Goal: Task Accomplishment & Management: Manage account settings

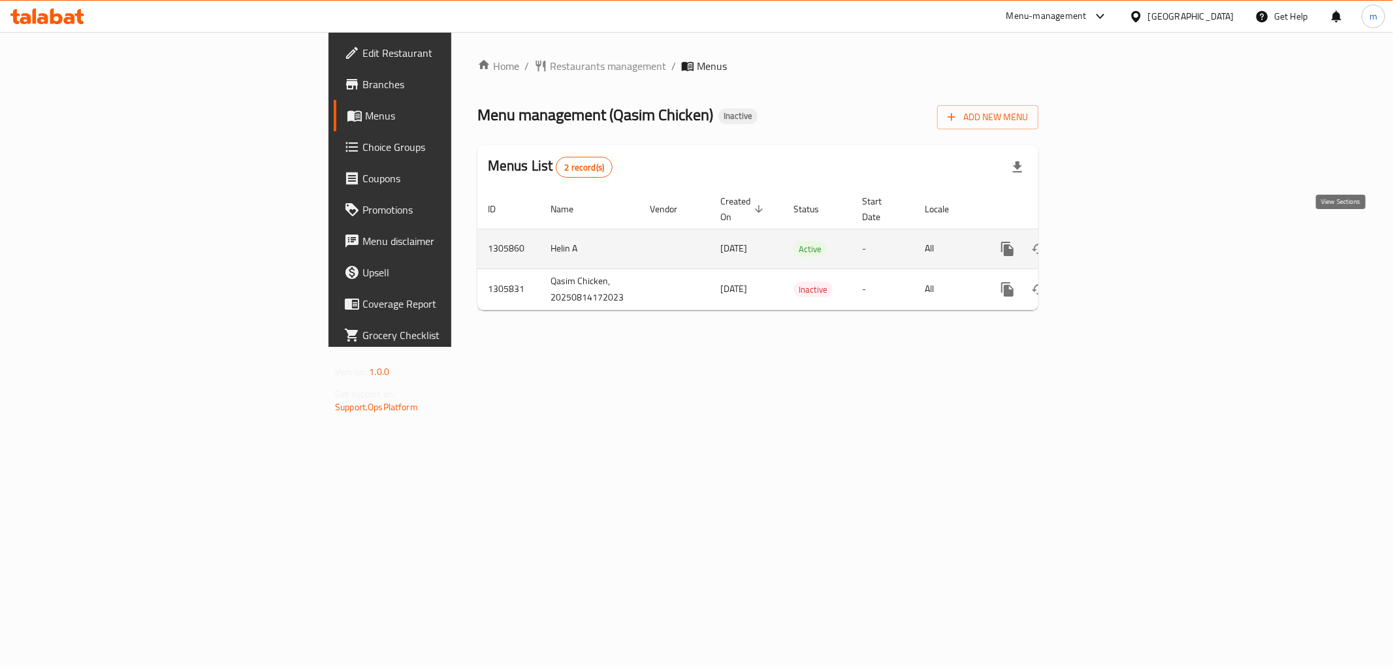
click at [1110, 241] on icon "enhanced table" at bounding box center [1102, 249] width 16 height 16
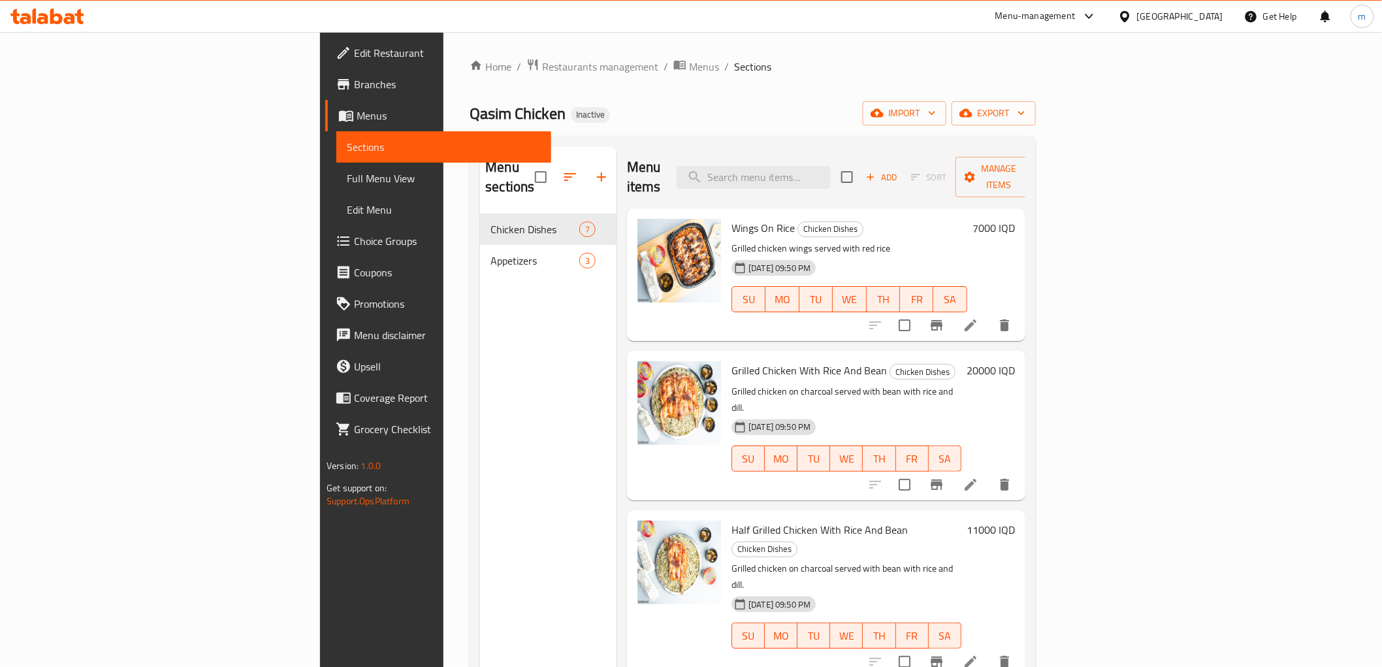
click at [347, 174] on span "Full Menu View" at bounding box center [443, 178] width 193 height 16
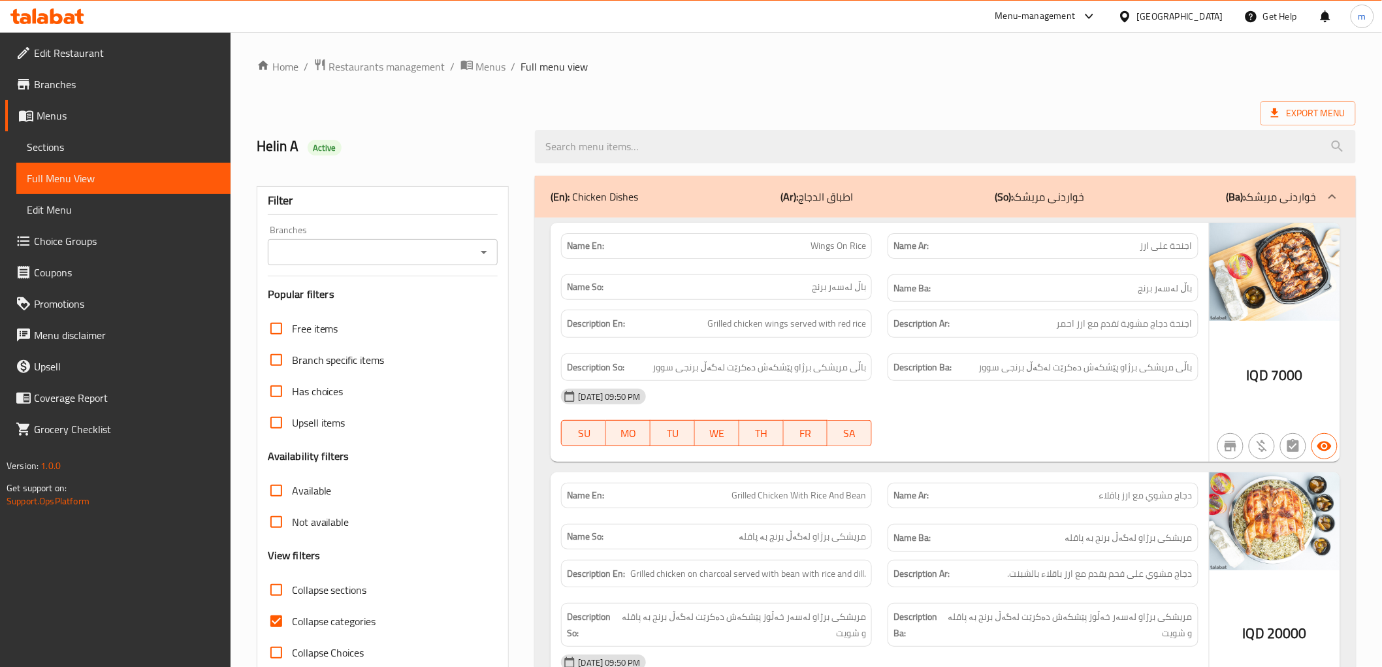
click at [477, 239] on div "Branches" at bounding box center [383, 252] width 231 height 26
click at [482, 251] on icon "Open" at bounding box center [484, 252] width 16 height 16
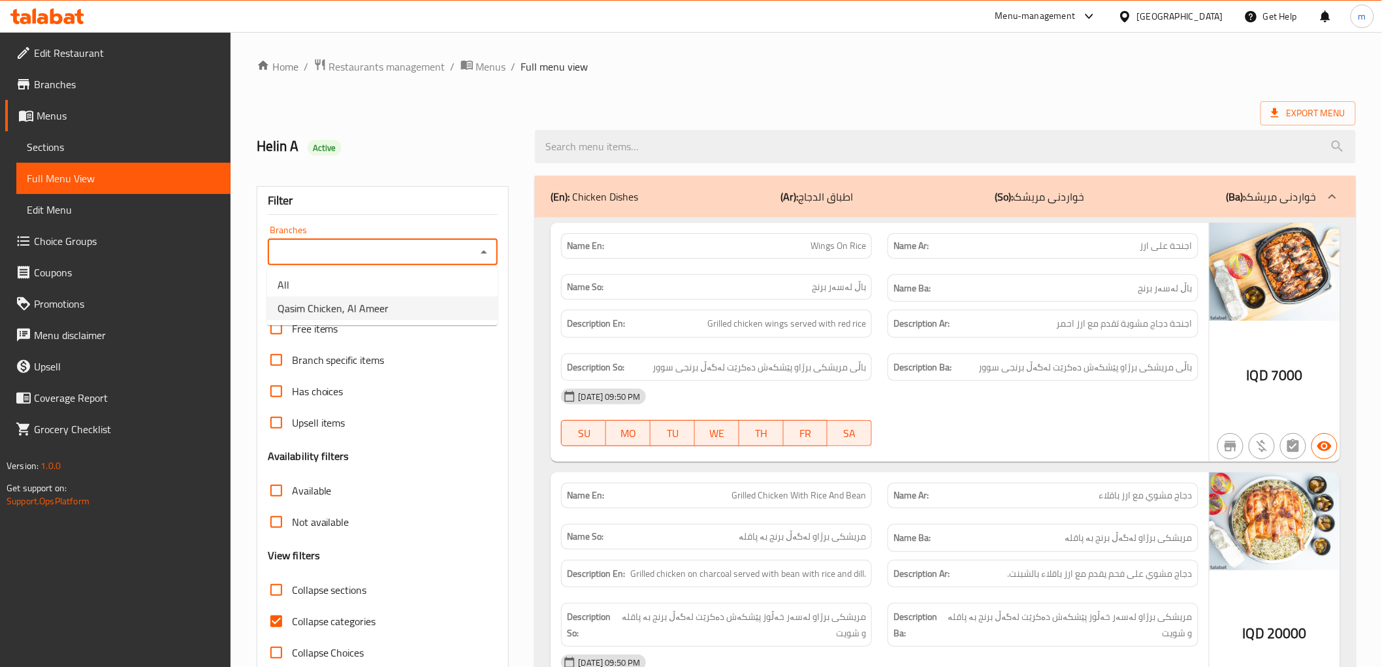
click at [395, 312] on li "Qasim Chicken, Al Ameer" at bounding box center [382, 309] width 231 height 24
type input "Qasim Chicken, Al Ameer"
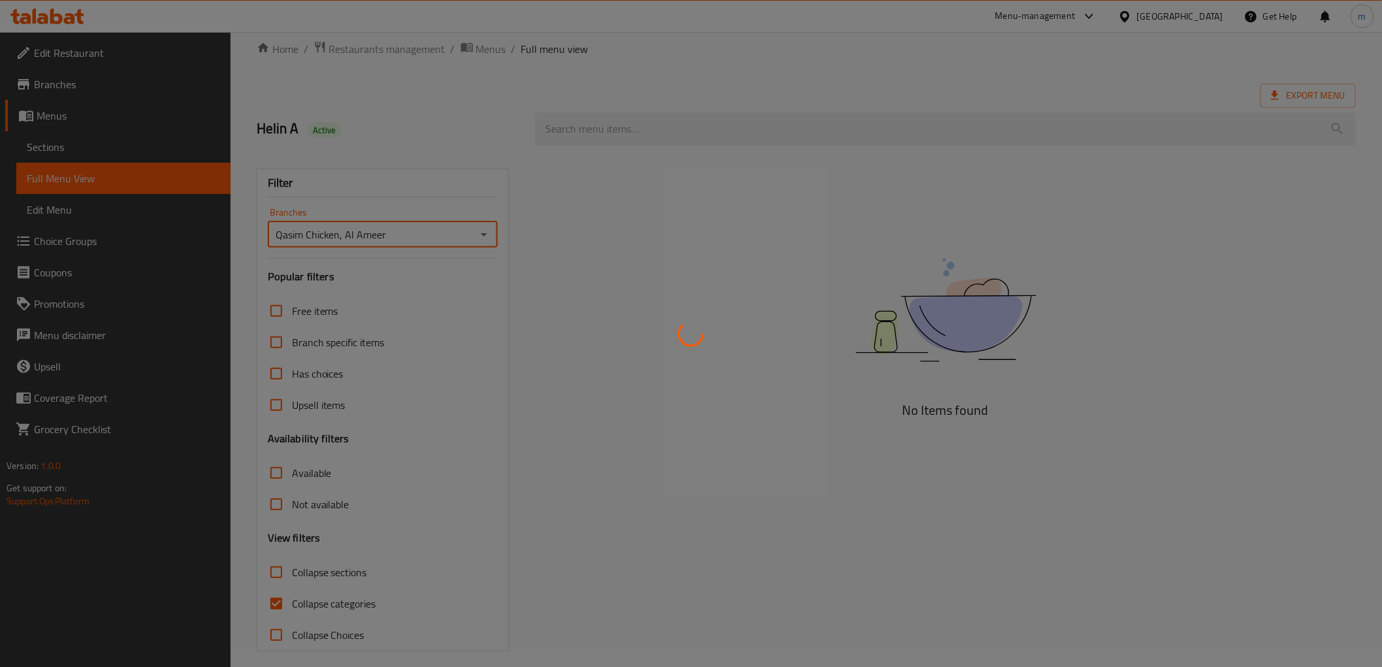
scroll to position [28, 0]
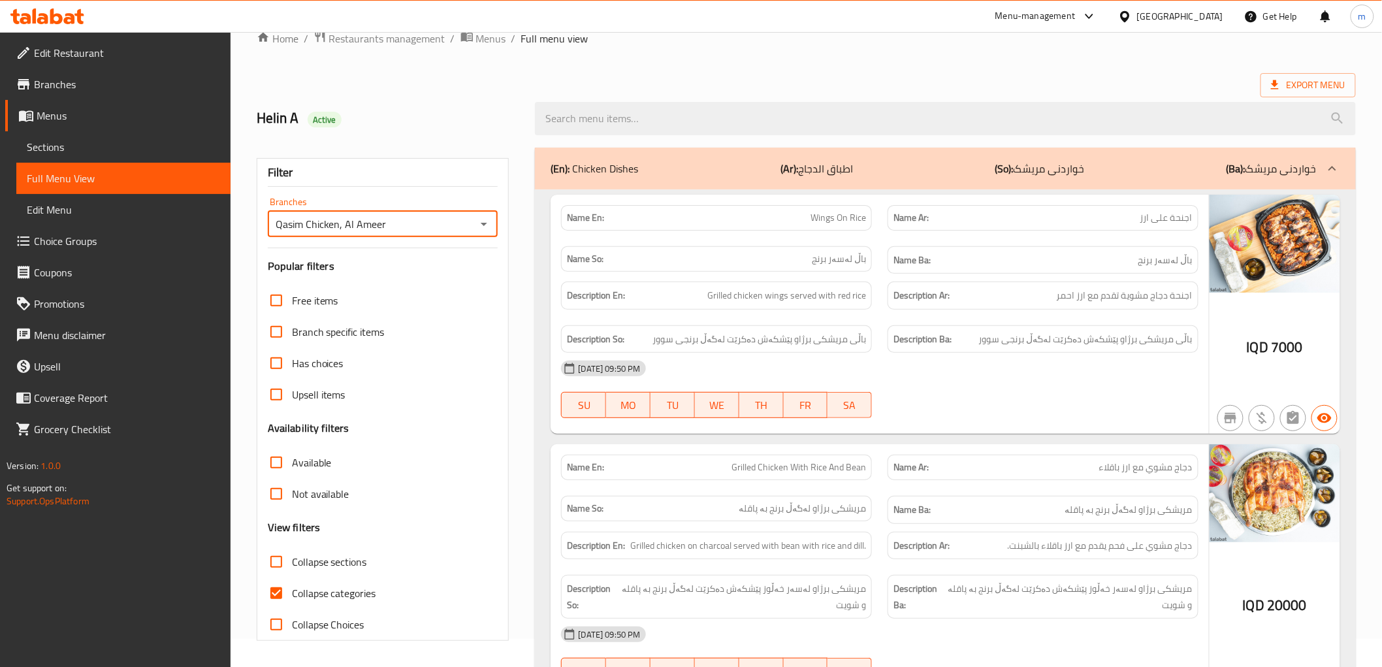
drag, startPoint x: 280, startPoint y: 590, endPoint x: 322, endPoint y: 571, distance: 46.8
click at [279, 590] on input "Collapse categories" at bounding box center [276, 592] width 31 height 31
checkbox input "false"
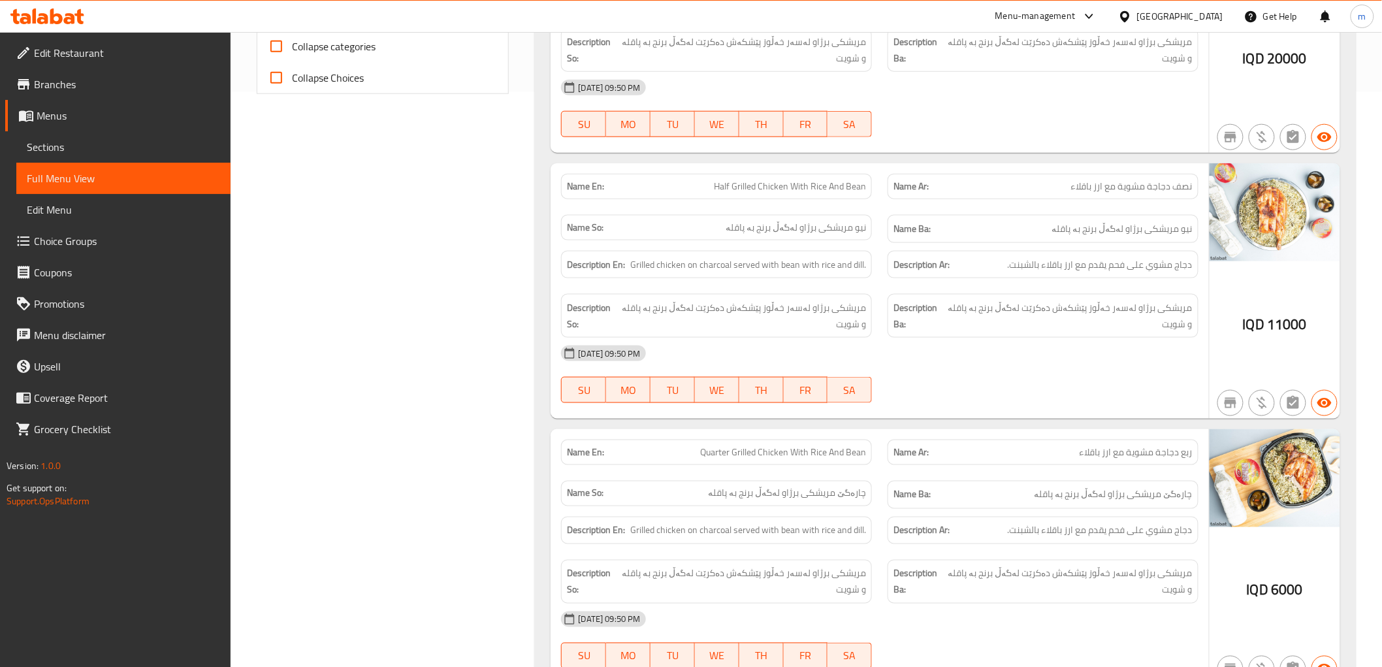
scroll to position [391, 0]
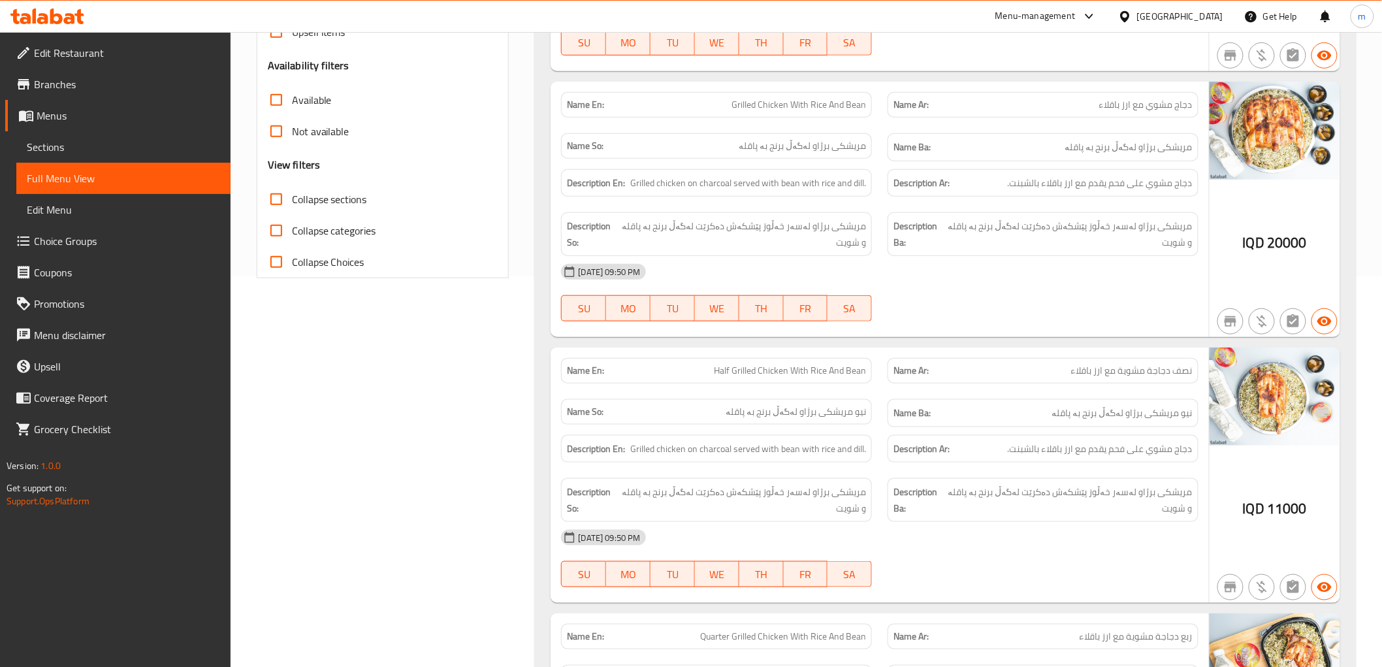
click at [331, 201] on span "Collapse sections" at bounding box center [329, 199] width 75 height 16
click at [292, 201] on input "Collapse sections" at bounding box center [276, 199] width 31 height 31
checkbox input "true"
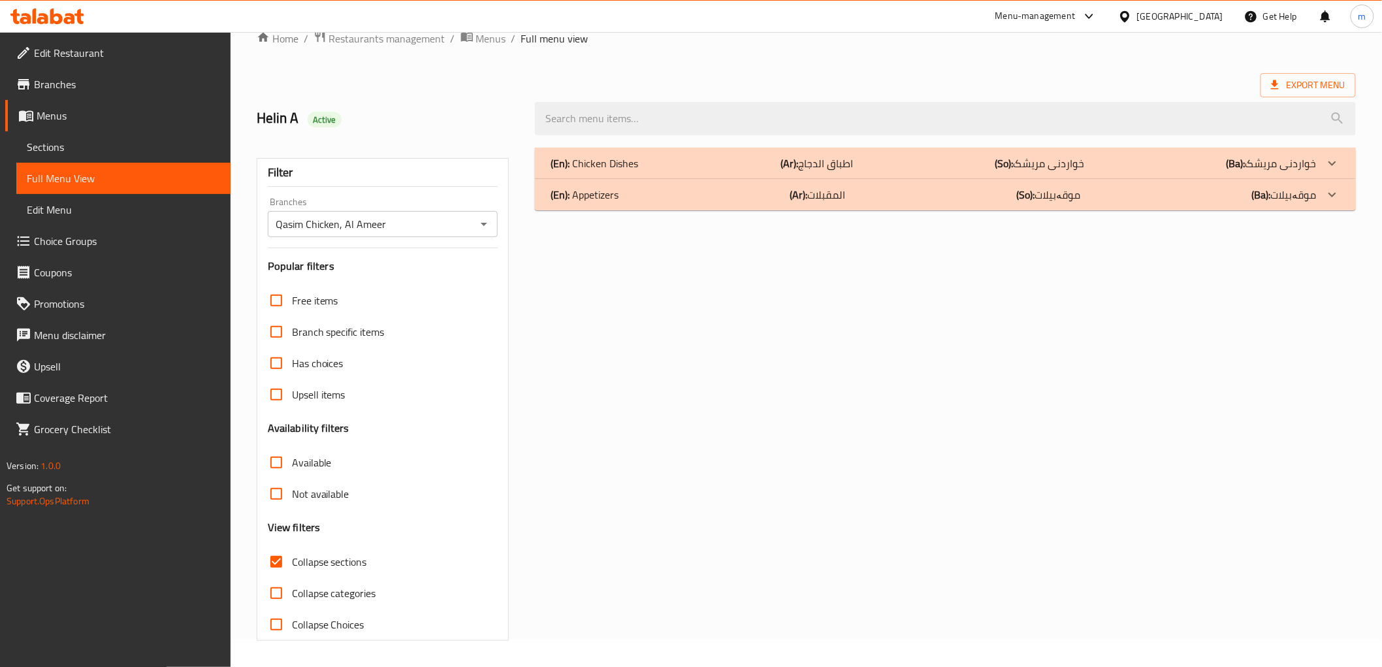
scroll to position [28, 0]
click at [817, 171] on p "(Ar): المقبلات" at bounding box center [817, 163] width 73 height 16
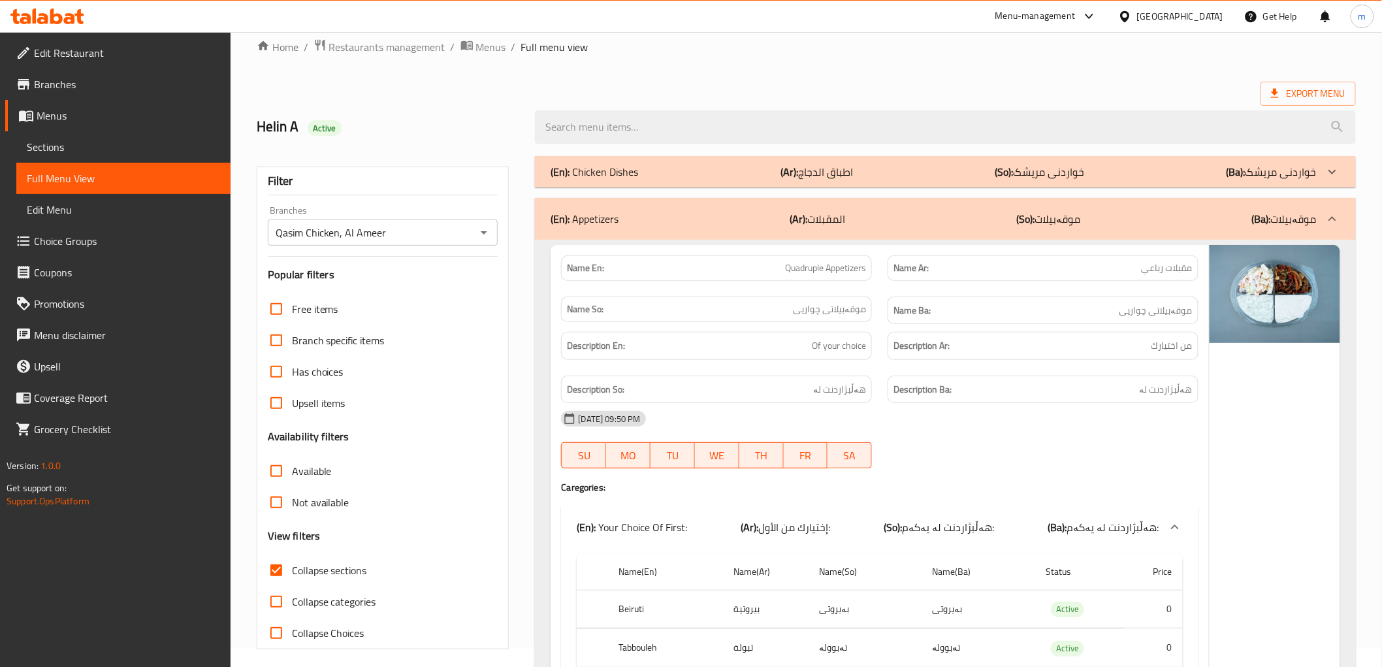
scroll to position [0, 0]
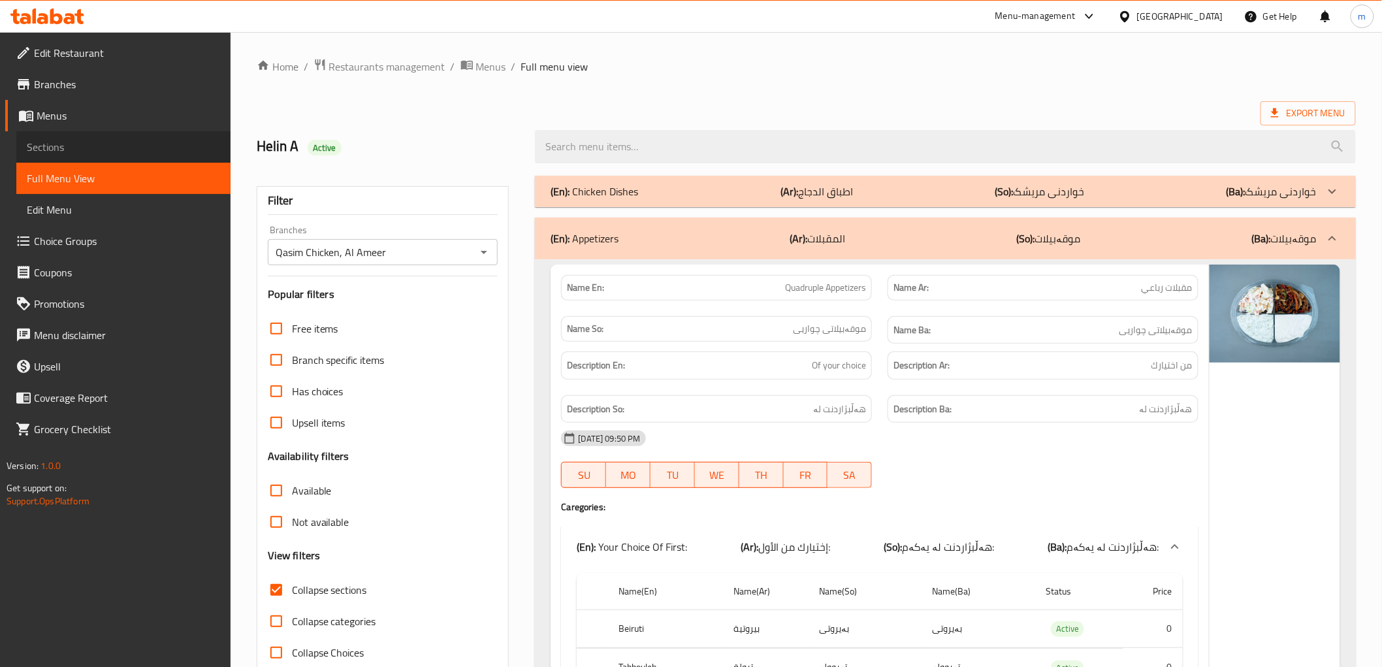
click at [103, 151] on span "Sections" at bounding box center [123, 147] width 193 height 16
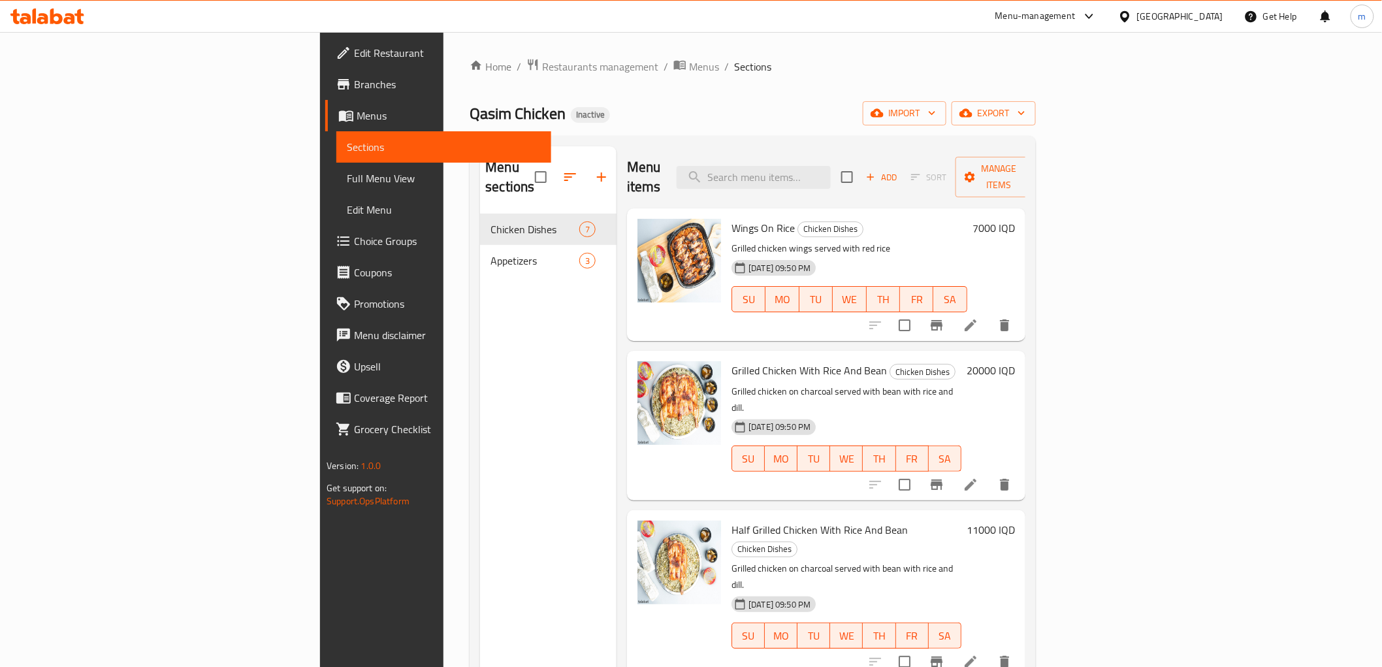
click at [347, 182] on span "Full Menu View" at bounding box center [443, 178] width 193 height 16
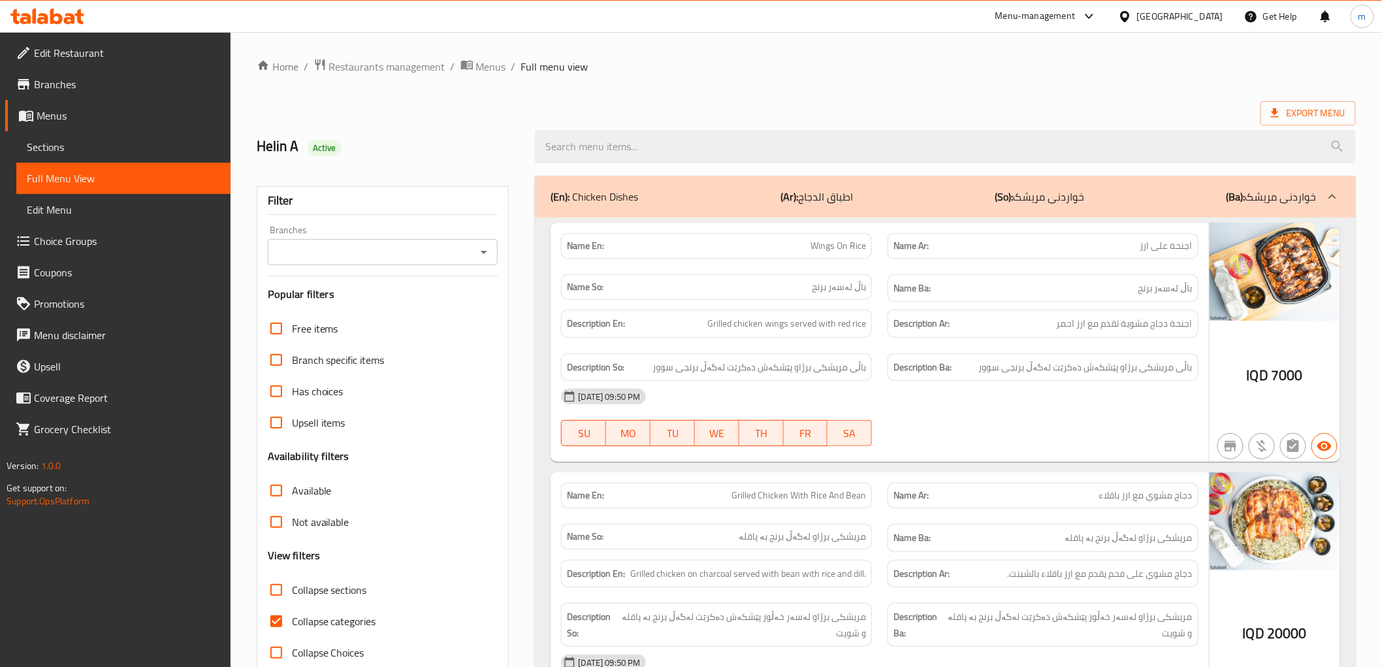
drag, startPoint x: 491, startPoint y: 257, endPoint x: 482, endPoint y: 258, distance: 9.2
click at [491, 256] on icon "Open" at bounding box center [484, 252] width 16 height 16
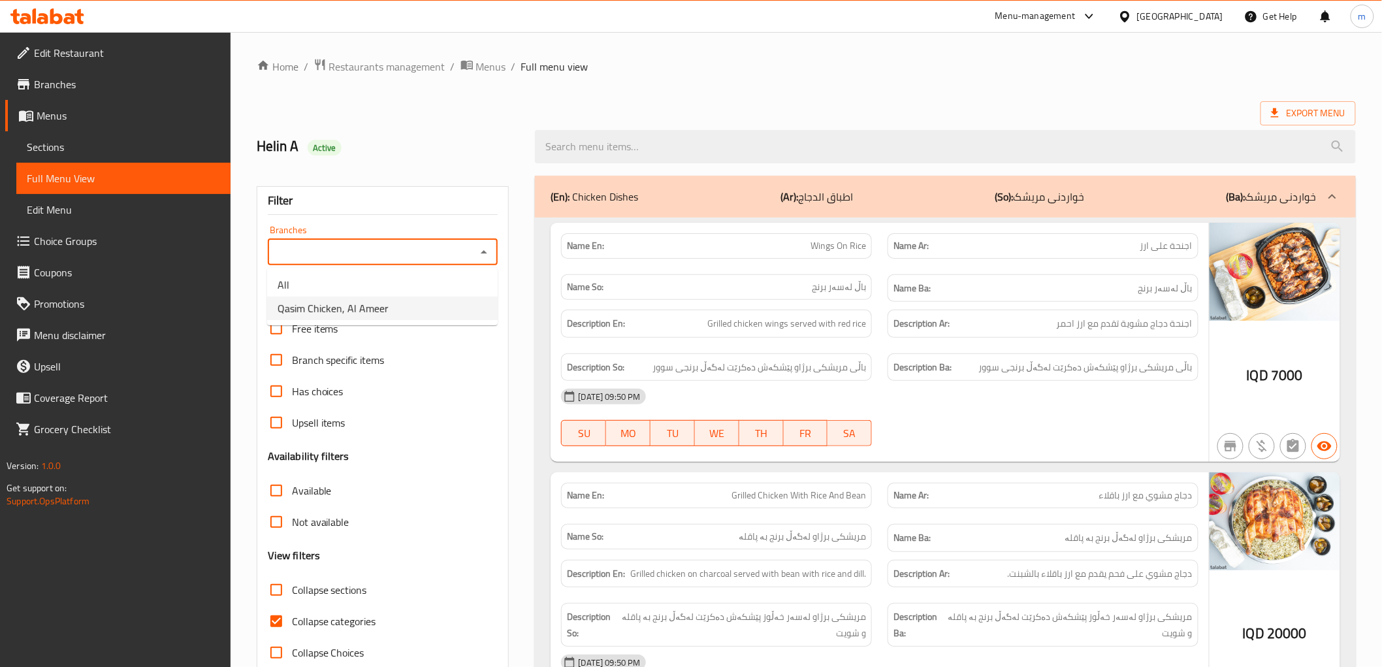
drag, startPoint x: 400, startPoint y: 311, endPoint x: 399, endPoint y: 336, distance: 25.5
click at [400, 312] on li "Qasim Chicken, Al Ameer" at bounding box center [382, 309] width 231 height 24
type input "Qasim Chicken, Al Ameer"
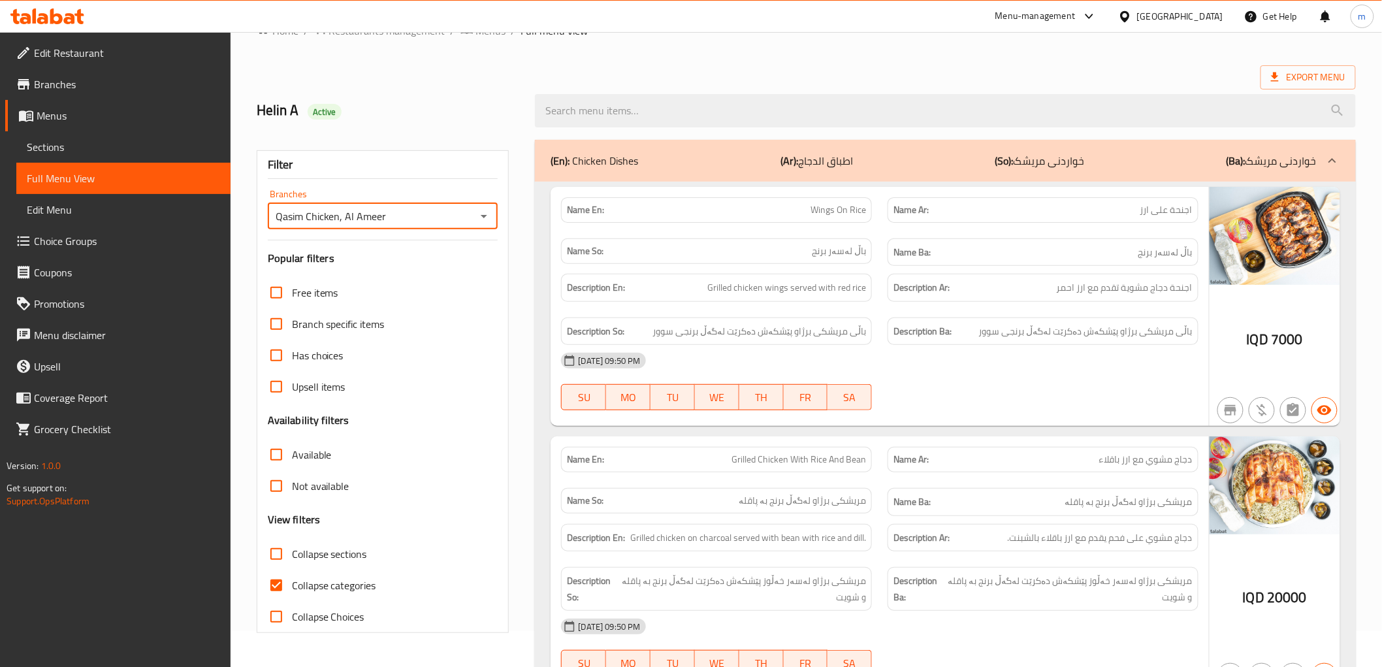
scroll to position [363, 0]
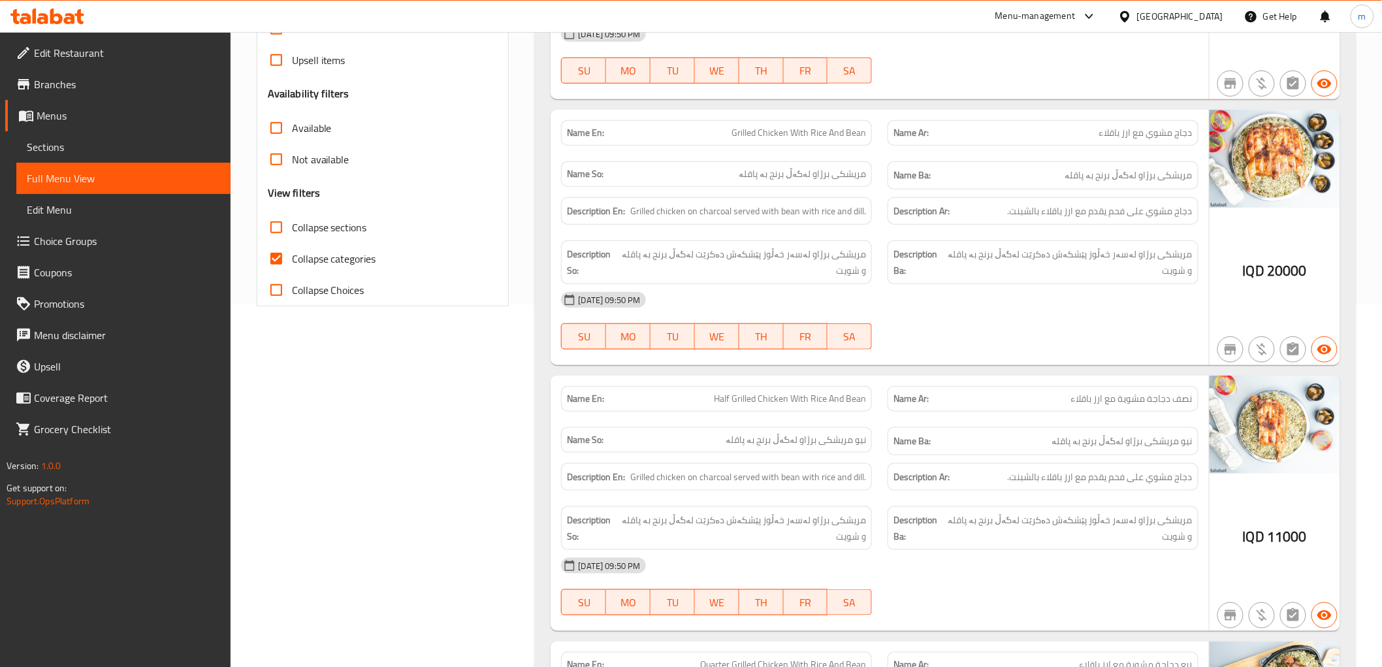
drag, startPoint x: 320, startPoint y: 261, endPoint x: 388, endPoint y: 305, distance: 80.8
click at [320, 259] on span "Collapse categories" at bounding box center [334, 259] width 84 height 16
click at [292, 259] on input "Collapse categories" at bounding box center [276, 258] width 31 height 31
checkbox input "false"
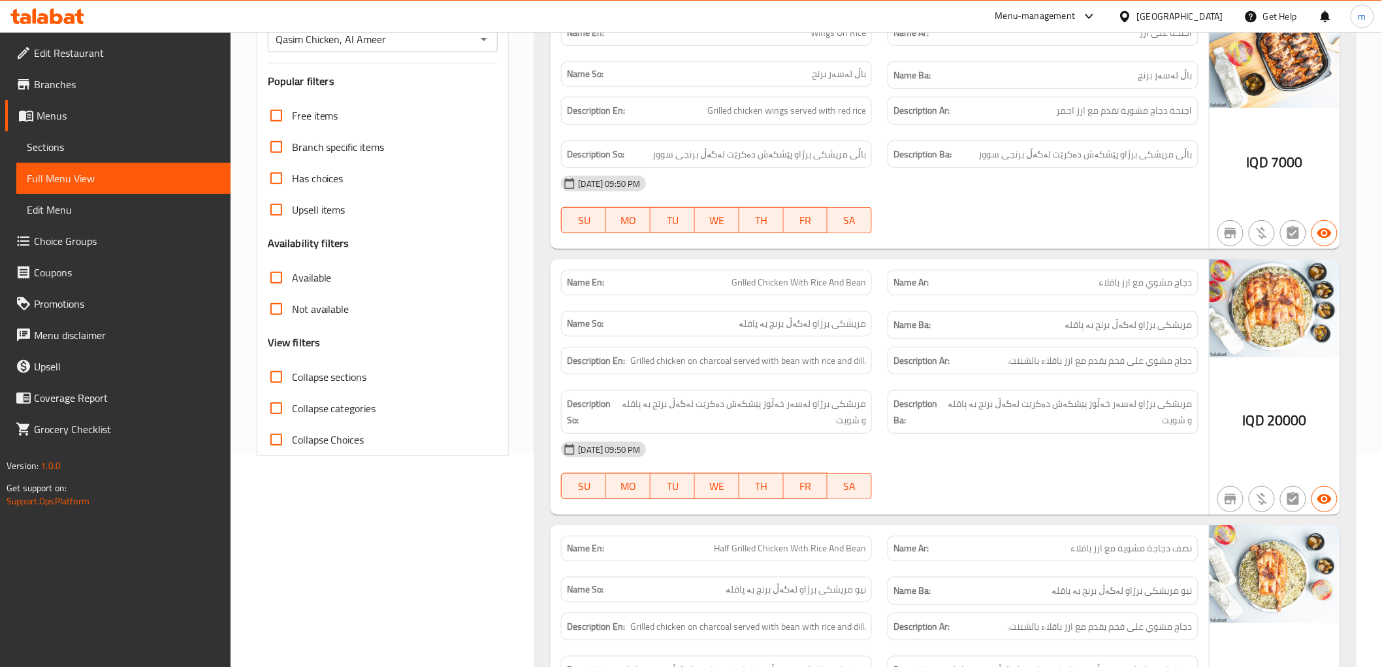
scroll to position [242, 0]
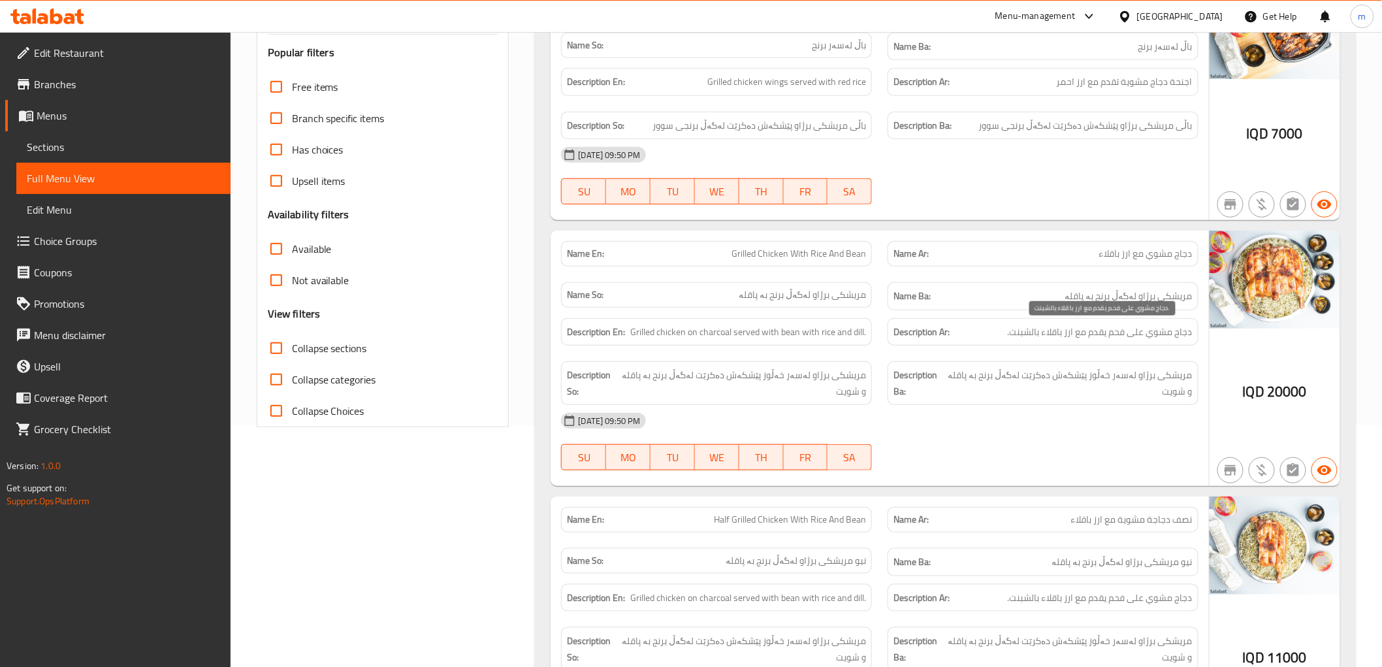
click at [1031, 336] on span "دجاج مشوي على فحم یقدم مع ارز باقلاء بالشبنت." at bounding box center [1100, 332] width 185 height 16
click at [1002, 354] on div "Description En: Grilled chicken on charcoal served with bean with rice and dill…" at bounding box center [879, 361] width 653 height 103
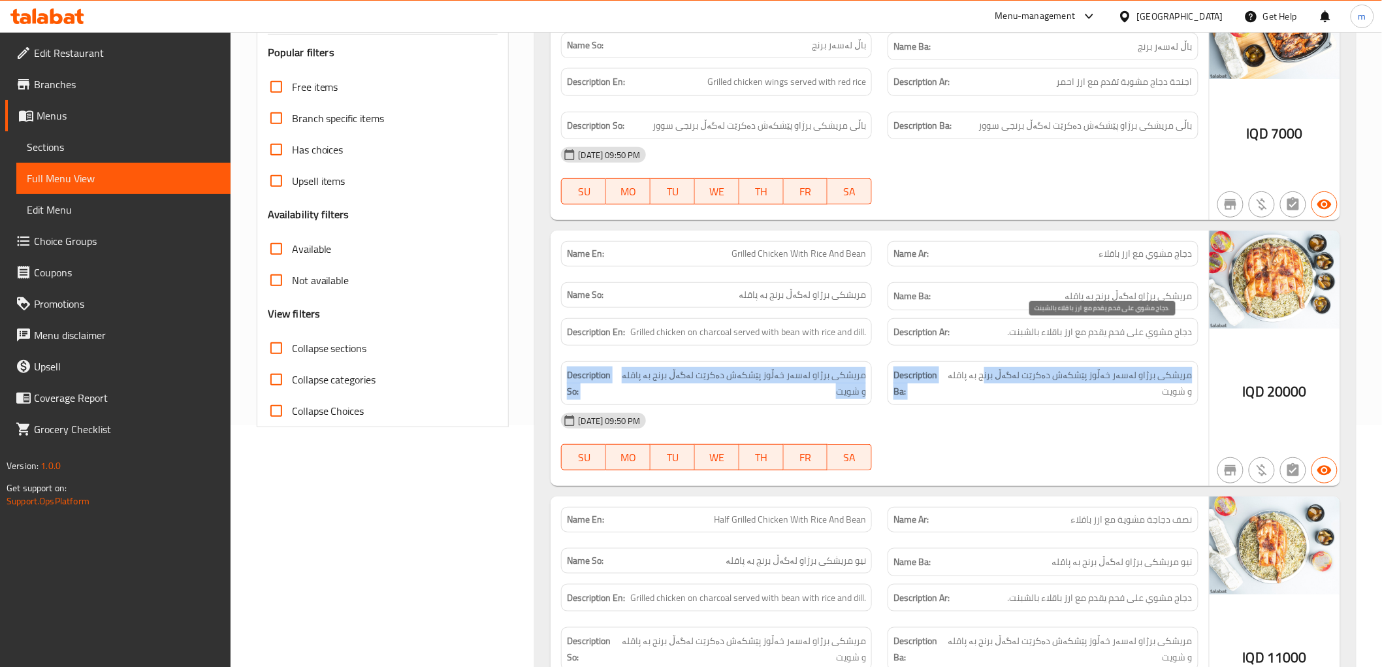
click at [1008, 329] on span "دجاج مشوي على فحم یقدم مع ارز باقلاء بالشبنت." at bounding box center [1100, 332] width 185 height 16
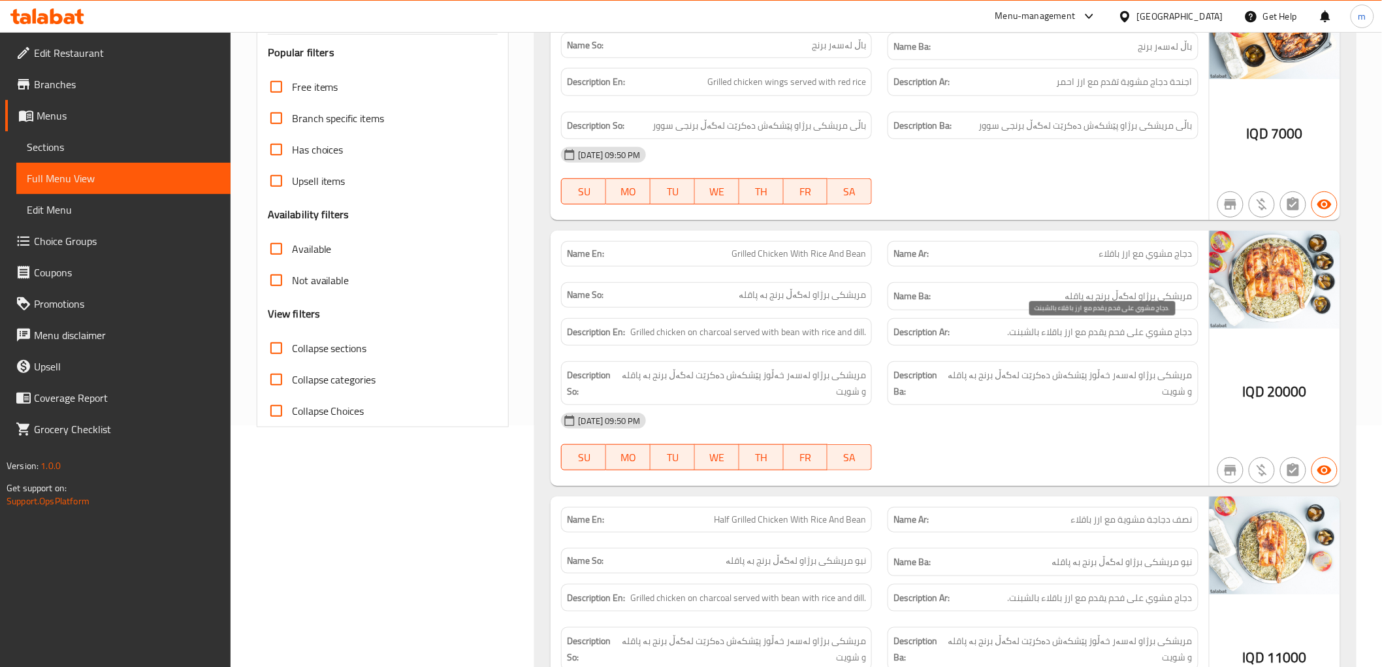
click at [1014, 330] on span "دجاج مشوي على فحم یقدم مع ارز باقلاء بالشبنت." at bounding box center [1100, 332] width 185 height 16
click at [1010, 332] on span "دجاج مشوي على فحم یقدم مع ارز باقلاء بالشبنت." at bounding box center [1100, 332] width 185 height 16
drag, startPoint x: 1011, startPoint y: 330, endPoint x: 1037, endPoint y: 337, distance: 27.1
click at [1037, 337] on span "دجاج مشوي على فحم یقدم مع ارز باقلاء بالشبنت." at bounding box center [1100, 332] width 185 height 16
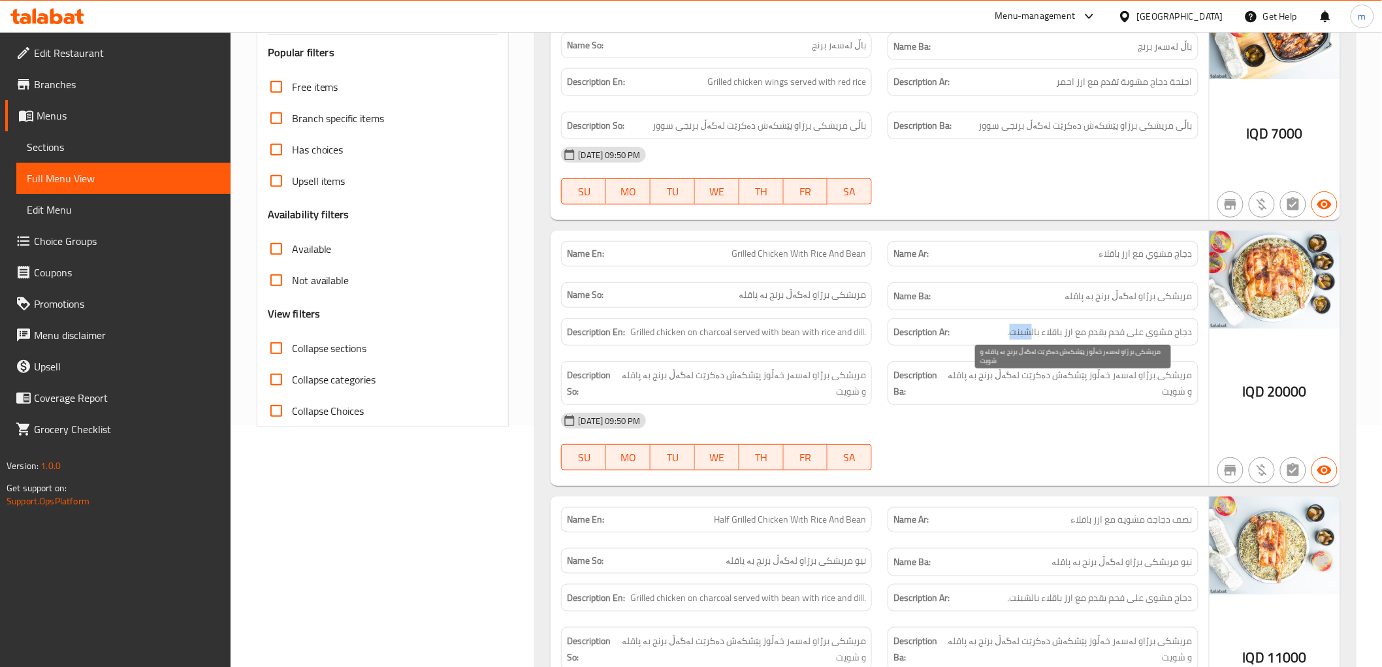
copy span "شبنت"
click at [1120, 416] on div "14-08-2025 09:50 PM" at bounding box center [879, 420] width 653 height 31
click at [833, 260] on span "Grilled Chicken With Rice And Bean" at bounding box center [799, 254] width 135 height 14
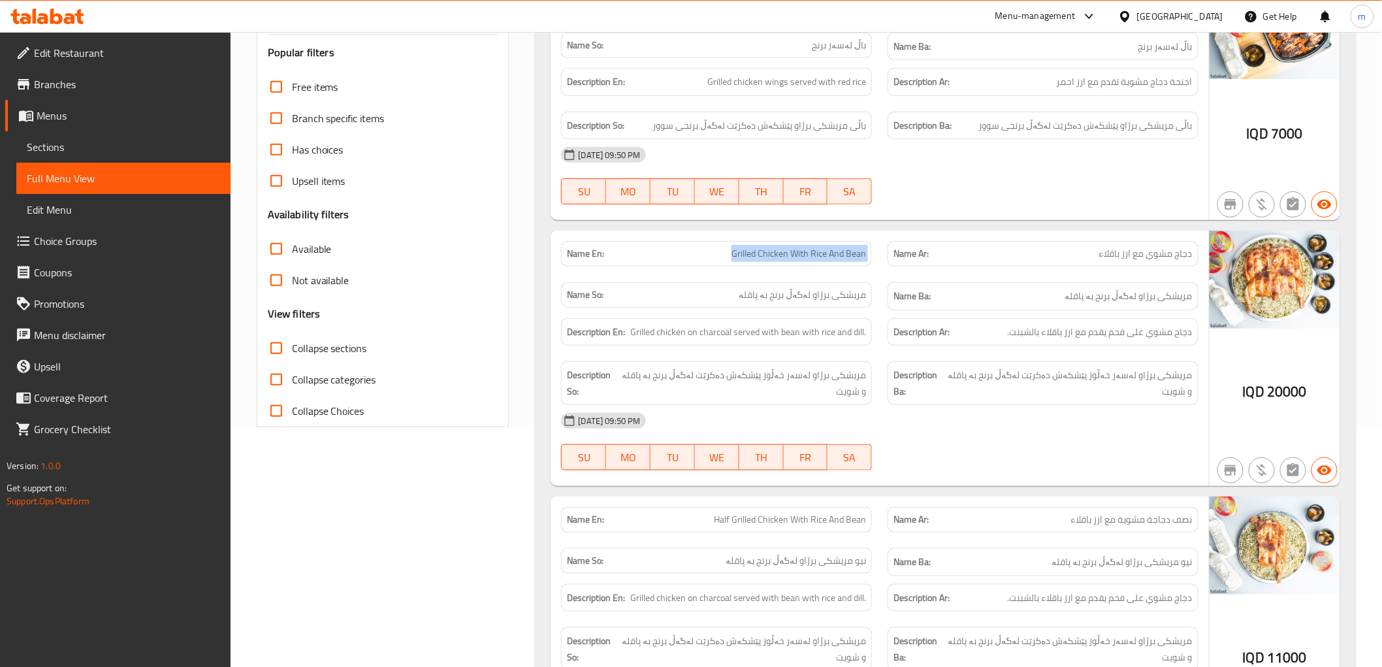
click at [833, 260] on span "Grilled Chicken With Rice And Bean" at bounding box center [799, 254] width 135 height 14
copy span "Grilled Chicken With Rice And Bean"
click at [1033, 306] on div "Name Ba: مریشکی برژاو لەگەڵ برنج بە پاقلە" at bounding box center [1043, 296] width 311 height 28
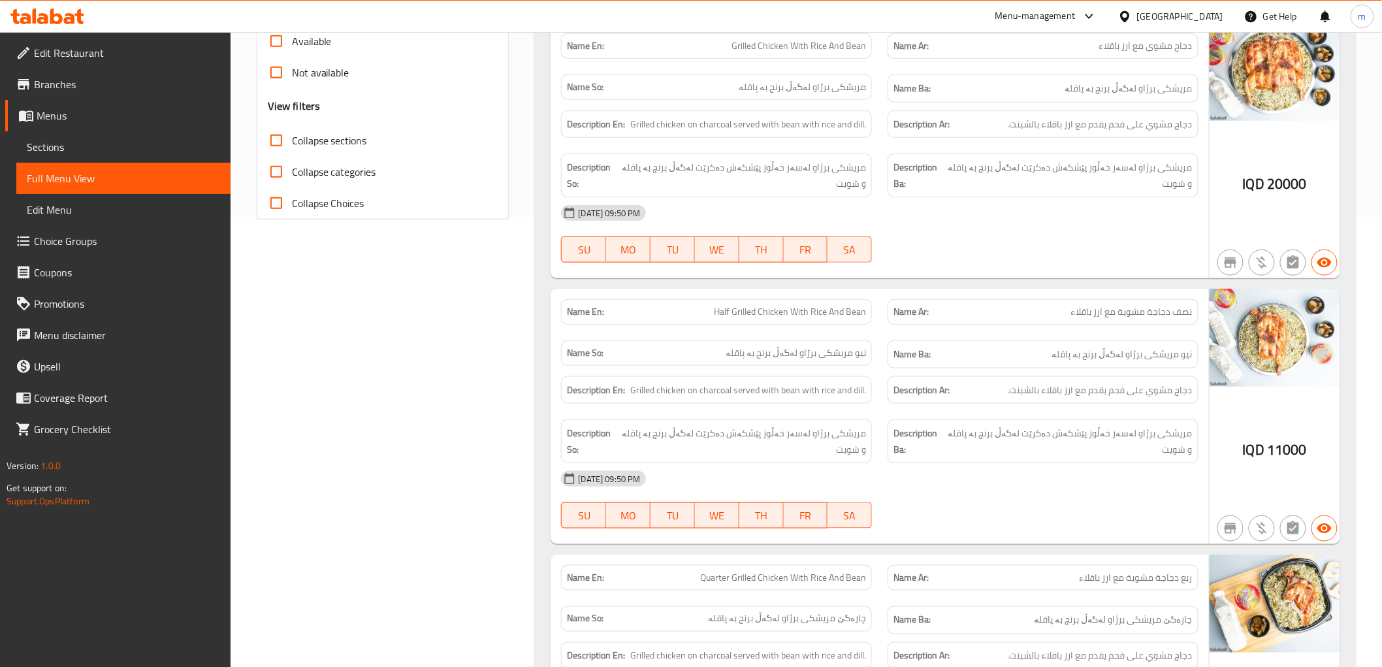
scroll to position [484, 0]
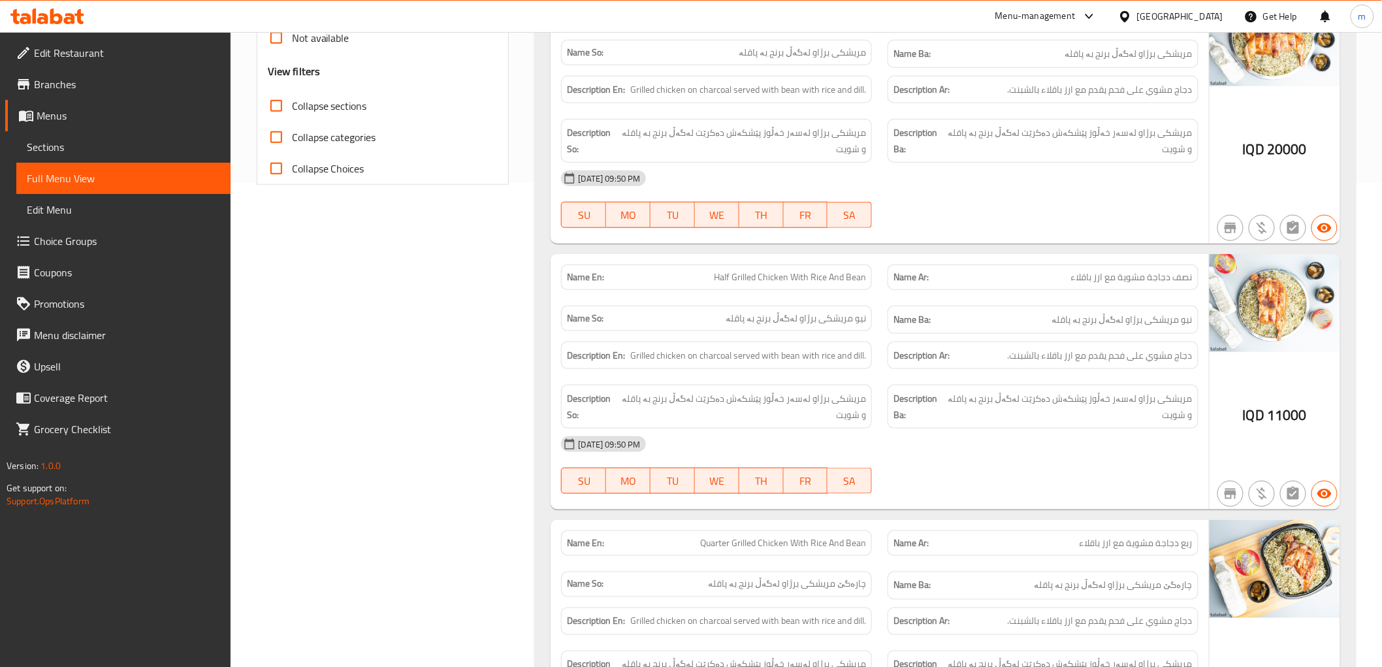
click at [1056, 460] on div "14-08-2025 09:50 PM" at bounding box center [879, 443] width 653 height 31
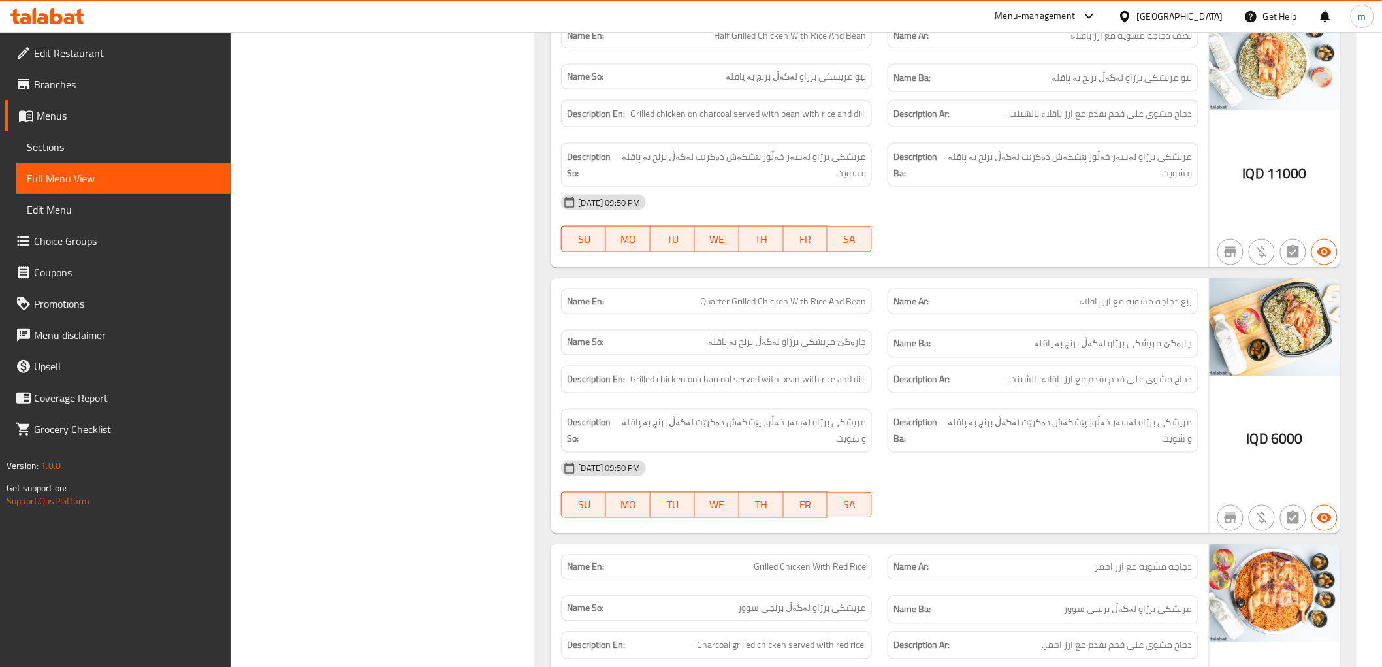
scroll to position [604, 0]
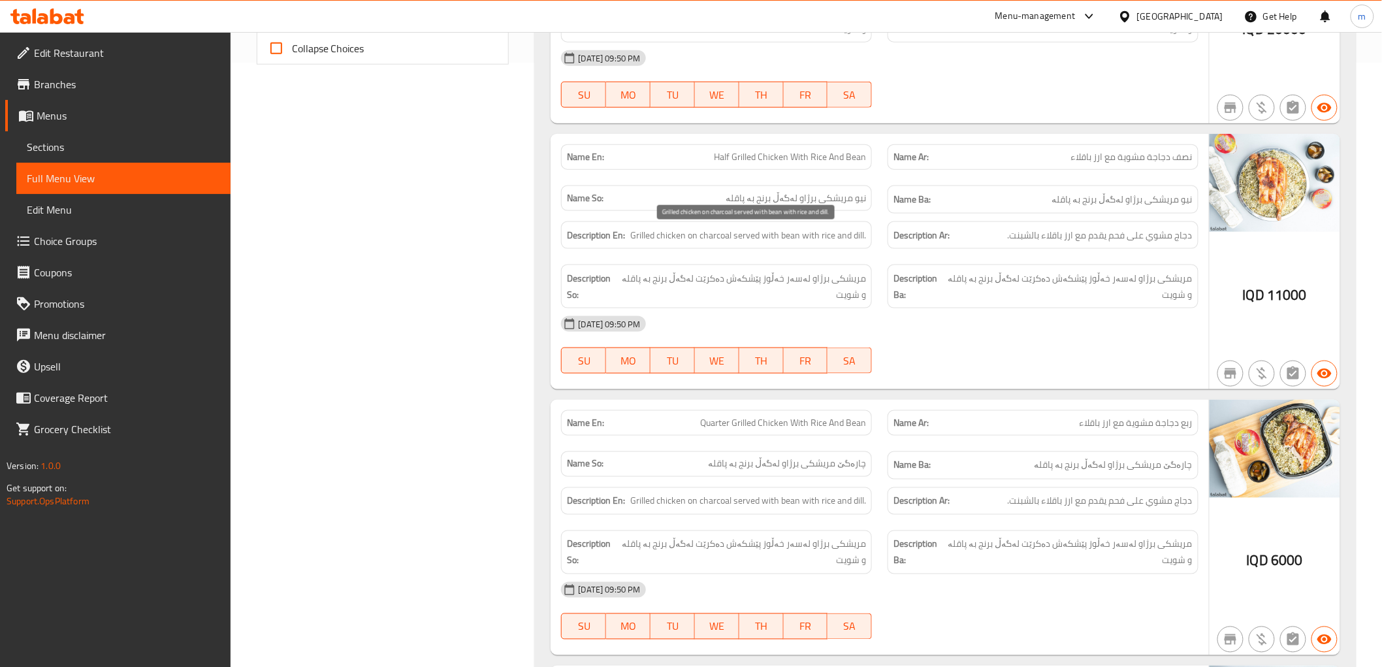
click at [841, 233] on span "Grilled chicken on charcoal served with bean with rice and dill." at bounding box center [748, 235] width 236 height 16
copy span "Grilled chicken on charcoal served with bean with rice and dill."
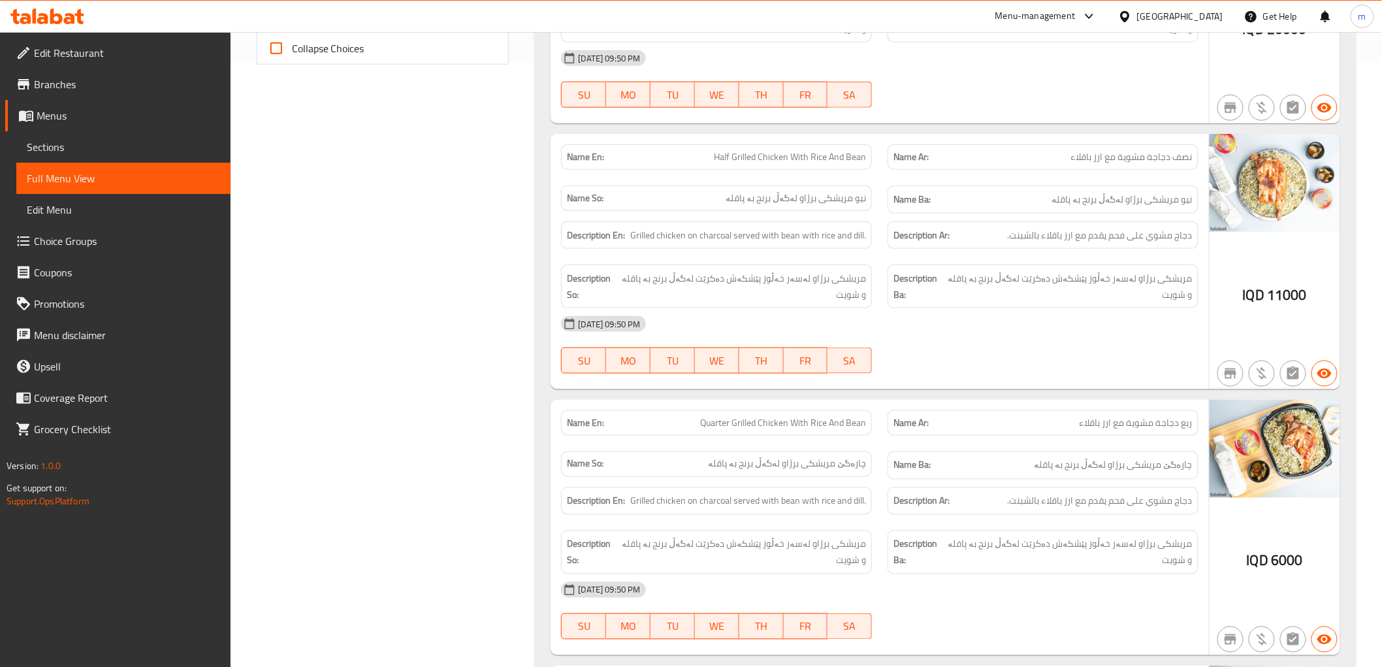
click at [1131, 217] on div "Description Ar: دجاج مشوي على فحم یقدم مع ارز باقلاء بالشبنت." at bounding box center [1043, 236] width 327 height 44
click at [1131, 232] on span "دجاج مشوي على فحم یقدم مع ارز باقلاء بالشبنت." at bounding box center [1100, 235] width 185 height 16
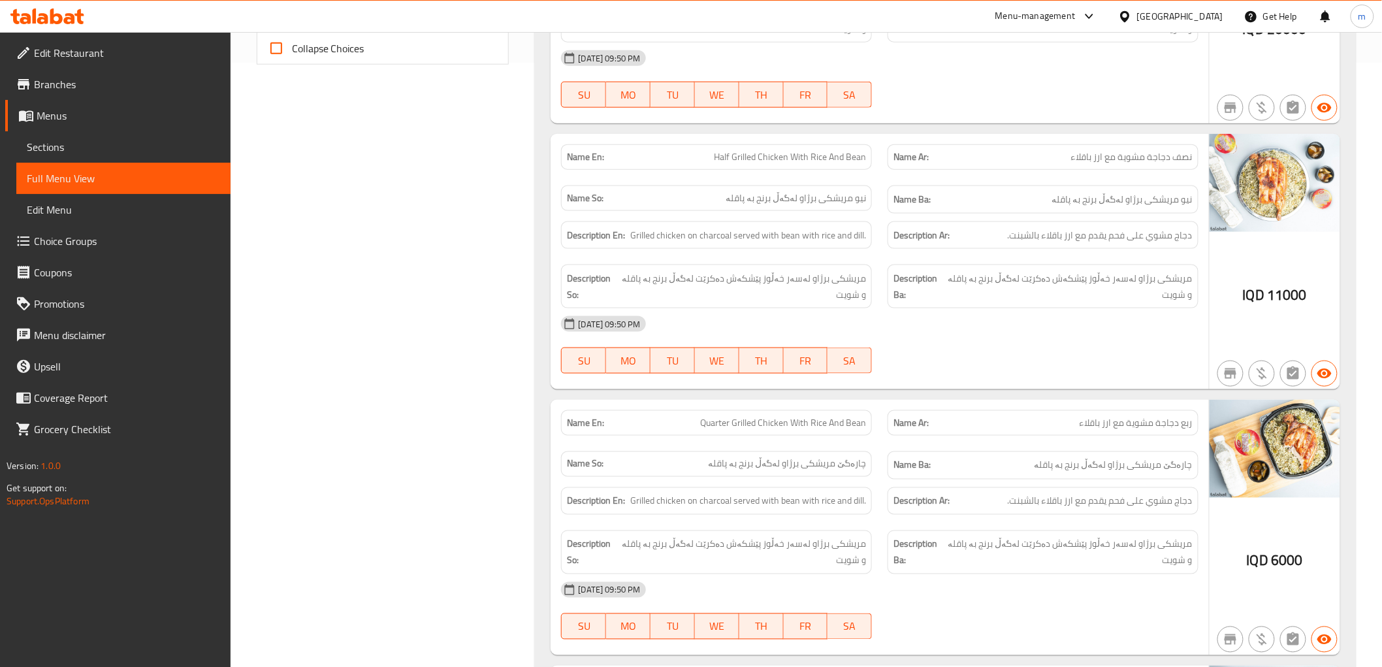
click at [954, 308] on div "Description Ba: مریشکی برژاو لەسەر خەڵوز پێشکەش دەکرێت لەگەڵ برنج بە پاقلە و شو…" at bounding box center [1043, 287] width 311 height 44
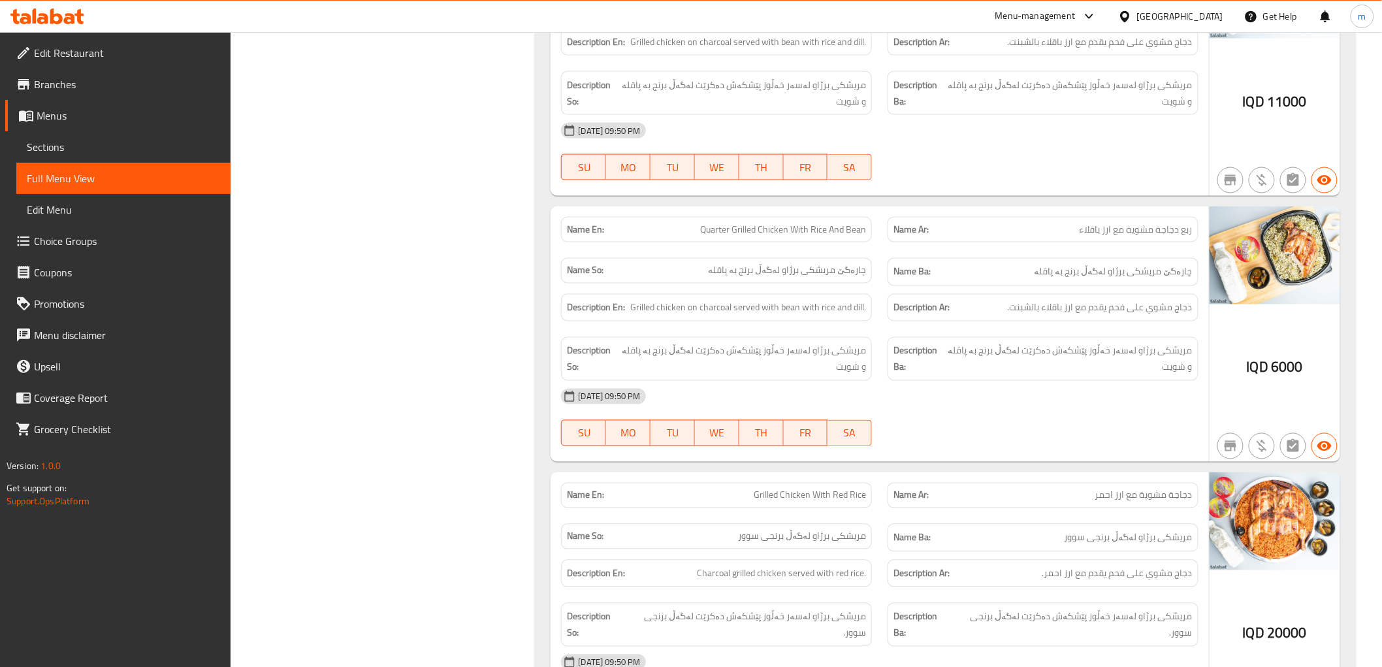
scroll to position [846, 0]
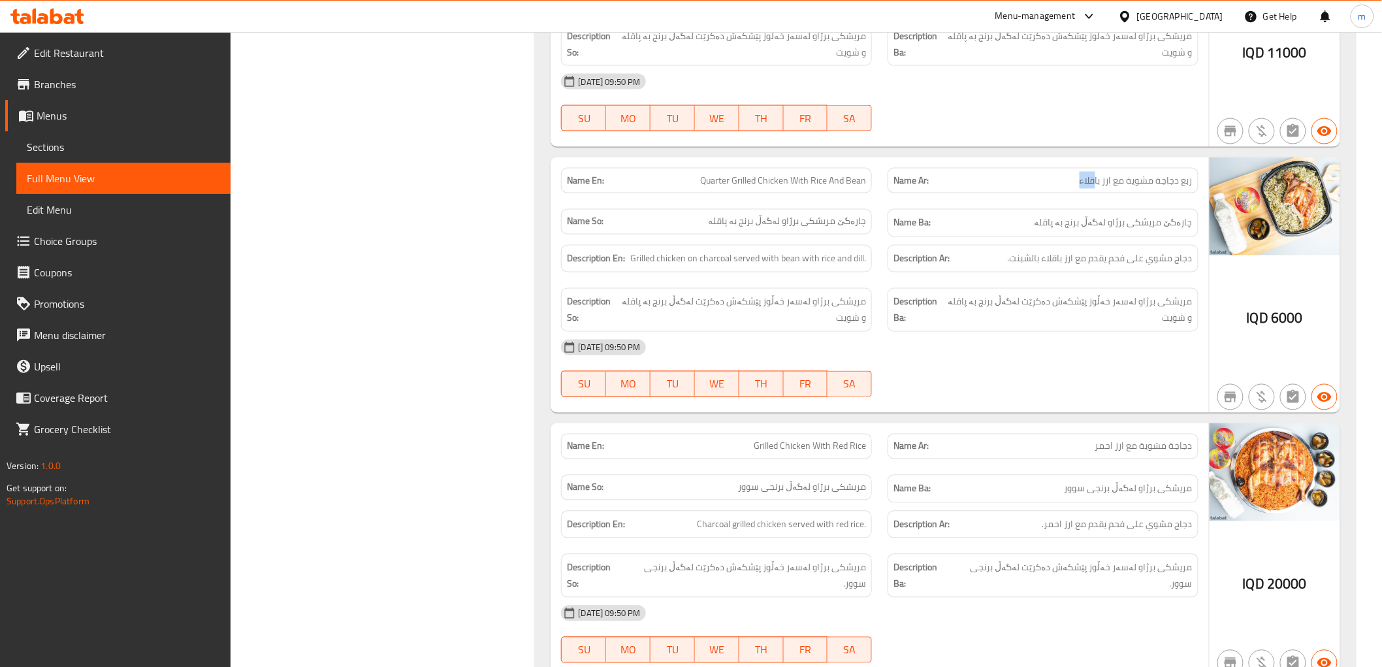
drag, startPoint x: 1076, startPoint y: 178, endPoint x: 1096, endPoint y: 185, distance: 21.3
click at [1096, 185] on p "Name Ar: ربع دجاجة مشویة مع ارز باقلاء" at bounding box center [1043, 181] width 299 height 14
copy span "قلاء"
click at [850, 184] on span "Quarter Grilled Chicken With Rice And Bean" at bounding box center [783, 181] width 166 height 14
click at [850, 182] on span "Quarter Grilled Chicken With Rice And Bean" at bounding box center [783, 181] width 166 height 14
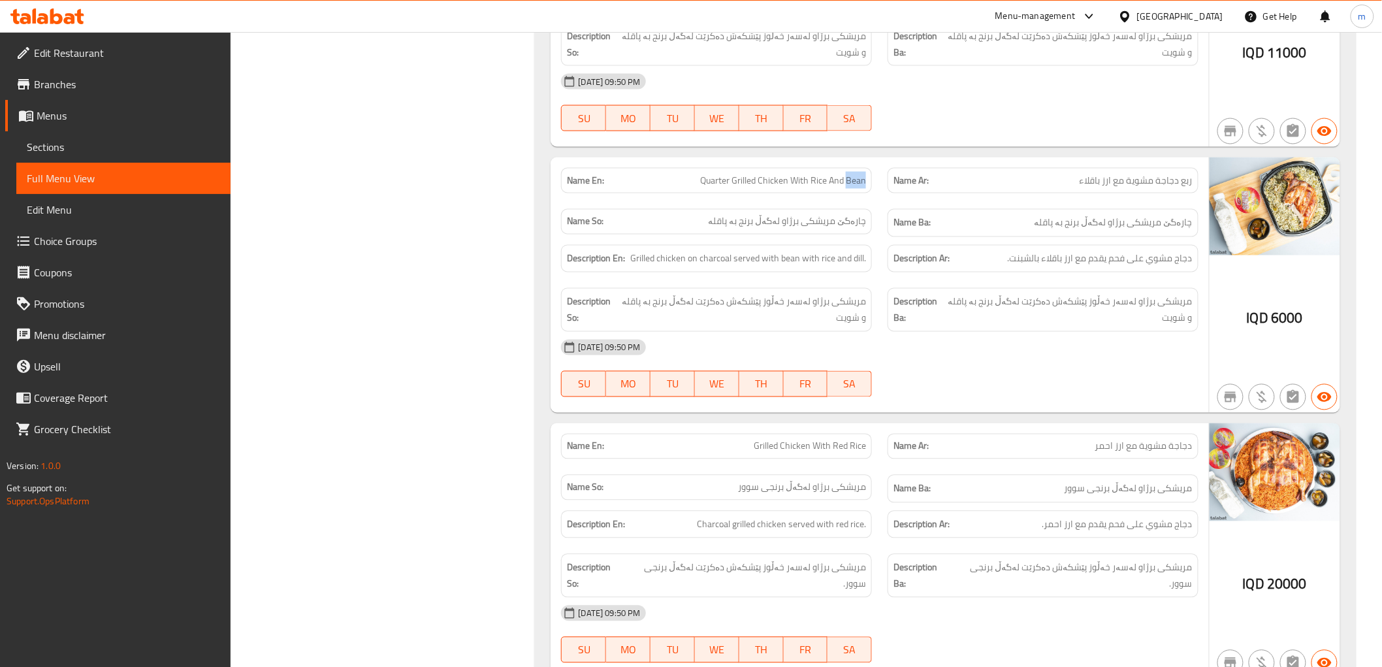
copy span "Bean"
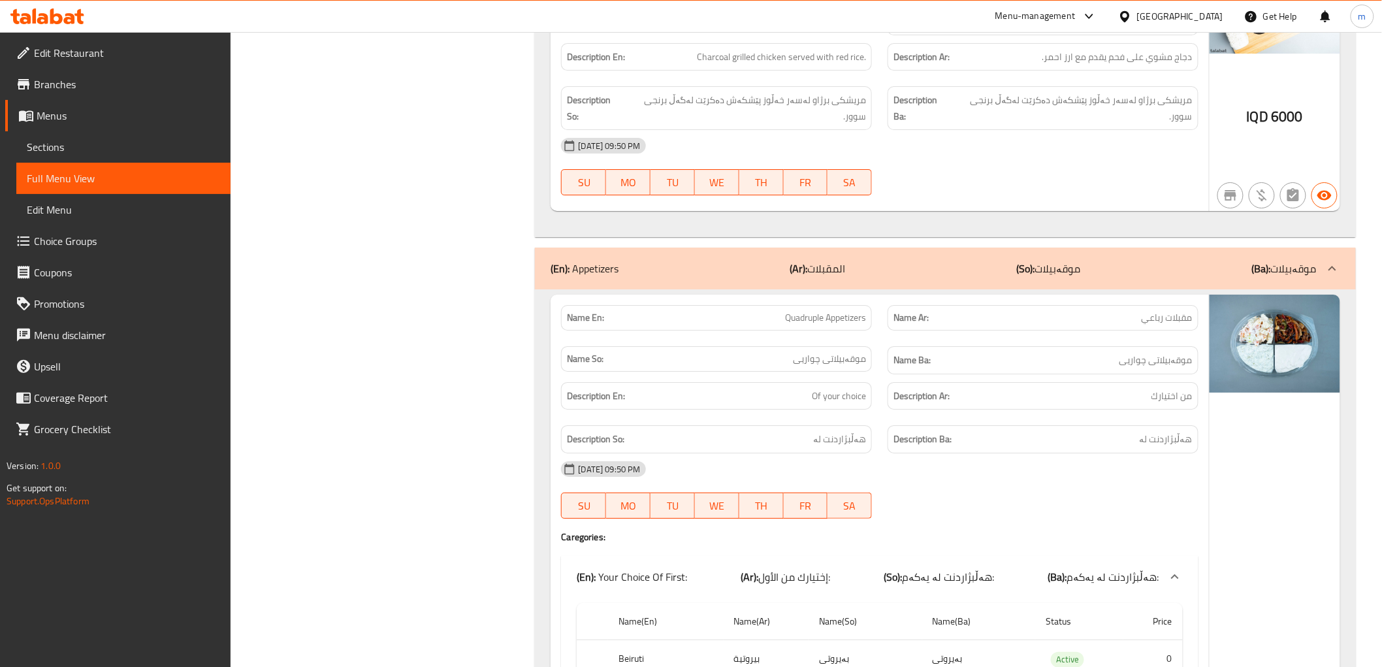
scroll to position [1908, 0]
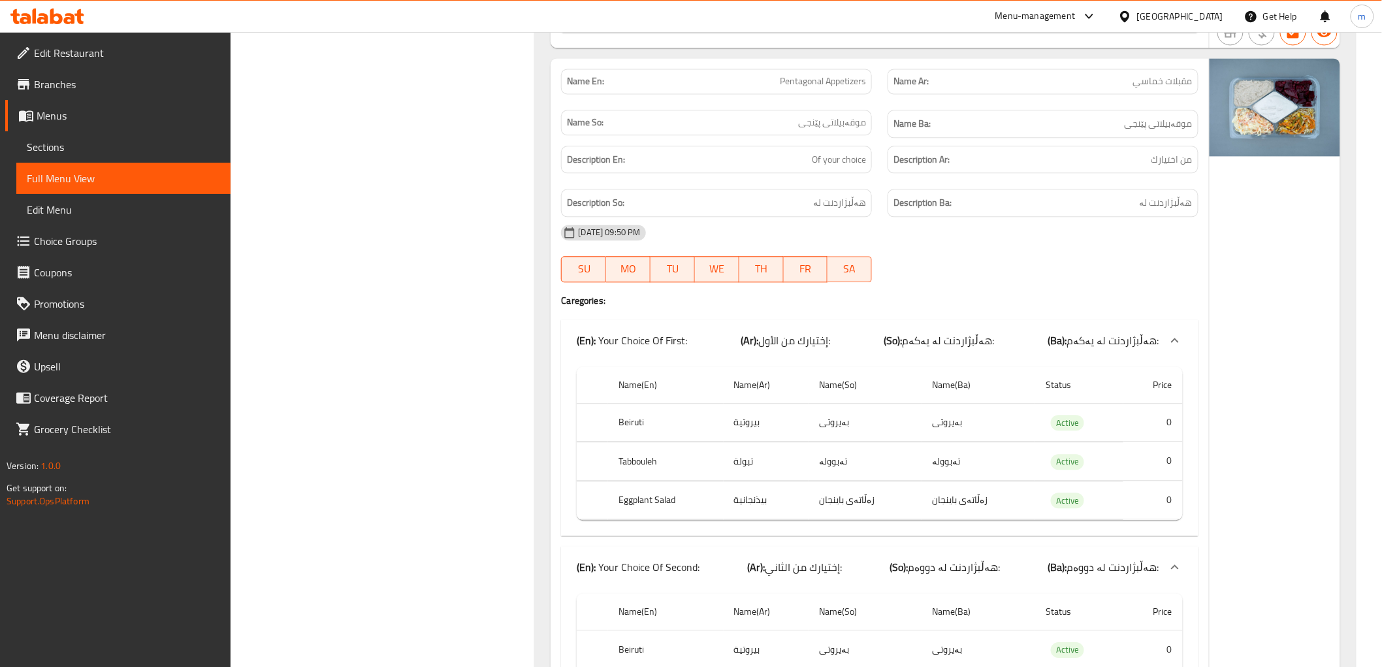
scroll to position [3238, 0]
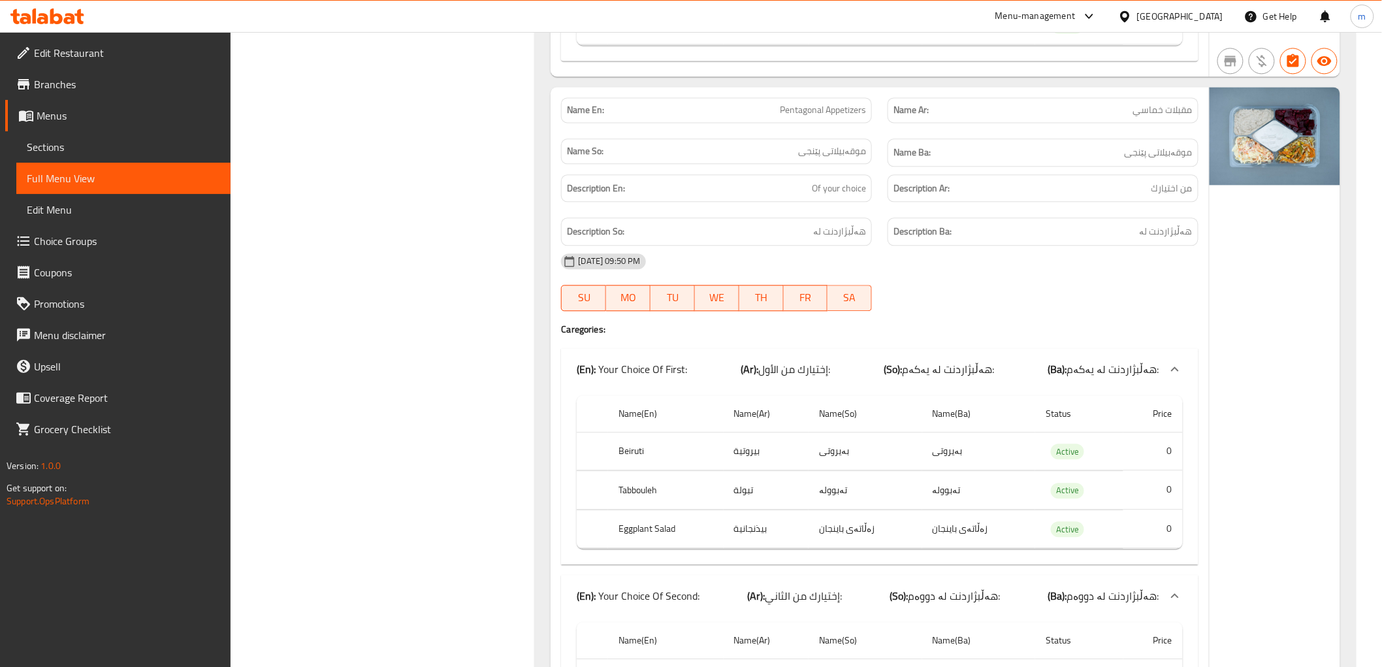
copy span "مقبلات خماسي"
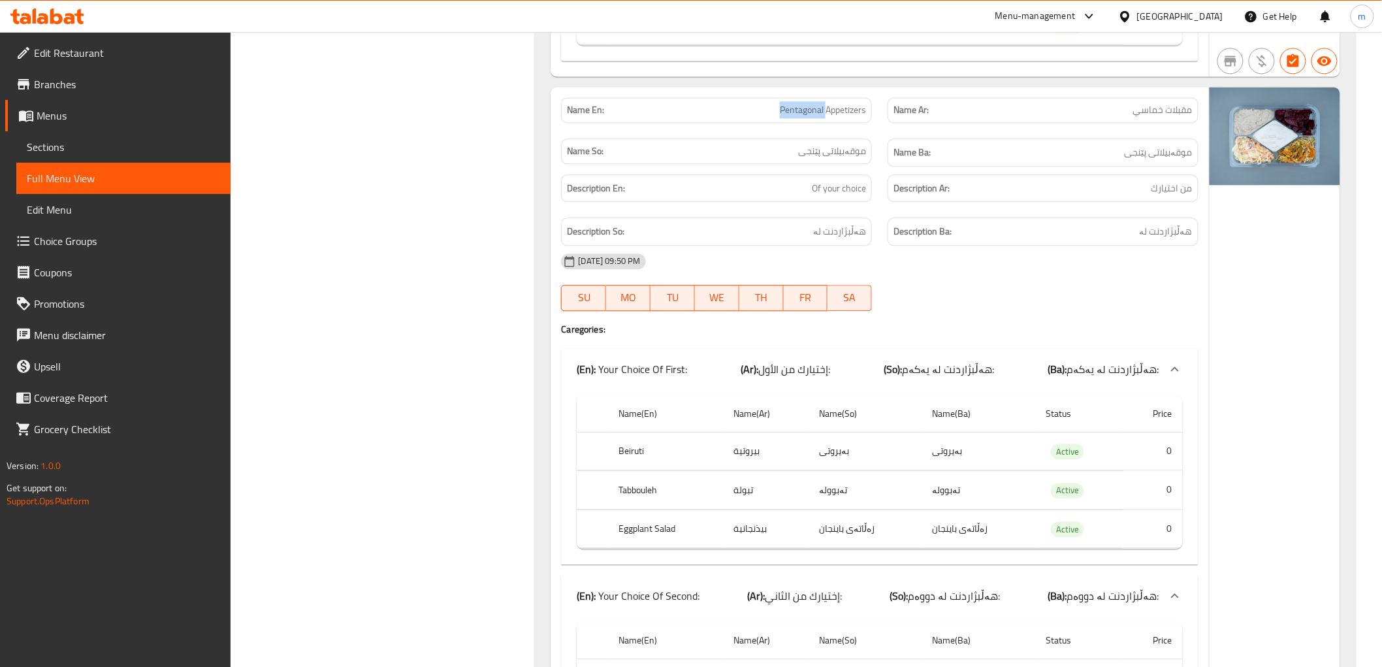
copy span "Pentagonal Appetizers"
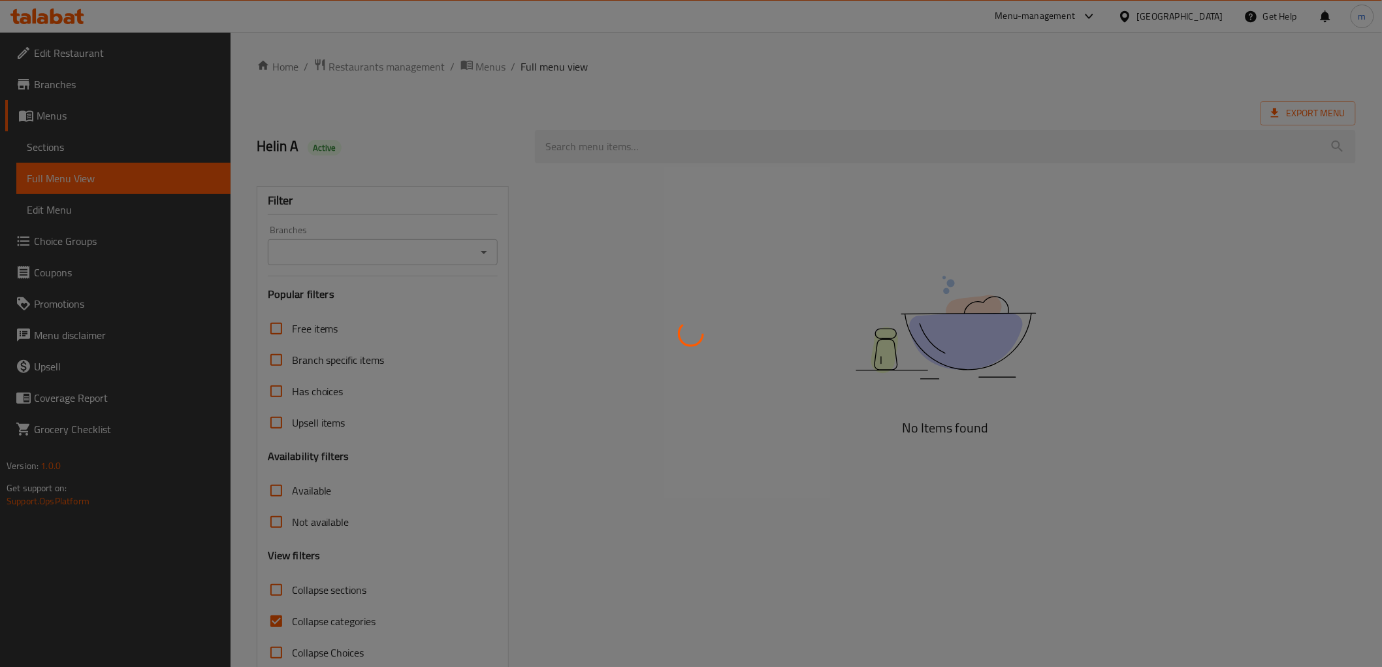
click at [82, 150] on div at bounding box center [691, 333] width 1382 height 667
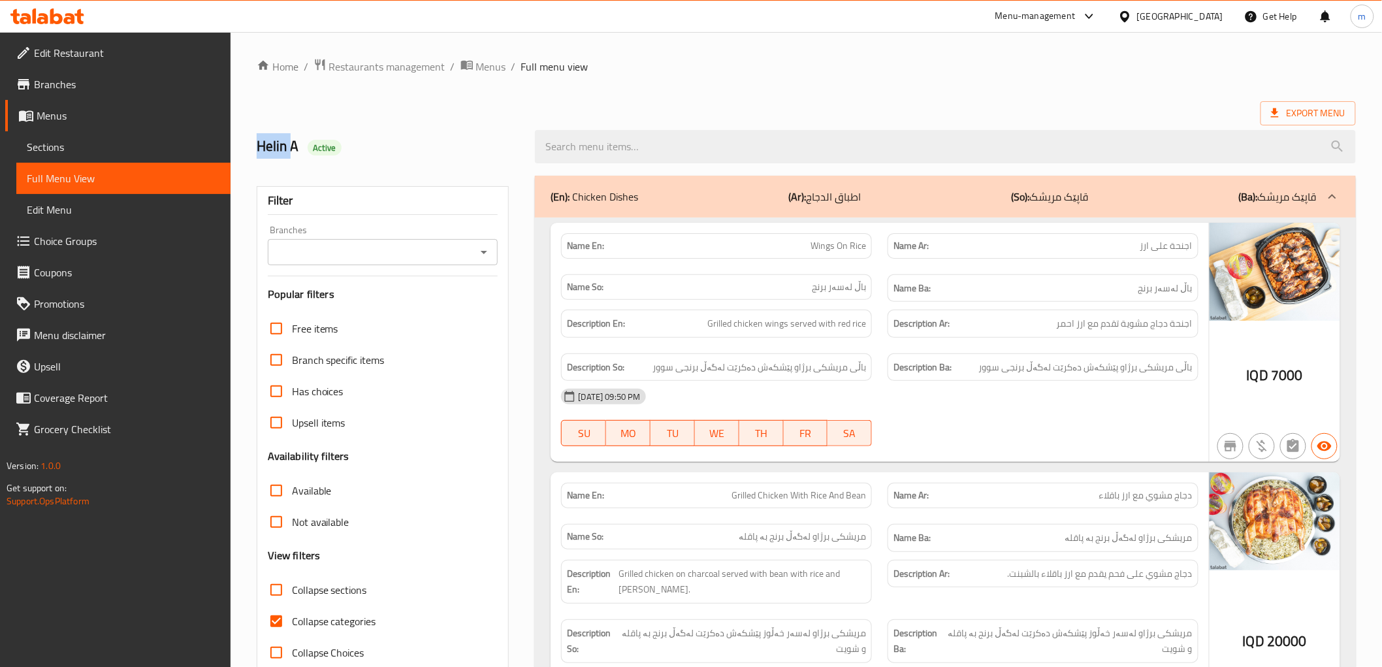
click at [82, 150] on span "Sections" at bounding box center [123, 147] width 193 height 16
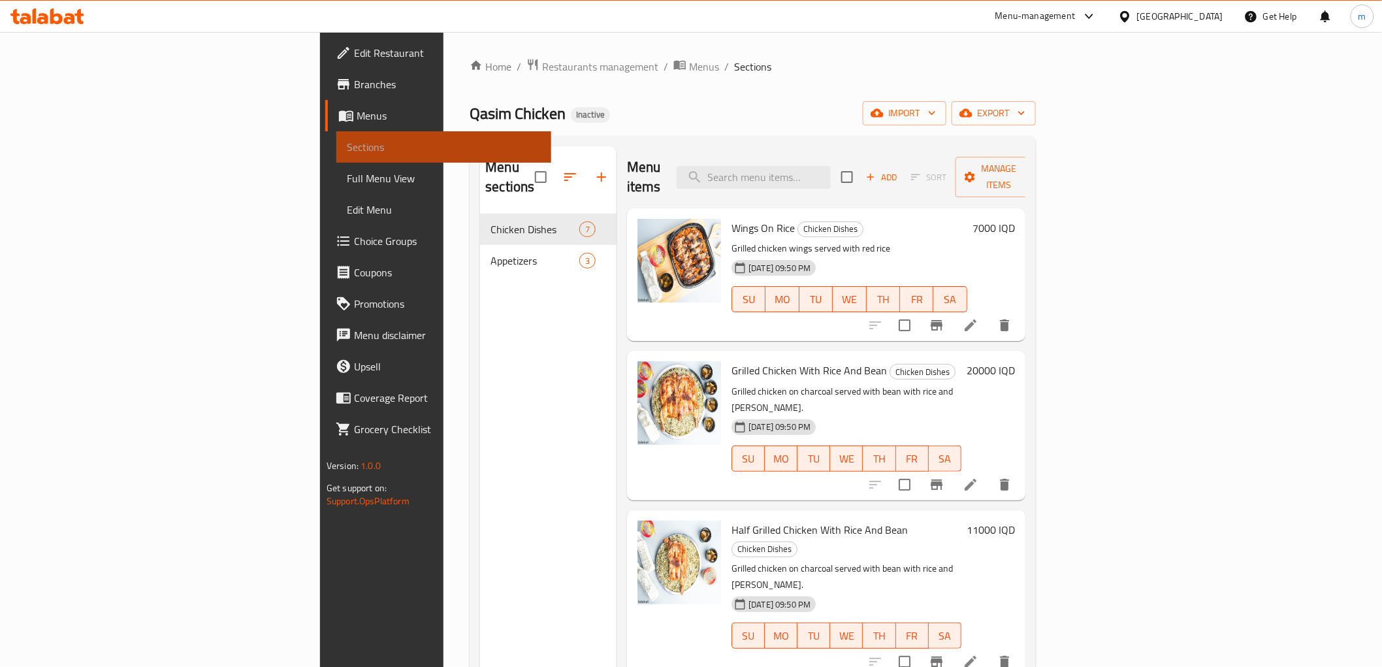
click at [347, 150] on span "Sections" at bounding box center [443, 147] width 193 height 16
click at [831, 166] on input "search" at bounding box center [754, 177] width 154 height 23
paste input "Grilled Chicken With Rice And Bean"
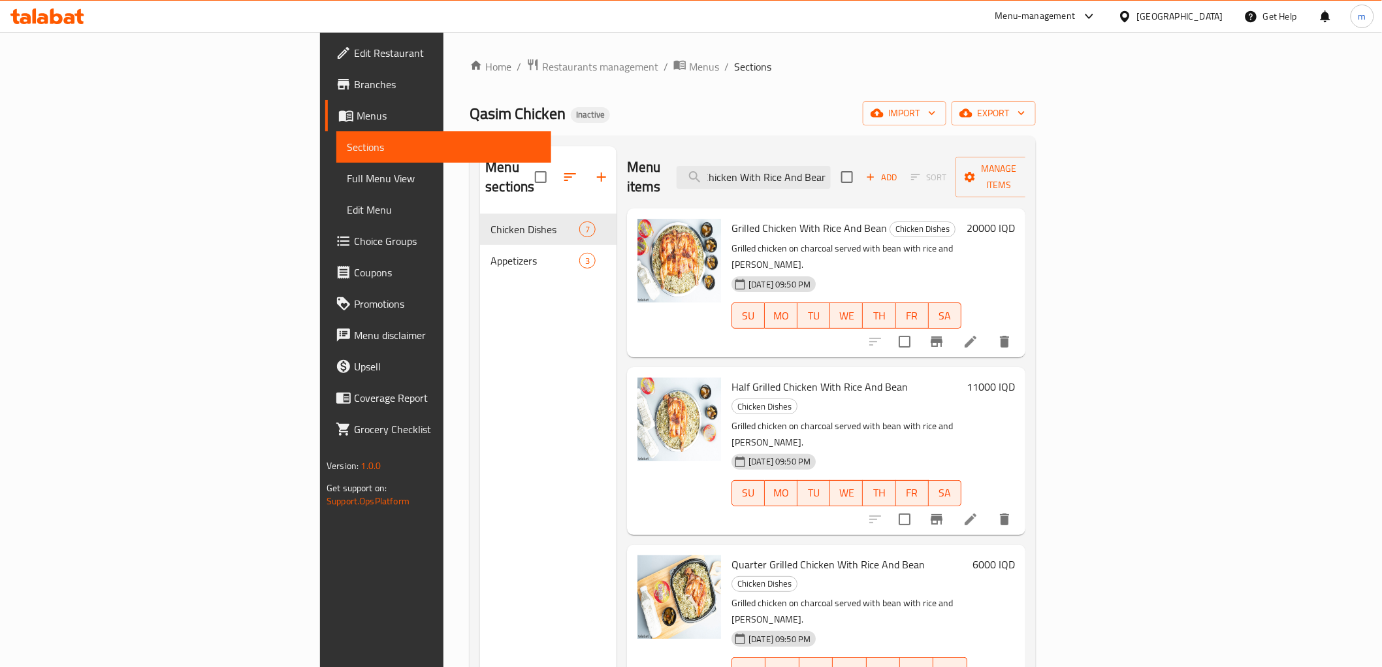
type input "Grilled Chicken With Rice And Bean"
click at [325, 108] on link "Menus" at bounding box center [437, 115] width 225 height 31
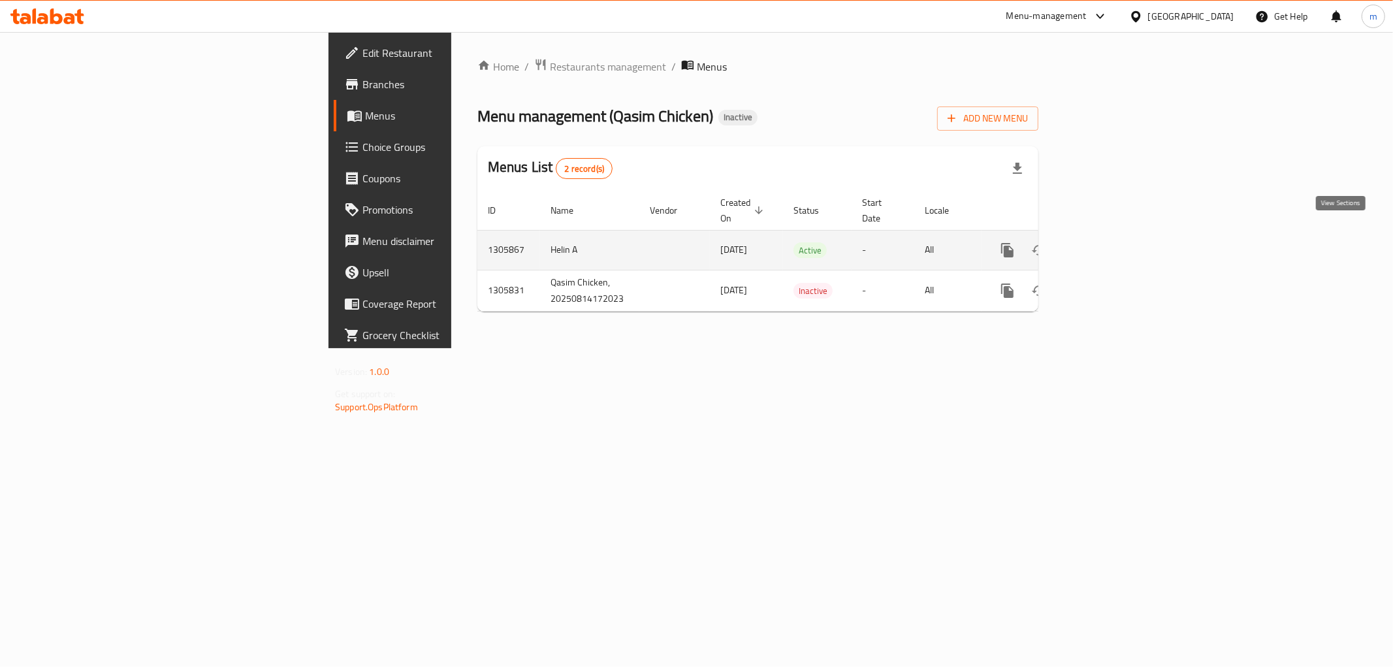
click at [1118, 236] on link "enhanced table" at bounding box center [1101, 249] width 31 height 31
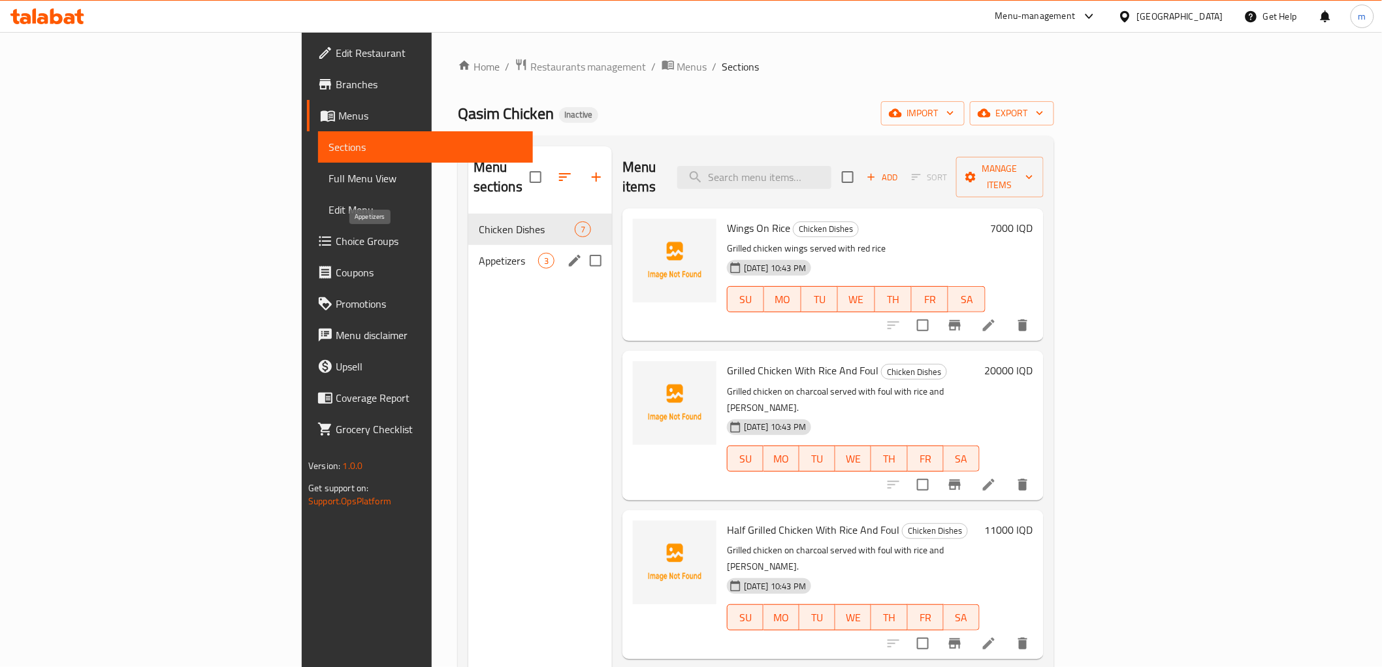
click at [479, 253] on span "Appetizers" at bounding box center [508, 261] width 59 height 16
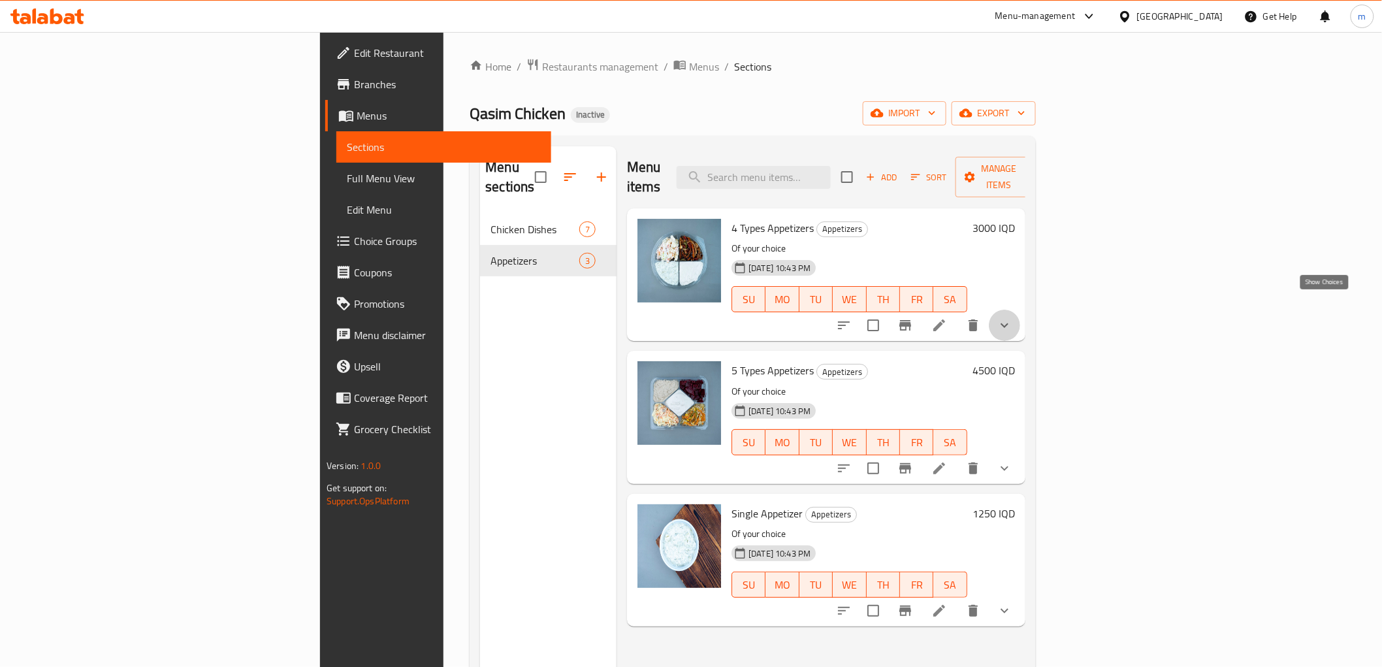
click at [1012, 317] on icon "show more" at bounding box center [1005, 325] width 16 height 16
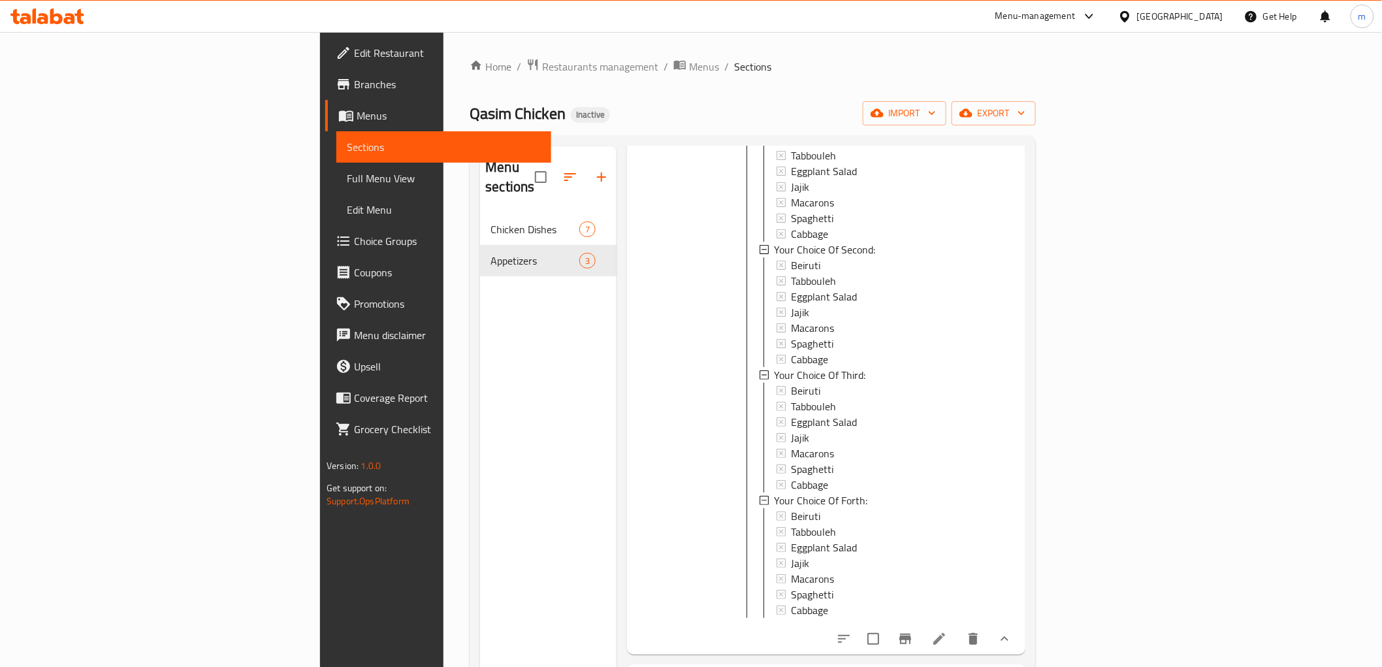
scroll to position [242, 0]
click at [347, 172] on span "Full Menu View" at bounding box center [443, 178] width 193 height 16
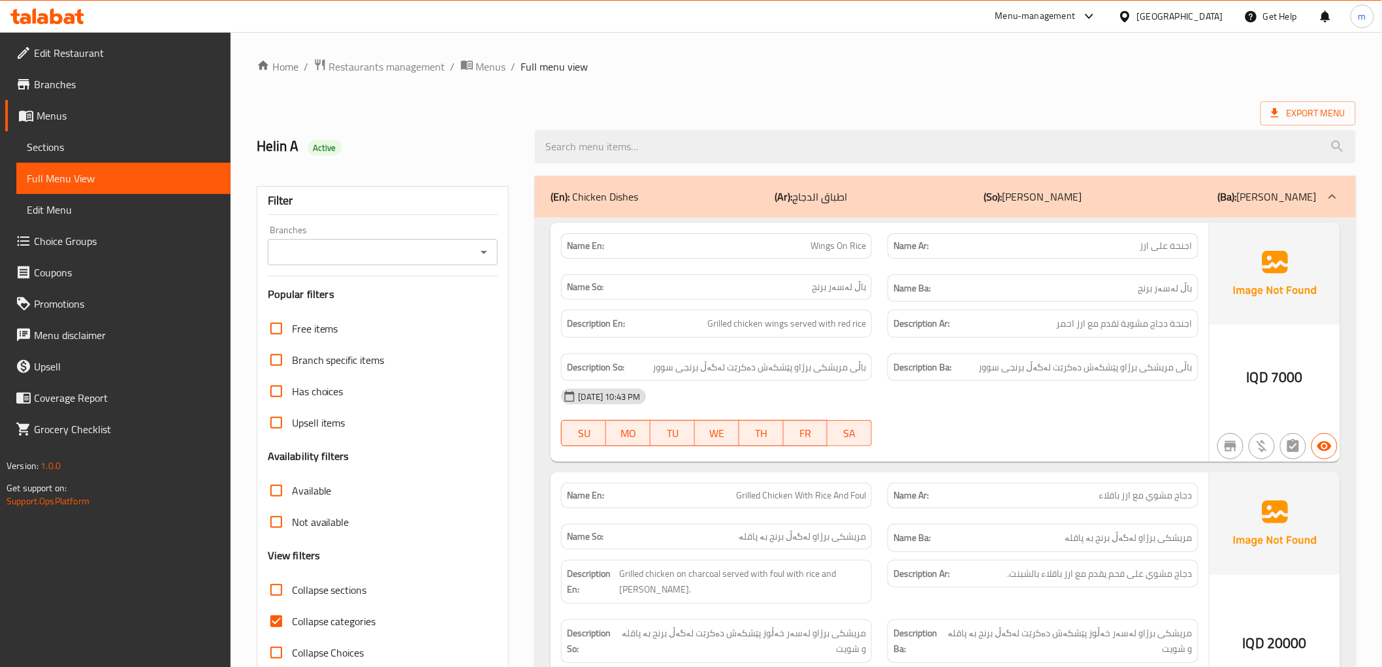
click at [478, 256] on icon "Open" at bounding box center [484, 252] width 16 height 16
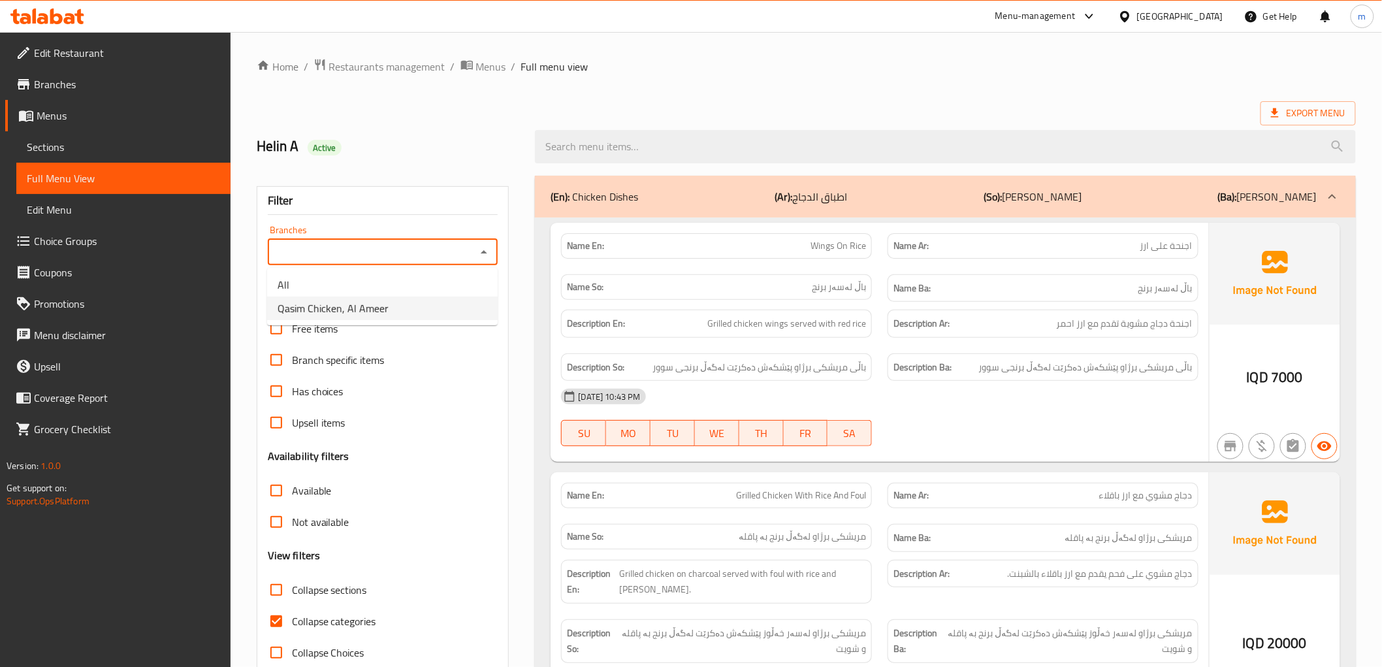
click at [395, 311] on li "Qasim Chicken, Al Ameer" at bounding box center [382, 309] width 231 height 24
type input "Qasim Chicken, Al Ameer"
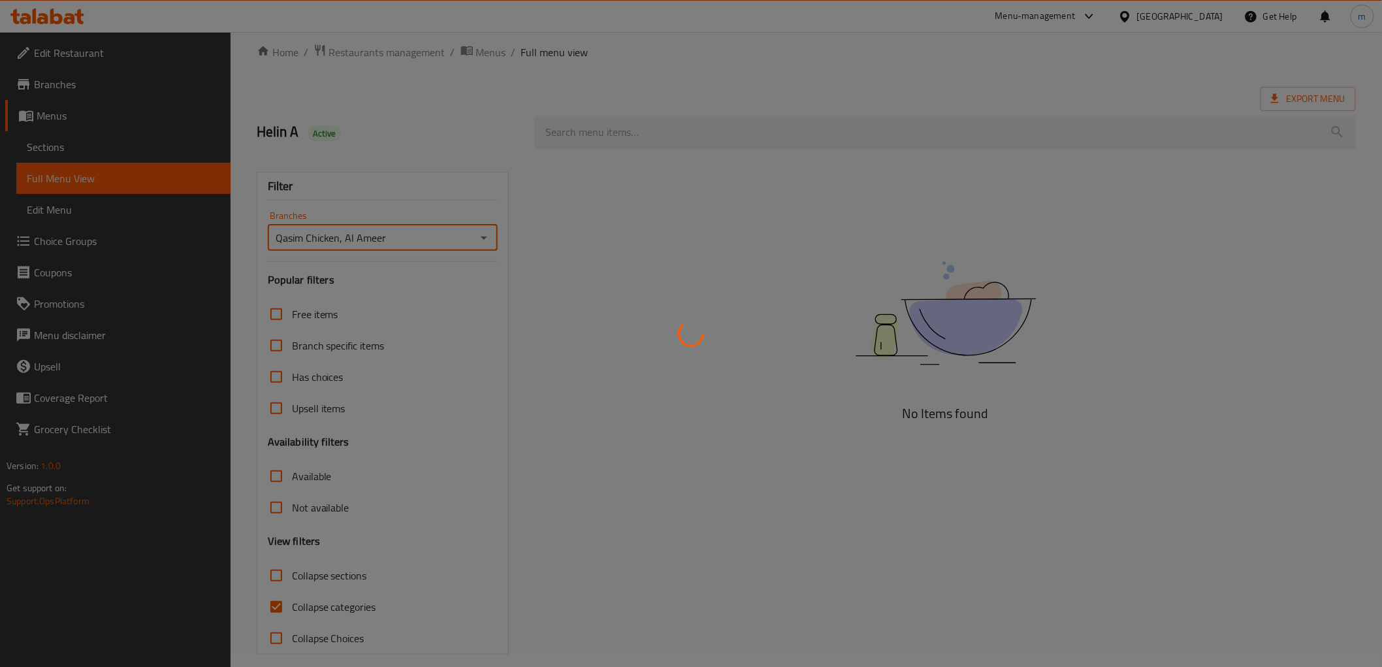
scroll to position [28, 0]
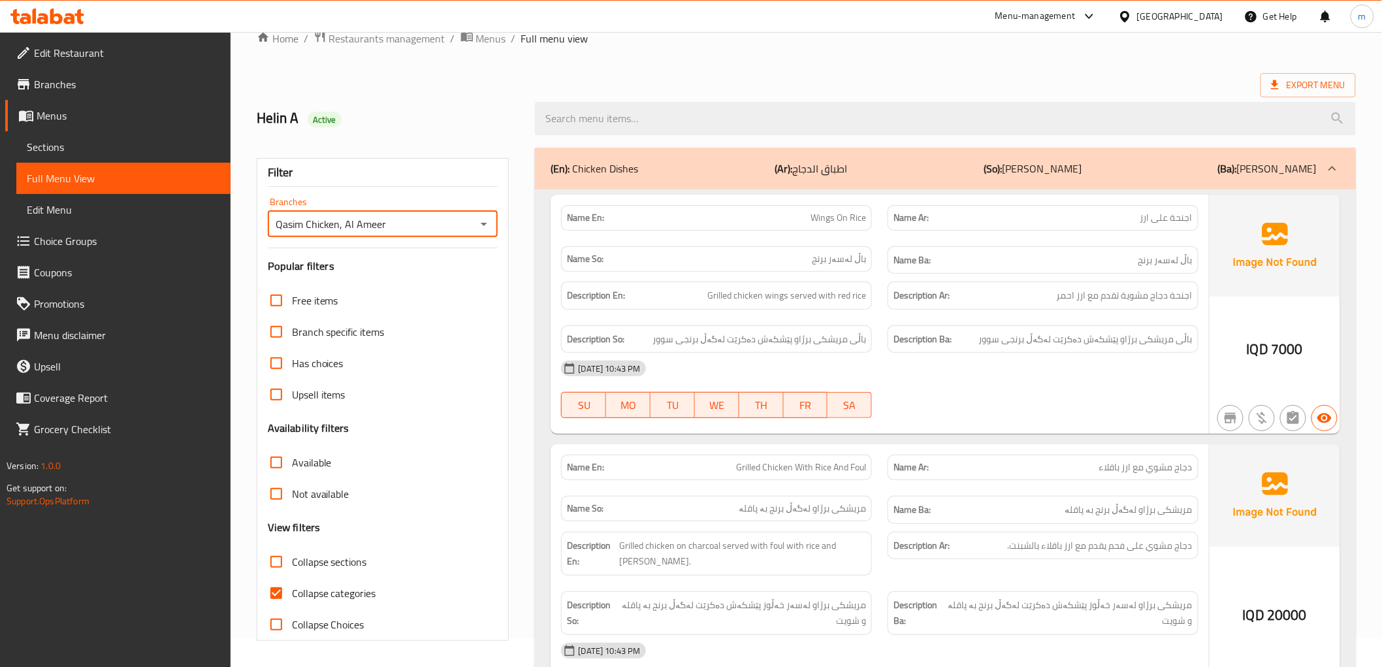
click at [301, 591] on span "Collapse categories" at bounding box center [334, 593] width 84 height 16
click at [292, 591] on input "Collapse categories" at bounding box center [276, 592] width 31 height 31
checkbox input "false"
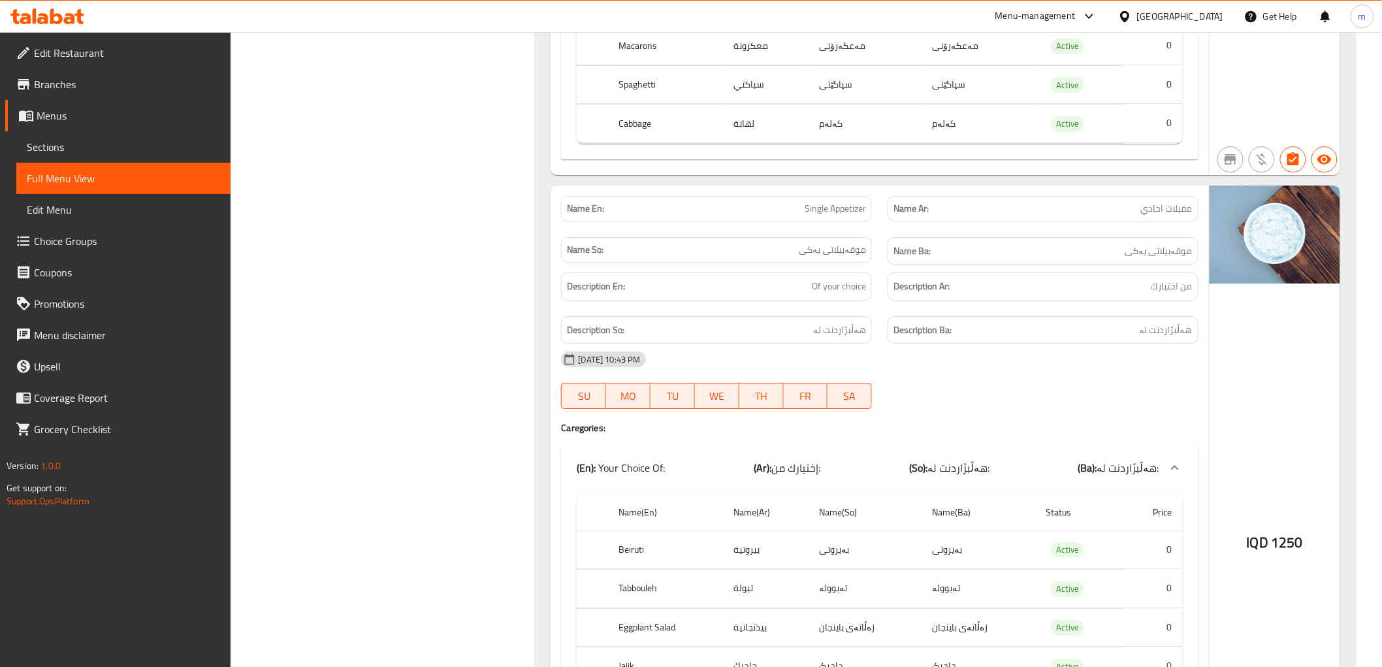
scroll to position [6120, 0]
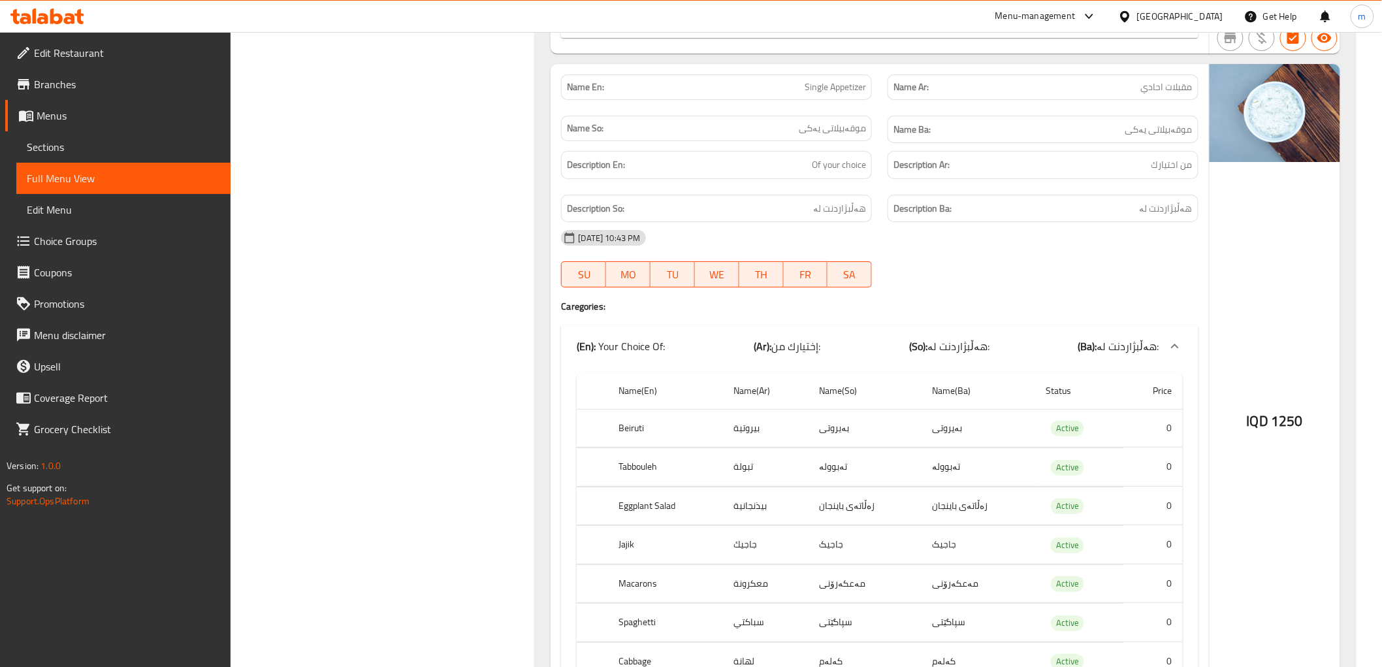
copy th "Cabbage"
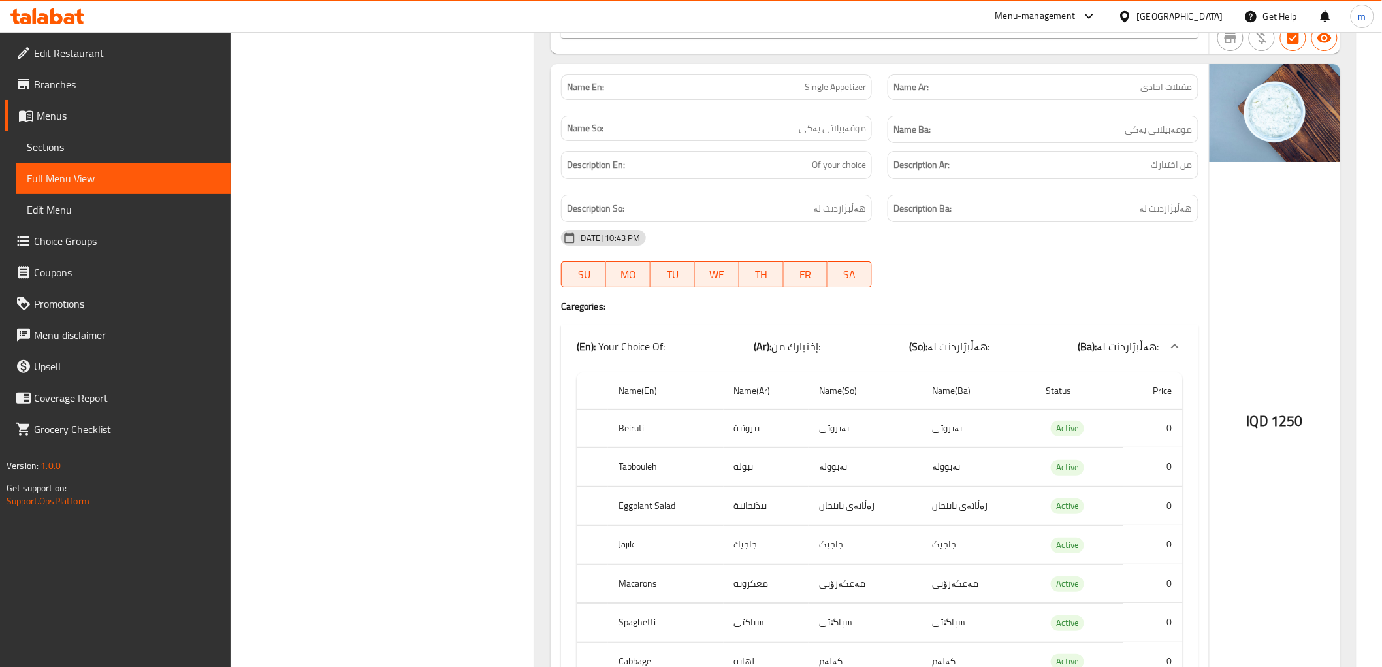
copy td "معكرونة"
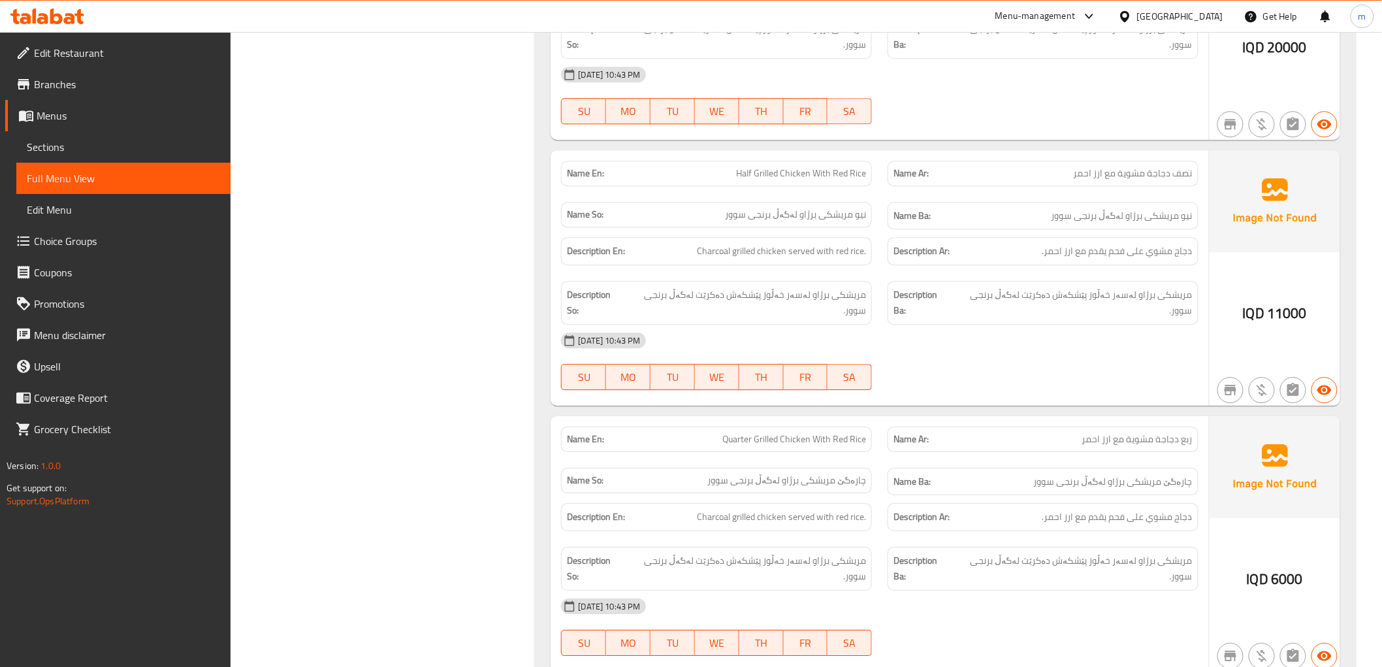
scroll to position [1402, 0]
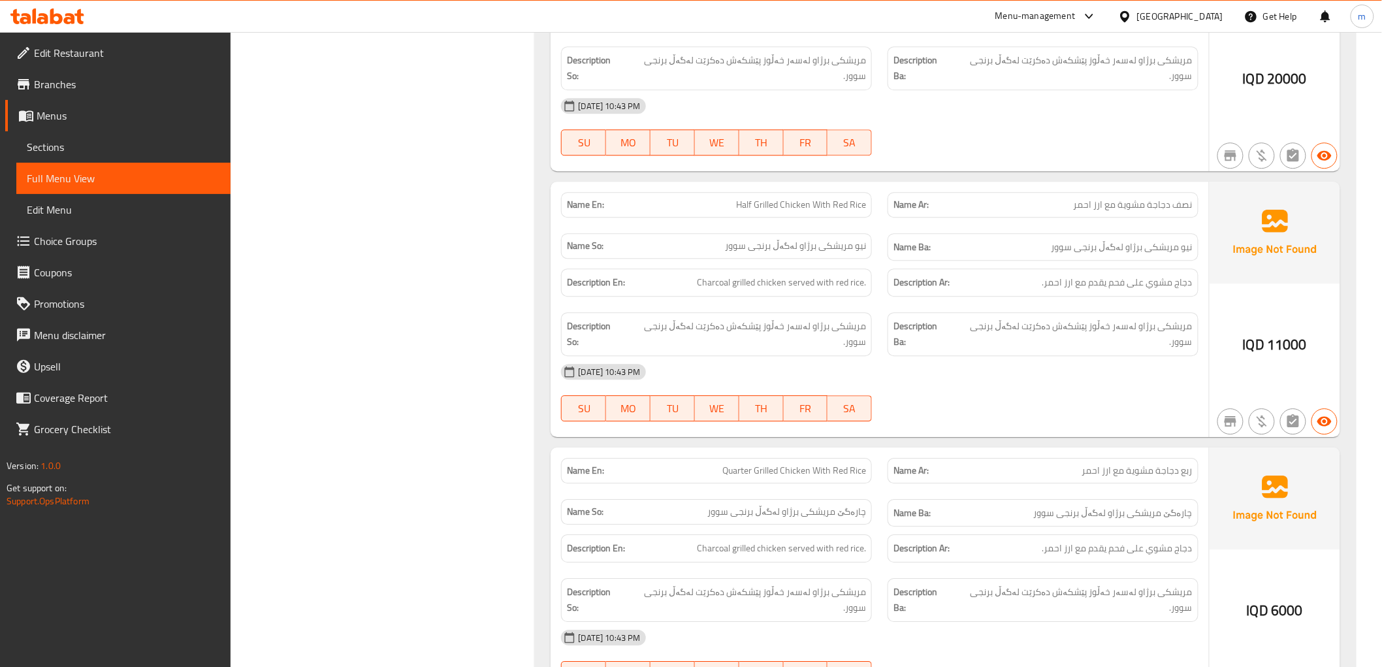
click at [48, 10] on icon at bounding box center [47, 16] width 74 height 16
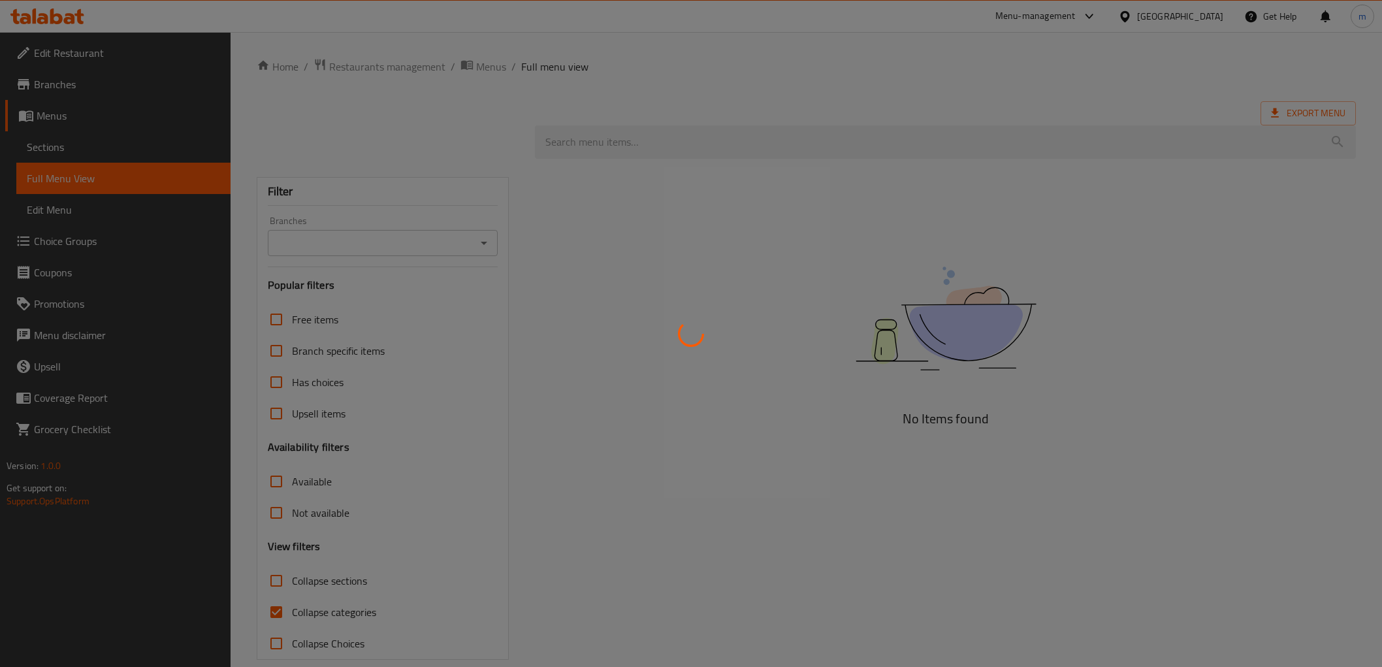
click at [55, 119] on div at bounding box center [691, 333] width 1382 height 667
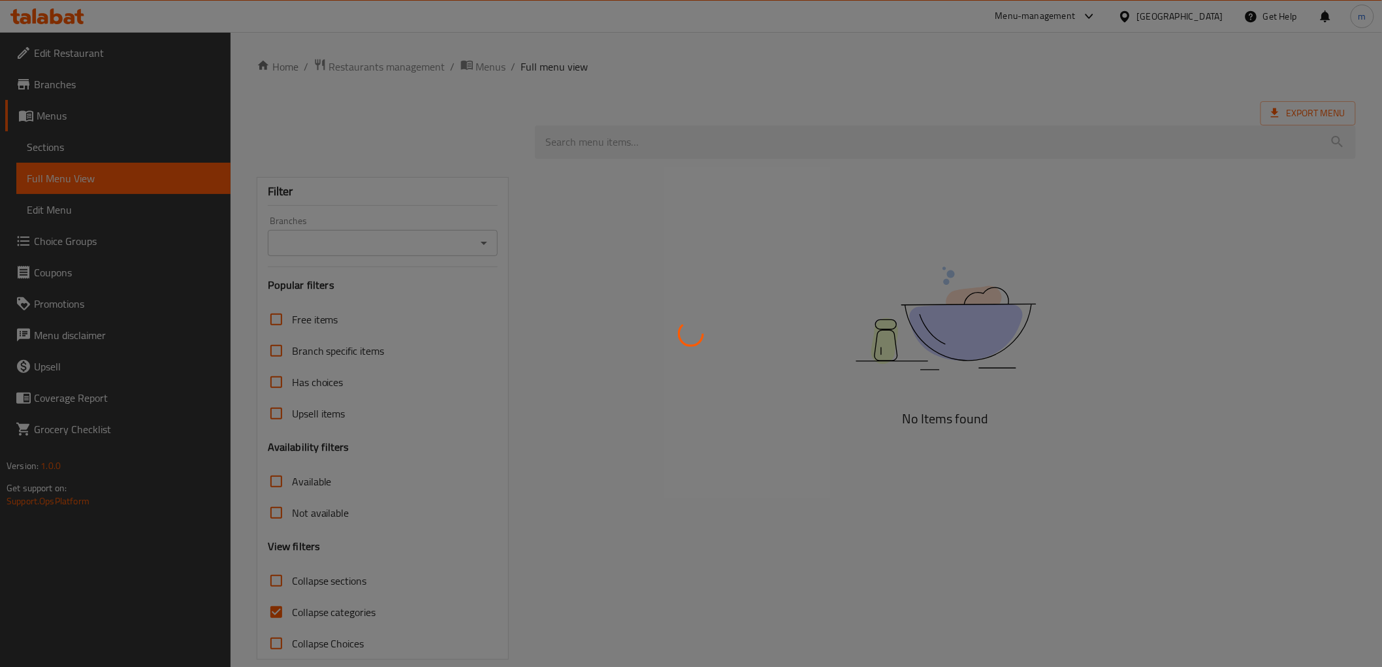
click at [55, 119] on div at bounding box center [691, 333] width 1382 height 667
drag, startPoint x: 0, startPoint y: 0, endPoint x: 56, endPoint y: 118, distance: 130.6
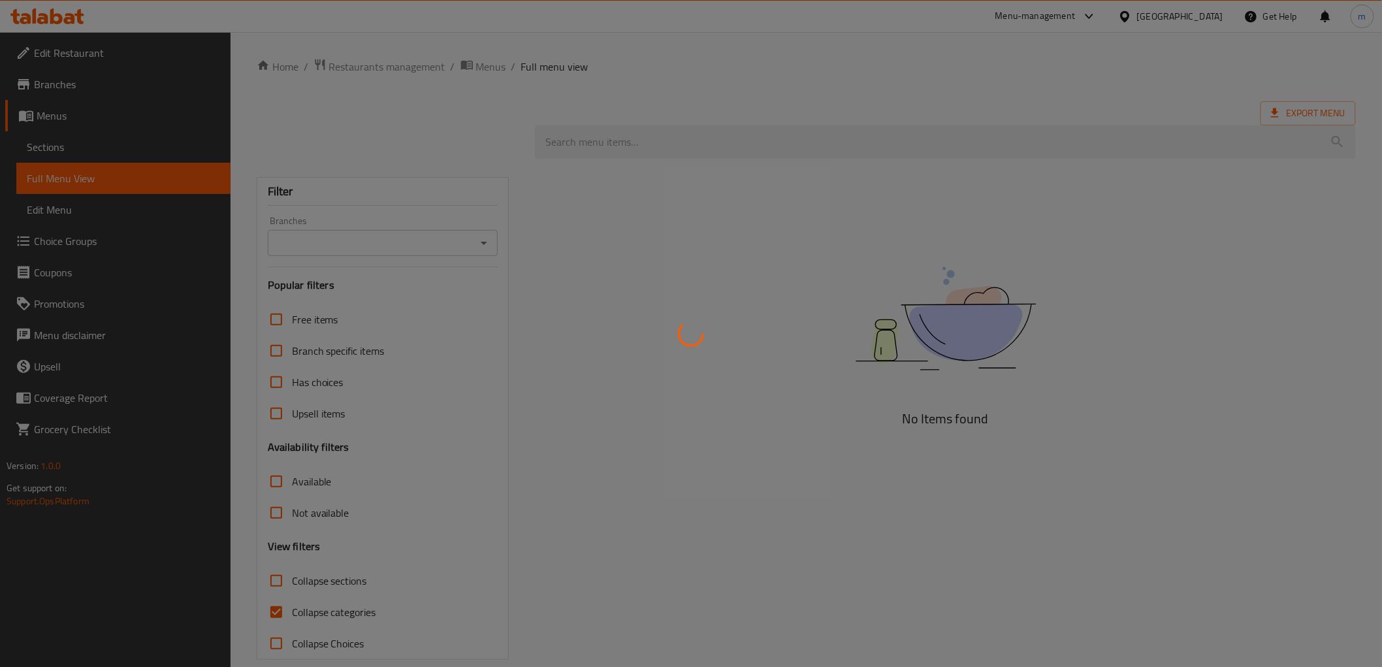
click at [56, 118] on div at bounding box center [691, 333] width 1382 height 667
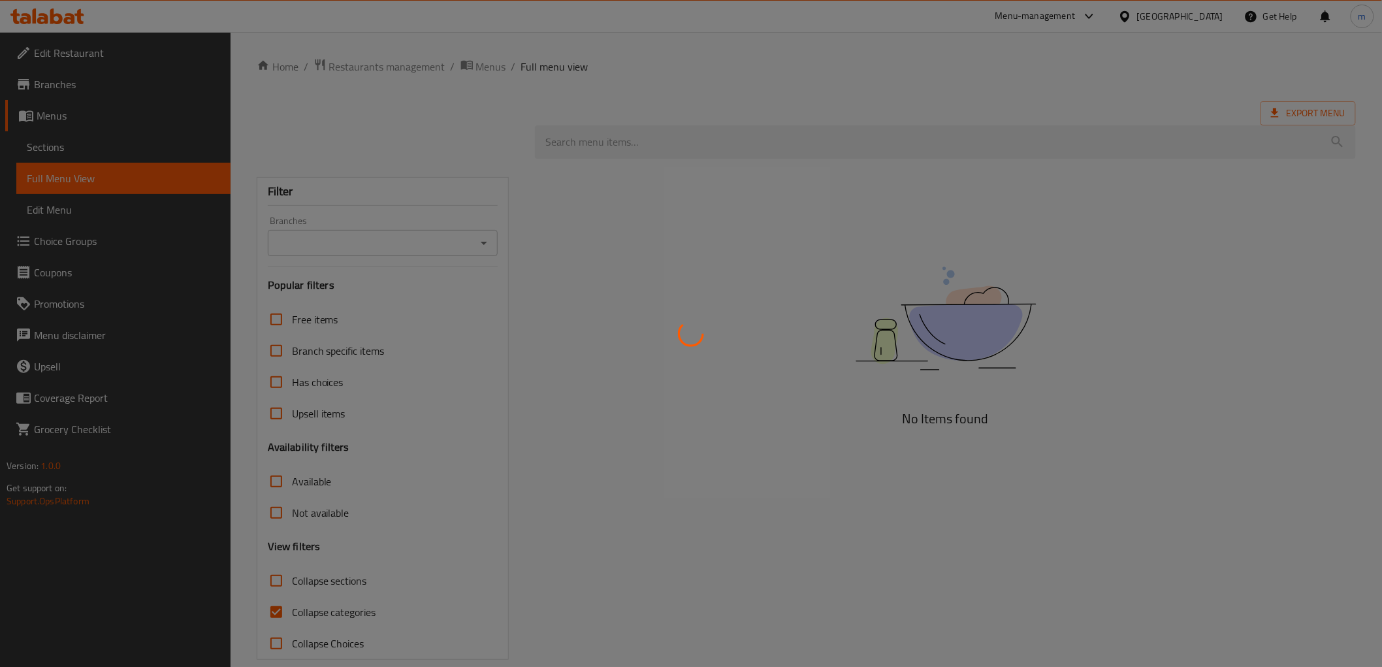
click at [56, 118] on div at bounding box center [691, 333] width 1382 height 667
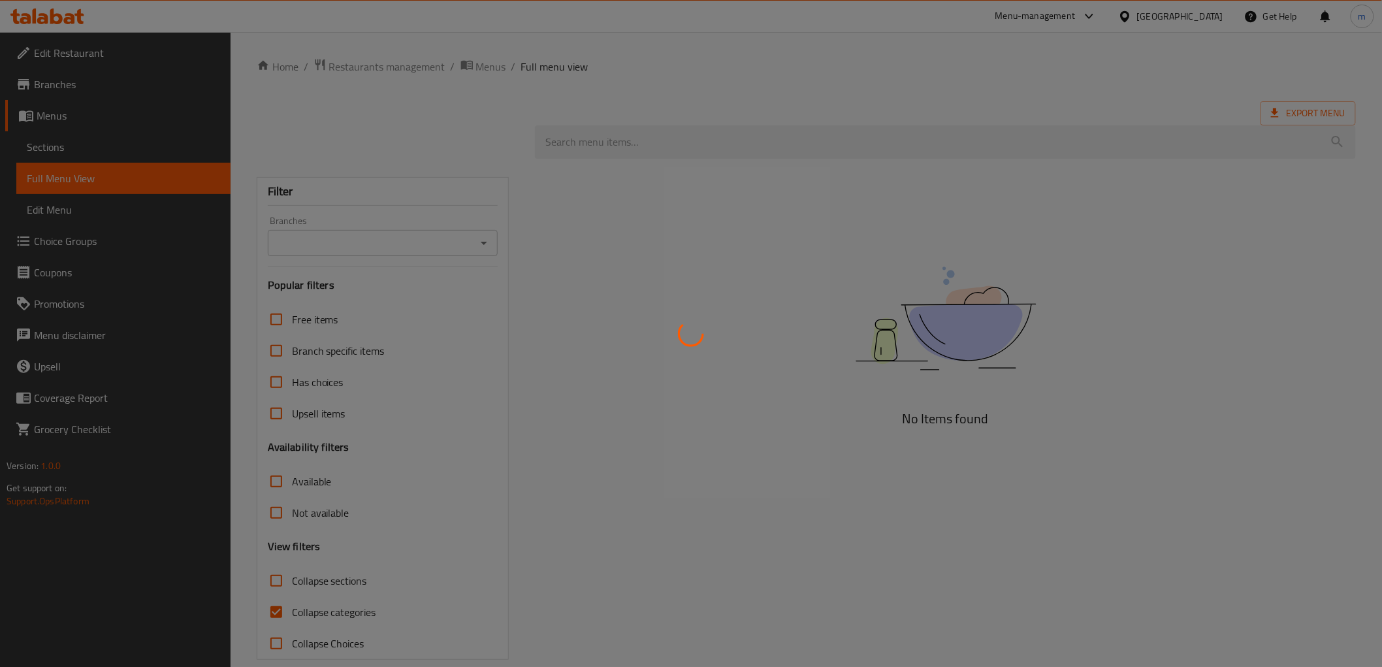
click at [673, 366] on div at bounding box center [691, 333] width 1382 height 667
click at [138, 115] on div at bounding box center [691, 333] width 1382 height 667
click at [76, 125] on div at bounding box center [691, 333] width 1382 height 667
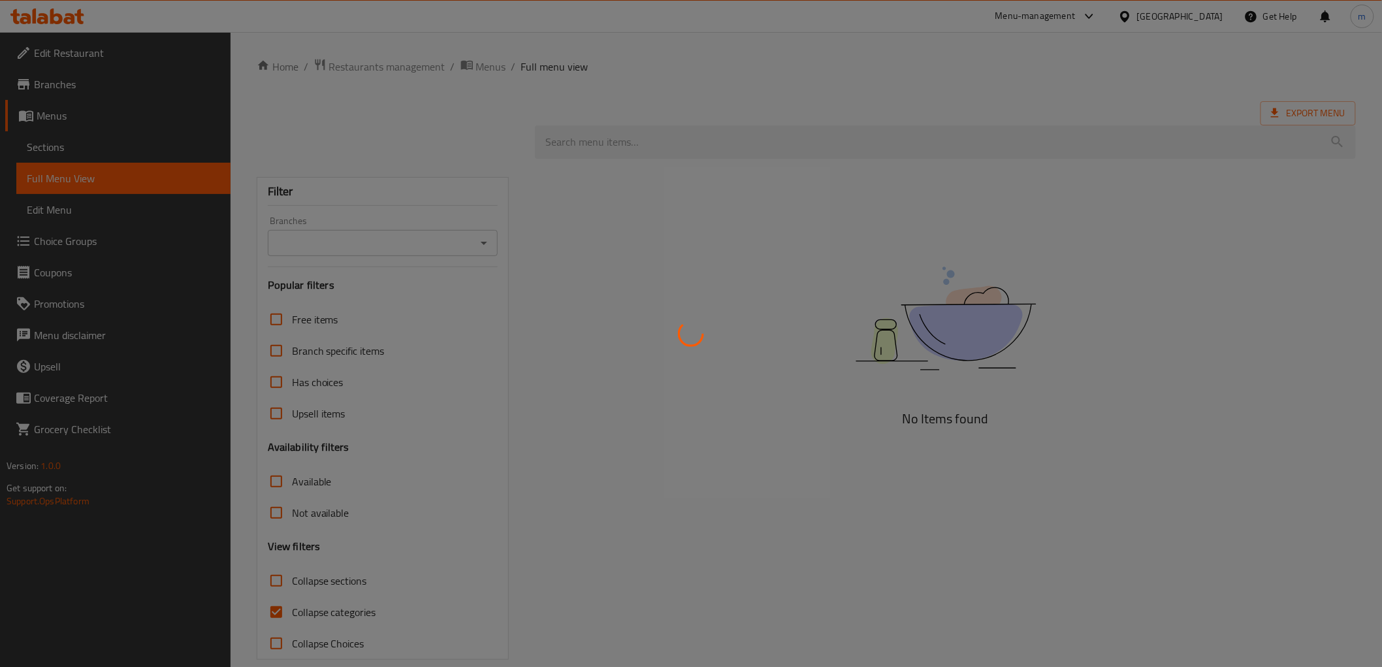
click at [75, 120] on div at bounding box center [691, 333] width 1382 height 667
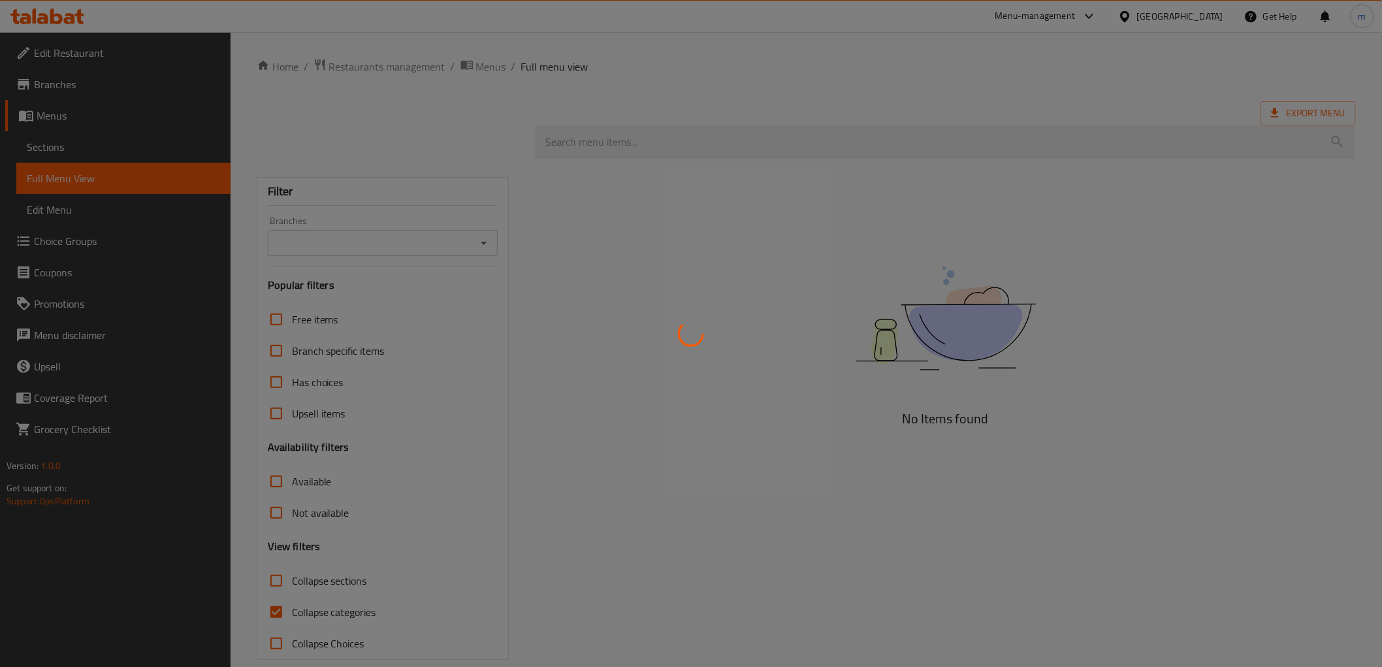
click at [35, 106] on div at bounding box center [691, 333] width 1382 height 667
click at [85, 71] on div at bounding box center [691, 333] width 1382 height 667
click at [94, 54] on div at bounding box center [691, 333] width 1382 height 667
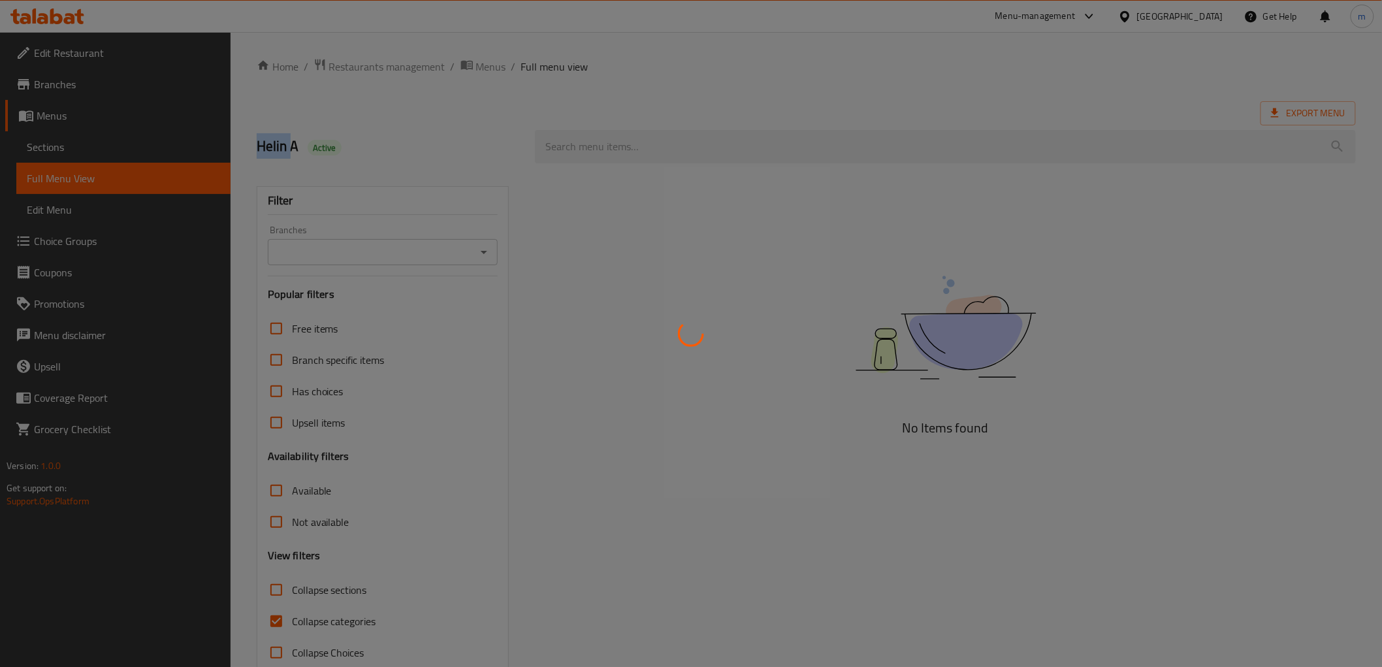
click at [94, 54] on div at bounding box center [691, 333] width 1382 height 667
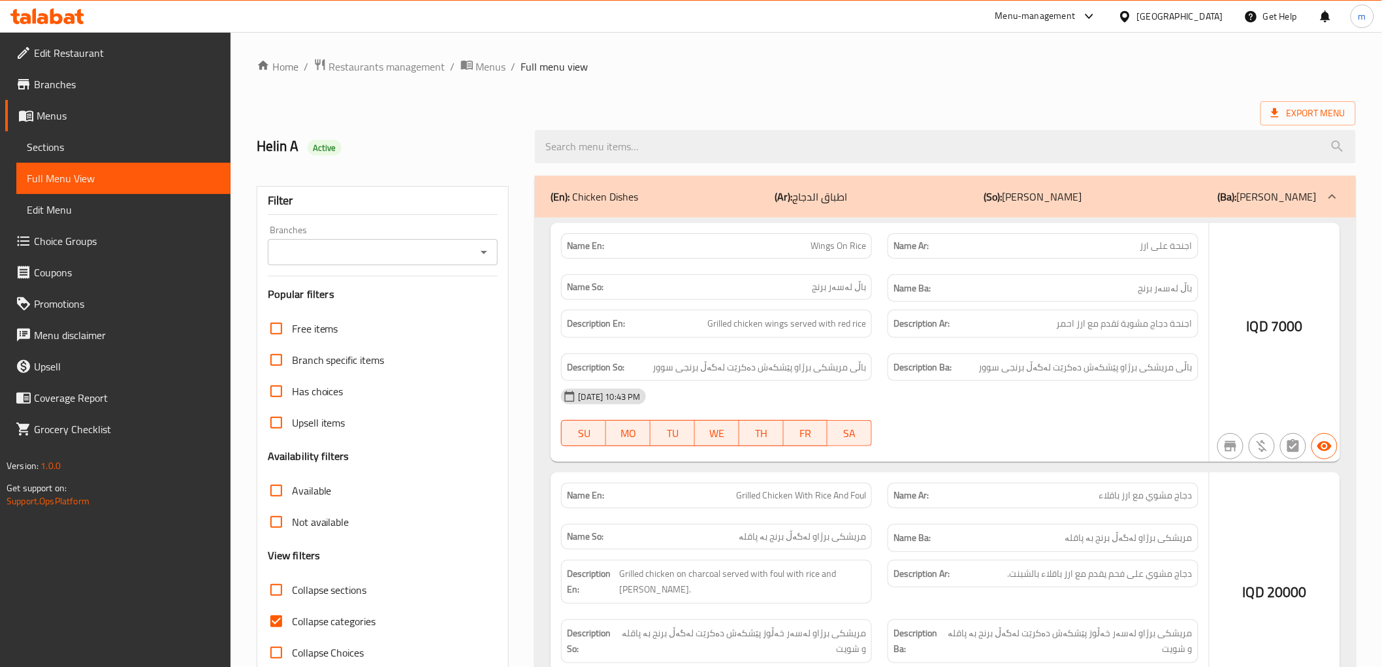
click at [94, 54] on div at bounding box center [691, 333] width 1382 height 667
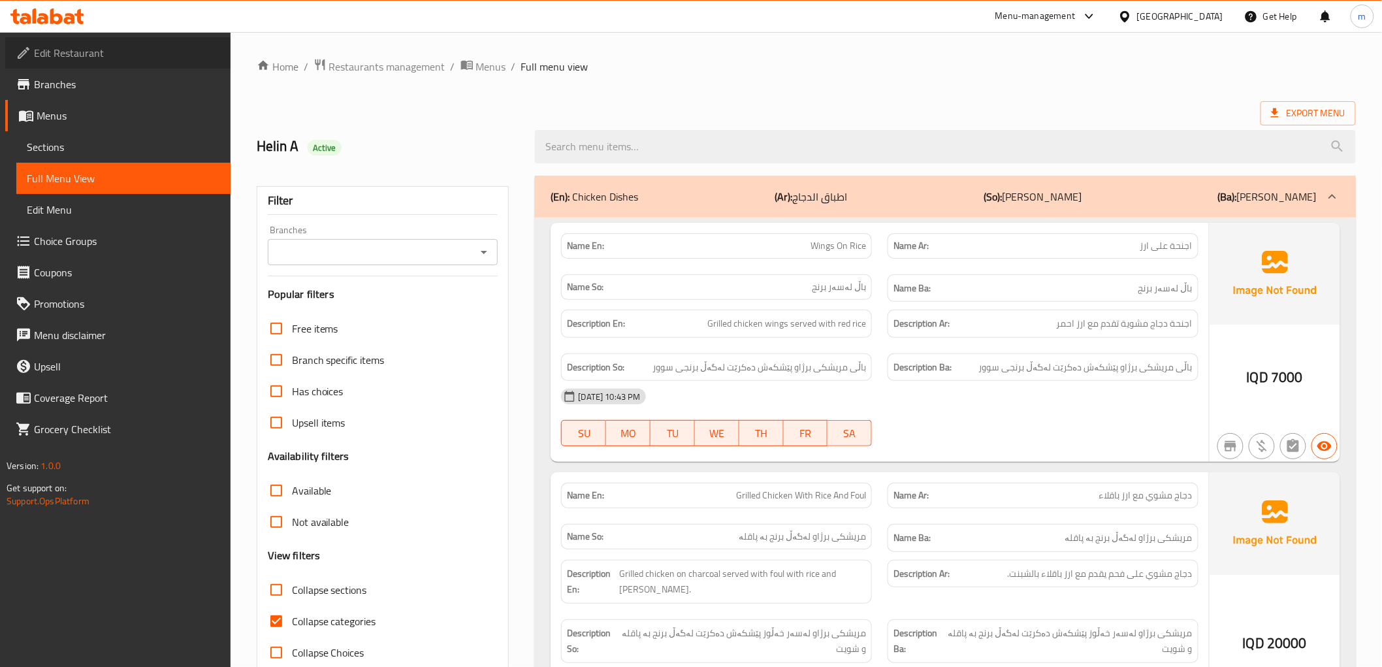
click at [94, 54] on span "Edit Restaurant" at bounding box center [127, 53] width 186 height 16
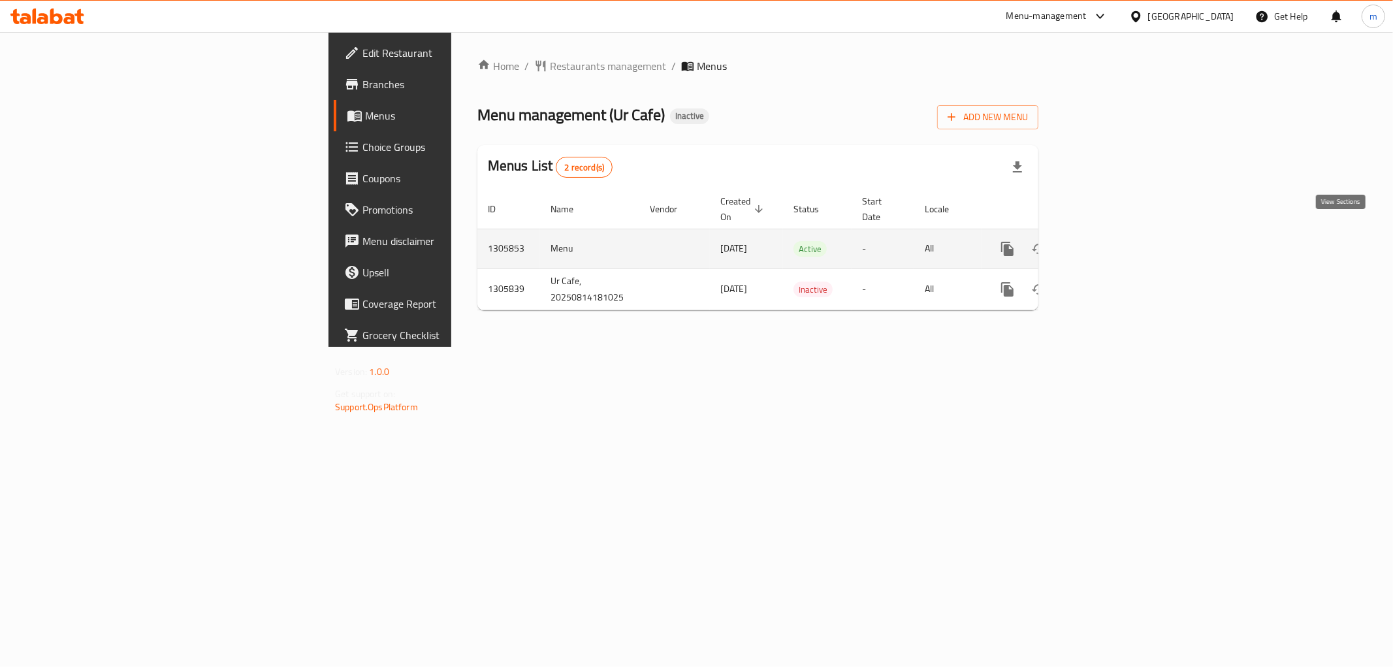
click at [1110, 241] on icon "enhanced table" at bounding box center [1102, 249] width 16 height 16
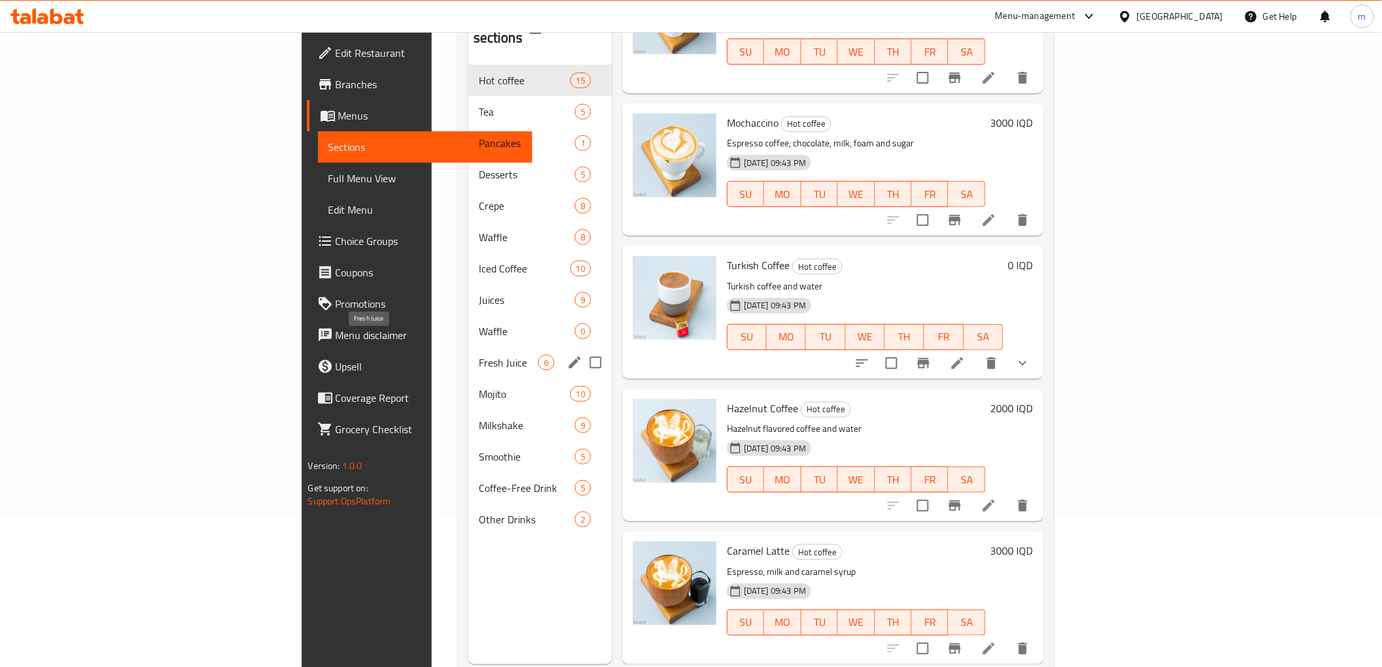
scroll to position [183, 0]
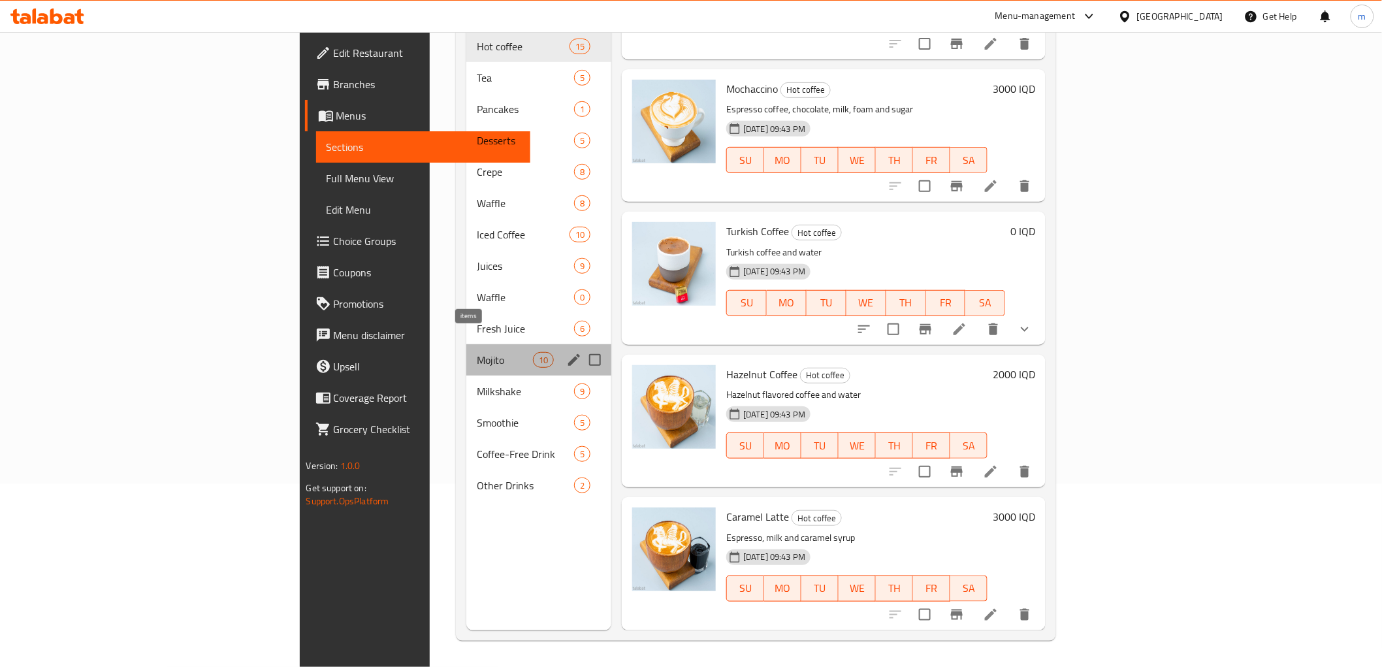
drag, startPoint x: 466, startPoint y: 333, endPoint x: 423, endPoint y: 360, distance: 50.2
click at [533, 352] on div "10" at bounding box center [543, 360] width 21 height 16
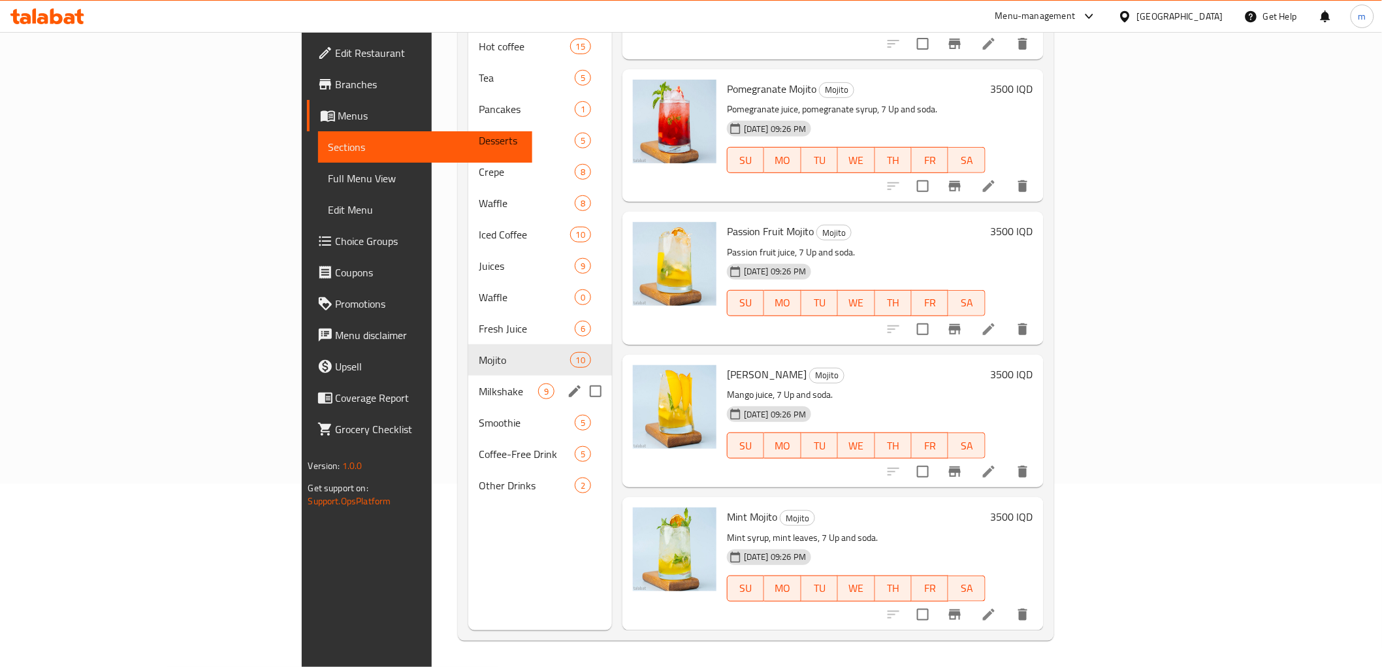
click at [468, 376] on div "Milkshake 9" at bounding box center [540, 391] width 144 height 31
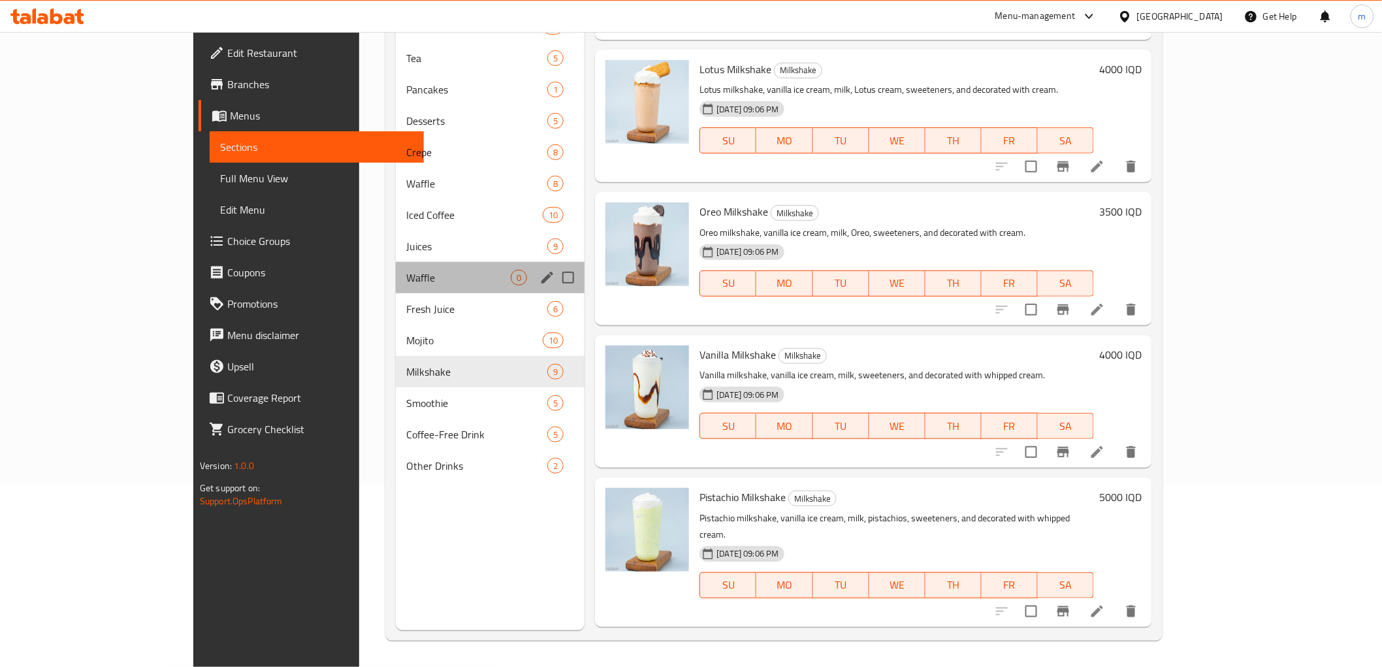
click at [396, 263] on div "Waffle 0" at bounding box center [490, 277] width 189 height 31
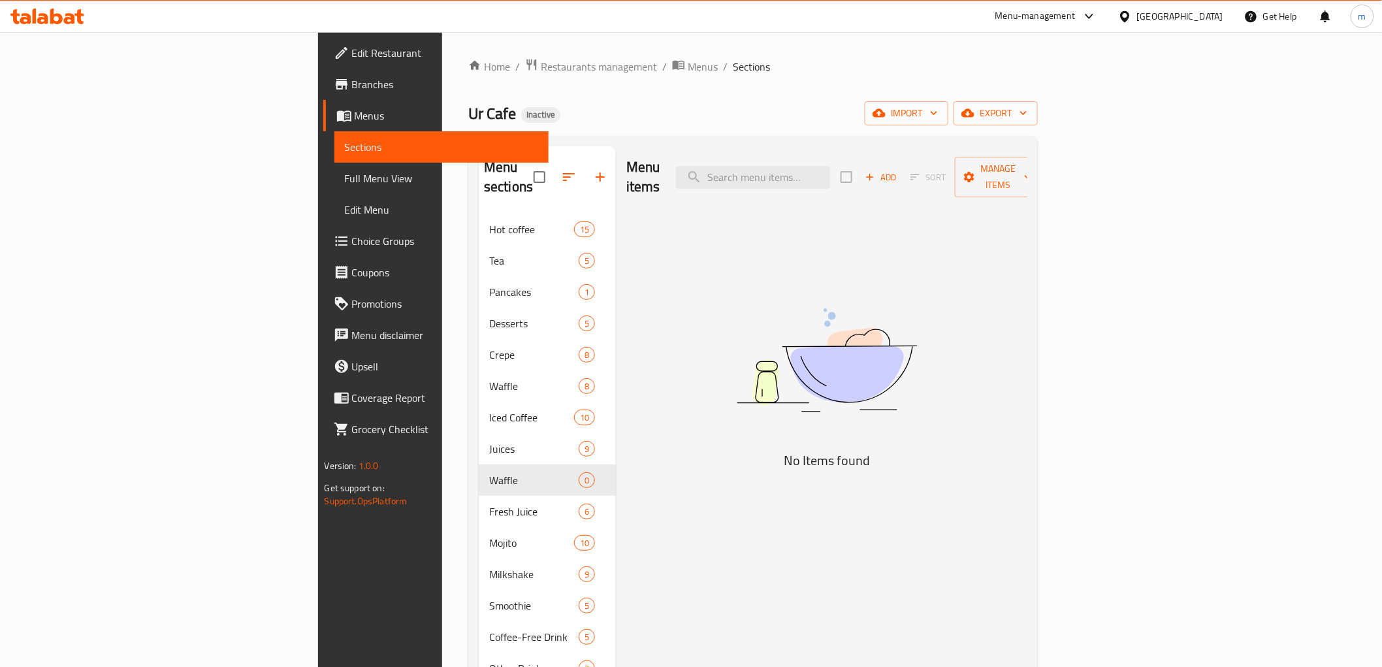
scroll to position [121, 0]
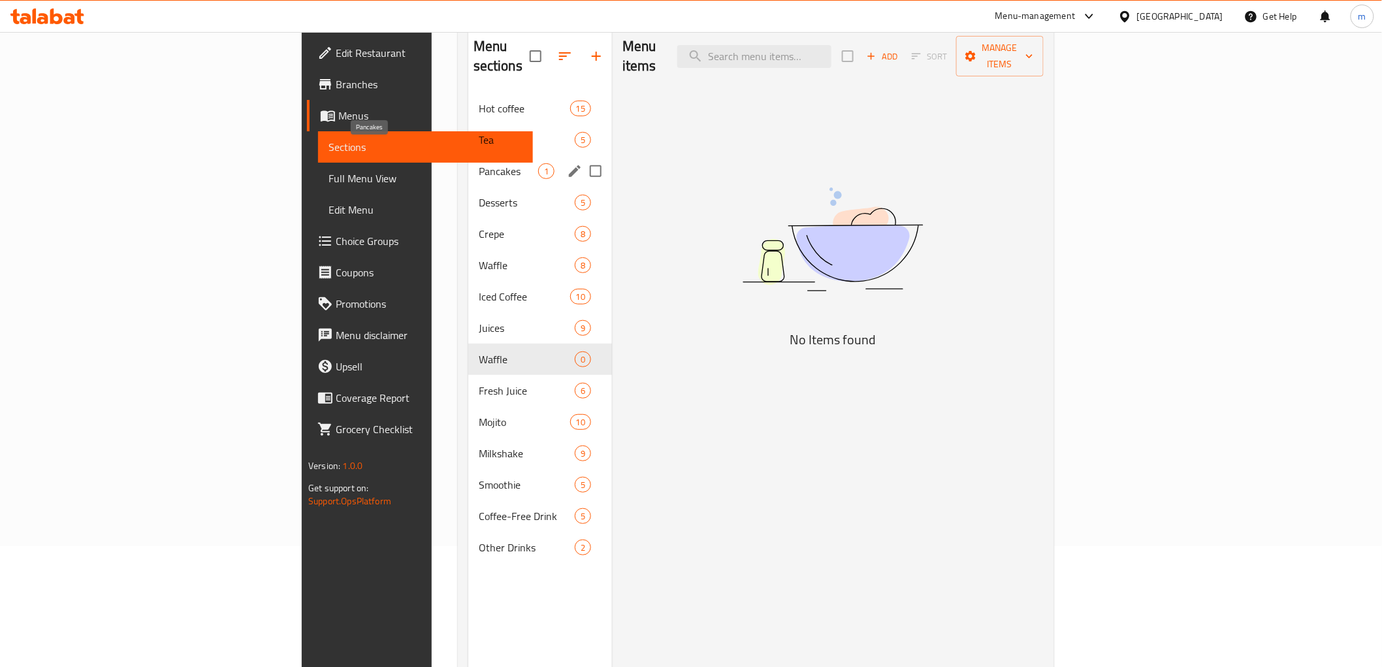
click at [479, 163] on span "Pancakes" at bounding box center [508, 171] width 59 height 16
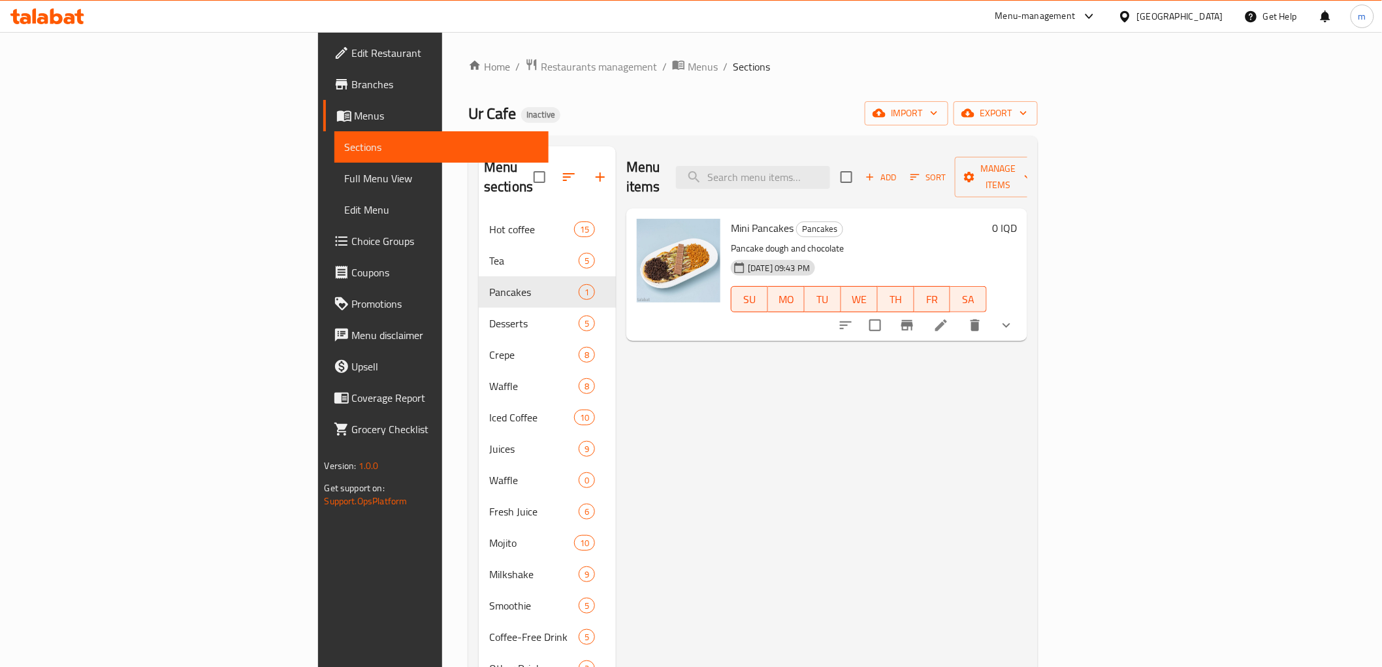
click at [345, 179] on span "Full Menu View" at bounding box center [441, 178] width 193 height 16
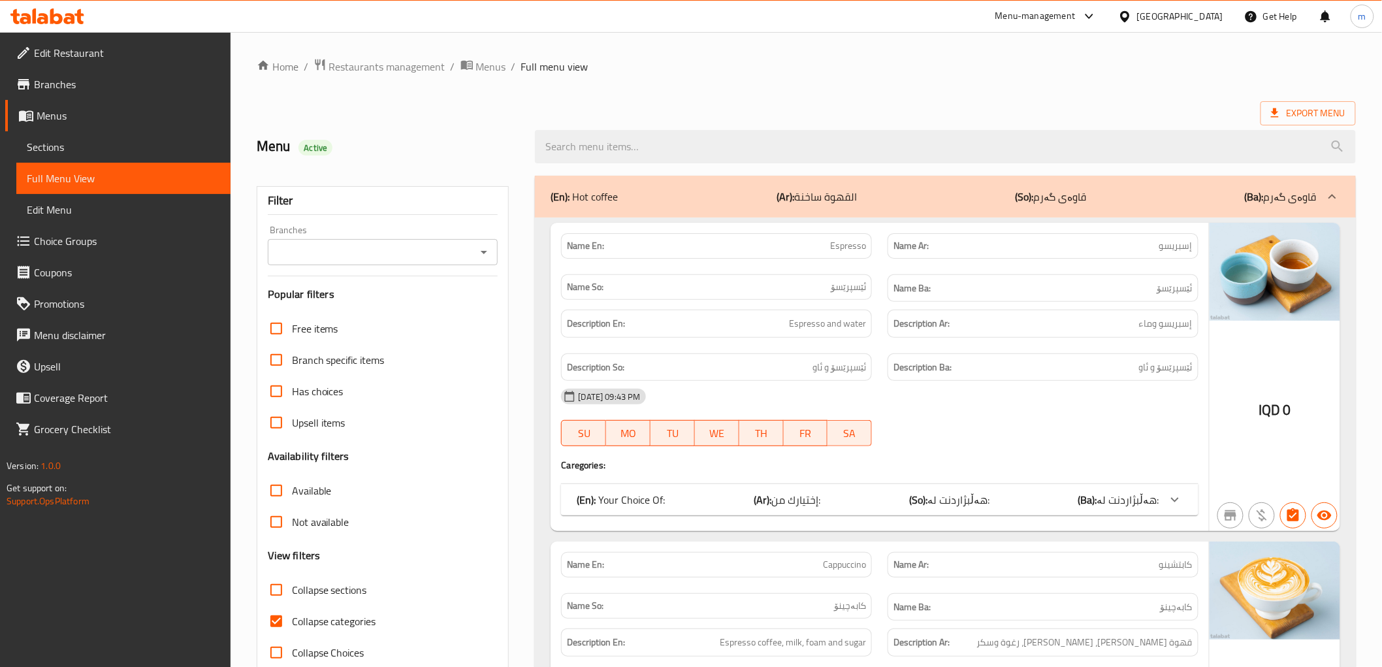
click at [479, 248] on icon "Open" at bounding box center [484, 252] width 16 height 16
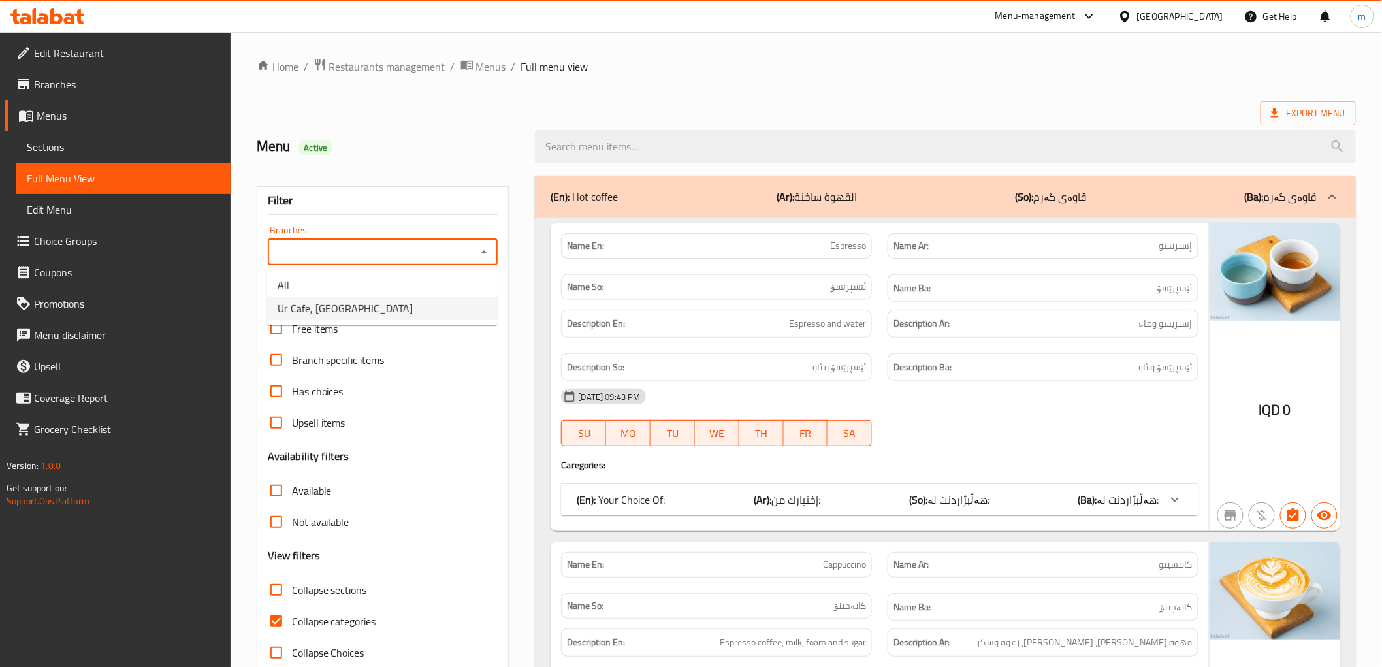
click at [388, 312] on li "Ur Cafe, Al Dora" at bounding box center [382, 309] width 231 height 24
type input "Ur Cafe, Al Dora"
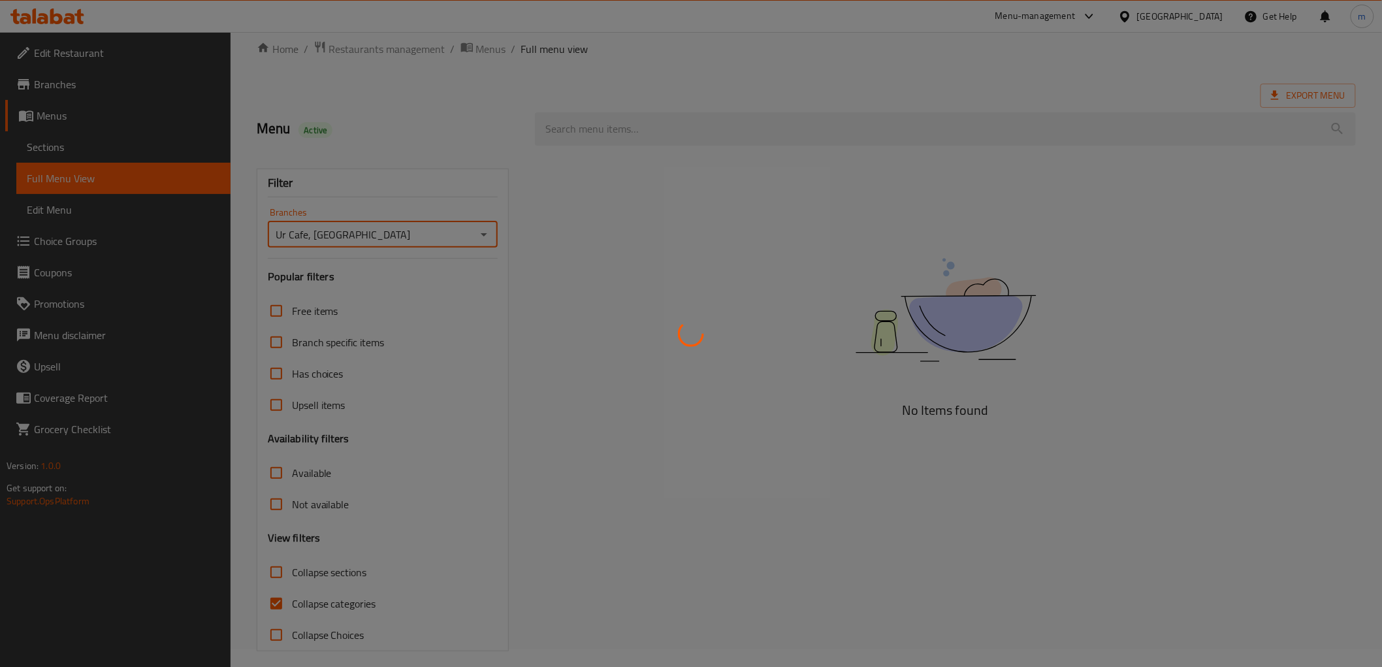
scroll to position [28, 0]
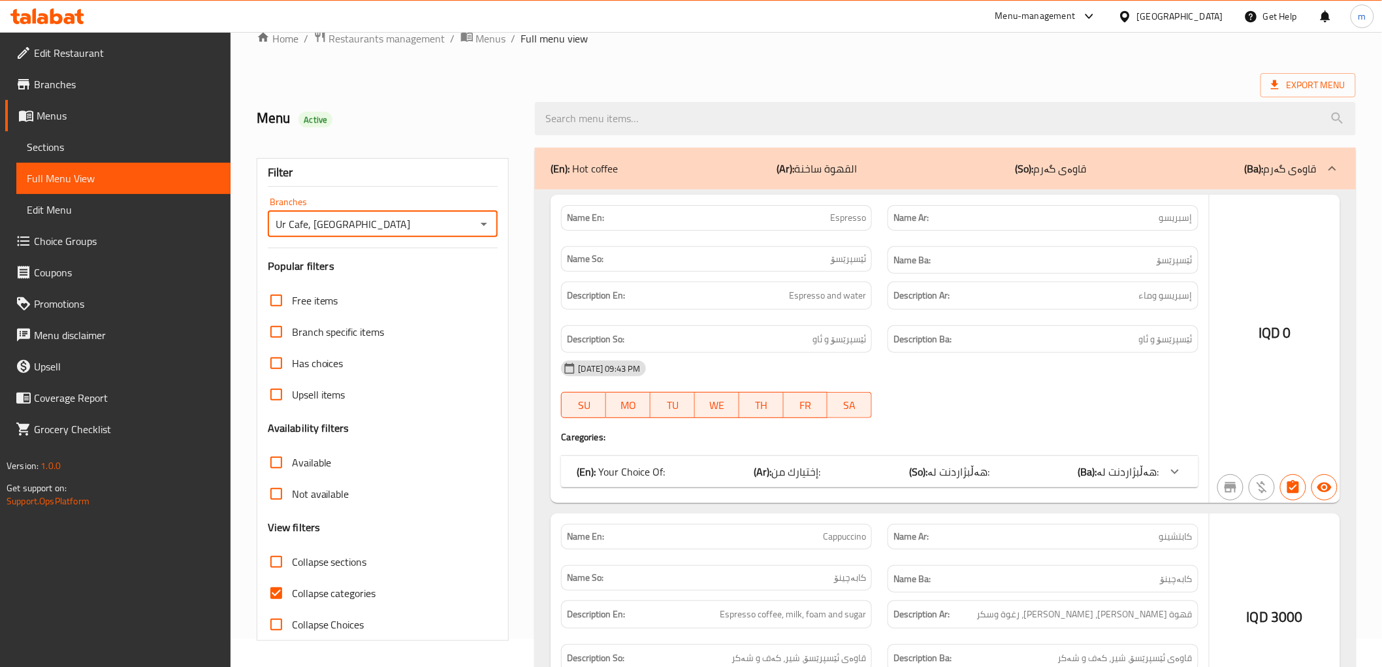
click at [272, 594] on div at bounding box center [691, 333] width 1382 height 667
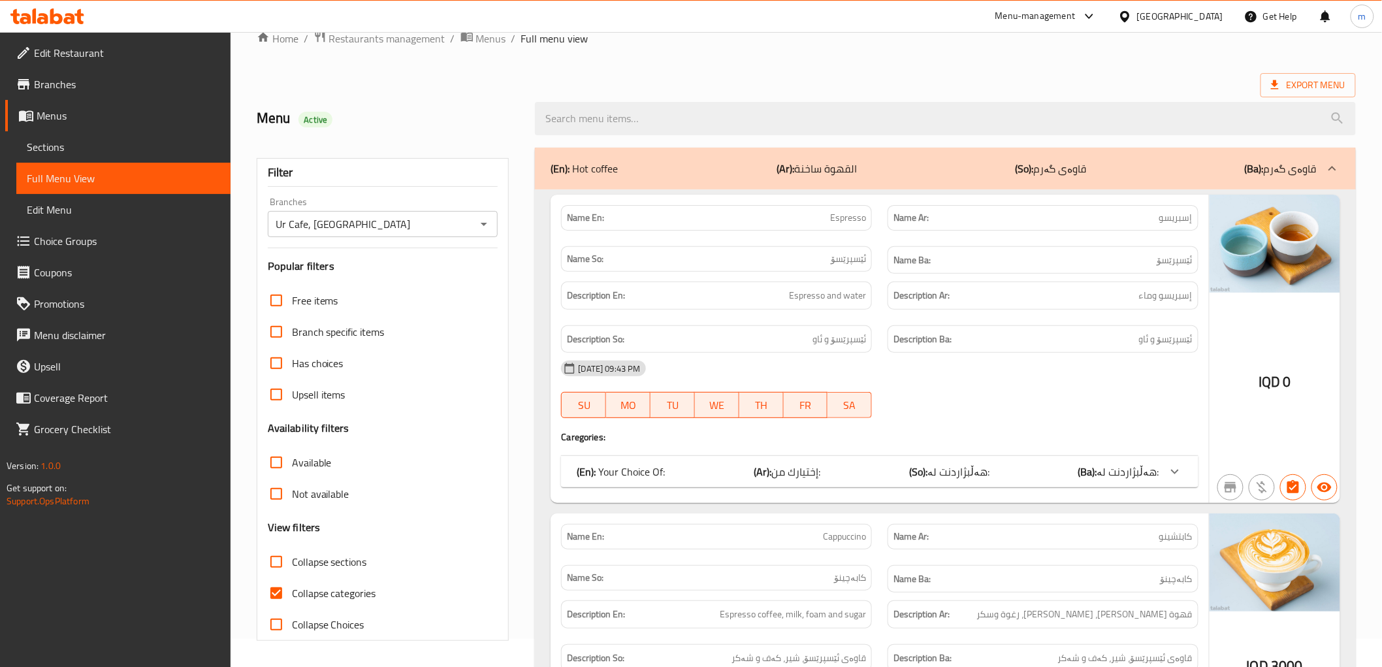
click at [285, 564] on input "Collapse sections" at bounding box center [276, 561] width 31 height 31
checkbox input "true"
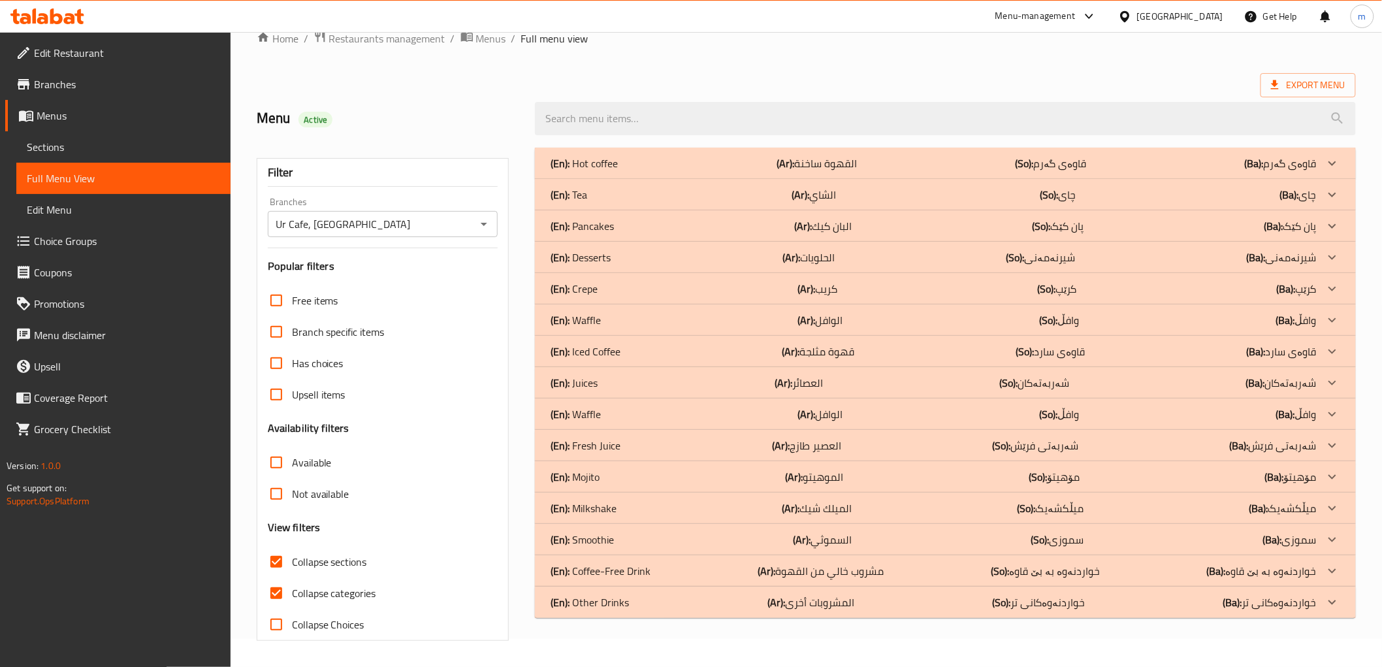
click at [310, 596] on span "Collapse categories" at bounding box center [334, 593] width 84 height 16
click at [292, 596] on input "Collapse categories" at bounding box center [276, 592] width 31 height 31
checkbox input "false"
click at [887, 162] on div "(En): Hot coffee (Ar): القهوة ساخنة (So): قاوەی گەرم (Ba): قاوەی گەرم" at bounding box center [934, 163] width 766 height 16
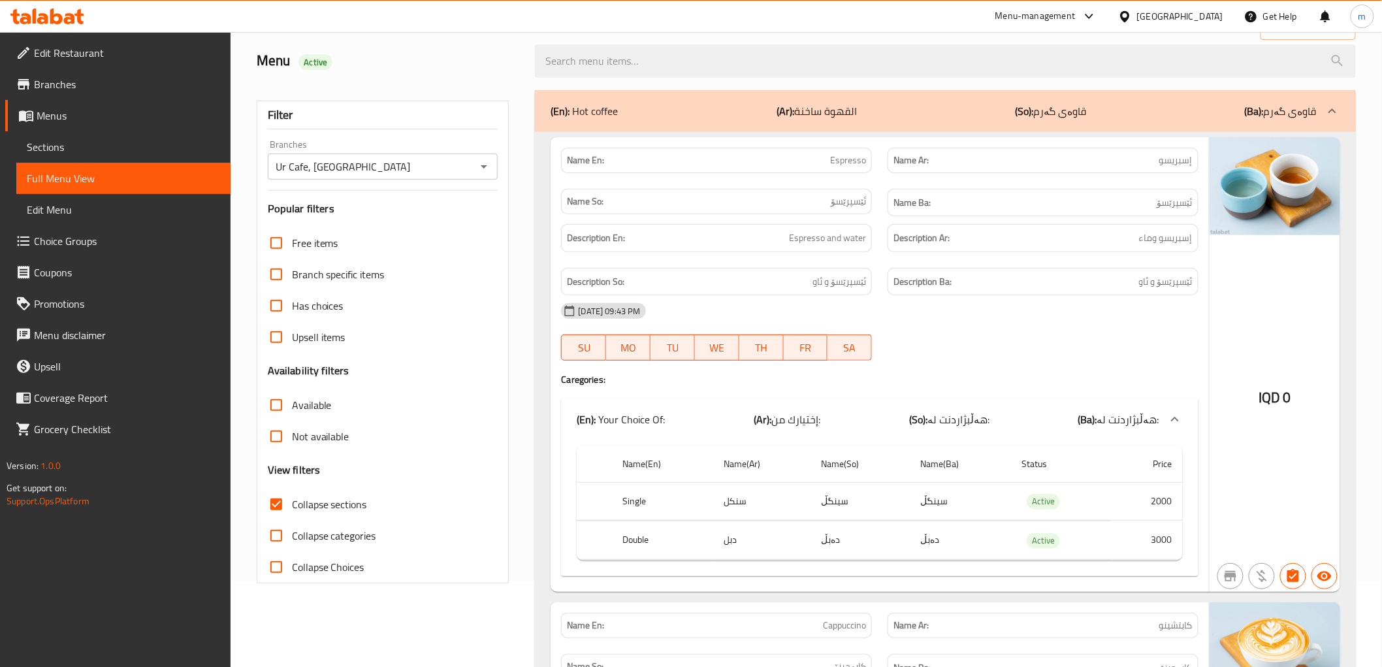
scroll to position [0, 0]
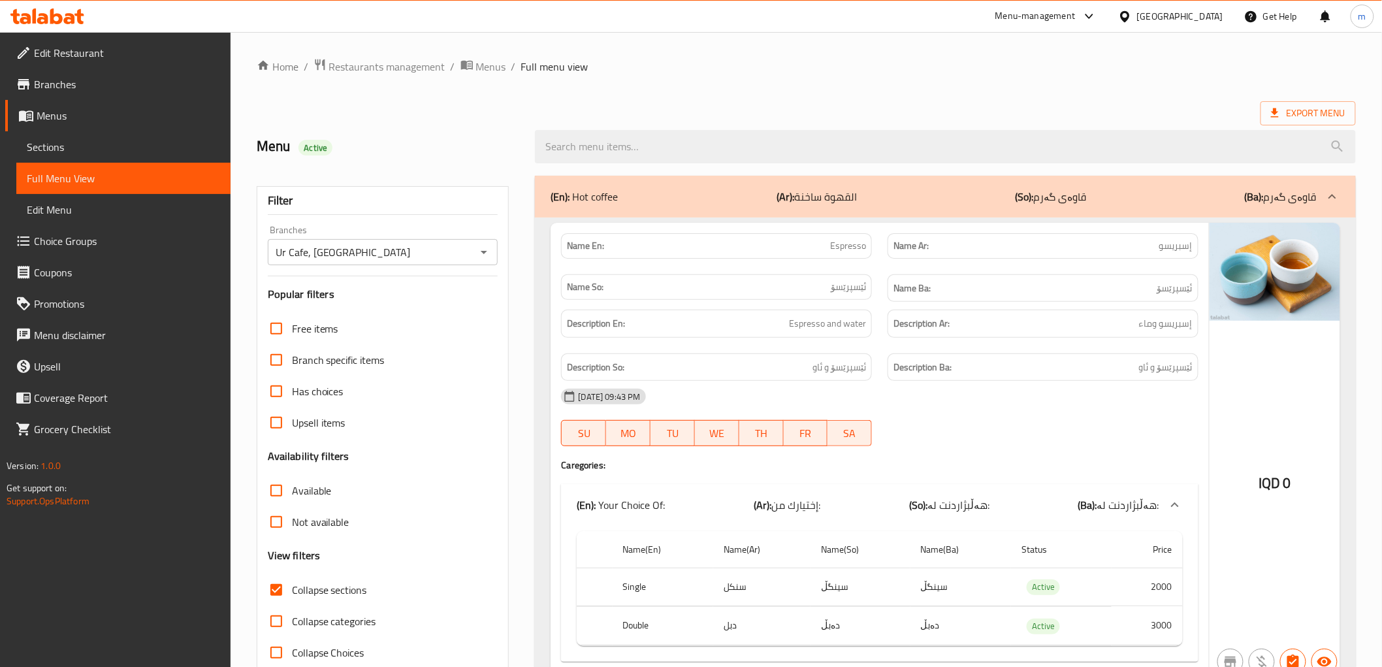
drag, startPoint x: 919, startPoint y: 217, endPoint x: 911, endPoint y: 242, distance: 26.2
click at [919, 217] on div "(En): Hot coffee (Ar): القهوة ساخنة (So): قاوەی گەرم (Ba): قاوەی گەرم" at bounding box center [945, 197] width 820 height 42
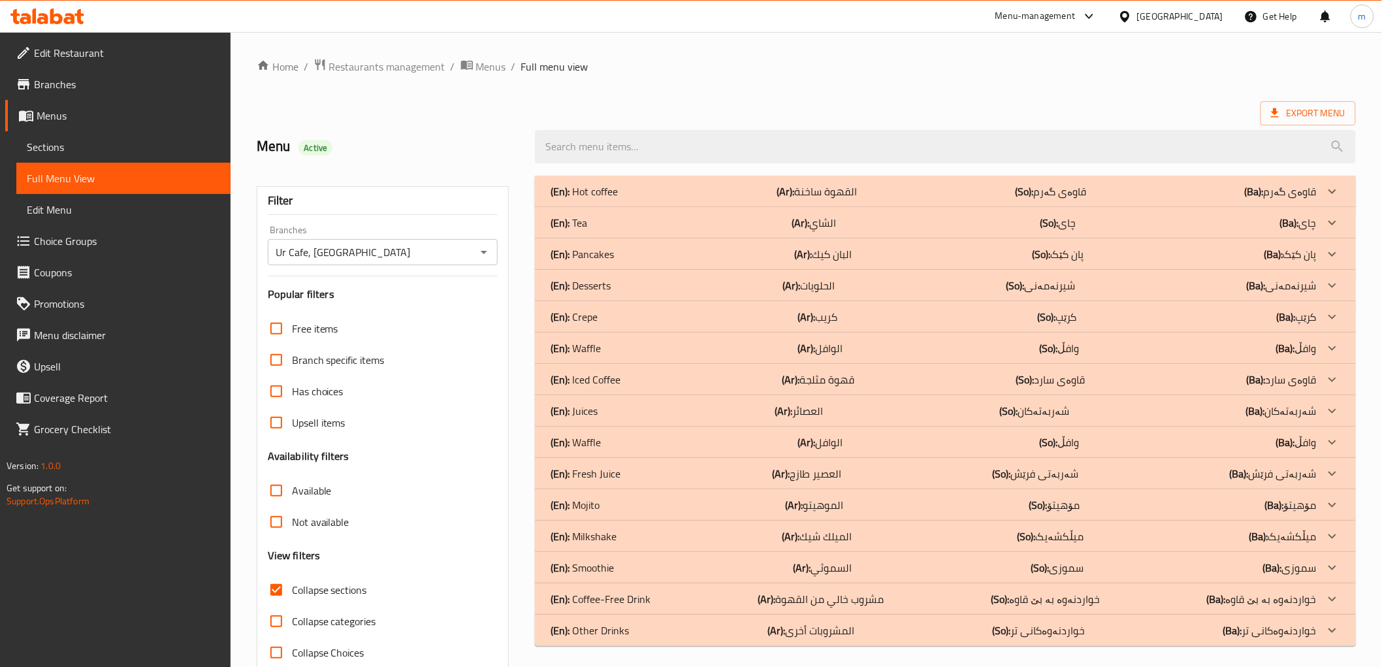
click at [698, 188] on div "(En): Hot coffee (Ar): القهوة ساخنة (So): قاوەی گەرم (Ba): قاوەی گەرم" at bounding box center [934, 192] width 766 height 16
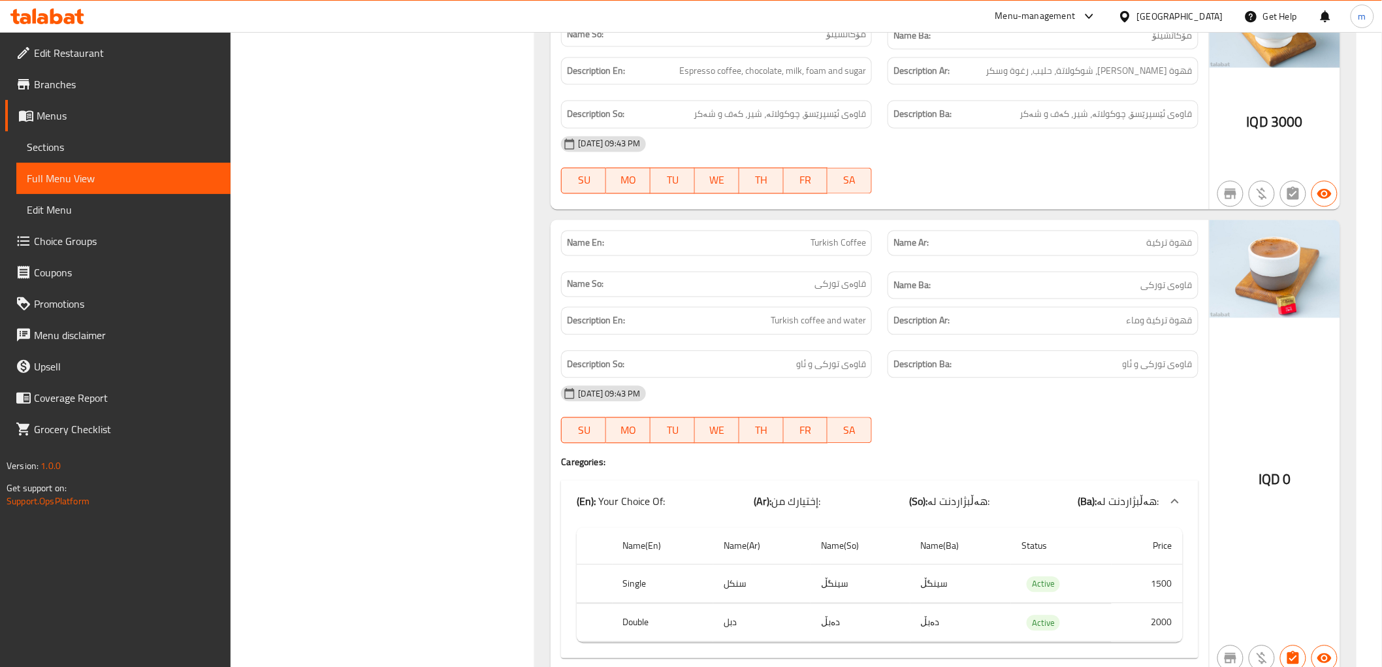
scroll to position [846, 0]
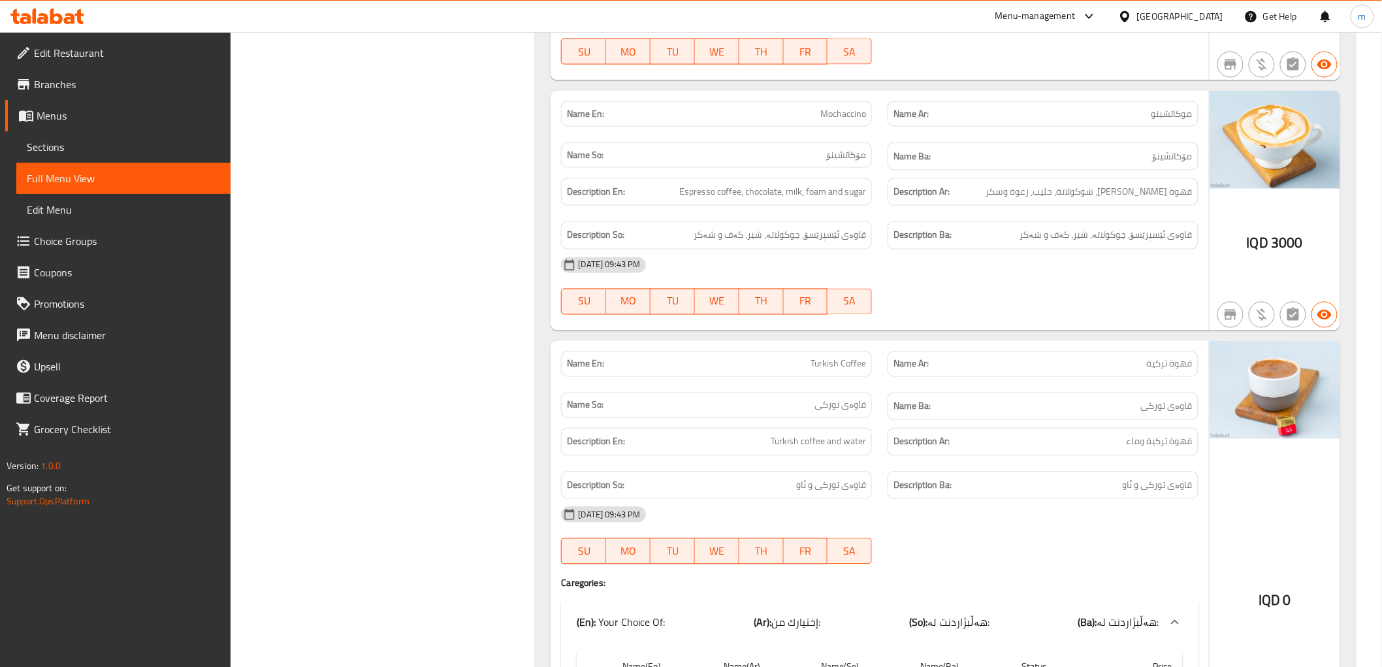
click at [846, 119] on span "Mochaccino" at bounding box center [843, 114] width 46 height 14
copy span "Mochaccino"
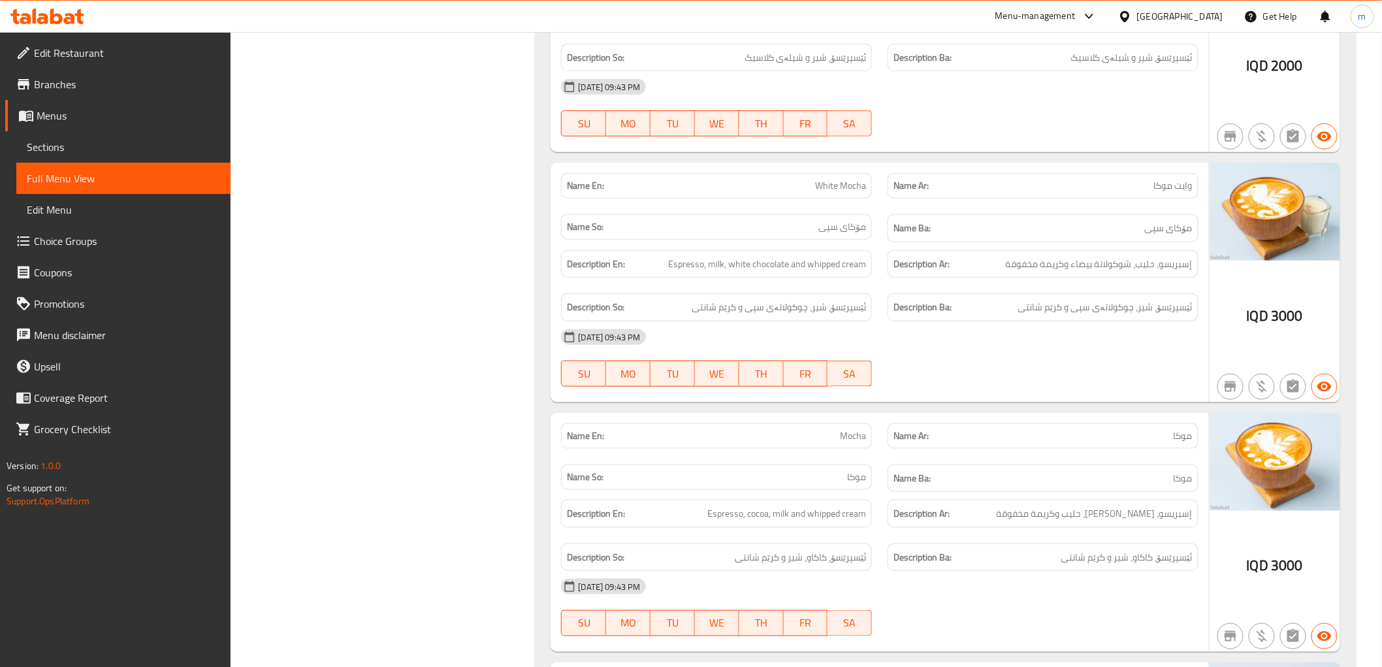
scroll to position [2539, 0]
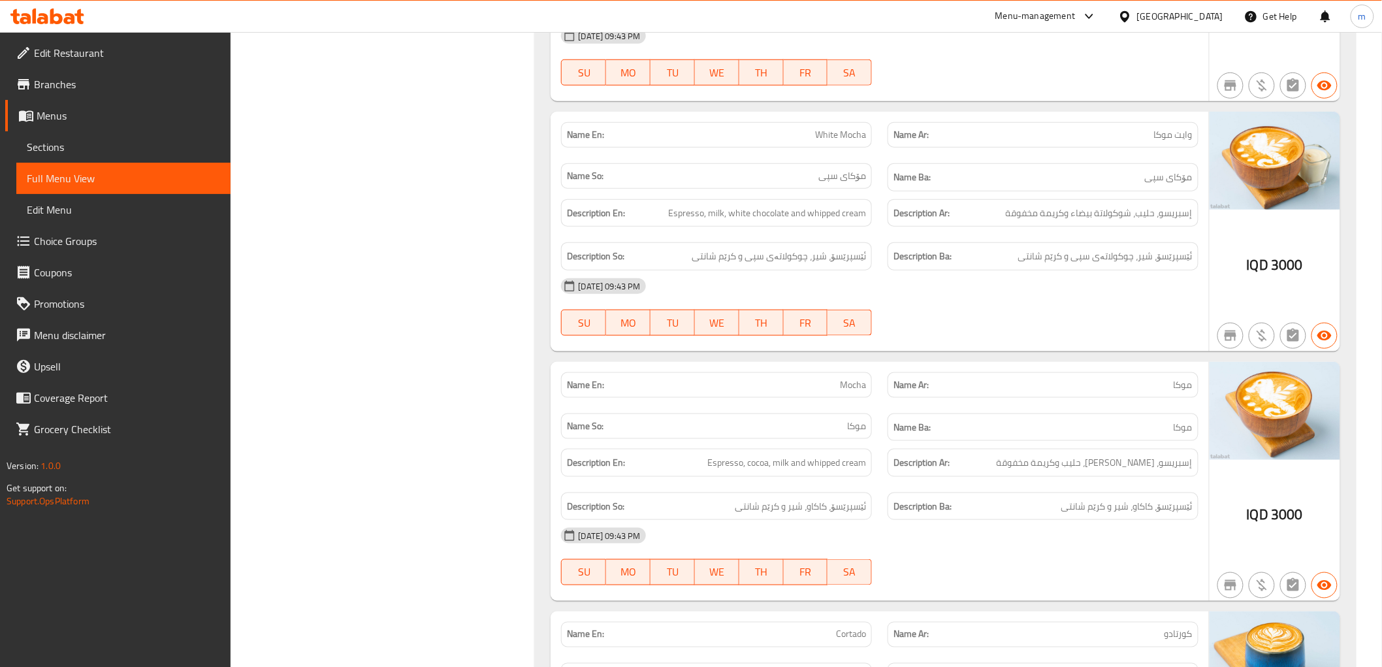
click at [1046, 161] on div "Name Ba: مۆکای سپی" at bounding box center [1043, 177] width 327 height 44
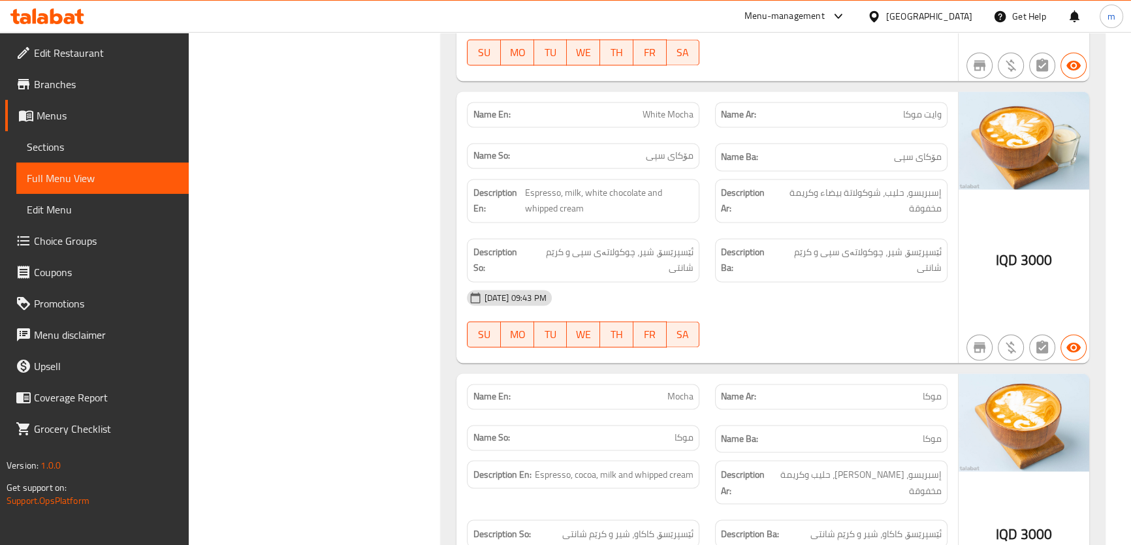
scroll to position [2639, 0]
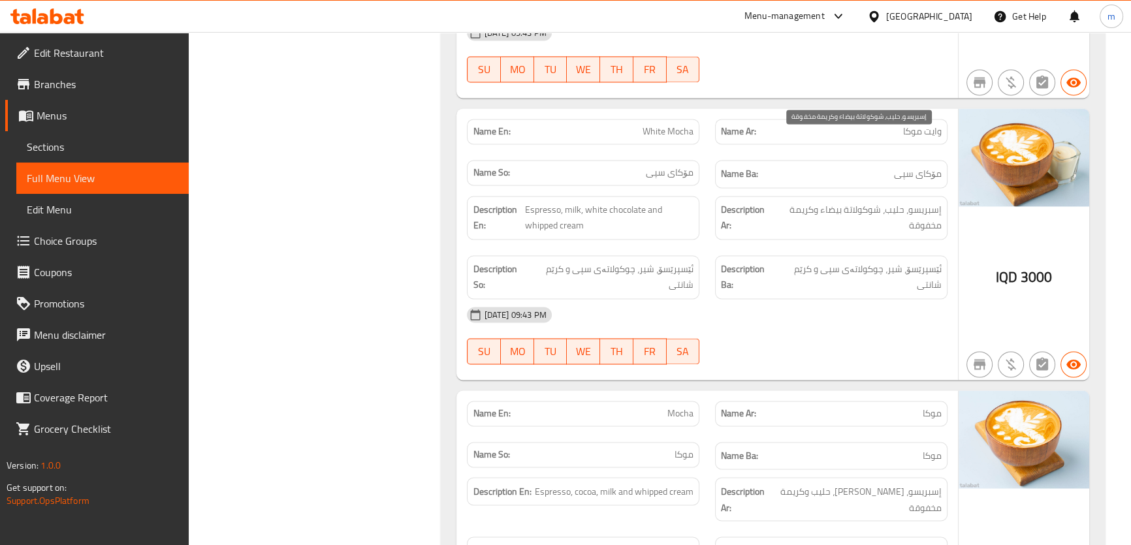
click at [933, 202] on span "إسبريسو، حليب، شوكولاتة بيضاء وكريمة مخفوقة" at bounding box center [858, 218] width 168 height 32
copy span "مخفوقة"
click at [923, 202] on span "إسبريسو، حليب، شوكولاتة بيضاء وكريمة مخفوقة" at bounding box center [858, 218] width 168 height 32
drag, startPoint x: 905, startPoint y: 155, endPoint x: 806, endPoint y: 109, distance: 109.6
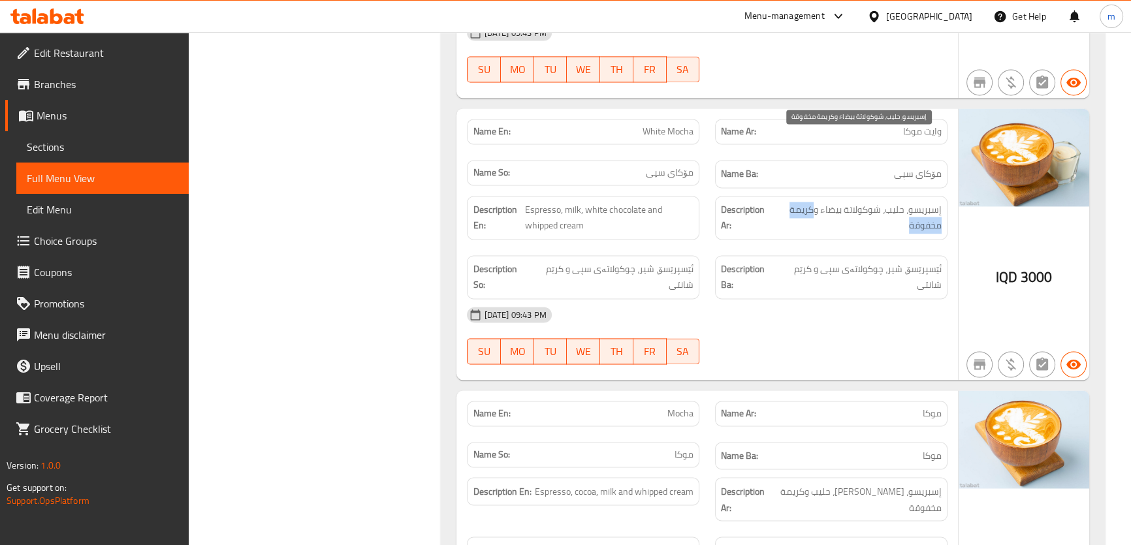
click at [813, 202] on span "إسبريسو، حليب، شوكولاتة بيضاء وكريمة مخفوقة" at bounding box center [858, 218] width 168 height 32
copy span "كريمة مخفوقة"
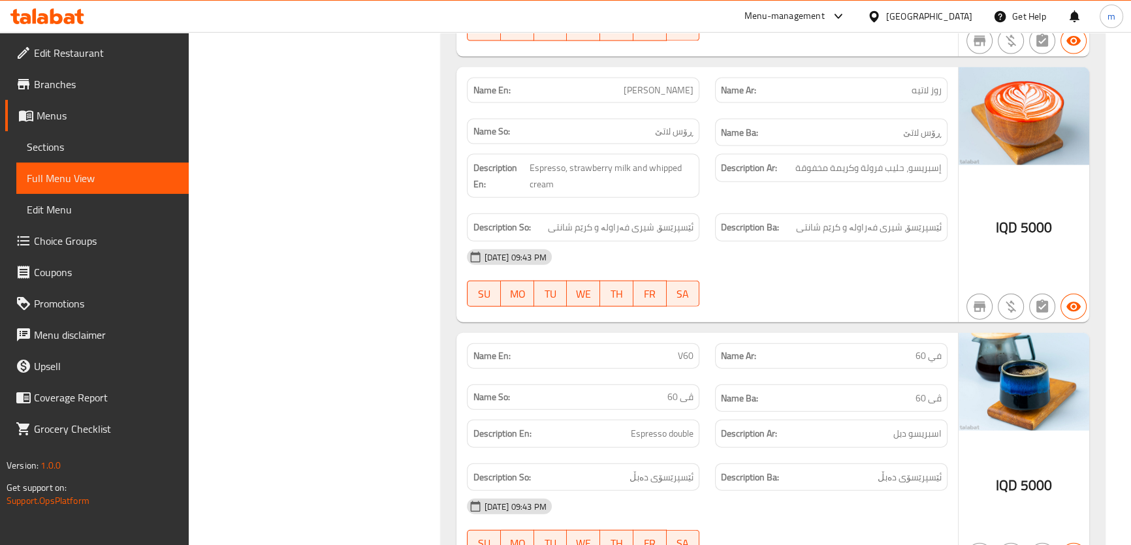
scroll to position [3628, 0]
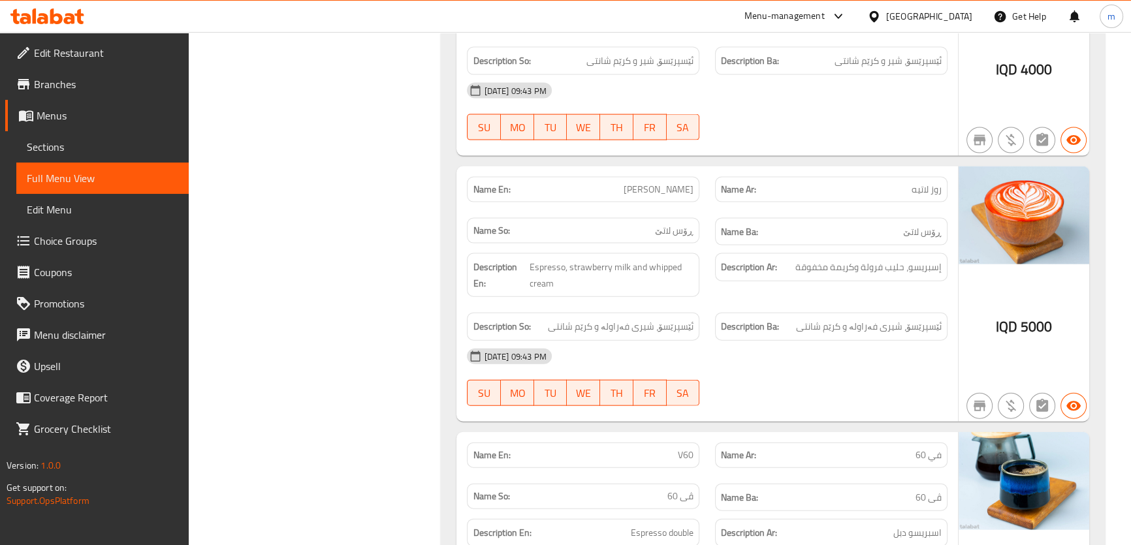
click at [657, 183] on span "[PERSON_NAME]" at bounding box center [659, 190] width 70 height 14
copy span "[PERSON_NAME]"
click at [935, 183] on span "روز لاتيه" at bounding box center [927, 190] width 30 height 14
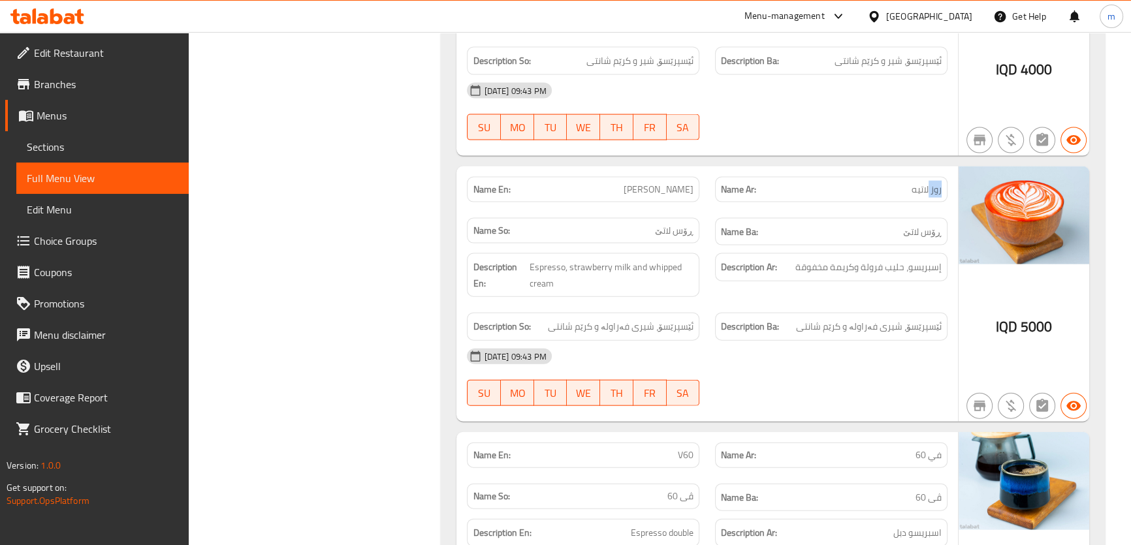
click at [935, 183] on span "روز لاتيه" at bounding box center [927, 190] width 30 height 14
copy span "روز"
click at [825, 341] on div "[DATE] 09:43 PM" at bounding box center [707, 356] width 496 height 31
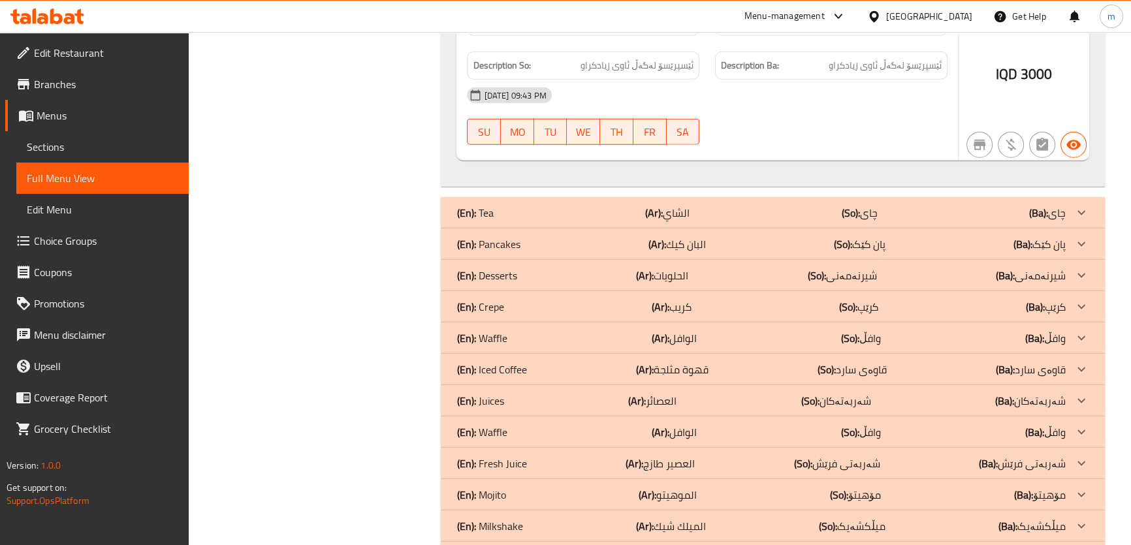
scroll to position [4417, 0]
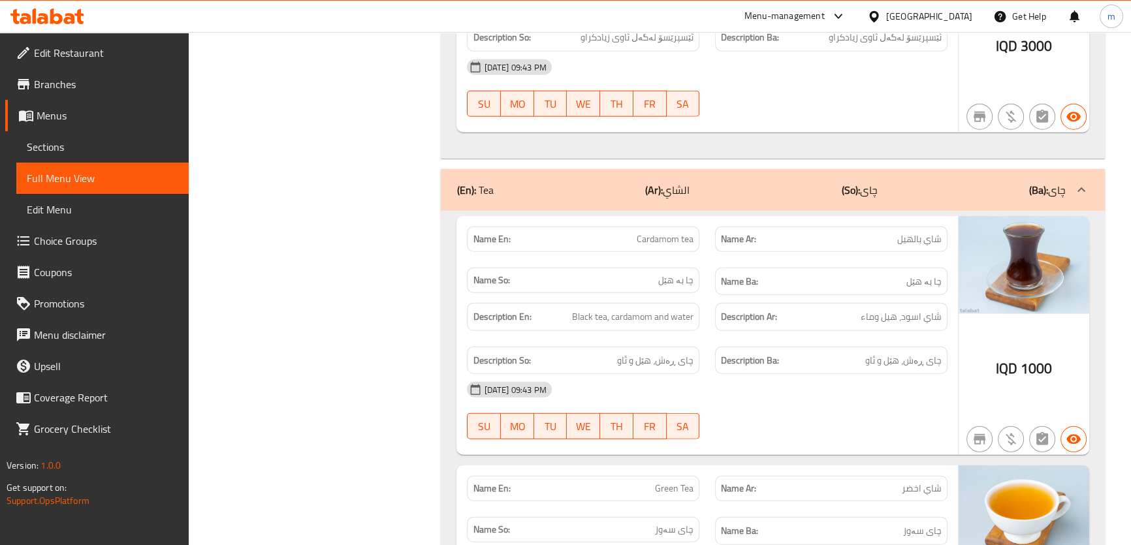
scroll to position [4517, 0]
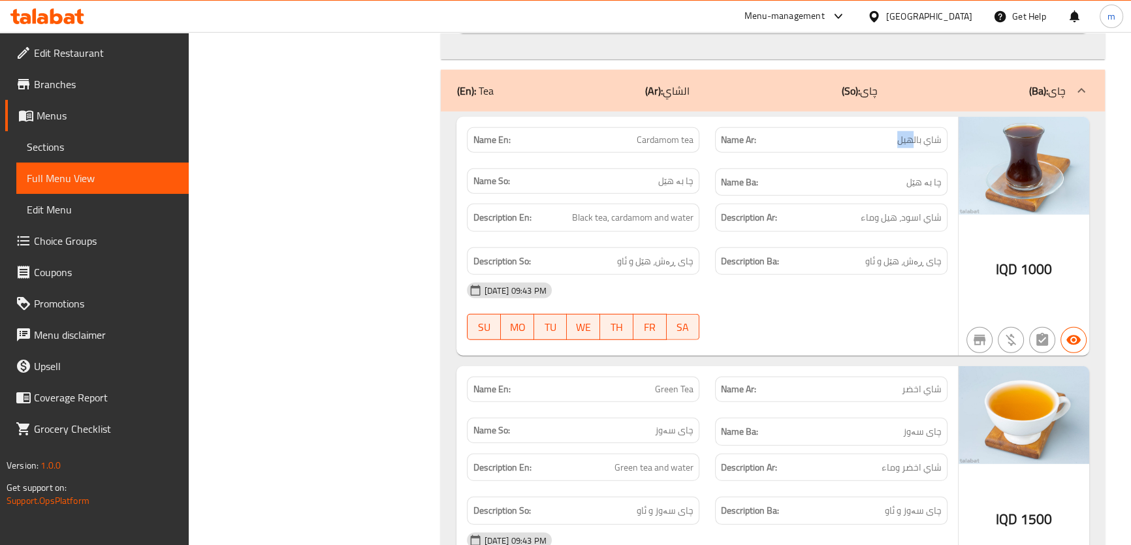
drag, startPoint x: 897, startPoint y: 52, endPoint x: 913, endPoint y: 52, distance: 15.7
copy span "هيل"
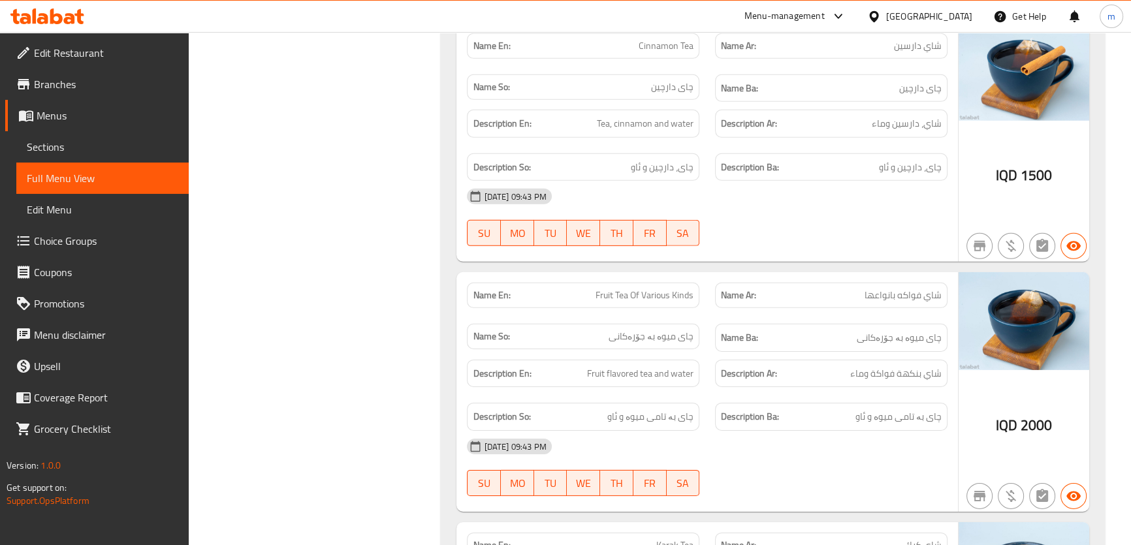
scroll to position [5209, 0]
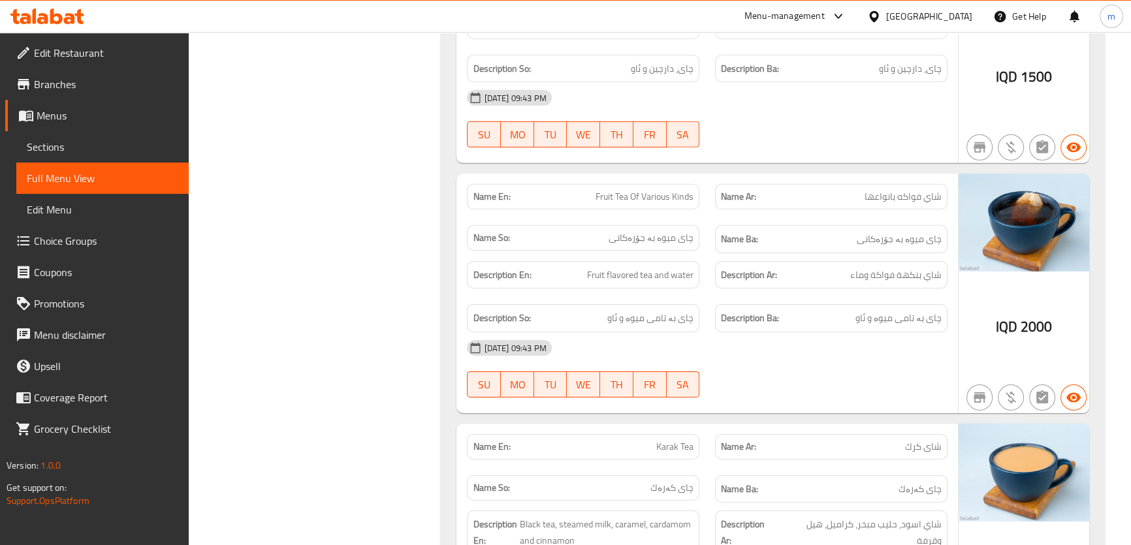
copy span "شاي فواكه بانواعها"
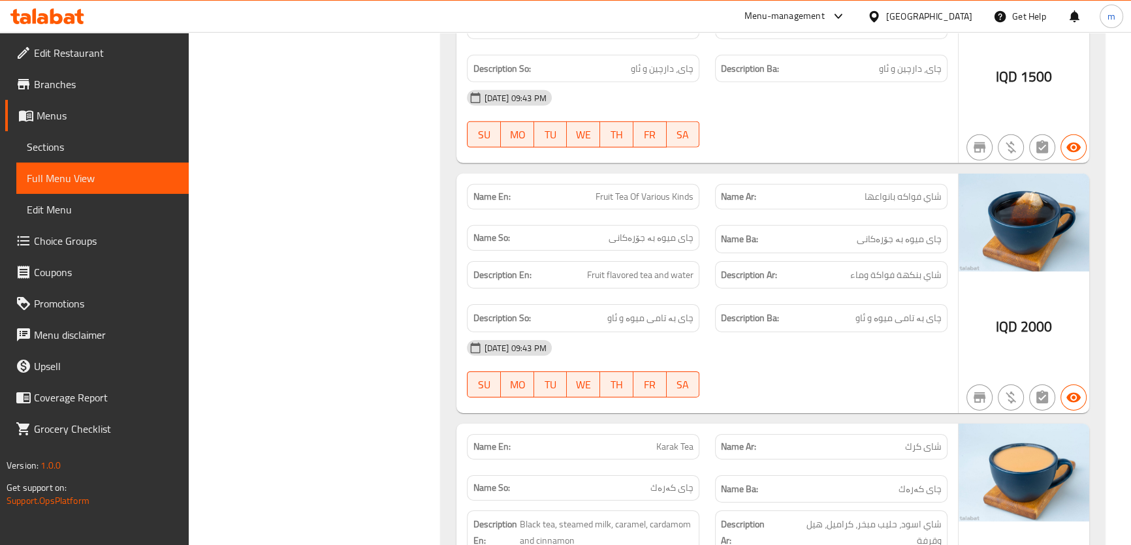
copy span "Fruit Tea Of Various Kinds"
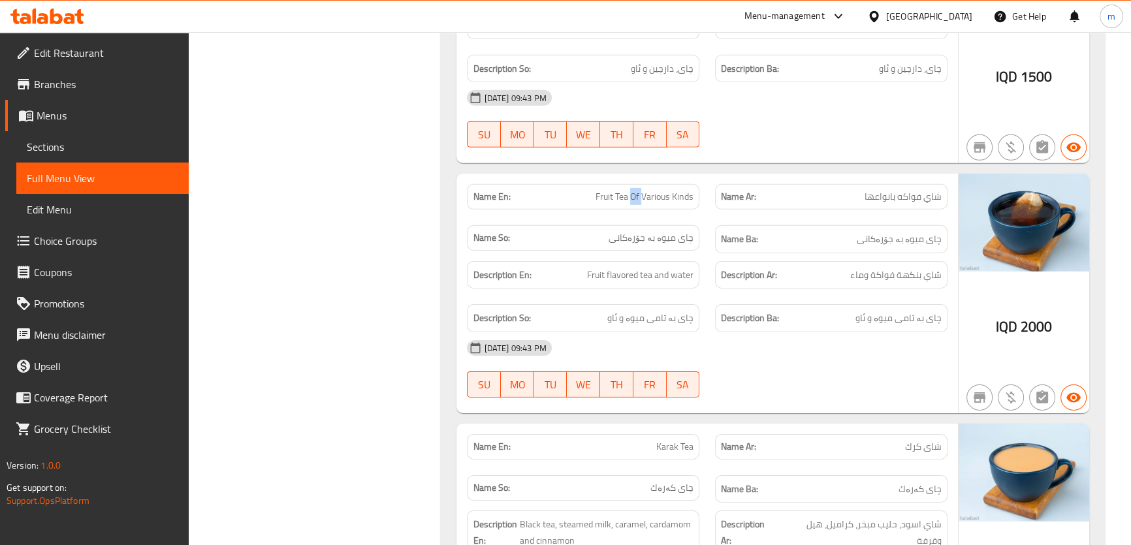
copy span "Fruit Tea Of Various Kinds"
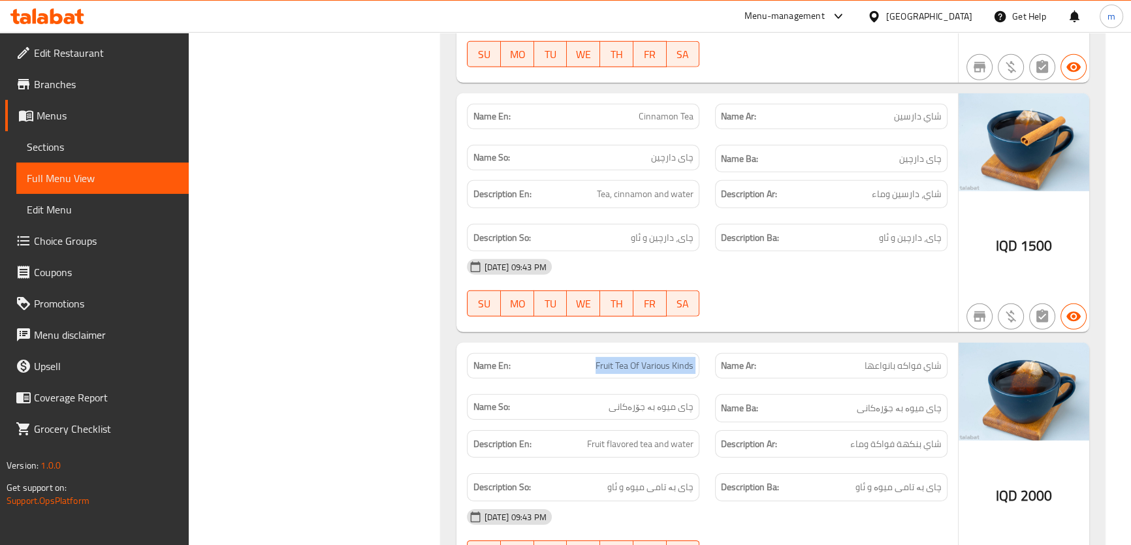
scroll to position [5011, 0]
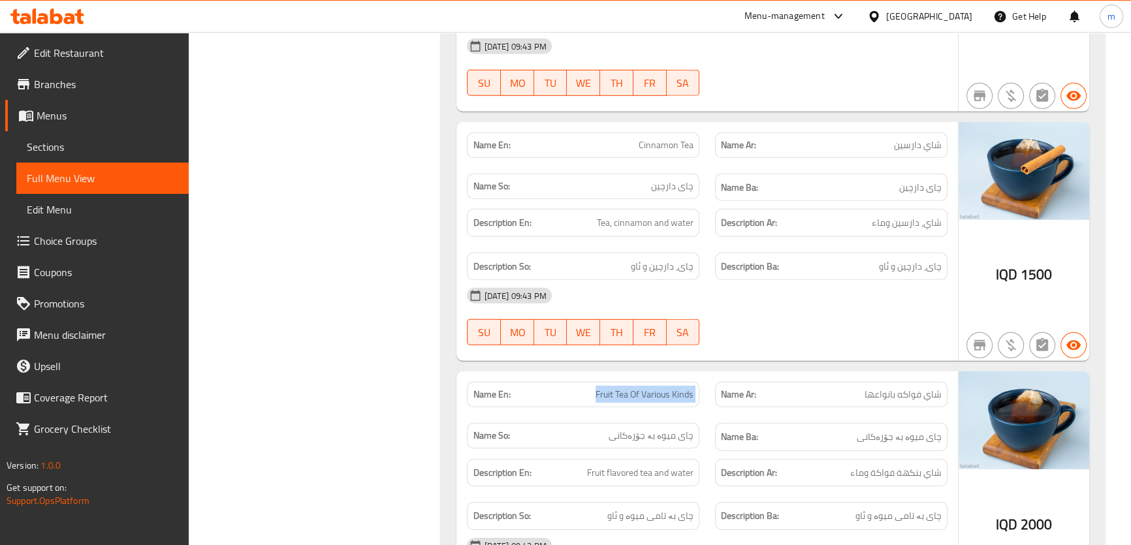
copy span "Fruit Tea Of Various Kinds"
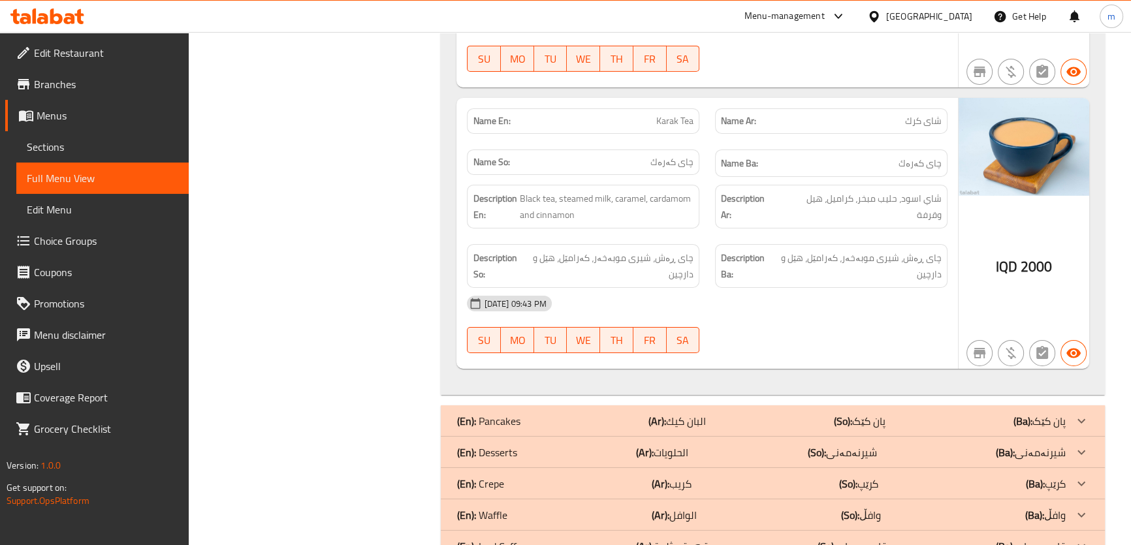
scroll to position [5506, 0]
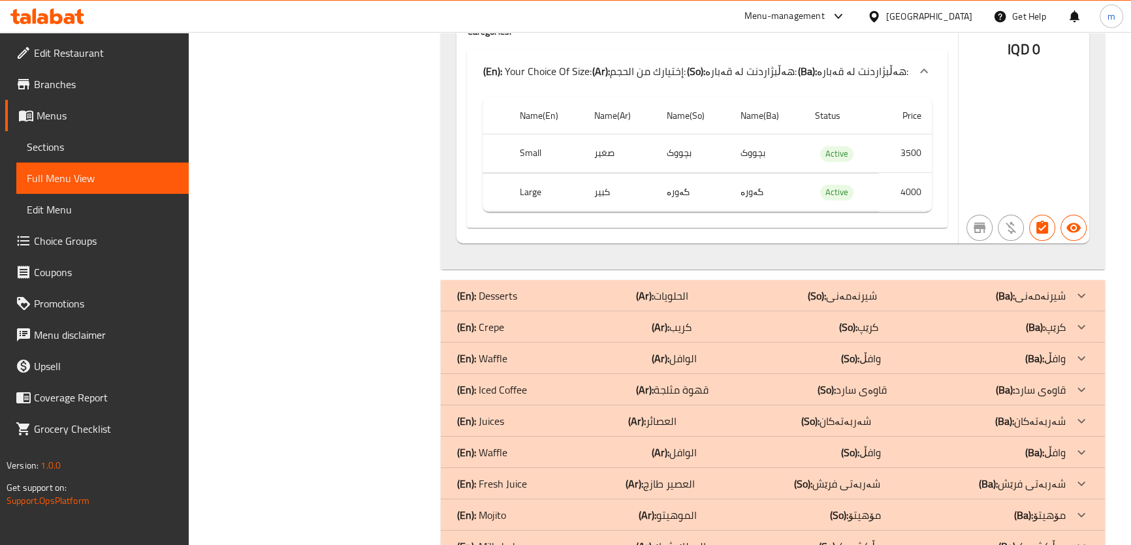
scroll to position [6244, 0]
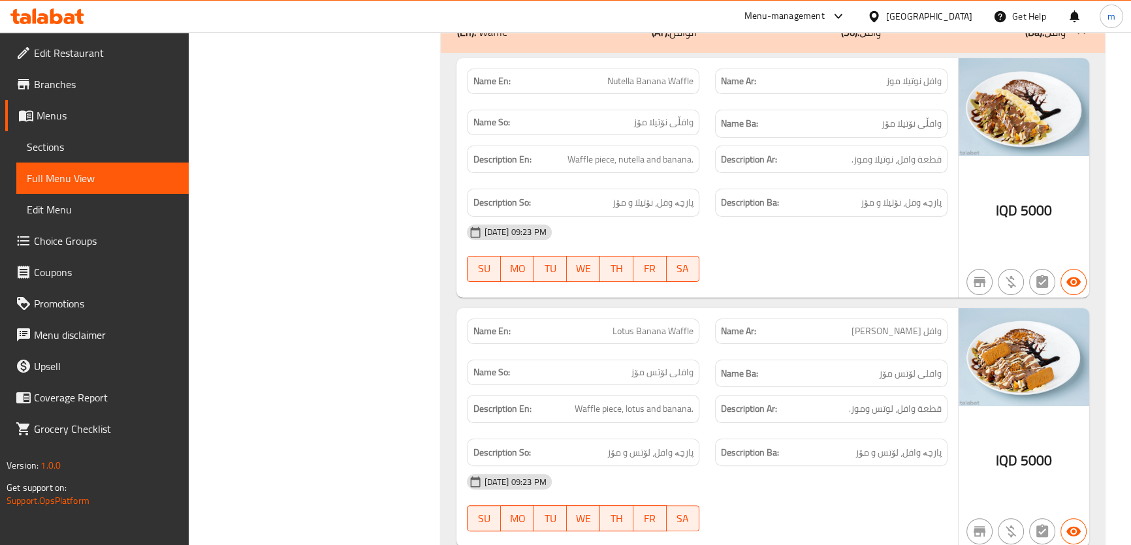
scroll to position [6441, 0]
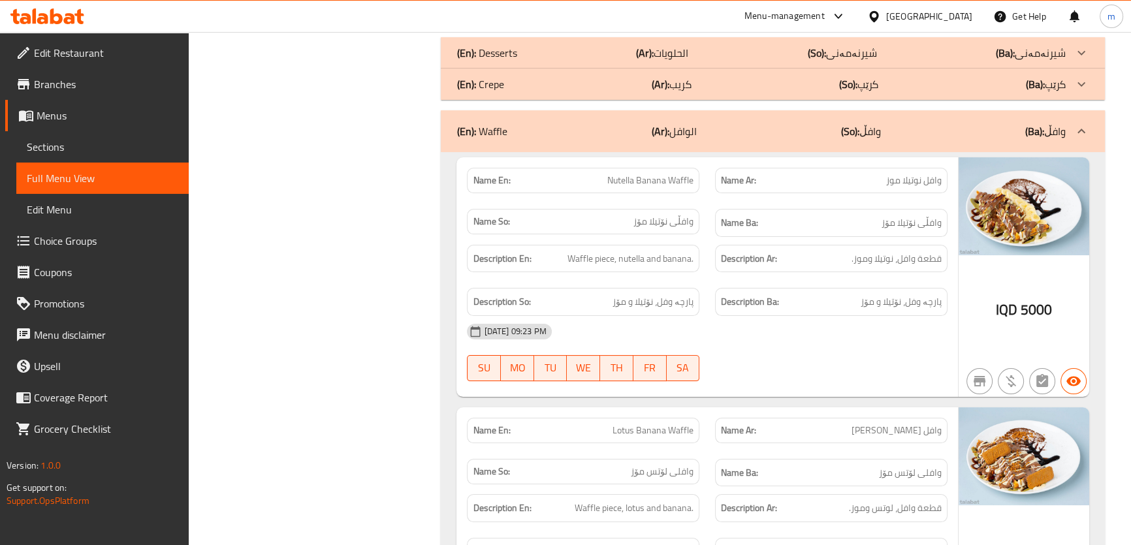
drag, startPoint x: 623, startPoint y: 71, endPoint x: 632, endPoint y: 72, distance: 8.5
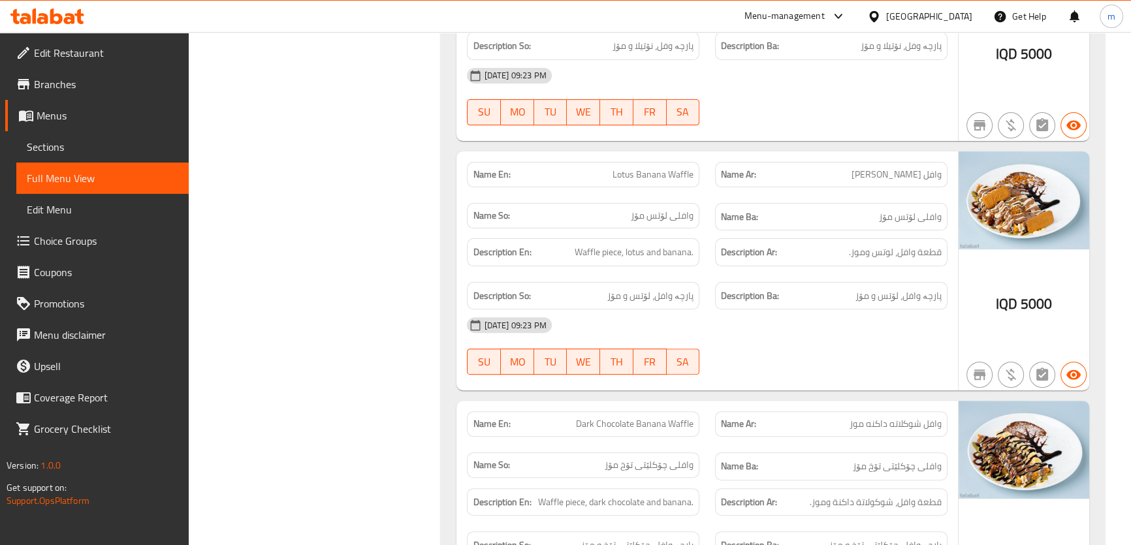
scroll to position [6739, 0]
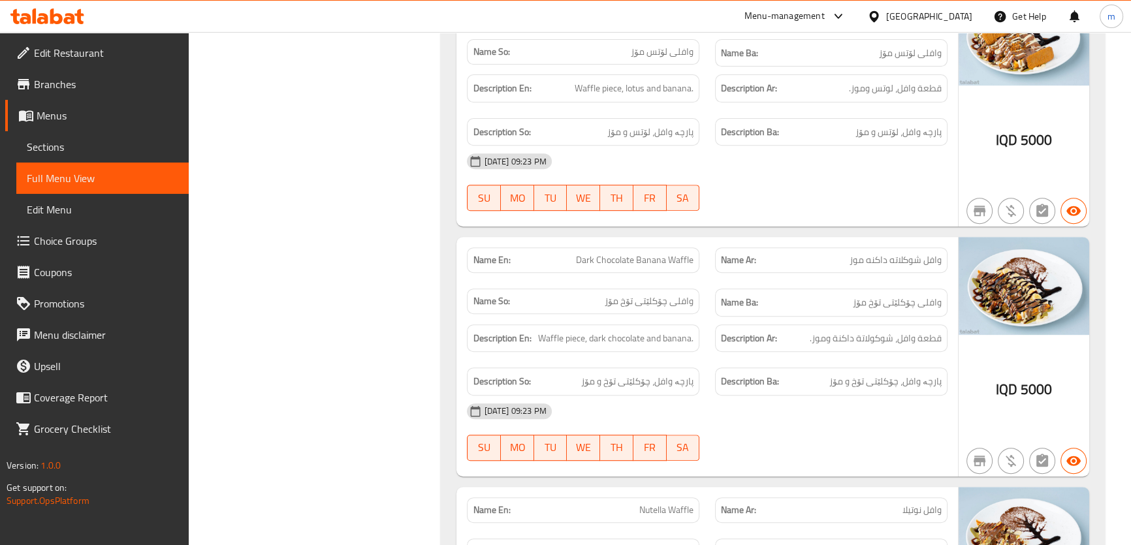
scroll to position [6937, 0]
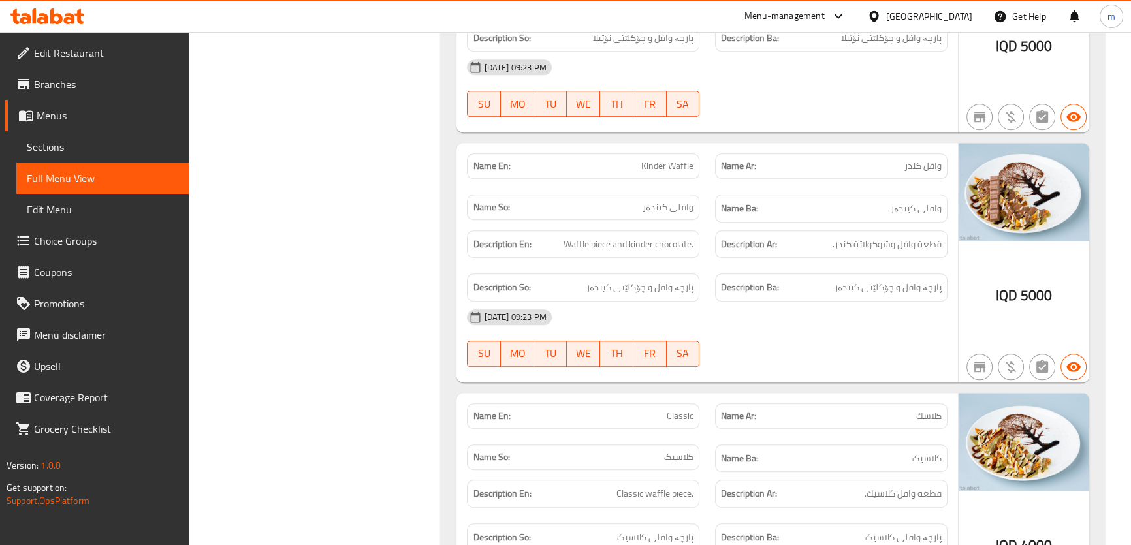
scroll to position [7432, 0]
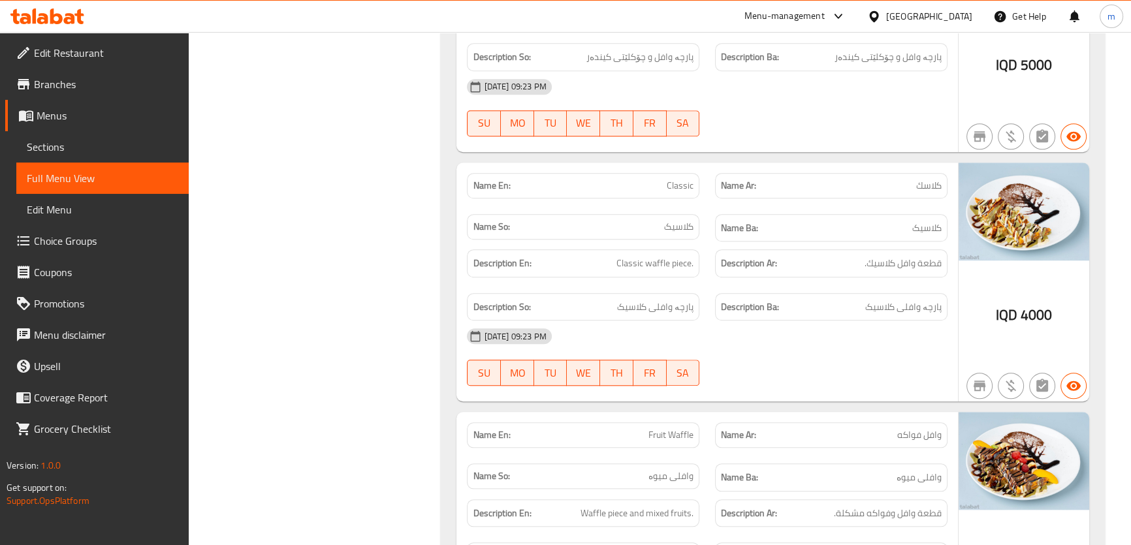
scroll to position [7728, 0]
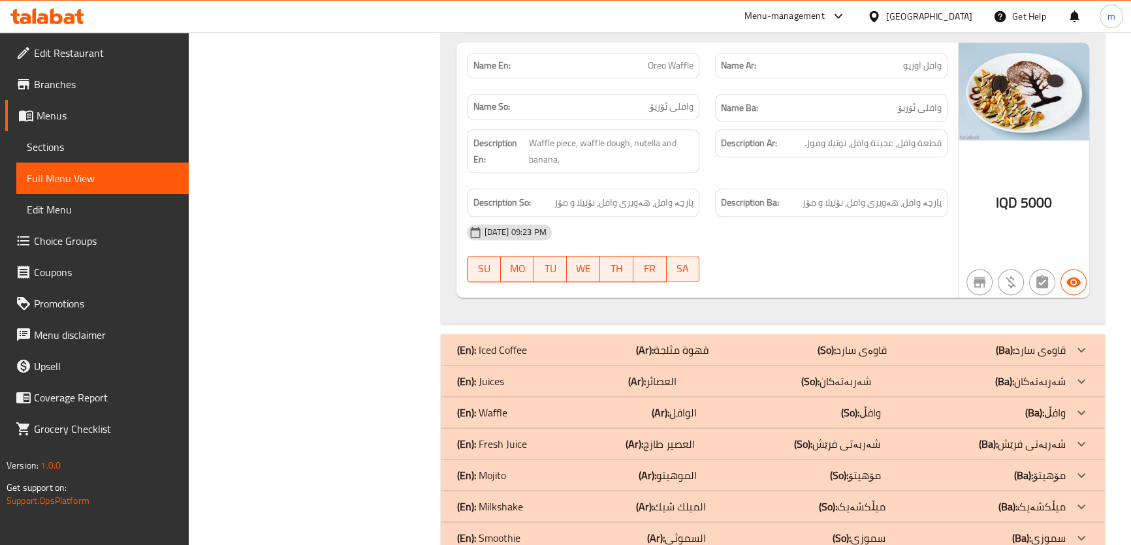
scroll to position [8306, 0]
drag, startPoint x: 685, startPoint y: 181, endPoint x: 685, endPoint y: 218, distance: 36.6
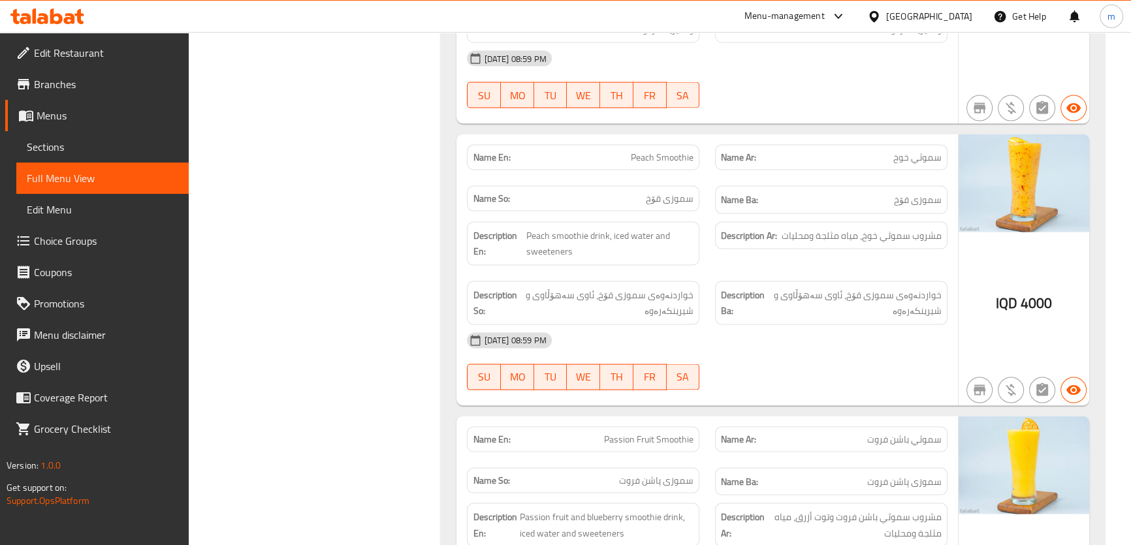
scroll to position [9765, 0]
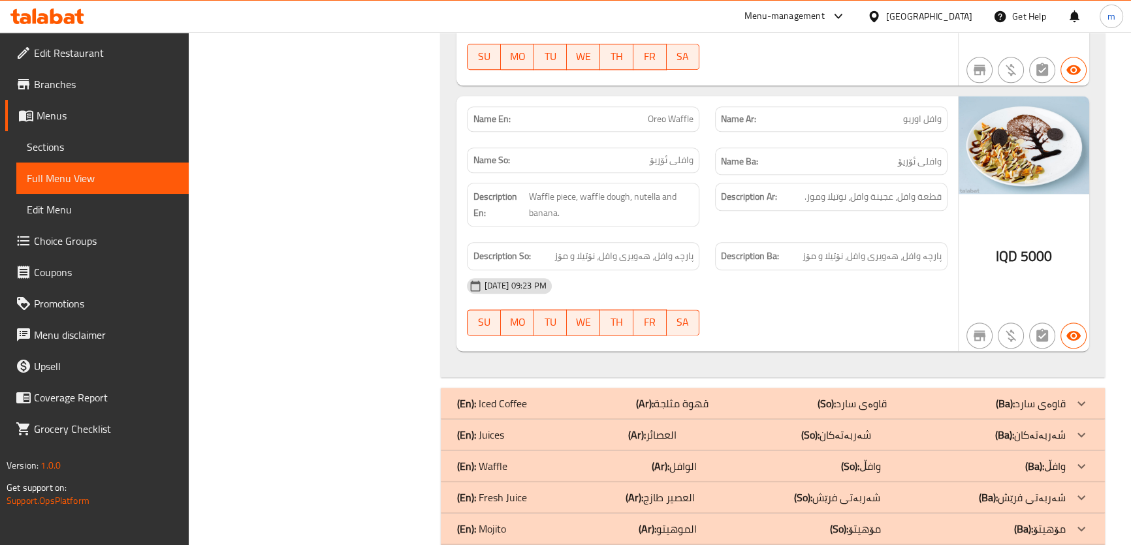
scroll to position [8281, 0]
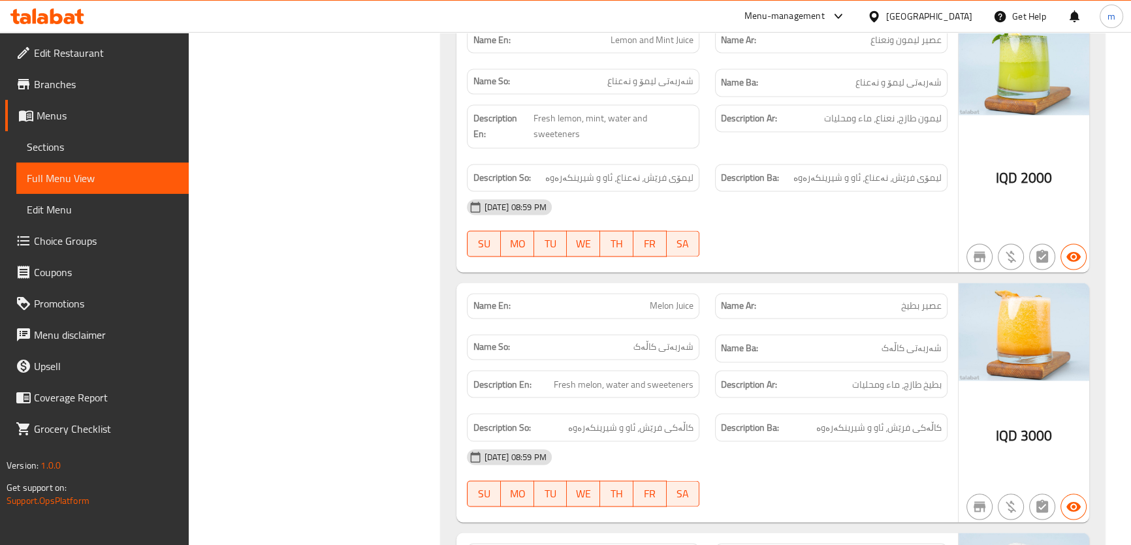
scroll to position [9072, 0]
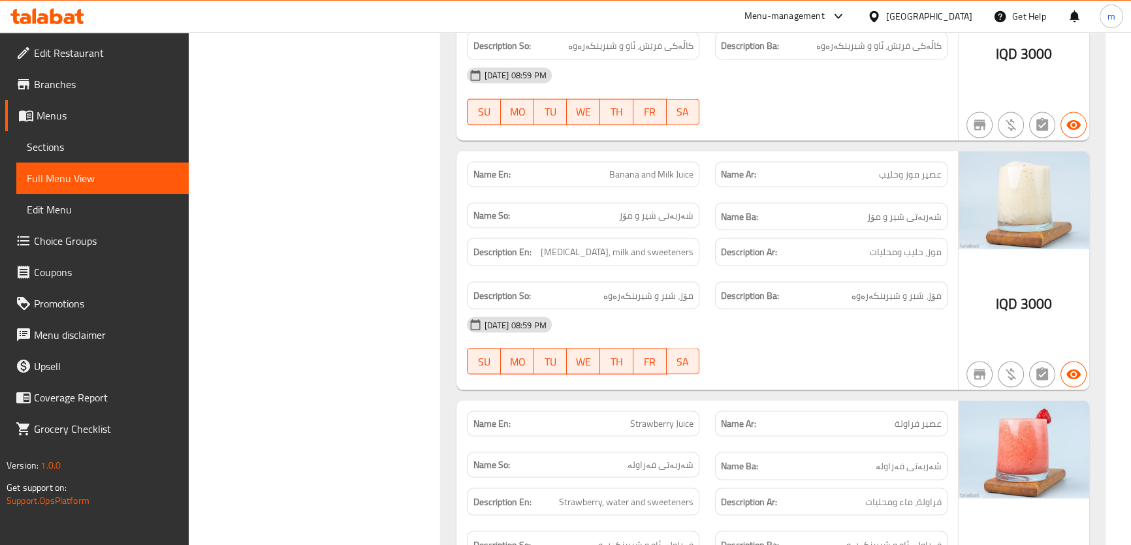
scroll to position [9369, 0]
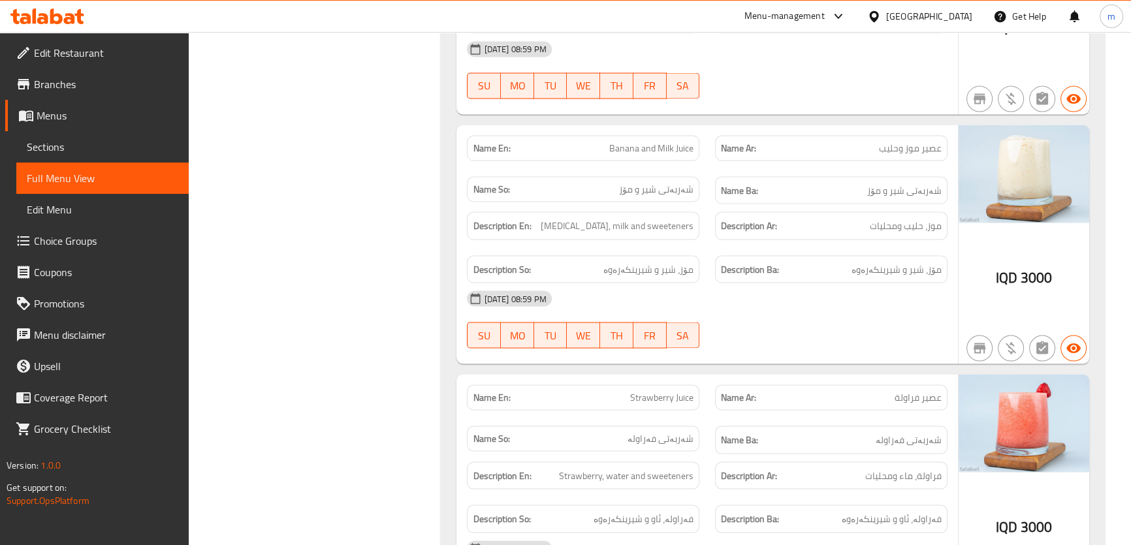
click at [665, 32] on div at bounding box center [565, 32] width 1131 height 1
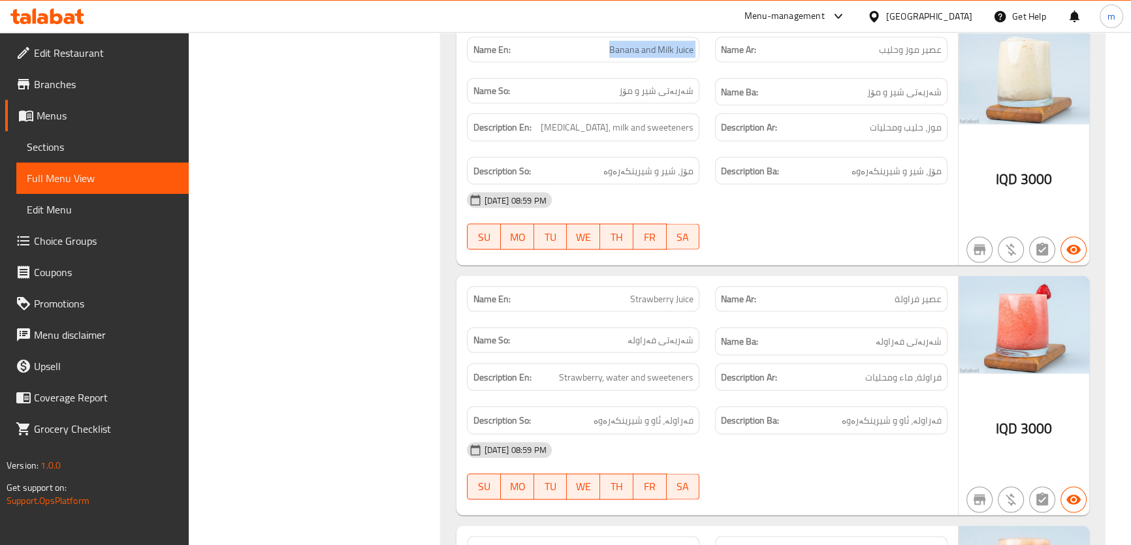
scroll to position [9468, 0]
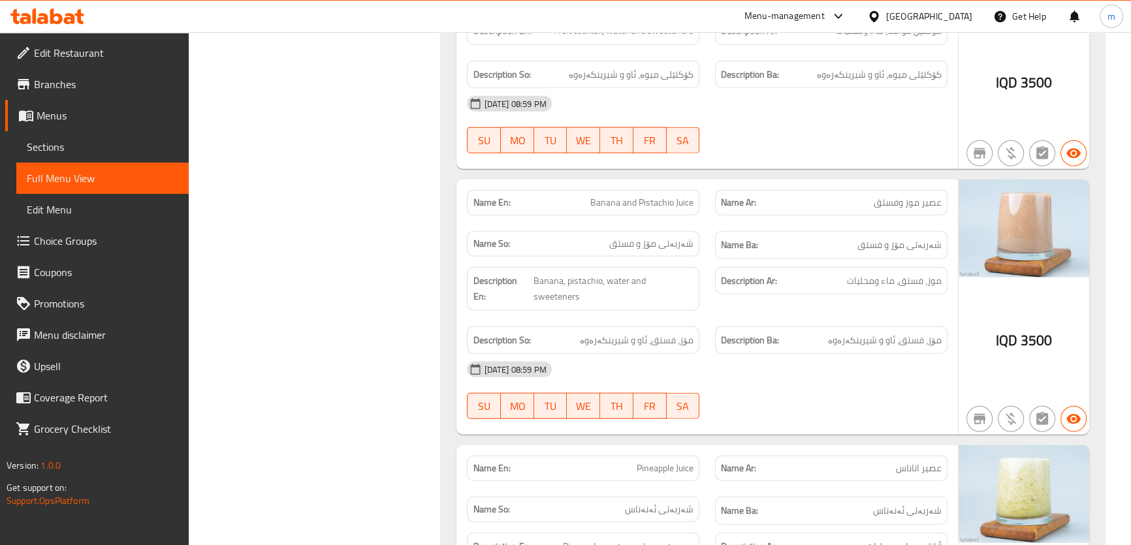
scroll to position [10062, 0]
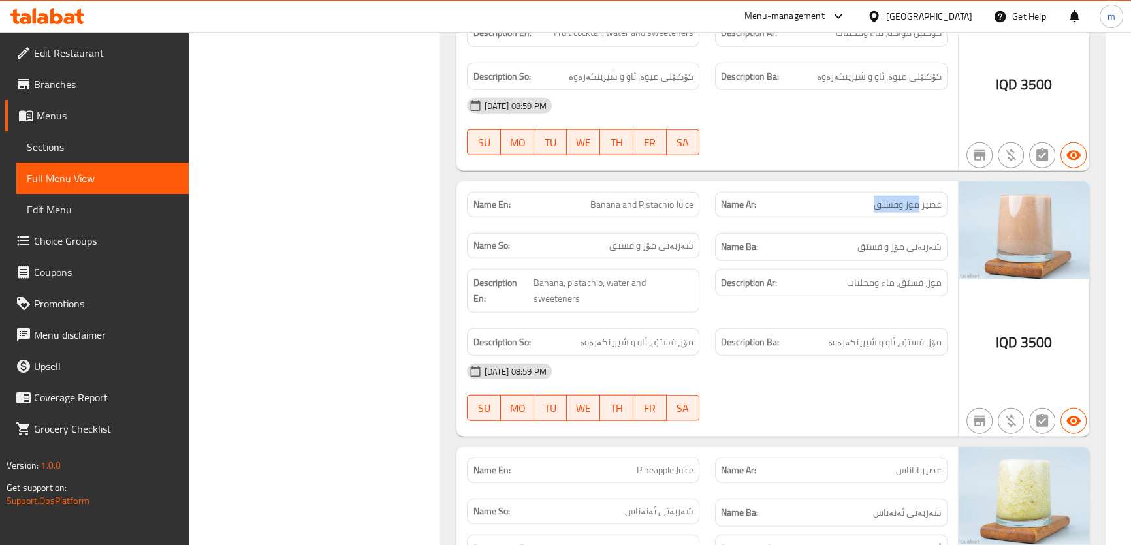
drag, startPoint x: 875, startPoint y: 85, endPoint x: 918, endPoint y: 88, distance: 43.2
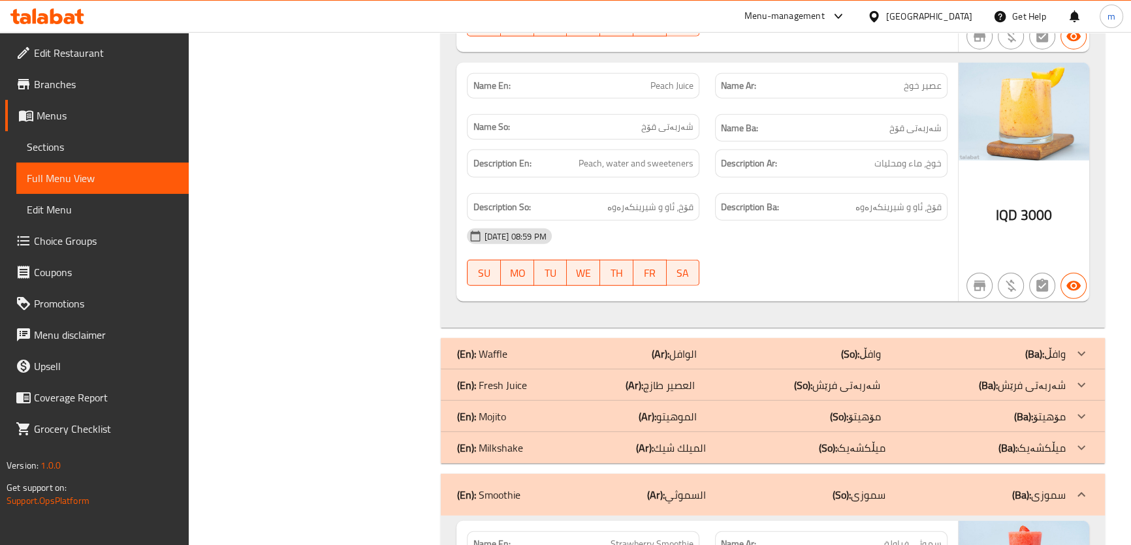
scroll to position [10656, 0]
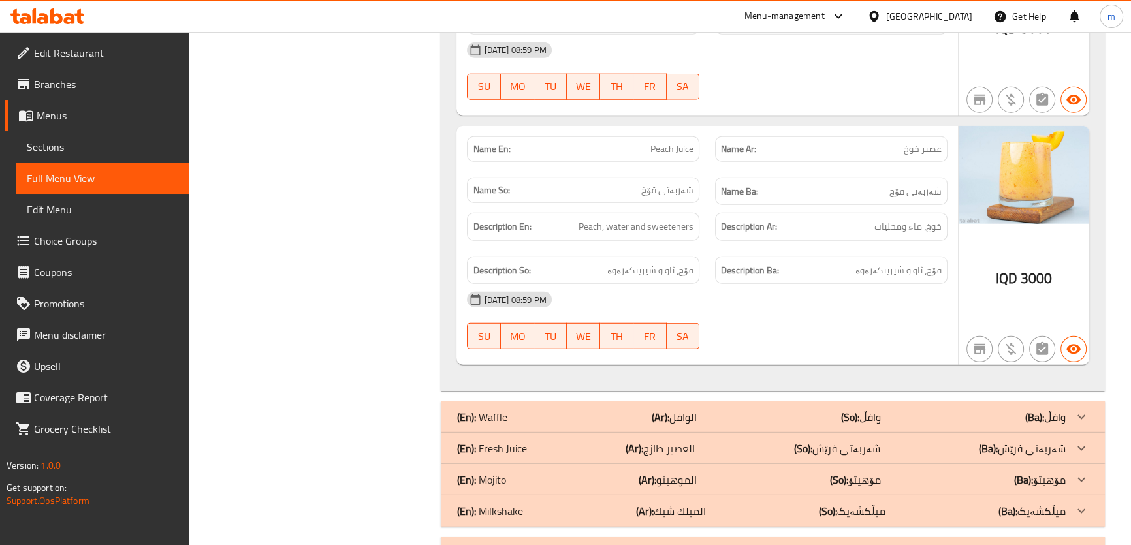
scroll to position [10755, 0]
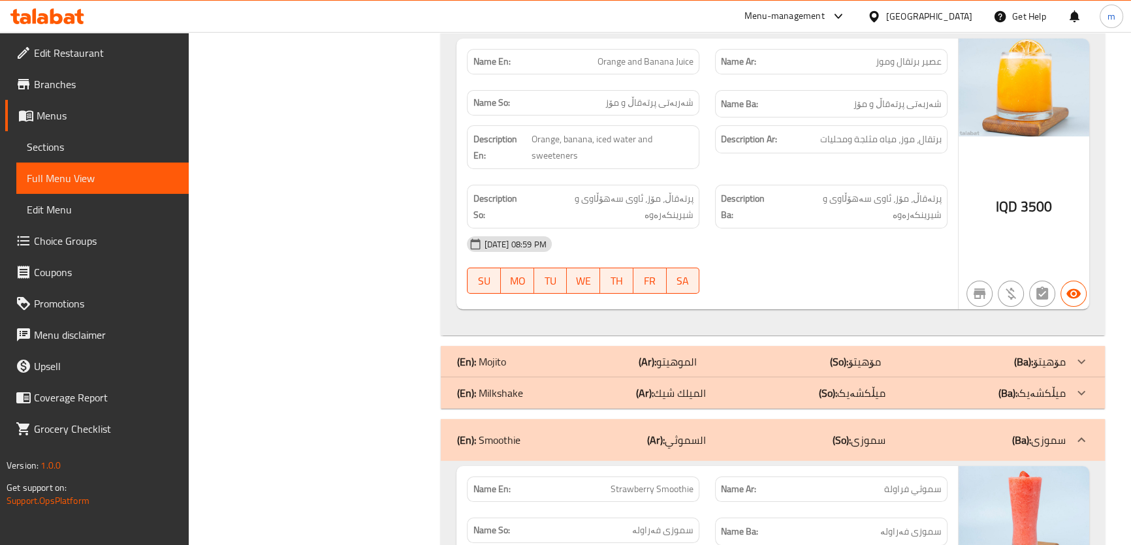
scroll to position [12536, 0]
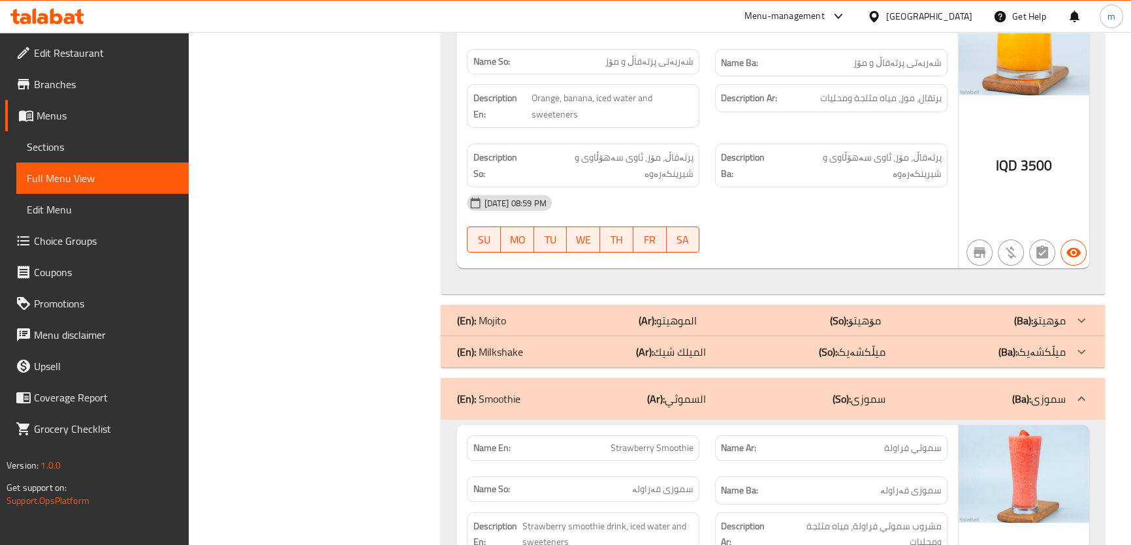
drag, startPoint x: 653, startPoint y: 163, endPoint x: 672, endPoint y: 161, distance: 19.0
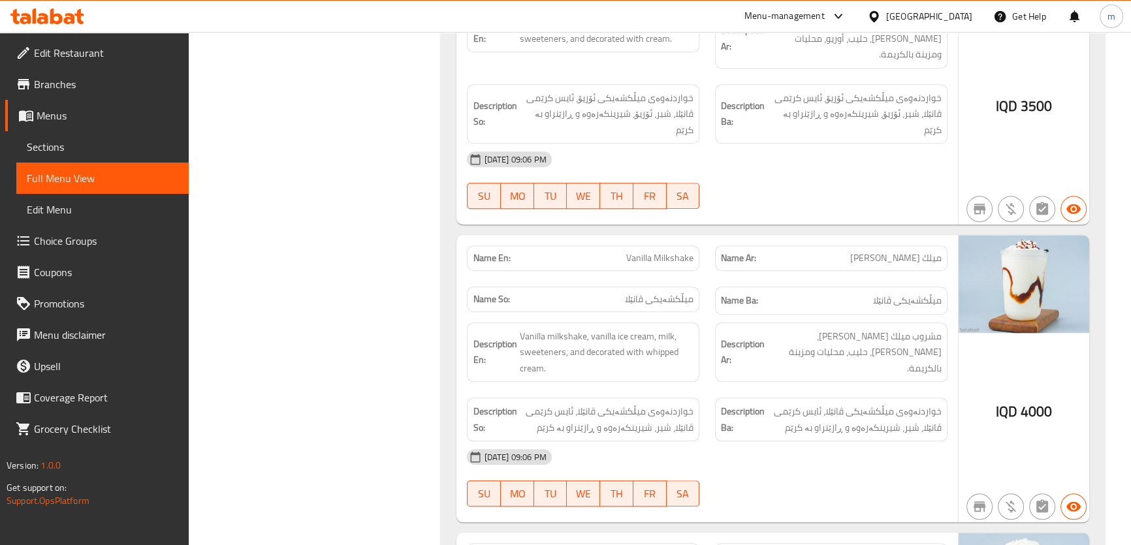
scroll to position [13921, 0]
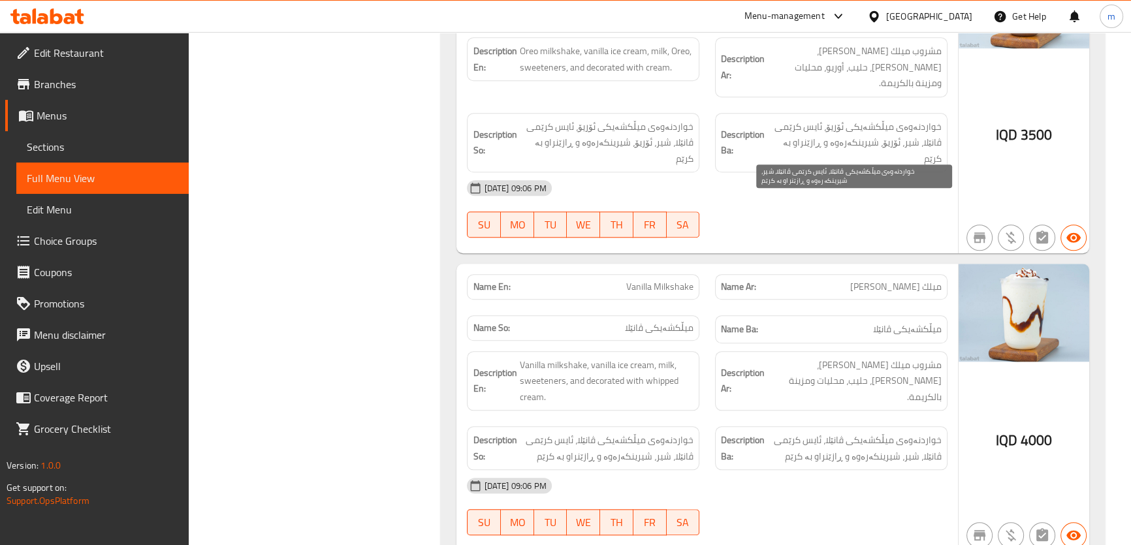
click at [880, 432] on span "خواردنەوەی میڵکشەیکی ڤانێلا، ئایس کرێمی ڤانێلا، شیر، شیرینکەرەوە و ڕازێنراو بە …" at bounding box center [854, 448] width 174 height 32
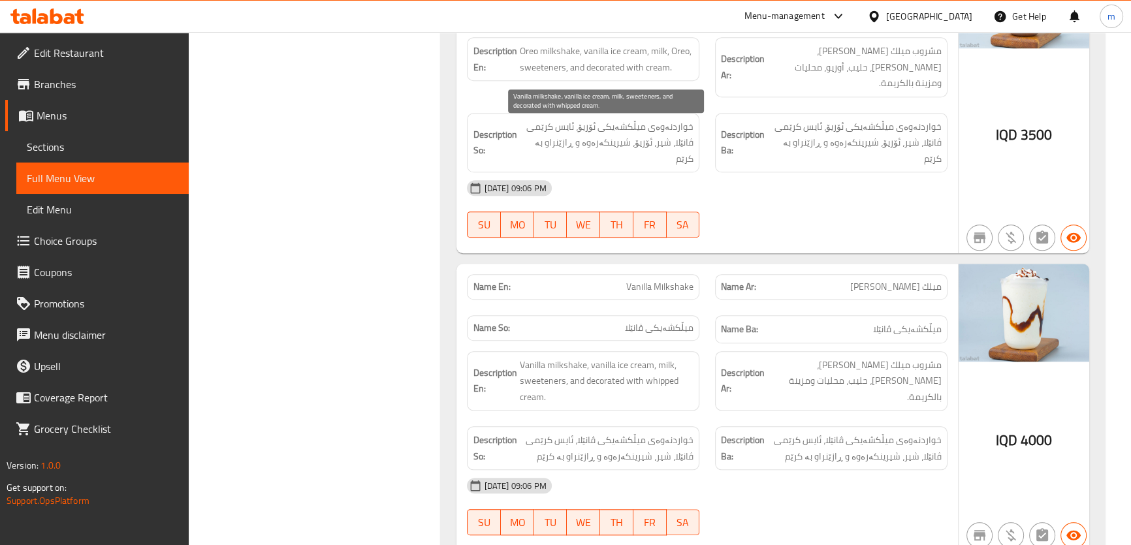
click at [587, 357] on span "Vanilla milkshake, vanilla ice cream, milk, sweeteners, and decorated with whip…" at bounding box center [606, 381] width 174 height 48
drag, startPoint x: 586, startPoint y: 143, endPoint x: 692, endPoint y: 76, distance: 125.0
click at [605, 357] on span "Vanilla milkshake, vanilla ice cream, milk, sweeteners, and decorated with whip…" at bounding box center [606, 381] width 174 height 48
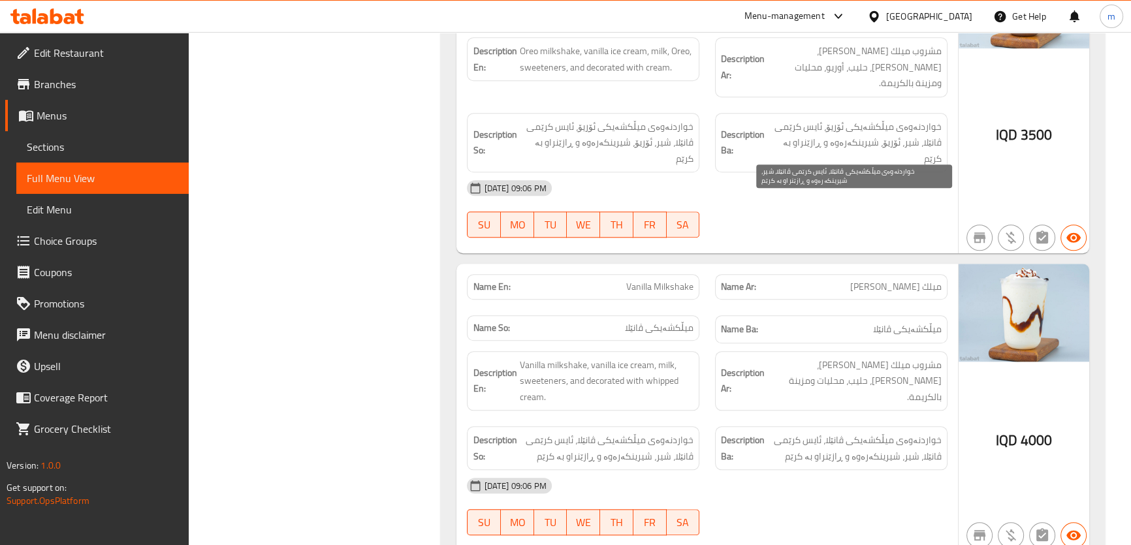
click at [822, 432] on span "خواردنەوەی میڵکشەیکی ڤانێلا، ئایس کرێمی ڤانێلا، شیر، شیرینکەرەوە و ڕازێنراو بە …" at bounding box center [854, 448] width 174 height 32
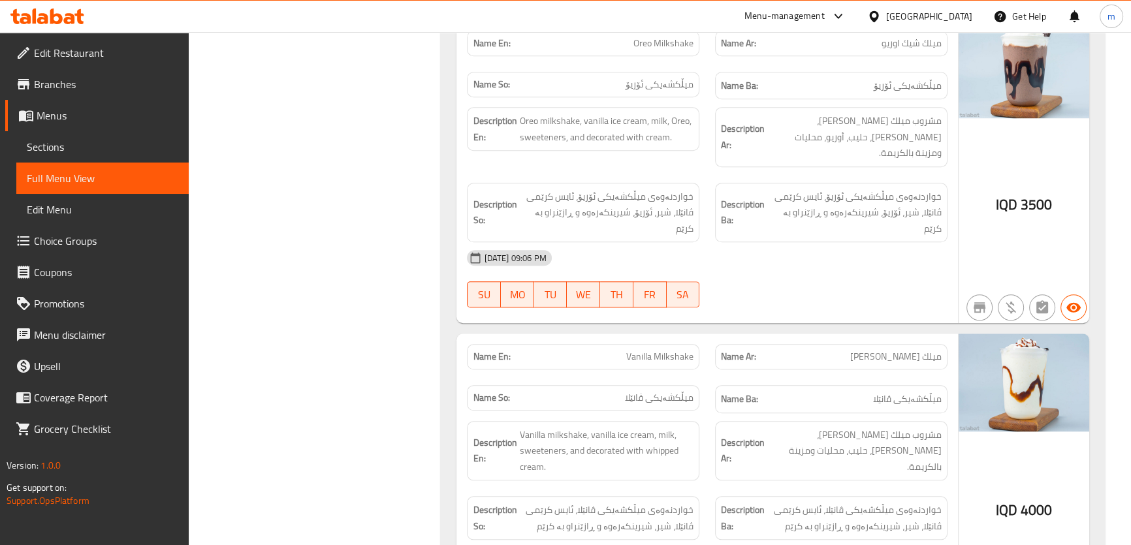
scroll to position [13822, 0]
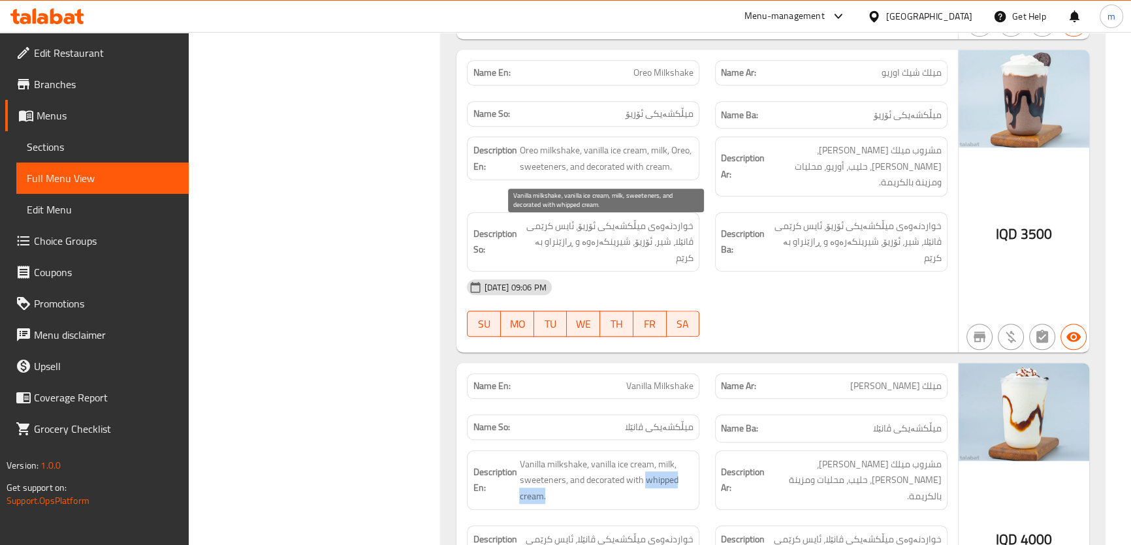
drag, startPoint x: 645, startPoint y: 240, endPoint x: 649, endPoint y: 257, distance: 17.4
click at [649, 457] on span "Vanilla milkshake, vanilla ice cream, milk, sweeteners, and decorated with whip…" at bounding box center [606, 481] width 174 height 48
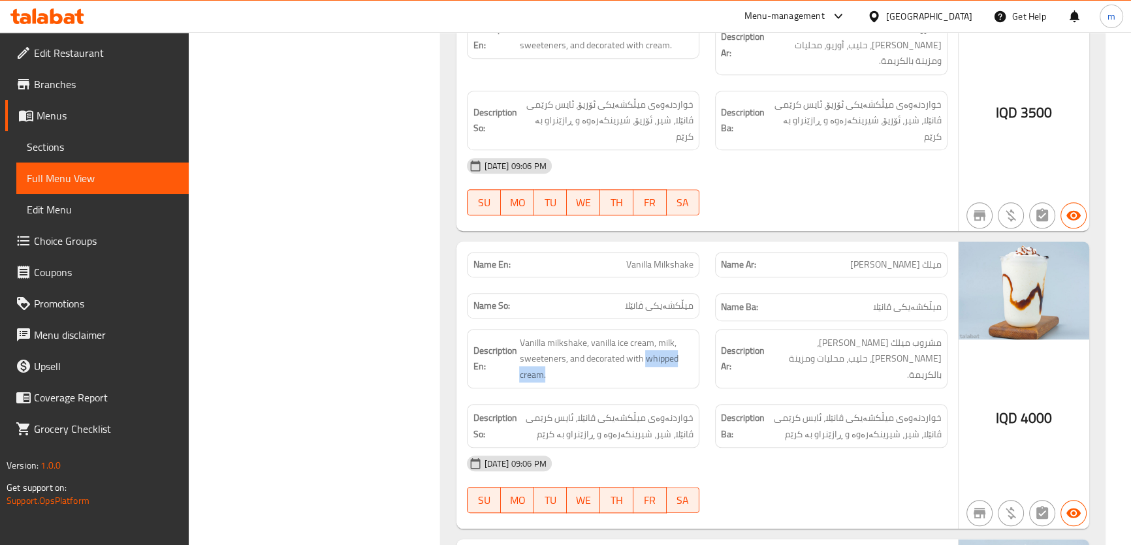
scroll to position [13933, 0]
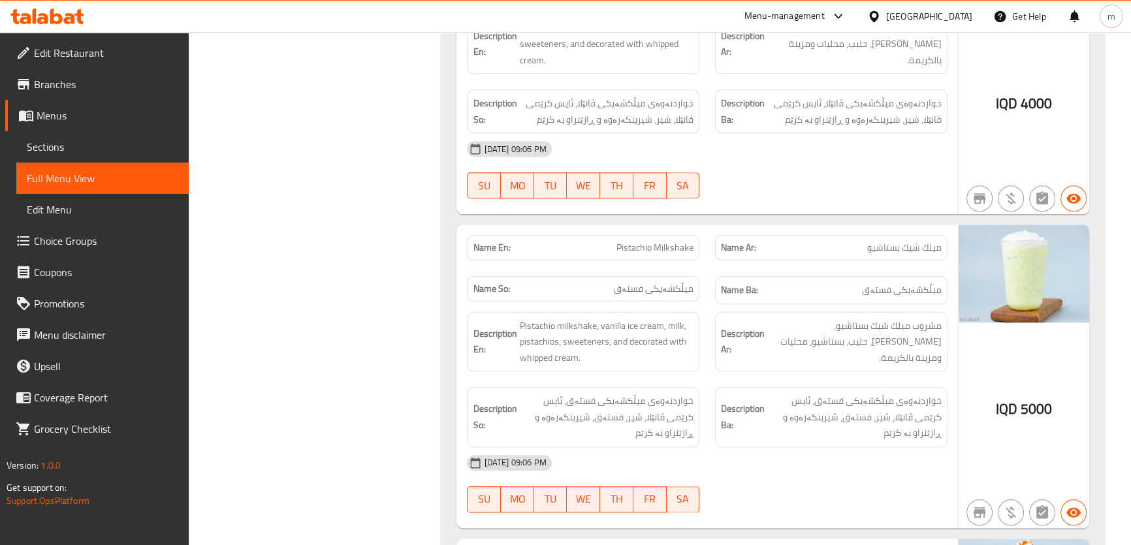
scroll to position [14230, 0]
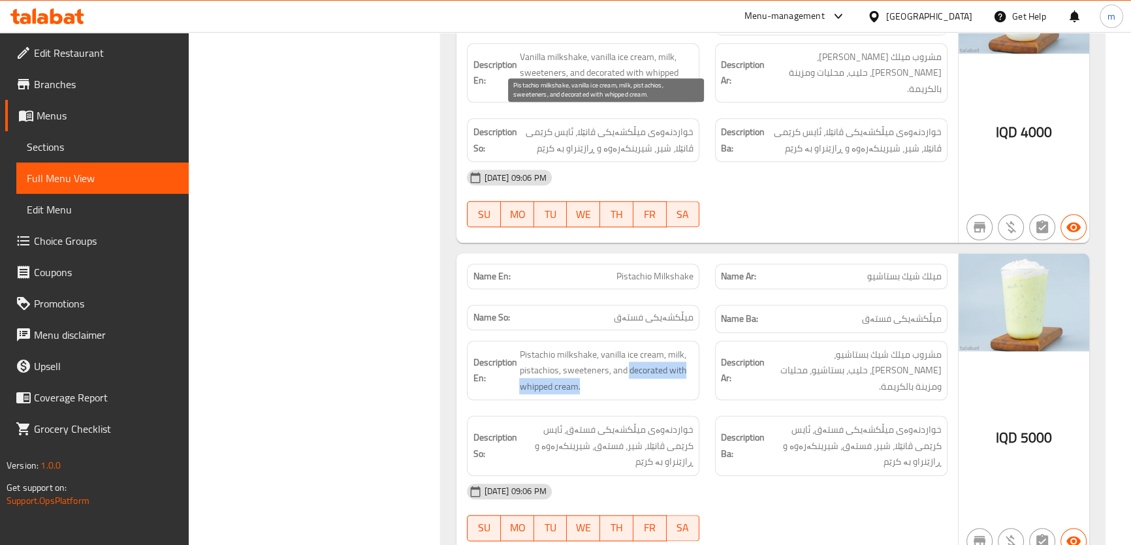
drag, startPoint x: 627, startPoint y: 133, endPoint x: 634, endPoint y: 146, distance: 14.3
click at [634, 347] on span "Pistachio milkshake, vanilla ice cream, milk, pistachios, sweeteners, and decor…" at bounding box center [606, 371] width 174 height 48
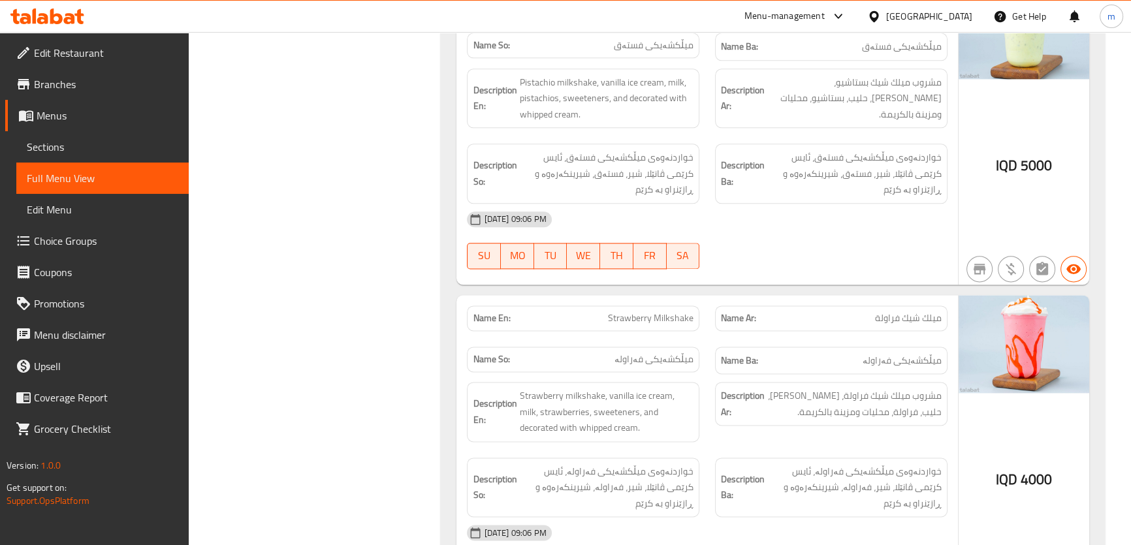
scroll to position [14526, 0]
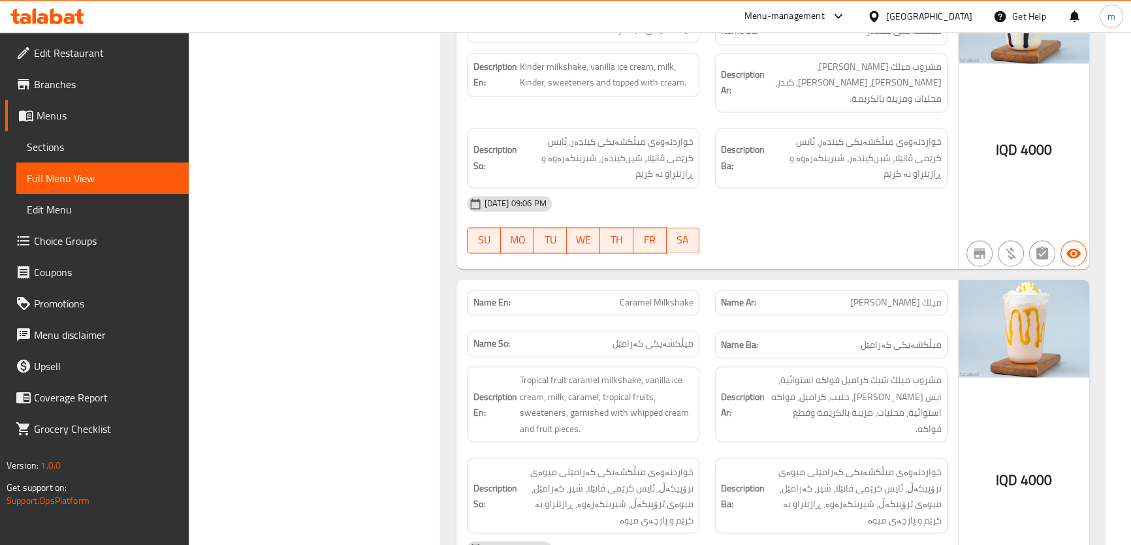
scroll to position [15120, 0]
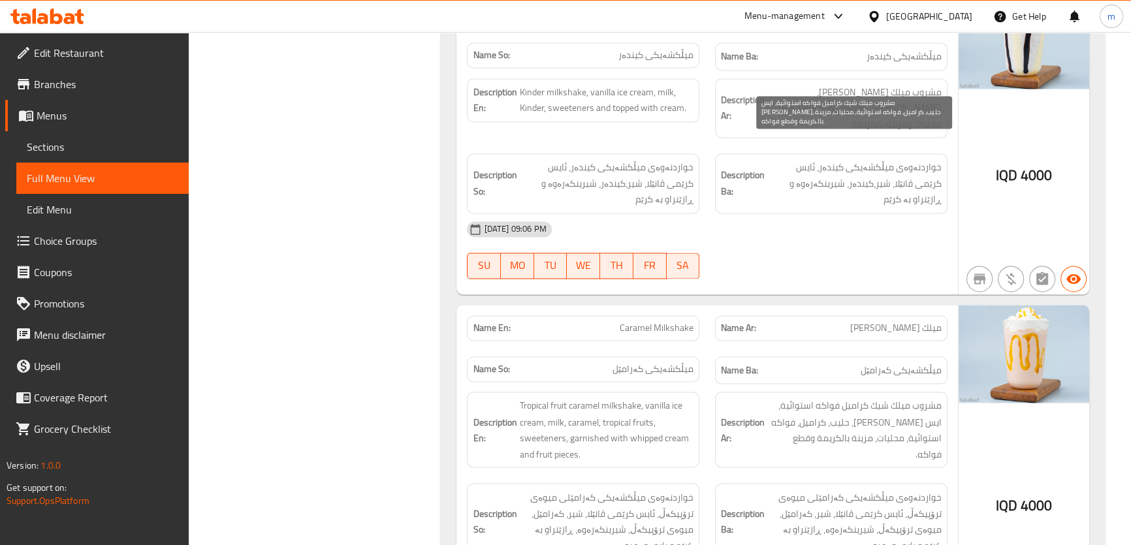
click at [934, 398] on span "مشروب ميلك شيك كراميل فواكه استوائية، ايس كريم فانيلا، حليب، كراميل، فواكه استو…" at bounding box center [854, 430] width 174 height 64
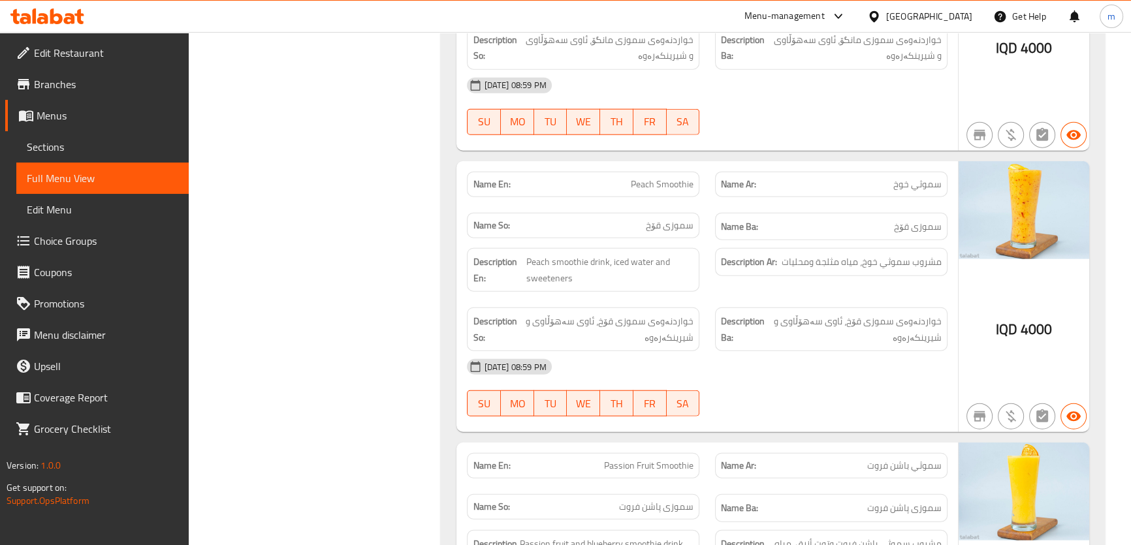
scroll to position [16550, 0]
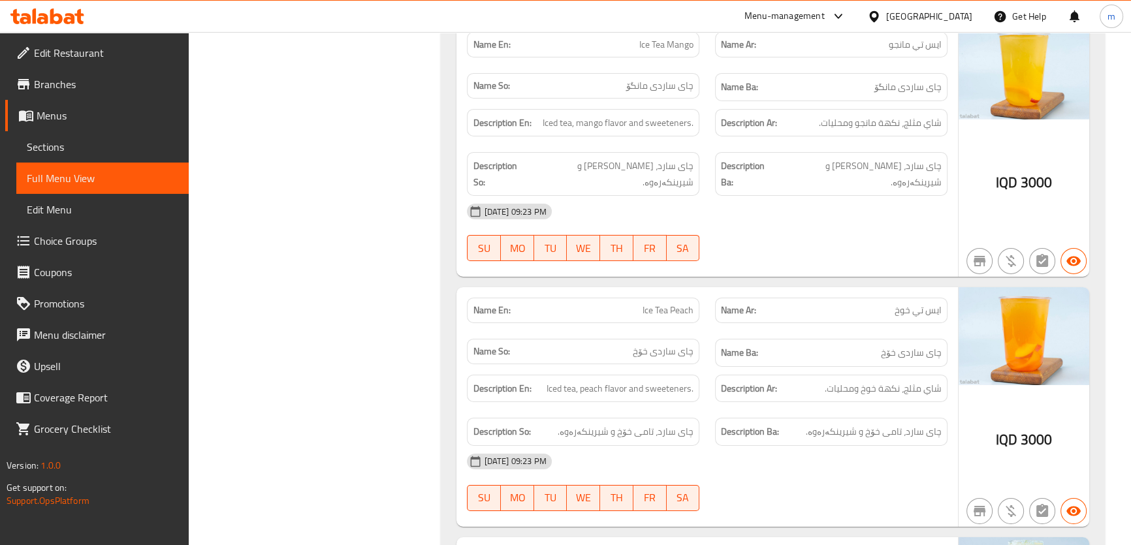
scroll to position [17854, 0]
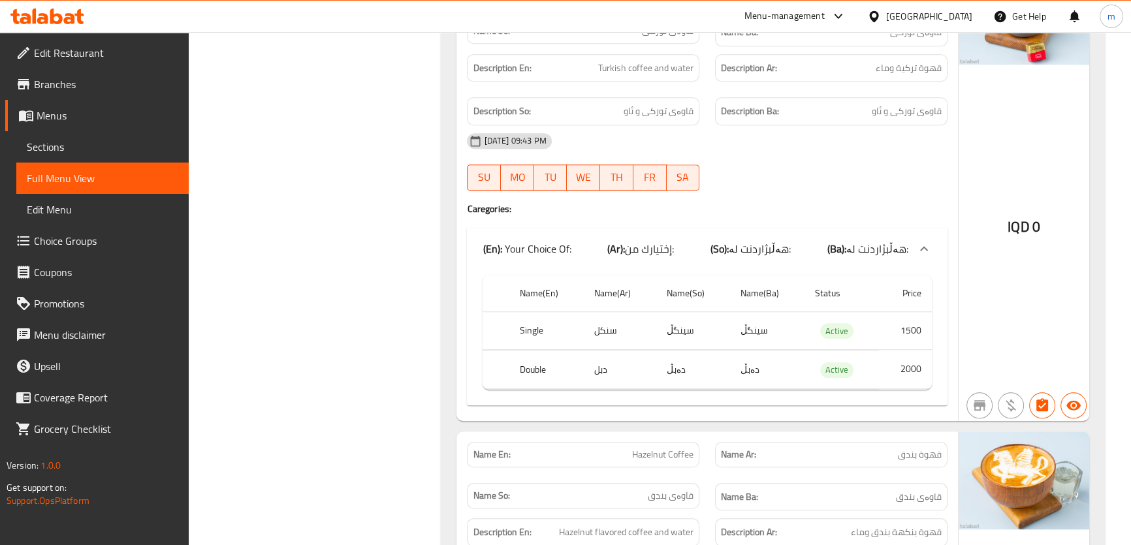
scroll to position [0, 0]
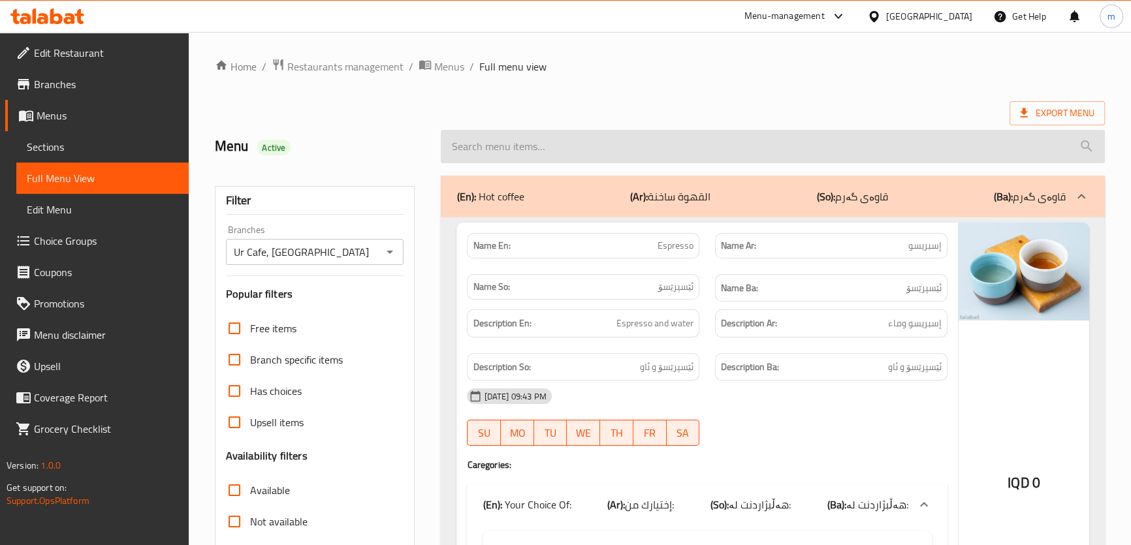
click at [538, 131] on input "search" at bounding box center [773, 146] width 664 height 33
paste input "Matcha Latte"
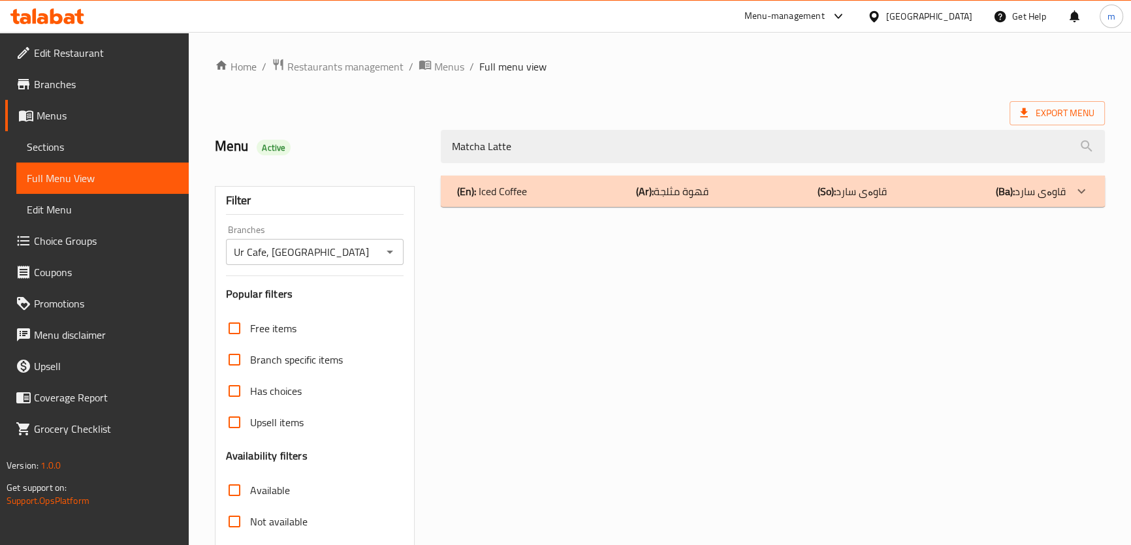
type input "Matcha Latte"
click at [605, 195] on div "(En): Iced Coffee (Ar): قهوة مثلجة (So): قاوەی سارد (Ba): قاوەی سارد" at bounding box center [761, 192] width 609 height 16
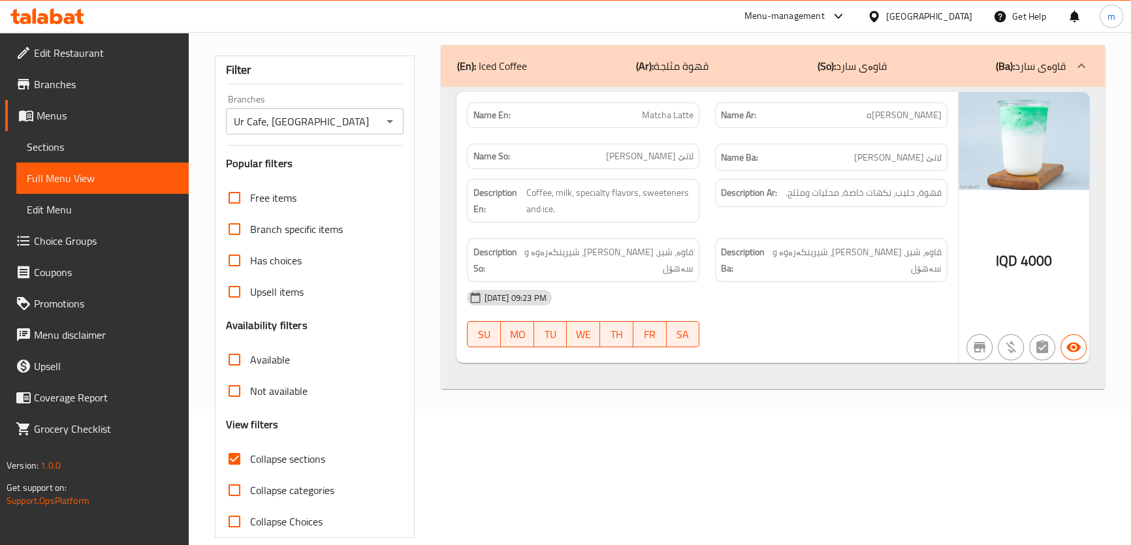
scroll to position [149, 0]
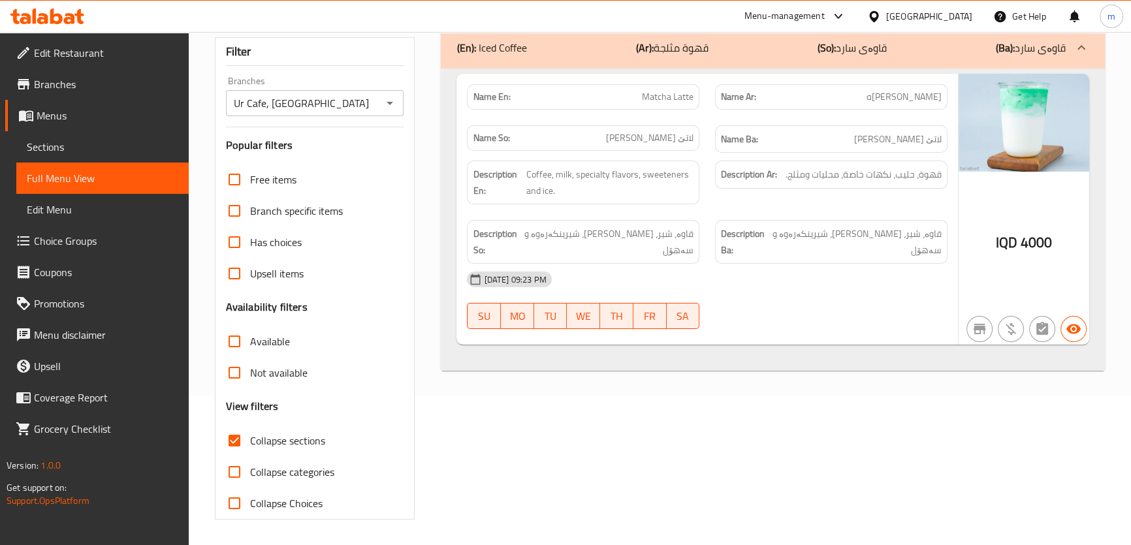
click at [892, 188] on div "Description Ar: قهوة، حليب، نكهات خاصة، محليات ومثلج." at bounding box center [831, 182] width 248 height 59
drag, startPoint x: 841, startPoint y: 172, endPoint x: 890, endPoint y: 175, distance: 49.1
click at [890, 175] on span "قهوة، حليب، نكهات خاصة، محليات ومثلج." at bounding box center [864, 175] width 156 height 16
drag, startPoint x: 575, startPoint y: 174, endPoint x: 636, endPoint y: 172, distance: 60.8
click at [636, 172] on span "Coffee, milk, specialty flavors, sweeteners and ice." at bounding box center [610, 183] width 168 height 32
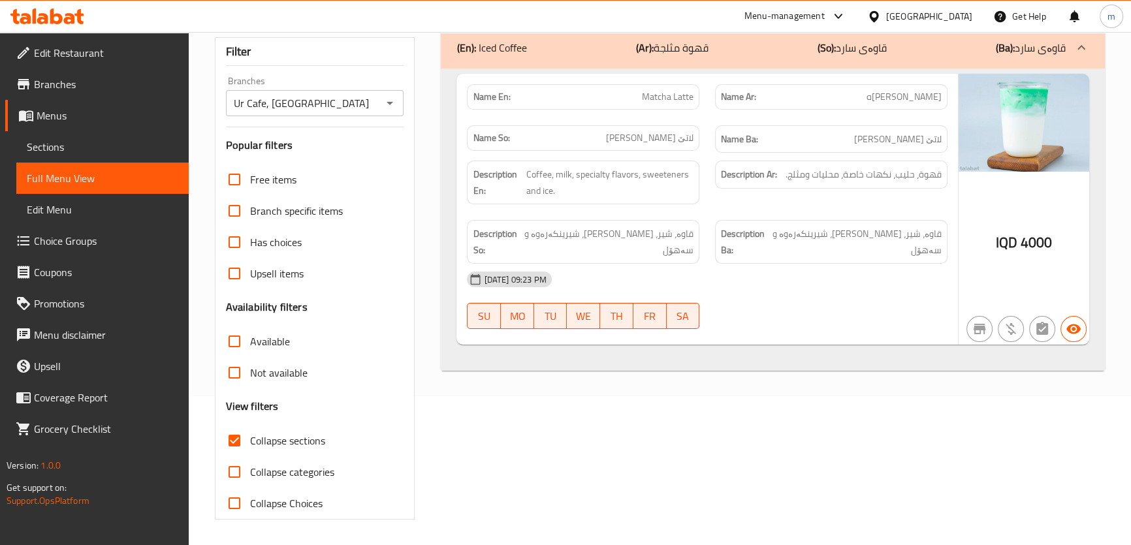
click at [659, 101] on span "Matcha Latte" at bounding box center [668, 97] width 52 height 14
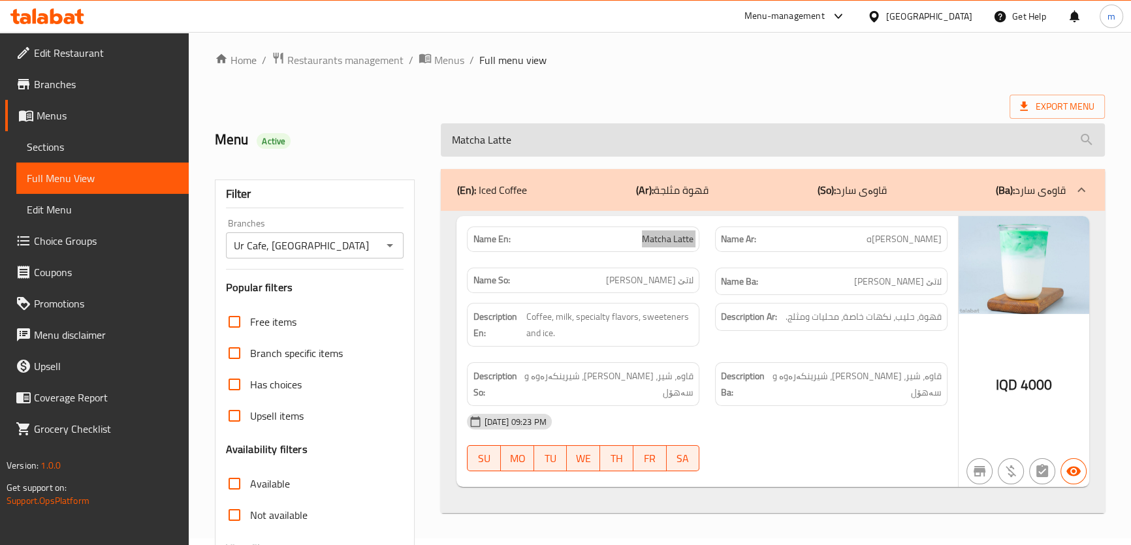
scroll to position [0, 0]
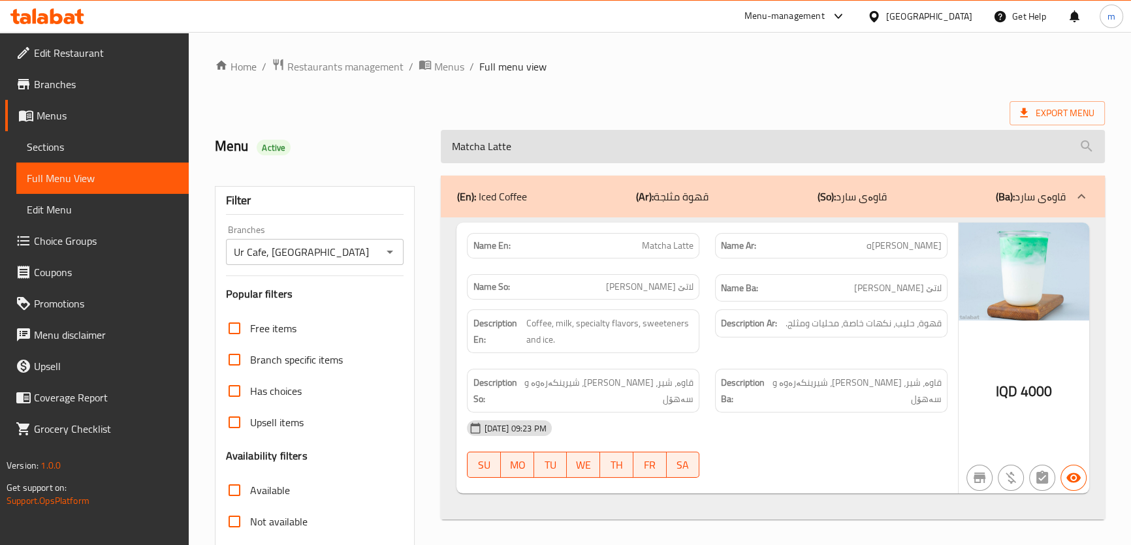
click at [503, 151] on input "Matcha Latte" at bounding box center [773, 146] width 664 height 33
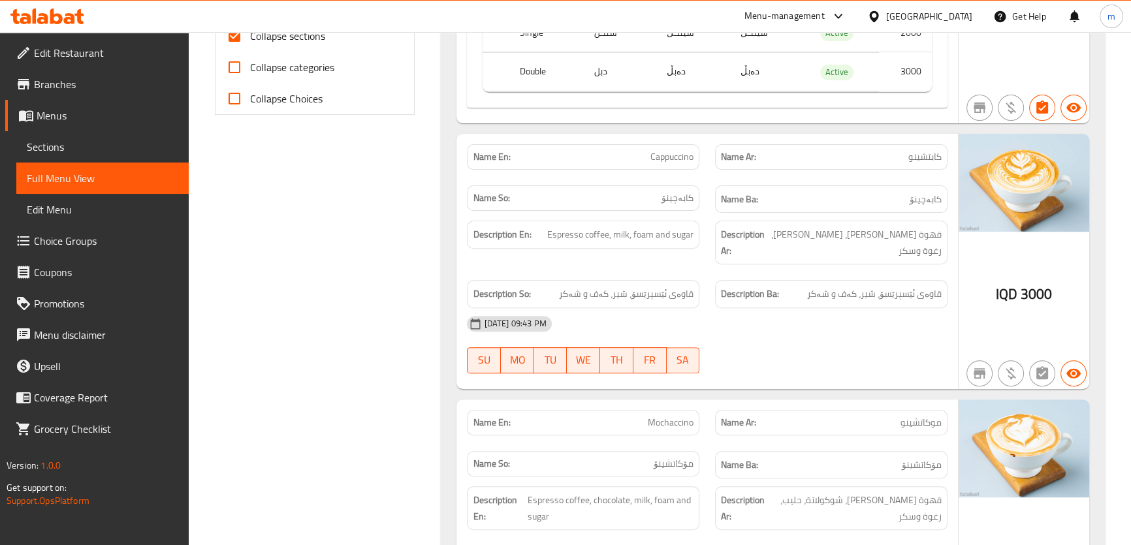
scroll to position [494, 0]
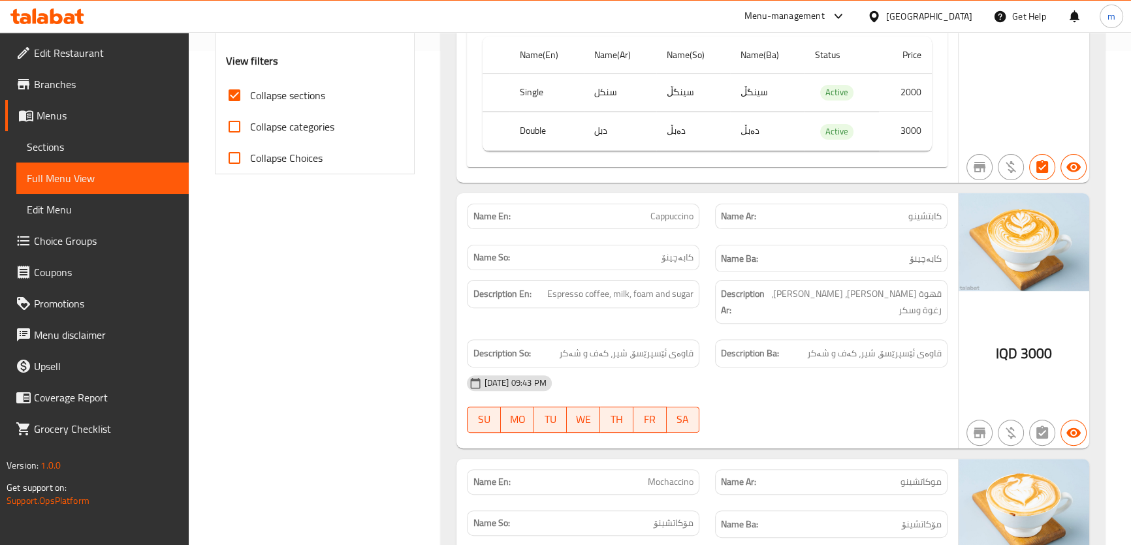
click at [297, 91] on span "Collapse sections" at bounding box center [287, 96] width 75 height 16
click at [250, 91] on input "Collapse sections" at bounding box center [234, 95] width 31 height 31
click at [297, 91] on span "Collapse sections" at bounding box center [287, 96] width 75 height 16
click at [250, 91] on input "Collapse sections" at bounding box center [234, 95] width 31 height 31
checkbox input "true"
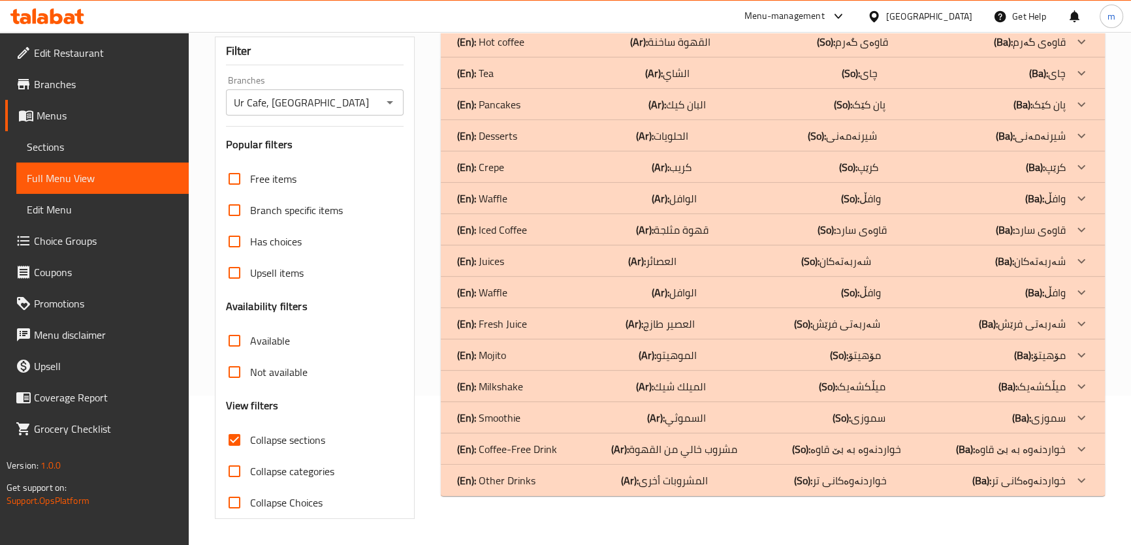
scroll to position [149, 0]
drag, startPoint x: 679, startPoint y: 451, endPoint x: 752, endPoint y: 310, distance: 159.5
click at [681, 50] on p "(Ar): مشروب خالي من القهوة" at bounding box center [670, 43] width 80 height 16
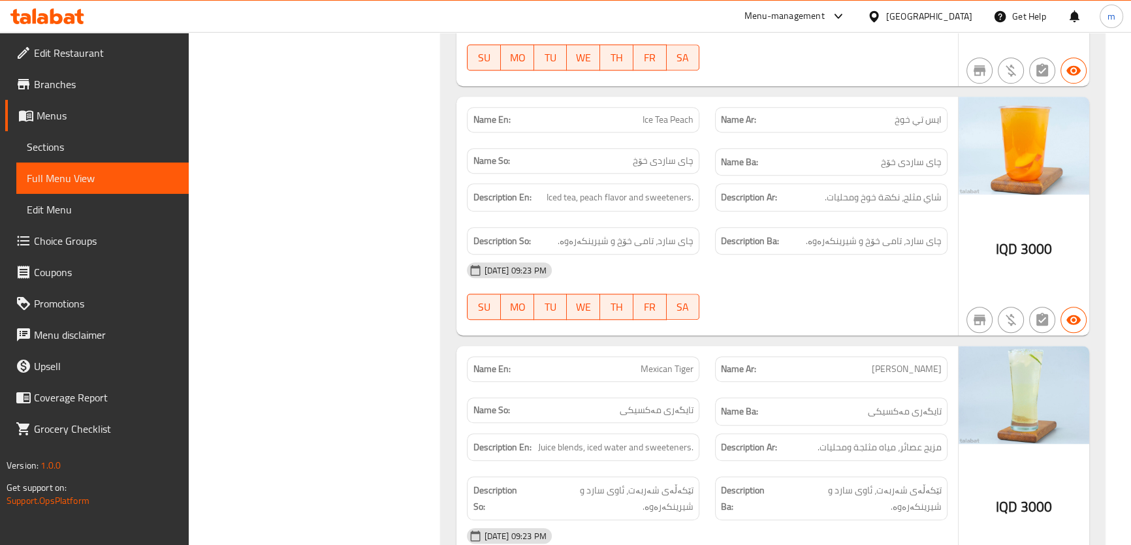
scroll to position [1441, 0]
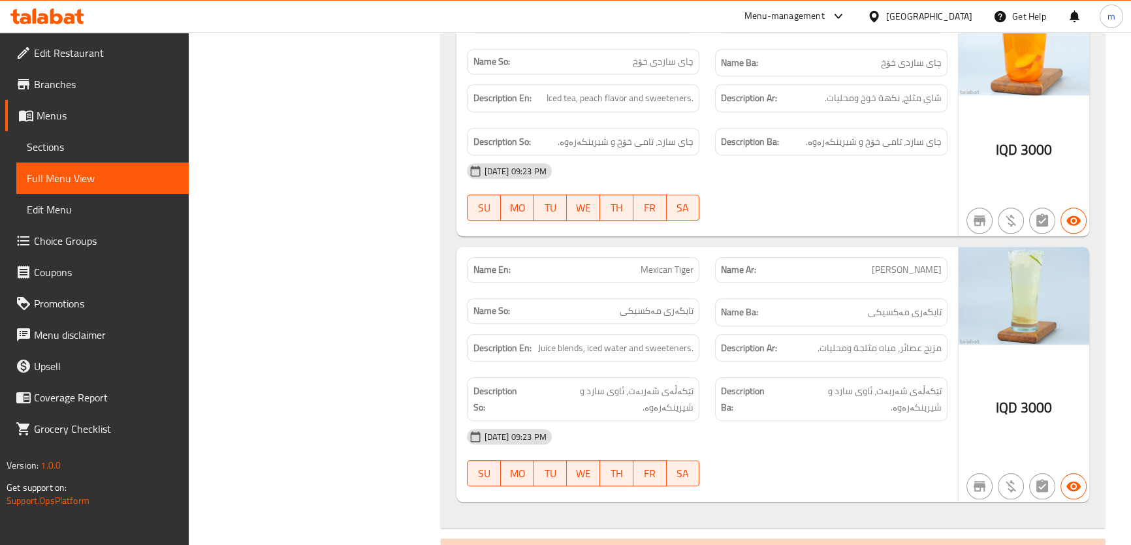
click at [764, 155] on div "14-08-2025 09:23 PM" at bounding box center [707, 170] width 496 height 31
click at [845, 174] on div "14-08-2025 09:23 PM SU MO TU WE TH FR SA" at bounding box center [707, 191] width 496 height 73
drag, startPoint x: 406, startPoint y: 129, endPoint x: 406, endPoint y: 149, distance: 20.3
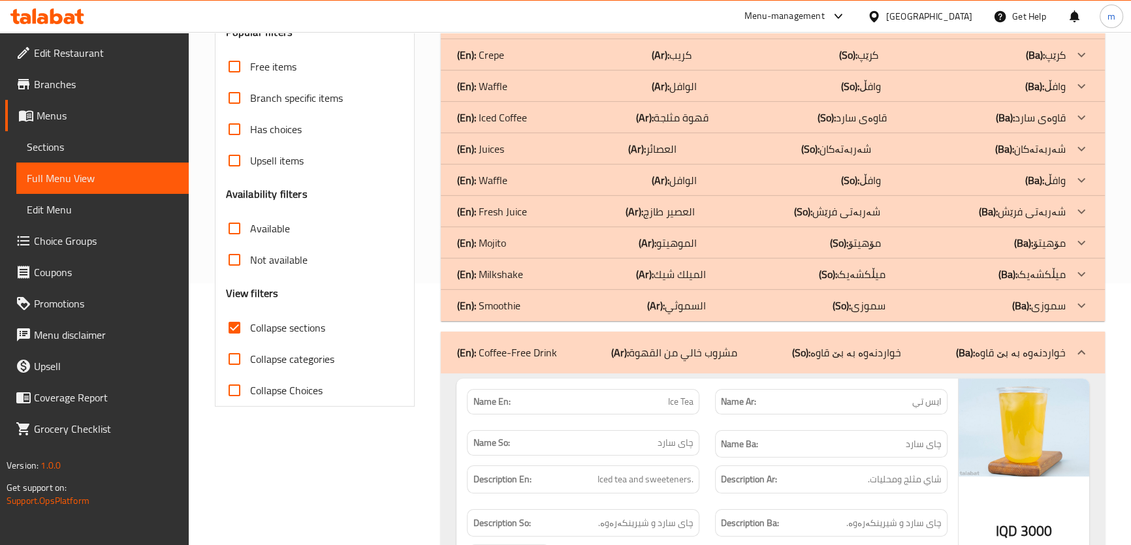
scroll to position [353, 0]
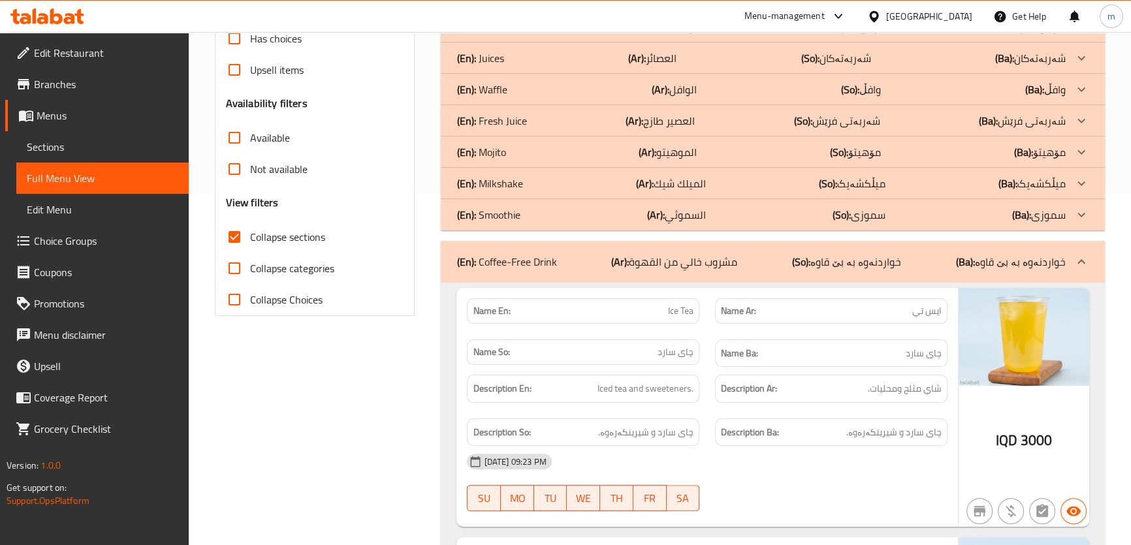
click at [629, 254] on b "(Ar):" at bounding box center [620, 262] width 18 height 20
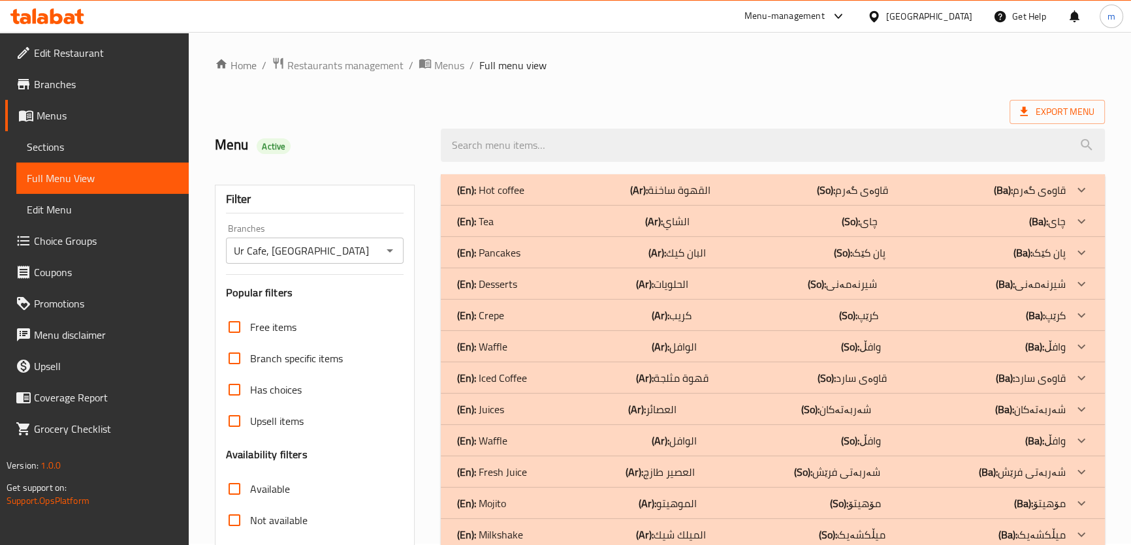
scroll to position [0, 0]
click at [527, 199] on div "(En): Iced Coffee (Ar): قهوة مثلجة (So): قاوەی سارد (Ba): قاوەی سارد" at bounding box center [761, 192] width 609 height 16
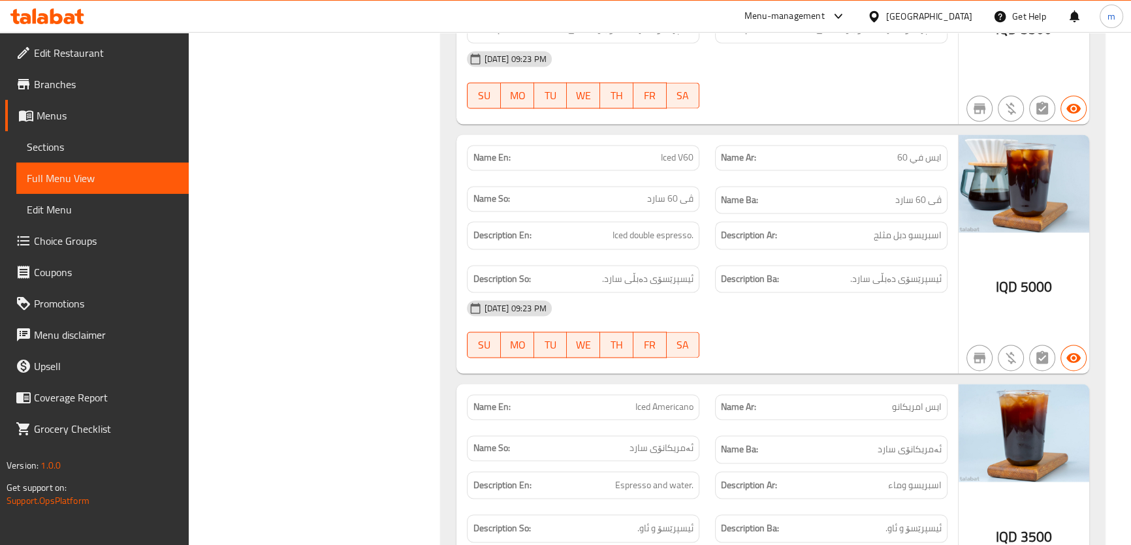
scroll to position [2474, 0]
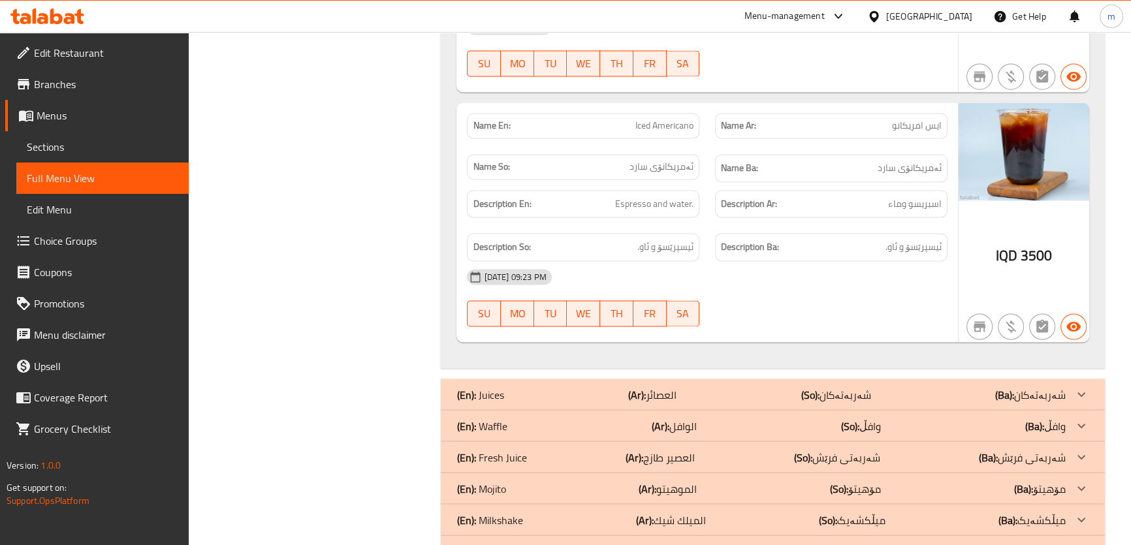
scroll to position [2767, 0]
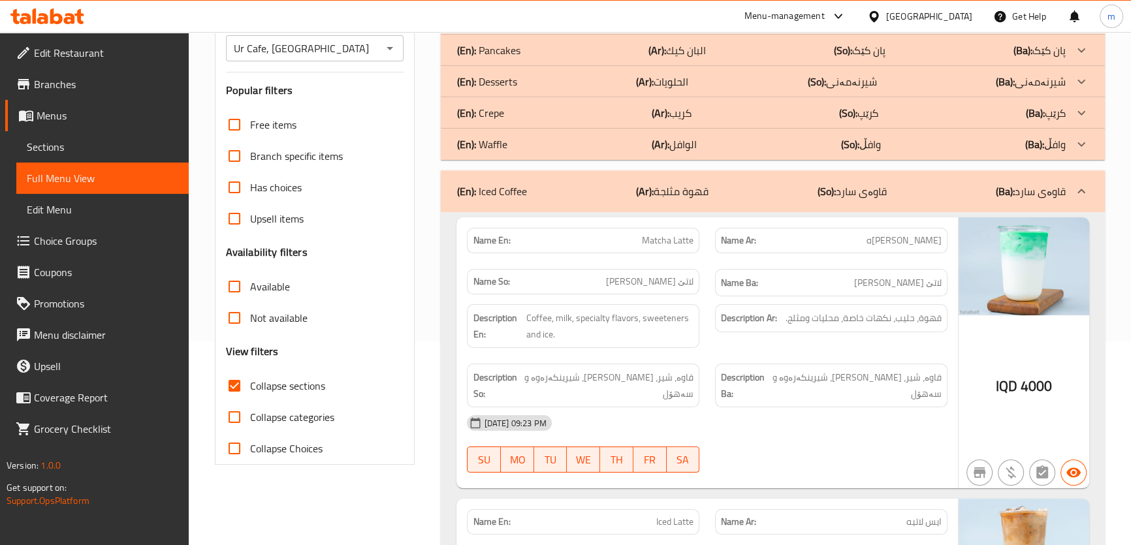
scroll to position [95, 0]
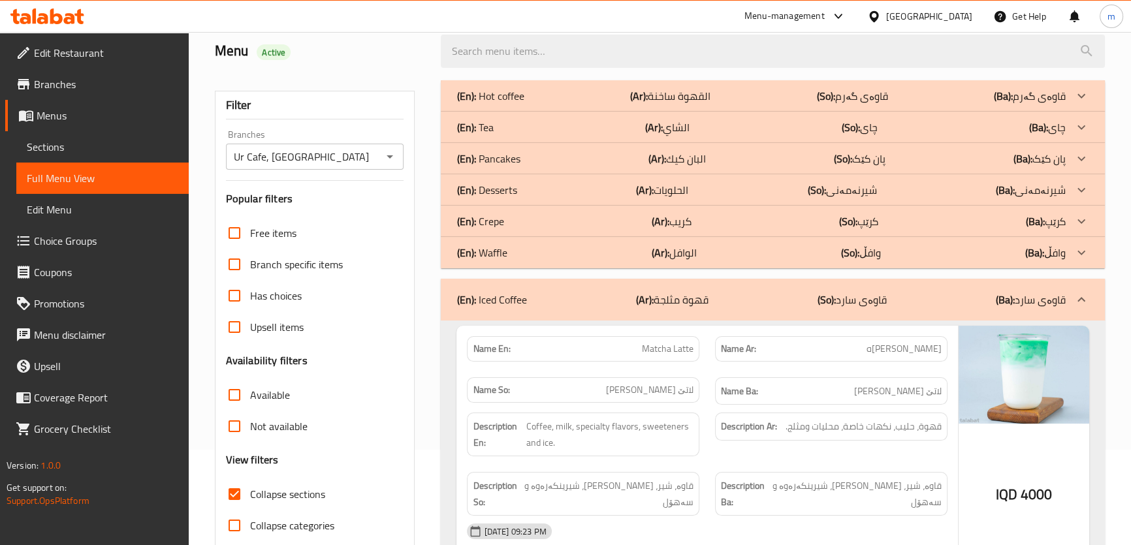
click at [525, 297] on p "(En): Iced Coffee" at bounding box center [492, 300] width 70 height 16
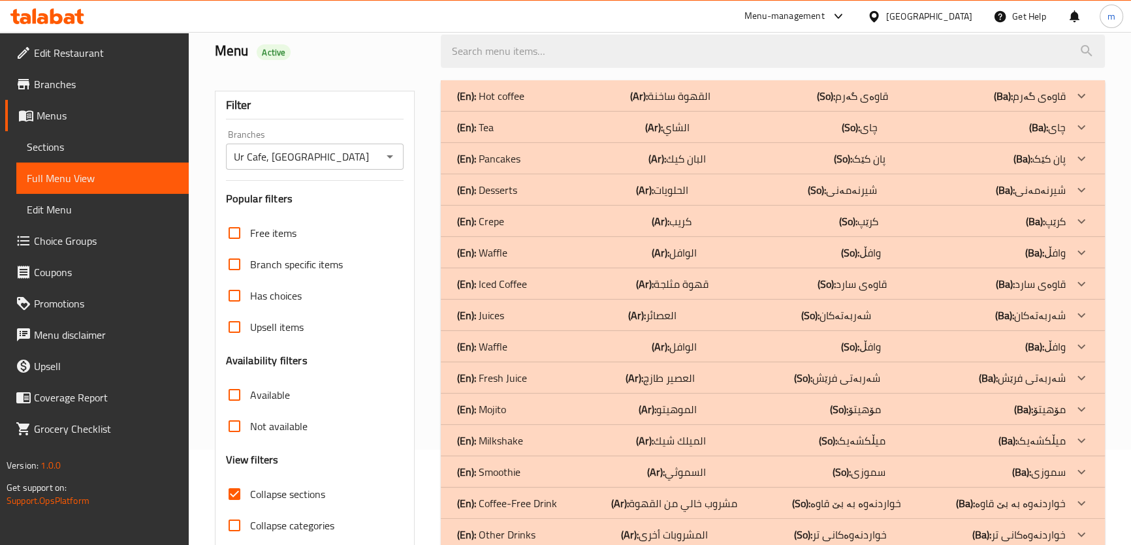
click at [523, 104] on div "(En): Crepe (Ar): كريب (So): کرێپ (Ba): کرێپ" at bounding box center [761, 96] width 609 height 16
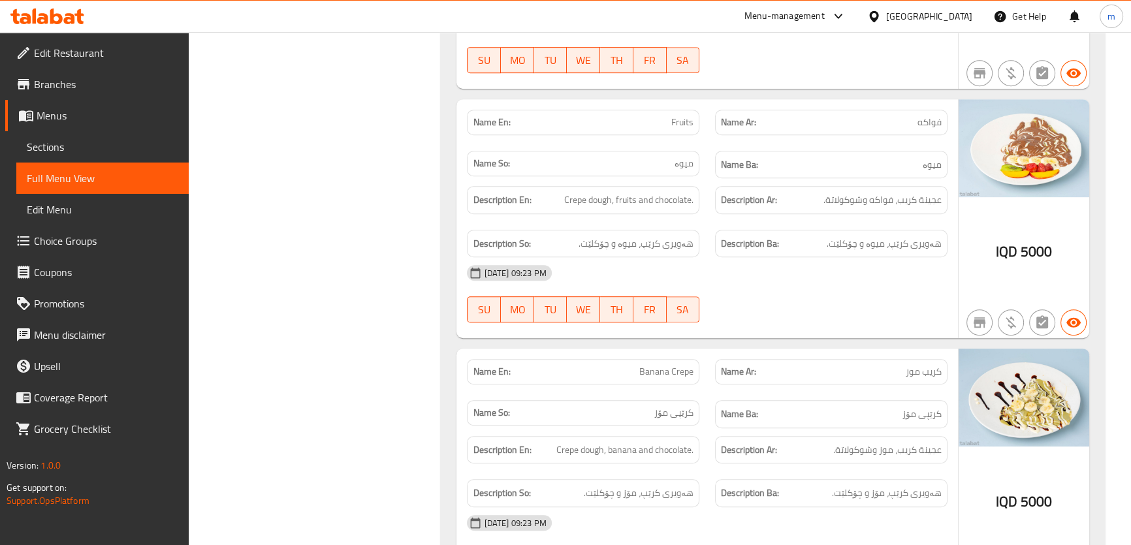
scroll to position [788, 0]
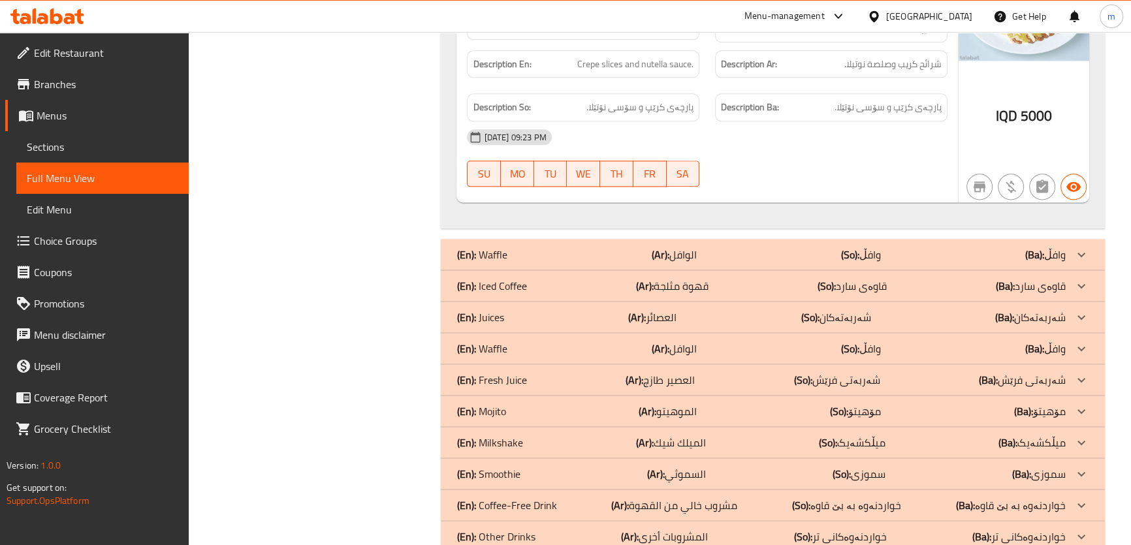
scroll to position [2173, 0]
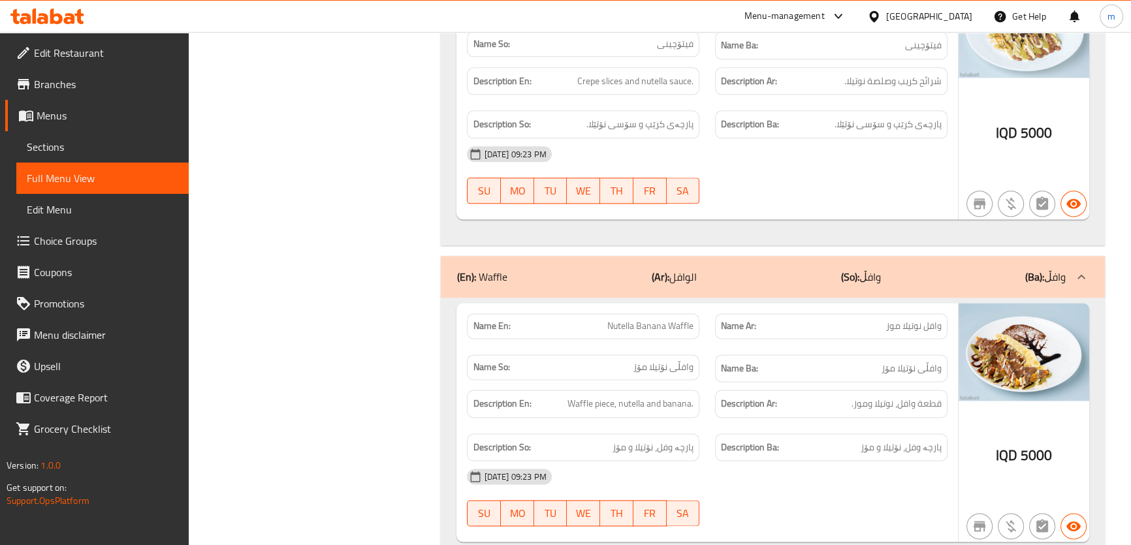
scroll to position [1975, 0]
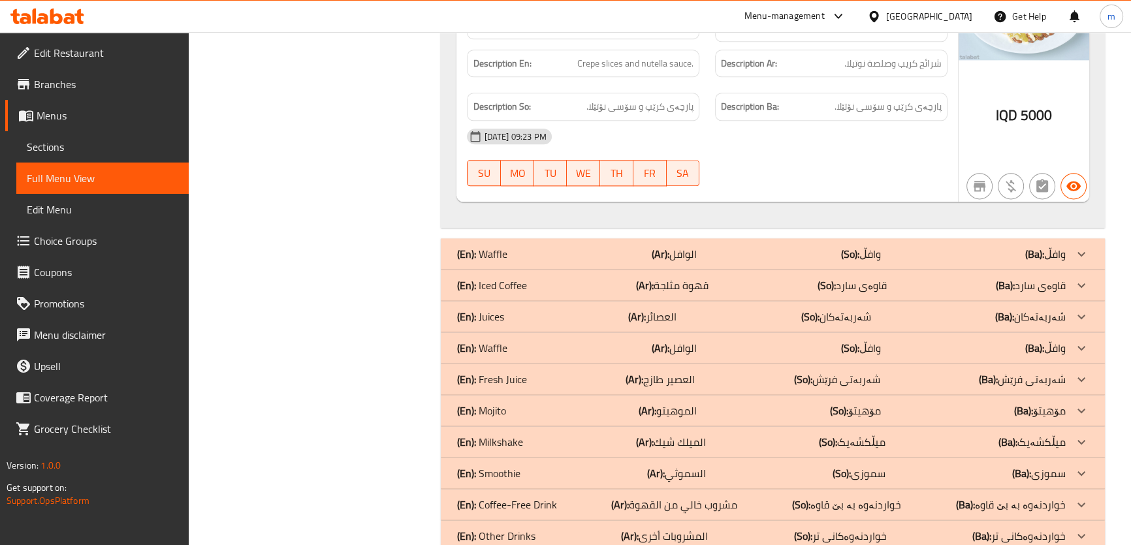
scroll to position [2173, 0]
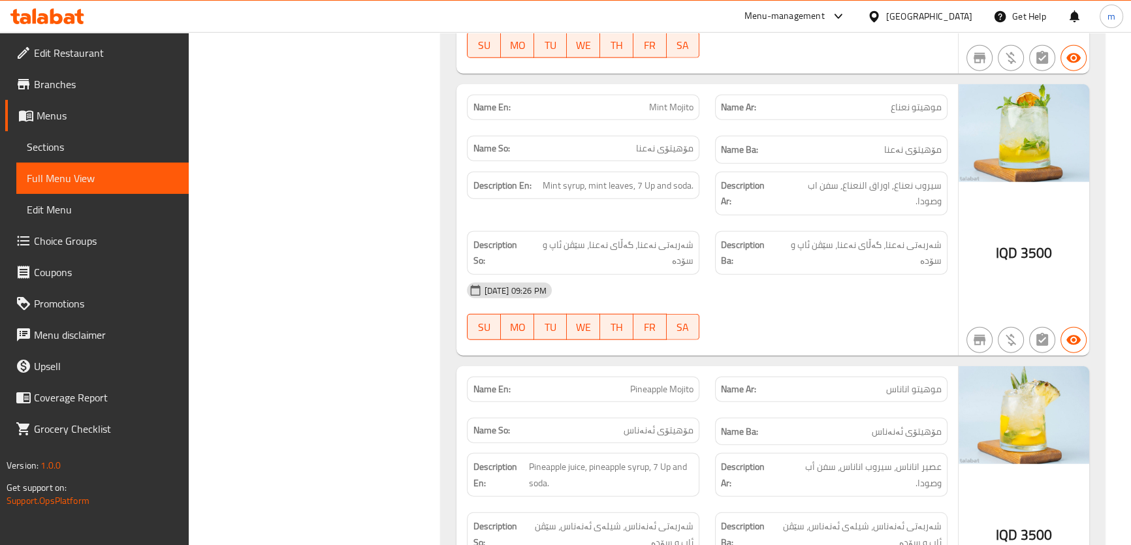
scroll to position [3859, 0]
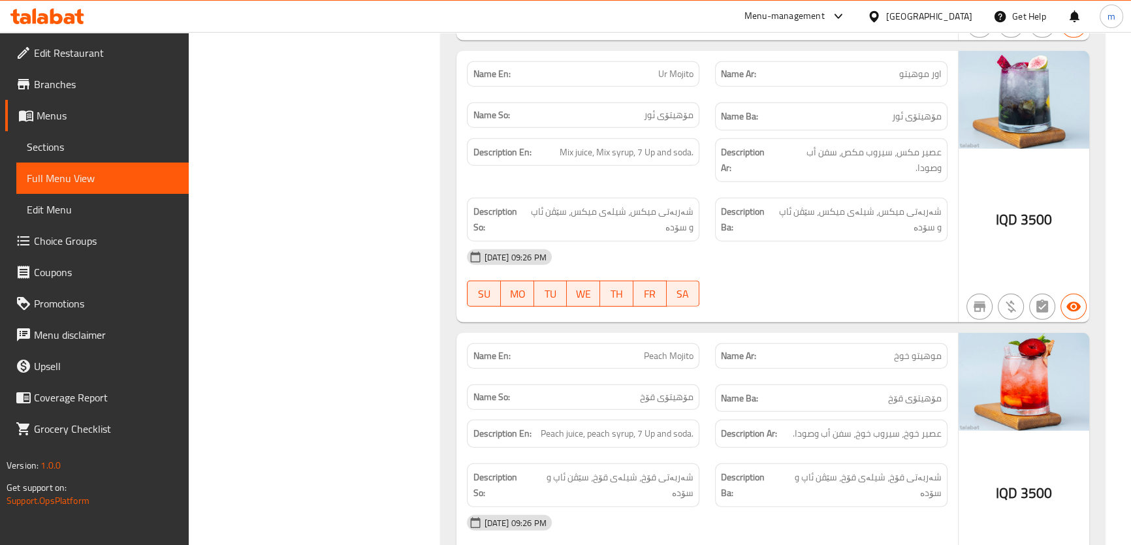
scroll to position [4749, 0]
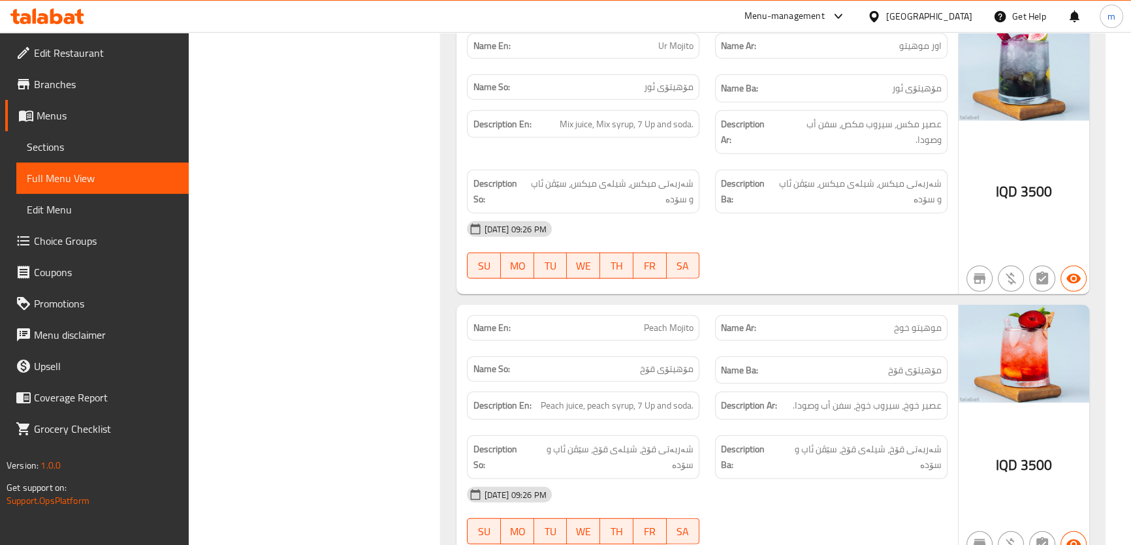
click at [658, 80] on span "مۆهیتۆی ئور" at bounding box center [669, 87] width 50 height 14
click at [826, 116] on span "عصير مكس، سيروب مكص، سفن أب وصودا." at bounding box center [861, 132] width 162 height 32
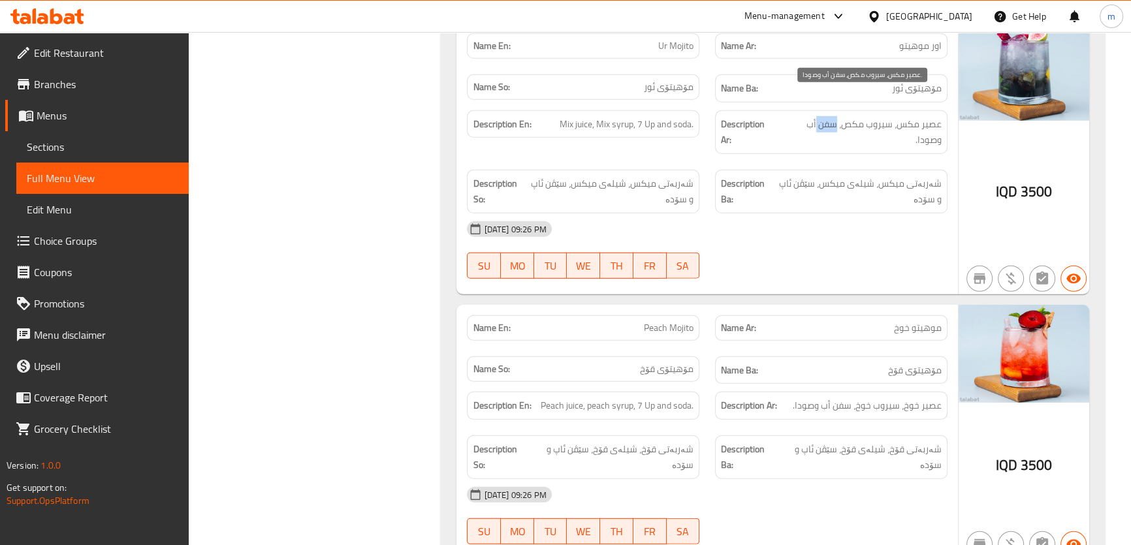
click at [826, 116] on span "عصير مكس، سيروب مكص، سفن أب وصودا." at bounding box center [861, 132] width 162 height 32
click at [824, 116] on span "عصير مكس، سيروب مكص، سفن أب وصودا." at bounding box center [861, 132] width 162 height 32
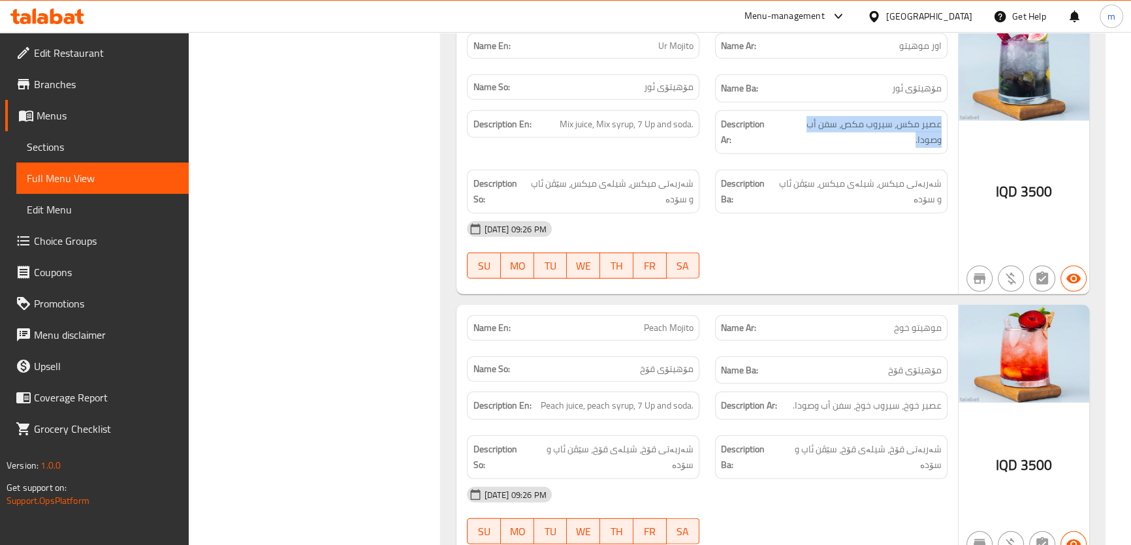
scroll to position [4650, 0]
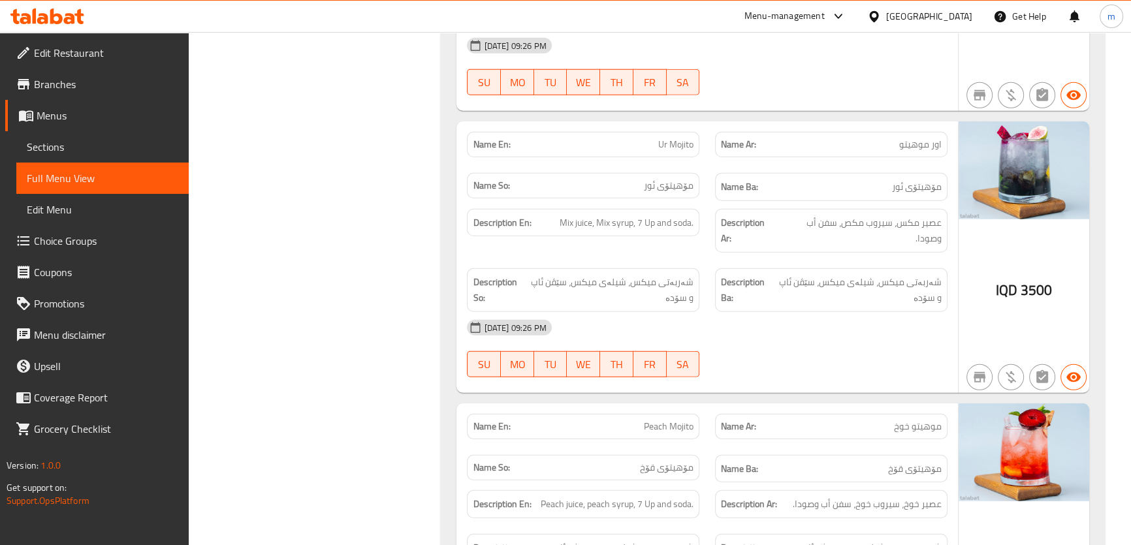
click at [668, 138] on span "Ur Mojito" at bounding box center [675, 145] width 35 height 14
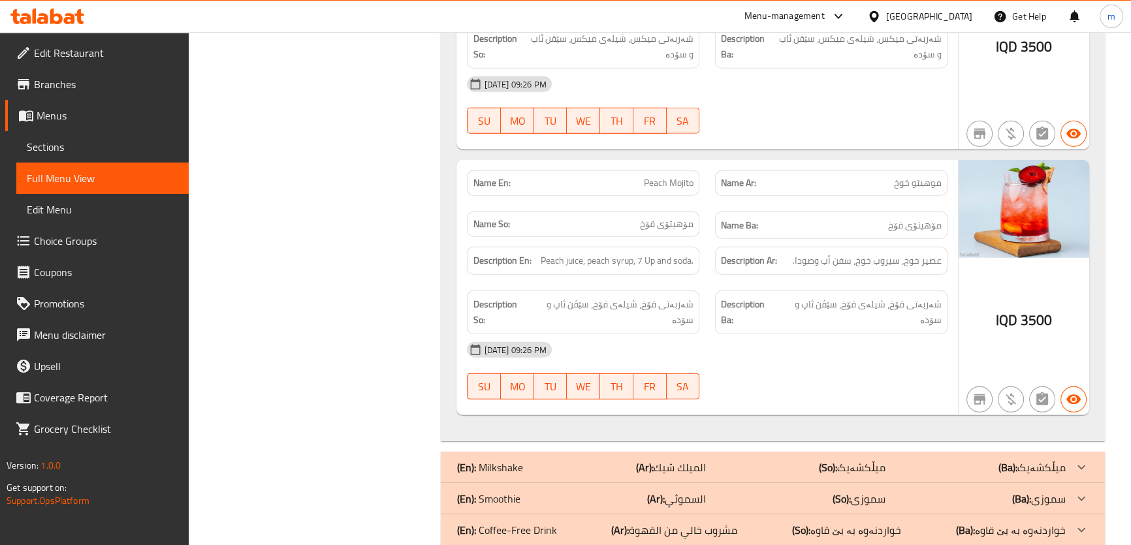
scroll to position [4910, 0]
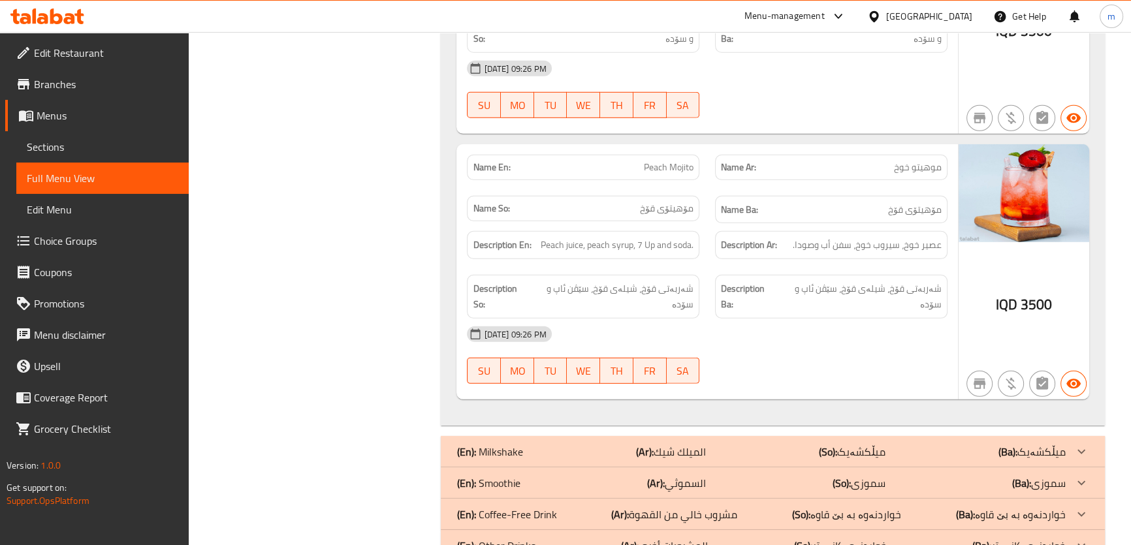
click at [816, 188] on div "Name Ba: مۆهیتۆی قۆخ" at bounding box center [831, 210] width 248 height 44
click at [875, 202] on h6 "Name Ba: مۆهیتۆی قۆخ" at bounding box center [831, 210] width 221 height 16
click at [653, 155] on div "Name En: Peach Mojito" at bounding box center [583, 167] width 233 height 25
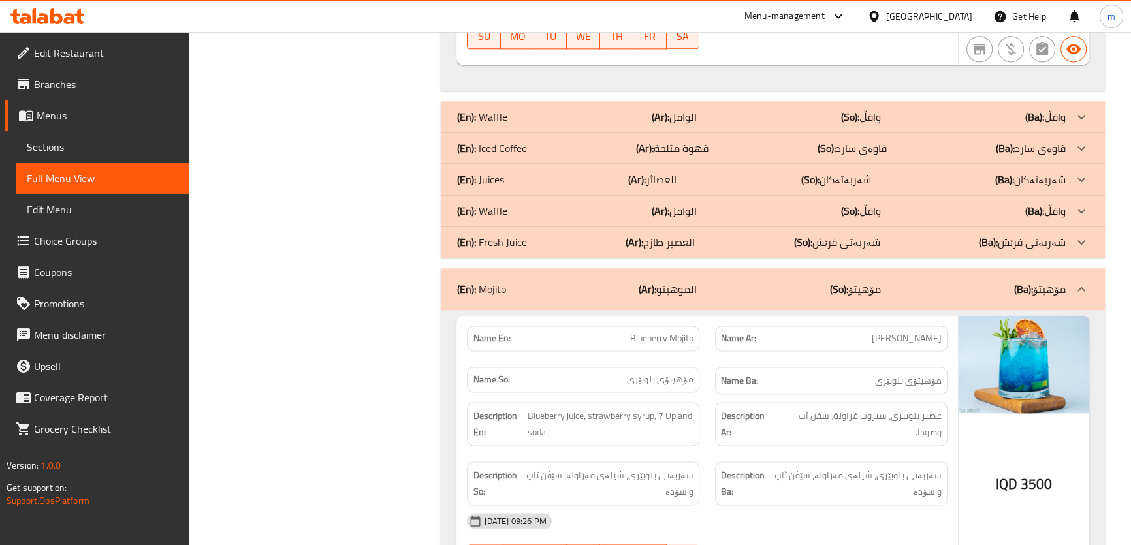
scroll to position [2138, 0]
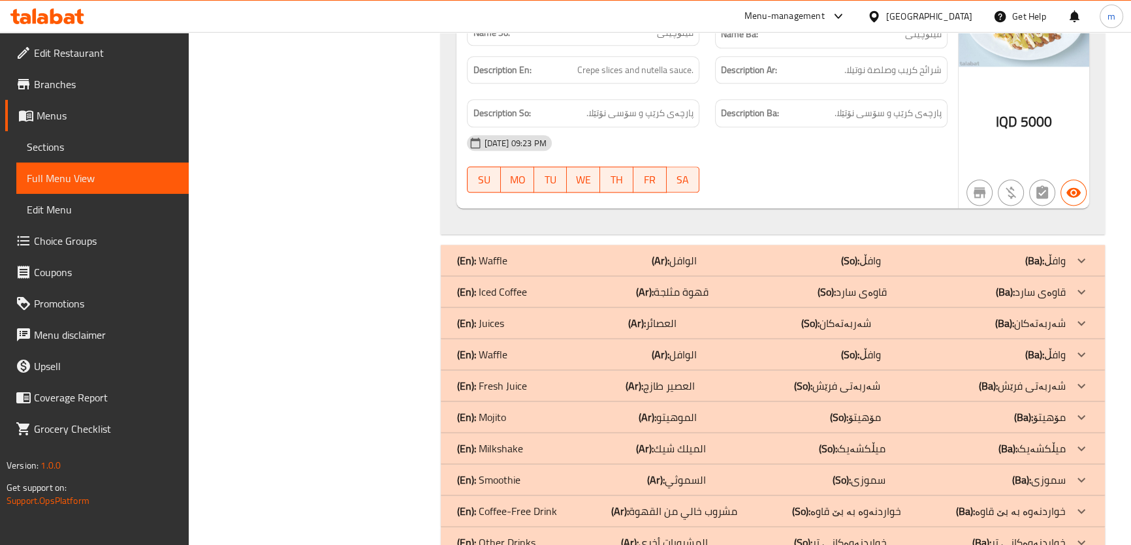
drag, startPoint x: 500, startPoint y: 312, endPoint x: 521, endPoint y: 232, distance: 83.0
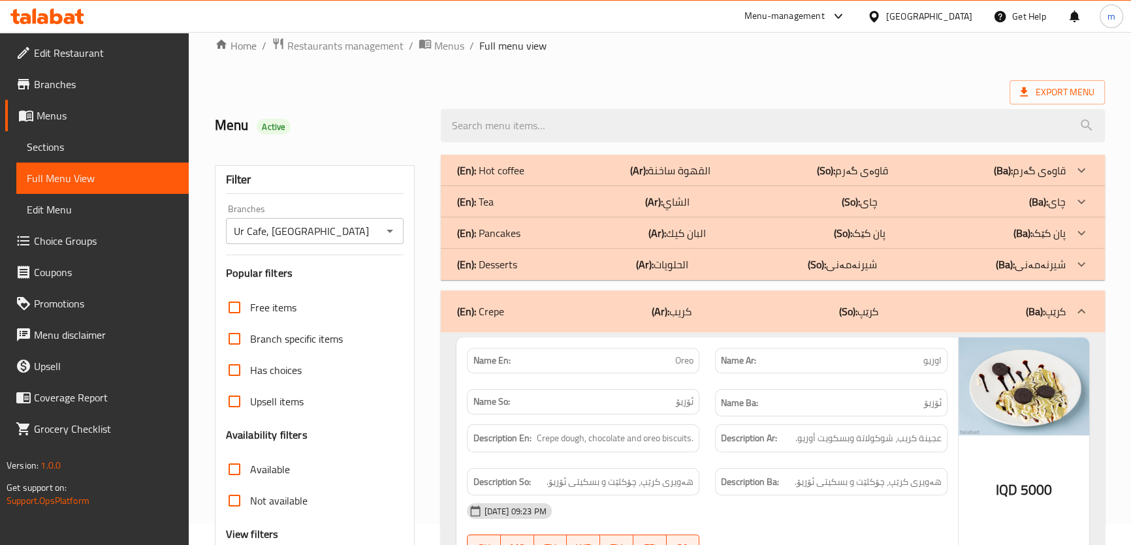
scroll to position [0, 0]
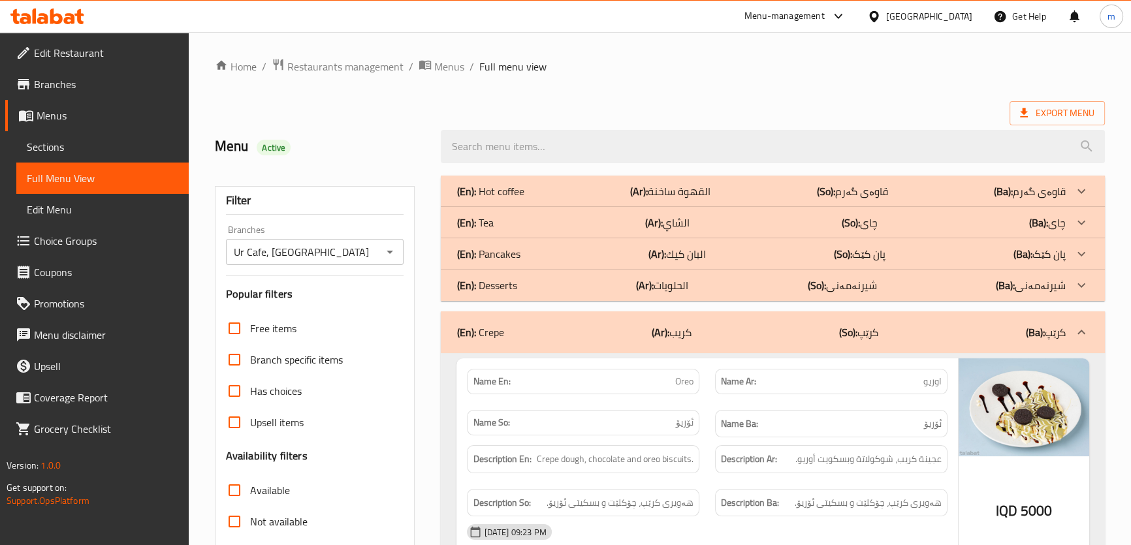
drag, startPoint x: 674, startPoint y: 336, endPoint x: 650, endPoint y: 228, distance: 110.4
click at [674, 335] on p "(Ar): كريب" at bounding box center [672, 333] width 40 height 16
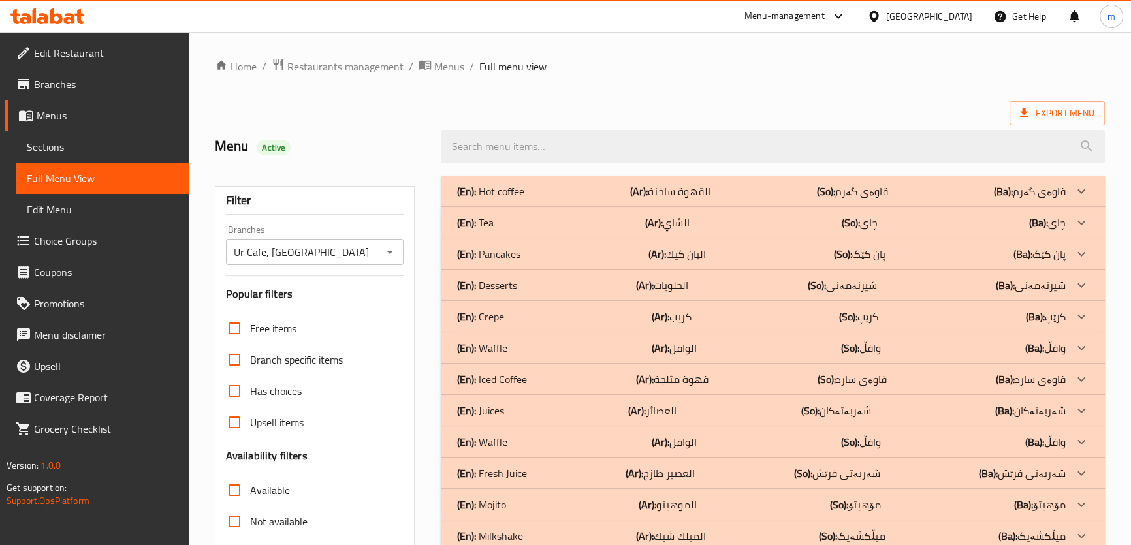
click at [712, 199] on div "(En): Desserts (Ar): الحلويات (So): شیرنەمەنی (Ba): شیرنەمەنی" at bounding box center [761, 192] width 609 height 16
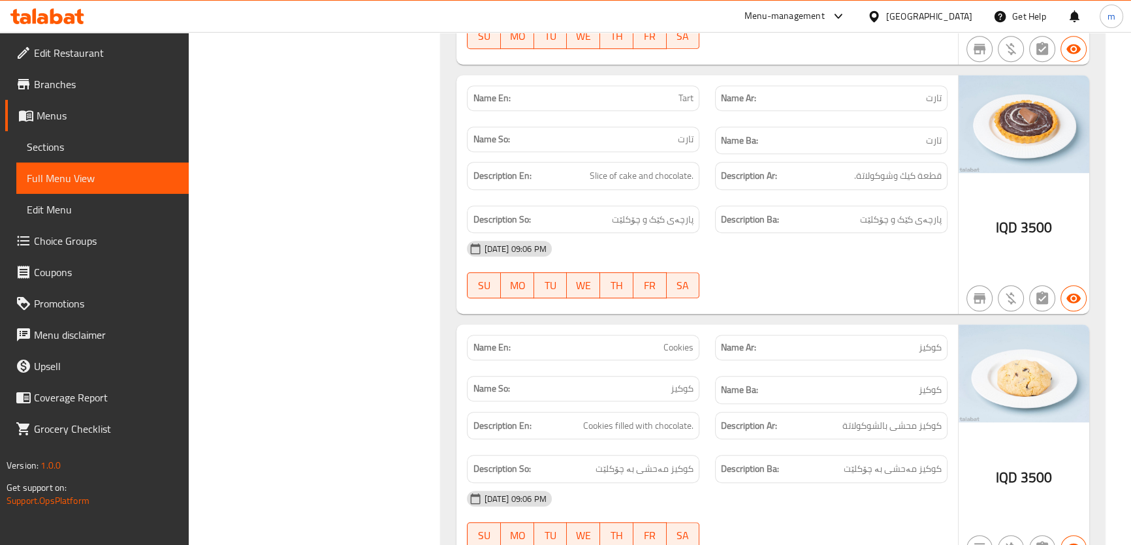
scroll to position [990, 0]
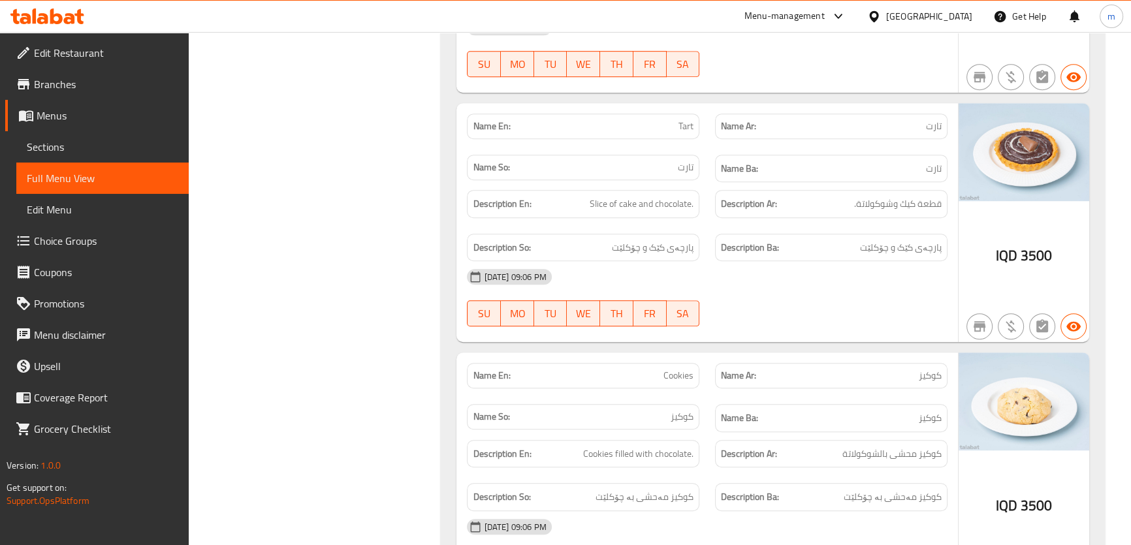
click at [691, 120] on span "Tart" at bounding box center [686, 127] width 15 height 14
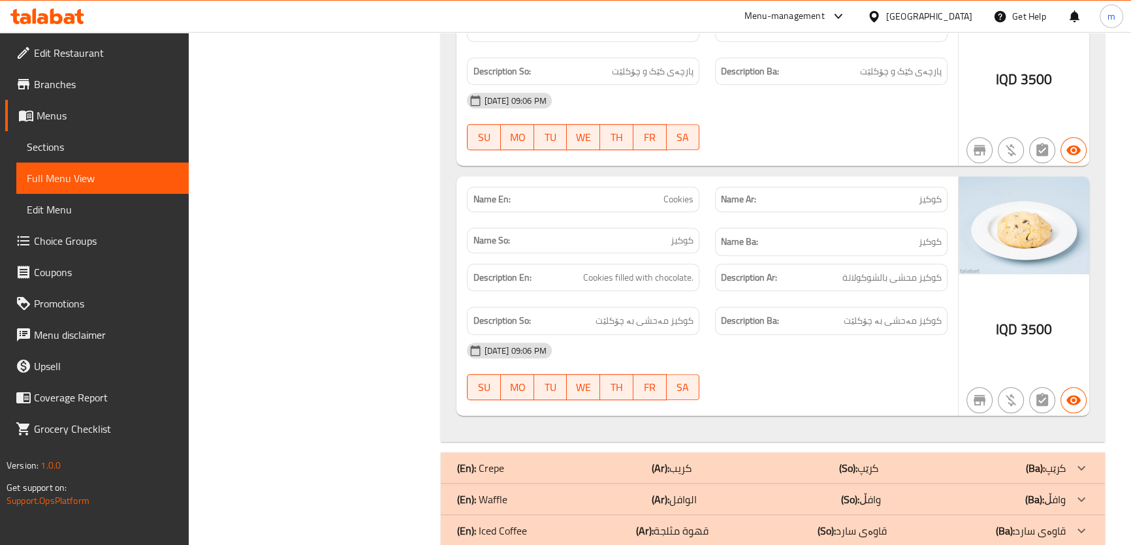
scroll to position [1287, 0]
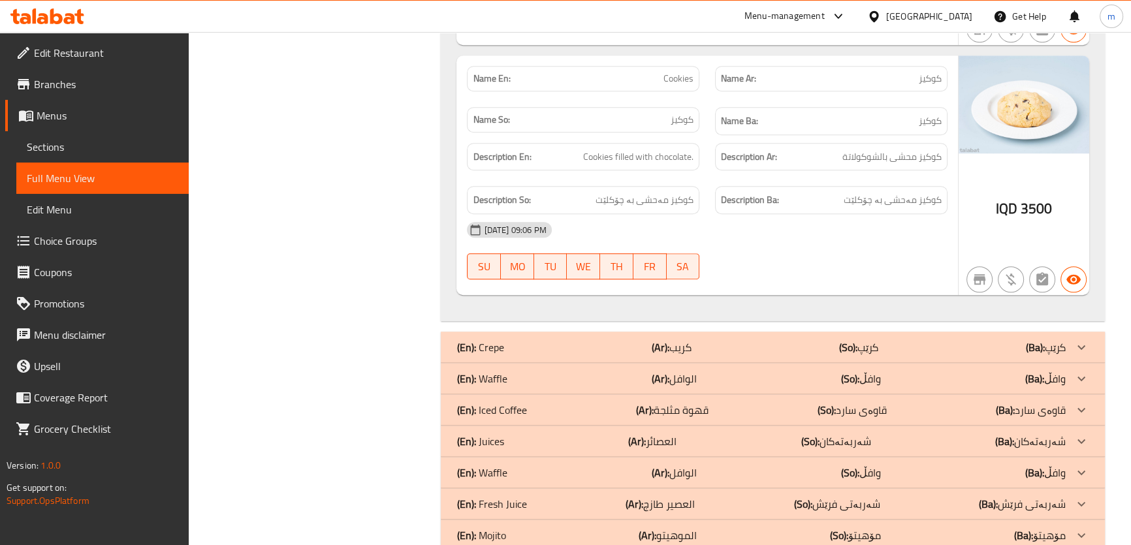
drag, startPoint x: 390, startPoint y: 128, endPoint x: 392, endPoint y: 155, distance: 27.5
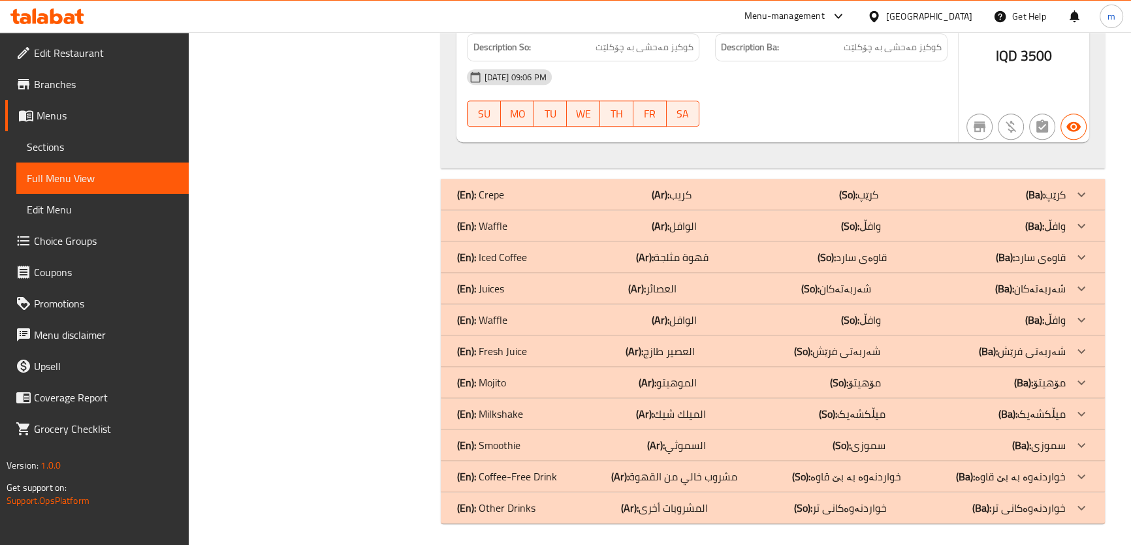
scroll to position [1441, 0]
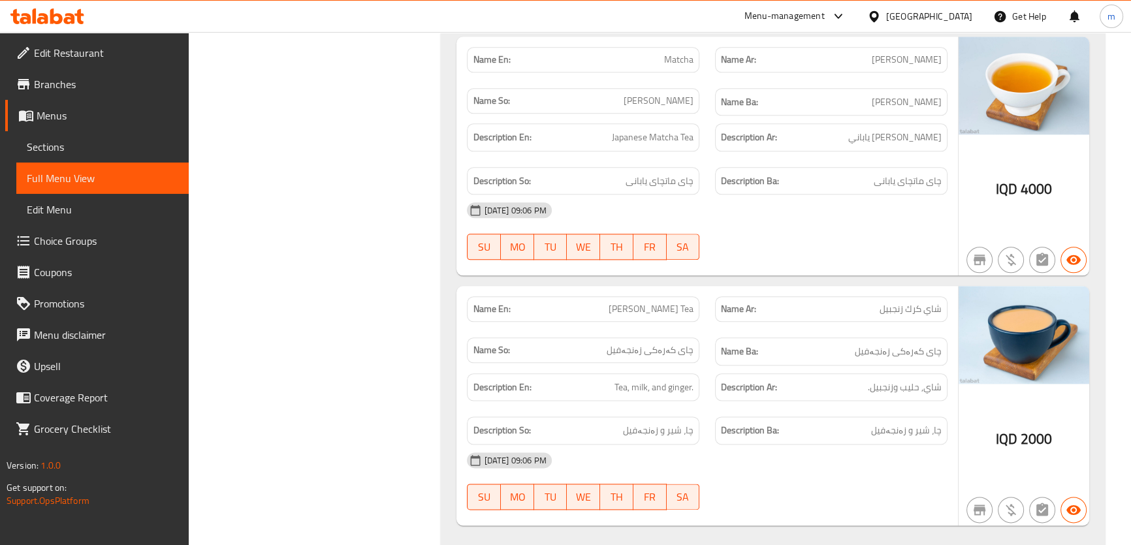
scroll to position [1981, 0]
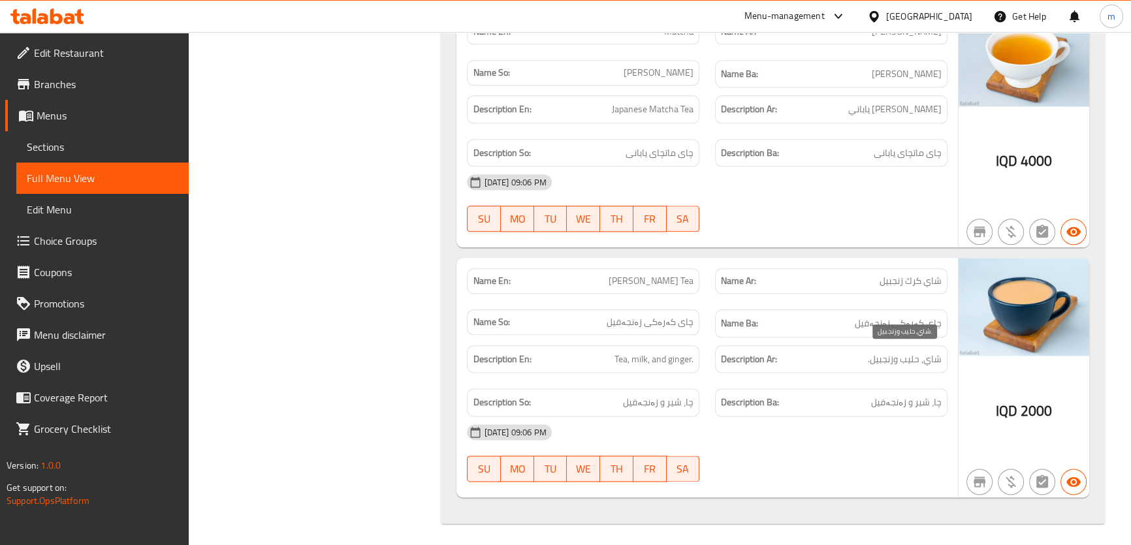
click at [880, 353] on span "شاي, حليب وزنجبيل." at bounding box center [905, 359] width 74 height 16
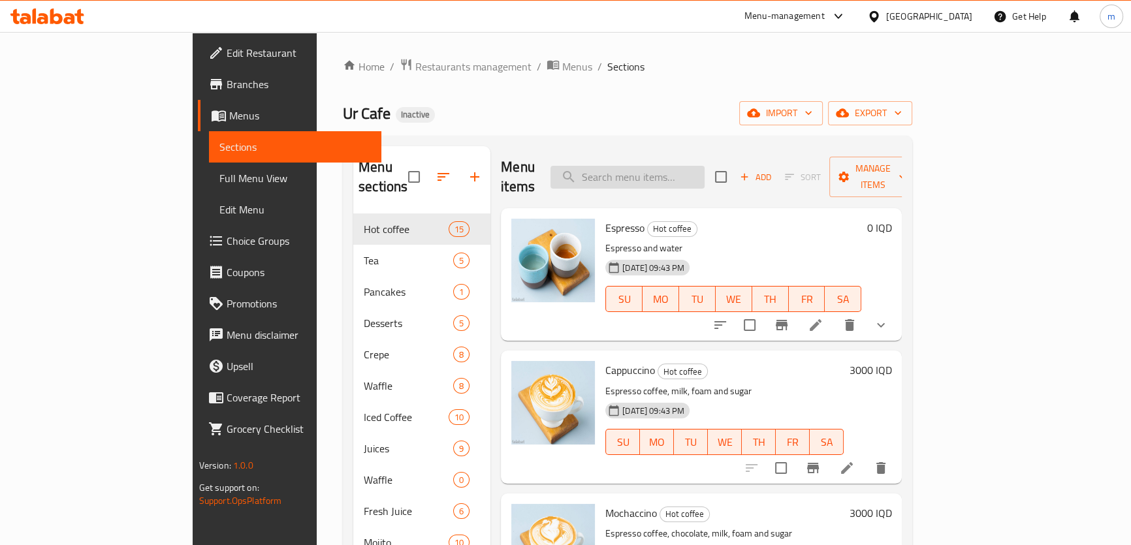
click at [698, 166] on input "search" at bounding box center [628, 177] width 154 height 23
paste input "Nutella Banana Waffle"
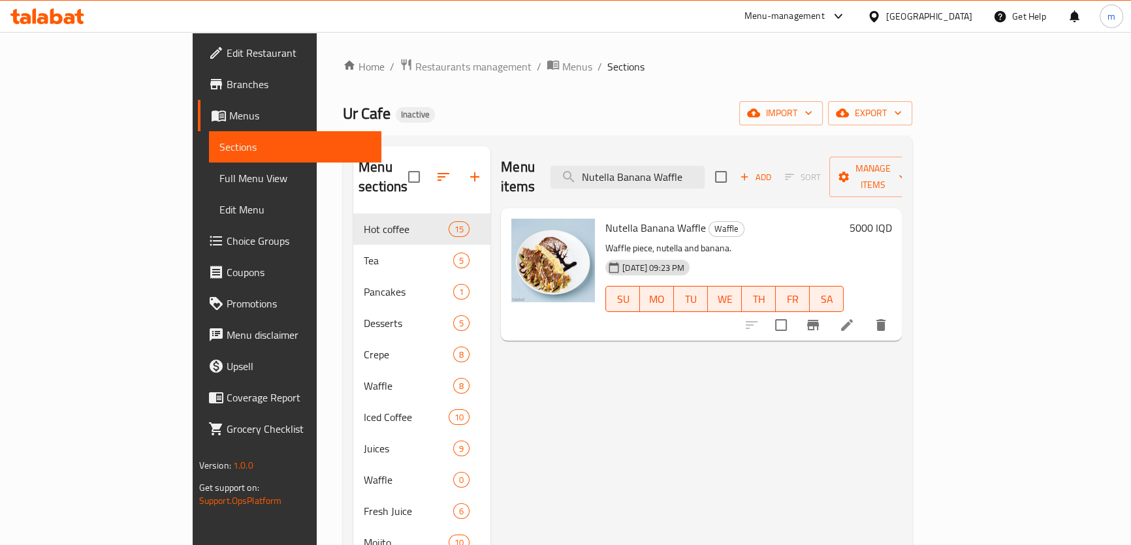
type input "Nutella Banana Waffle"
click at [865, 314] on li at bounding box center [847, 326] width 37 height 24
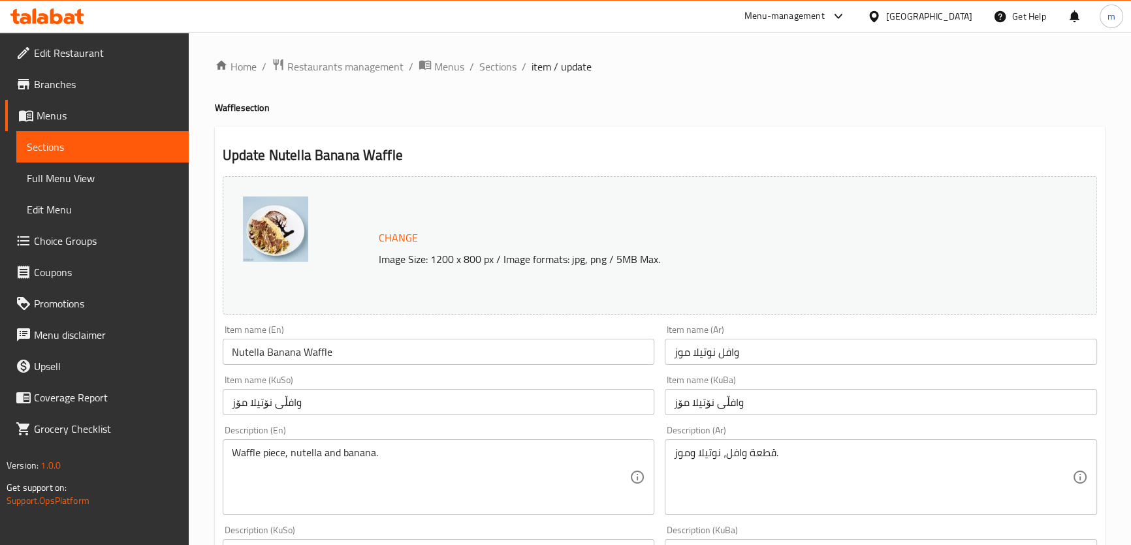
click at [288, 356] on input "Nutella Banana Waffle" at bounding box center [439, 352] width 432 height 26
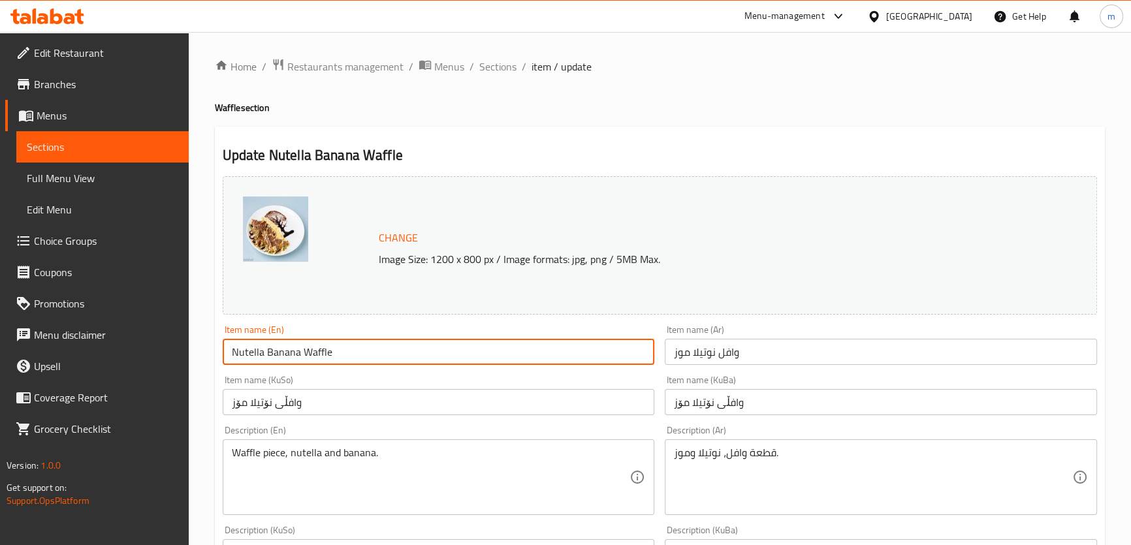
click at [289, 355] on input "Nutella Banana Waffle" at bounding box center [439, 352] width 432 height 26
click at [368, 353] on input "Nutella Banana Waffle" at bounding box center [439, 352] width 432 height 26
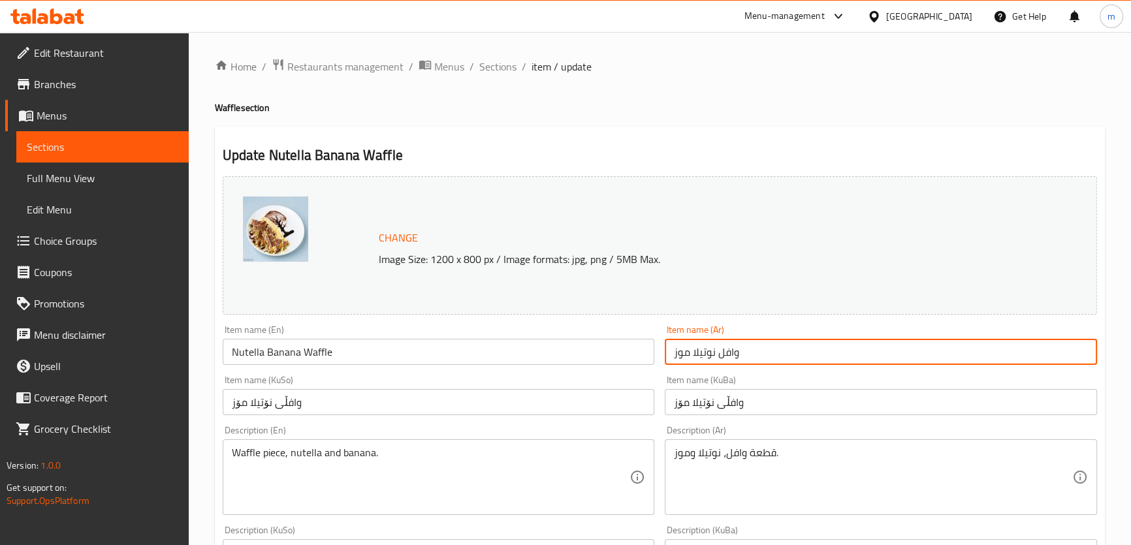
click at [694, 349] on input "وافل نوتيلا موز" at bounding box center [881, 352] width 432 height 26
type input "وافل نوتيلا و موز"
click at [690, 406] on input "وافڵی نۆتیلا مۆز" at bounding box center [881, 402] width 432 height 26
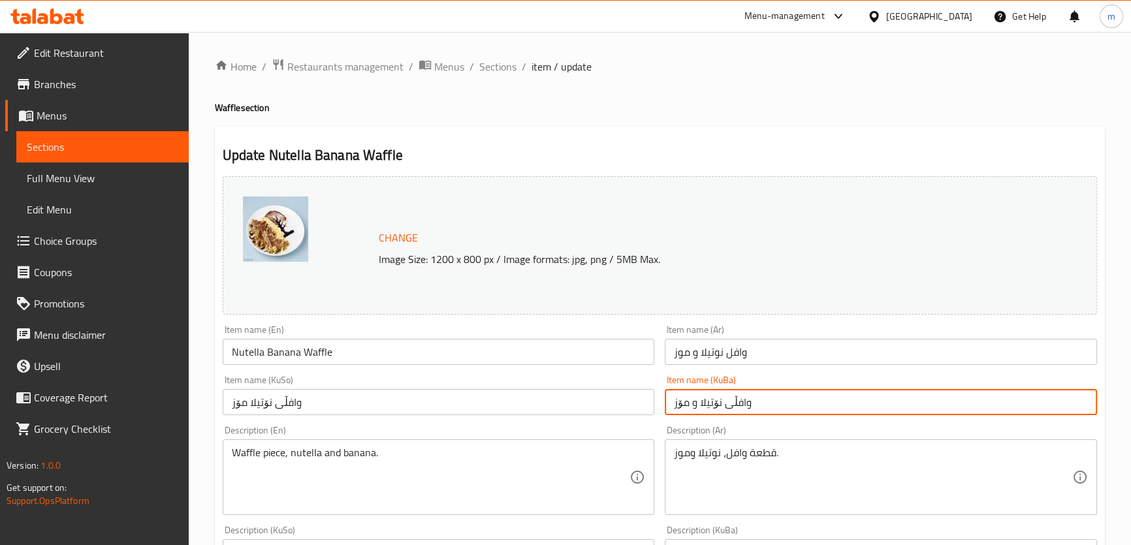
click at [701, 405] on input "وافڵی نۆتیلا و مۆز" at bounding box center [881, 402] width 432 height 26
type input "وافڵی نۆتیلا و مۆز"
click at [622, 406] on input "وافڵی نۆتیلا مۆز" at bounding box center [439, 402] width 432 height 26
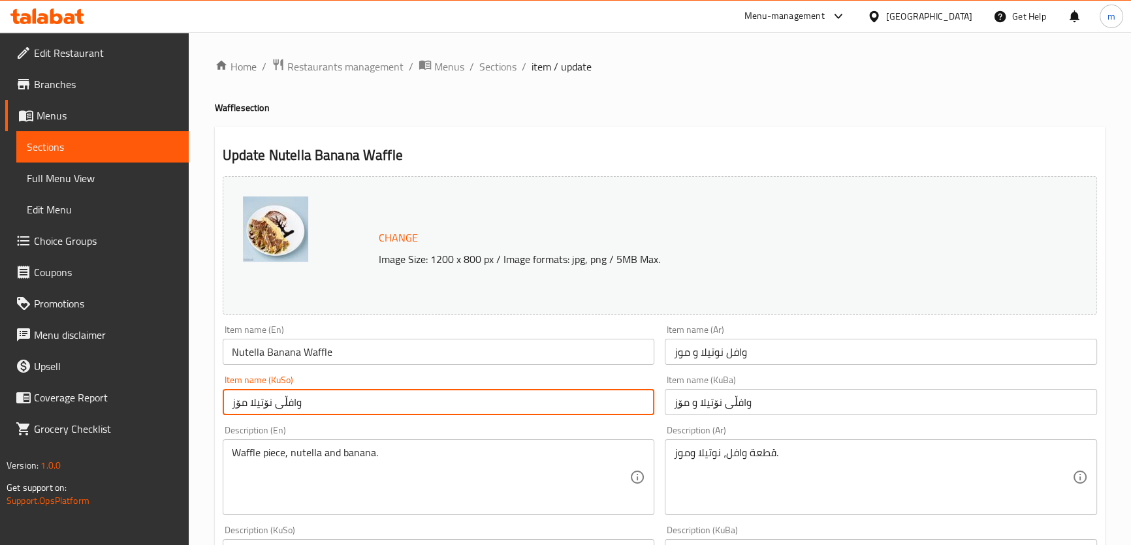
click at [622, 407] on input "وافڵی نۆتیلا مۆز" at bounding box center [439, 402] width 432 height 26
paste input "text"
type input "وافڵی نۆتیلا و مۆز"
click at [496, 368] on div "Item name (En) Nutella Banana Waffle Item name (En)" at bounding box center [439, 345] width 443 height 50
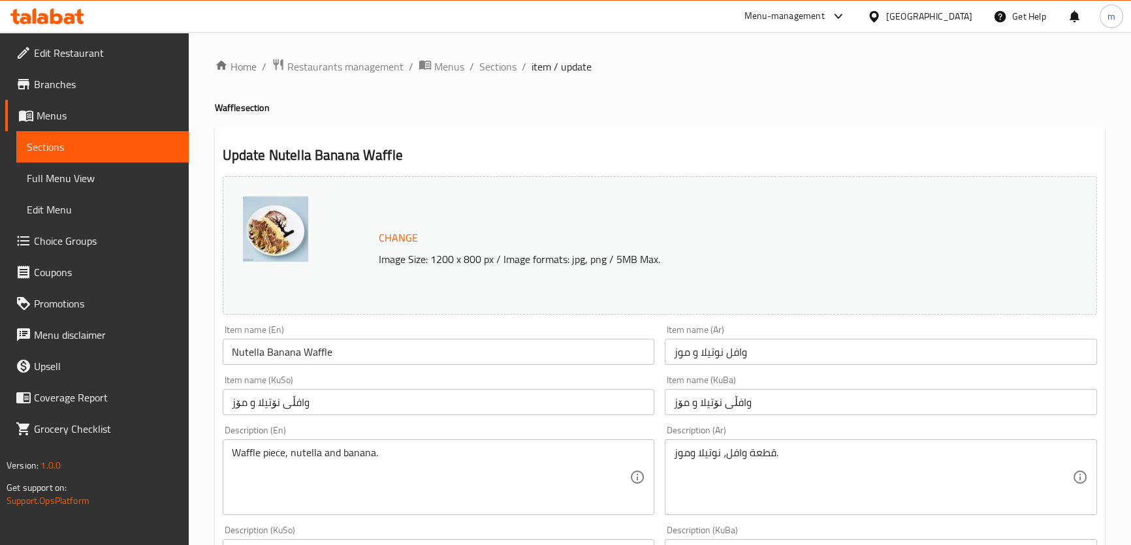
click at [492, 352] on input "Nutella Banana Waffle" at bounding box center [439, 352] width 432 height 26
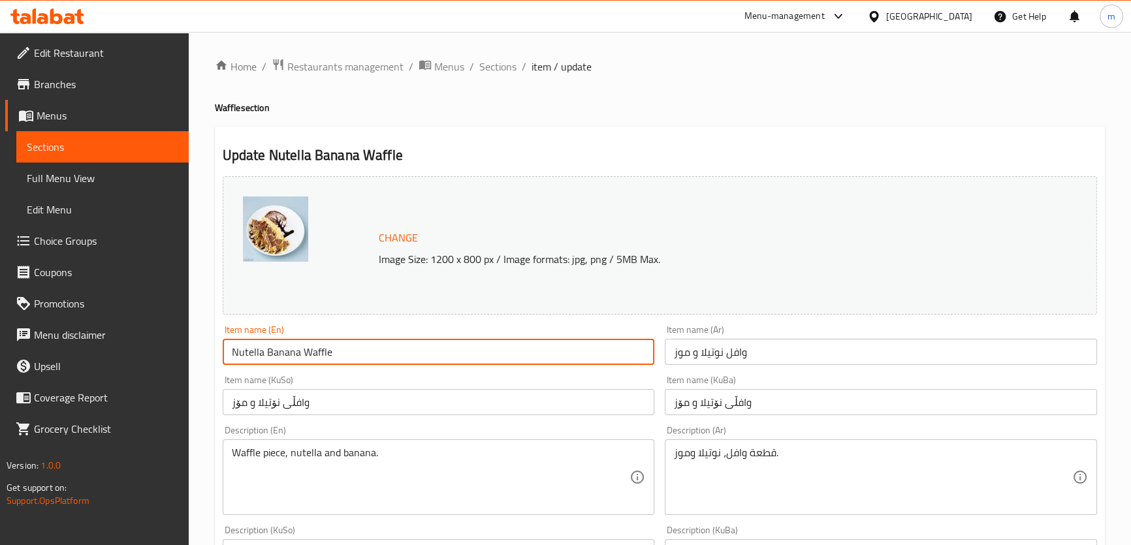
click at [268, 354] on input "Nutella Banana Waffle" at bounding box center [439, 352] width 432 height 26
click at [264, 356] on input "Nutella Banana Waffle" at bounding box center [439, 352] width 432 height 26
click at [259, 355] on input "Nutella Banana Waffle" at bounding box center [439, 352] width 432 height 26
click at [269, 349] on input "Banana Waffle" at bounding box center [439, 352] width 432 height 26
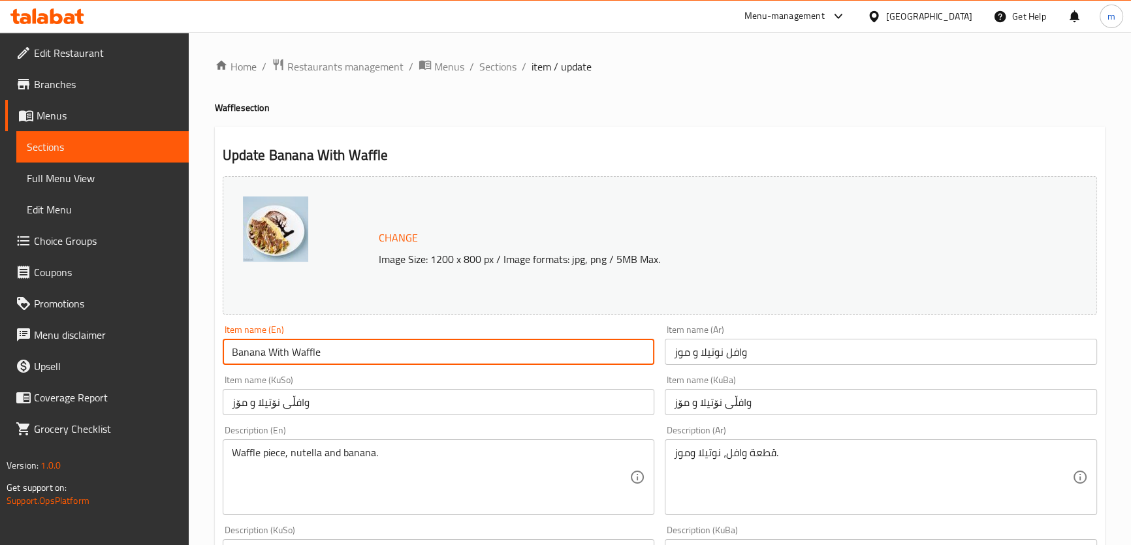
paste input "Nutella"
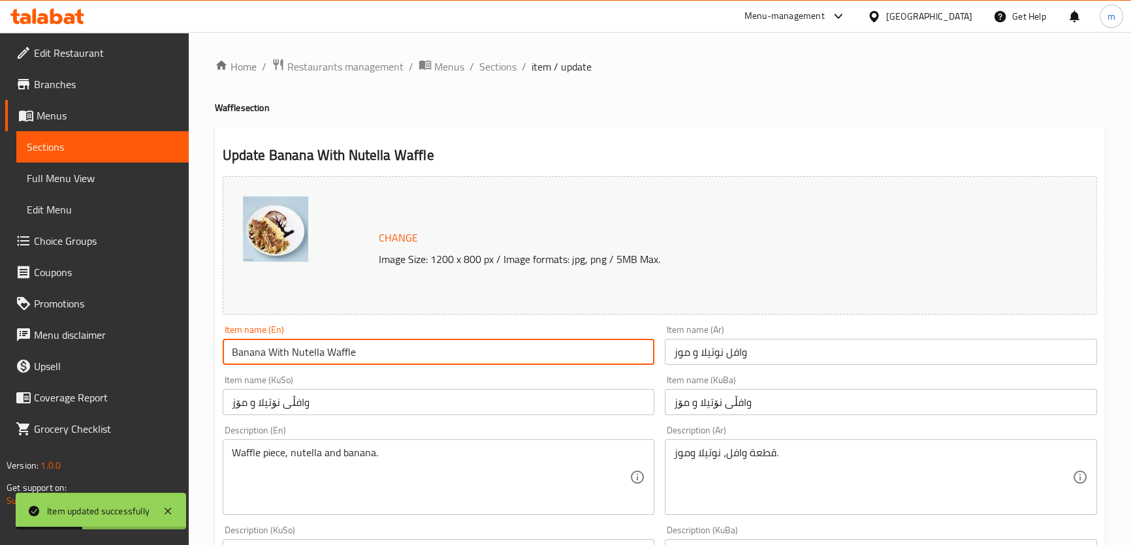
click at [272, 355] on input "Banana With Nutella Waffle" at bounding box center [439, 352] width 432 height 26
type input "Banana And Nutella Waffle"
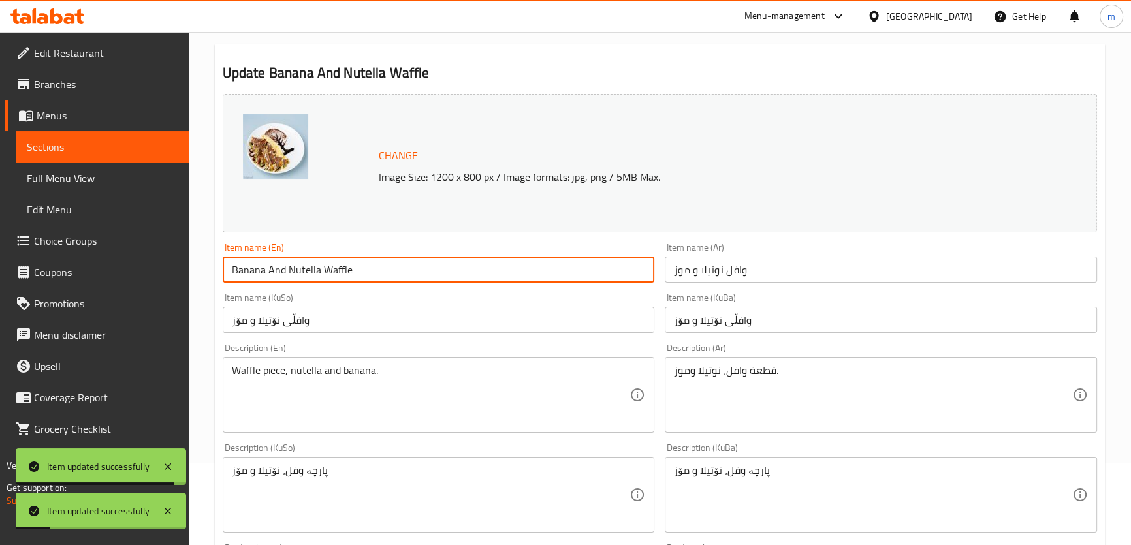
scroll to position [99, 0]
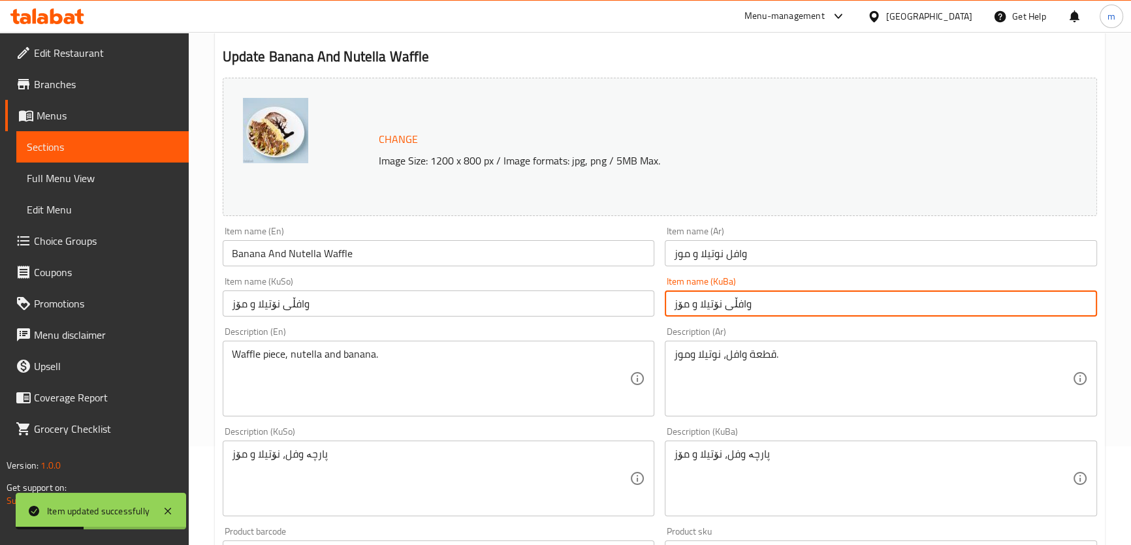
drag, startPoint x: 752, startPoint y: 302, endPoint x: 728, endPoint y: 312, distance: 26.1
click at [731, 302] on input "وافڵی نۆتیلا و مۆز" at bounding box center [881, 304] width 432 height 26
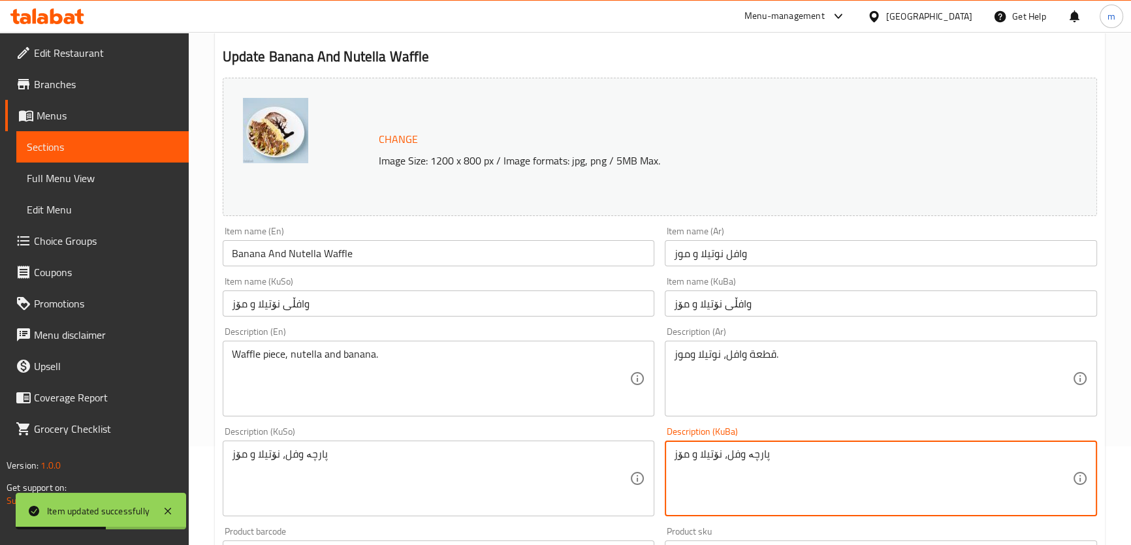
click at [735, 455] on textarea "پارچە وفل، نۆتیلا و مۆز" at bounding box center [873, 479] width 398 height 62
paste textarea "افڵ"
click at [735, 455] on textarea "پارچە وافڵ، نۆتیلا و مۆز" at bounding box center [873, 479] width 398 height 62
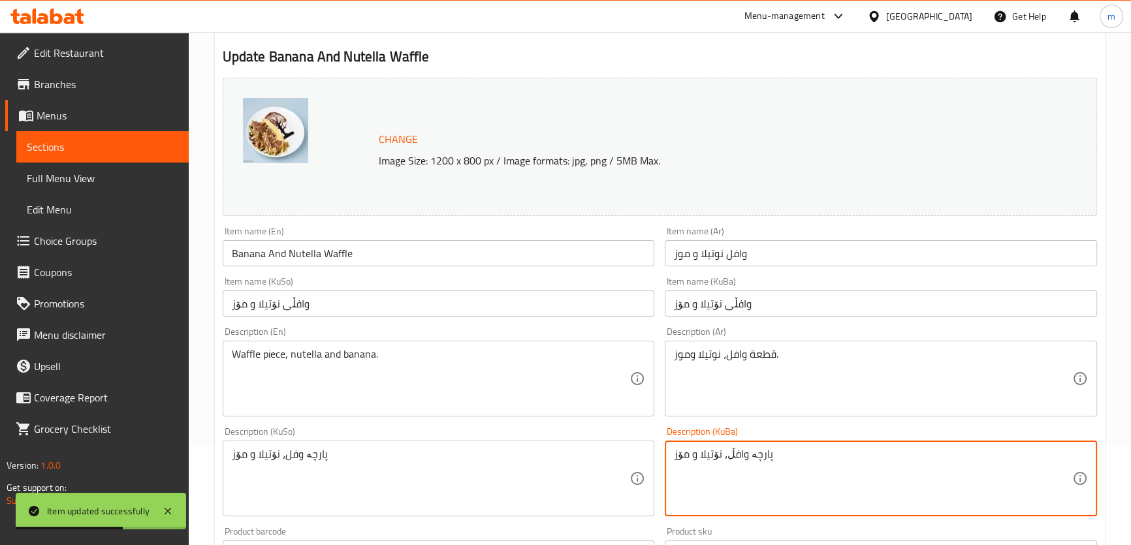
type textarea "پارچە وافڵ، نۆتیلا و مۆز"
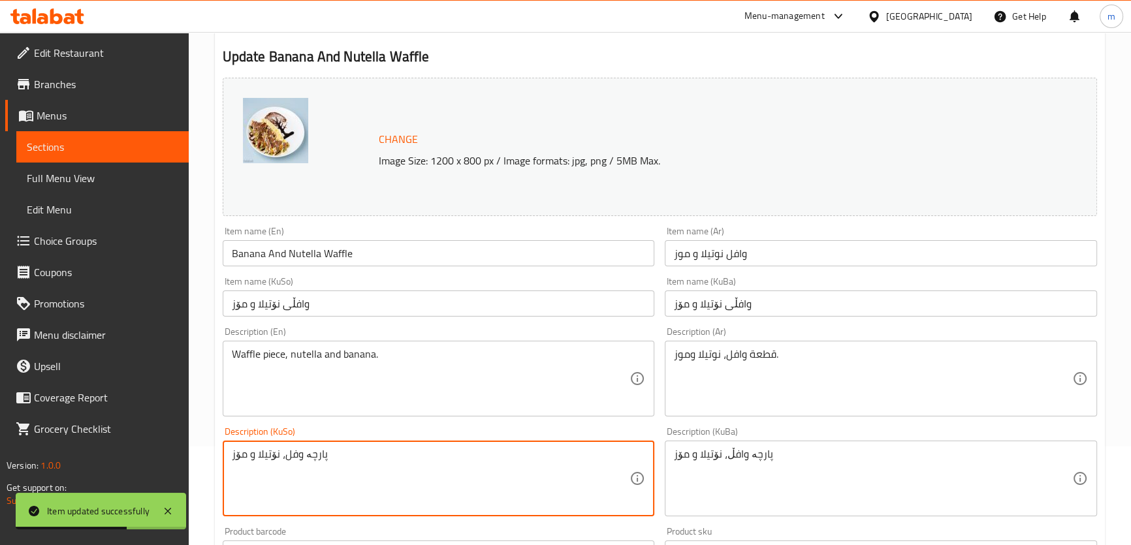
click at [555, 467] on textarea "پارچە وفل، نۆتیلا و مۆز" at bounding box center [431, 479] width 398 height 62
paste textarea "افڵ"
type textarea "پارچە وافڵ، نۆتیلا و مۆز"
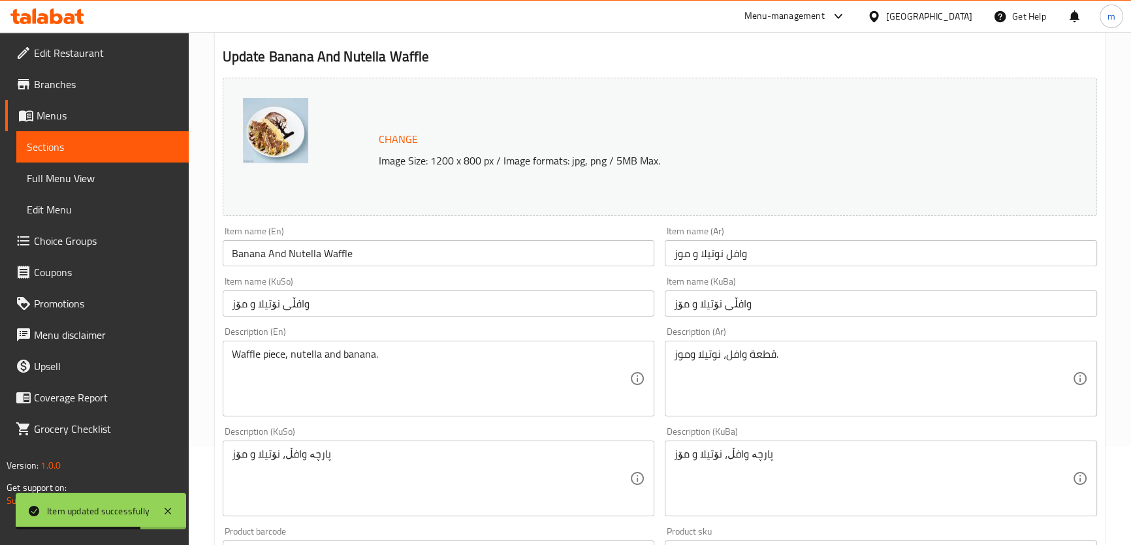
click at [398, 325] on div "Description (En) Waffle piece, nutella and banana. Description (En)" at bounding box center [439, 372] width 443 height 100
click at [385, 291] on input "وافڵی نۆتیلا و مۆز" at bounding box center [439, 304] width 432 height 26
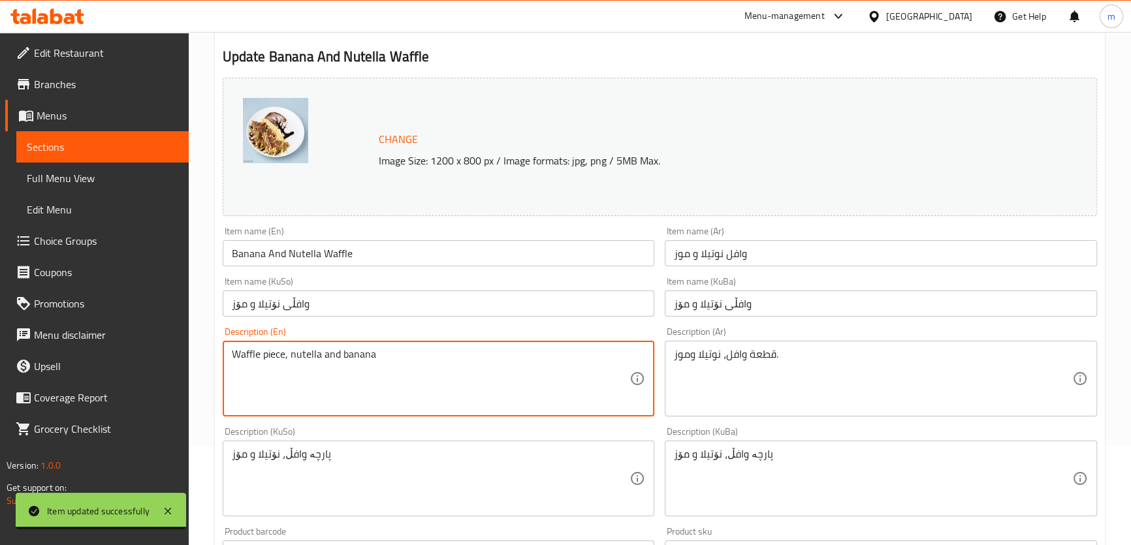
type textarea "Waffle piece, nutella and banana"
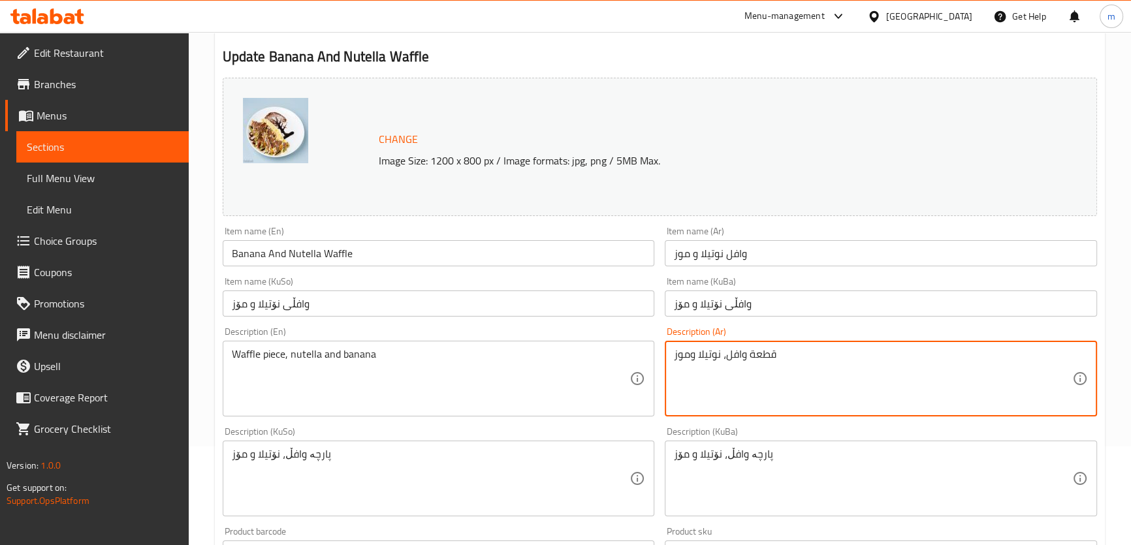
type textarea "قطعة وافل، نوتيلا وموز"
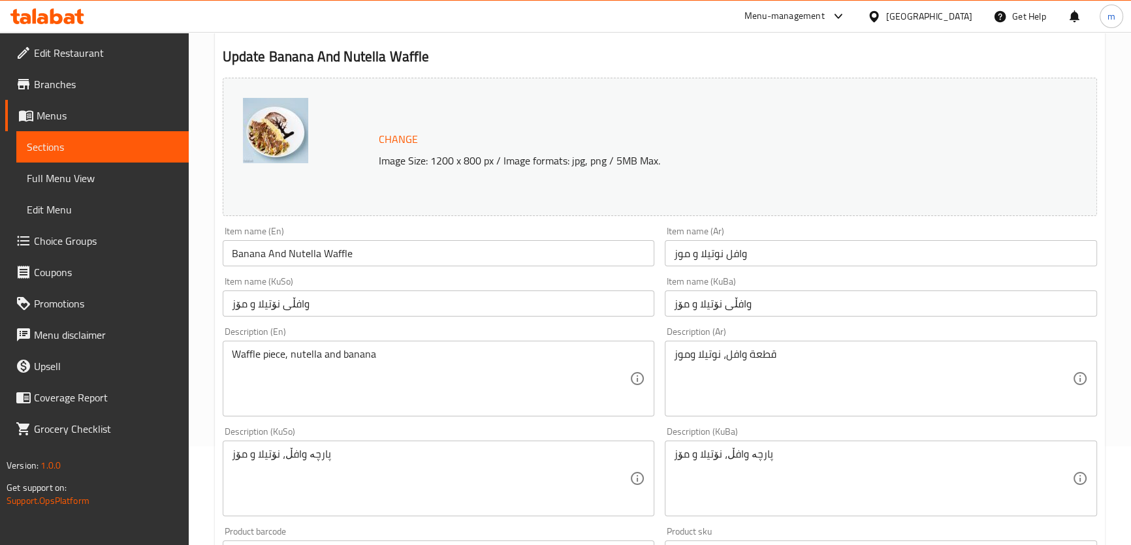
click at [408, 274] on div "Item name (KuSo) وافڵی نۆتیلا و مۆز Item name (KuSo)" at bounding box center [439, 297] width 443 height 50
click at [408, 257] on input "Banana And Nutella Waffle" at bounding box center [439, 253] width 432 height 26
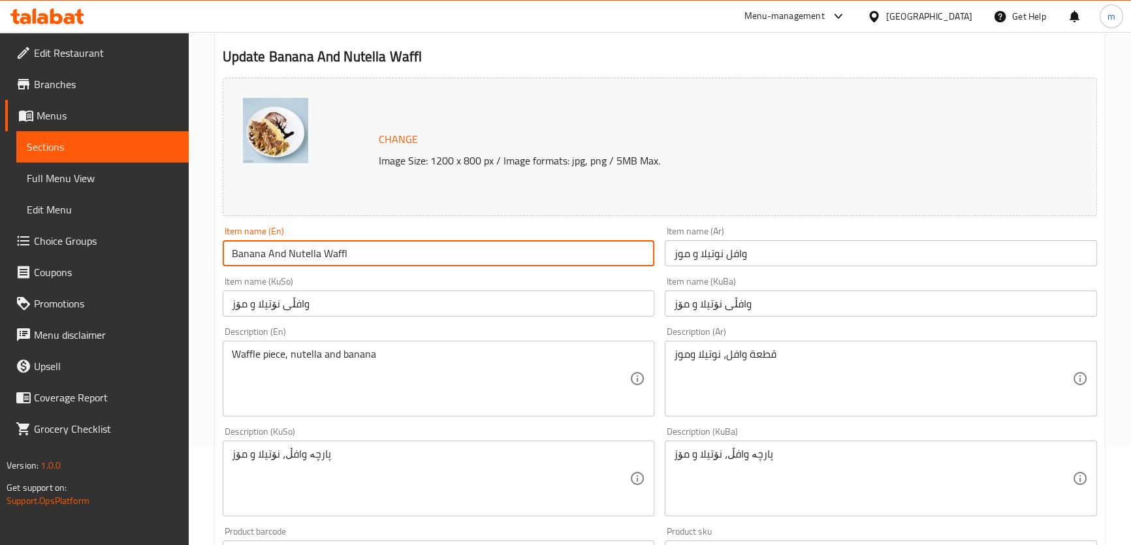
type input "Banana And Nutella Waffle"
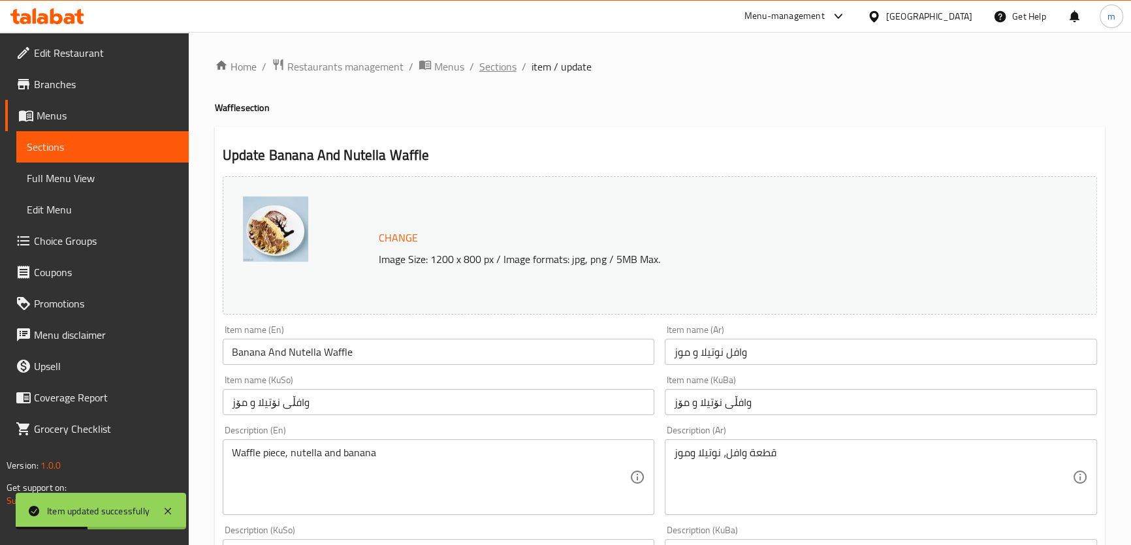
click at [496, 65] on span "Sections" at bounding box center [497, 67] width 37 height 16
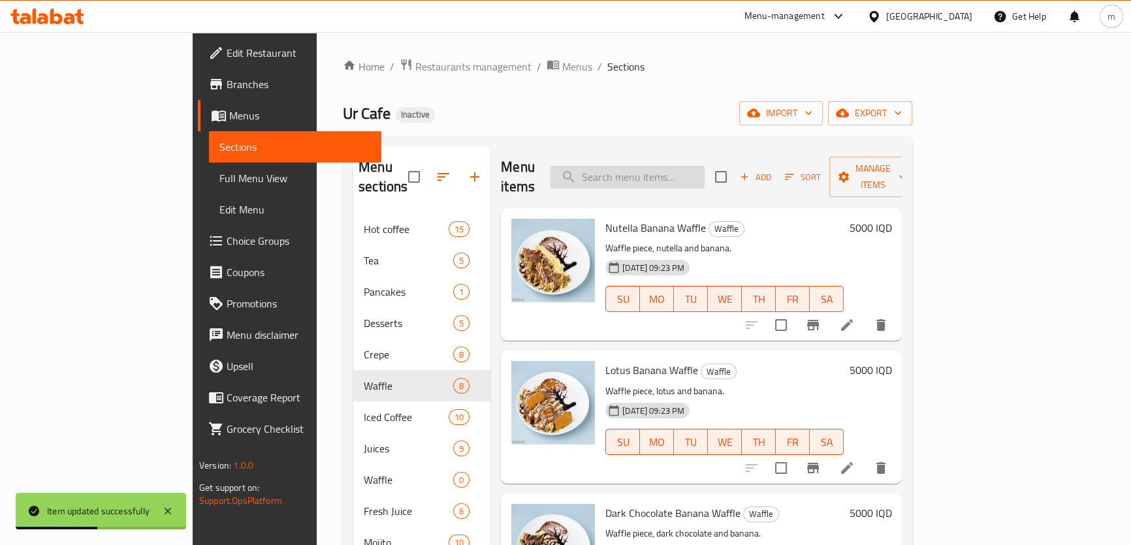
click at [705, 171] on input "search" at bounding box center [628, 177] width 154 height 23
paste input "Lotus Banana Waffle"
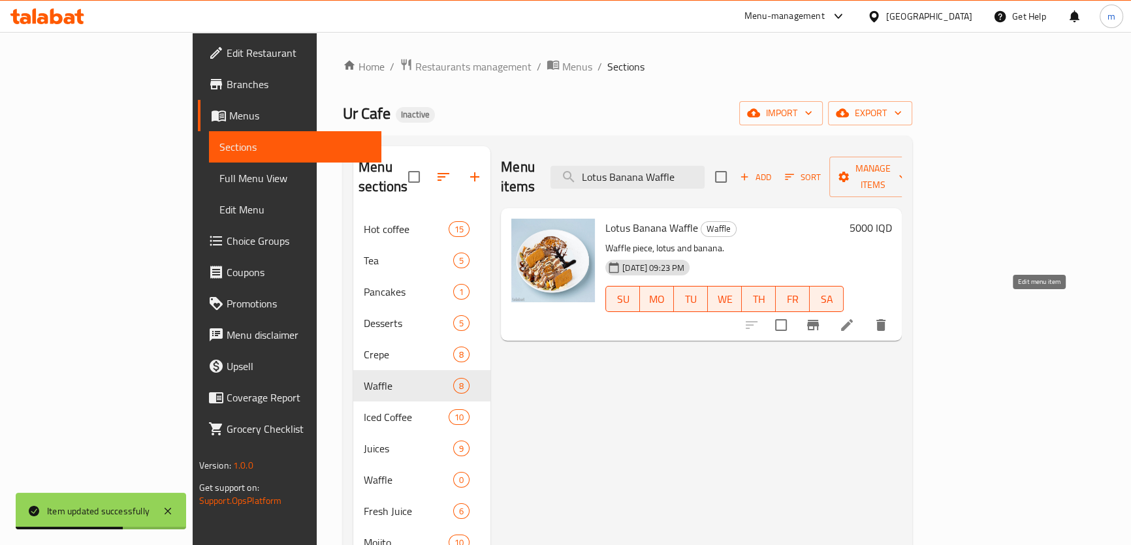
type input "Lotus Banana Waffle"
click at [855, 317] on icon at bounding box center [847, 325] width 16 height 16
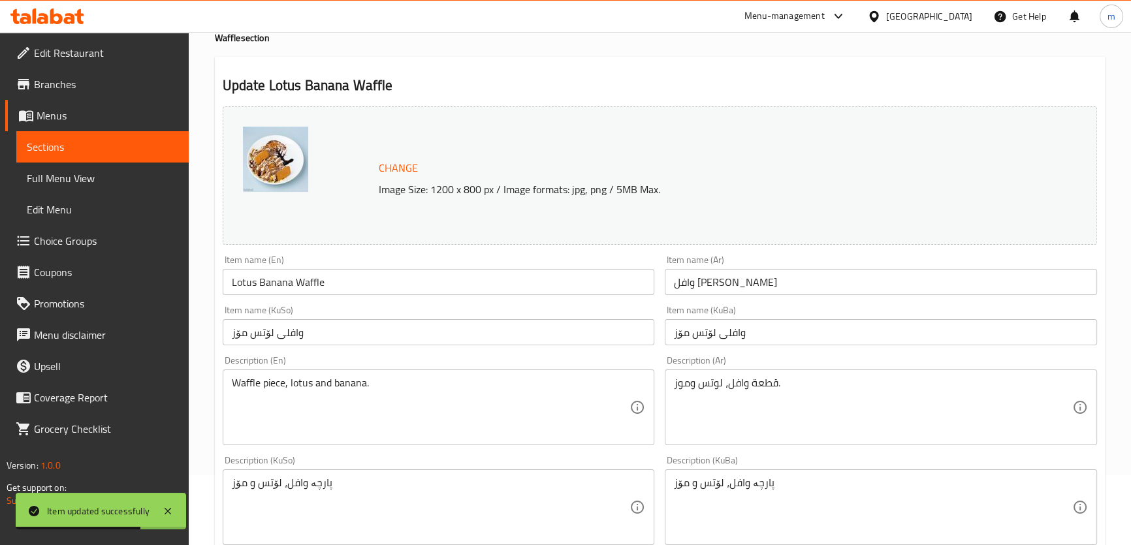
scroll to position [99, 0]
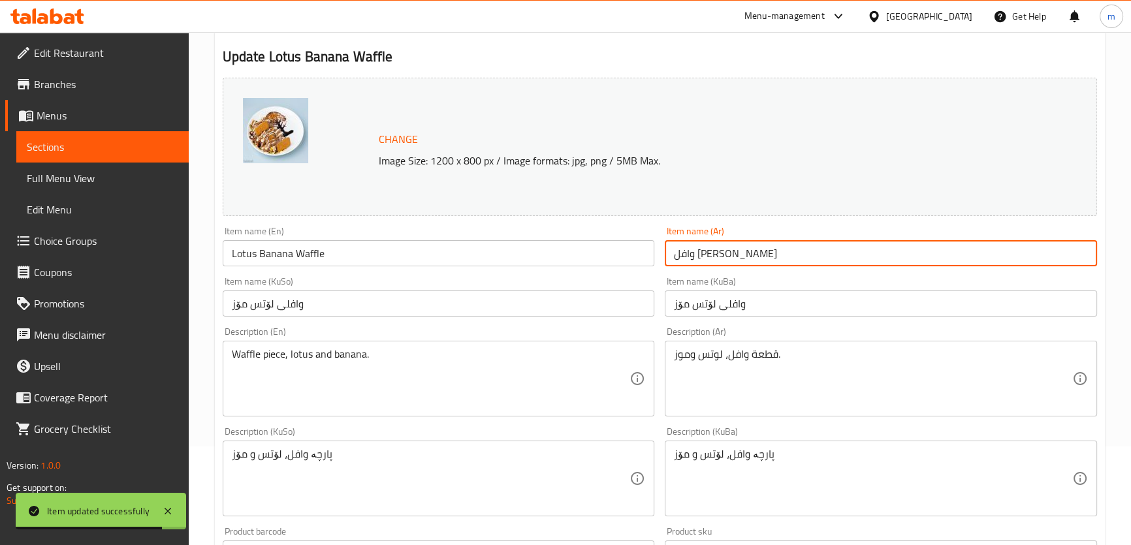
click at [692, 253] on input "وافل [PERSON_NAME]" at bounding box center [881, 253] width 432 height 26
type input "وافل لوتس و موز"
click at [692, 306] on input "وافلی لۆتس مۆز" at bounding box center [881, 304] width 432 height 26
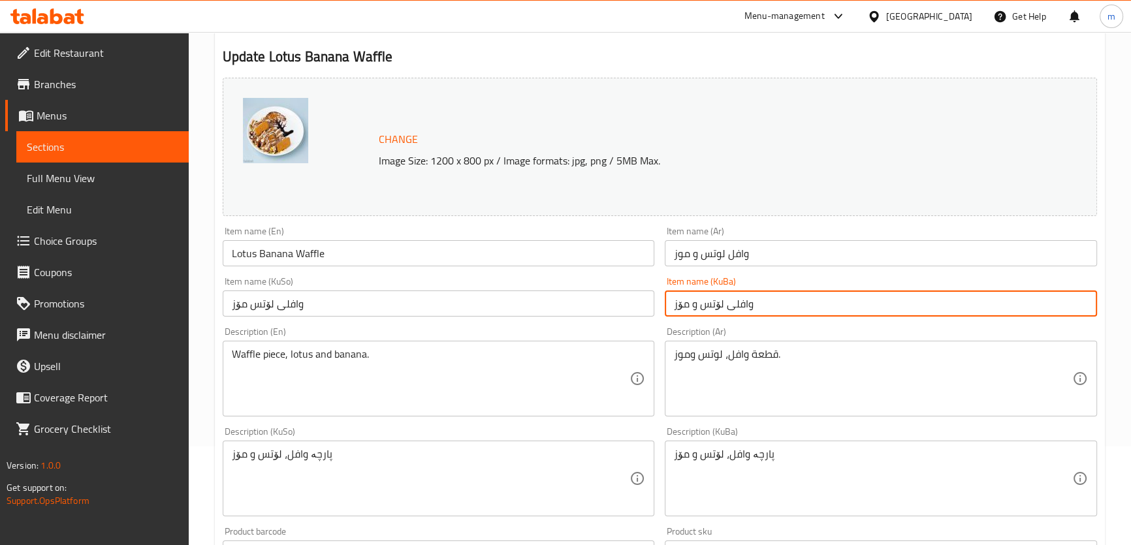
click at [701, 304] on input "وافلی لۆتس و مۆز" at bounding box center [881, 304] width 432 height 26
type input "وافلی لۆتس و مۆز"
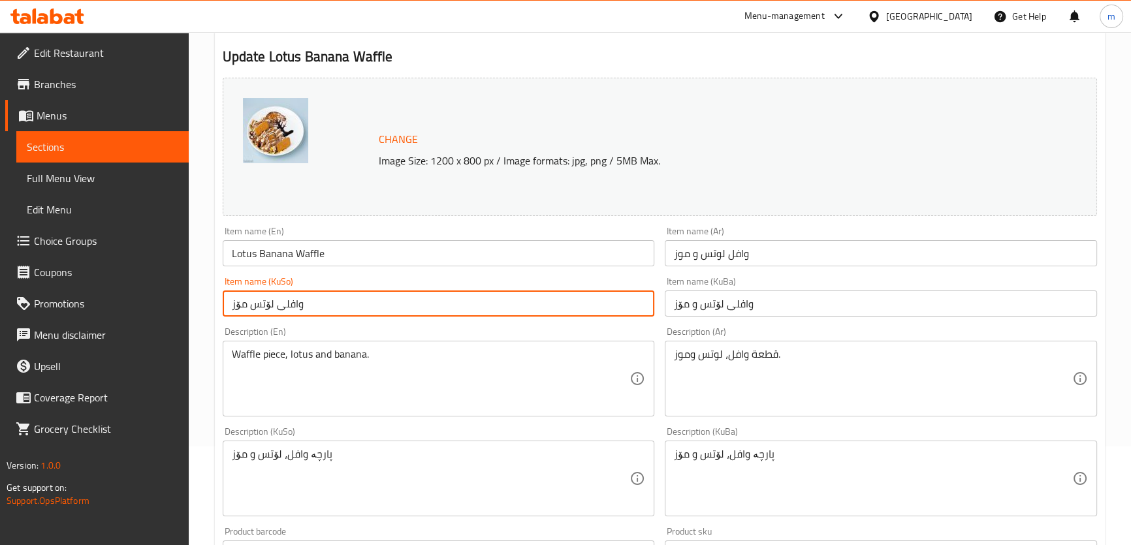
click at [624, 307] on input "وافلی لۆتس مۆز" at bounding box center [439, 304] width 432 height 26
paste input "text"
click at [567, 308] on input "وافلی لۆتس و مۆز" at bounding box center [439, 304] width 432 height 26
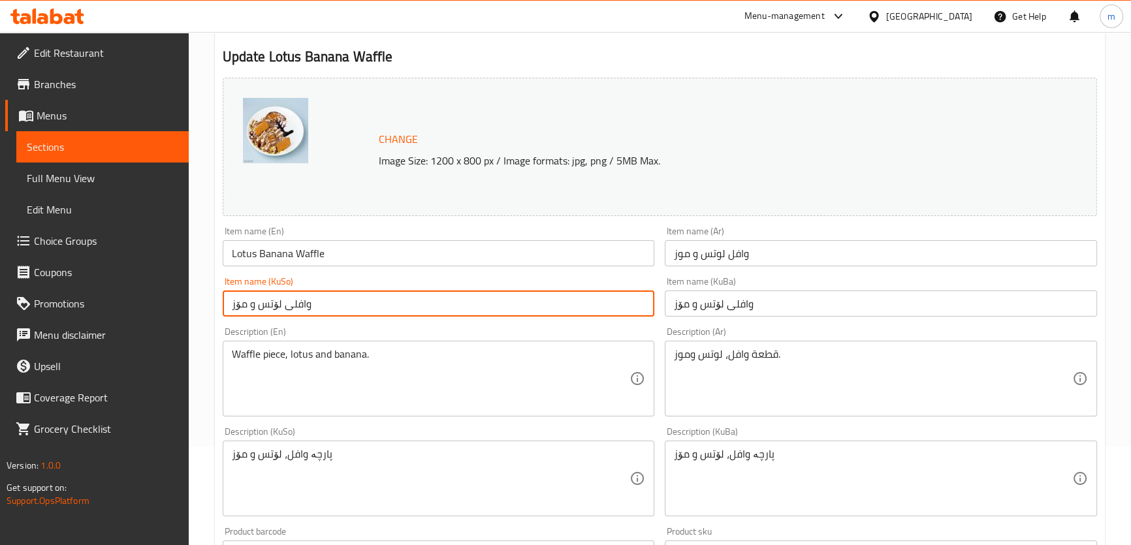
type input "وافلی لۆتس و مۆز"
click at [263, 246] on input "Lotus Banana Waffle" at bounding box center [439, 253] width 432 height 26
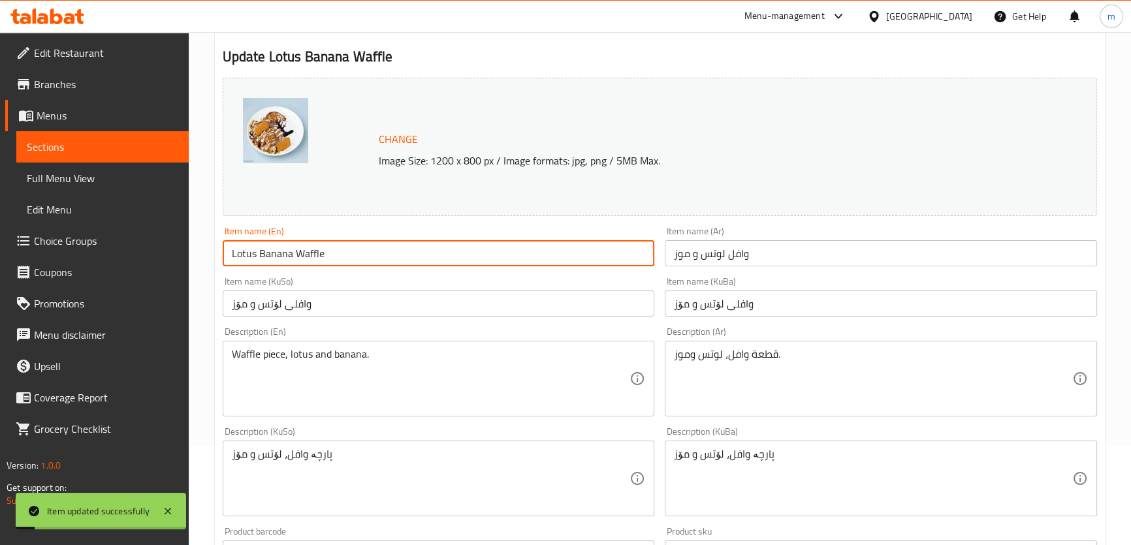
click at [261, 251] on input "Lotus Banana Waffle" at bounding box center [439, 253] width 432 height 26
click at [280, 255] on input "Lotus Banana Waffle" at bounding box center [439, 253] width 432 height 26
click at [230, 251] on input "Lotus Waffle" at bounding box center [439, 253] width 432 height 26
paste input "Banana"
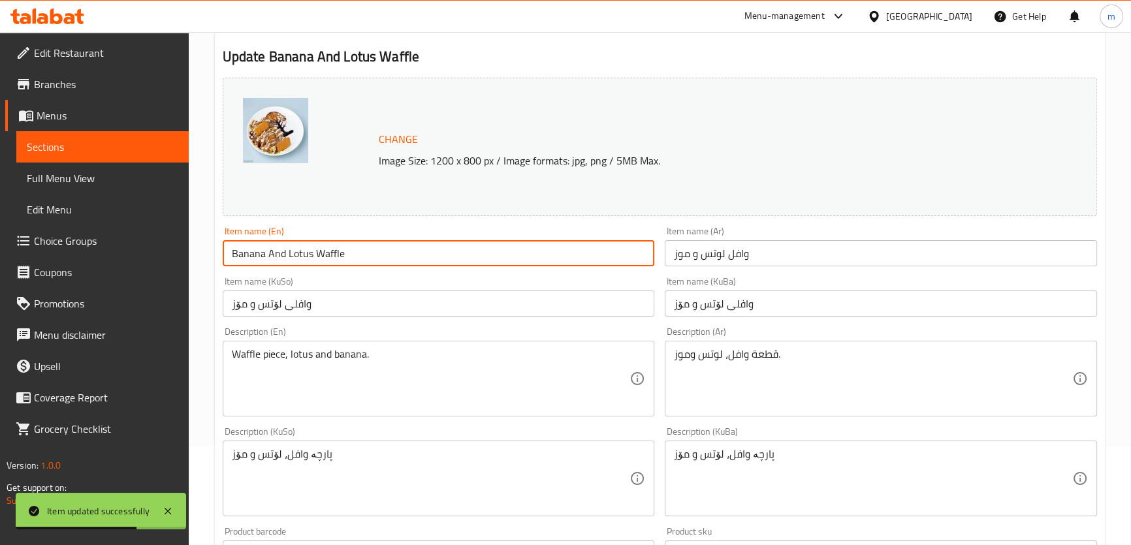
type input "Banana And Lotus Waffle"
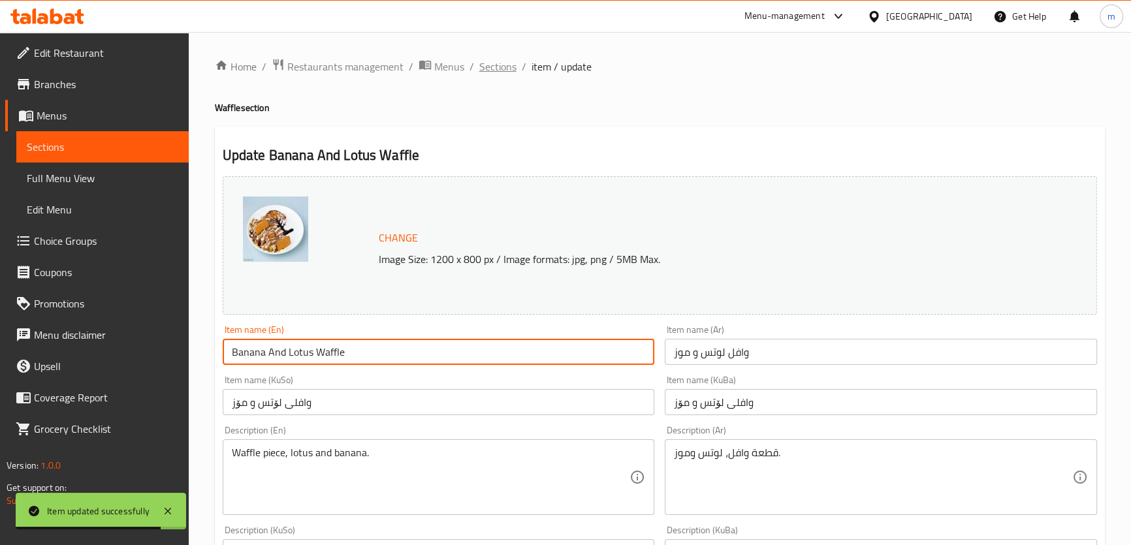
drag, startPoint x: 501, startPoint y: 52, endPoint x: 506, endPoint y: 74, distance: 22.7
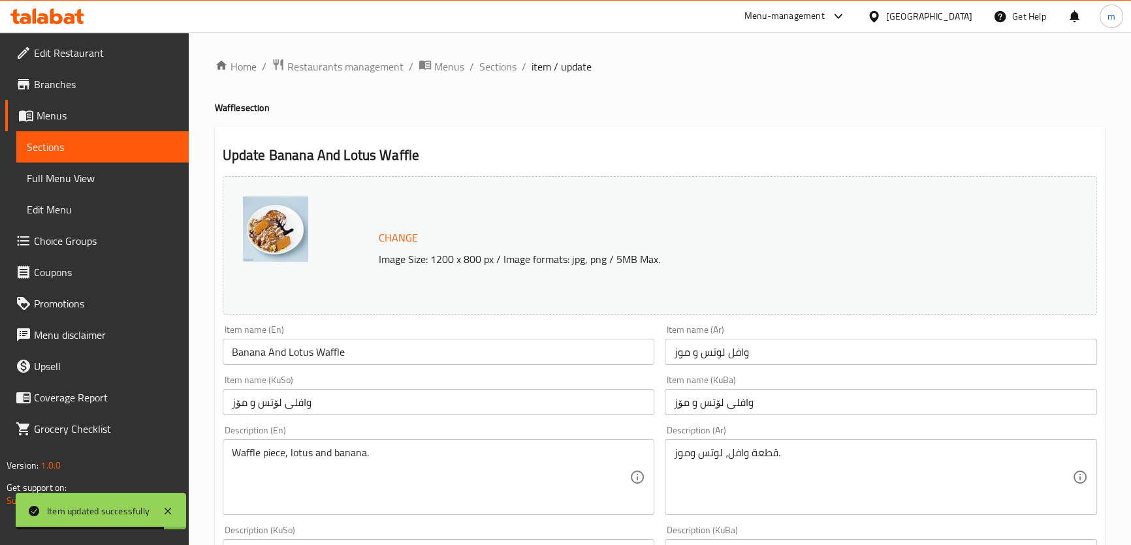
click at [506, 74] on span "Sections" at bounding box center [497, 67] width 37 height 16
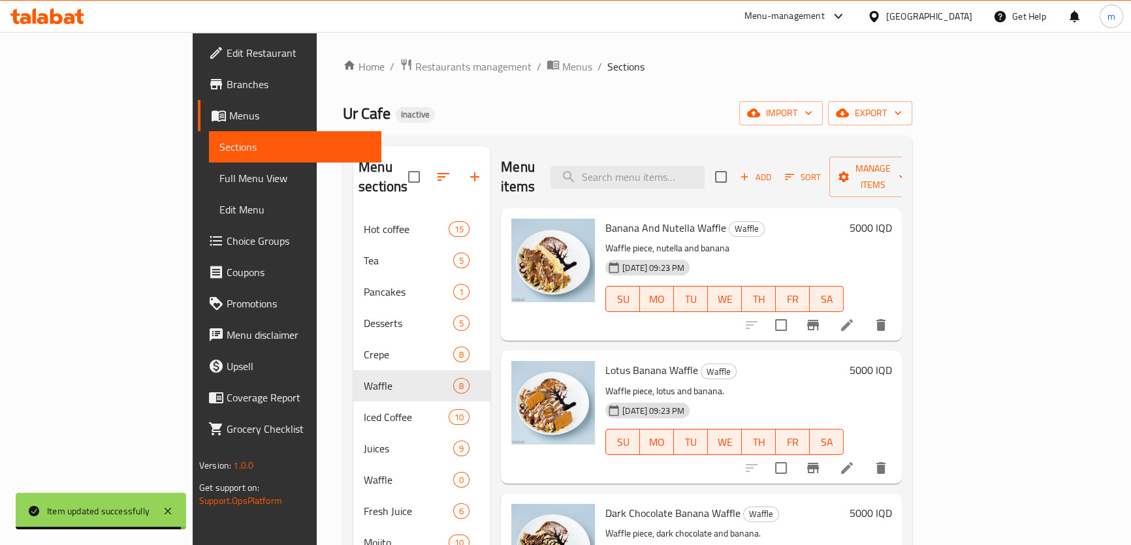
drag, startPoint x: 732, startPoint y: 160, endPoint x: 733, endPoint y: 205, distance: 45.1
click at [705, 166] on input "search" at bounding box center [628, 177] width 154 height 23
paste input "وافل شوكلاته داكنه موز"
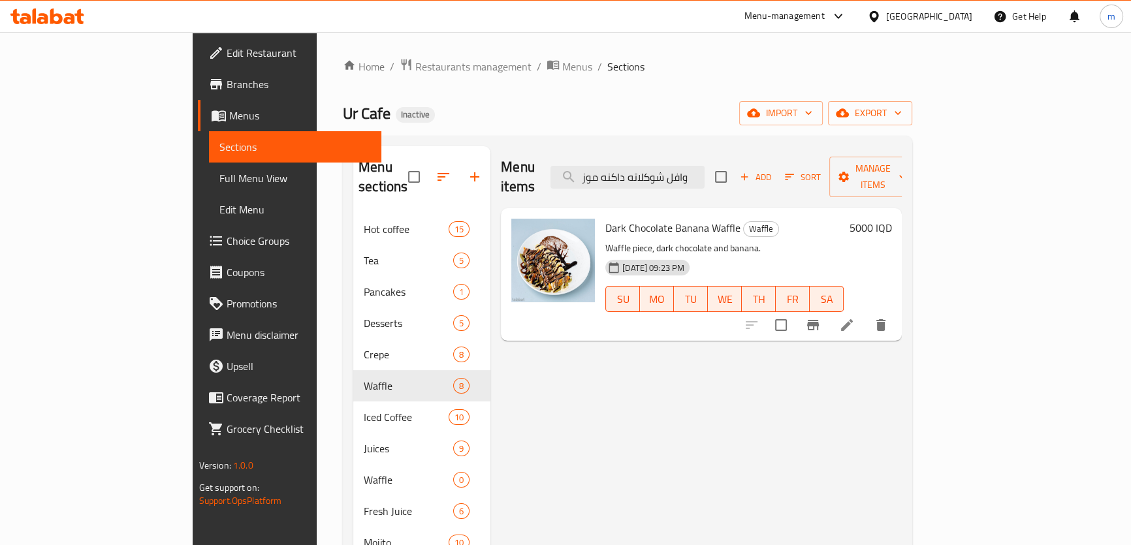
type input "وافل شوكلاته داكنه موز"
click at [855, 317] on icon at bounding box center [847, 325] width 16 height 16
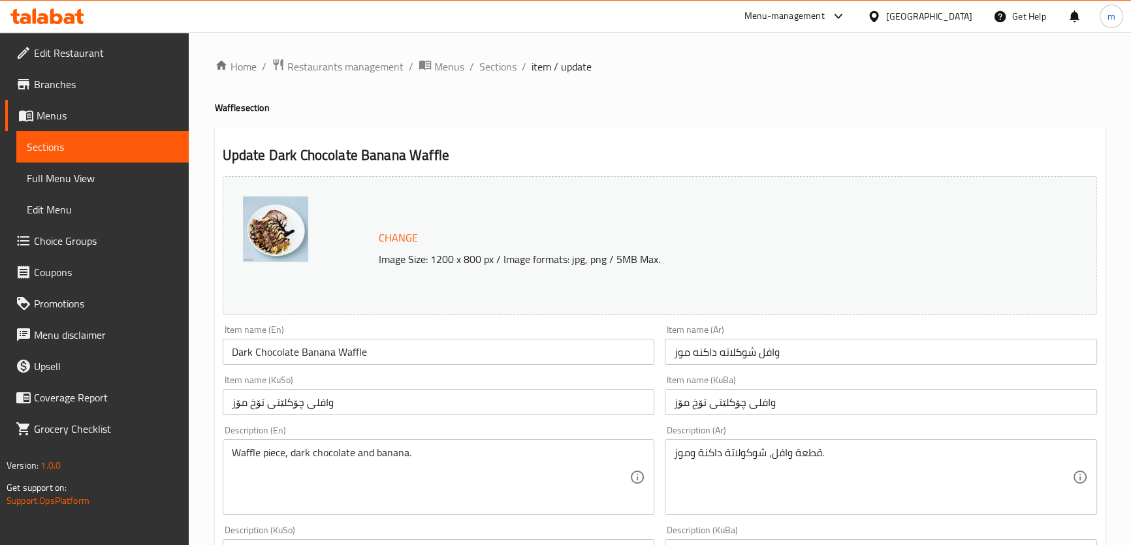
click at [697, 355] on input "وافل شوكلاته داكنه موز" at bounding box center [881, 352] width 432 height 26
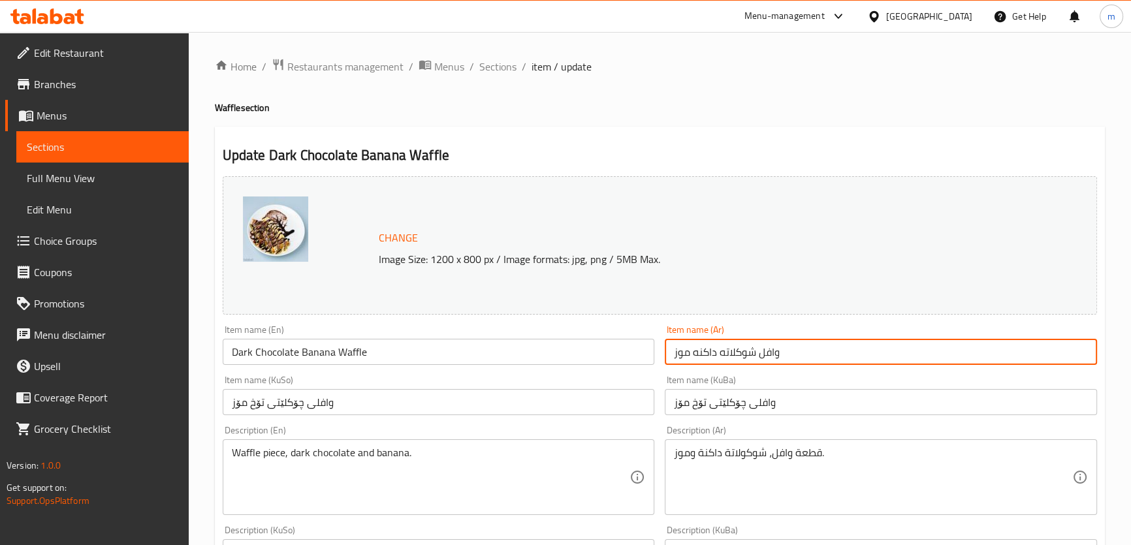
click at [695, 349] on input "وافل شوكلاته داكنه موز" at bounding box center [881, 352] width 432 height 26
type input "وافل شوكلاته داكنه و موز"
click at [691, 405] on input "وافلی چۆکلێتی تۆخ مۆز" at bounding box center [881, 402] width 432 height 26
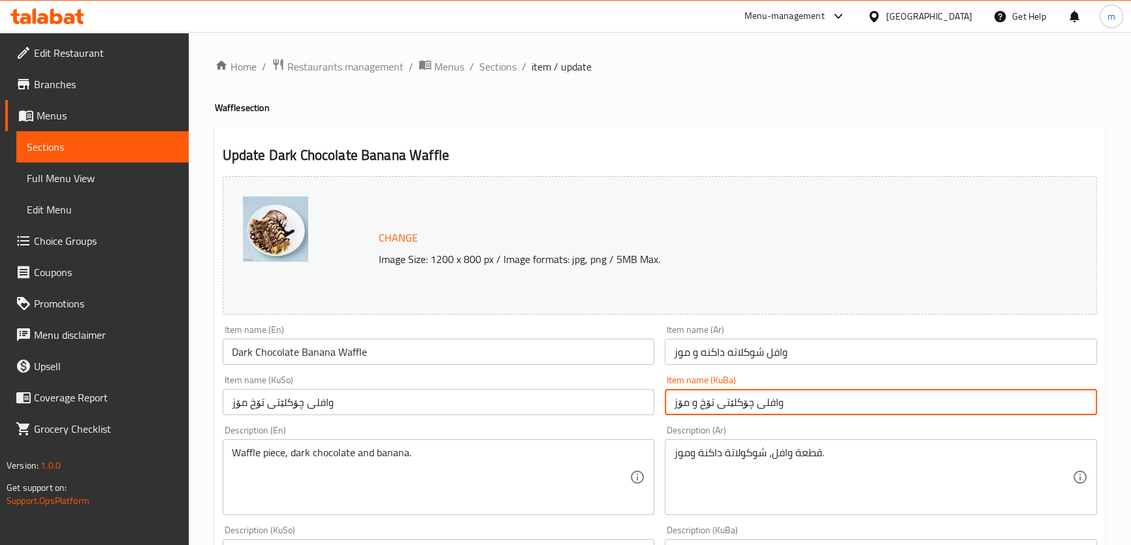
click at [701, 413] on input "وافلی چۆکلێتی تۆخ و مۆز" at bounding box center [881, 402] width 432 height 26
type input "وافلی چۆکلێتی تۆخ و مۆز"
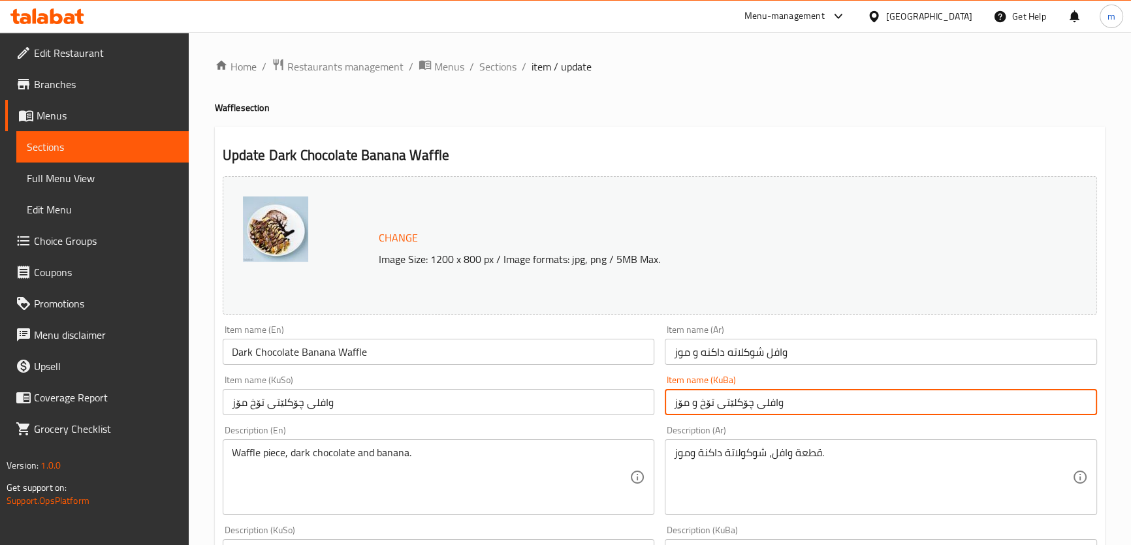
click at [636, 401] on input "وافلی چۆکلێتی تۆخ مۆز" at bounding box center [439, 402] width 432 height 26
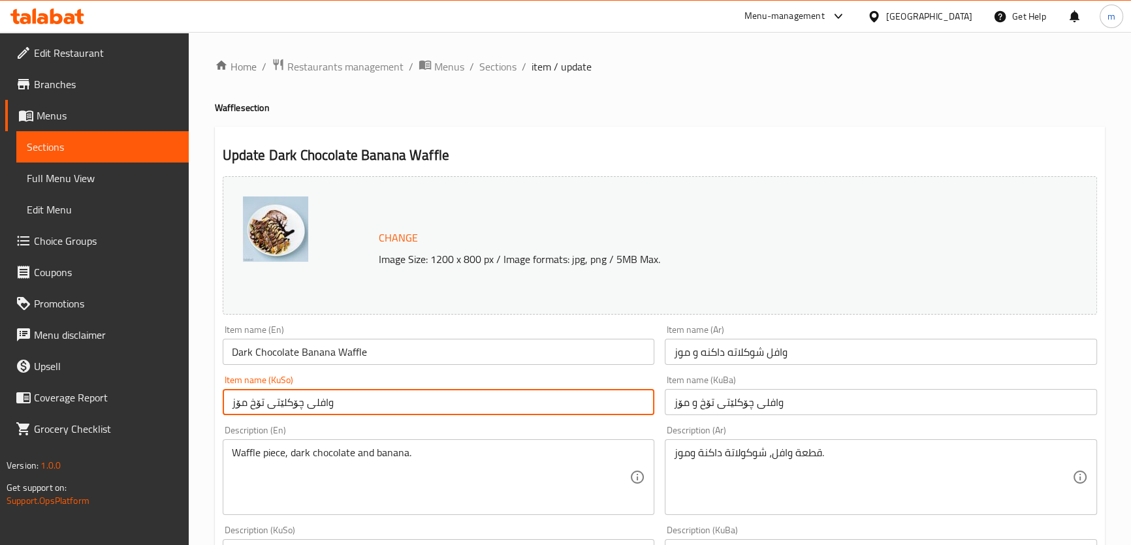
click at [636, 401] on input "وافلی چۆکلێتی تۆخ مۆز" at bounding box center [439, 402] width 432 height 26
paste input "افلی چۆکلێتی تۆخ و"
click at [636, 401] on input "وافلی چۆکلێتی تۆخ وافلی چۆکلێتی تۆخ و مۆز" at bounding box center [439, 402] width 432 height 26
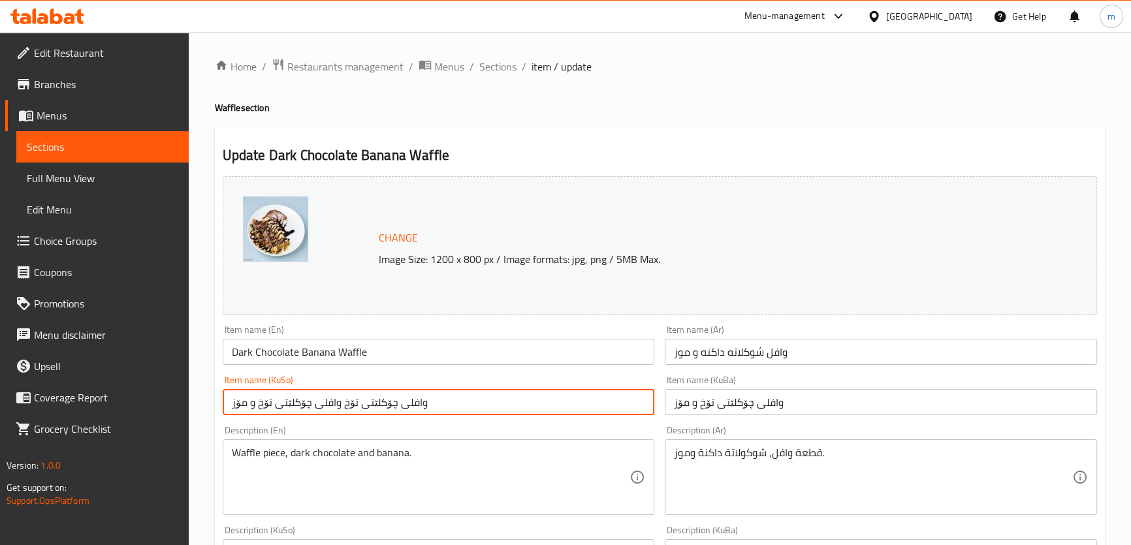
click at [636, 401] on input "وافلی چۆکلێتی تۆخ وافلی چۆکلێتی تۆخ و مۆز" at bounding box center [439, 402] width 432 height 26
paste input "text"
type input "وافلی چۆکلێتی تۆخ و مۆز"
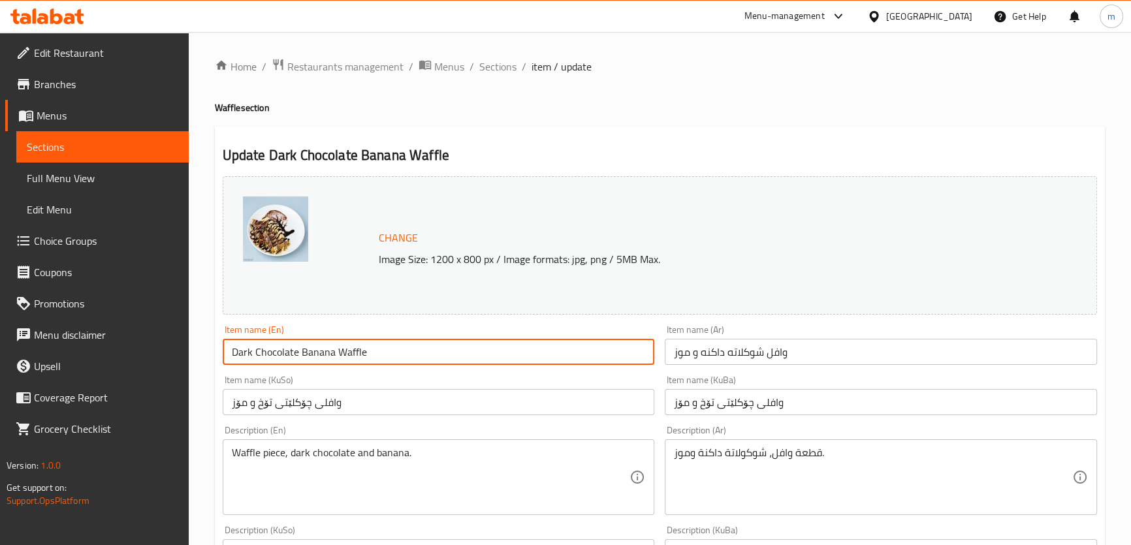
click at [303, 350] on input "Dark Chocolate Banana Waffle" at bounding box center [439, 352] width 432 height 26
click at [295, 346] on input "Dark Chocolate Banana Waffle" at bounding box center [439, 352] width 432 height 26
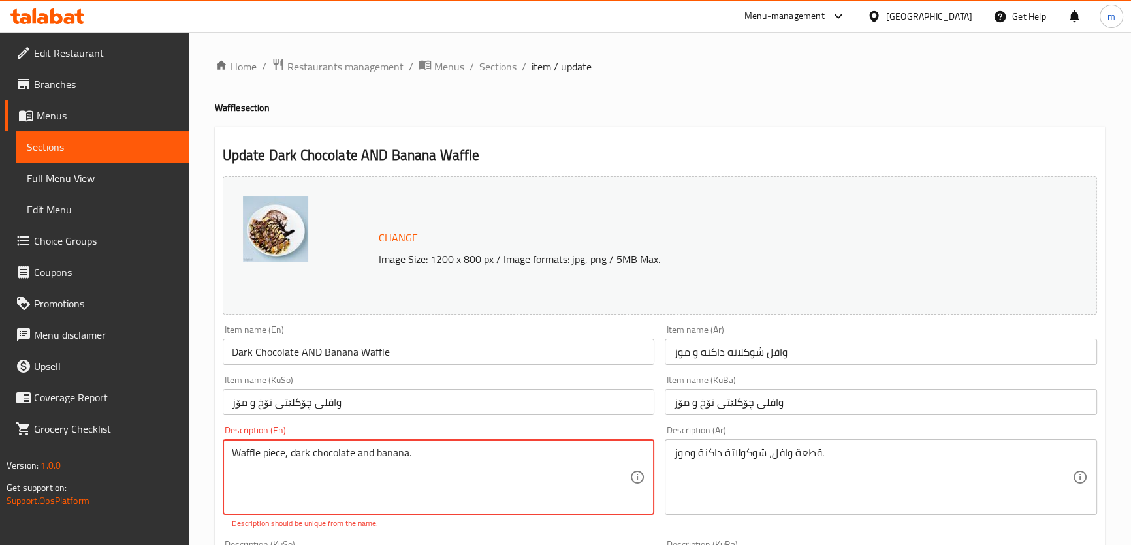
click at [319, 351] on input "Dark Chocolate AND Banana Waffle" at bounding box center [439, 352] width 432 height 26
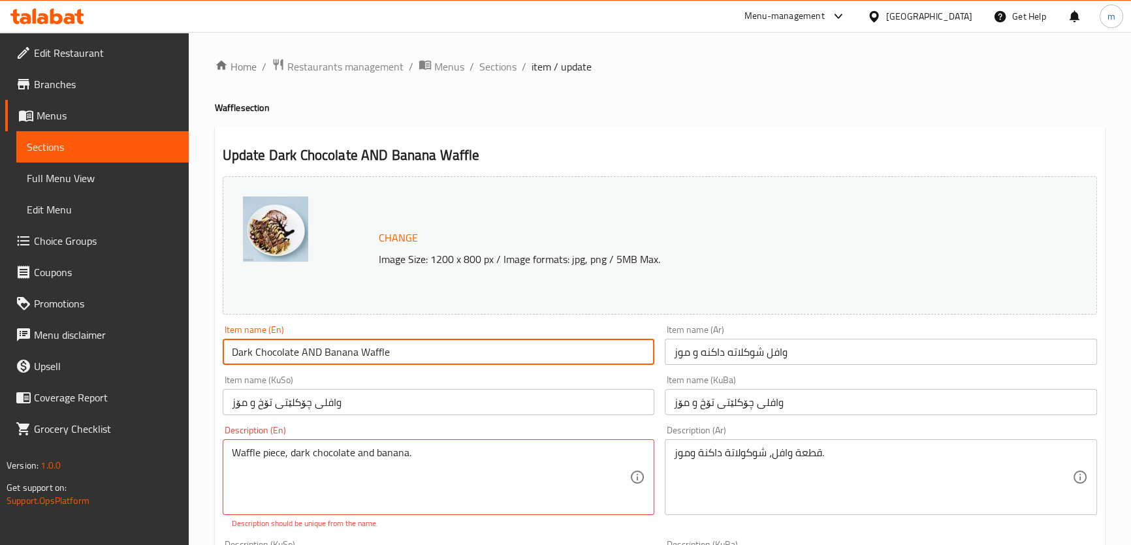
click at [317, 351] on input "Dark Chocolate AND Banana Waffle" at bounding box center [439, 352] width 432 height 26
click at [317, 352] on input "Dark Chocolate AND Banana Waffle" at bounding box center [439, 352] width 432 height 26
click at [319, 357] on input "Dark Chocolate AND Banana Waffle" at bounding box center [439, 352] width 432 height 26
click at [313, 353] on input "Dark Chocolate AND Banana Waffle" at bounding box center [439, 352] width 432 height 26
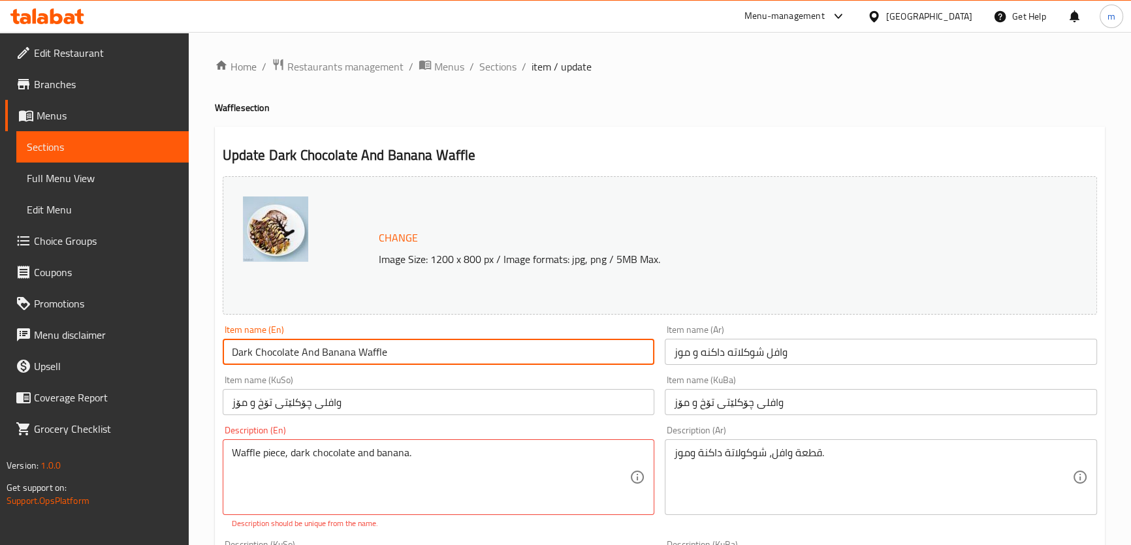
type input "Dark Chocolate And Banana Waffle"
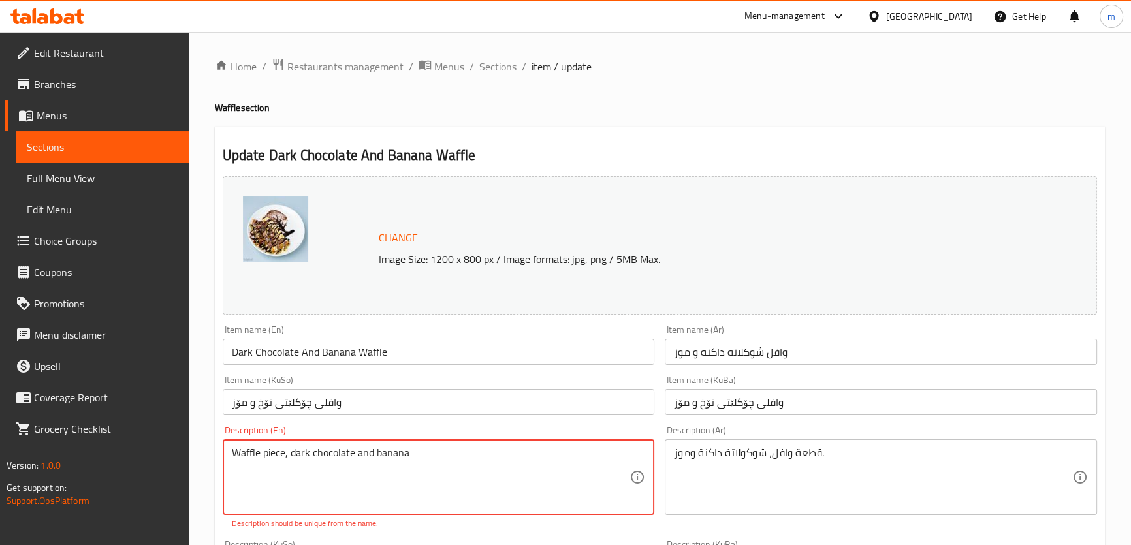
click at [421, 423] on div "Description (En) Waffle piece, dark chocolate and banana Description (En) Descr…" at bounding box center [439, 478] width 443 height 114
click at [413, 369] on div "Item name (En) Dark Chocolate And Banana Waffle Item name (En)" at bounding box center [439, 345] width 443 height 50
click at [412, 352] on input "Dark Chocolate And Banana Waffle" at bounding box center [439, 352] width 432 height 26
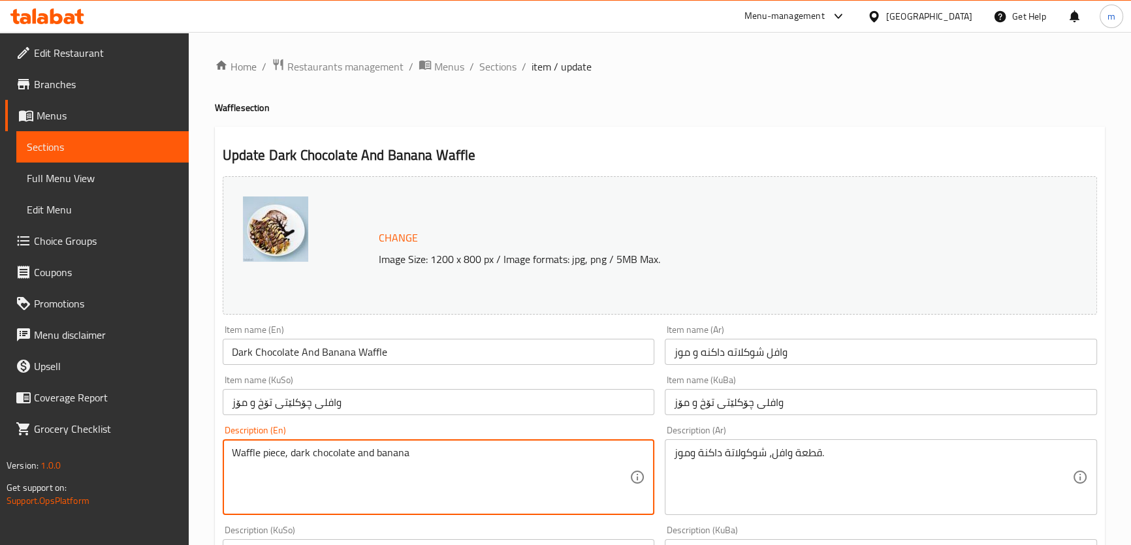
type textarea "Waffle piece, dark chocolate and banana"
click at [770, 396] on input "وافلی چۆکلێتی تۆخ و مۆز" at bounding box center [881, 402] width 432 height 26
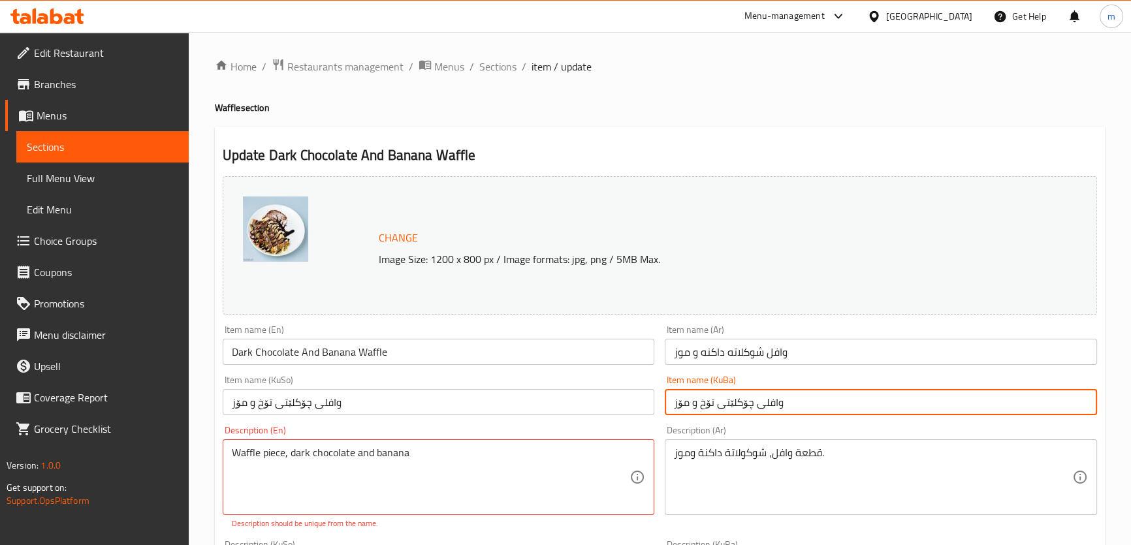
click at [769, 398] on input "وافلی چۆکلێتی تۆخ و مۆز" at bounding box center [881, 402] width 432 height 26
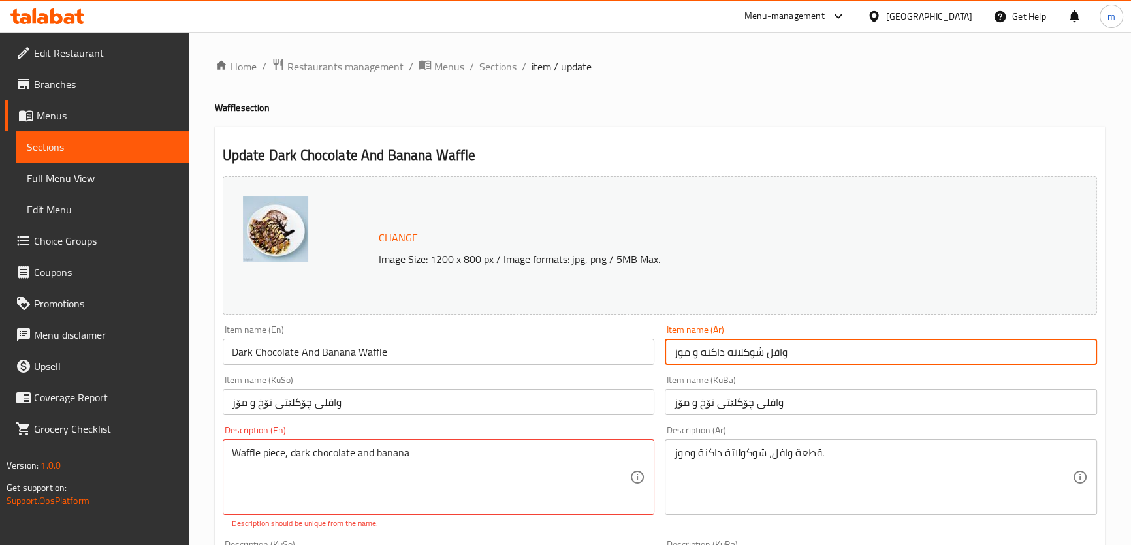
click at [758, 349] on input "وافل شوكلاته داكنه و موز" at bounding box center [881, 352] width 432 height 26
click at [512, 73] on span "Sections" at bounding box center [497, 67] width 37 height 16
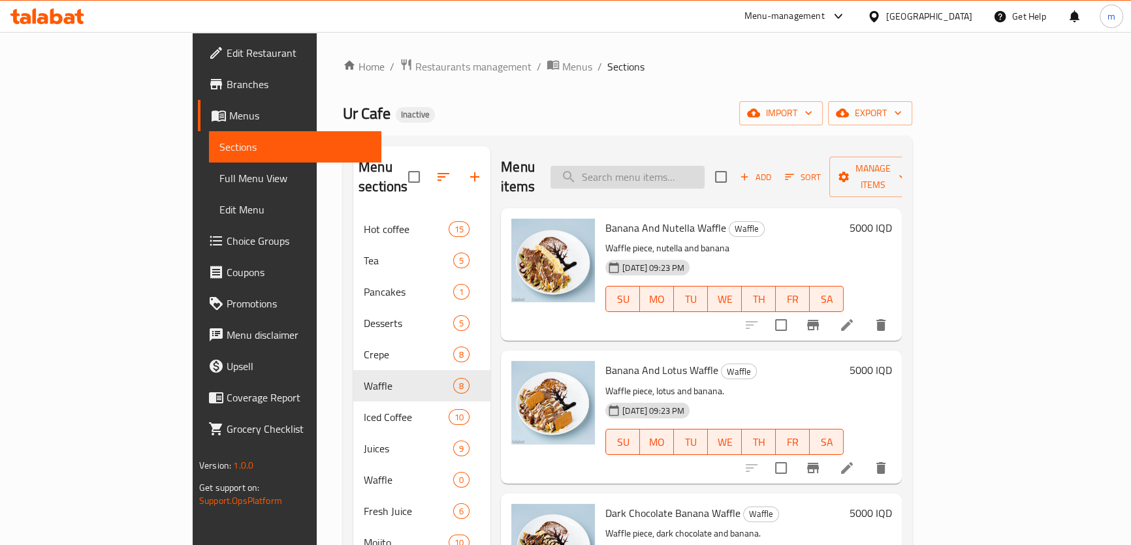
drag, startPoint x: 690, startPoint y: 142, endPoint x: 696, endPoint y: 161, distance: 19.8
click at [691, 143] on div "Menu sections Hot coffee 15 Tea 5 Pancakes 1 Desserts 5 Crepe 8 Waffle 8 Iced C…" at bounding box center [628, 419] width 570 height 566
drag, startPoint x: 696, startPoint y: 161, endPoint x: 712, endPoint y: 201, distance: 42.2
click at [696, 166] on input "search" at bounding box center [628, 177] width 154 height 23
paste input "وافل شوكلاته داكنه و موز"
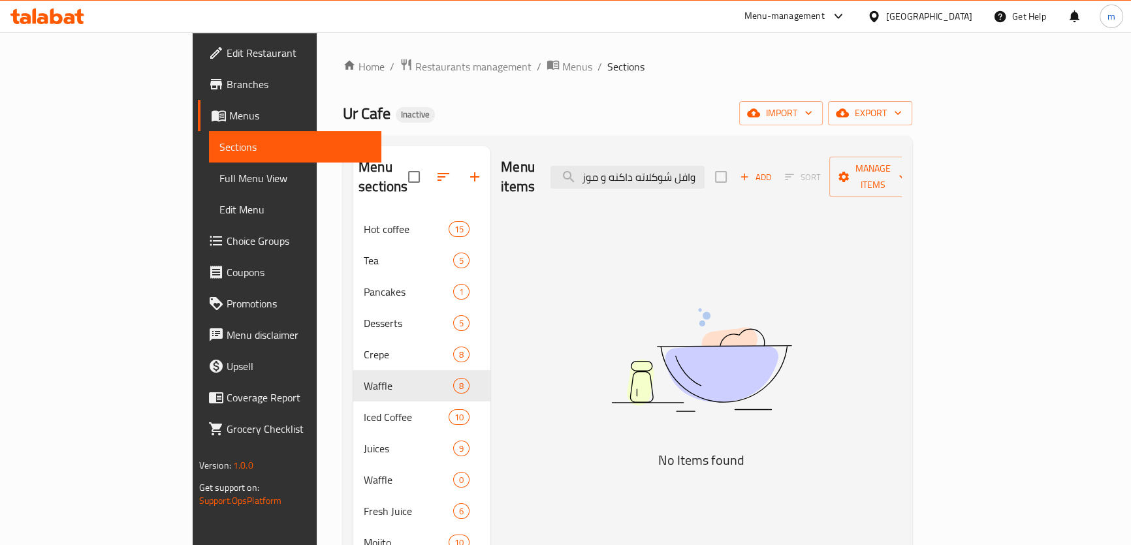
click at [723, 150] on div "Menu items وافل شوكلاته داكنه و موز Add Sort Manage items" at bounding box center [701, 177] width 401 height 62
click at [705, 167] on input "وافل شوكلاته داكنه و موز" at bounding box center [628, 177] width 154 height 23
click at [675, 170] on input "وافل شوكلاته داكنه و موز" at bounding box center [628, 177] width 154 height 23
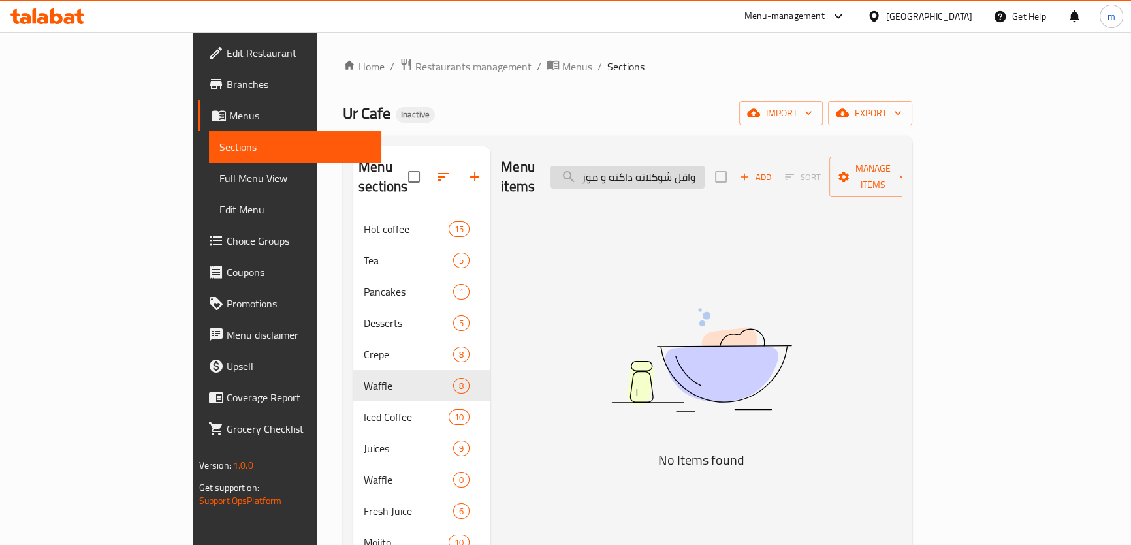
click at [675, 170] on input "وافل شوكلاته داكنه و موز" at bounding box center [628, 177] width 154 height 23
drag, startPoint x: 679, startPoint y: 167, endPoint x: 622, endPoint y: 175, distance: 57.5
click at [622, 175] on input "وافل شوكلاته داكنه و موز" at bounding box center [628, 177] width 154 height 23
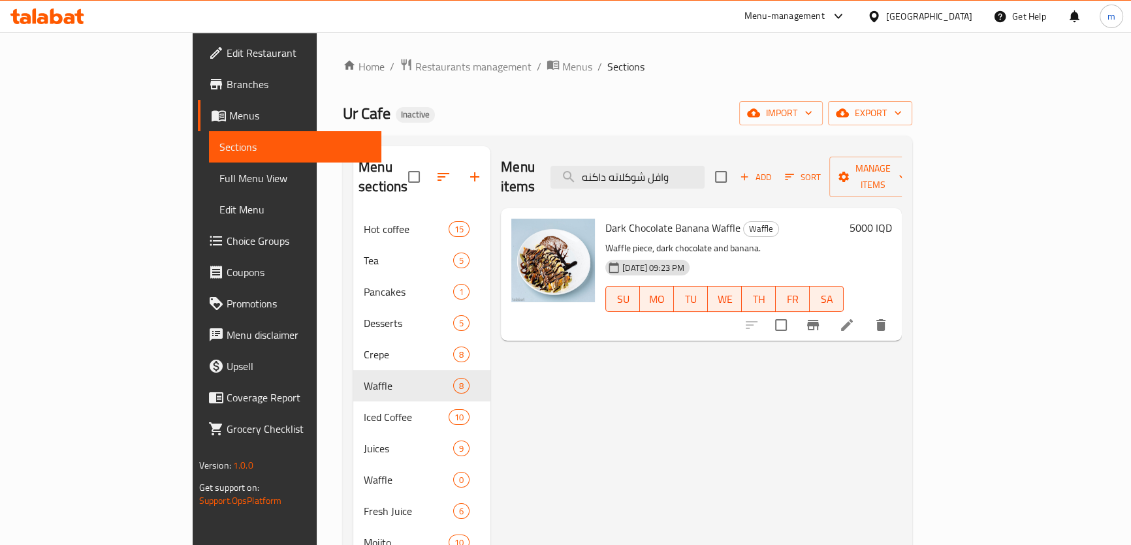
type input "وافل شوكلاته داكنه"
click at [865, 314] on li at bounding box center [847, 326] width 37 height 24
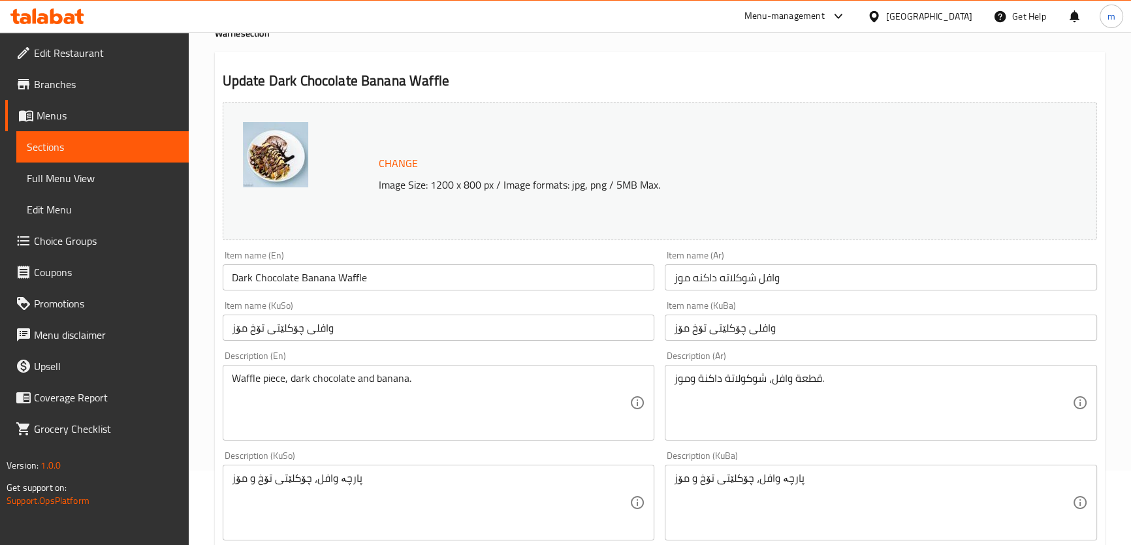
scroll to position [99, 0]
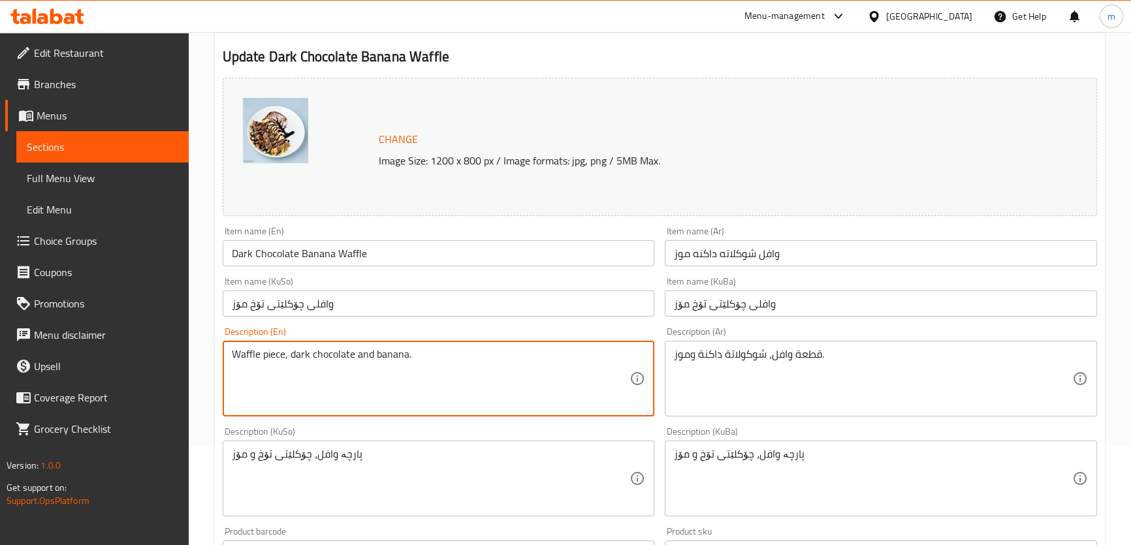
click at [455, 306] on input "وافلی چۆکلێتی تۆخ مۆز" at bounding box center [439, 304] width 432 height 26
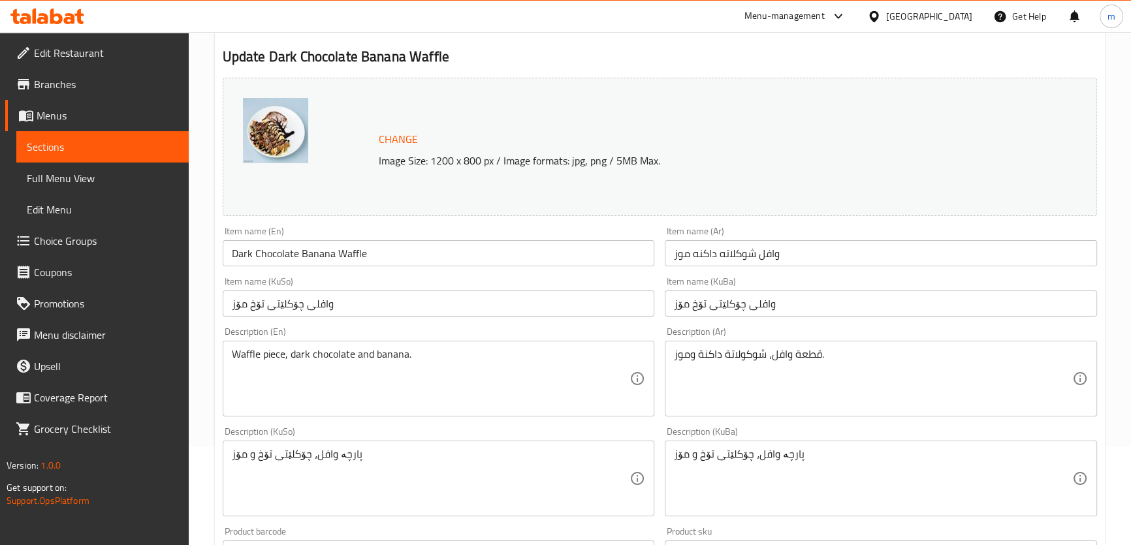
click at [444, 274] on div "Item name (KuSo) وافلی چۆکلێتی تۆخ مۆز Item name (KuSo)" at bounding box center [439, 297] width 443 height 50
click at [439, 252] on input "Dark Chocolate Banana Waffle" at bounding box center [439, 253] width 432 height 26
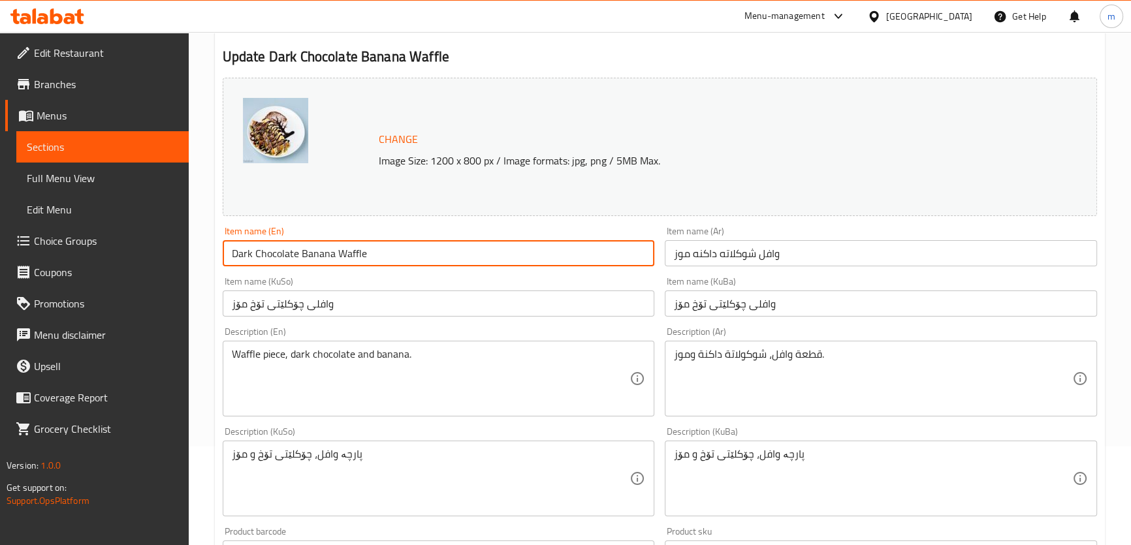
click at [297, 252] on input "Dark Chocolate Banana Waffle" at bounding box center [439, 253] width 432 height 26
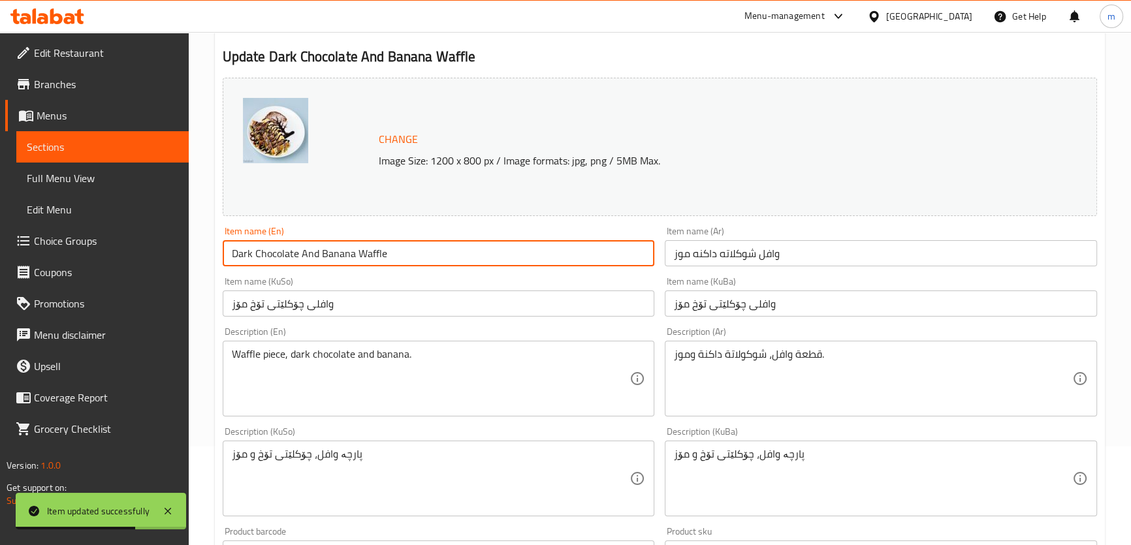
type input "Dark Chocolate And Banana Waffle"
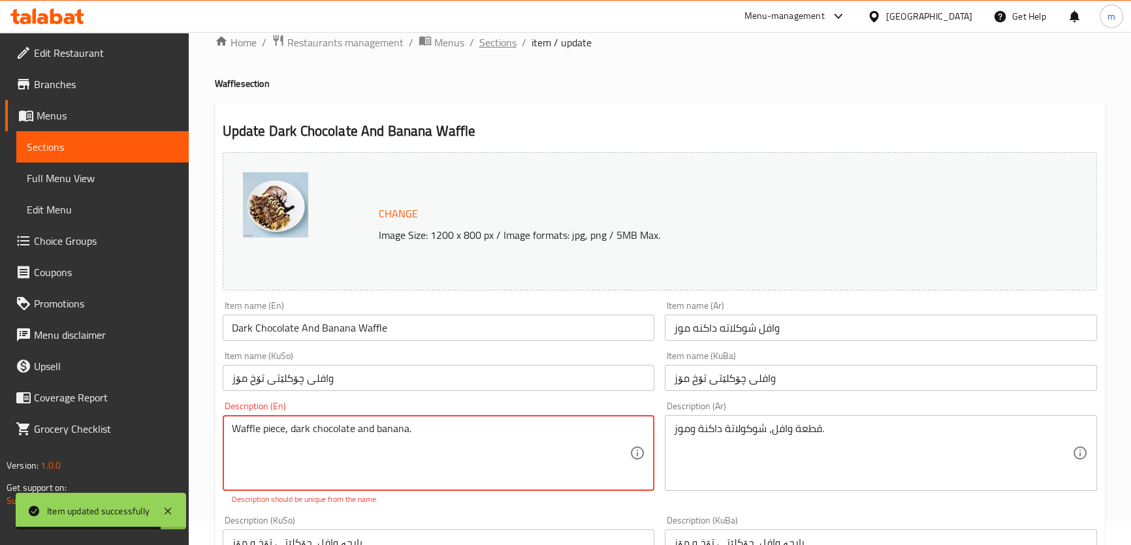
scroll to position [0, 0]
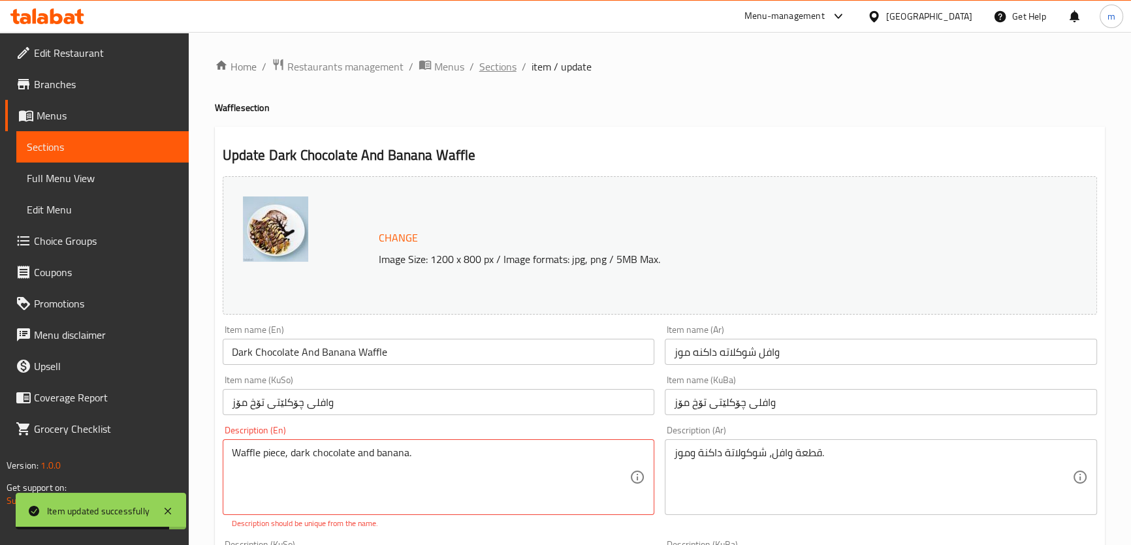
click at [487, 67] on span "Sections" at bounding box center [497, 67] width 37 height 16
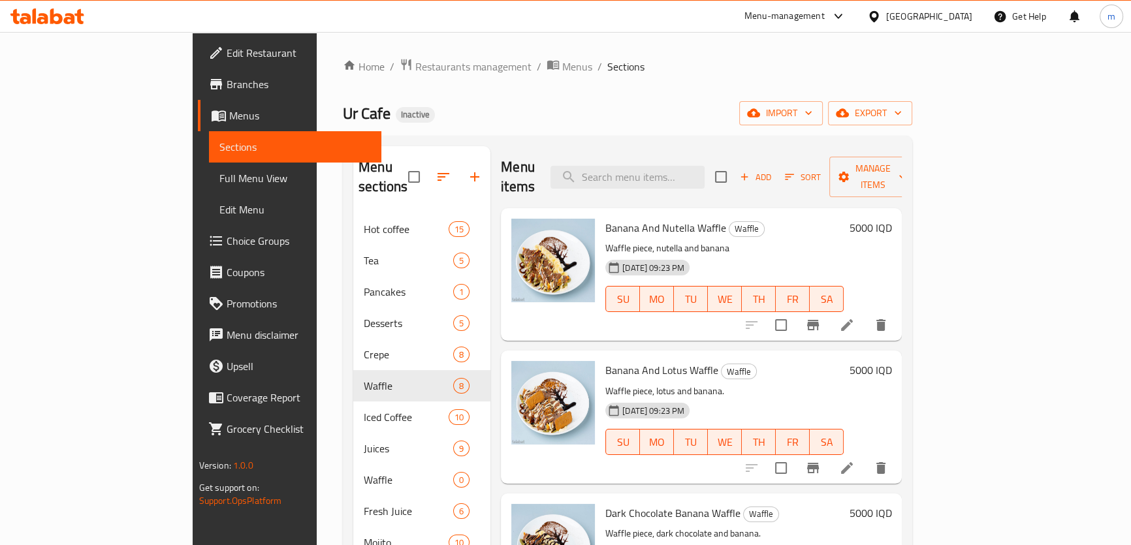
drag, startPoint x: 647, startPoint y: 161, endPoint x: 853, endPoint y: 236, distance: 219.4
click at [649, 166] on input "search" at bounding box center [628, 177] width 154 height 23
paste input "Kinder Waffle"
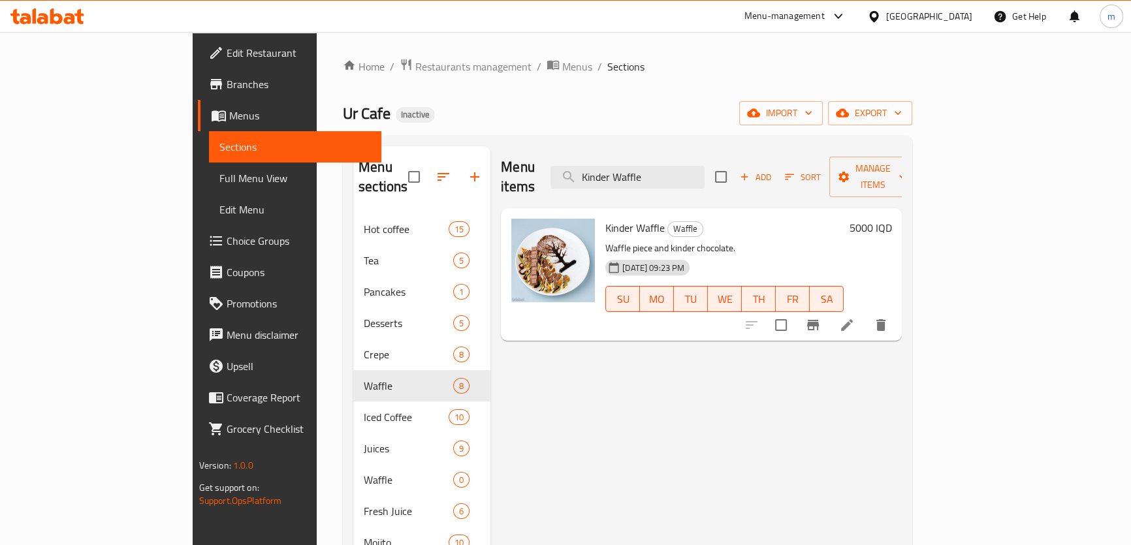
type input "Kinder Waffle"
click at [865, 314] on li at bounding box center [847, 326] width 37 height 24
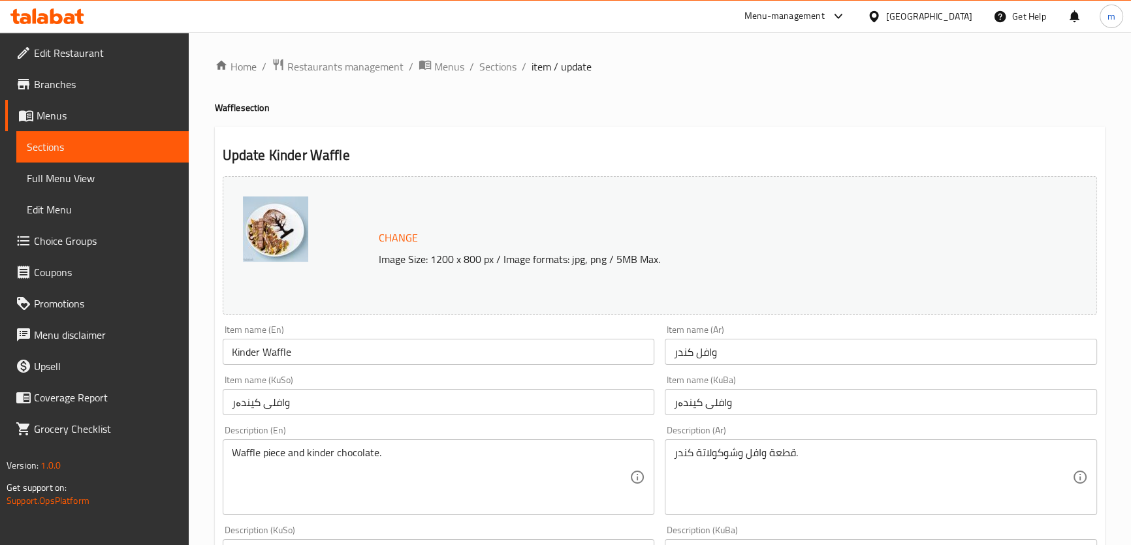
click at [248, 344] on input "Kinder Waffle" at bounding box center [439, 352] width 432 height 26
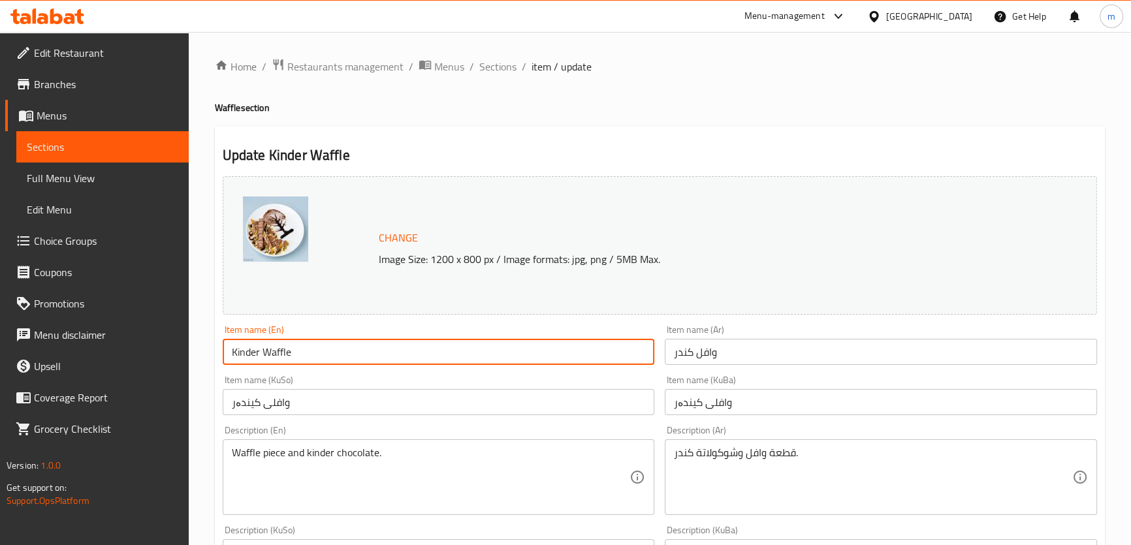
click at [248, 344] on input "Kinder Waffle" at bounding box center [439, 352] width 432 height 26
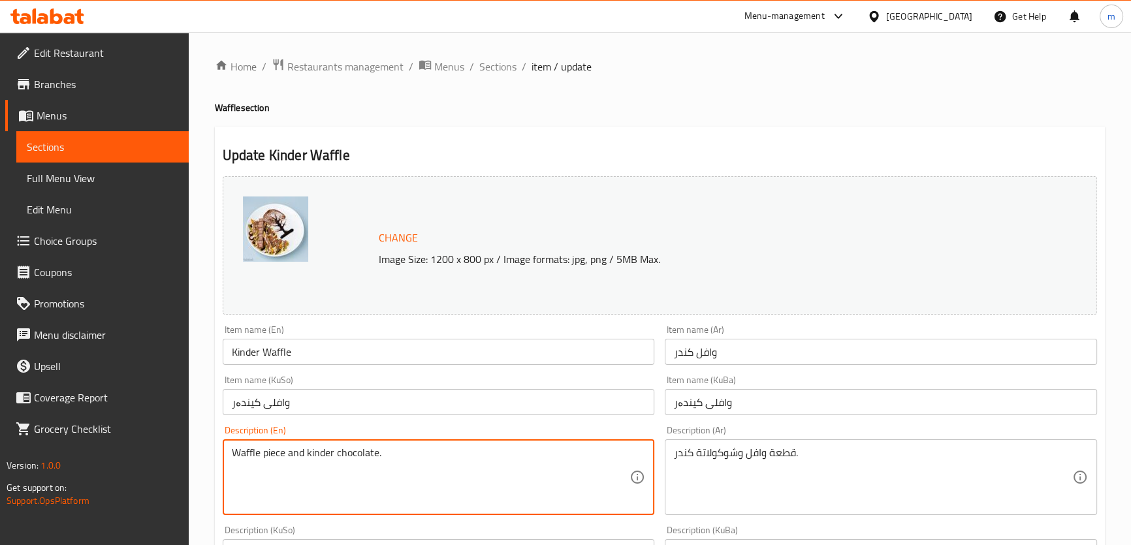
paste textarea "K"
type textarea "Waffle piece and Kinder chocolate."
click at [329, 405] on input "وافلی کیندەر" at bounding box center [439, 402] width 432 height 26
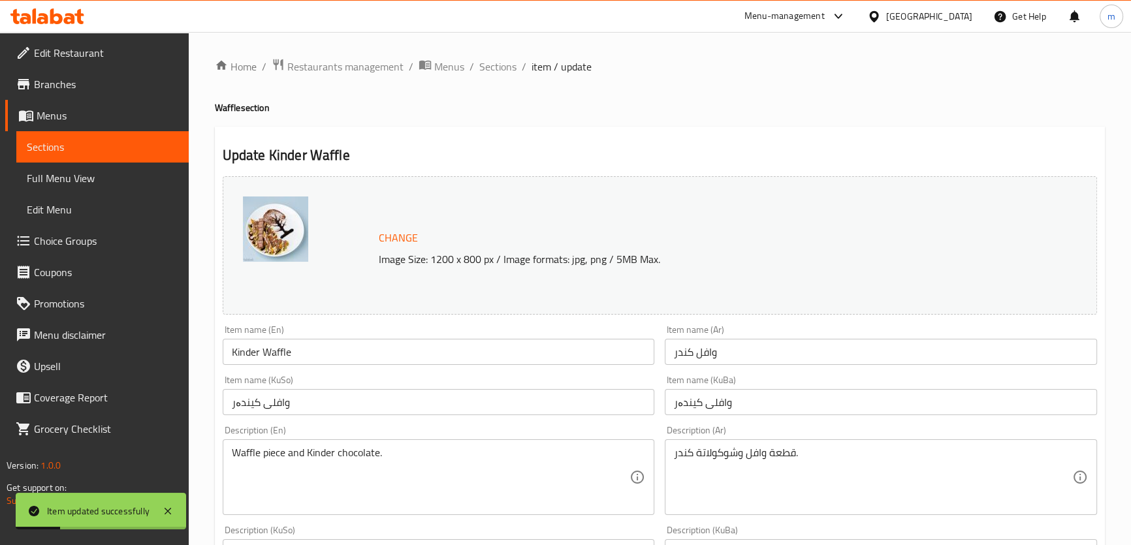
drag, startPoint x: 523, startPoint y: 71, endPoint x: 475, endPoint y: 60, distance: 49.0
click at [522, 71] on li "/" at bounding box center [524, 67] width 5 height 16
click at [475, 60] on ol "Home / Restaurants management / Menus / Sections / item / update" at bounding box center [660, 66] width 890 height 17
click at [504, 72] on span "Sections" at bounding box center [497, 67] width 37 height 16
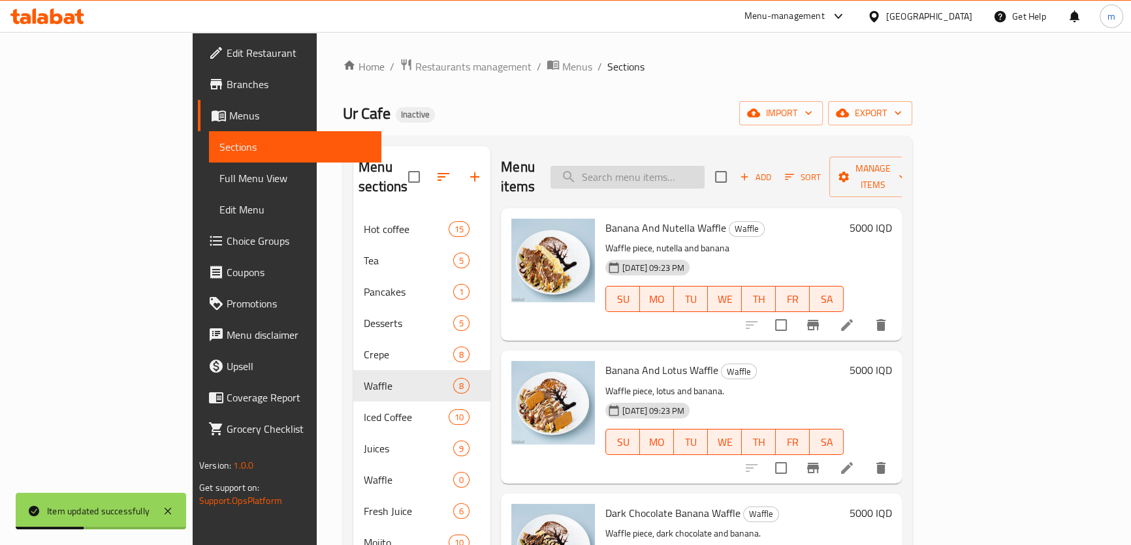
click at [711, 155] on div "Menu items Add Sort Manage items" at bounding box center [701, 177] width 401 height 62
click at [705, 166] on input "search" at bounding box center [628, 177] width 154 height 23
paste input "Classic"
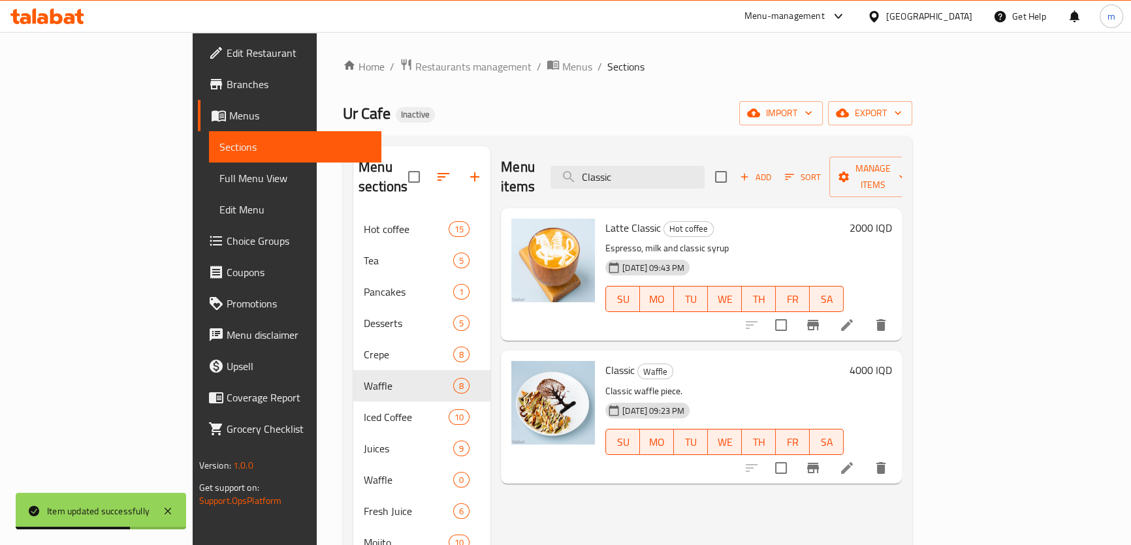
type input "Classic"
click at [855, 460] on icon at bounding box center [847, 468] width 16 height 16
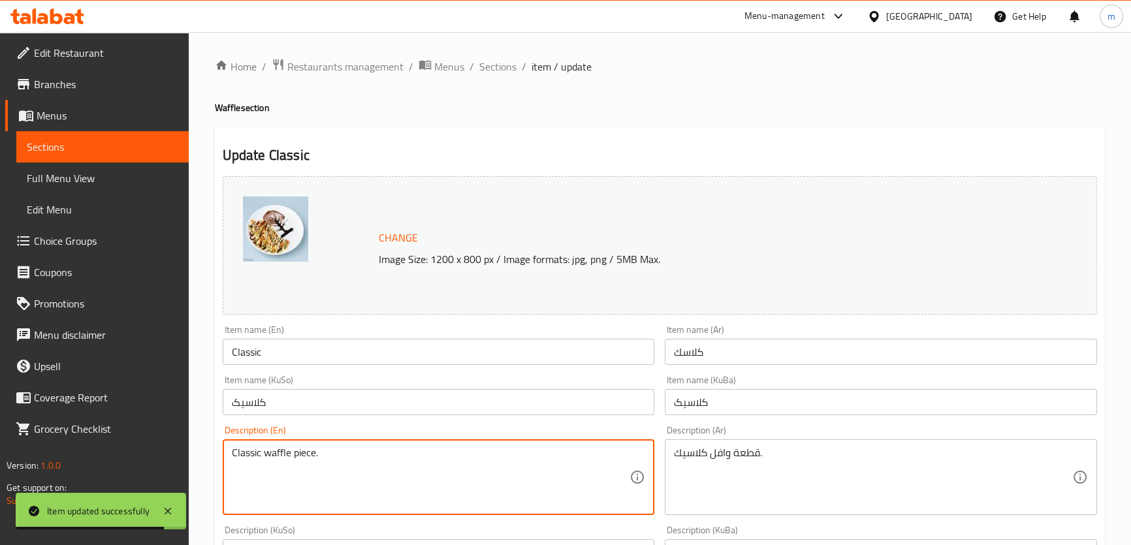
click at [275, 451] on textarea "Classic waffle piece." at bounding box center [431, 478] width 398 height 62
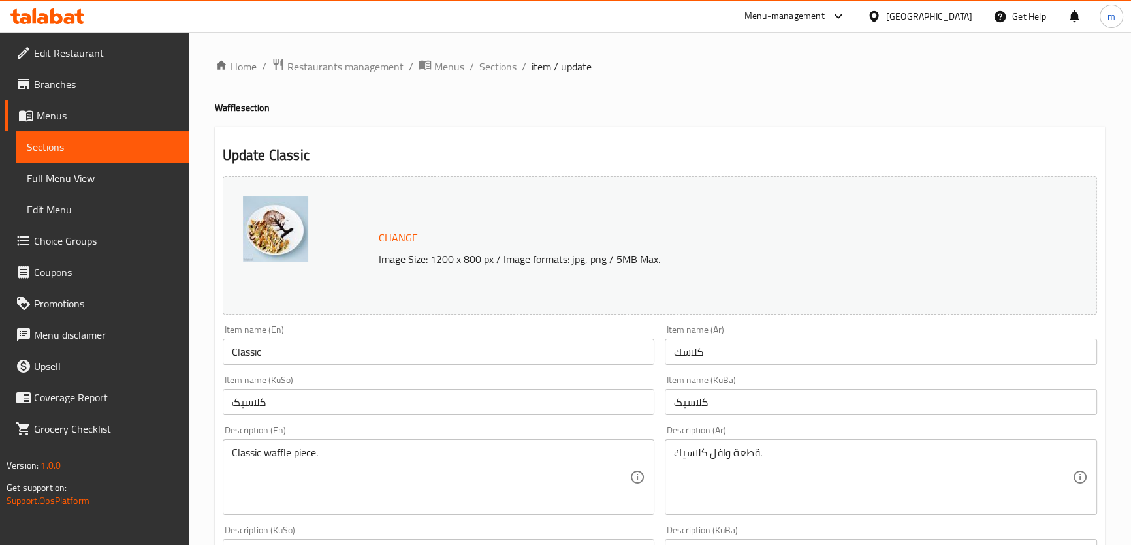
click at [229, 108] on h4 "Waffle section" at bounding box center [660, 107] width 890 height 13
copy h4 "Waffle"
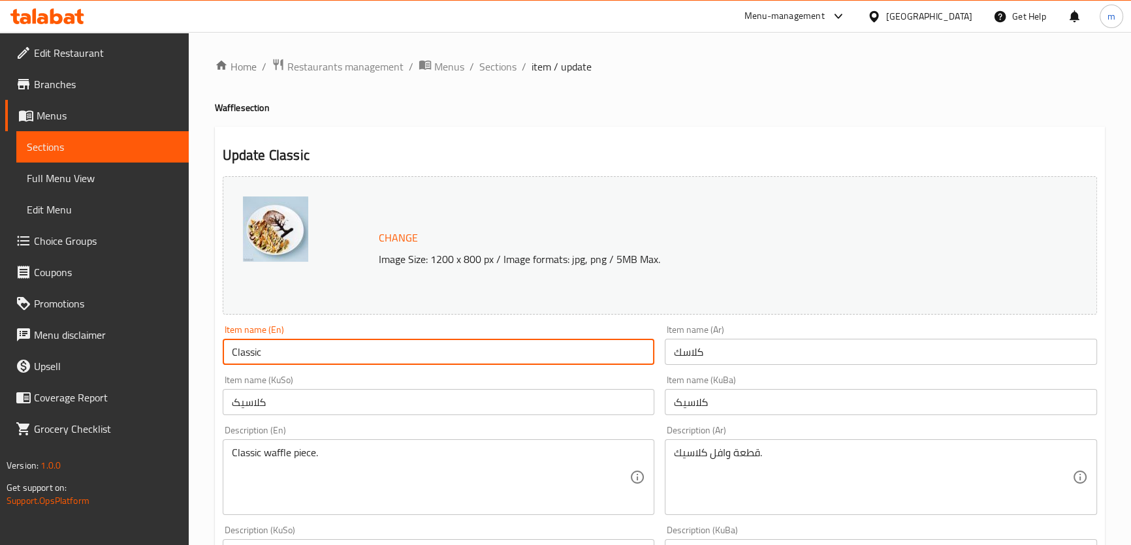
click at [287, 359] on input "Classic" at bounding box center [439, 352] width 432 height 26
paste input "Waffle"
click at [263, 351] on input "ClassicWaffle" at bounding box center [439, 352] width 432 height 26
type input "Classic Waffle"
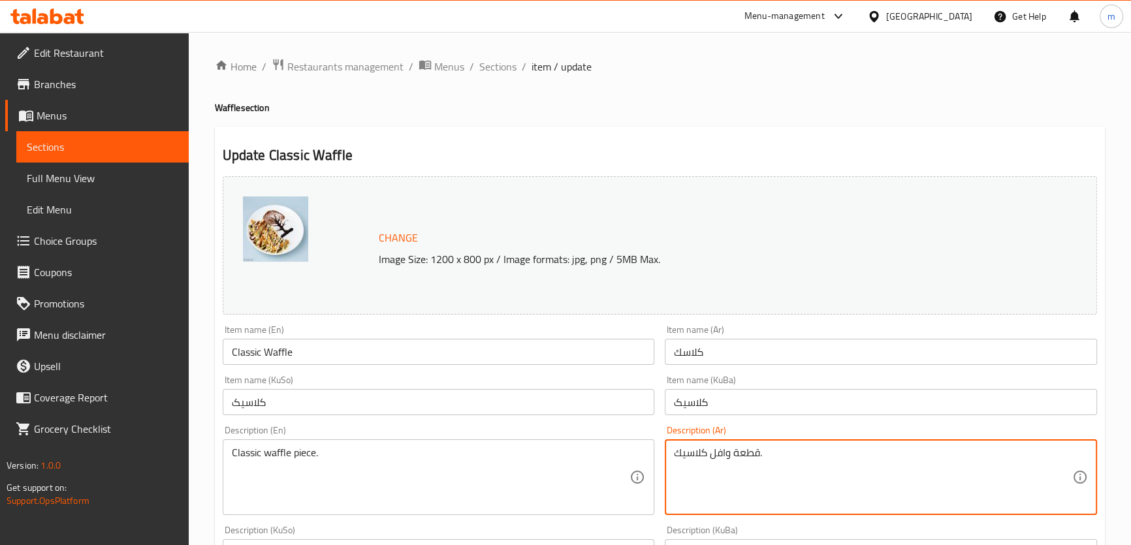
click at [722, 454] on textarea "قطعة وافل كلاسيك." at bounding box center [873, 478] width 398 height 62
click at [670, 353] on input "كلاسك" at bounding box center [881, 352] width 432 height 26
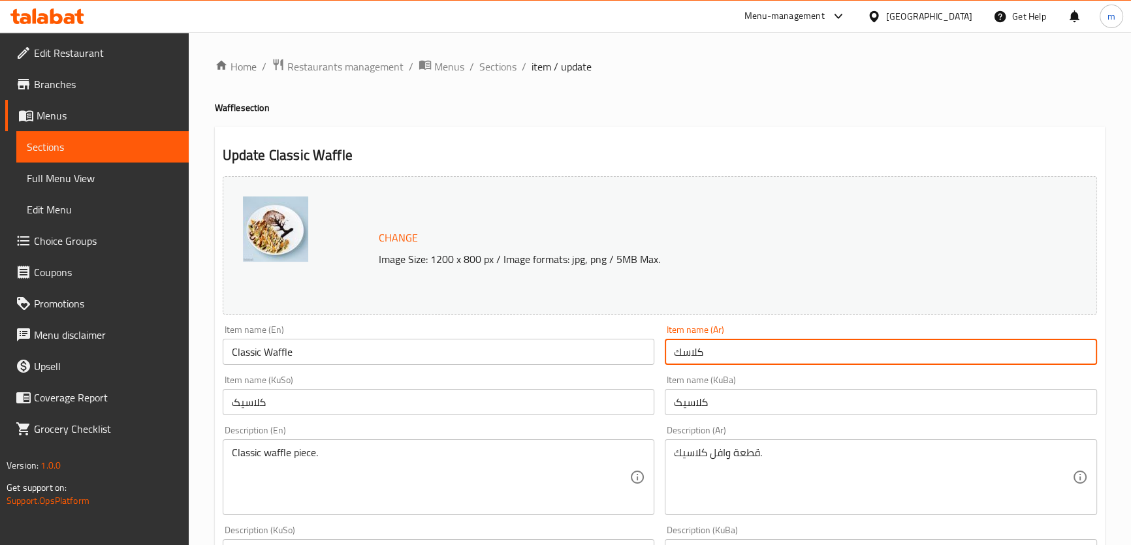
paste input "وافل"
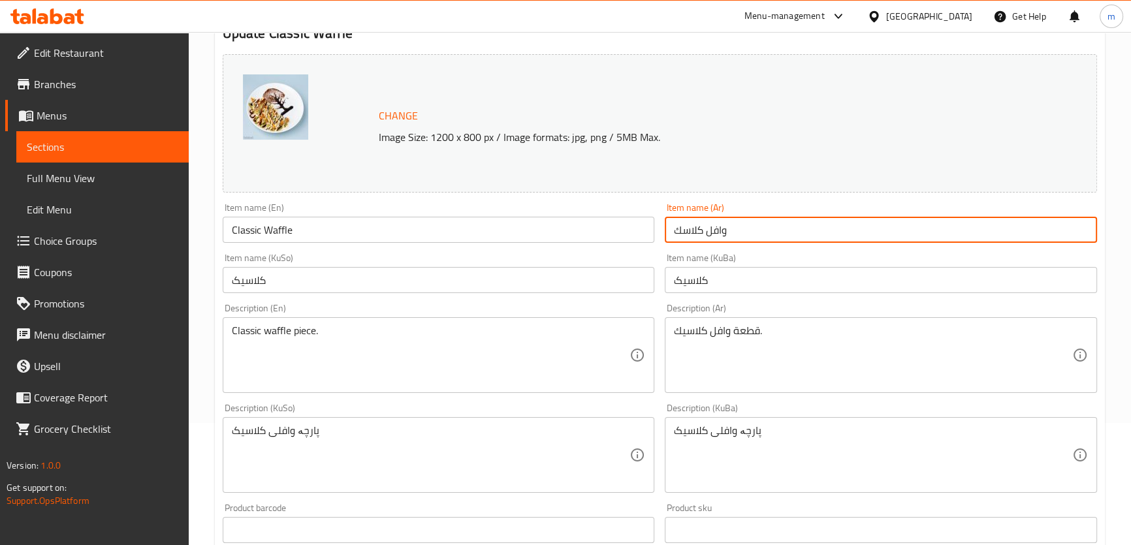
scroll to position [197, 0]
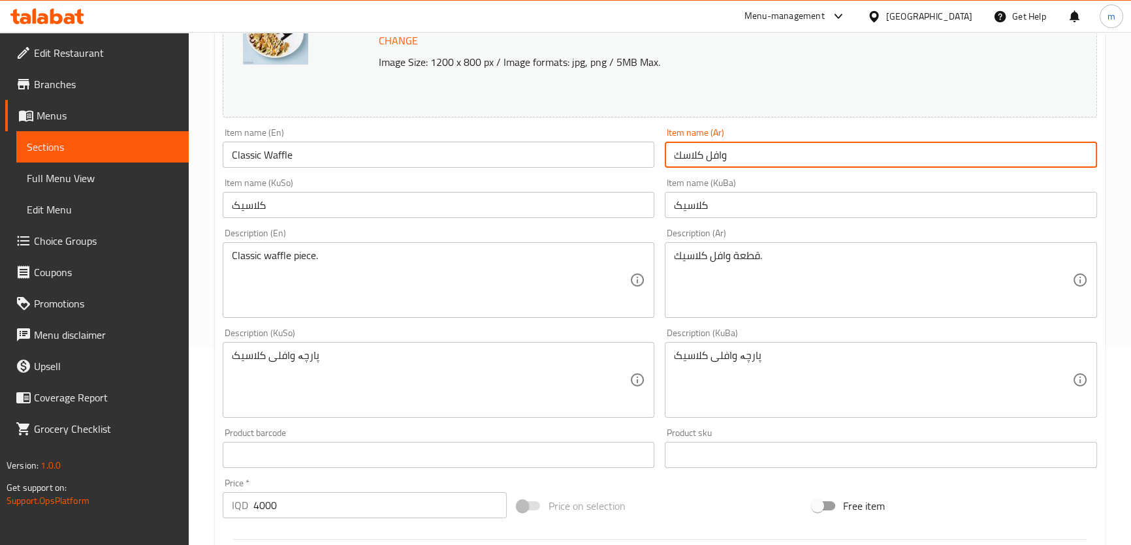
type input "وافل كلاسك"
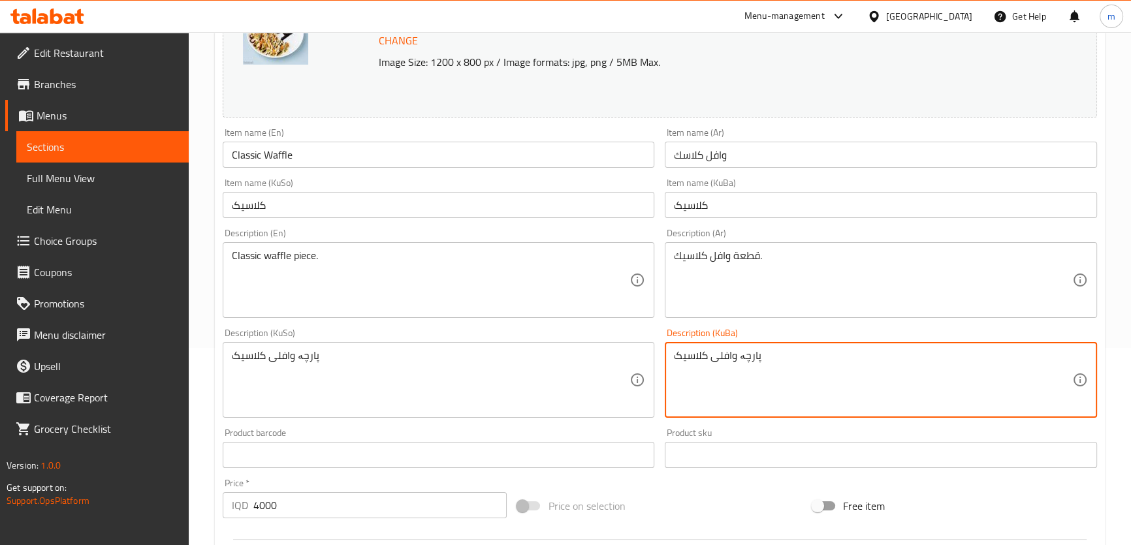
click at [717, 353] on textarea "پارچە وافلی کلاسیک" at bounding box center [873, 380] width 398 height 62
click at [678, 200] on input "کلاسیک" at bounding box center [881, 205] width 432 height 26
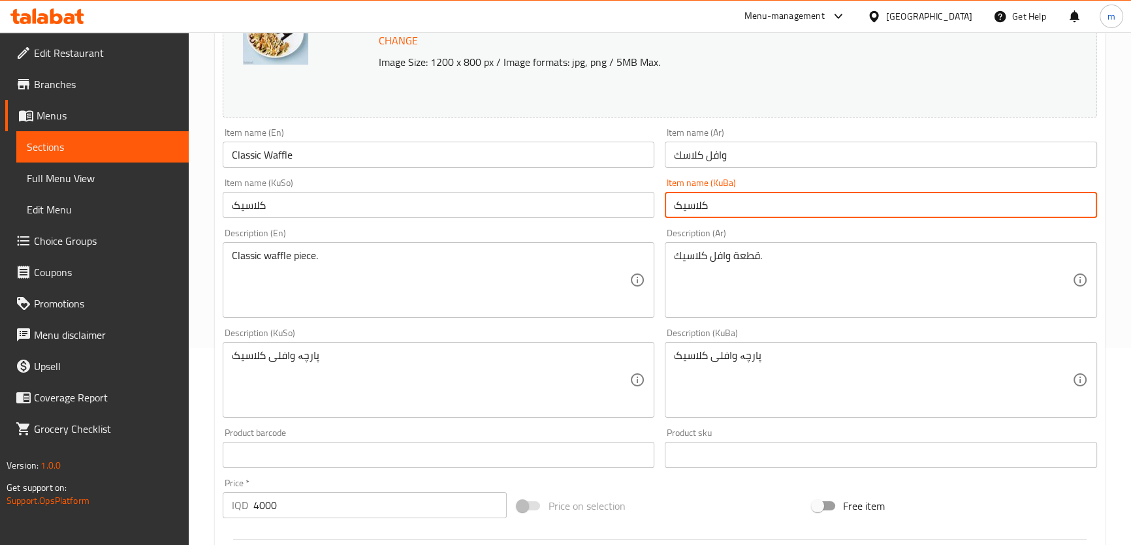
click at [677, 202] on input "کلاسیک" at bounding box center [881, 205] width 432 height 26
paste input "وافلی"
click at [717, 213] on input "وافلی کلاسیک" at bounding box center [881, 205] width 432 height 26
drag, startPoint x: 717, startPoint y: 213, endPoint x: 593, endPoint y: 214, distance: 124.1
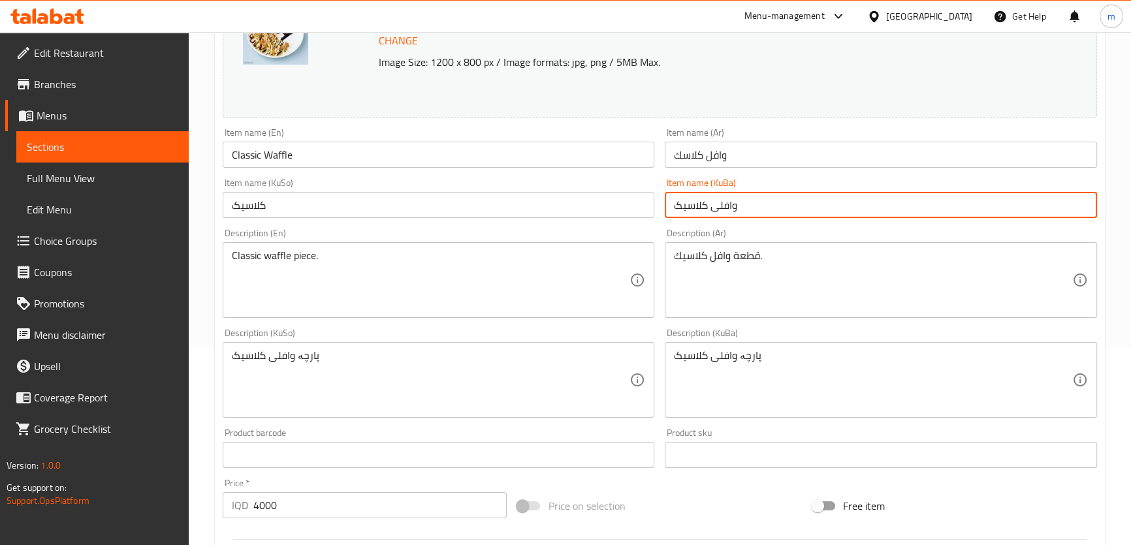
click at [717, 212] on input "وافلی کلاسیک" at bounding box center [881, 205] width 432 height 26
type input "وافلی کلاسیک"
click at [590, 214] on input "کلاسیک" at bounding box center [439, 205] width 432 height 26
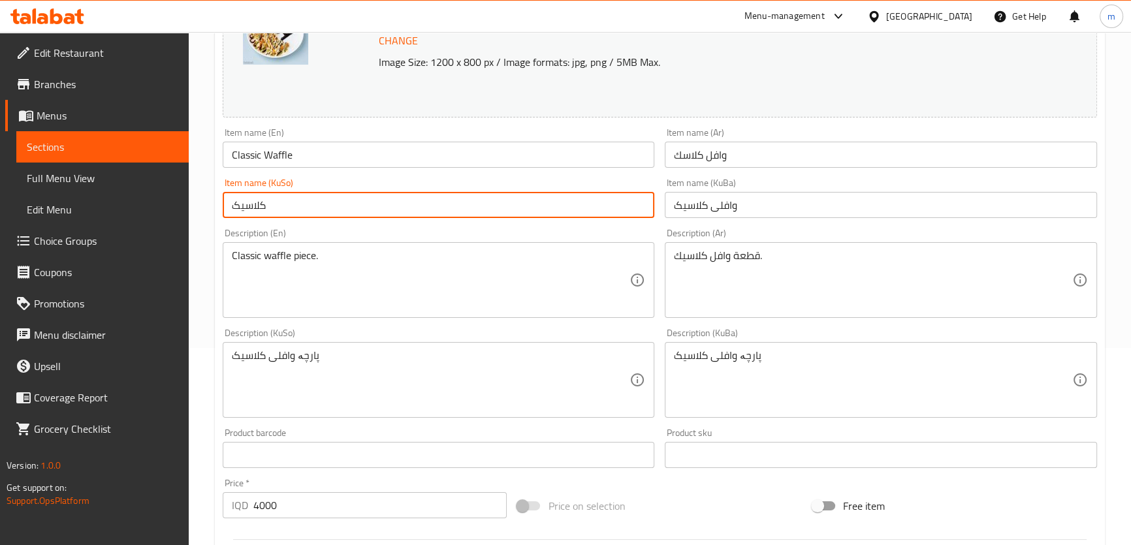
click at [590, 214] on input "کلاسیک" at bounding box center [439, 205] width 432 height 26
paste input "وافلی"
type input "وافلی کلاسیک"
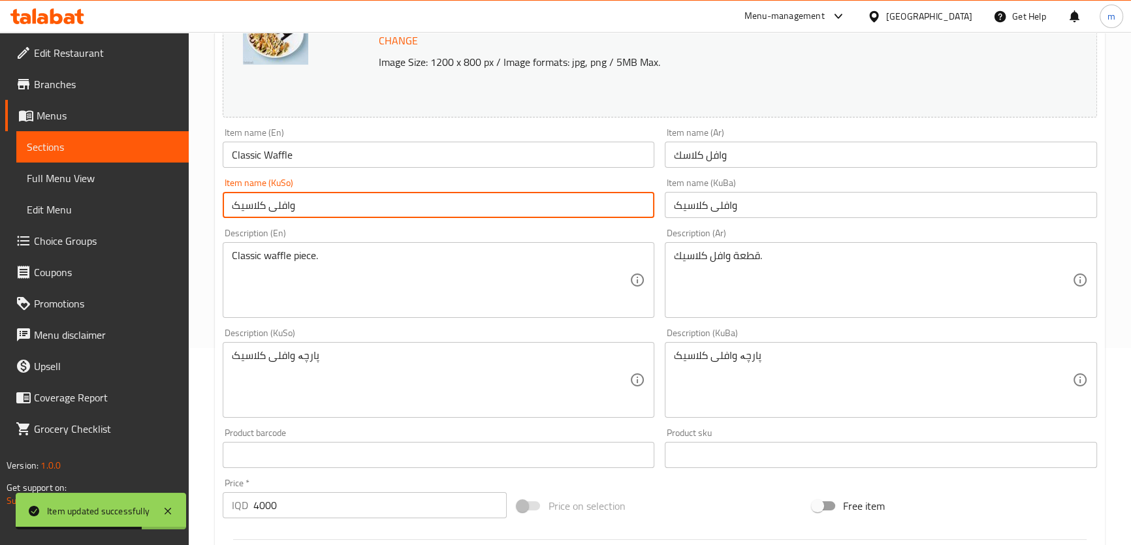
click at [91, 120] on span "Menus" at bounding box center [108, 116] width 142 height 16
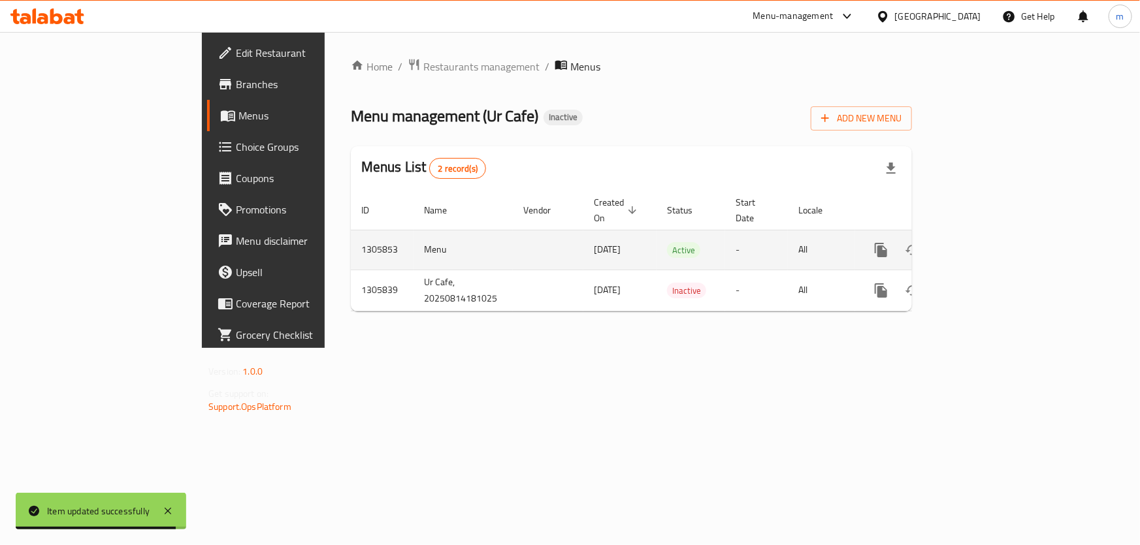
click at [991, 234] on link "enhanced table" at bounding box center [974, 249] width 31 height 31
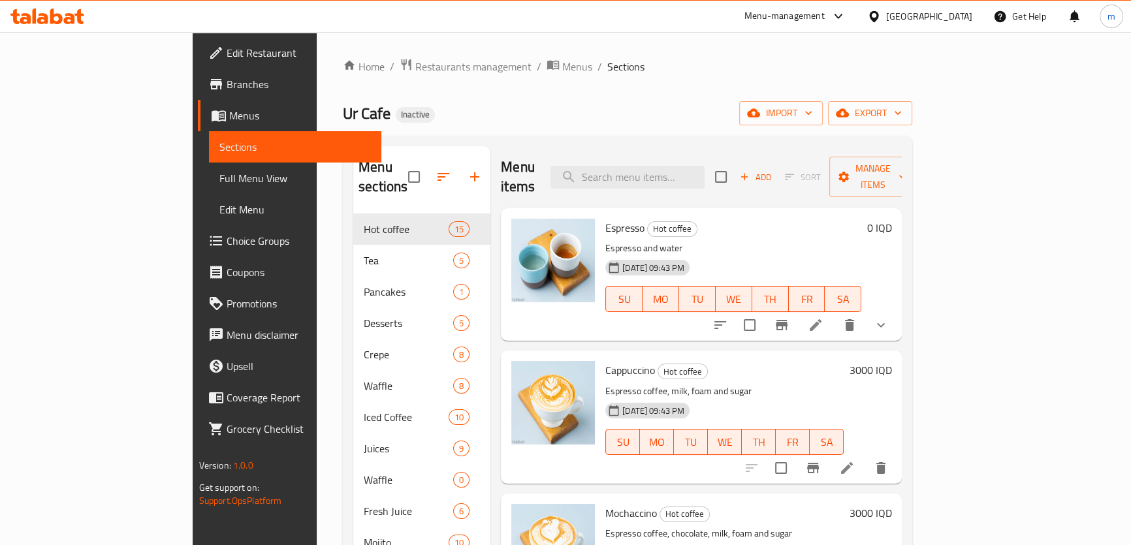
click at [711, 151] on div "Menu items Add Sort Manage items" at bounding box center [701, 177] width 401 height 62
click at [705, 178] on input "search" at bounding box center [628, 177] width 154 height 23
paste input "Melon Juice"
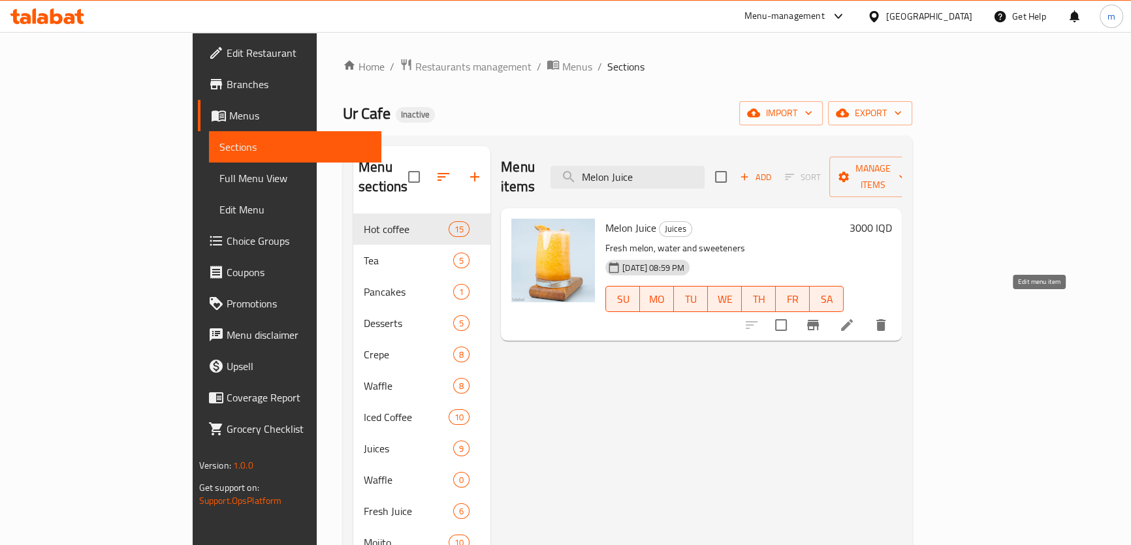
type input "Melon Juice"
click at [855, 317] on icon at bounding box center [847, 325] width 16 height 16
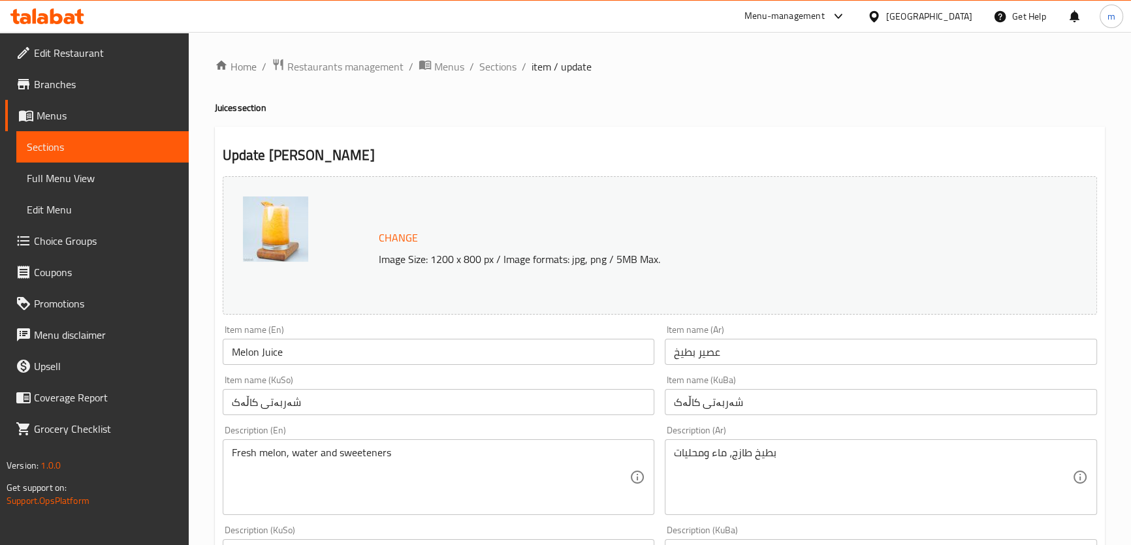
click at [250, 340] on input "Melon Juice" at bounding box center [439, 352] width 432 height 26
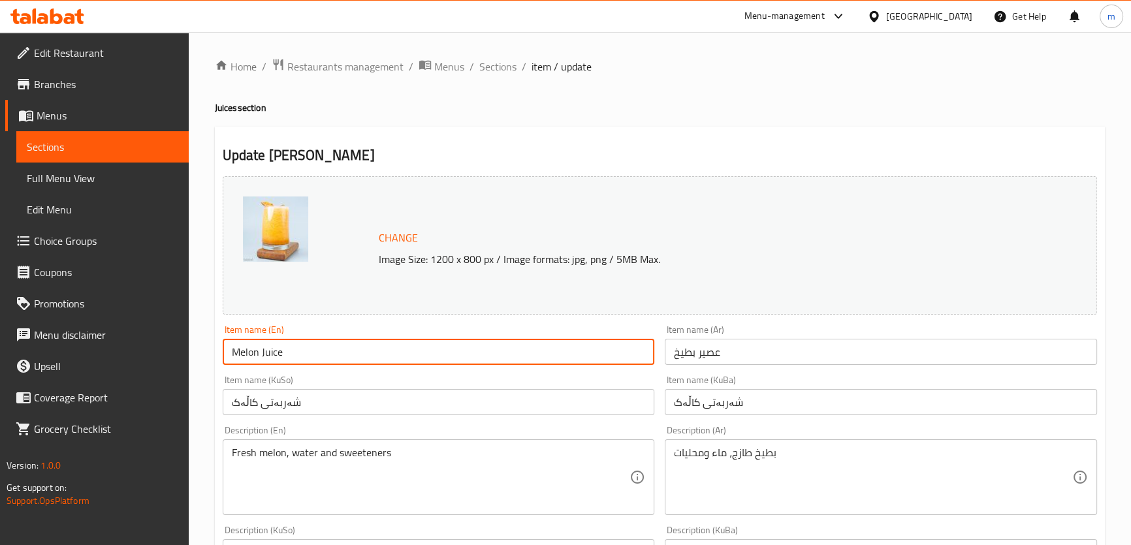
click at [250, 340] on input "Melon Juice" at bounding box center [439, 352] width 432 height 26
paste input "Watermelon"
click at [255, 359] on input "MelWatermelonn Juice" at bounding box center [439, 352] width 432 height 26
paste input "Watermelon"
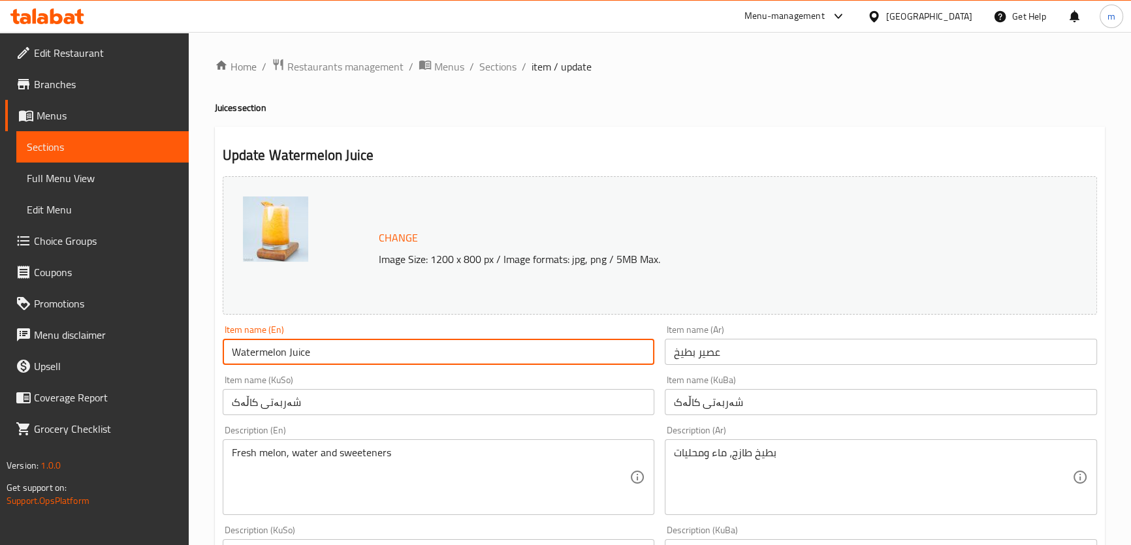
type input "Watermelon Juice"
click at [699, 405] on input "شەربەتی کاڵەک" at bounding box center [881, 402] width 432 height 26
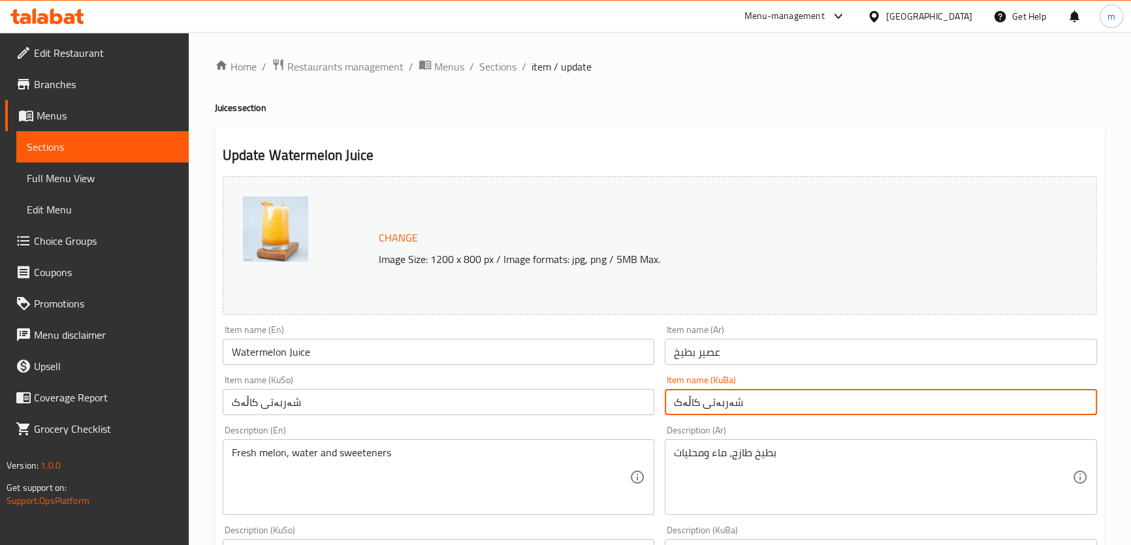
click at [699, 406] on input "شەربەتی کاڵەک" at bounding box center [881, 402] width 432 height 26
click at [693, 404] on input "شەربەتی کاڵەک" at bounding box center [881, 402] width 432 height 26
paste input "شووتی"
click at [725, 405] on input "شەربەتی شووتی" at bounding box center [881, 402] width 432 height 26
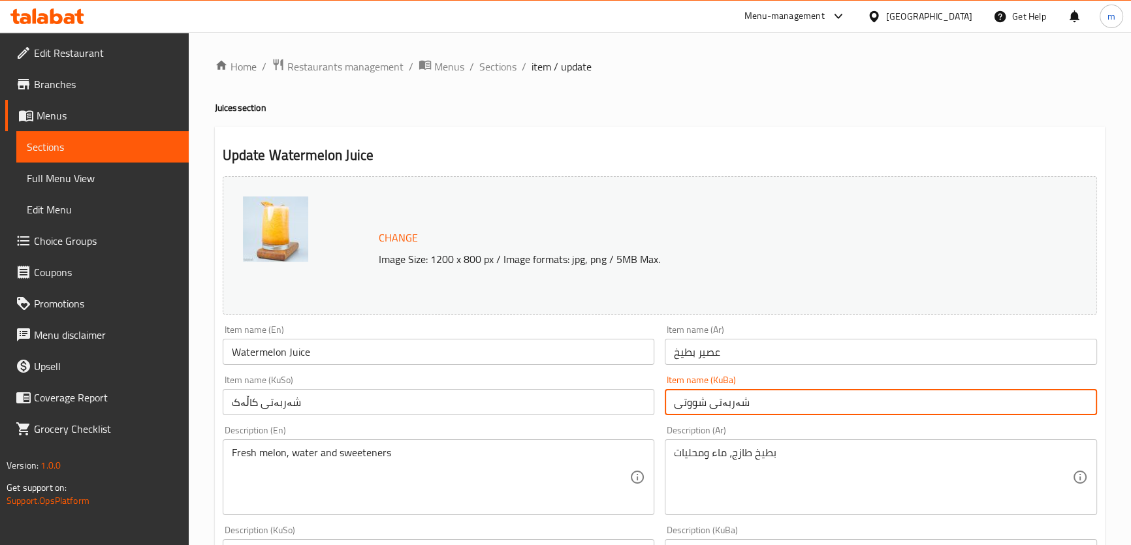
click at [725, 405] on input "شەربەتی شووتی" at bounding box center [881, 402] width 432 height 26
click at [722, 406] on input "شەربەتی شووتی" at bounding box center [881, 402] width 432 height 26
type input "شەربەتی شووتی"
click at [637, 405] on input "شەربەتی کاڵەک" at bounding box center [439, 402] width 432 height 26
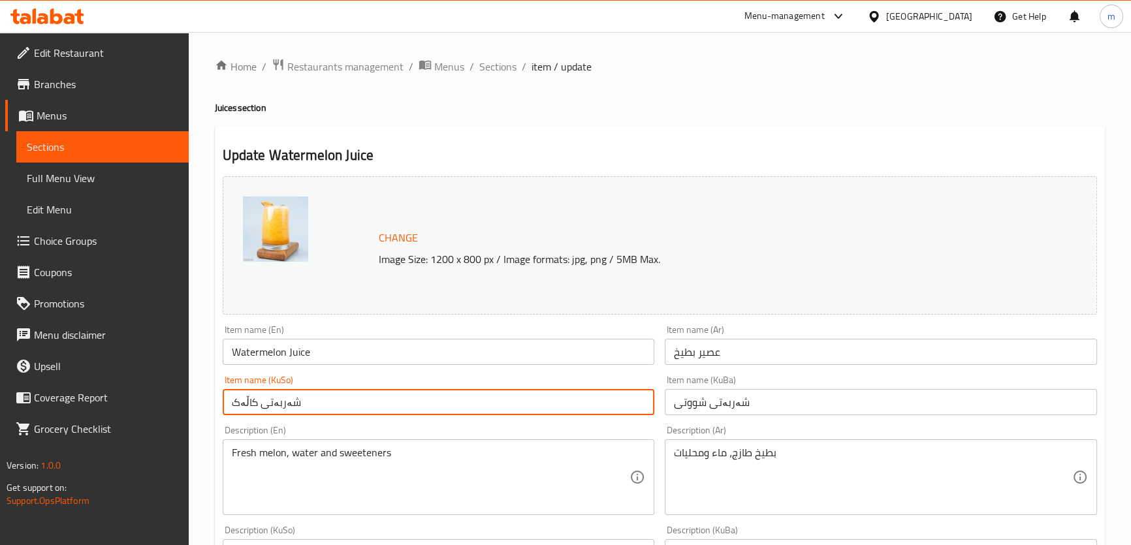
click at [636, 405] on input "شەربەتی کاڵەک" at bounding box center [439, 402] width 432 height 26
paste input "شووتی"
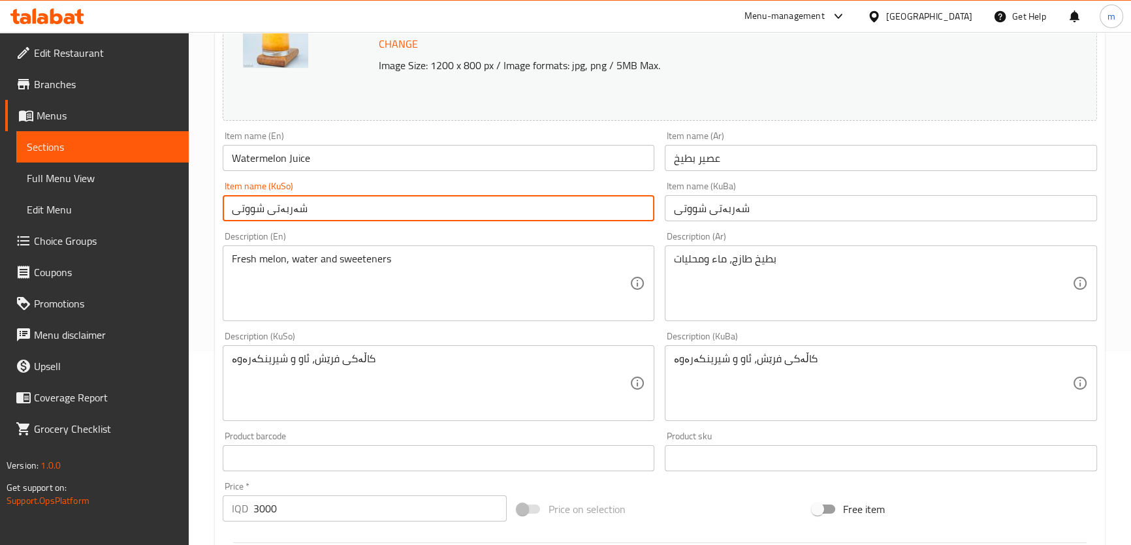
scroll to position [197, 0]
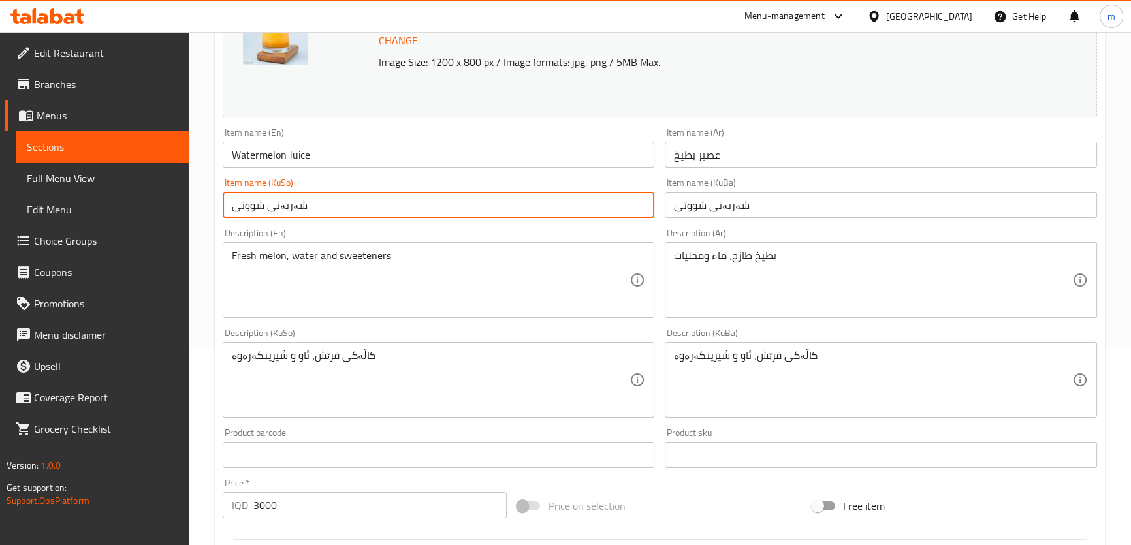
type input "شەربەتی شووتی"
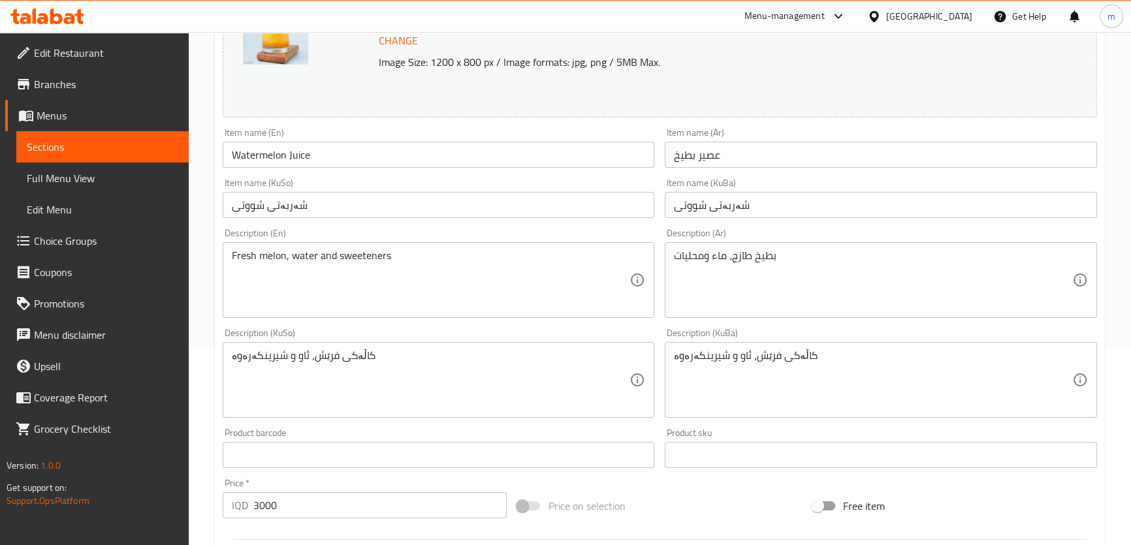
click at [843, 183] on div "Item name (KuBa) شەربەتی شووتی Item name (KuBa)" at bounding box center [881, 198] width 432 height 40
click at [698, 204] on input "شەربەتی شووتی" at bounding box center [881, 205] width 432 height 26
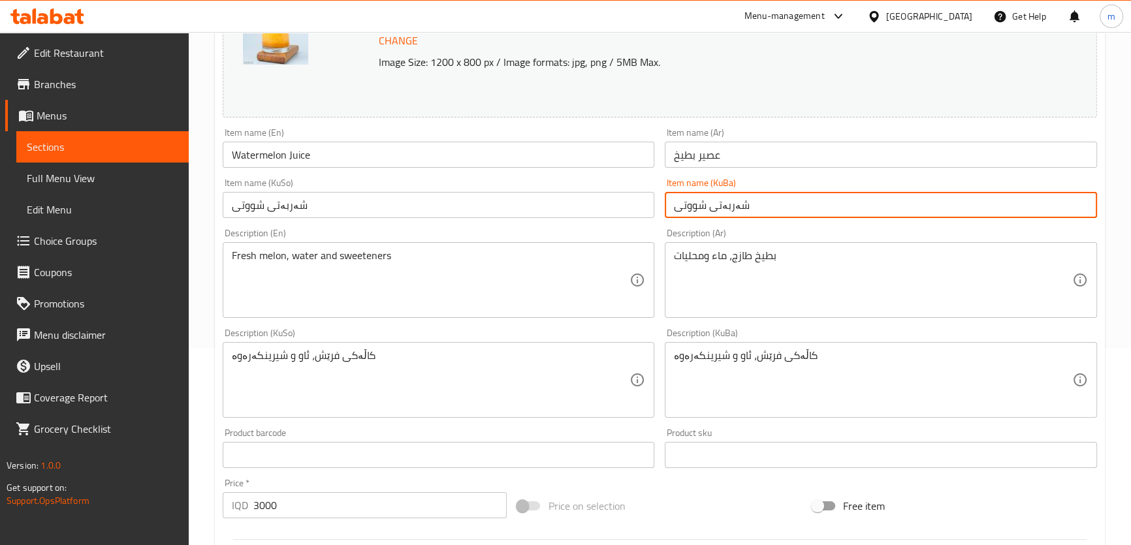
click at [698, 204] on input "شەربەتی شووتی" at bounding box center [881, 205] width 432 height 26
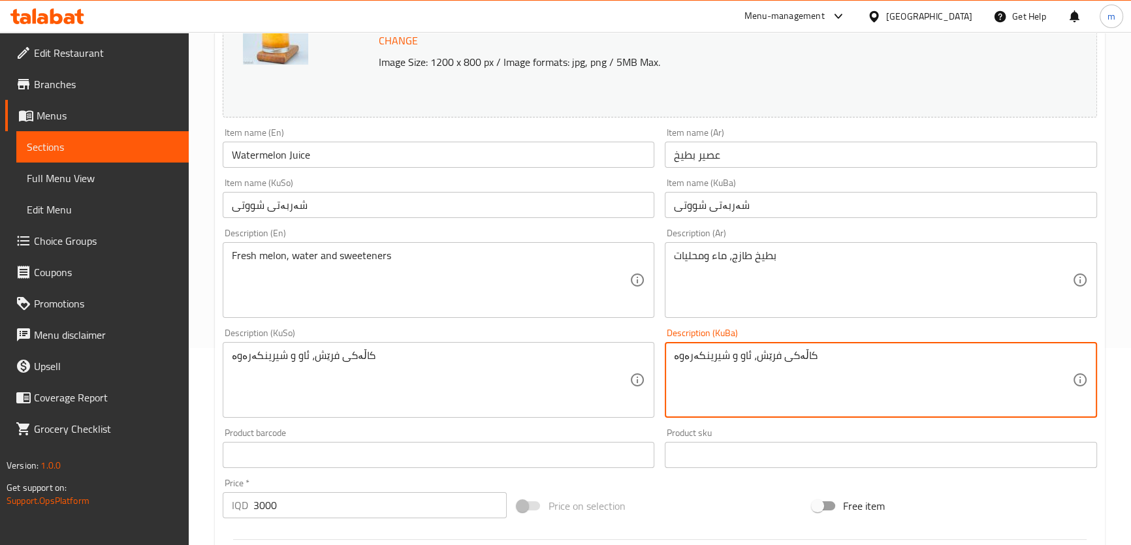
click at [794, 355] on textarea "کاڵەکی فرێش، ئاو و شیرینکەرەوە" at bounding box center [873, 380] width 398 height 62
paste textarea "شووتی"
click at [790, 361] on textarea "شووتیفرێش، ئاو و شیرینکەرەوە" at bounding box center [873, 380] width 398 height 62
click at [776, 355] on textarea "شووتیفرێش، ئاو و شیرینکەرەوە" at bounding box center [873, 380] width 398 height 62
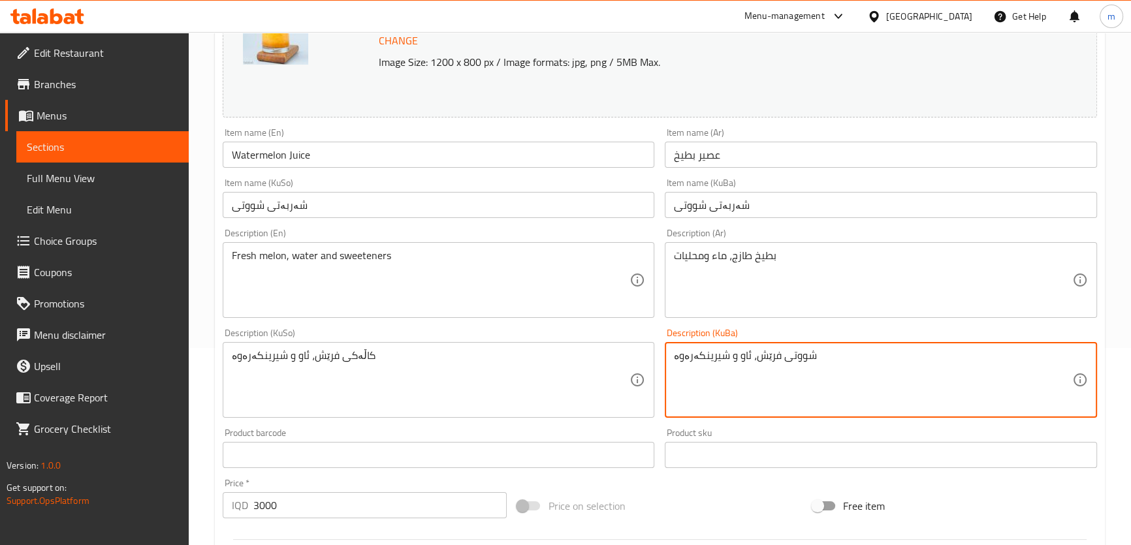
click at [790, 357] on textarea "شووتی فرێش، ئاو و شیرینکەرەوە" at bounding box center [873, 380] width 398 height 62
type textarea "شووتی فرێش، ئاو و شیرینکەرەوە"
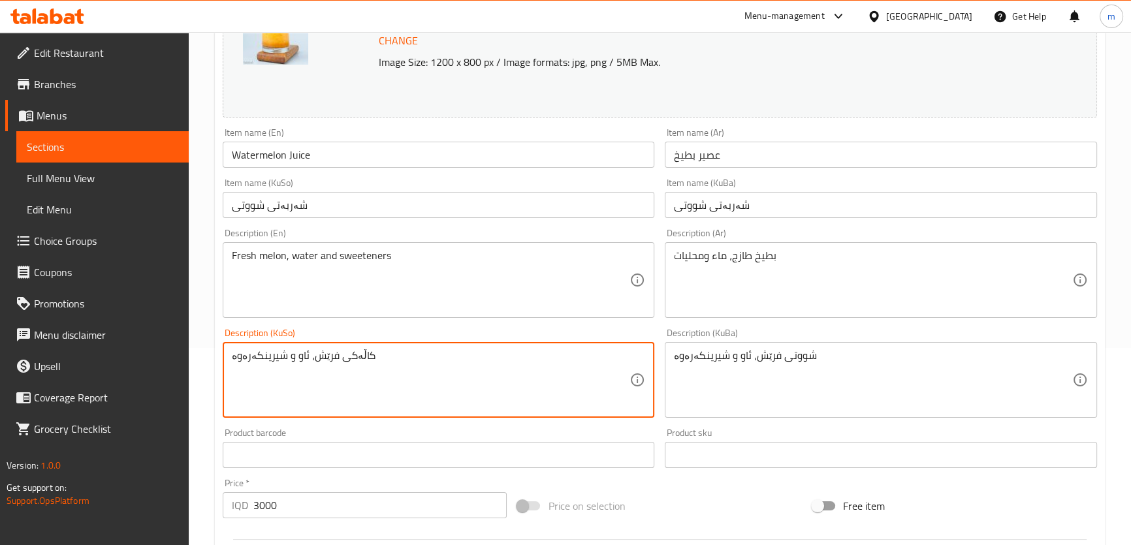
click at [624, 366] on textarea "کاڵەکی فرێش، ئاو و شیرینکەرەوە" at bounding box center [431, 380] width 398 height 62
paste textarea "شووت"
type textarea "شووتی فرێش، ئاو و شیرینکەرەوە"
drag, startPoint x: 259, startPoint y: 259, endPoint x: 273, endPoint y: 257, distance: 13.9
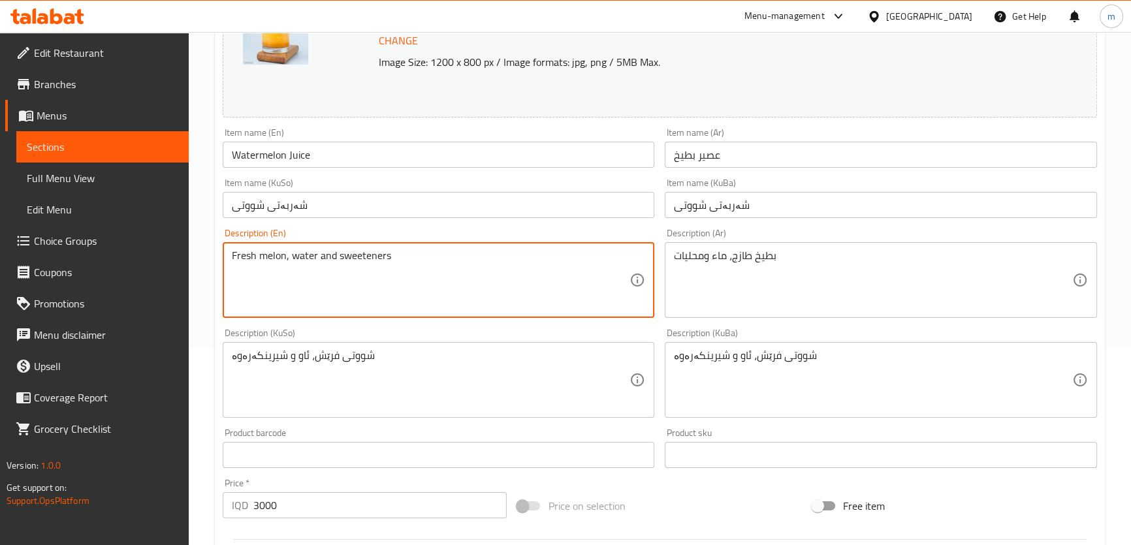
click at [274, 257] on textarea "Fresh melon, water and sweeteners" at bounding box center [431, 281] width 398 height 62
paste textarea "Water"
drag, startPoint x: 261, startPoint y: 255, endPoint x: 268, endPoint y: 257, distance: 6.8
click at [268, 257] on textarea "Fresh Watermelon, water and sweeteners" at bounding box center [431, 281] width 398 height 62
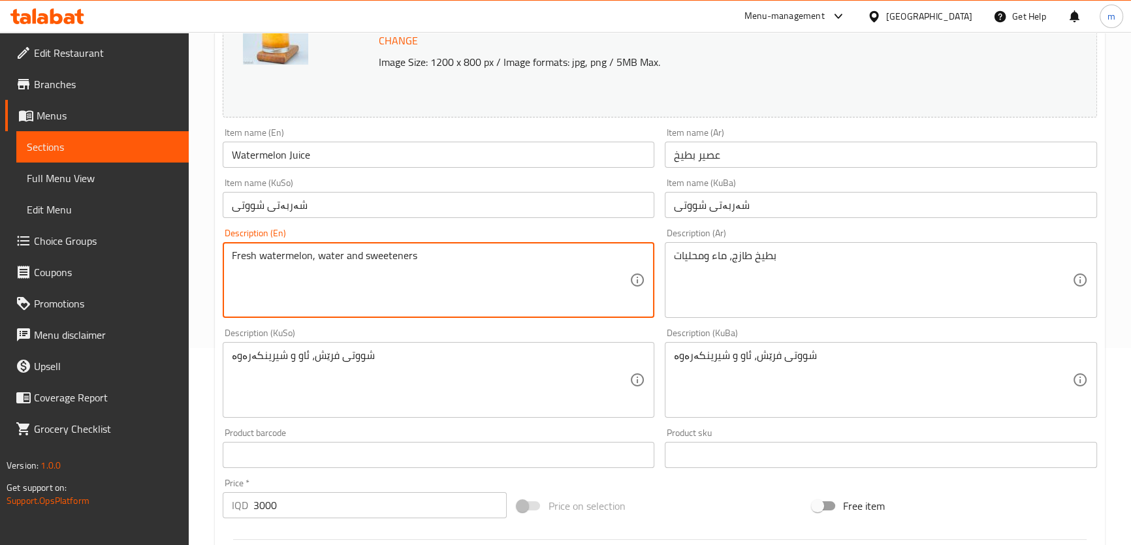
type textarea "Fresh watermelon, water and sweeteners"
click at [302, 185] on div "Item name (KuSo) شەربەتی شووتی Item name (KuSo)" at bounding box center [439, 198] width 432 height 40
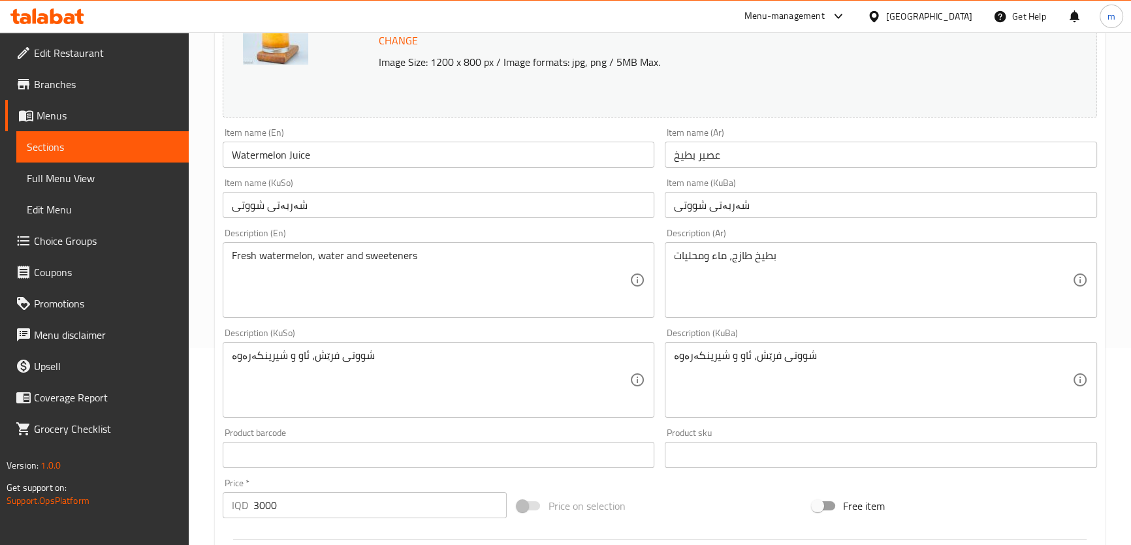
click at [375, 193] on input "شەربەتی شووتی" at bounding box center [439, 205] width 432 height 26
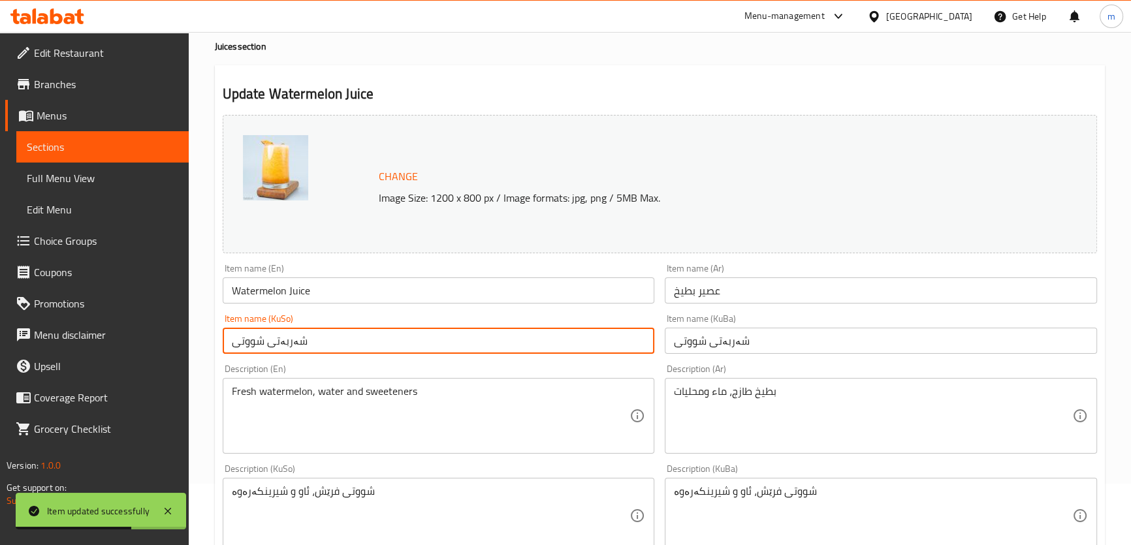
scroll to position [0, 0]
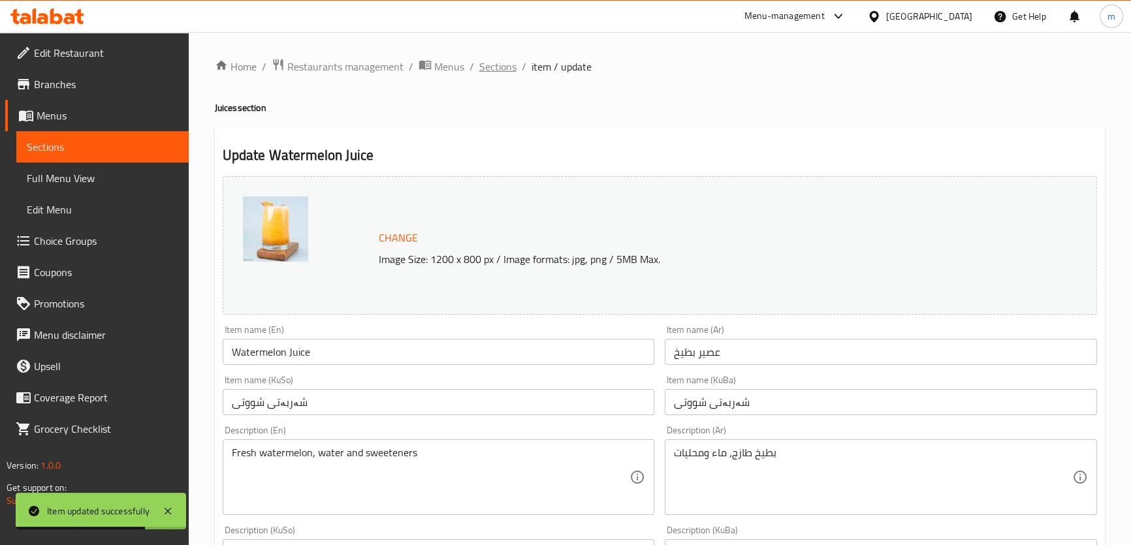
click at [496, 73] on span "Sections" at bounding box center [497, 67] width 37 height 16
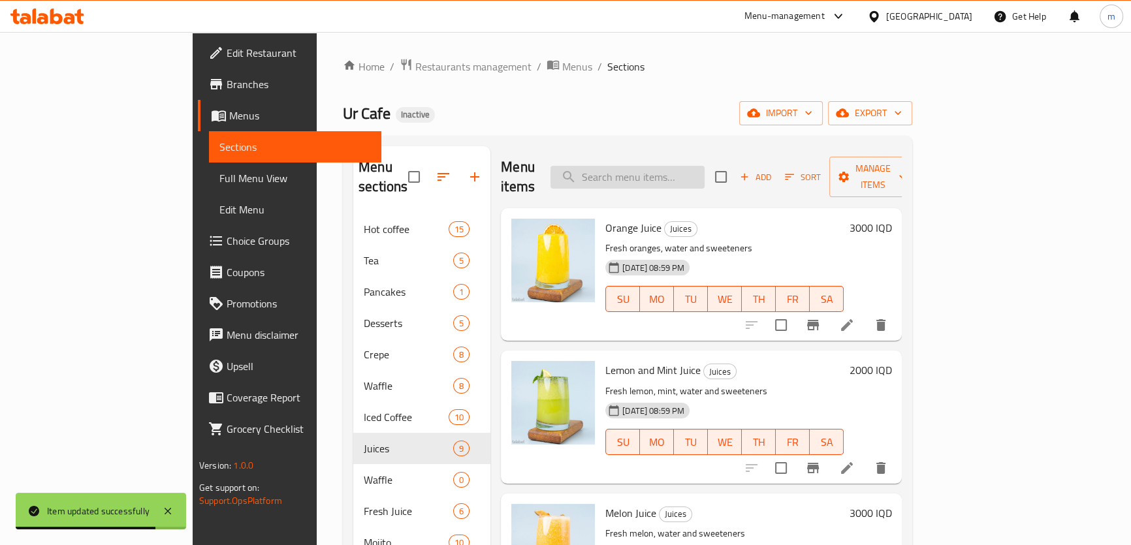
click at [705, 175] on input "search" at bounding box center [628, 177] width 154 height 23
paste input "Banana and Milk Juice"
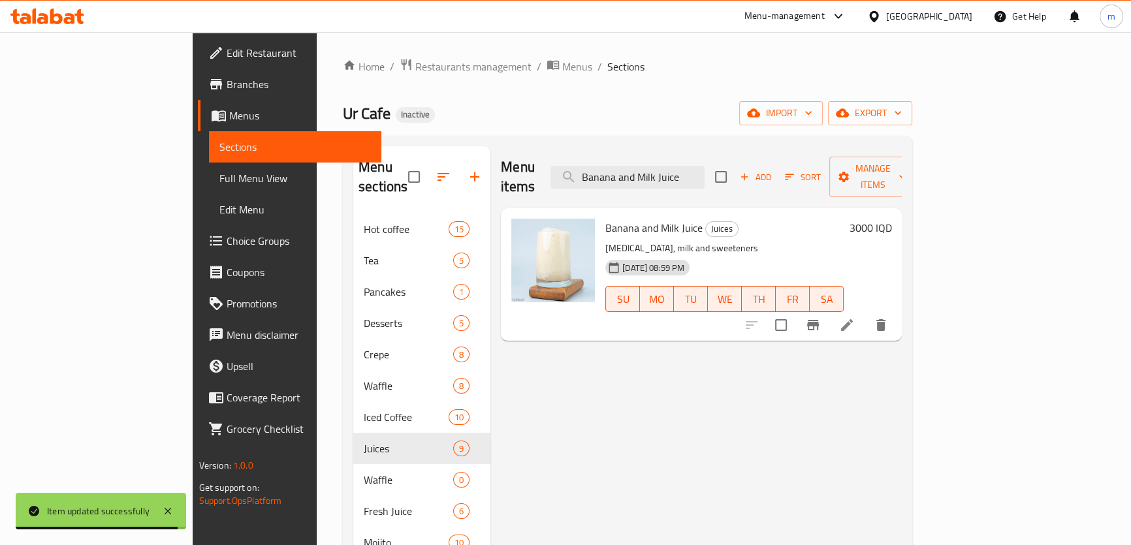
type input "Banana and Milk Juice"
click at [853, 319] on icon at bounding box center [847, 325] width 12 height 12
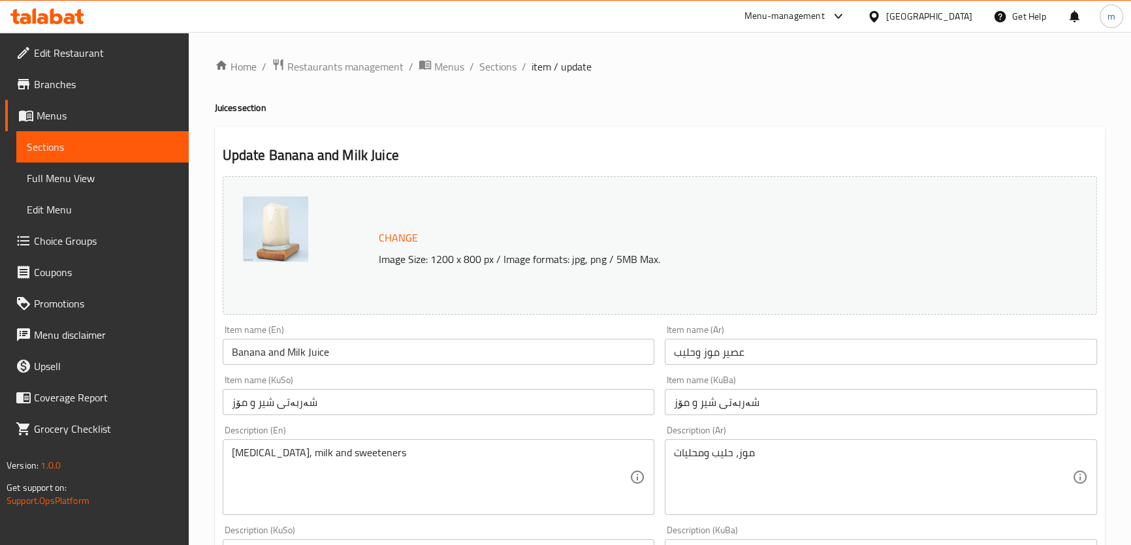
click at [255, 357] on input "Banana and Milk Juice" at bounding box center [439, 352] width 432 height 26
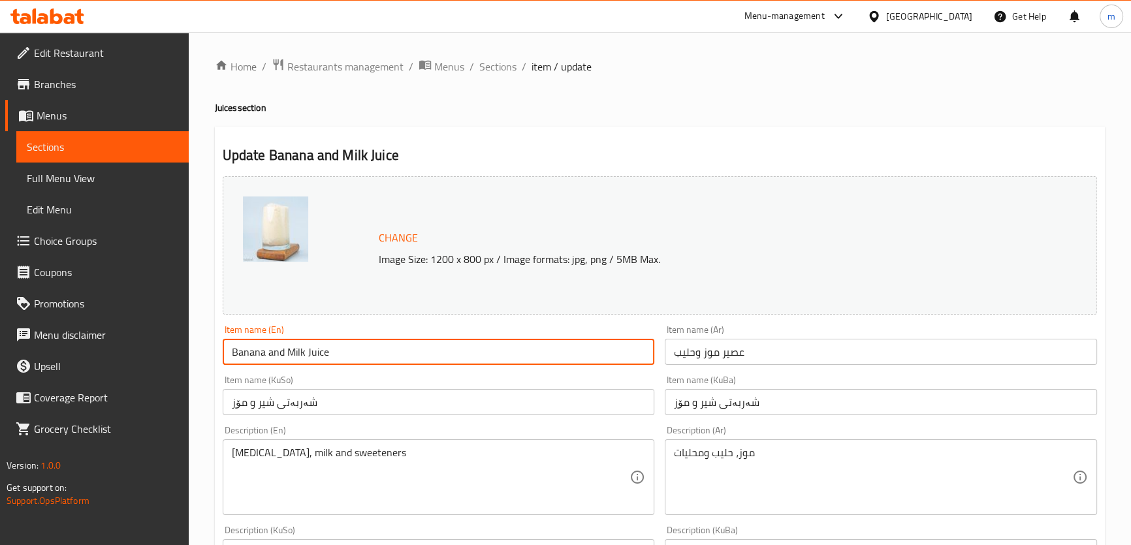
click at [255, 357] on input "Banana and Milk Juice" at bounding box center [439, 352] width 432 height 26
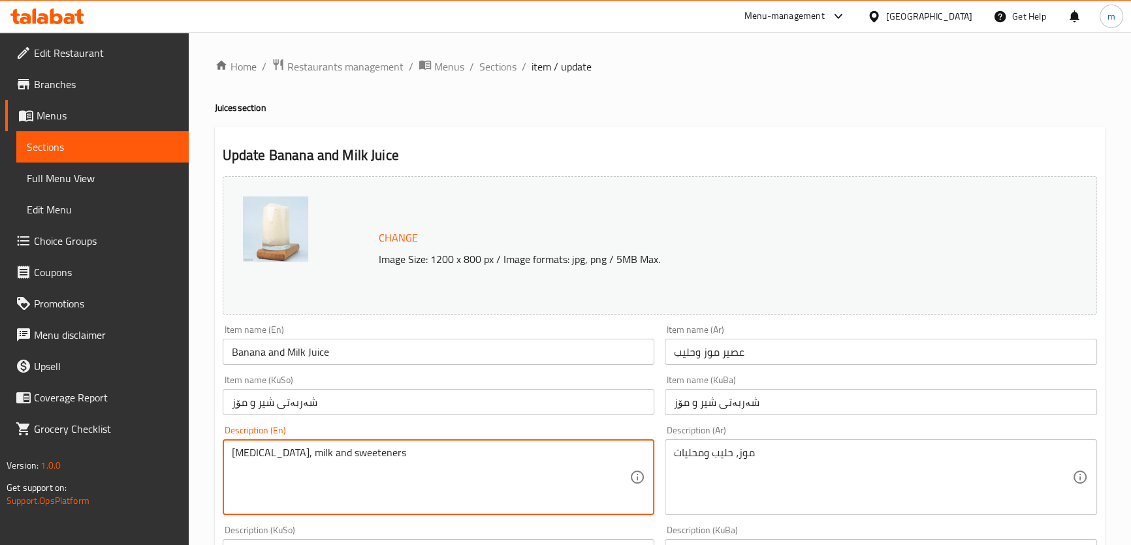
click at [249, 451] on textarea "Banan, milk and sweeteners" at bounding box center [431, 478] width 398 height 62
paste textarea "a"
type textarea "Banana, milk and sweeteners"
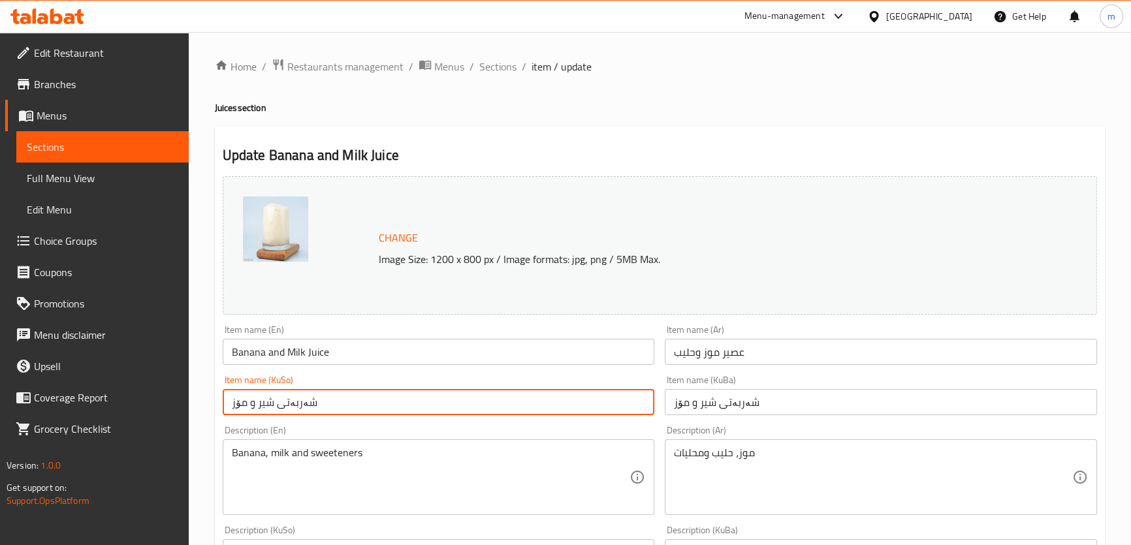
click at [306, 399] on input "شەربەتی شیر و مۆز" at bounding box center [439, 402] width 432 height 26
click at [499, 69] on span "Sections" at bounding box center [497, 67] width 37 height 16
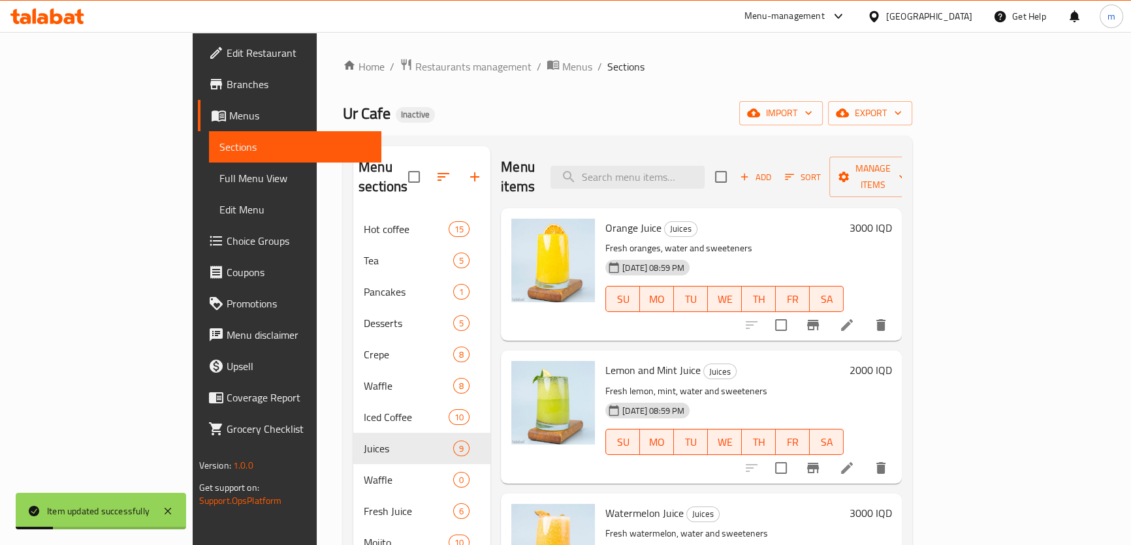
drag, startPoint x: 653, startPoint y: 135, endPoint x: 673, endPoint y: 191, distance: 60.5
click at [653, 152] on div "Home / Restaurants management / Menus / Sections Ur Cafe Inactive import export…" at bounding box center [628, 380] width 570 height 644
click at [674, 208] on div "Orange Juice Juices Fresh oranges, water and sweeteners 14-08-2025 08:59 PM SU …" at bounding box center [701, 274] width 401 height 133
click at [682, 175] on input "search" at bounding box center [628, 177] width 154 height 23
paste input "Vanilla Milkshake"
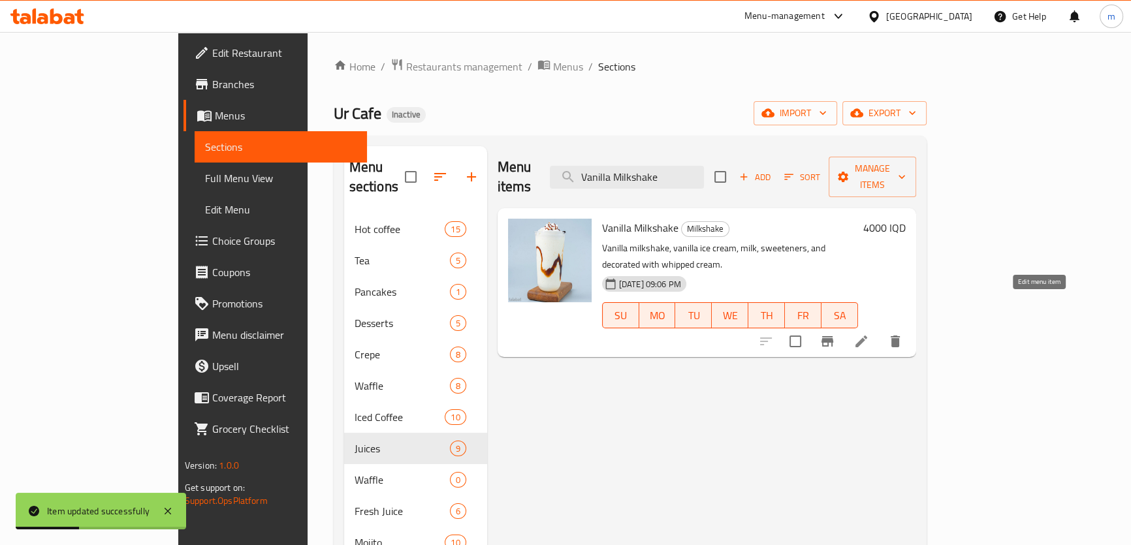
type input "Vanilla Milkshake"
click at [867, 336] on icon at bounding box center [862, 342] width 12 height 12
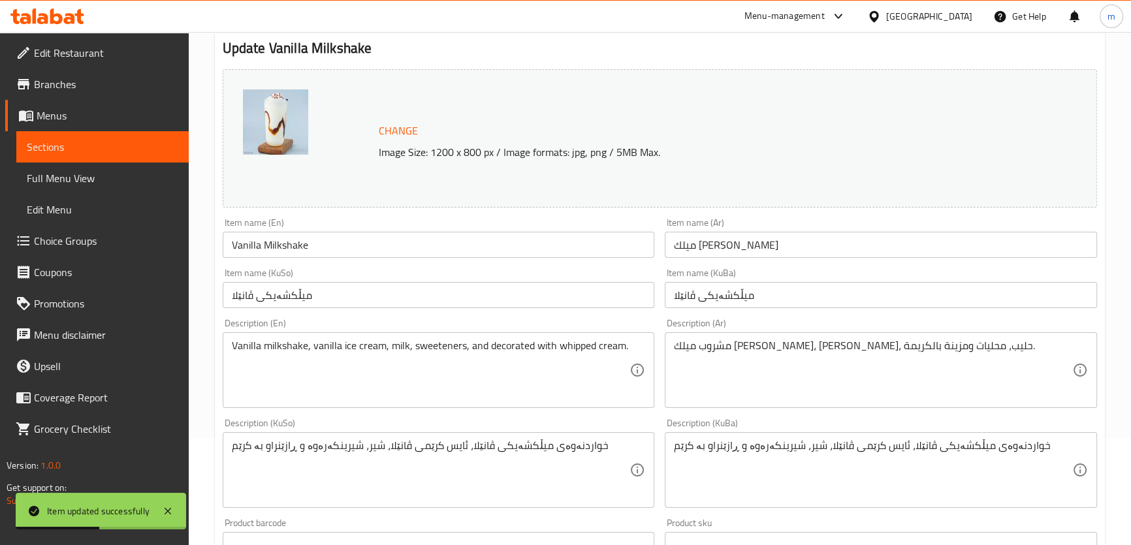
scroll to position [197, 0]
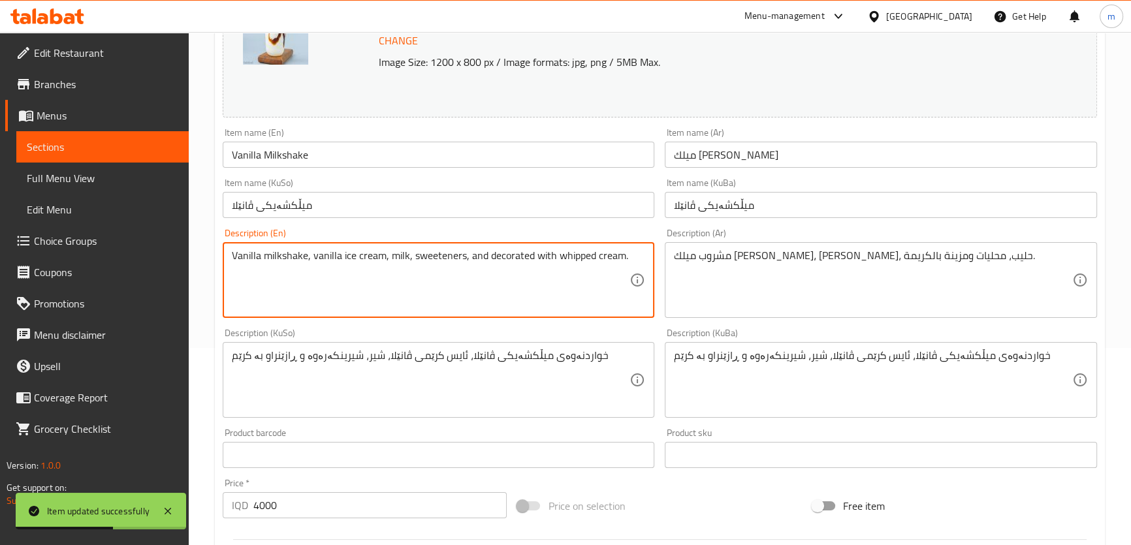
click at [567, 259] on textarea "Vanilla milkshake, vanilla ice cream, milk, sweeteners, and decorated with whip…" at bounding box center [431, 281] width 398 height 62
click at [464, 255] on textarea "Vanilla milkshake, vanilla ice cream, milk, sweeteners, and decorated with crea…" at bounding box center [431, 281] width 398 height 62
click at [596, 265] on textarea "Vanilla milkshake, vanilla ice cream, milk, sweeteners and decorated with cream." at bounding box center [431, 281] width 398 height 62
type textarea "Vanilla milkshake, vanilla ice cream, milk, sweeteners and decorated with cream"
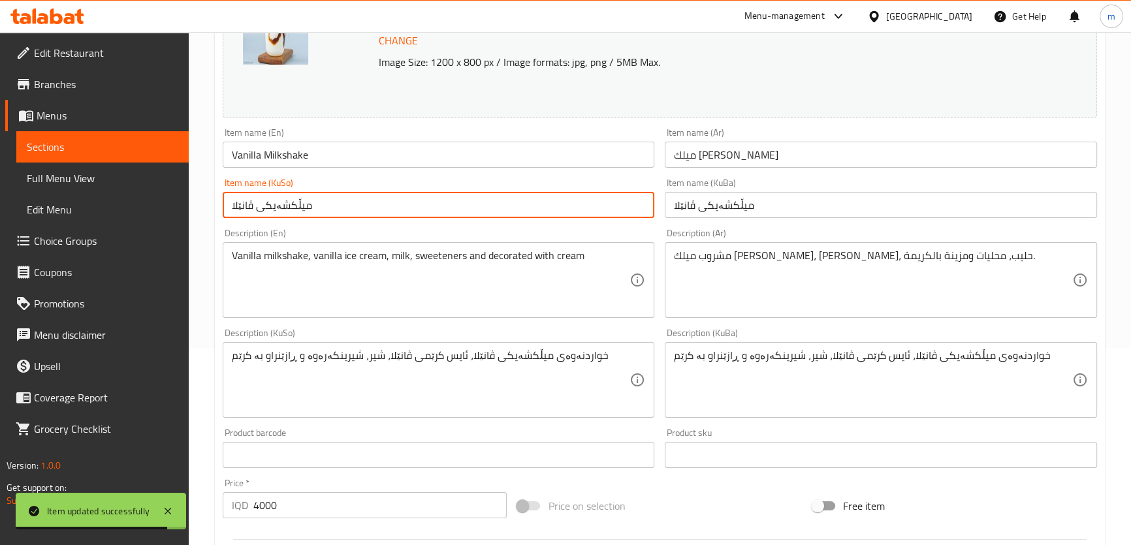
click at [524, 213] on input "میڵکشەیکی ڤانێلا" at bounding box center [439, 205] width 432 height 26
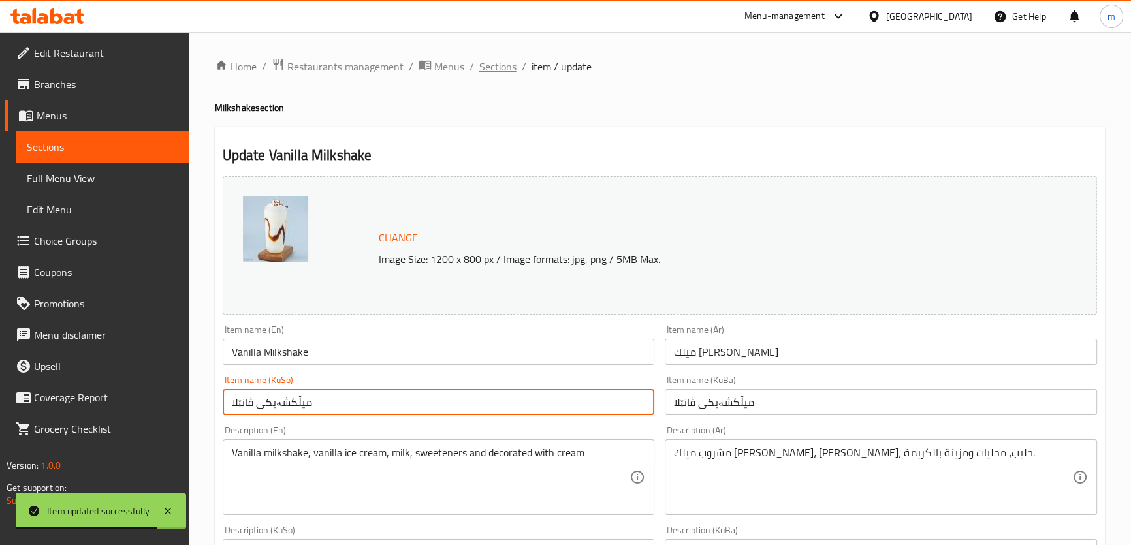
click at [495, 63] on span "Sections" at bounding box center [497, 67] width 37 height 16
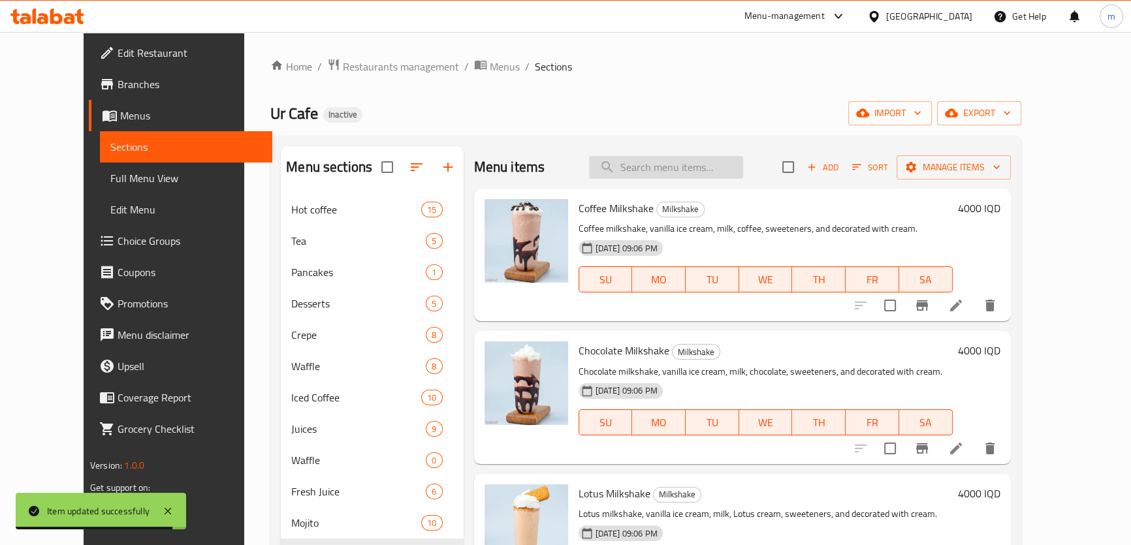
click at [681, 171] on input "search" at bounding box center [666, 167] width 154 height 23
paste input "Pistachio Milkshake"
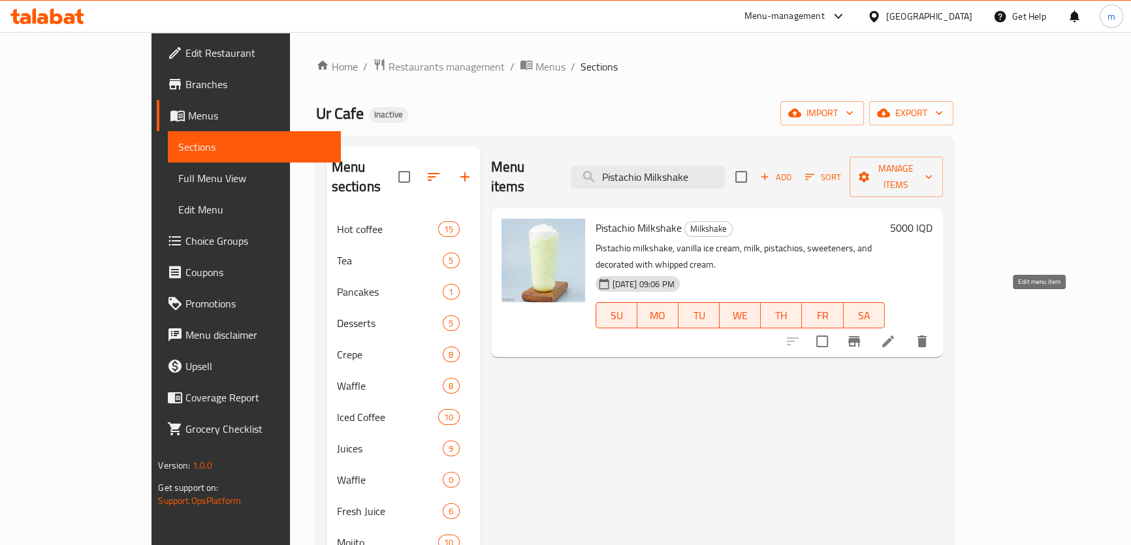
type input "Pistachio Milkshake"
click at [896, 334] on icon at bounding box center [888, 342] width 16 height 16
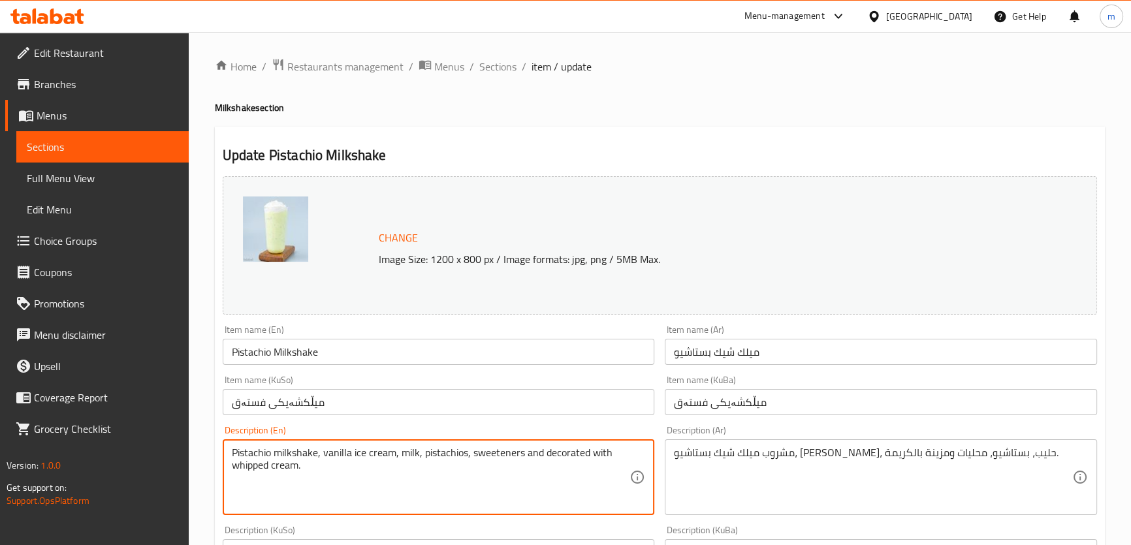
click at [596, 454] on textarea "Pistachio milkshake, vanilla ice cream, milk, pistachios, sweeteners and decora…" at bounding box center [431, 478] width 398 height 62
click at [259, 461] on textarea "Pistachio milkshake, vanilla ice cream, milk, pistachios, sweeteners and decora…" at bounding box center [431, 478] width 398 height 62
click at [259, 462] on textarea "Pistachio milkshake, vanilla ice cream, milk, pistachios, sweeteners and decora…" at bounding box center [431, 478] width 398 height 62
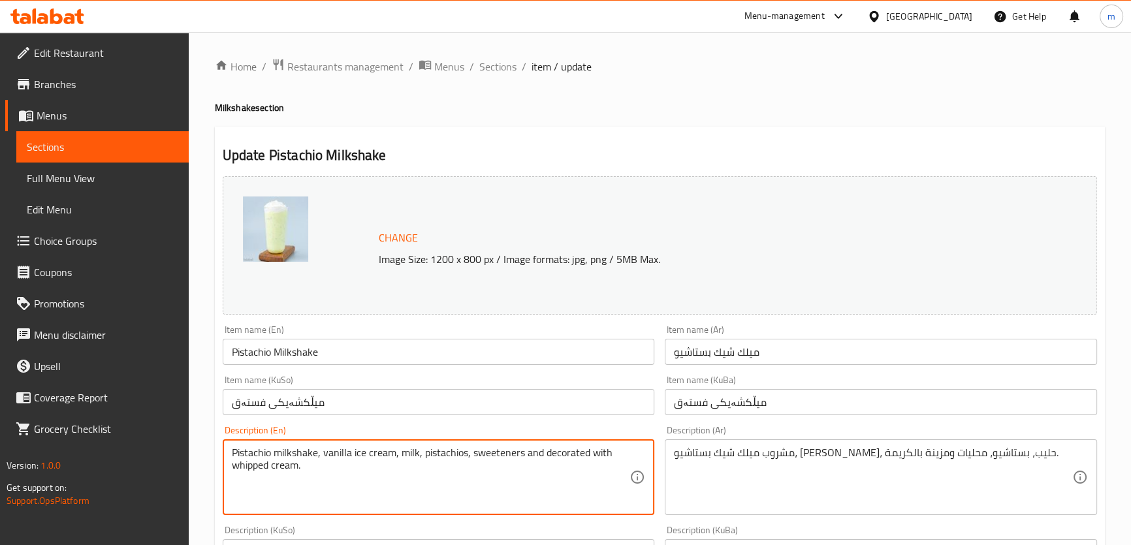
click at [259, 462] on textarea "Pistachio milkshake, vanilla ice cream, milk, pistachios, sweeteners and decora…" at bounding box center [431, 478] width 398 height 62
click at [253, 468] on textarea "Pistachio milkshake, vanilla ice cream, milk, pistachios, sweeteners and decora…" at bounding box center [431, 478] width 398 height 62
click at [324, 469] on textarea "Pistachio milkshake, vanilla ice cream, milk, pistachios, sweeteners and decora…" at bounding box center [431, 478] width 398 height 62
drag, startPoint x: 256, startPoint y: 465, endPoint x: 250, endPoint y: 462, distance: 6.7
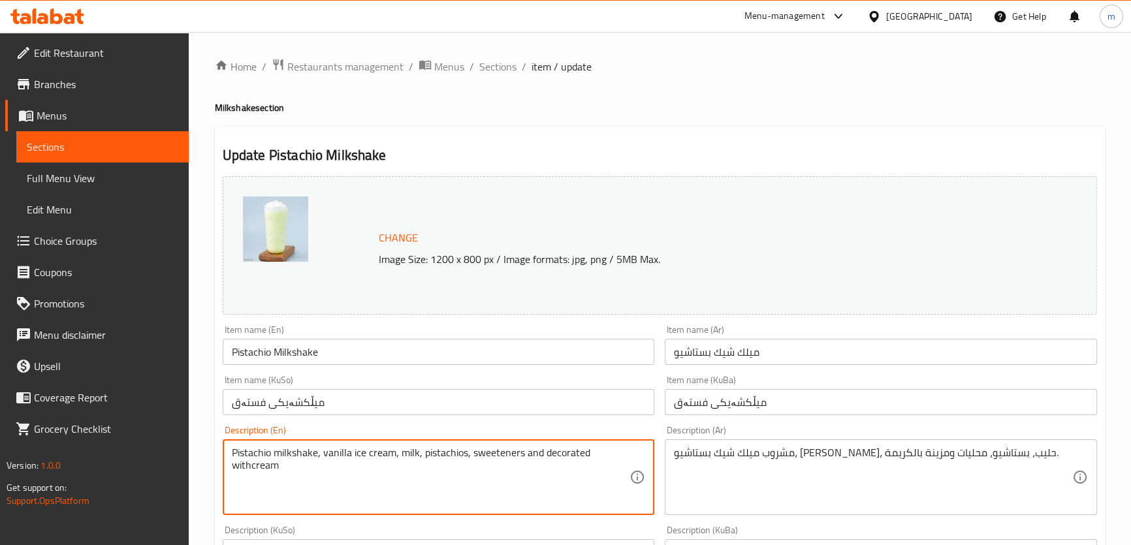
click at [255, 465] on textarea "Pistachio milkshake, vanilla ice cream, milk, pistachios, sweeteners and decora…" at bounding box center [431, 478] width 398 height 62
click at [250, 462] on textarea "Pistachio milkshake, vanilla ice cream, milk, pistachios, sweeteners and decora…" at bounding box center [431, 478] width 398 height 62
click at [251, 464] on textarea "Pistachio milkshake, vanilla ice cream, milk, pistachios, sweeteners and decora…" at bounding box center [431, 478] width 398 height 62
type textarea "Pistachio milkshake, vanilla ice cream, milk, pistachios, sweeteners and decora…"
click at [315, 415] on input "میڵکشەیکی فستەق" at bounding box center [439, 402] width 432 height 26
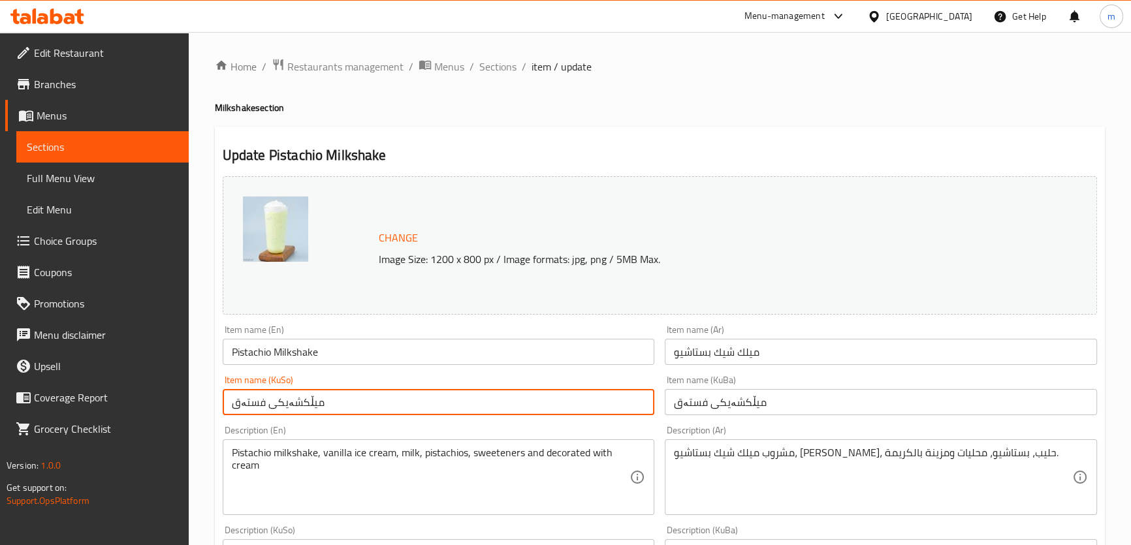
click at [508, 65] on span "Sections" at bounding box center [497, 67] width 37 height 16
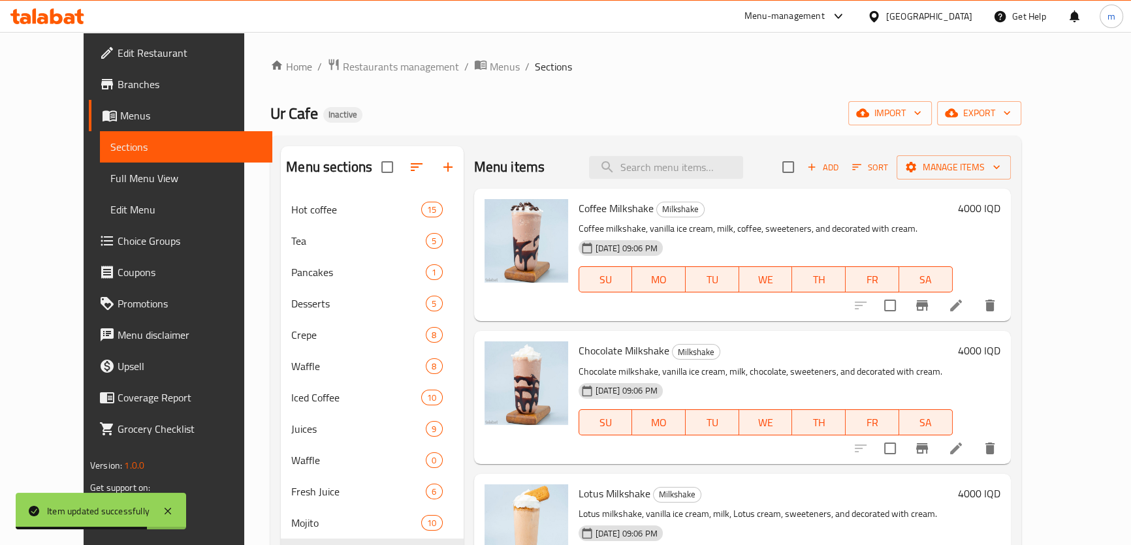
click at [700, 151] on div "Menu items Add Sort Manage items" at bounding box center [742, 167] width 537 height 42
click at [707, 162] on input "search" at bounding box center [666, 167] width 154 height 23
paste input "Strawberry Milkshake"
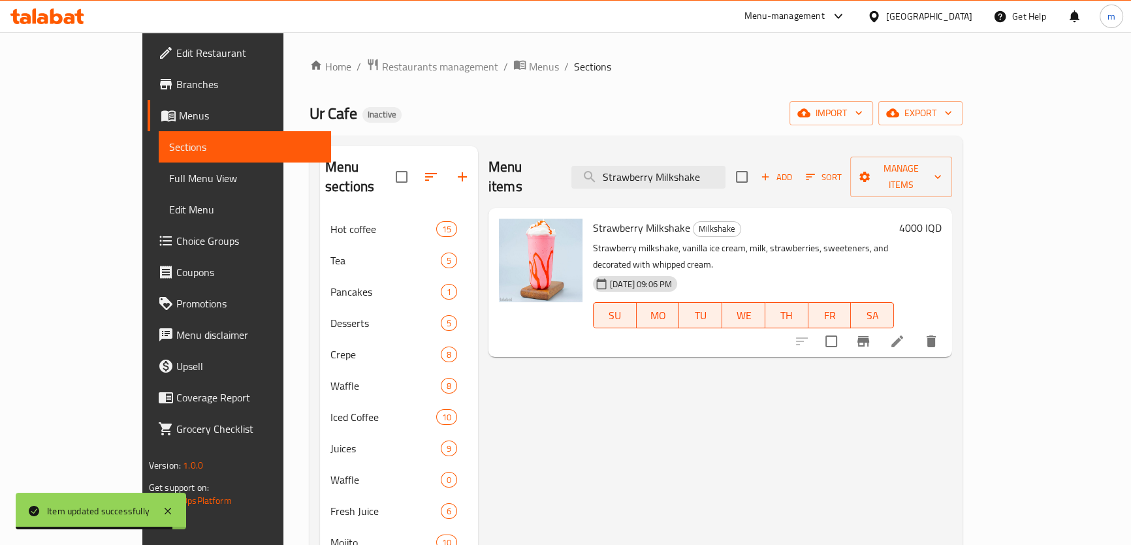
type input "Strawberry Milkshake"
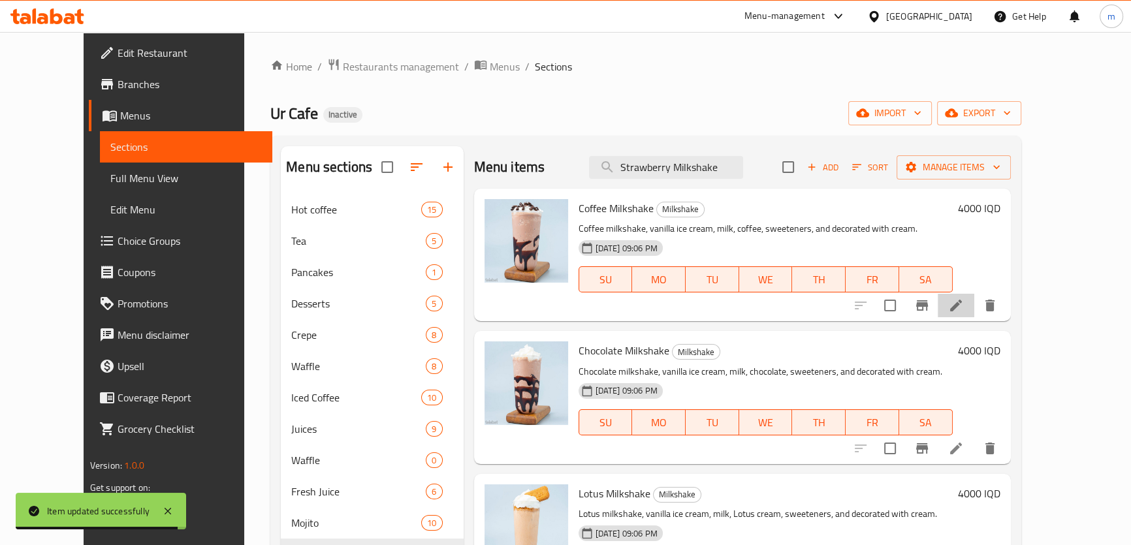
click at [975, 314] on li at bounding box center [956, 306] width 37 height 24
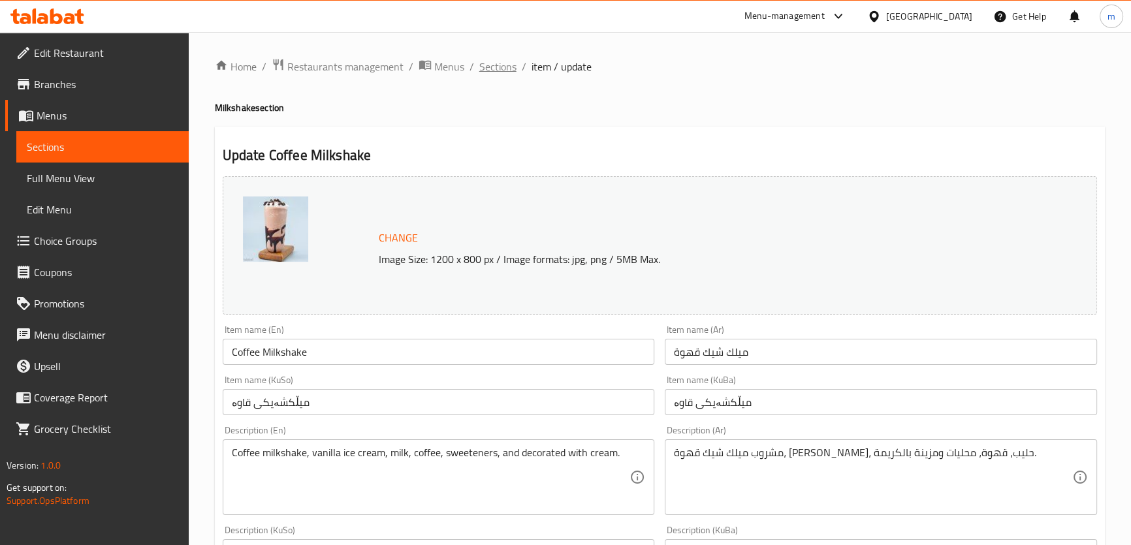
click at [495, 70] on span "Sections" at bounding box center [497, 67] width 37 height 16
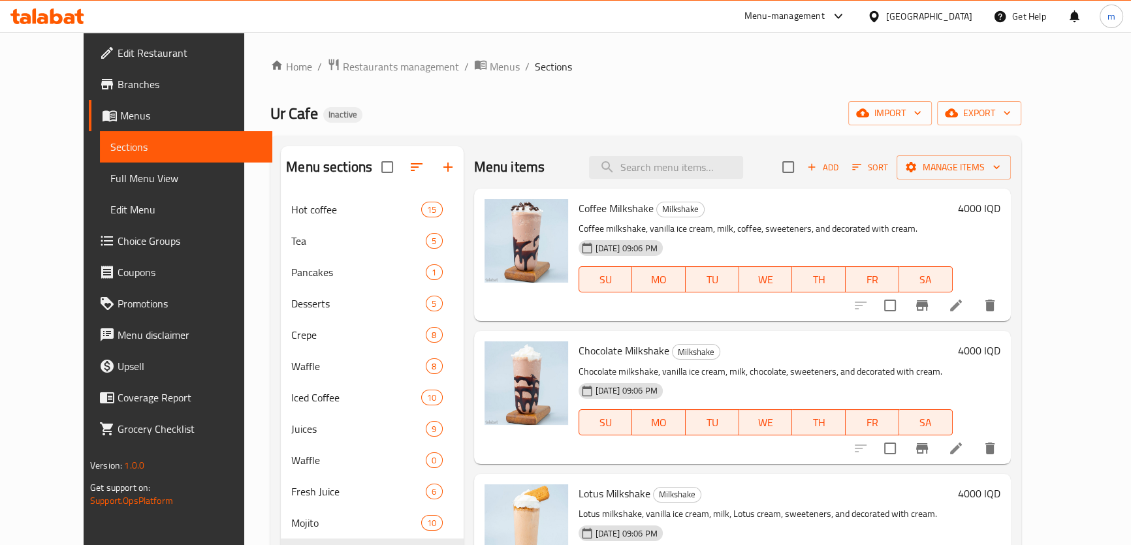
drag, startPoint x: 636, startPoint y: 118, endPoint x: 679, endPoint y: 151, distance: 55.0
click at [654, 124] on div "Ur Cafe Inactive import export" at bounding box center [645, 113] width 750 height 24
click at [683, 155] on div "Menu items Add Sort Manage items" at bounding box center [742, 167] width 537 height 42
click at [694, 168] on input "search" at bounding box center [666, 167] width 154 height 23
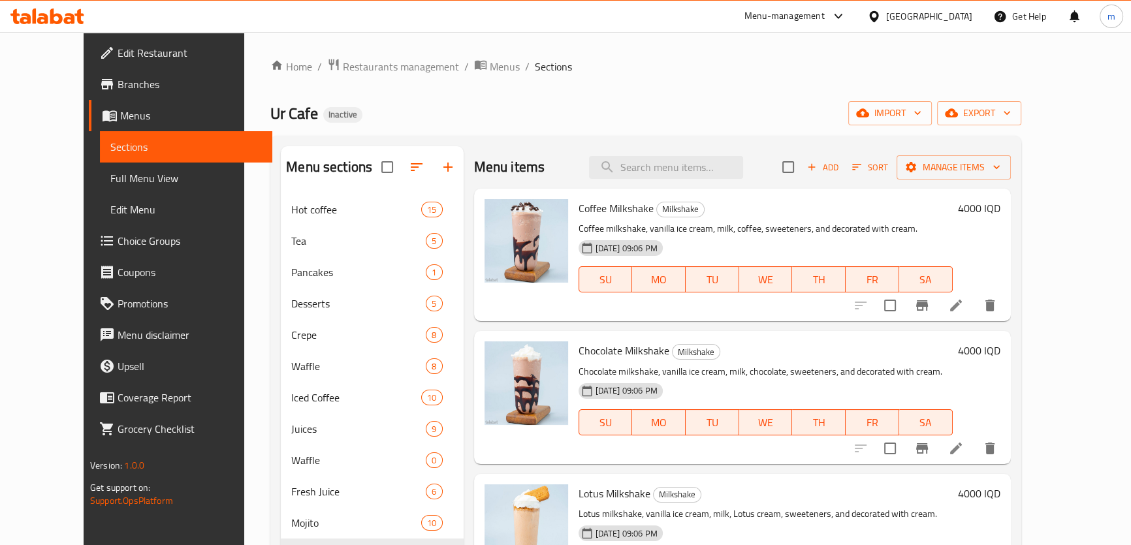
paste input "Strawberry Milkshake"
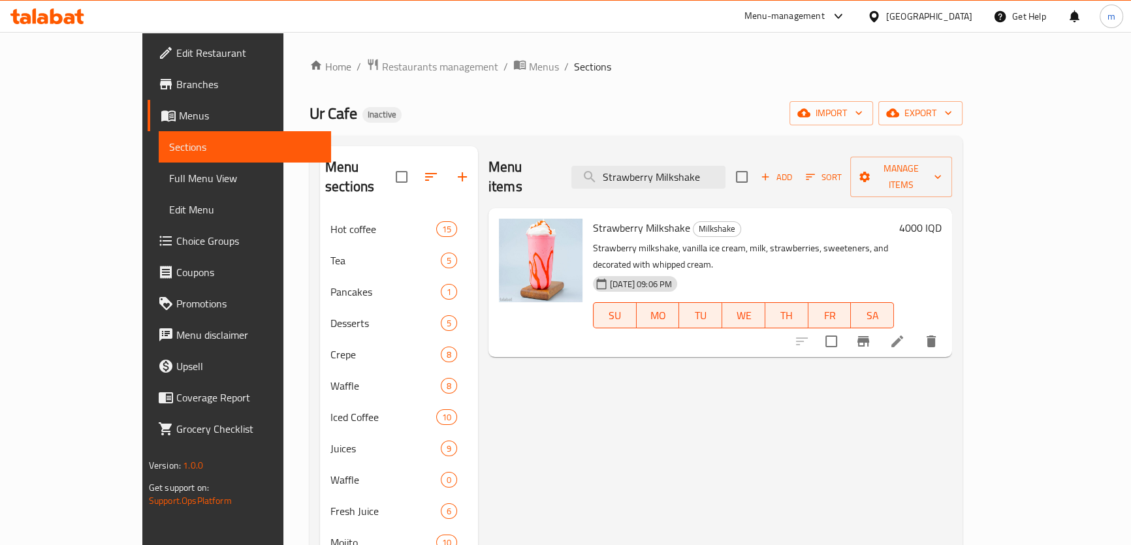
type input "Strawberry Milkshake"
click at [947, 326] on div at bounding box center [866, 341] width 161 height 31
click at [916, 330] on li at bounding box center [897, 342] width 37 height 24
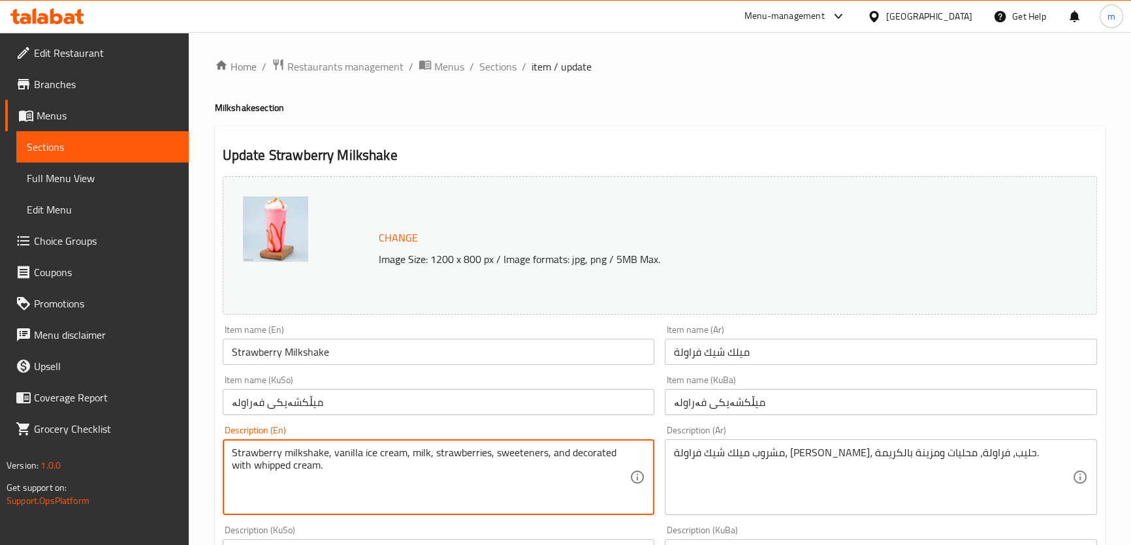
click at [270, 472] on textarea "Strawberry milkshake, vanilla ice cream, milk, strawberries, sweeteners, and de…" at bounding box center [431, 478] width 398 height 62
type textarea "Strawberry milkshake, vanilla ice cream, milk, strawberries, sweeteners, and de…"
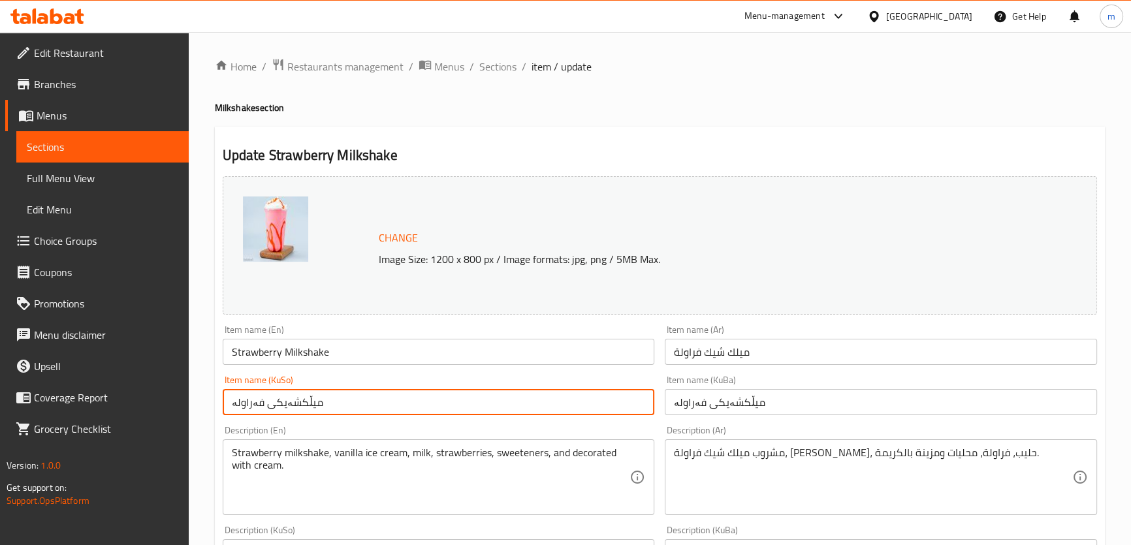
click at [326, 398] on input "میڵکشەیکی فەراولە" at bounding box center [439, 402] width 432 height 26
click at [490, 65] on span "Sections" at bounding box center [497, 67] width 37 height 16
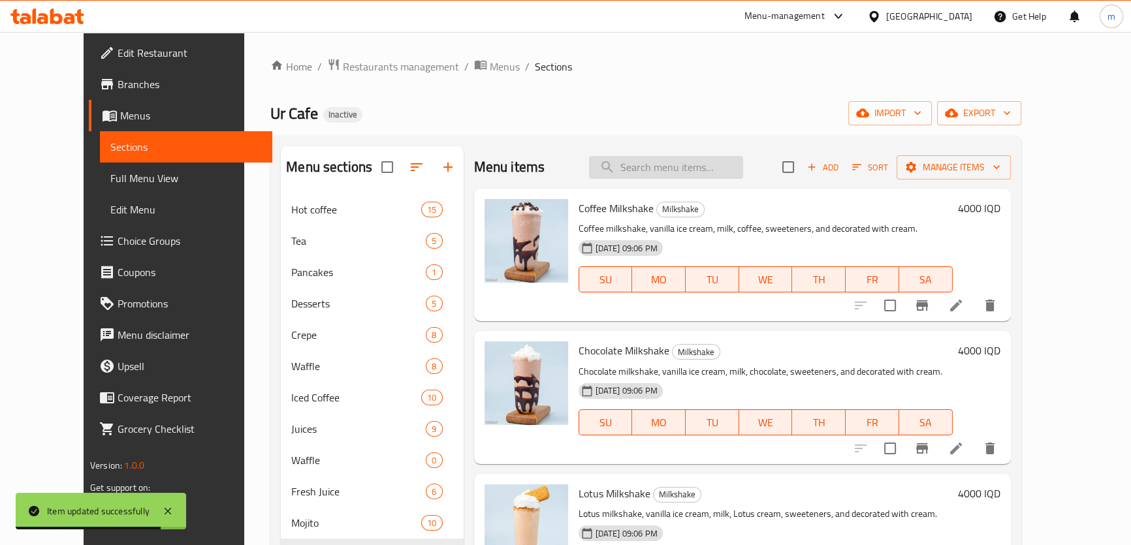
click at [669, 176] on input "search" at bounding box center [666, 167] width 154 height 23
paste input "Strawberry Milkshake"
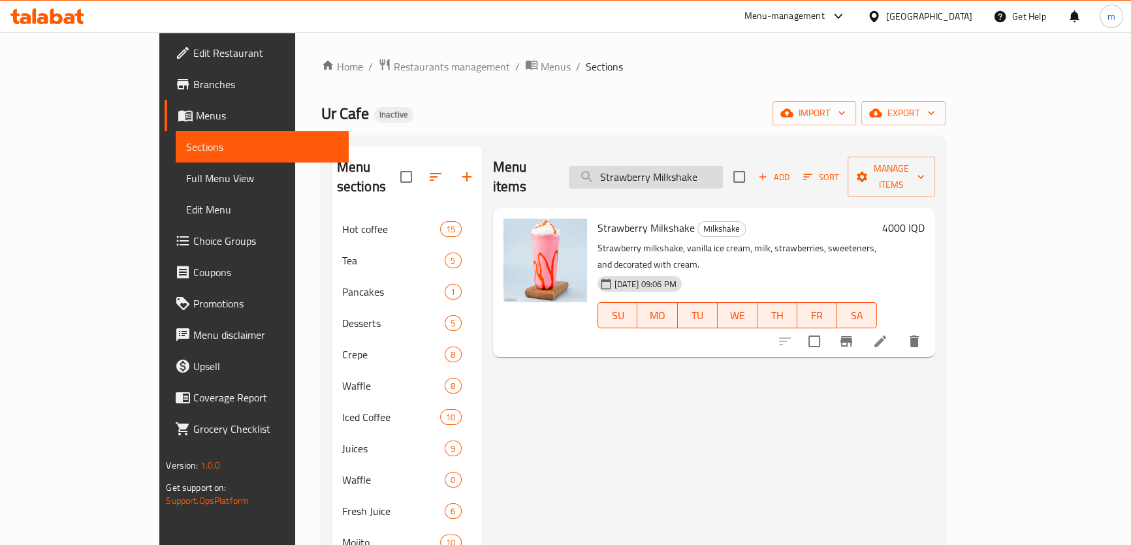
click at [690, 166] on input "Strawberry Milkshake" at bounding box center [646, 177] width 154 height 23
paste input "Caramel"
drag, startPoint x: 690, startPoint y: 165, endPoint x: 899, endPoint y: 325, distance: 264.2
click at [690, 166] on input "Strawberry Milkshake" at bounding box center [646, 177] width 154 height 23
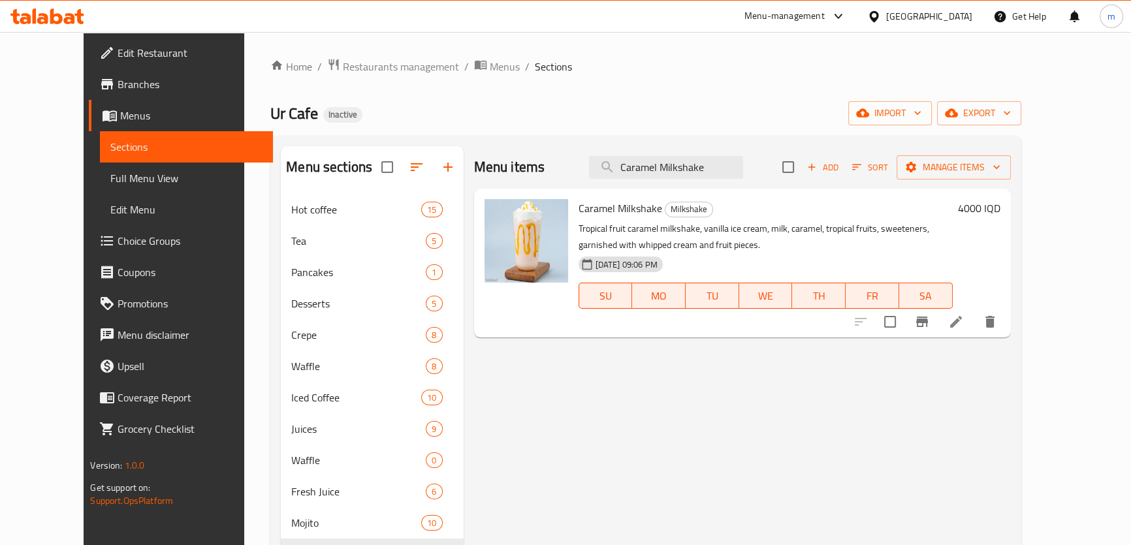
type input "Caramel Milkshake"
click at [964, 320] on icon at bounding box center [956, 322] width 16 height 16
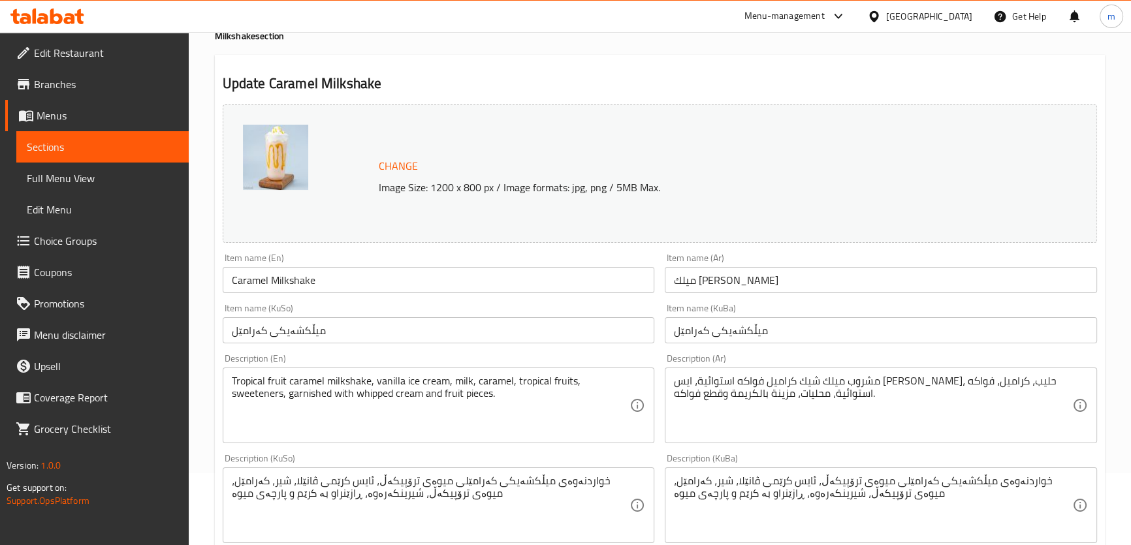
scroll to position [99, 0]
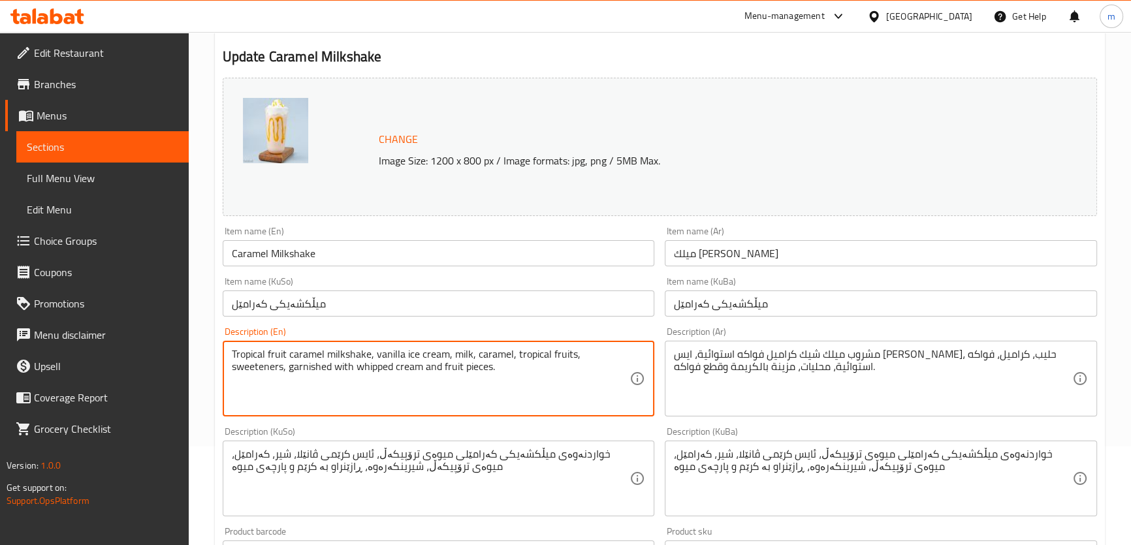
click at [378, 363] on textarea "Tropical fruit caramel milkshake, vanilla ice cream, milk, caramel, tropical fr…" at bounding box center [431, 379] width 398 height 62
click at [370, 366] on textarea "Tropical fruit caramel milkshake, vanilla ice cream, milk, caramel, tropical fr…" at bounding box center [431, 379] width 398 height 62
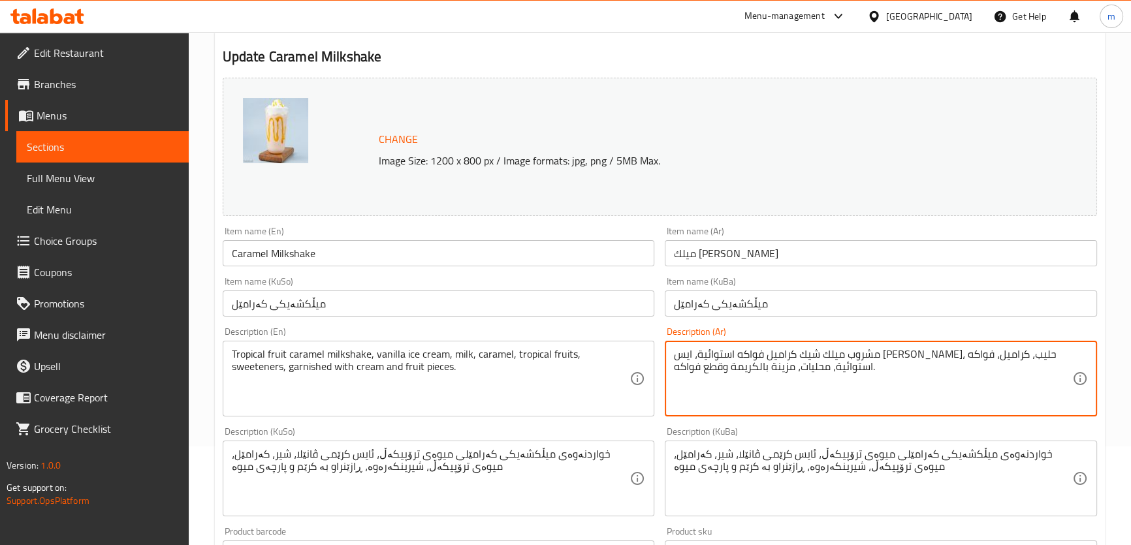
drag, startPoint x: 1069, startPoint y: 355, endPoint x: 951, endPoint y: 349, distance: 117.7
click at [951, 349] on textarea "مشروب ميلك شيك كراميل فواكه استوائية، ايس كريم فانيلا، حليب، كراميل، فواكه استو…" at bounding box center [873, 379] width 398 height 62
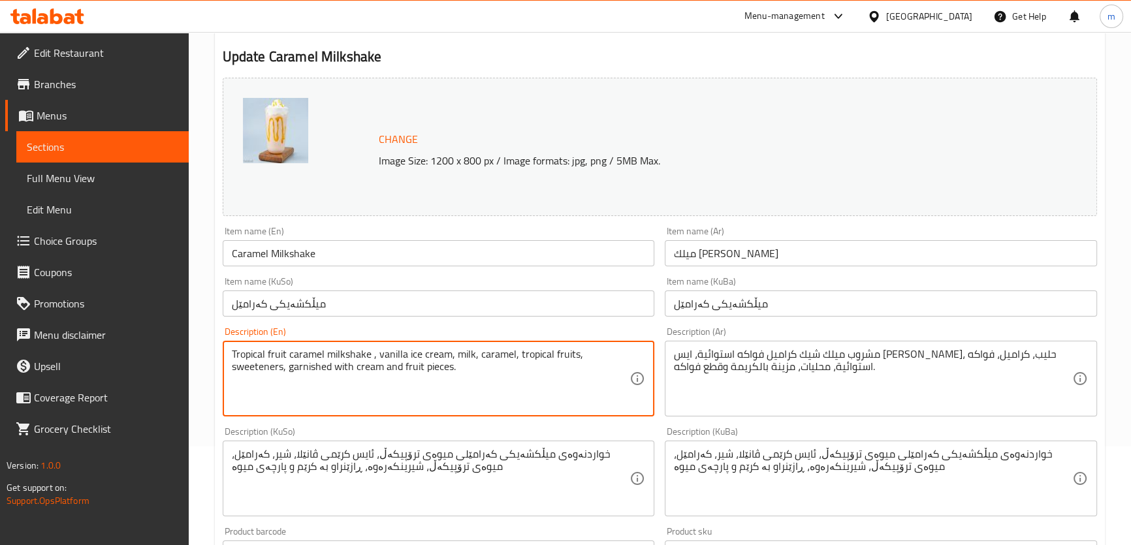
paste textarea "Drink"
drag, startPoint x: 373, startPoint y: 353, endPoint x: 378, endPoint y: 359, distance: 7.4
click at [378, 359] on textarea "Tropical fruit caramel milkshake Drink, vanilla ice cream, milk, caramel, tropi…" at bounding box center [431, 379] width 398 height 62
click at [379, 357] on textarea "Tropical fruit caramel milkshake drink, vanilla ice cream, milk, caramel, tropi…" at bounding box center [431, 379] width 398 height 62
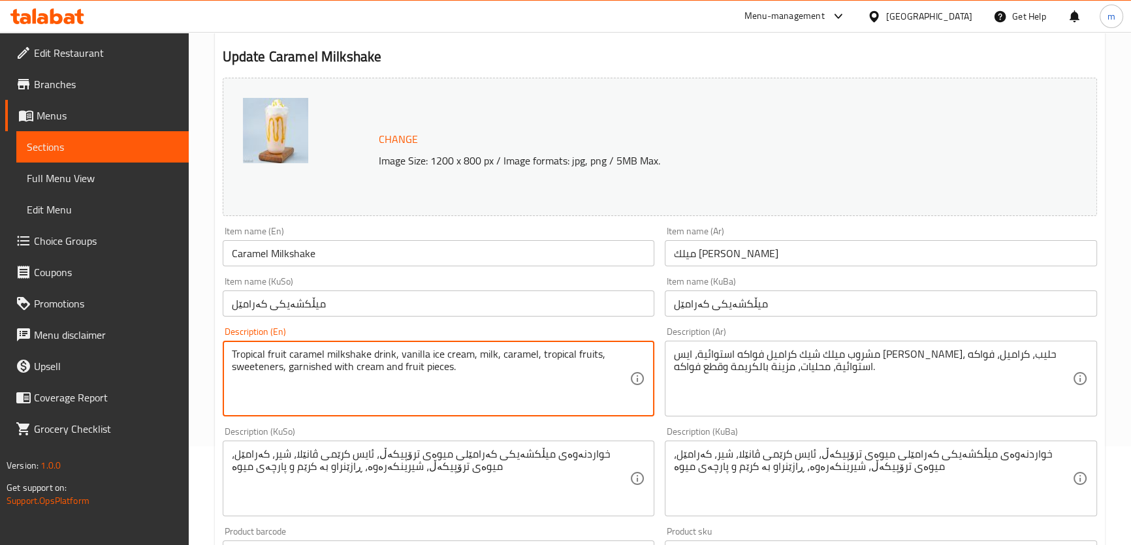
type textarea "Tropical fruit caramel milkshake drink, vanilla ice cream, milk, caramel, tropi…"
click at [338, 254] on input "Caramel Milkshake" at bounding box center [439, 253] width 432 height 26
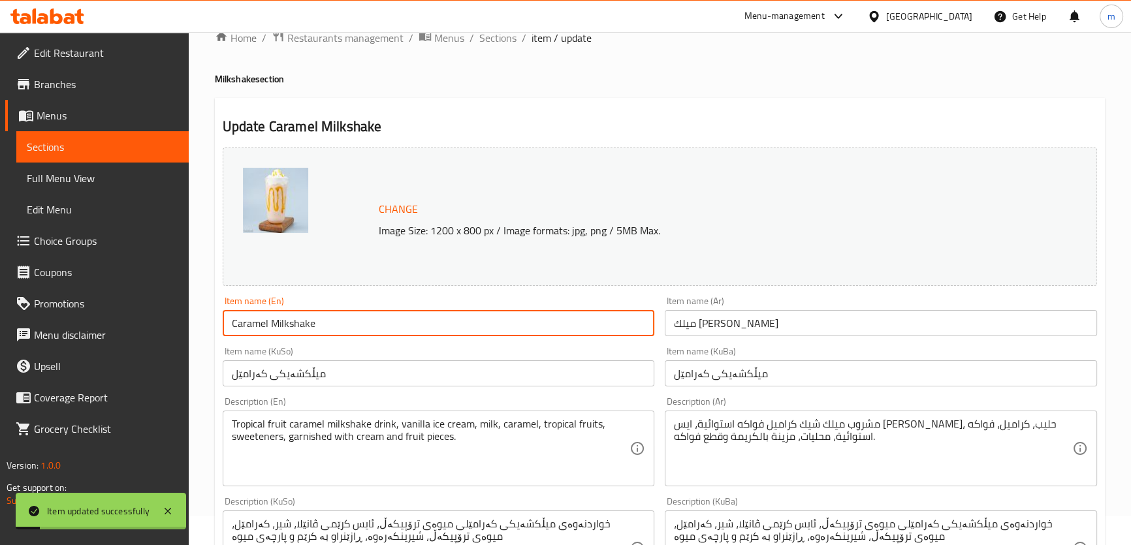
scroll to position [0, 0]
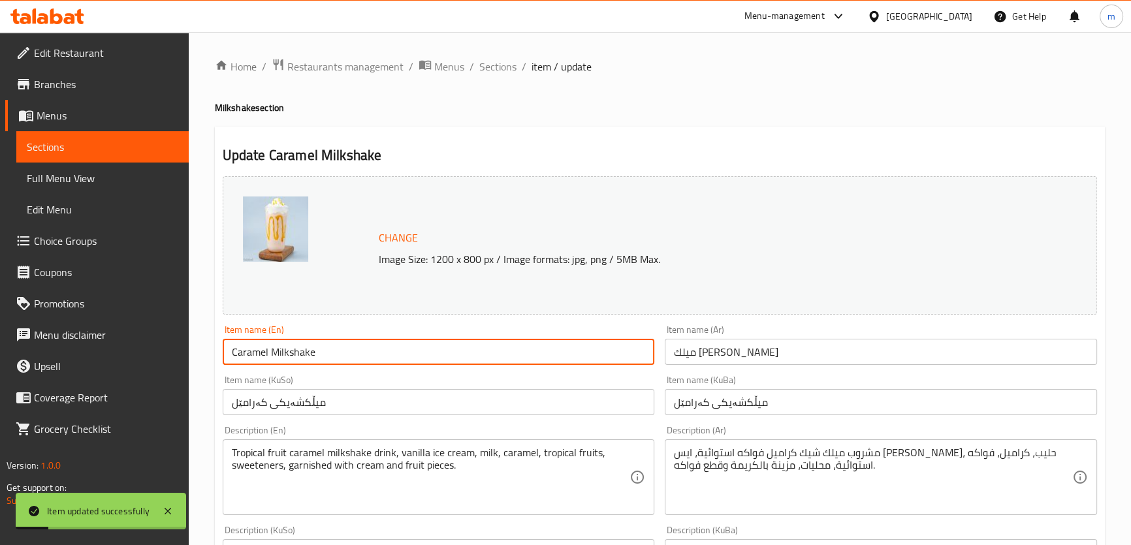
click at [473, 74] on ol "Home / Restaurants management / Menus / Sections / item / update" at bounding box center [660, 66] width 890 height 17
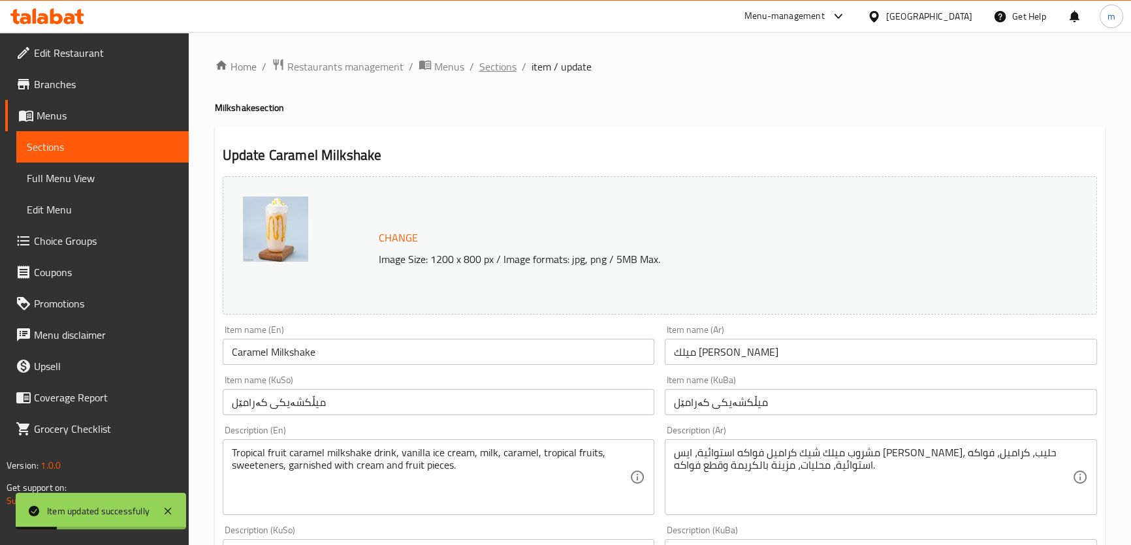
click at [483, 73] on span "Sections" at bounding box center [497, 67] width 37 height 16
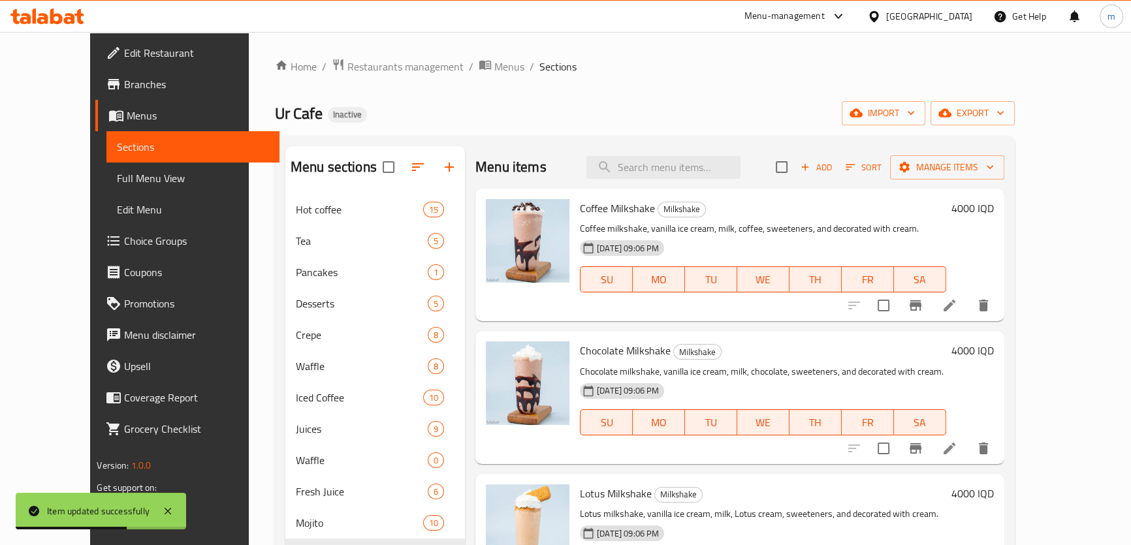
click at [968, 314] on li at bounding box center [949, 306] width 37 height 24
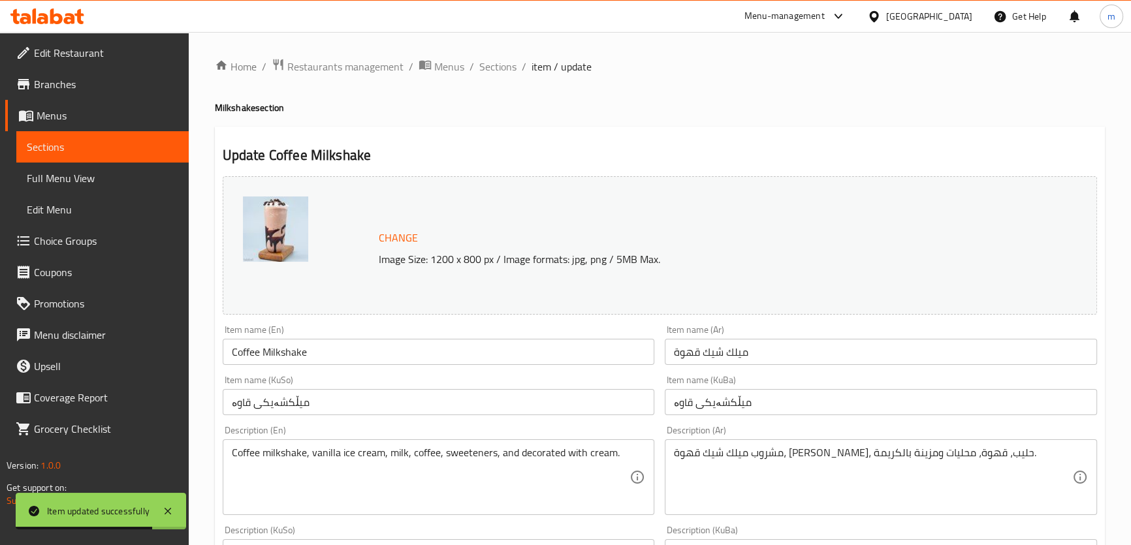
scroll to position [99, 0]
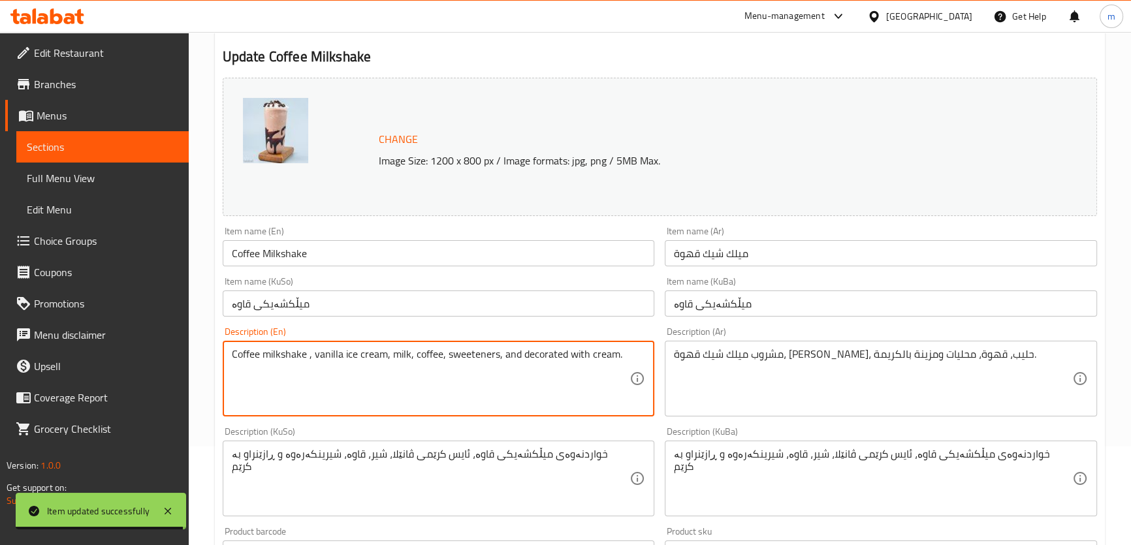
paste textarea "drink"
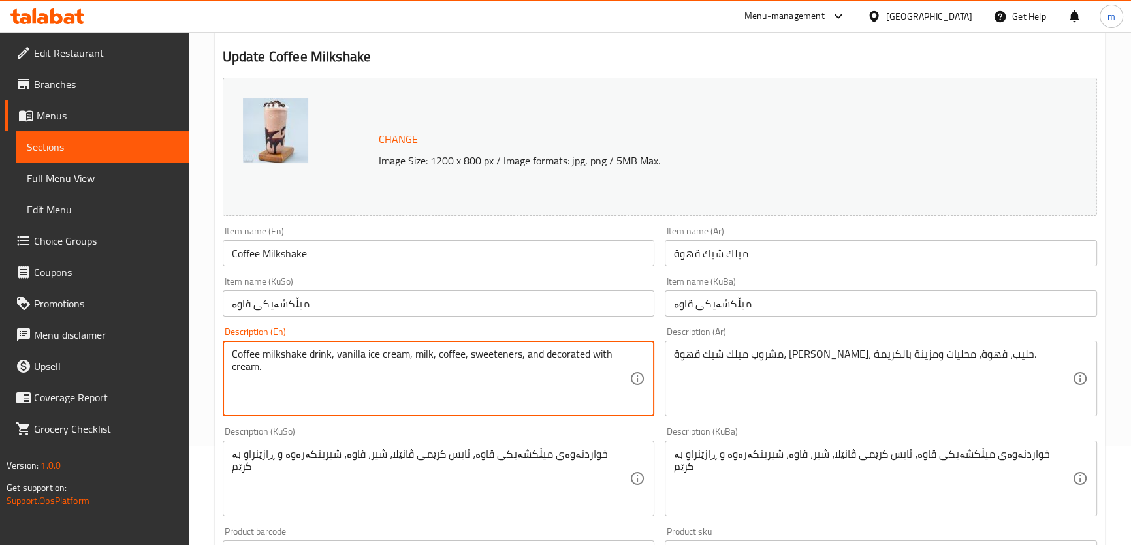
type textarea "Coffee milkshake drink, vanilla ice cream, milk, coffee, sweeteners, and decora…"
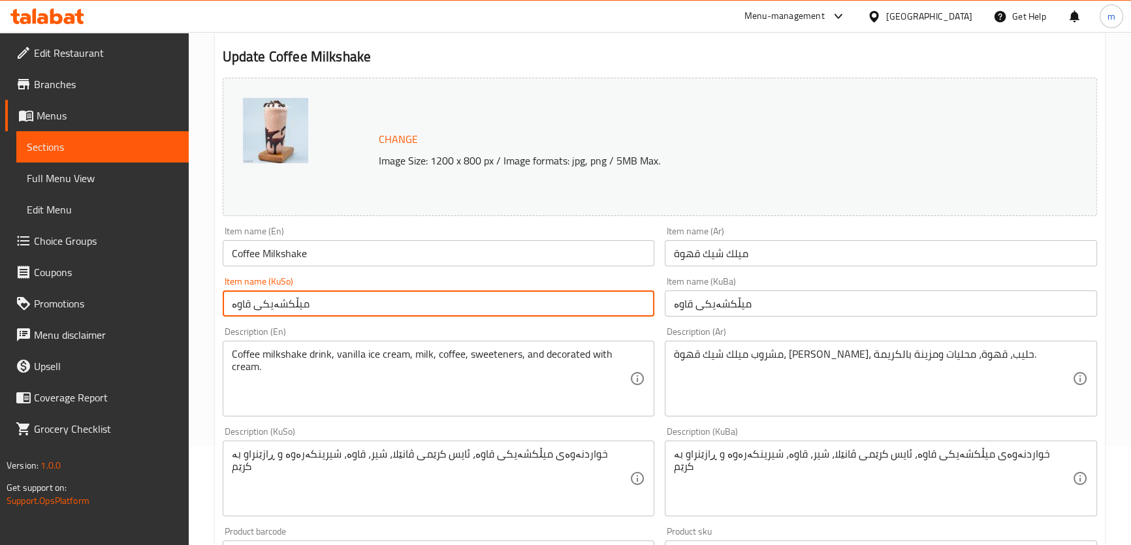
click at [326, 308] on input "میڵکشەیکی قاوە" at bounding box center [439, 304] width 432 height 26
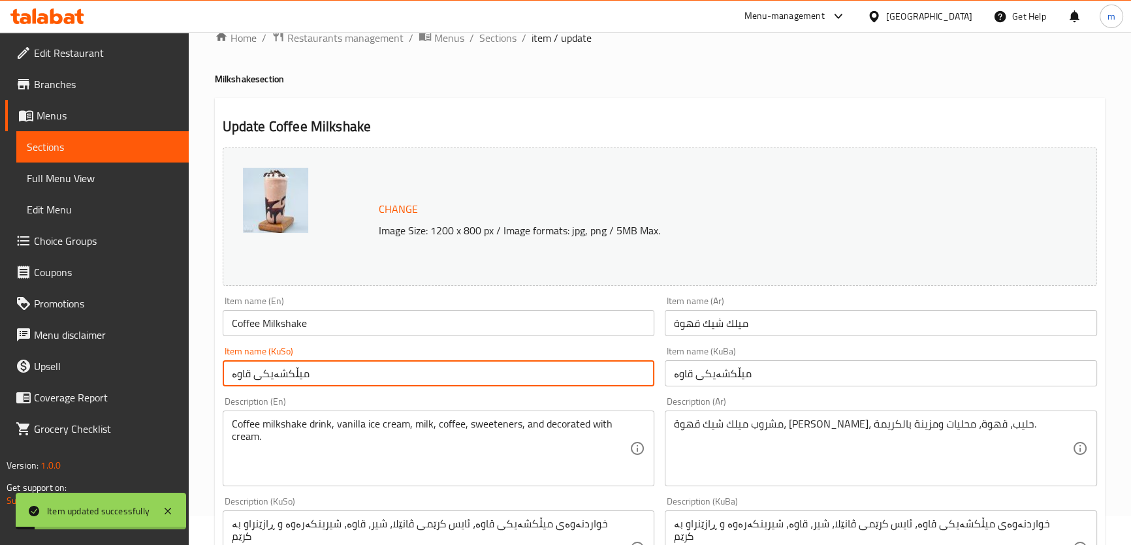
scroll to position [0, 0]
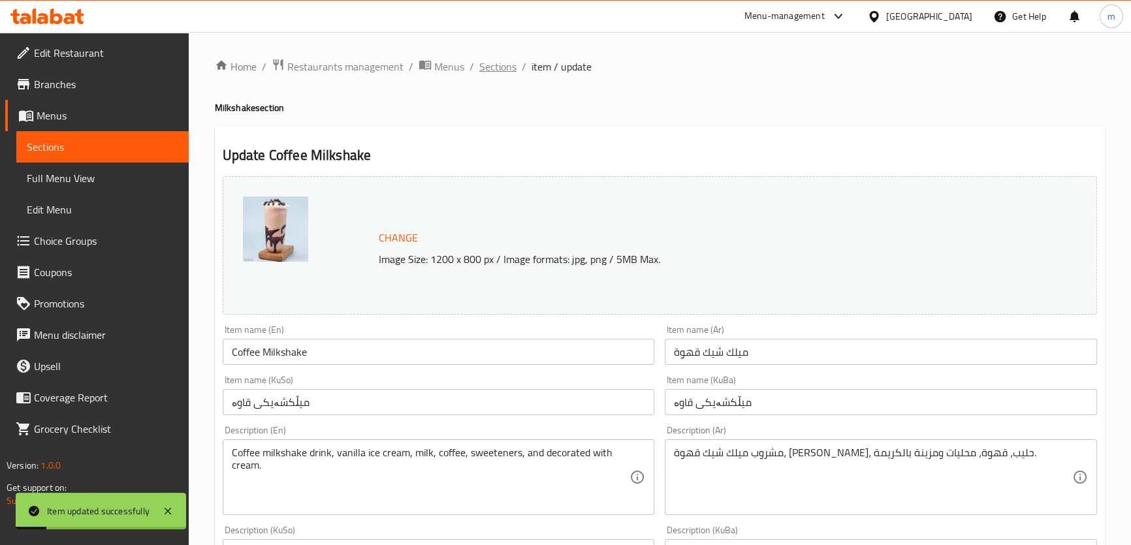
click at [492, 59] on span "Sections" at bounding box center [497, 67] width 37 height 16
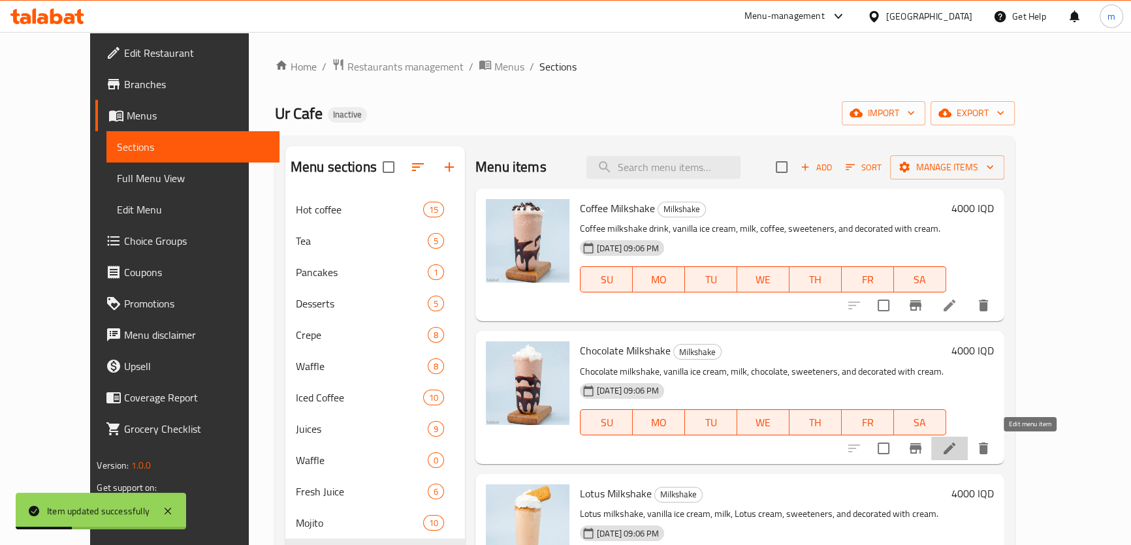
click at [958, 444] on icon at bounding box center [950, 449] width 16 height 16
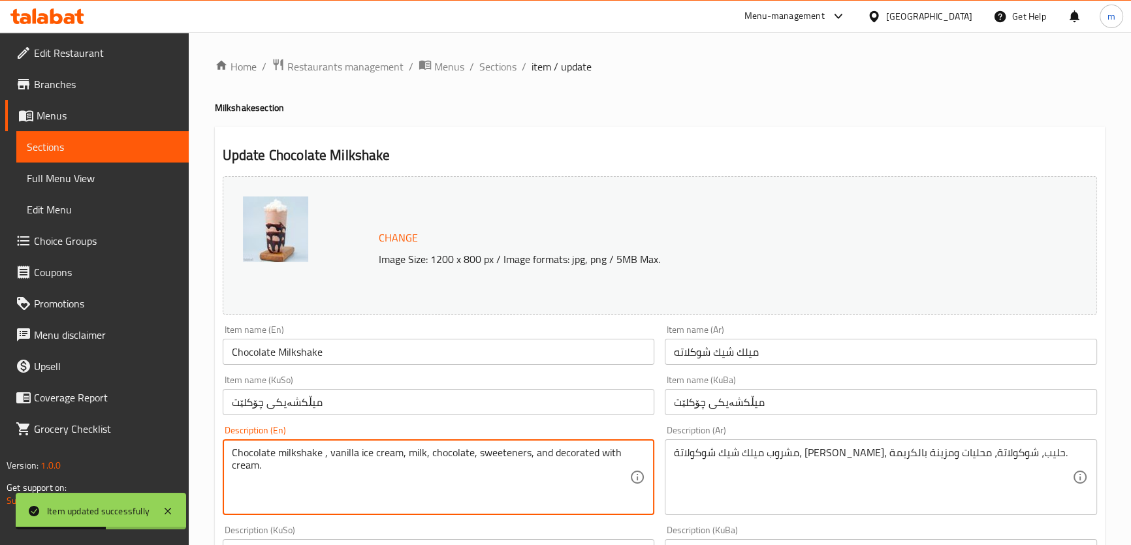
paste textarea "drink"
type textarea "Chocolate milkshake drink, vanilla ice cream, milk, chocolate, sweeteners, and …"
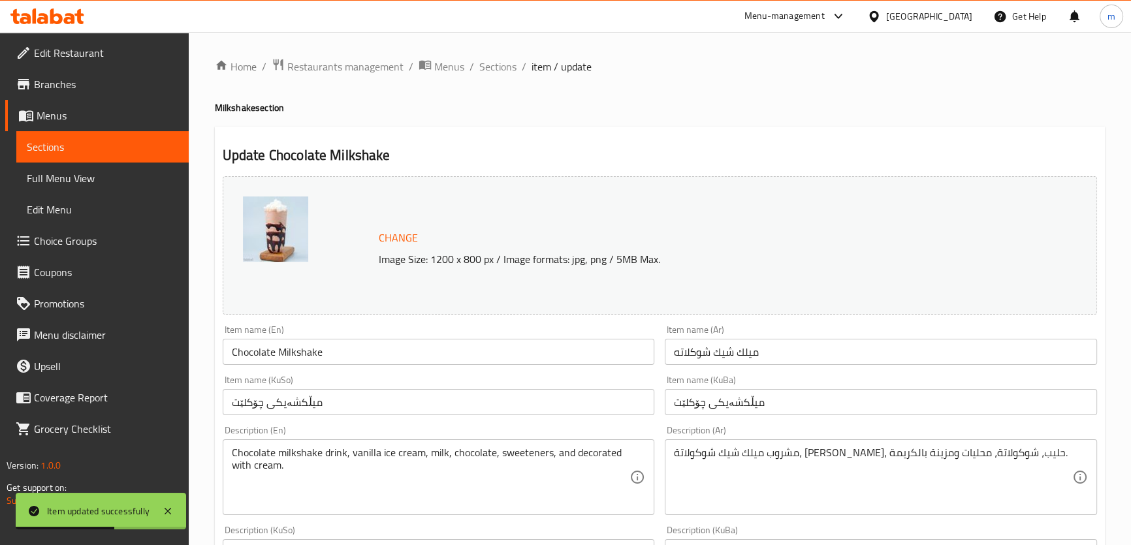
click at [382, 379] on div "Item name (KuSo) میڵکشەیکی چۆکلێت Item name (KuSo)" at bounding box center [439, 396] width 432 height 40
click at [361, 399] on input "میڵکشەیکی چۆکلێت" at bounding box center [439, 402] width 432 height 26
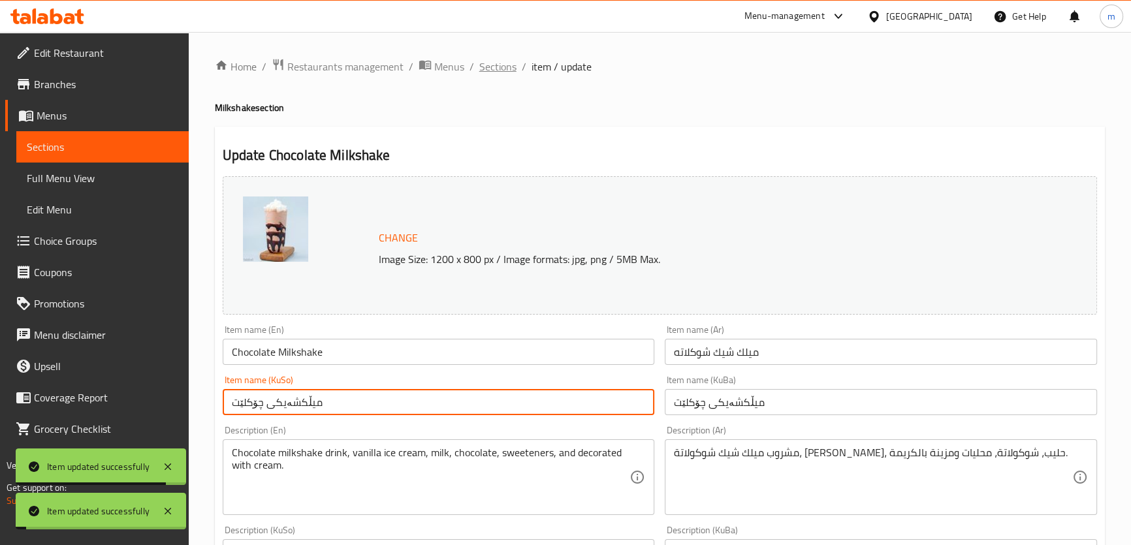
click at [503, 70] on span "Sections" at bounding box center [497, 67] width 37 height 16
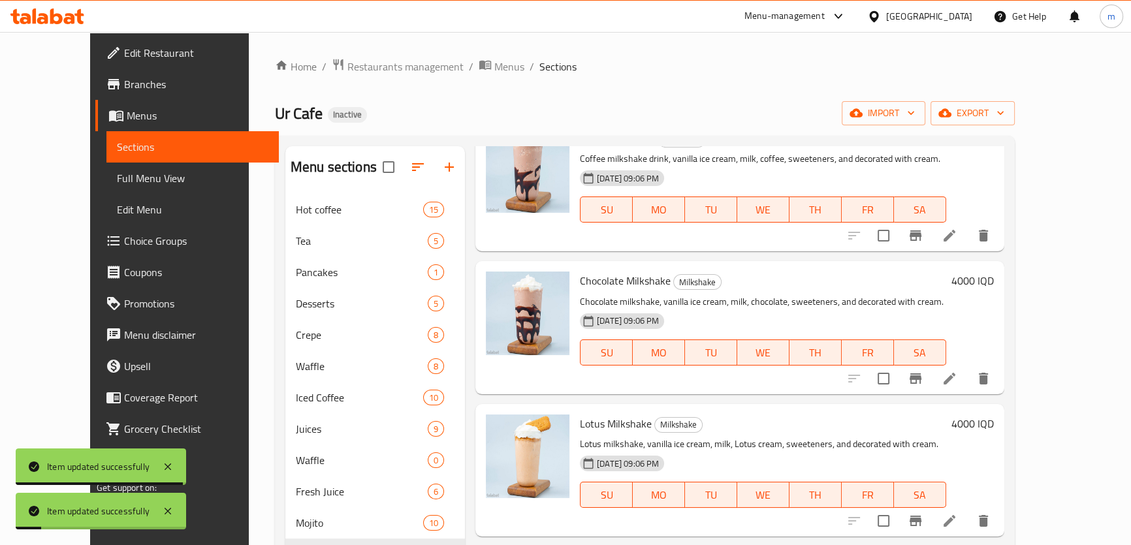
scroll to position [197, 0]
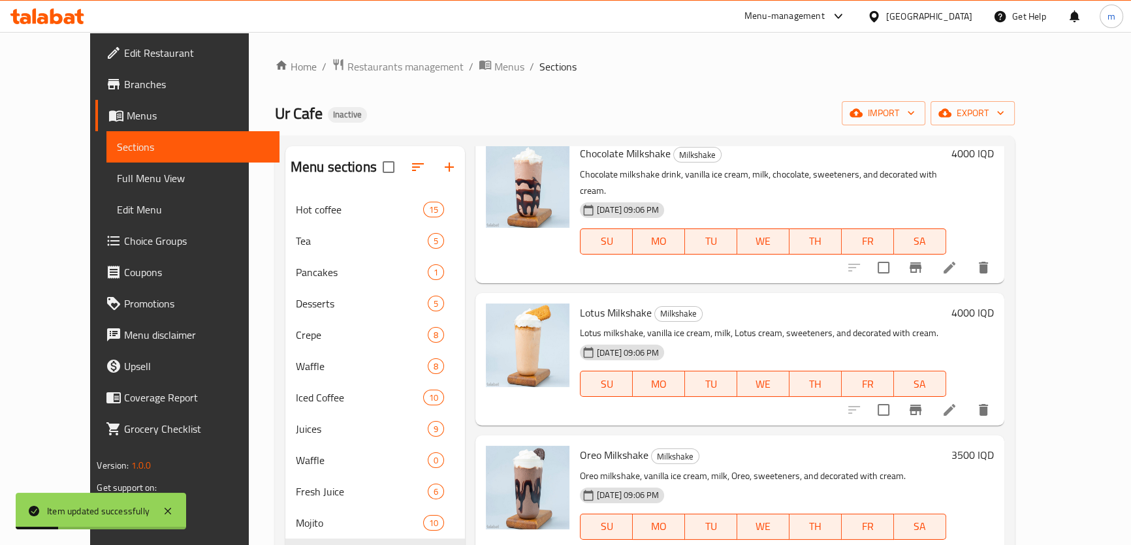
click at [999, 395] on div at bounding box center [919, 410] width 161 height 31
click at [968, 398] on li at bounding box center [949, 410] width 37 height 24
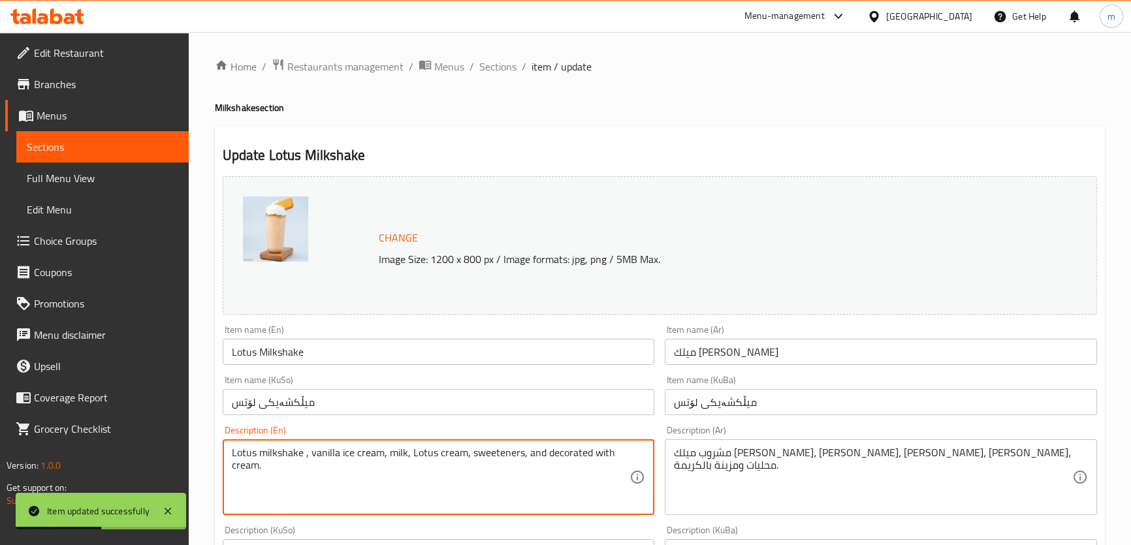
paste textarea "drink"
type textarea "Lotus milkshake drink, vanilla ice cream, milk, Lotus cream, sweeteners, and de…"
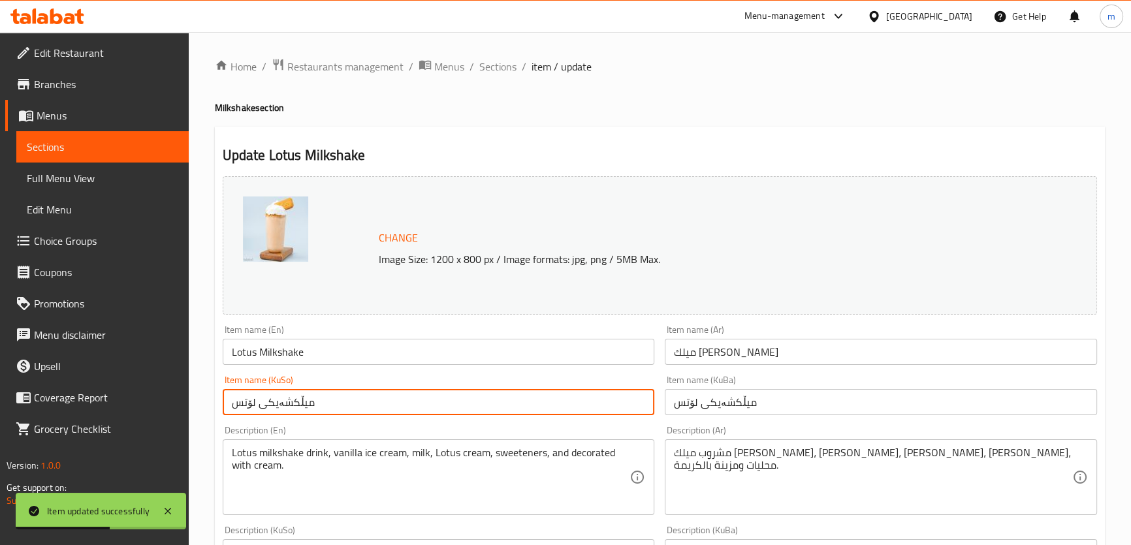
click at [372, 415] on input "میڵکشەیکی لۆتس" at bounding box center [439, 402] width 432 height 26
click at [500, 70] on span "Sections" at bounding box center [497, 67] width 37 height 16
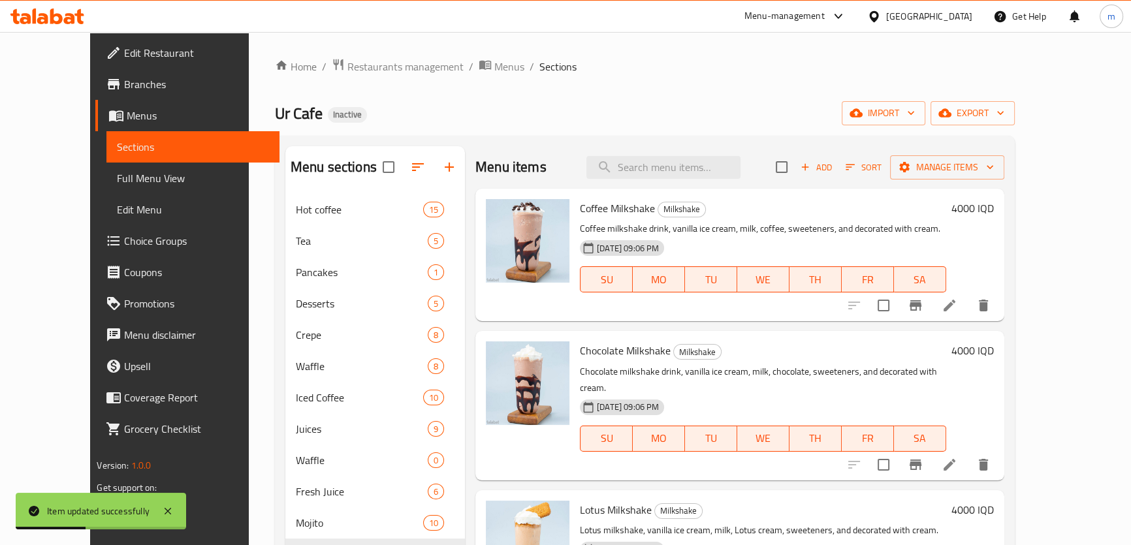
scroll to position [197, 0]
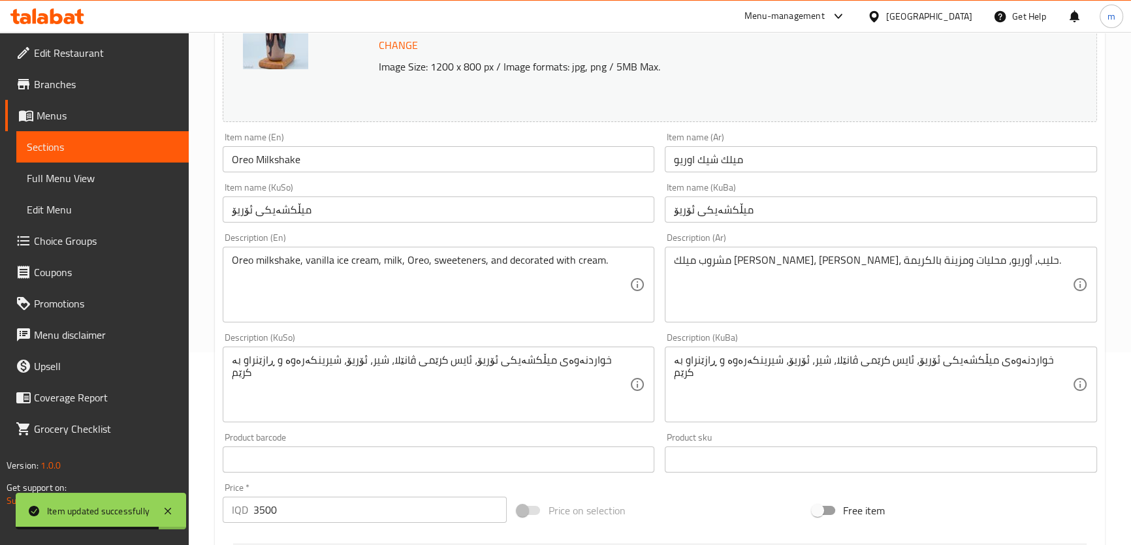
scroll to position [197, 0]
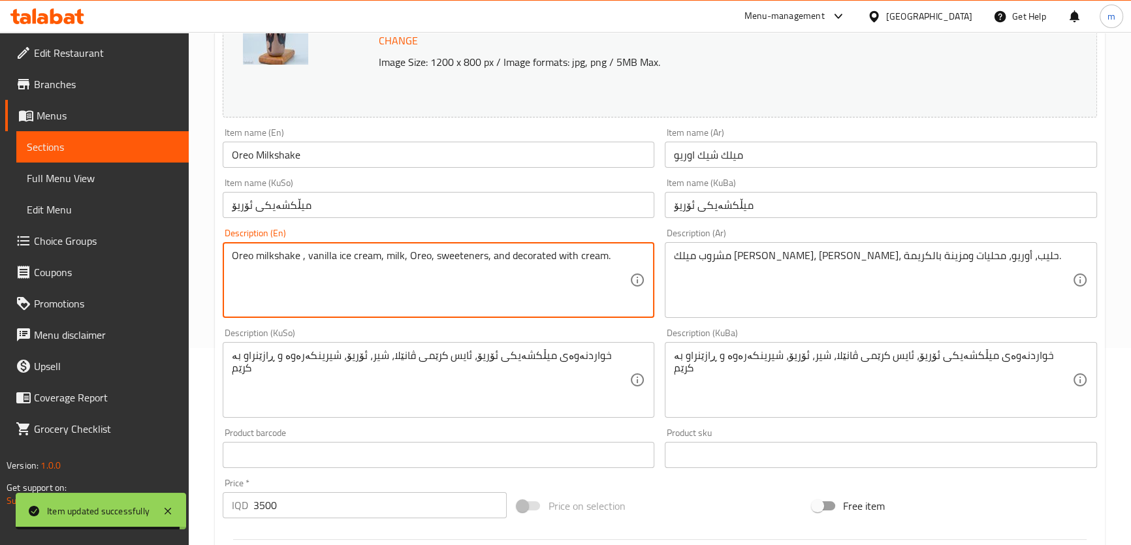
paste textarea "drink"
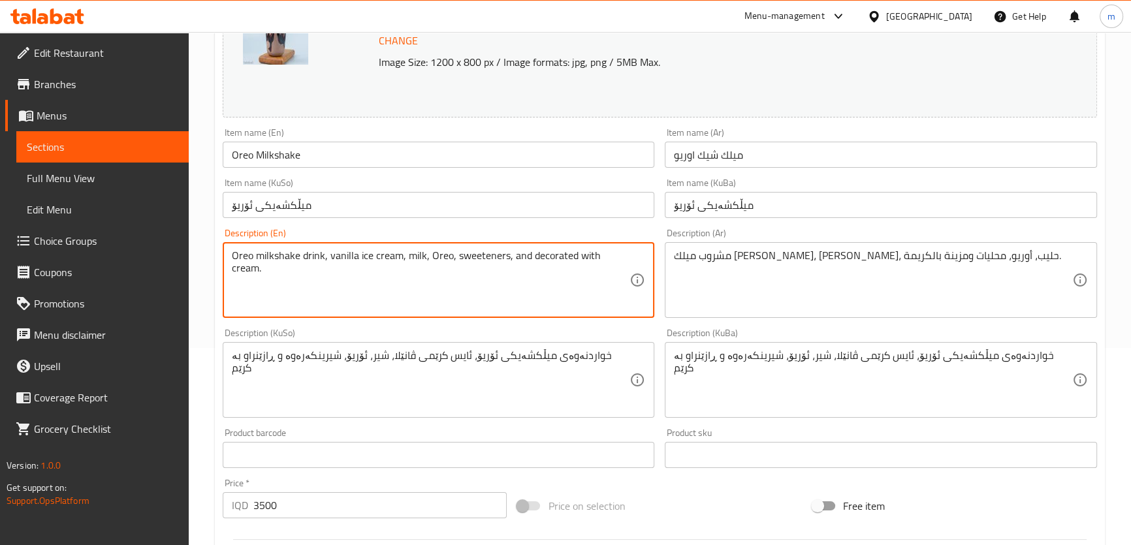
type textarea "Oreo milkshake drink, vanilla ice cream, milk, Oreo, sweeteners, and decorated …"
drag, startPoint x: 328, startPoint y: 191, endPoint x: 330, endPoint y: 201, distance: 10.8
click at [328, 191] on div "Item name (KuSo) میڵکشەیکی ئۆریۆ Item name (KuSo)" at bounding box center [439, 198] width 432 height 40
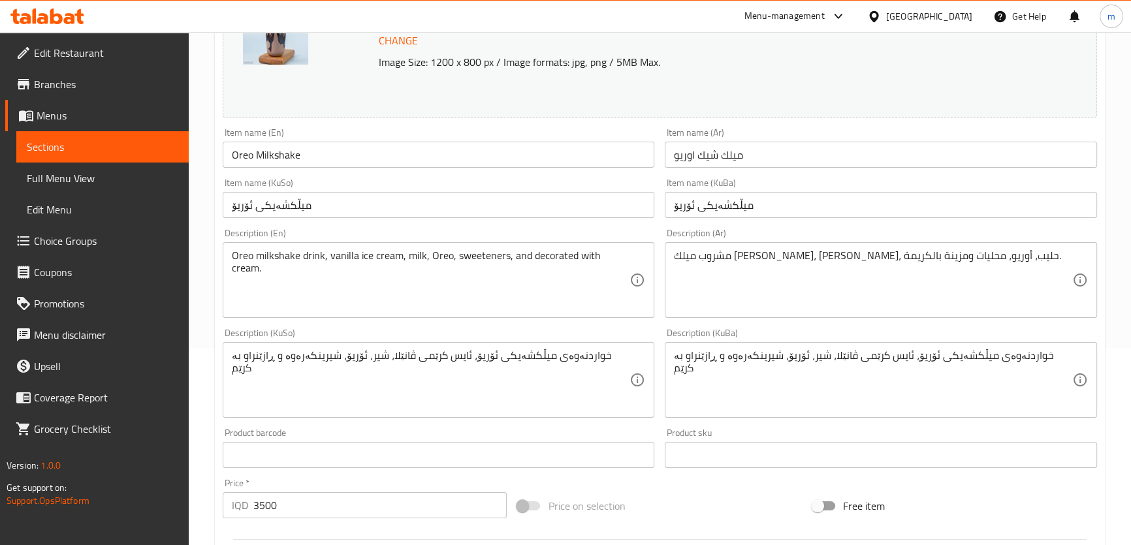
click at [335, 223] on div "Description (En) Oreo milkshake drink, vanilla ice cream, milk, Oreo, sweetener…" at bounding box center [439, 273] width 443 height 100
click at [345, 206] on input "میڵکشەیکی ئۆریۆ" at bounding box center [439, 205] width 432 height 26
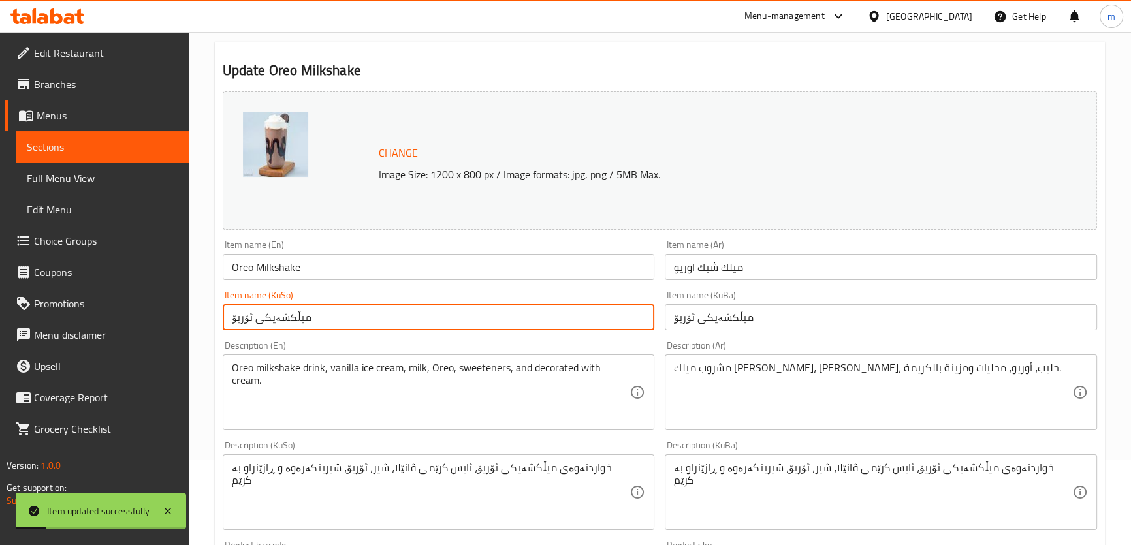
scroll to position [0, 0]
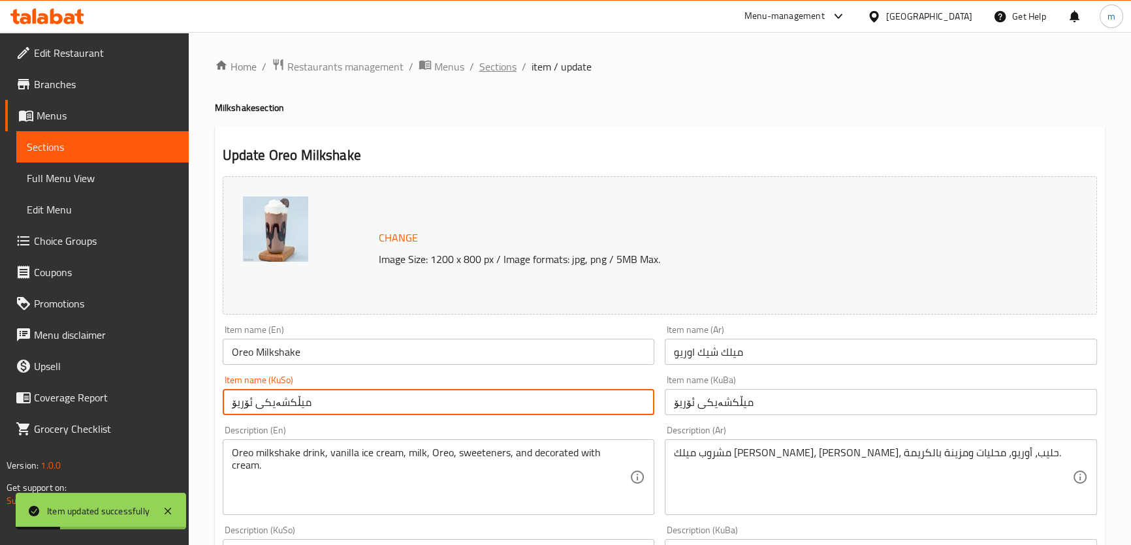
click at [501, 69] on span "Sections" at bounding box center [497, 67] width 37 height 16
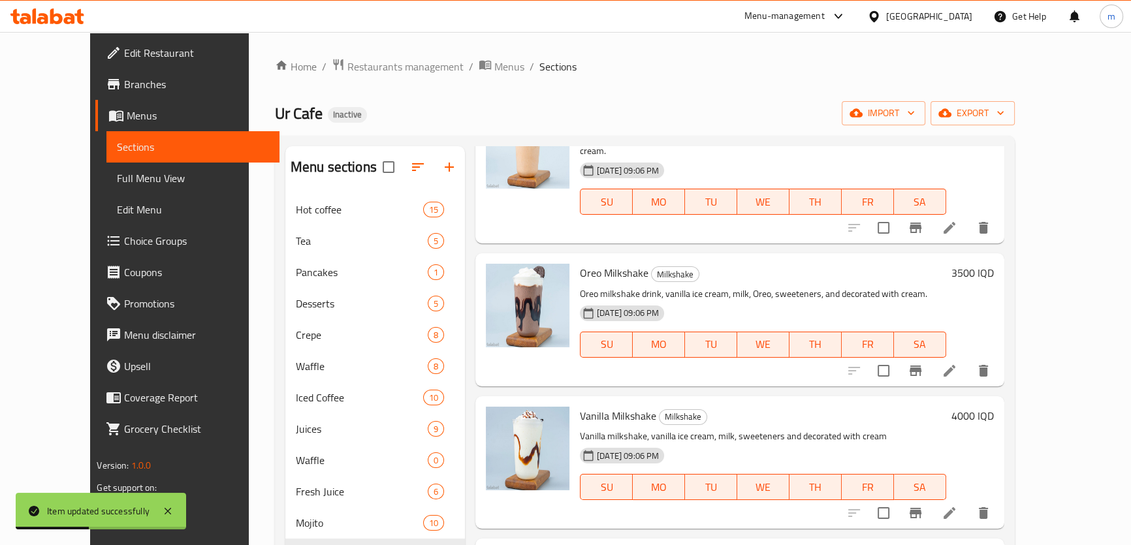
scroll to position [494, 0]
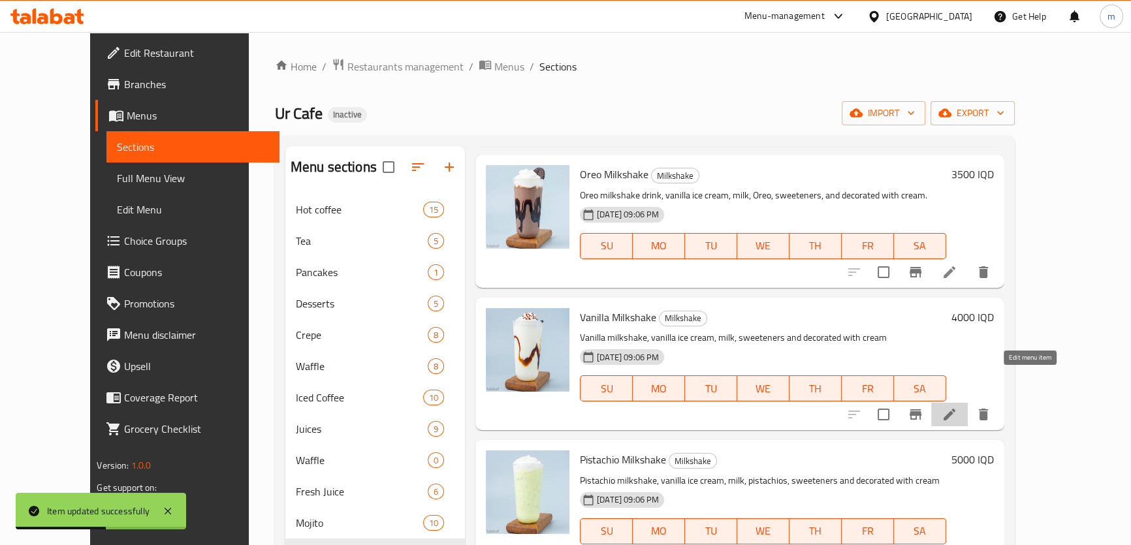
click at [956, 409] on icon at bounding box center [950, 415] width 12 height 12
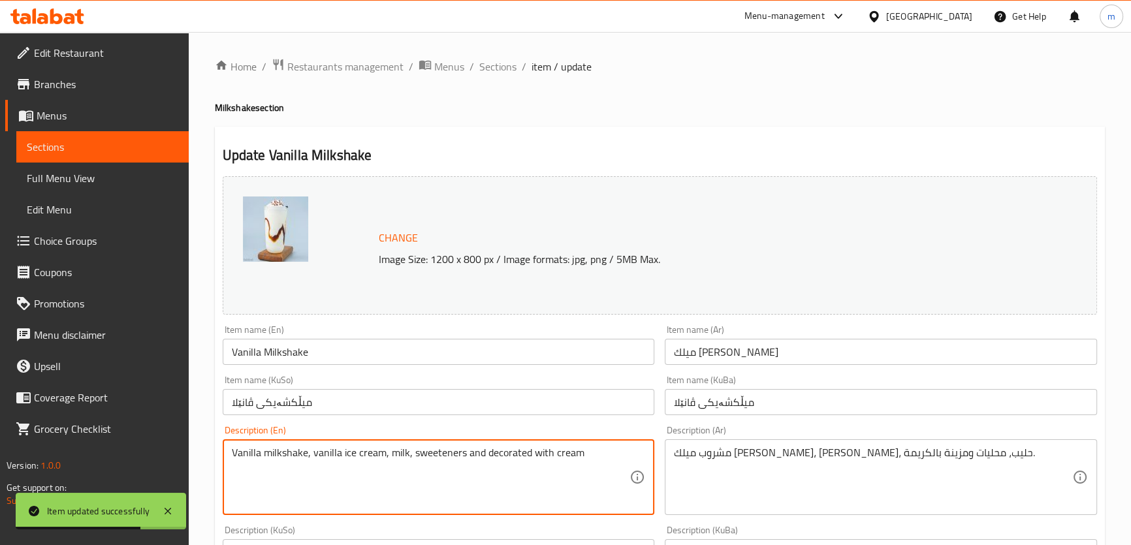
click at [306, 453] on textarea "Vanilla milkshake, vanilla ice cream, milk, sweeteners and decorated with cream" at bounding box center [431, 478] width 398 height 62
paste textarea "drink"
type textarea "Vanilla milkshake drink, vanilla ice cream, milk, sweeteners and decorated with…"
click at [319, 402] on input "میڵکشەیکی ڤانێلا" at bounding box center [439, 402] width 432 height 26
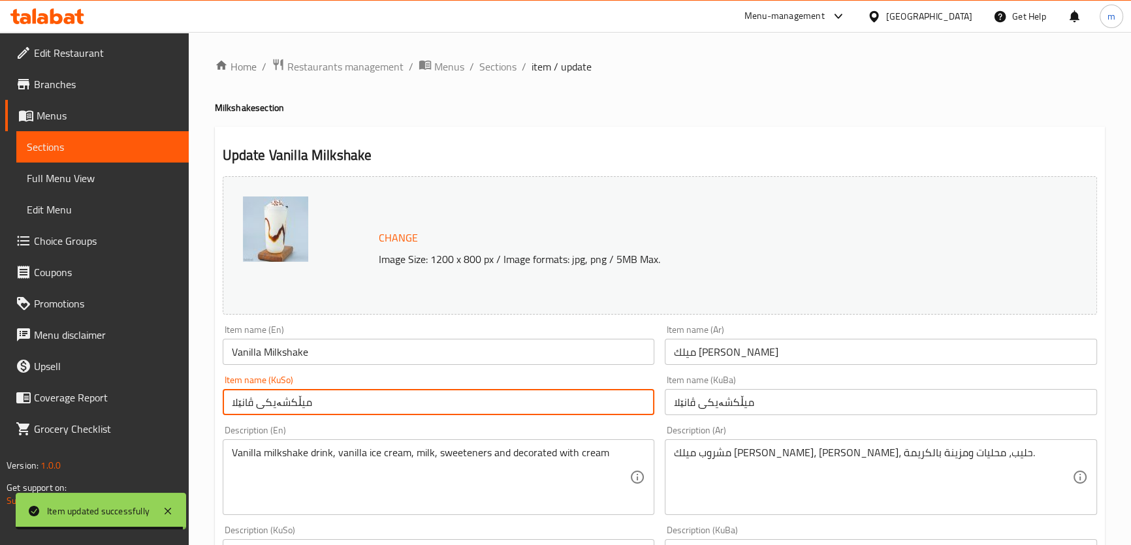
click at [489, 71] on span "Sections" at bounding box center [497, 67] width 37 height 16
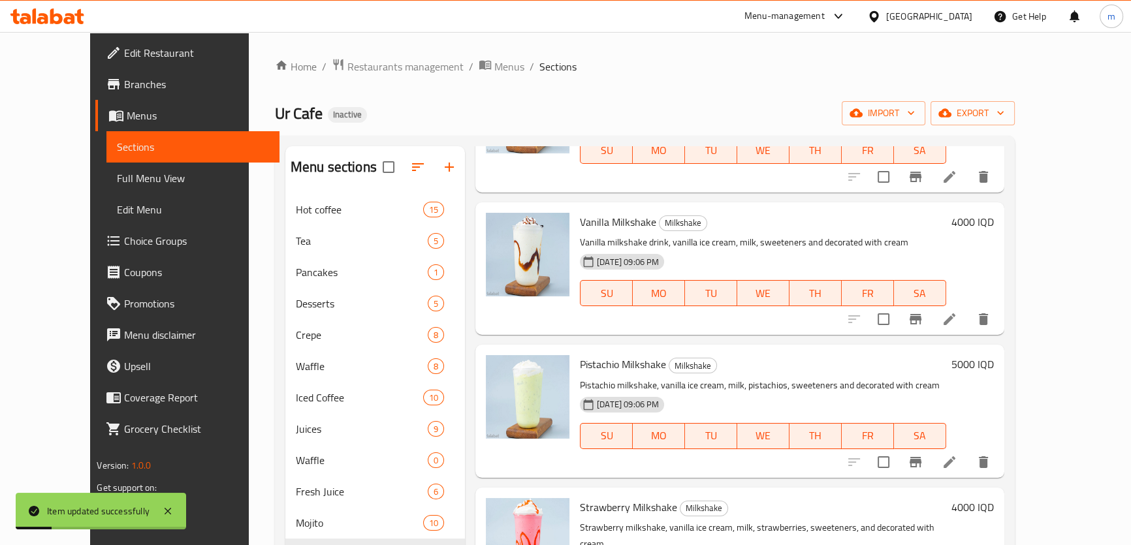
scroll to position [692, 0]
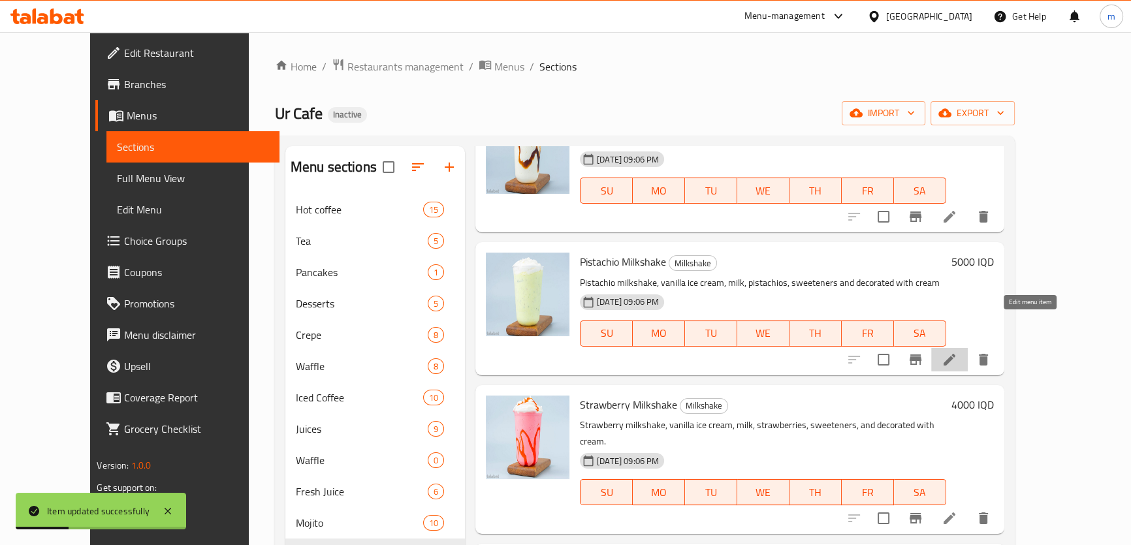
click at [958, 352] on icon at bounding box center [950, 360] width 16 height 16
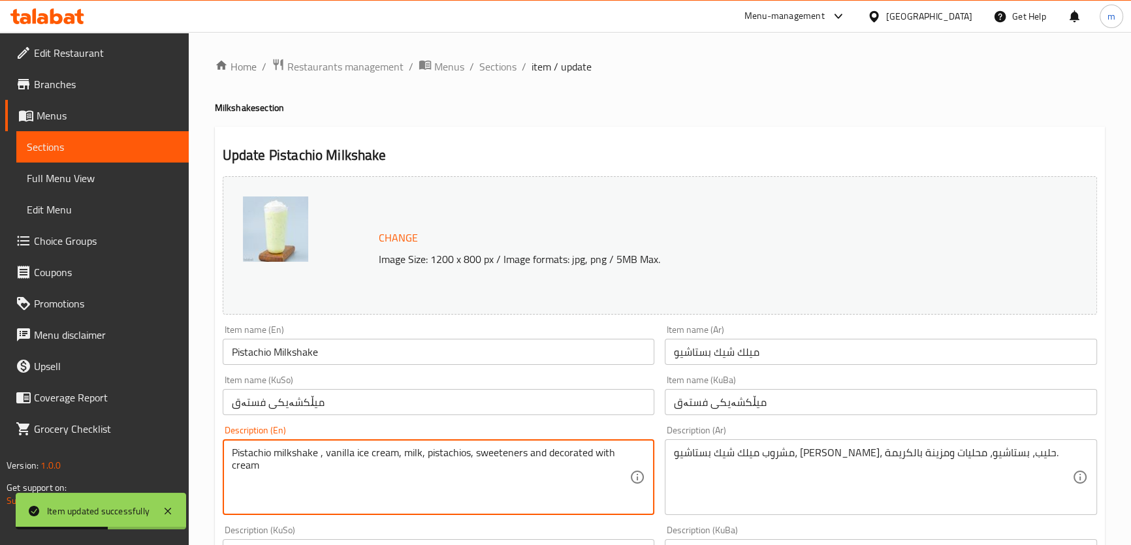
paste textarea "drink"
type textarea "Pistachio milkshake drink, vanilla ice cream, milk, pistachios, sweeteners and …"
click at [342, 400] on input "میڵکشەیکی فستەق" at bounding box center [439, 402] width 432 height 26
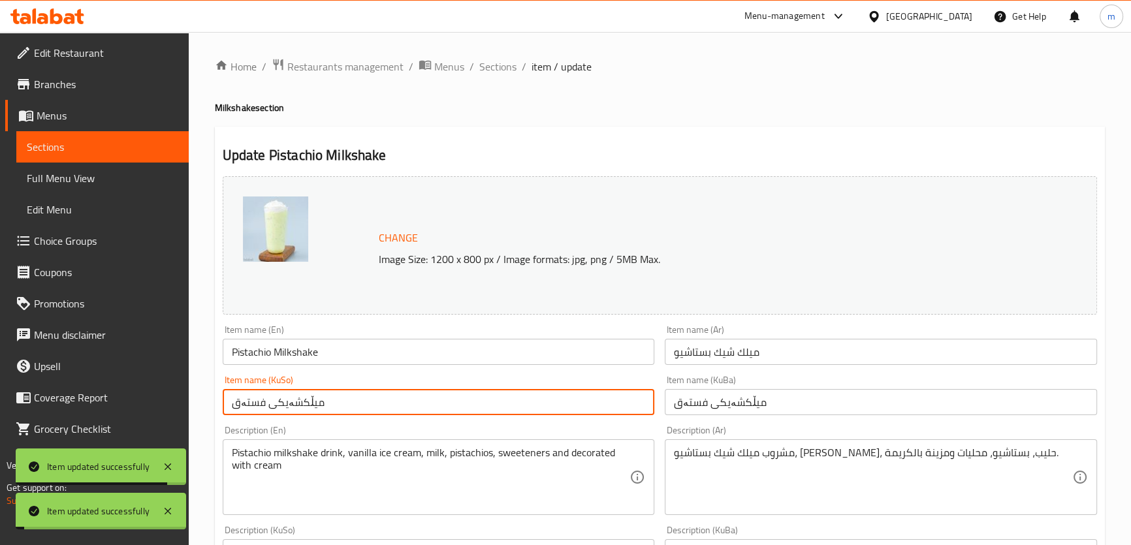
click at [518, 400] on input "میڵکشەیکی فستەق" at bounding box center [439, 402] width 432 height 26
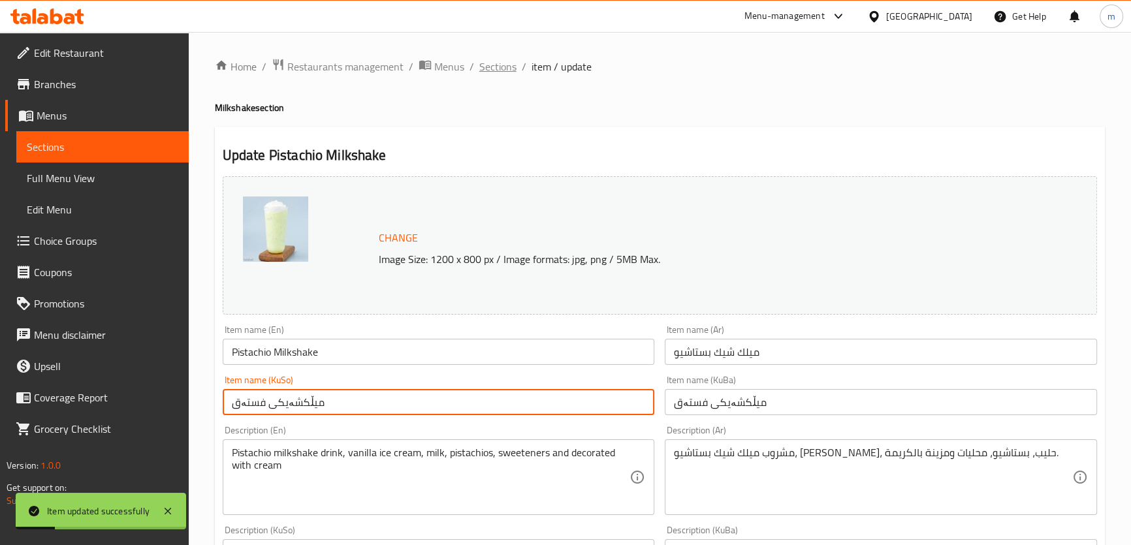
click at [487, 71] on span "Sections" at bounding box center [497, 67] width 37 height 16
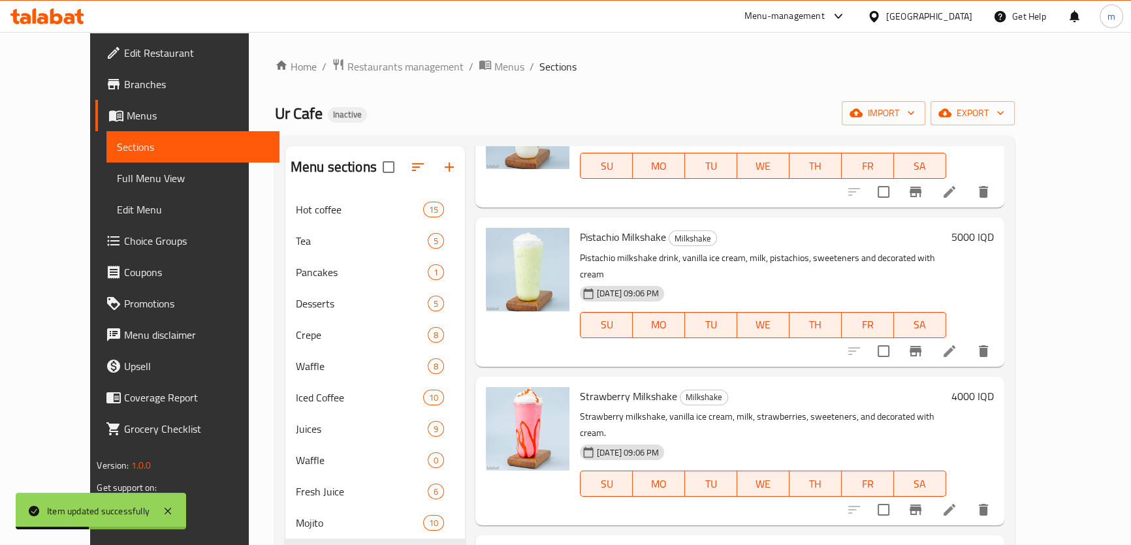
scroll to position [688, 0]
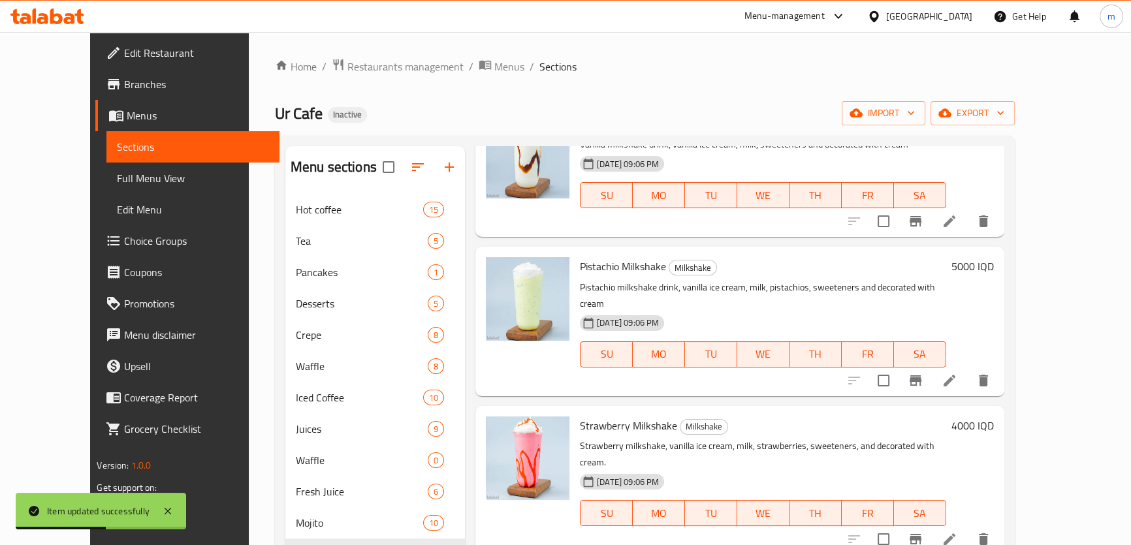
click at [968, 528] on li at bounding box center [949, 540] width 37 height 24
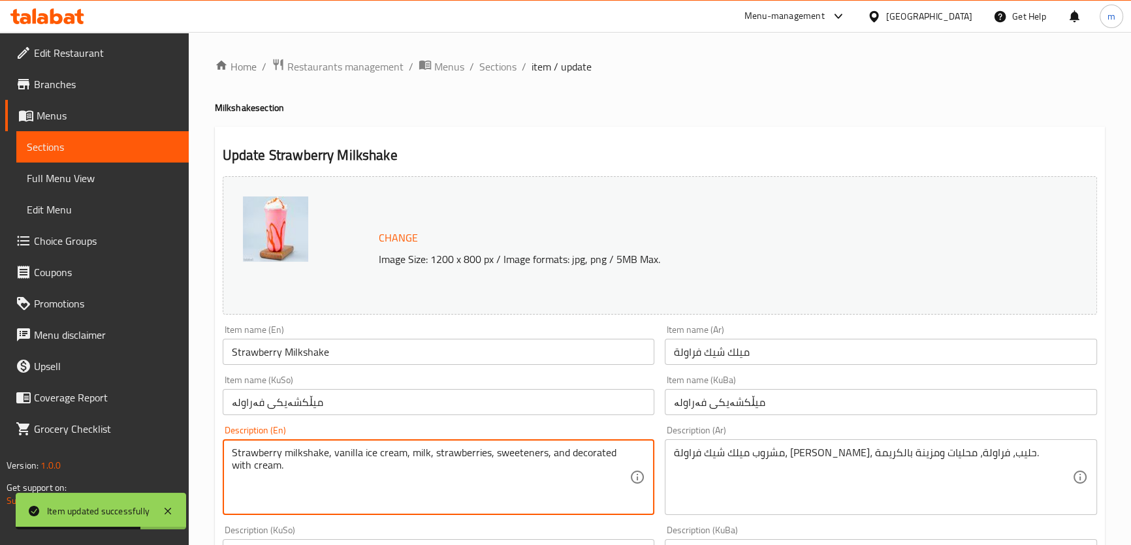
click at [327, 454] on textarea "Strawberry milkshake, vanilla ice cream, milk, strawberries, sweeteners, and de…" at bounding box center [431, 478] width 398 height 62
paste textarea "drink"
type textarea "Strawberry milkshake drink, vanilla ice cream, milk, strawberries, sweeteners, …"
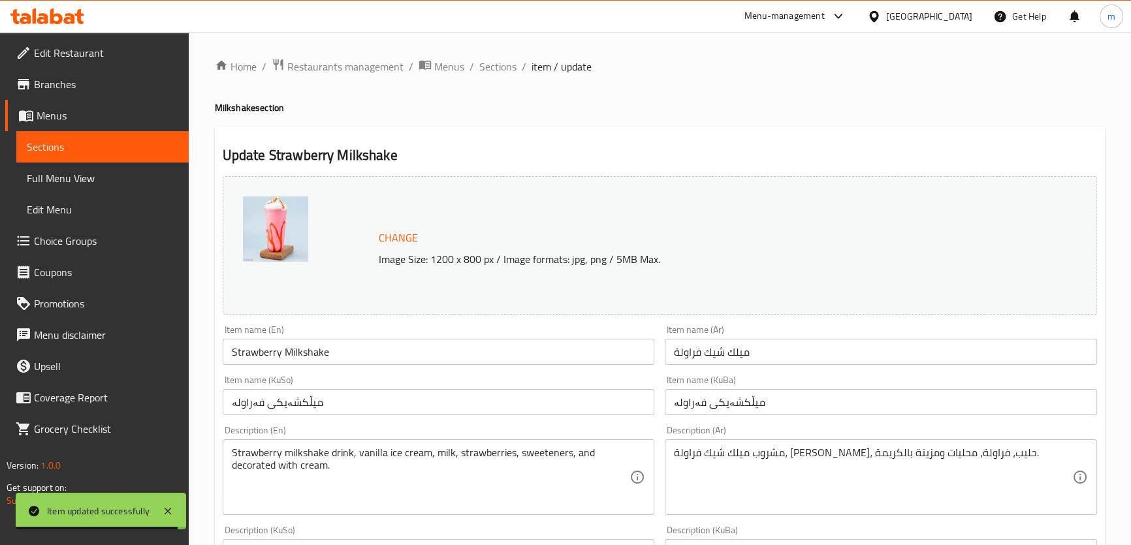
drag, startPoint x: 379, startPoint y: 385, endPoint x: 380, endPoint y: 392, distance: 6.7
click at [379, 392] on div "Item name (KuSo) میڵکشەیکی فەراولە Item name (KuSo)" at bounding box center [439, 396] width 432 height 40
click at [381, 395] on input "میڵکشەیکی فەراولە" at bounding box center [439, 402] width 432 height 26
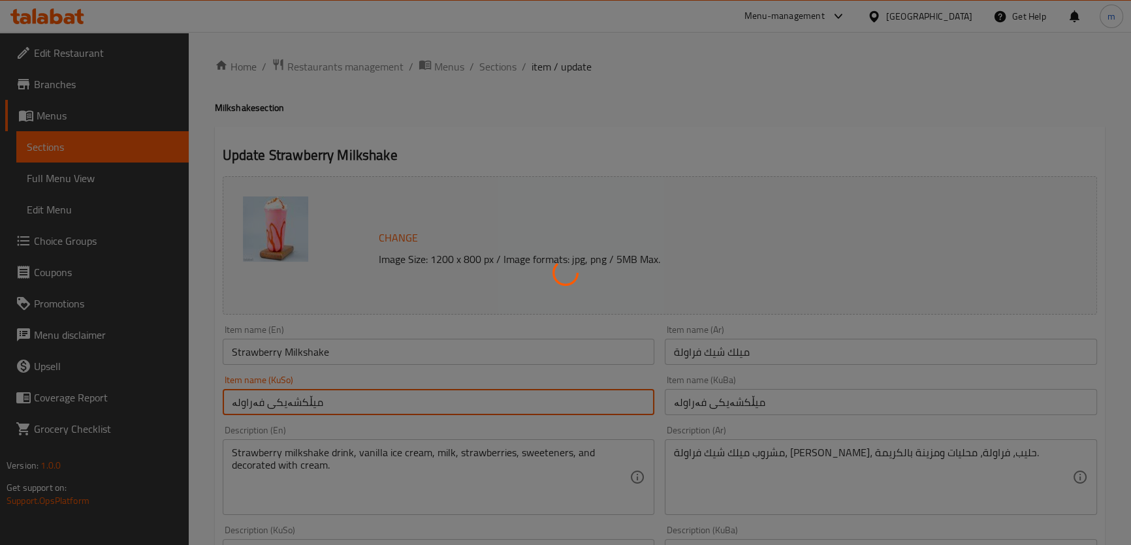
click at [494, 65] on div at bounding box center [565, 272] width 1131 height 545
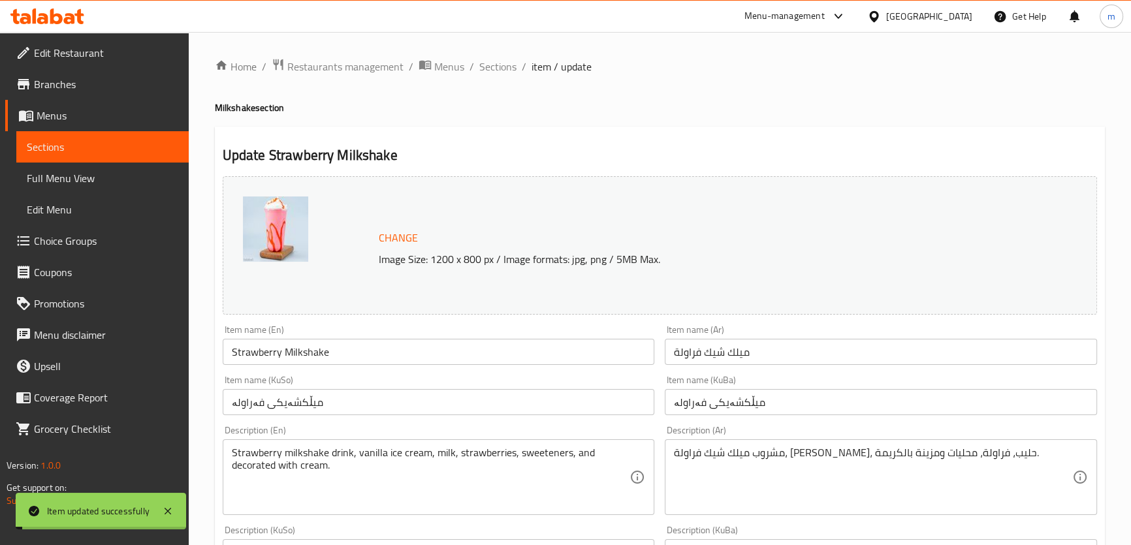
click at [500, 71] on span "Sections" at bounding box center [497, 67] width 37 height 16
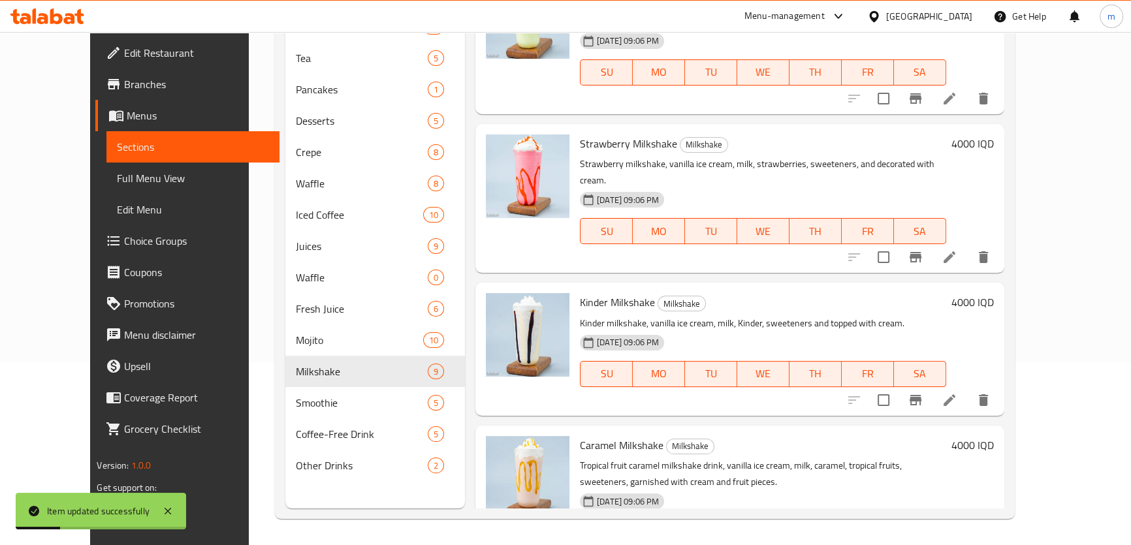
scroll to position [183, 0]
click at [958, 393] on icon at bounding box center [950, 401] width 16 height 16
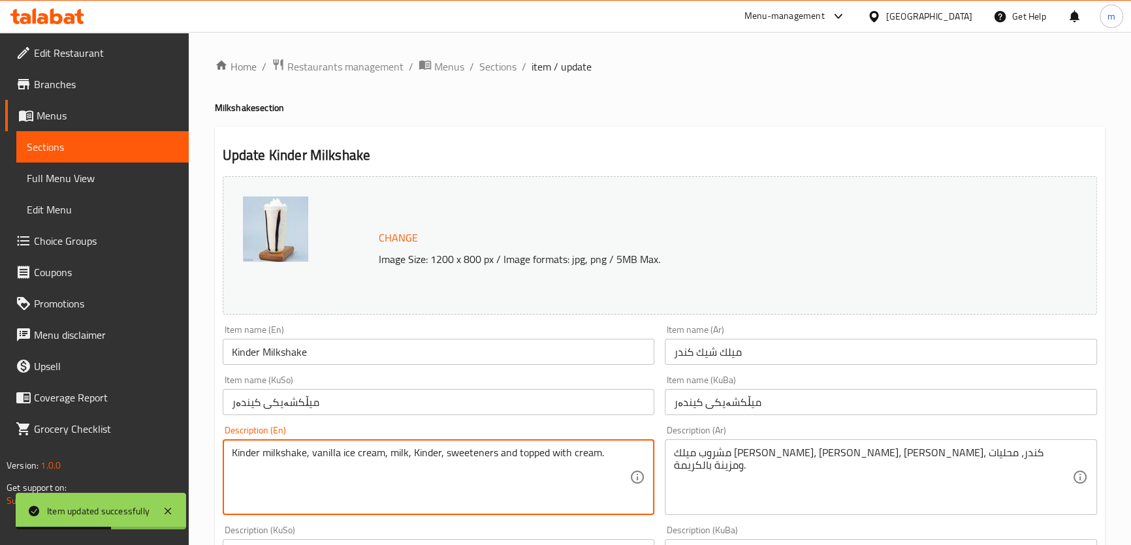
click at [312, 451] on textarea "Kinder milkshake, vanilla ice cream, milk, Kinder, sweeteners and topped with c…" at bounding box center [431, 478] width 398 height 62
click at [306, 451] on textarea "Kinder milkshake, vanilla ice cream, milk, Kinder, sweeteners and topped with c…" at bounding box center [431, 478] width 398 height 62
paste textarea "drink"
type textarea "Kinder milkshake drink, vanilla ice cream, milk, Kinder, sweeteners and topped …"
click at [335, 395] on input "میڵکشەیکی کیندەر" at bounding box center [439, 402] width 432 height 26
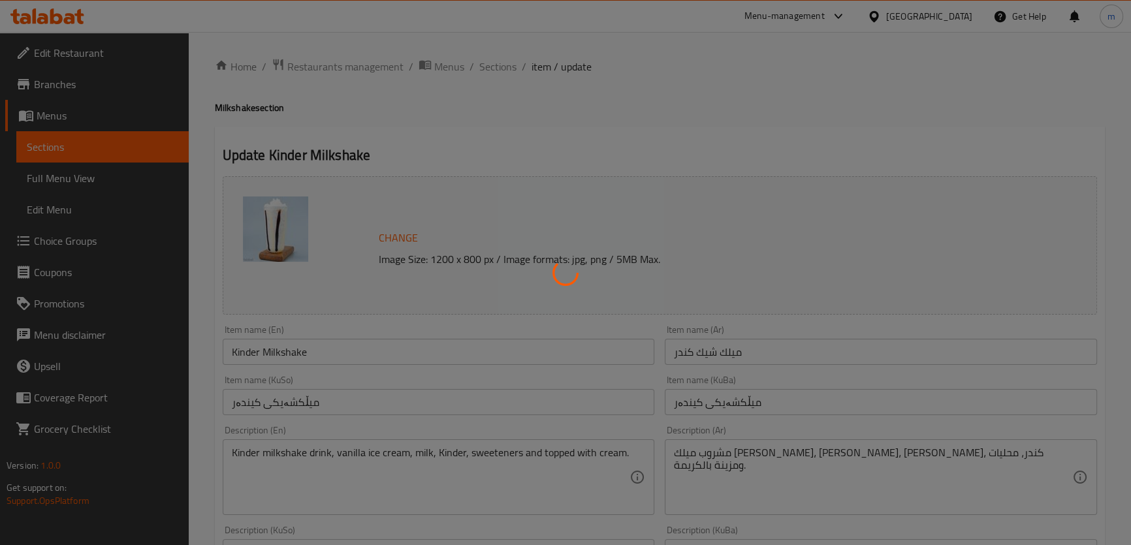
click at [502, 74] on div at bounding box center [565, 272] width 1131 height 545
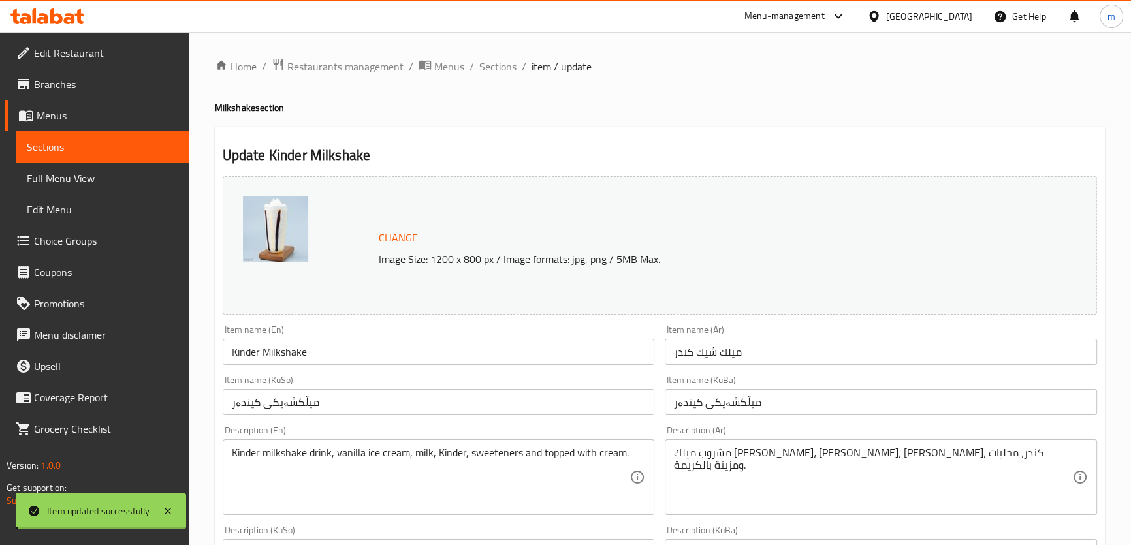
click at [502, 63] on span "Sections" at bounding box center [497, 67] width 37 height 16
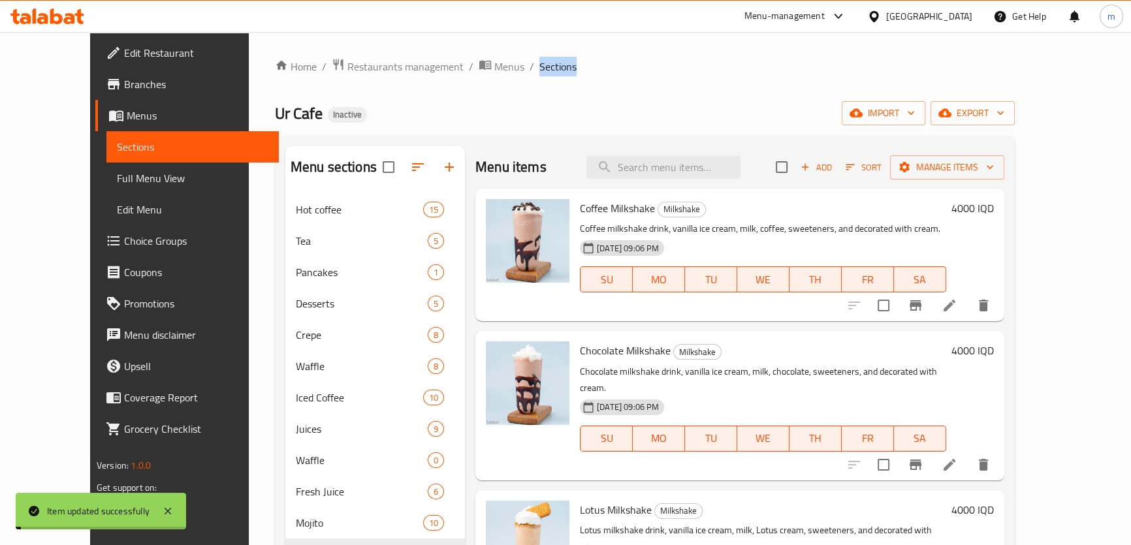
click at [540, 63] on span "Sections" at bounding box center [558, 67] width 37 height 16
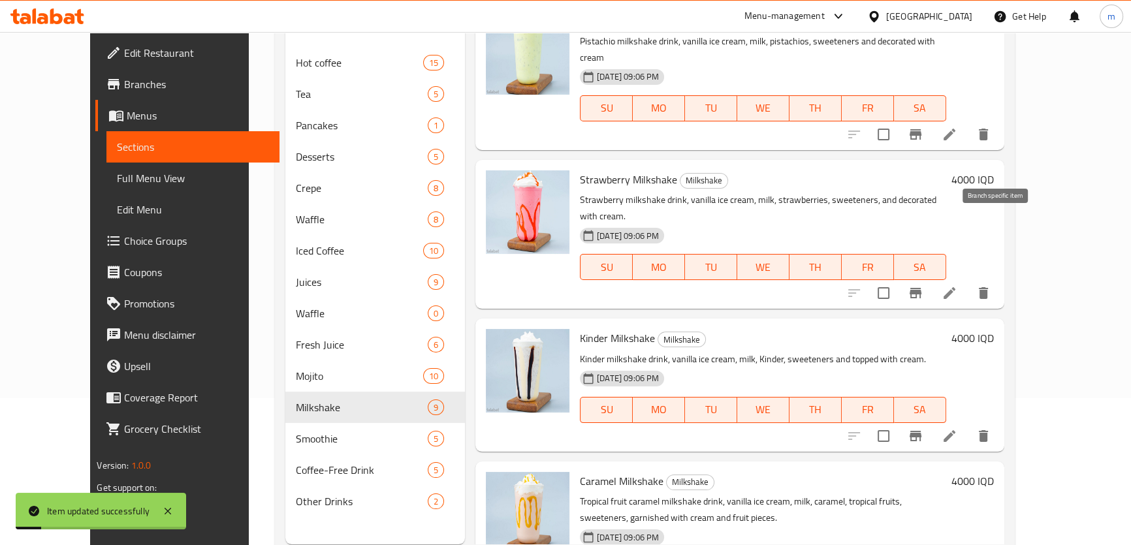
scroll to position [183, 0]
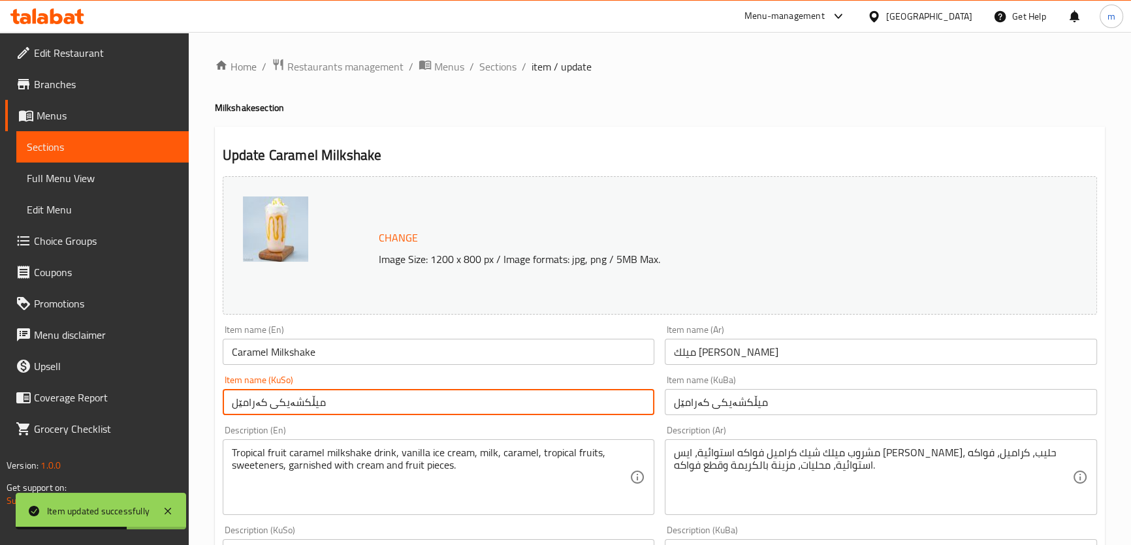
click at [364, 402] on input "میڵکشەیکی کەرامێل" at bounding box center [439, 402] width 432 height 26
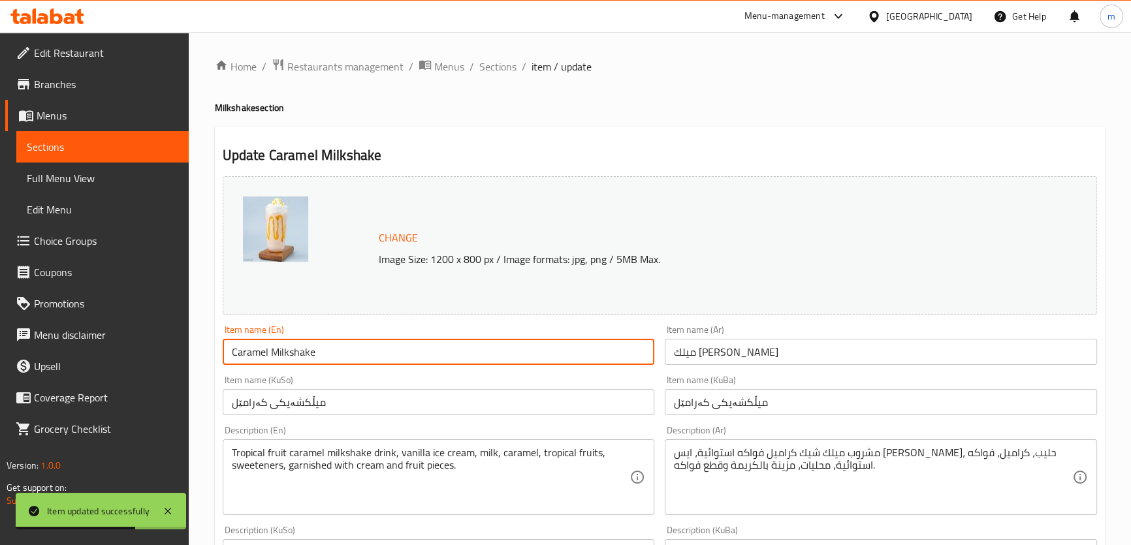
click at [366, 357] on input "Caramel Milkshake" at bounding box center [439, 352] width 432 height 26
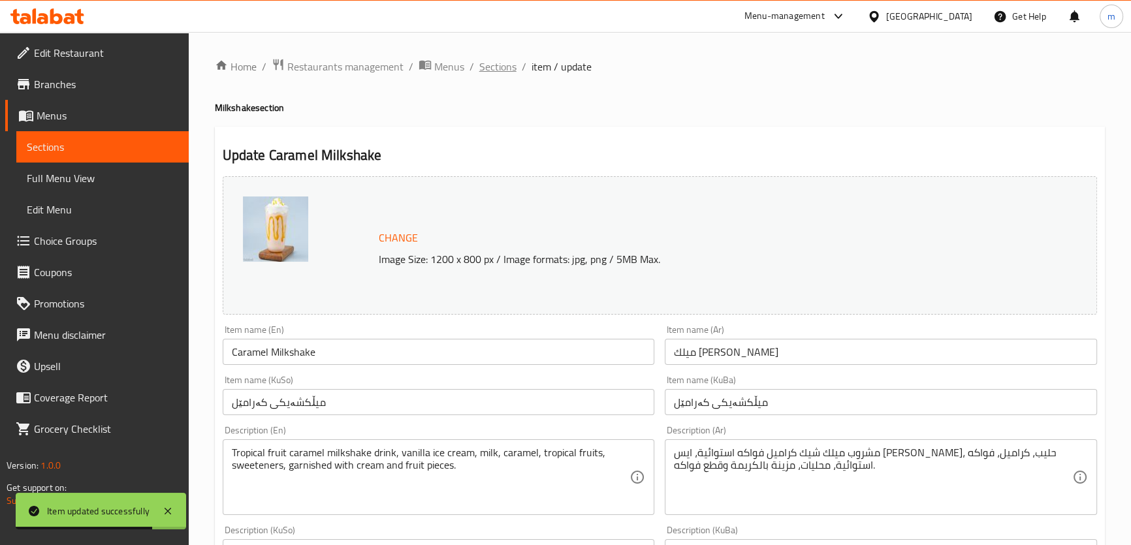
click at [490, 61] on span "Sections" at bounding box center [497, 67] width 37 height 16
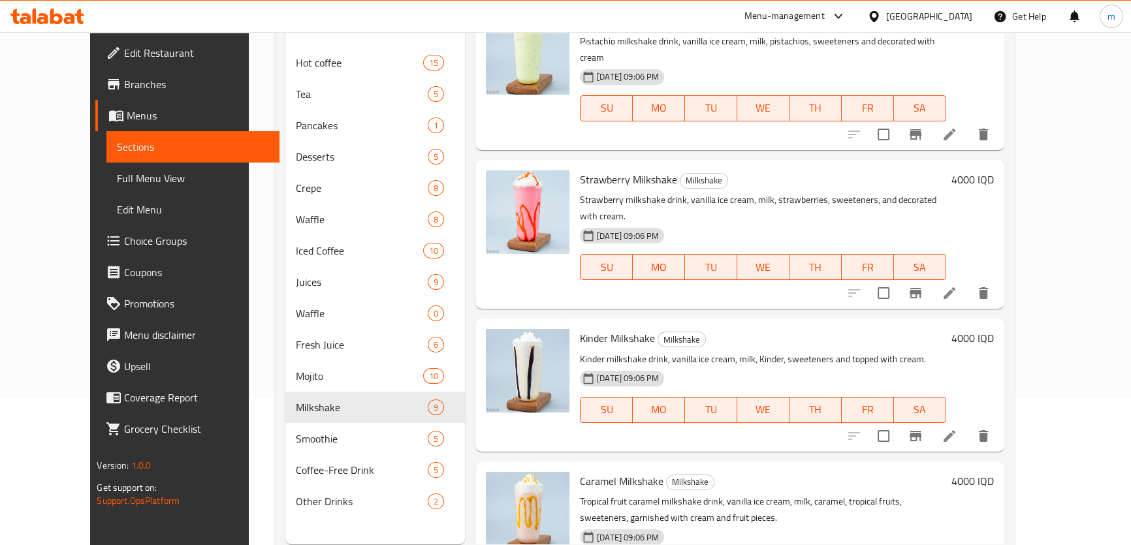
scroll to position [183, 0]
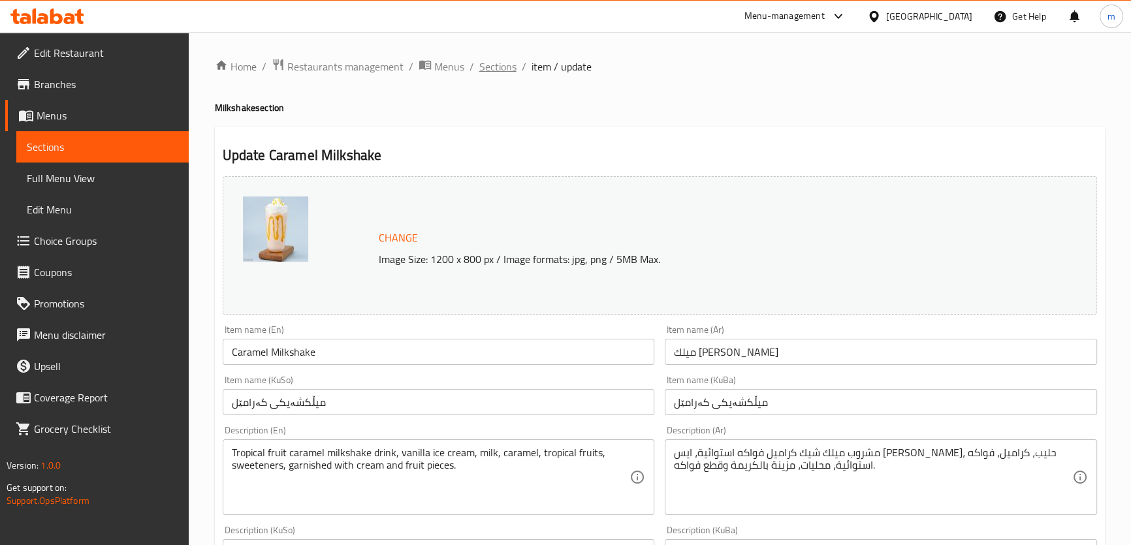
click at [493, 67] on span "Sections" at bounding box center [497, 67] width 37 height 16
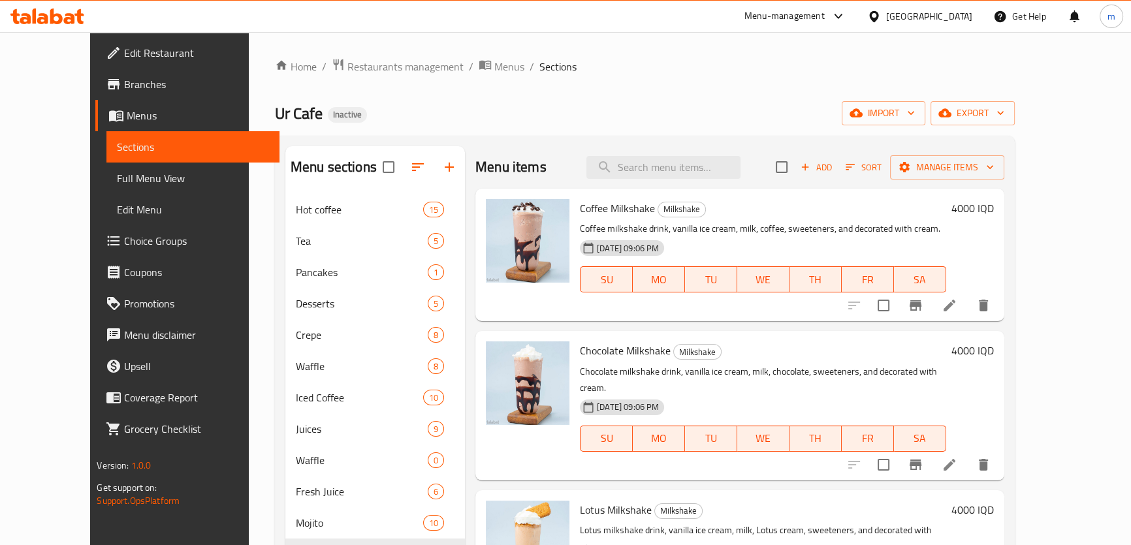
drag, startPoint x: 662, startPoint y: 170, endPoint x: 713, endPoint y: 213, distance: 66.8
click at [662, 171] on input "search" at bounding box center [664, 167] width 154 height 23
paste input "Matcha Latte"
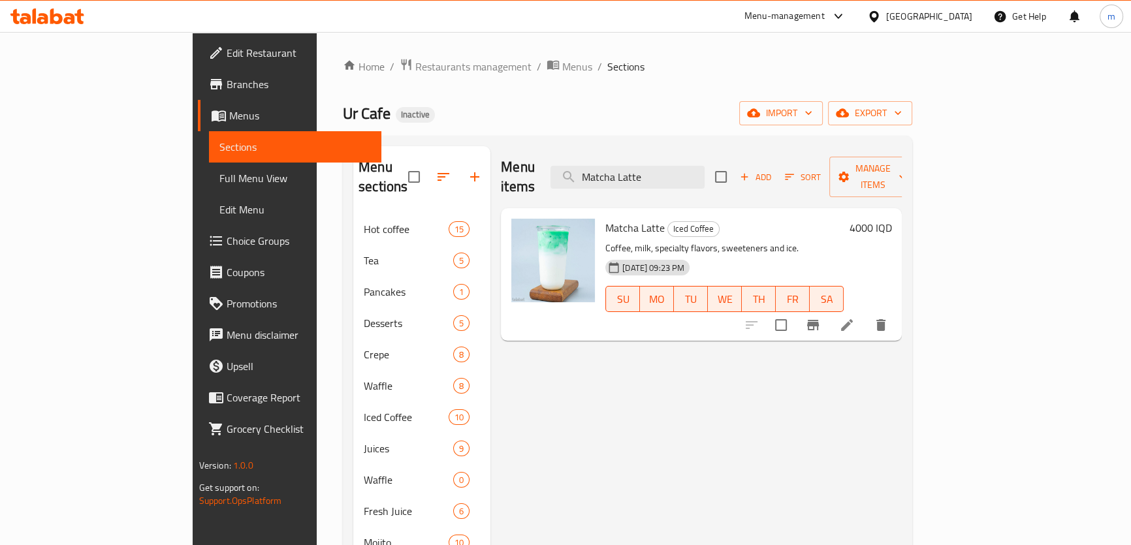
type input "Matcha Latte"
click at [855, 317] on icon at bounding box center [847, 325] width 16 height 16
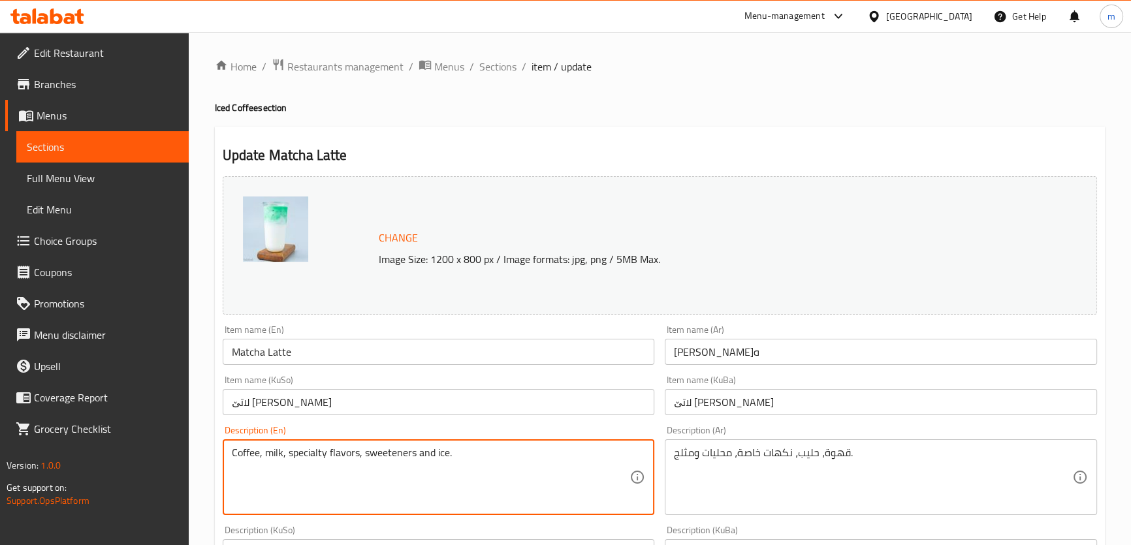
drag, startPoint x: 288, startPoint y: 450, endPoint x: 357, endPoint y: 451, distance: 69.2
paste textarea "Special flavors,"
click at [289, 453] on textarea "Coffee, milk, Special flavors,, sweeteners and ice." at bounding box center [431, 478] width 398 height 62
click at [470, 457] on textarea "Coffee, milk, special flavors,, sweeteners and ice." at bounding box center [431, 478] width 398 height 62
type textarea "Coffee, milk, special flavors,, sweeteners and ice"
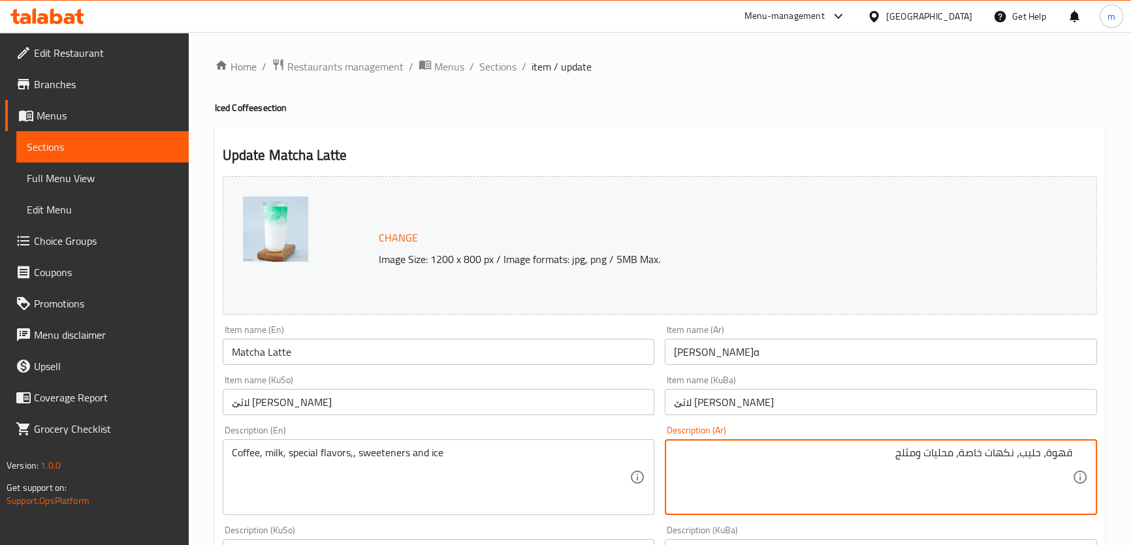
click at [864, 465] on textarea "قهوة، حليب، نكهات خاصة، محليات ومثلج" at bounding box center [873, 478] width 398 height 62
type textarea "قهوة، حليب، نكهات خاصة، محليات ومثلج"
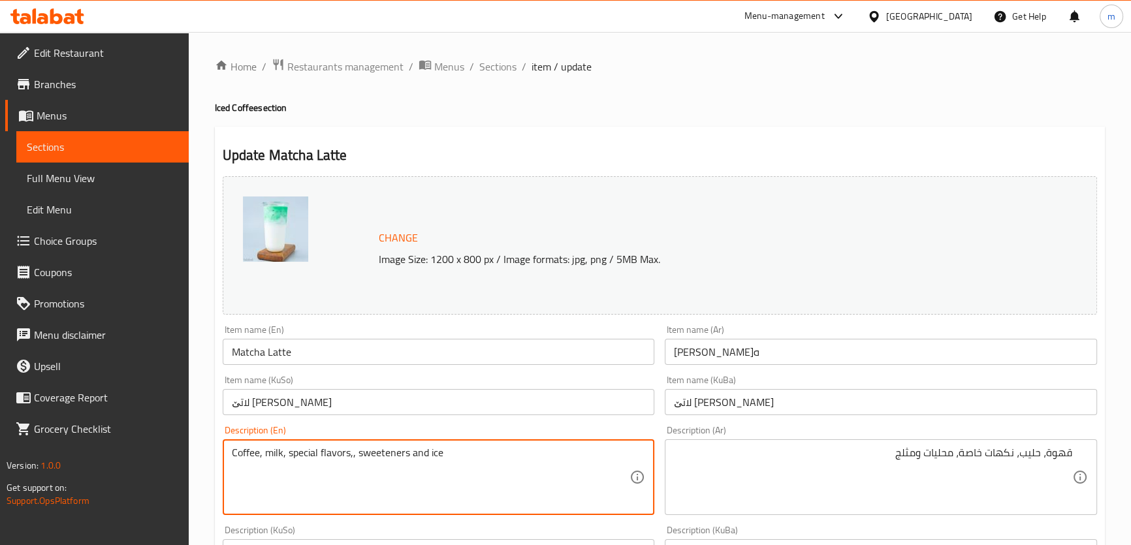
click at [434, 453] on textarea "Coffee, milk, special flavors,, sweeteners and ice" at bounding box center [431, 478] width 398 height 62
paste textarea "d"
type textarea "Coffee, milk, special flavors,, sweeteners and iced"
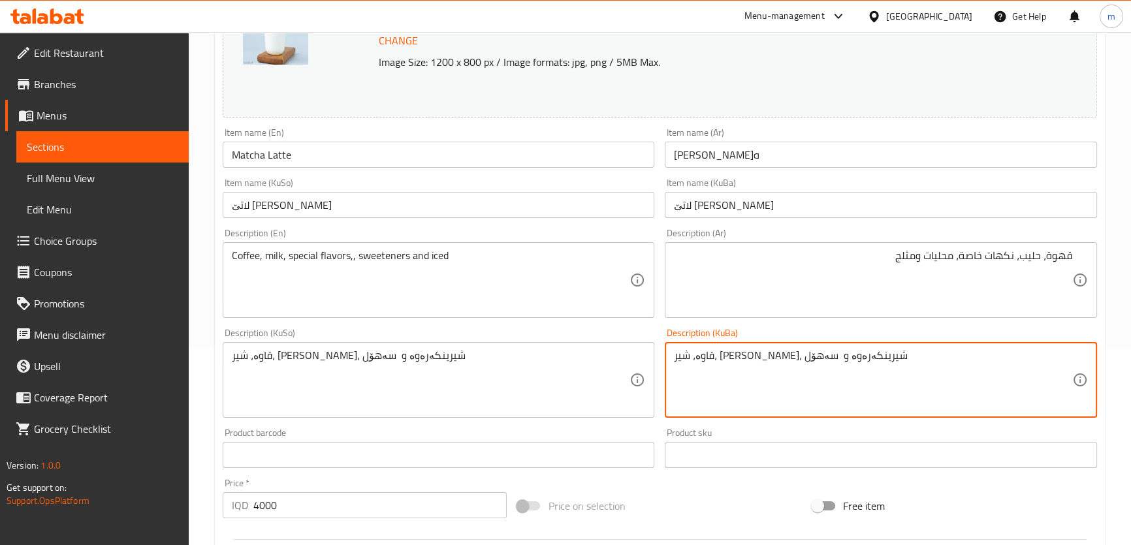
click at [692, 354] on textarea "قاوە، شیر، تامی تایبەت، شیرینکەرەوە و سەهۆل" at bounding box center [873, 380] width 398 height 62
paste textarea "ڵاوی"
click at [719, 364] on textarea "قاوە، شیر، تامی تایبەت، شیرینکەرەوە و سەهۆڵاوی" at bounding box center [873, 380] width 398 height 62
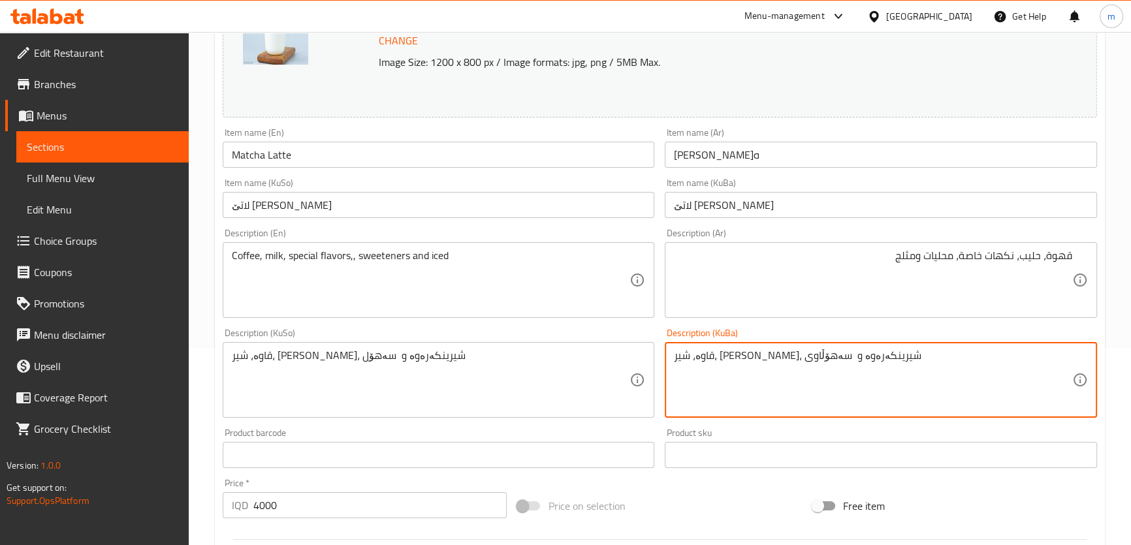
type textarea "قاوە، شیر، تامی تایبەت، شیرینکەرەوە و سەهۆڵاوی"
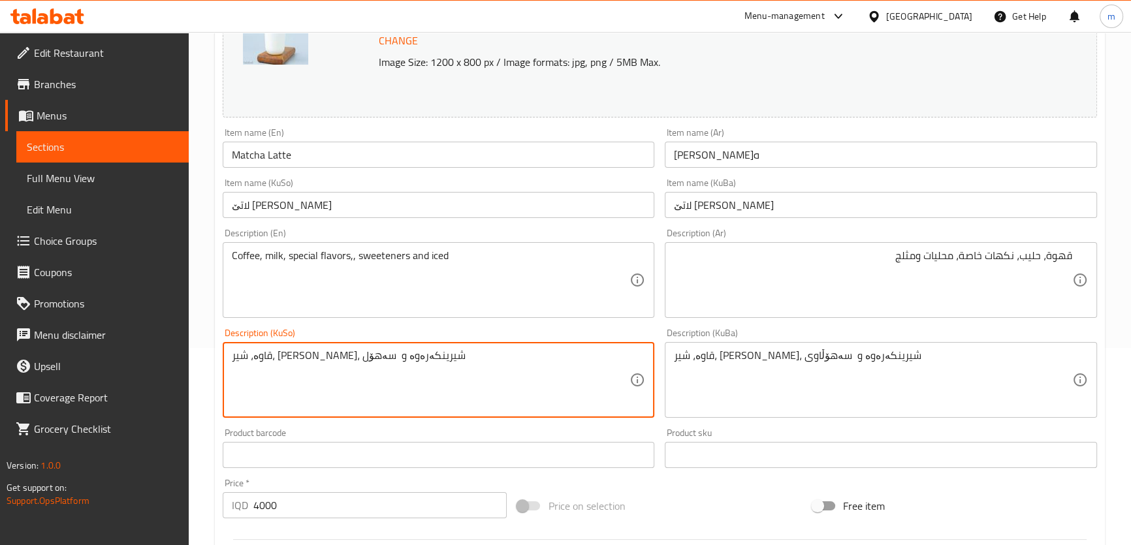
click at [603, 361] on textarea "قاوە، شیر، تامی تایبەت، شیرینکەرەوە و سەهۆل" at bounding box center [431, 380] width 398 height 62
paste textarea "ڵاوی"
type textarea "قاوە، شیر، تامی تایبەت، شیرینکەرەوە و سەهۆڵاوی"
click at [534, 223] on div "Description (En) Coffee, milk, special flavors,, sweeteners and iced Descriptio…" at bounding box center [439, 273] width 443 height 100
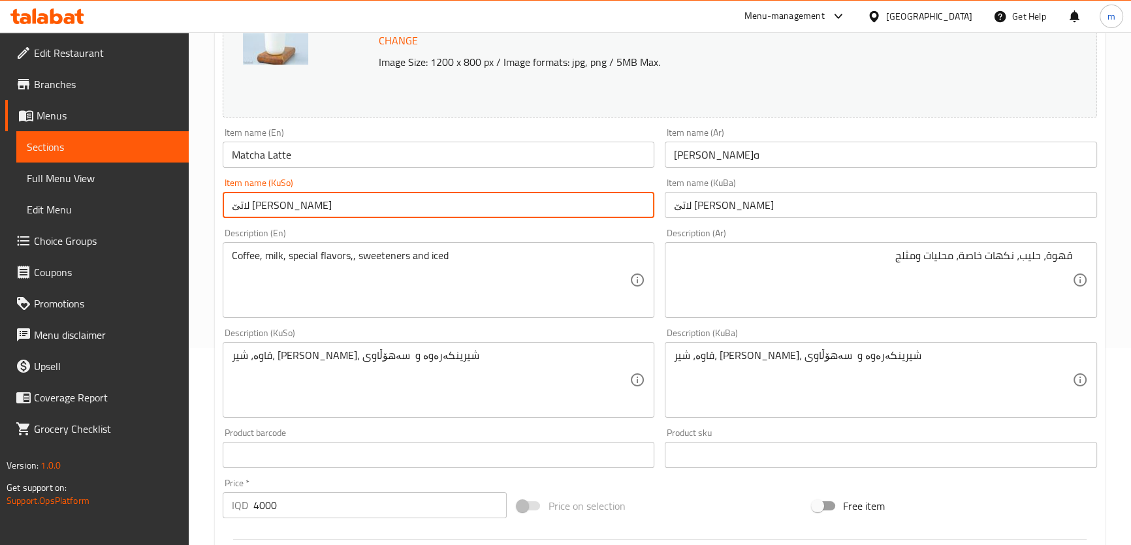
click at [532, 204] on input "لاتێ ماتشا" at bounding box center [439, 205] width 432 height 26
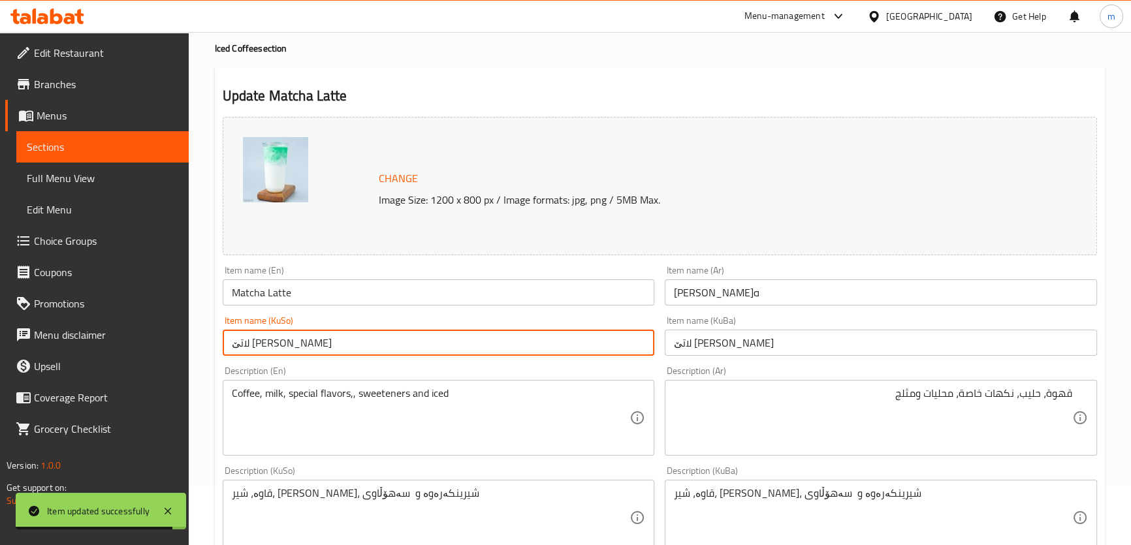
scroll to position [0, 0]
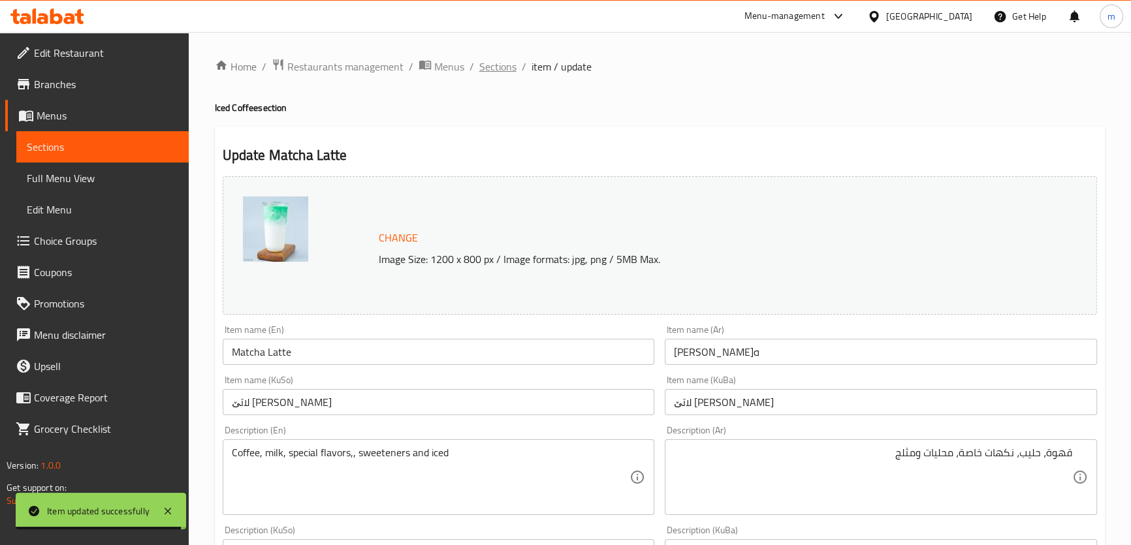
click at [504, 59] on span "Sections" at bounding box center [497, 67] width 37 height 16
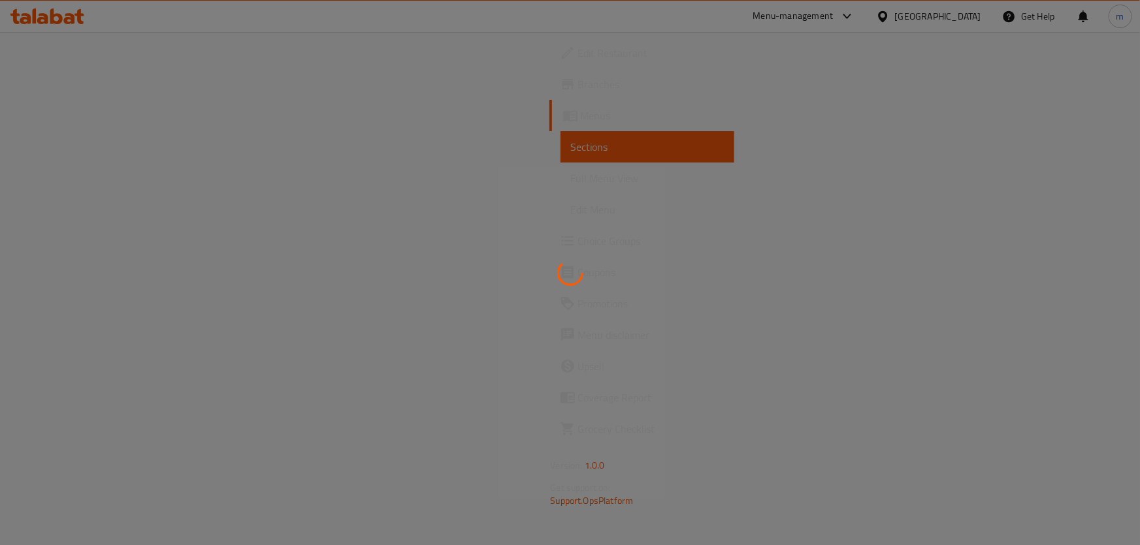
click at [720, 137] on div at bounding box center [570, 272] width 1140 height 545
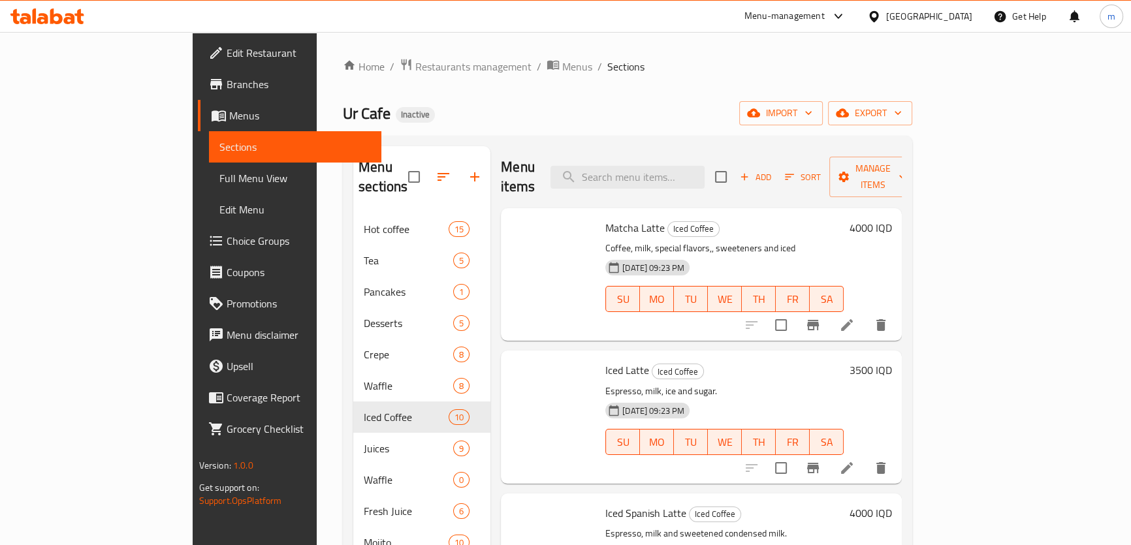
click at [720, 137] on div "Menu sections Hot coffee 15 Tea 5 Pancakes 1 Desserts 5 Crepe 8 Waffle 8 Iced C…" at bounding box center [628, 419] width 570 height 566
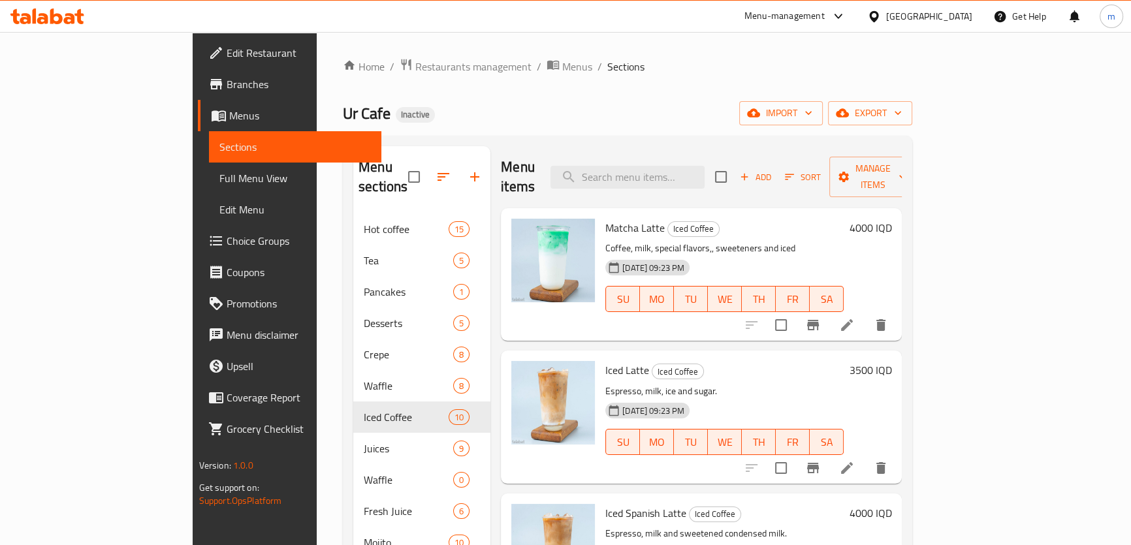
click at [720, 137] on div "Menu sections Hot coffee 15 Tea 5 Pancakes 1 Desserts 5 Crepe 8 Waffle 8 Iced C…" at bounding box center [628, 419] width 570 height 566
click at [713, 151] on div "Menu items Add Sort Manage items" at bounding box center [701, 177] width 401 height 62
click at [713, 156] on div "Menu items Add Sort Manage items" at bounding box center [701, 177] width 401 height 62
drag, startPoint x: 721, startPoint y: 182, endPoint x: 721, endPoint y: 162, distance: 20.2
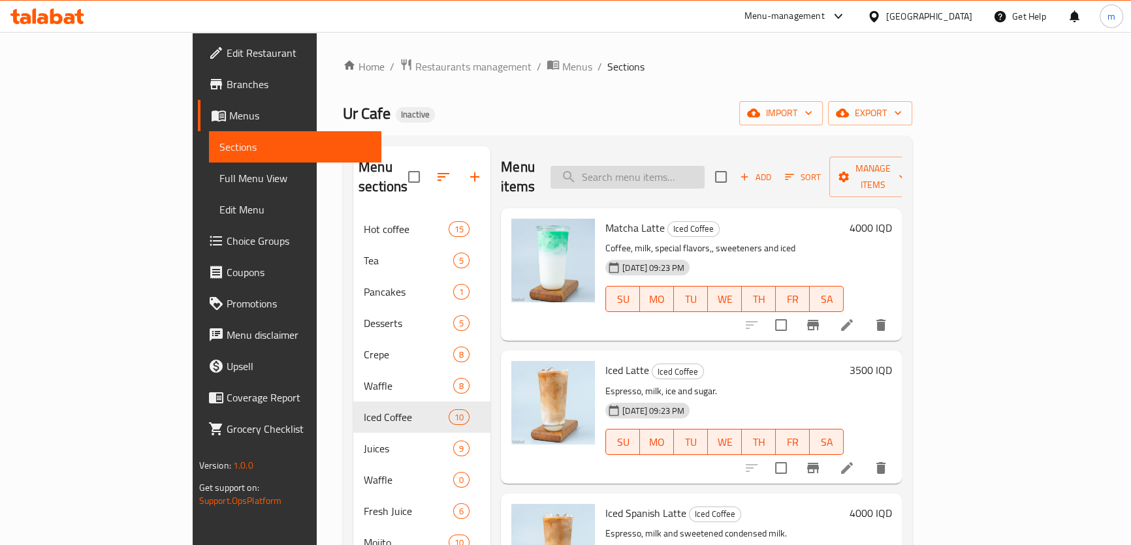
click at [721, 182] on div "Menu items Add Sort Manage items" at bounding box center [701, 177] width 401 height 62
click at [705, 166] on input "search" at bounding box center [628, 177] width 154 height 23
paste input "Mint Mojito"
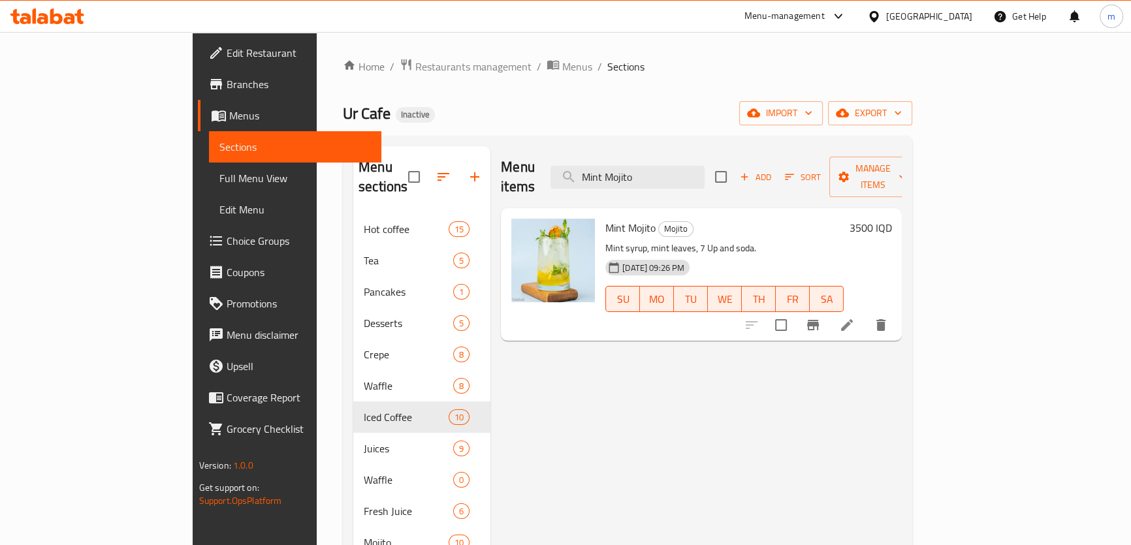
type input "Mint Mojito"
click at [855, 317] on icon at bounding box center [847, 325] width 16 height 16
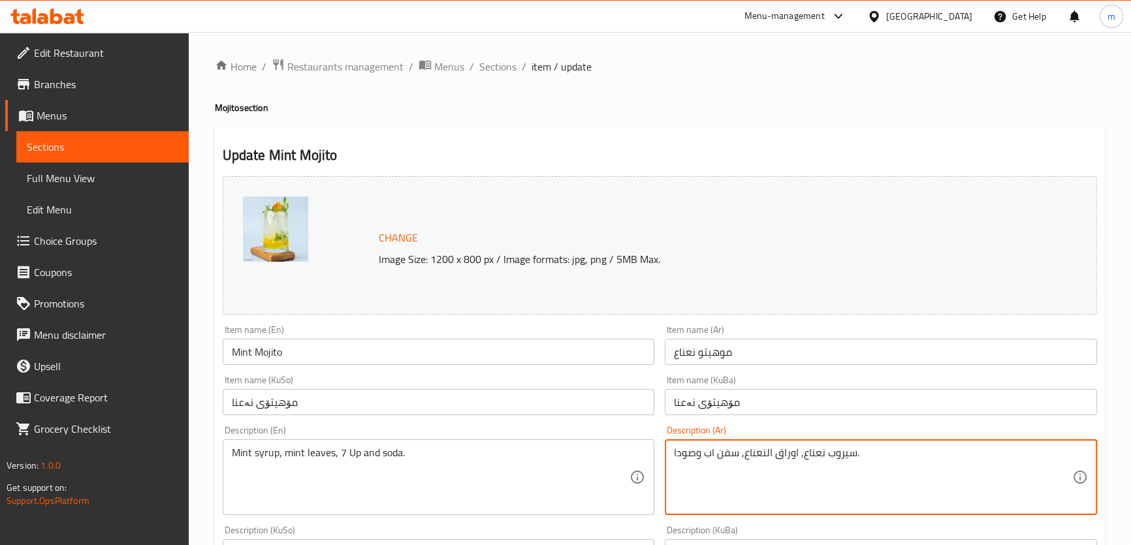
drag, startPoint x: 766, startPoint y: 449, endPoint x: 772, endPoint y: 453, distance: 7.3
type textarea "سيروب نعناع, اوراق نعناع, سفن اب وصودا."
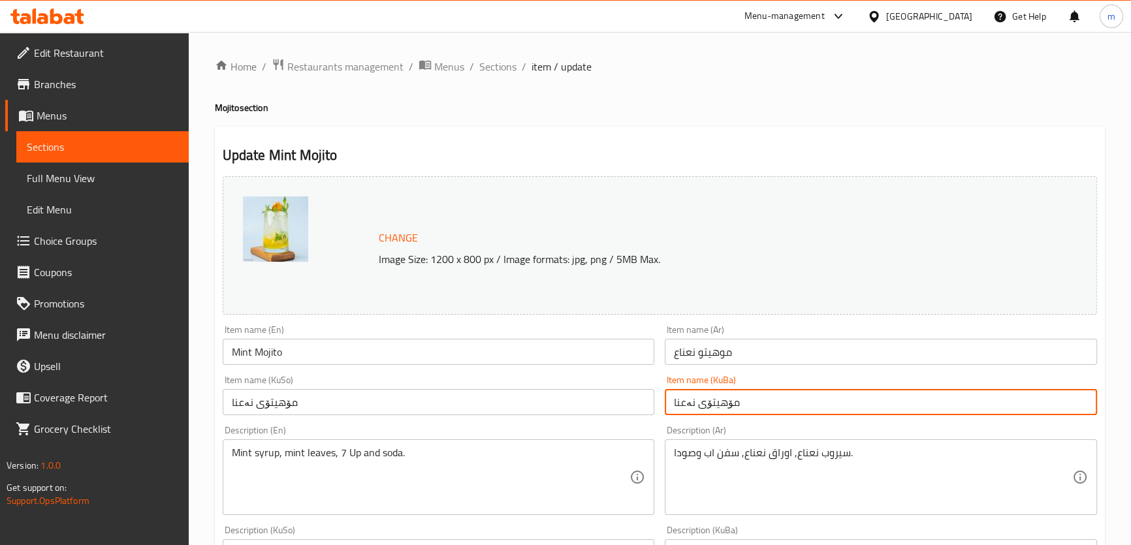
click at [750, 407] on input "مۆهیتۆی نەعنا" at bounding box center [881, 402] width 432 height 26
click at [487, 62] on span "Sections" at bounding box center [497, 67] width 37 height 16
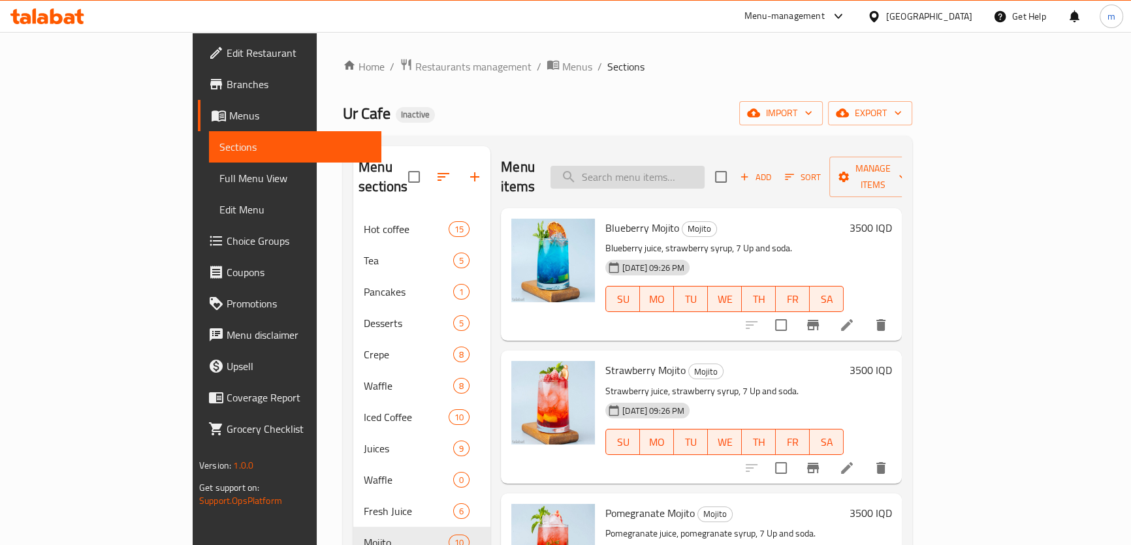
drag, startPoint x: 745, startPoint y: 143, endPoint x: 733, endPoint y: 163, distance: 22.9
click at [745, 143] on div "Menu sections Hot coffee 15 Tea 5 Pancakes 1 Desserts 5 Crepe 8 Waffle 8 Iced C…" at bounding box center [628, 419] width 570 height 566
click at [705, 167] on input "search" at bounding box center [628, 177] width 154 height 23
paste input "عصير مكس، سيروب مكص، سفن أب وصودا."
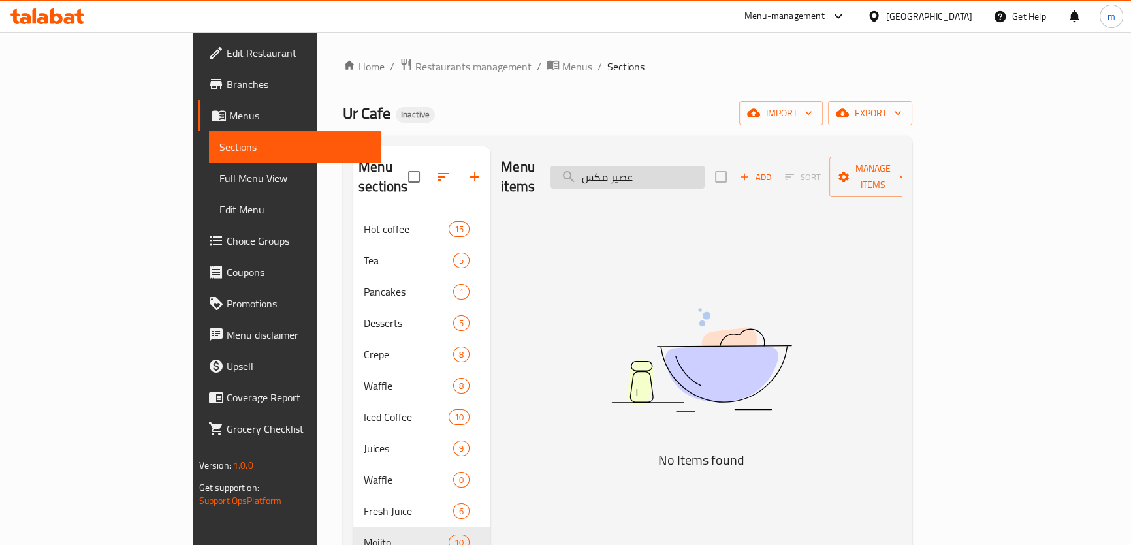
click at [686, 166] on input "عصير مكس" at bounding box center [628, 177] width 154 height 23
paste input "Ur Mojito"
click at [686, 166] on input "عصير مكس" at bounding box center [628, 177] width 154 height 23
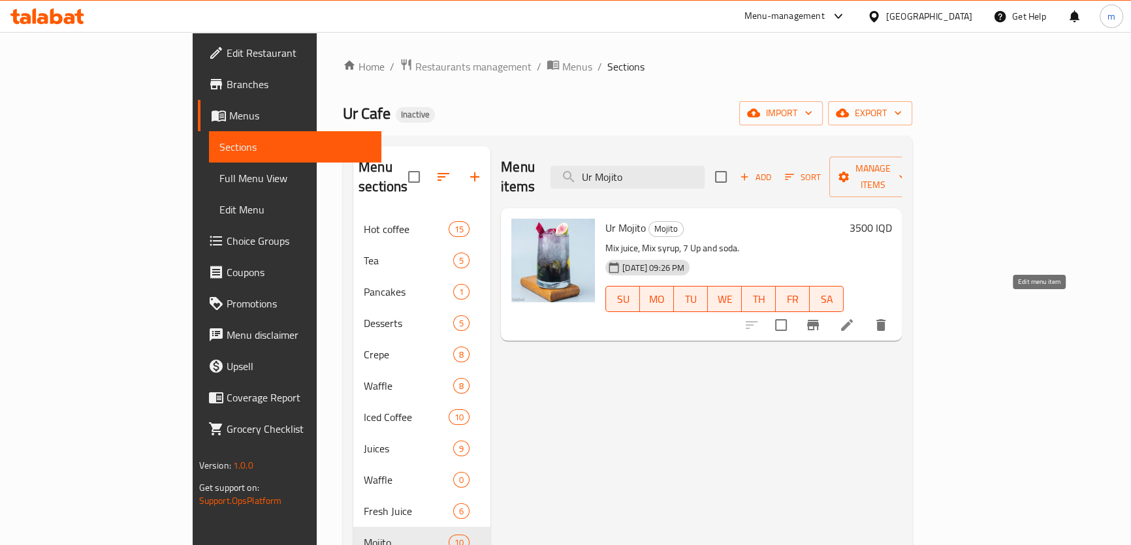
type input "Ur Mojito"
click at [853, 319] on icon at bounding box center [847, 325] width 12 height 12
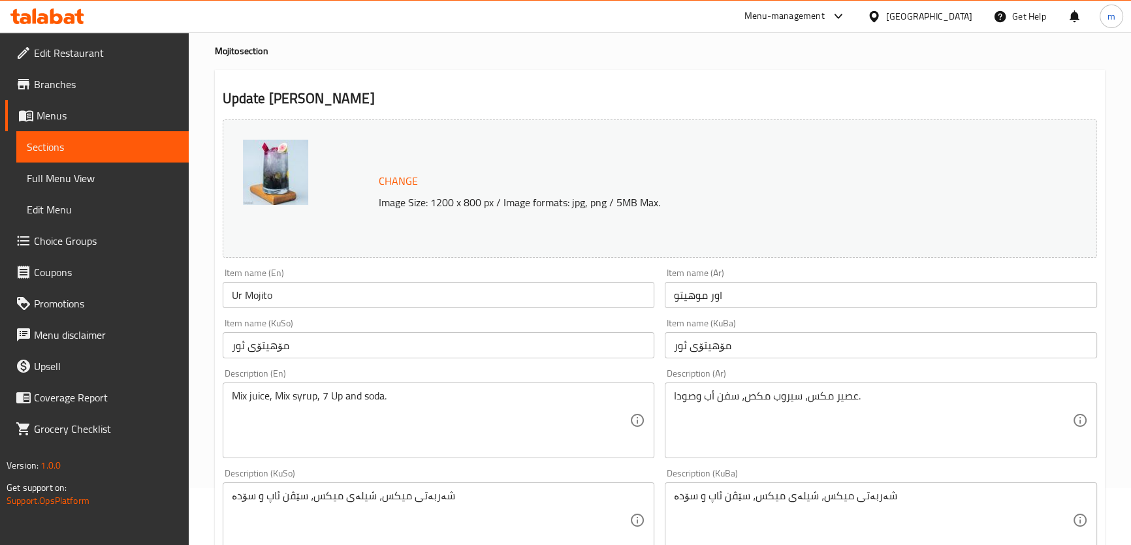
scroll to position [99, 0]
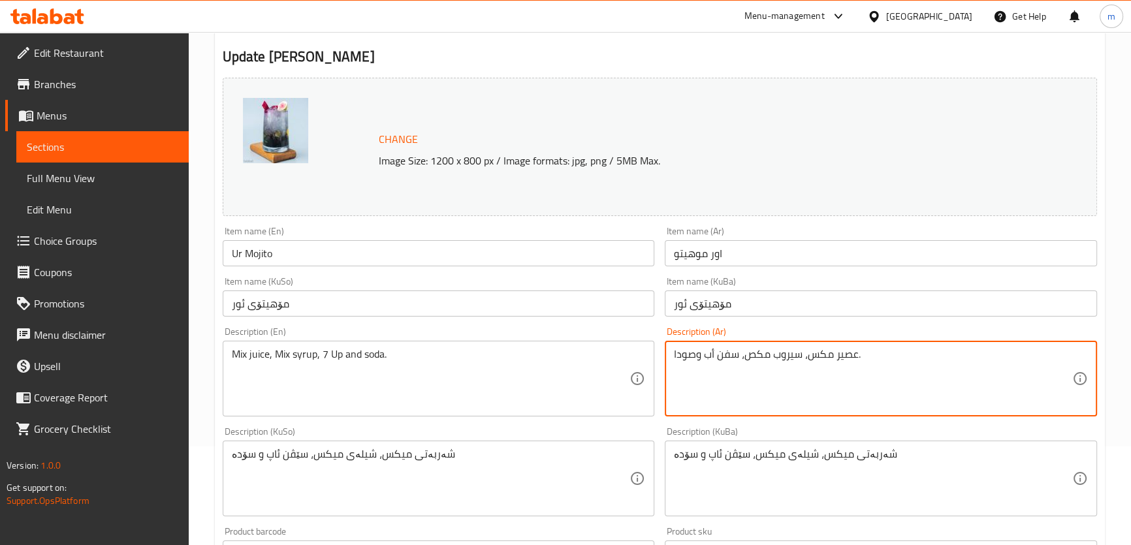
click at [823, 360] on textarea "عصير مكس، سيروب مكص، سفن أب وصودا." at bounding box center [873, 379] width 398 height 62
click at [767, 354] on textarea "عصير مكس، سيروب مكص، سفن أب وصودا." at bounding box center [873, 379] width 398 height 62
paste textarea
type textarea "عصير مكس، سيروب مكس، سفن أب وصودا."
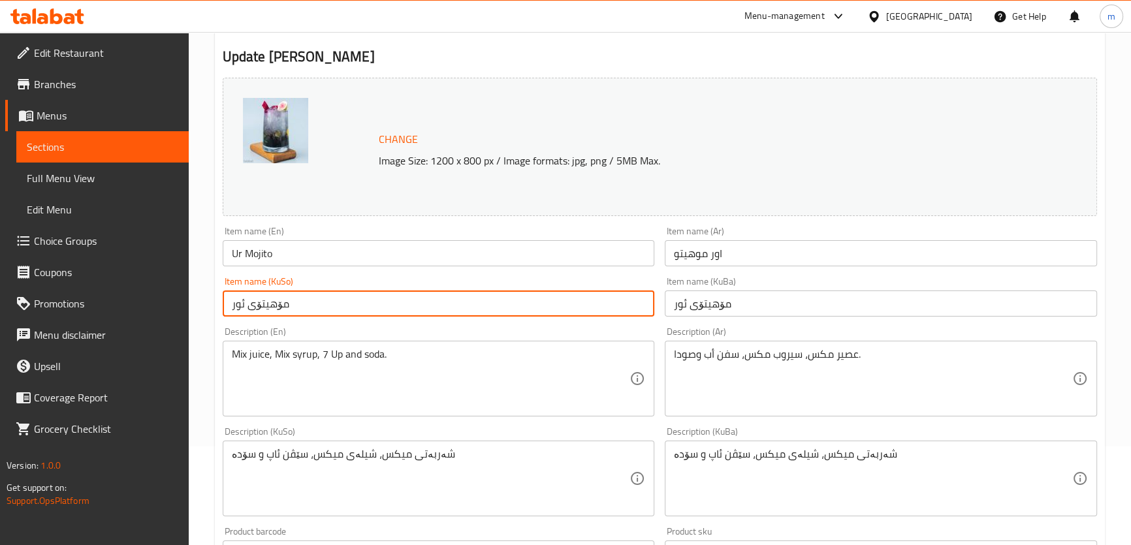
click at [638, 306] on input "مۆهیتۆی ئور" at bounding box center [439, 304] width 432 height 26
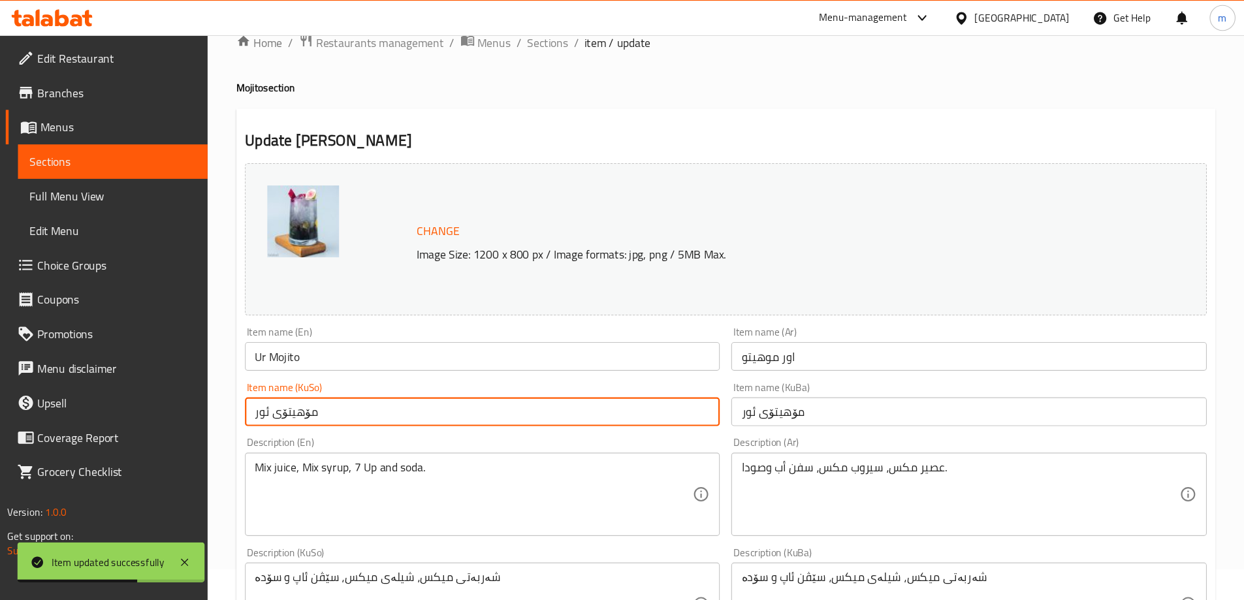
scroll to position [0, 0]
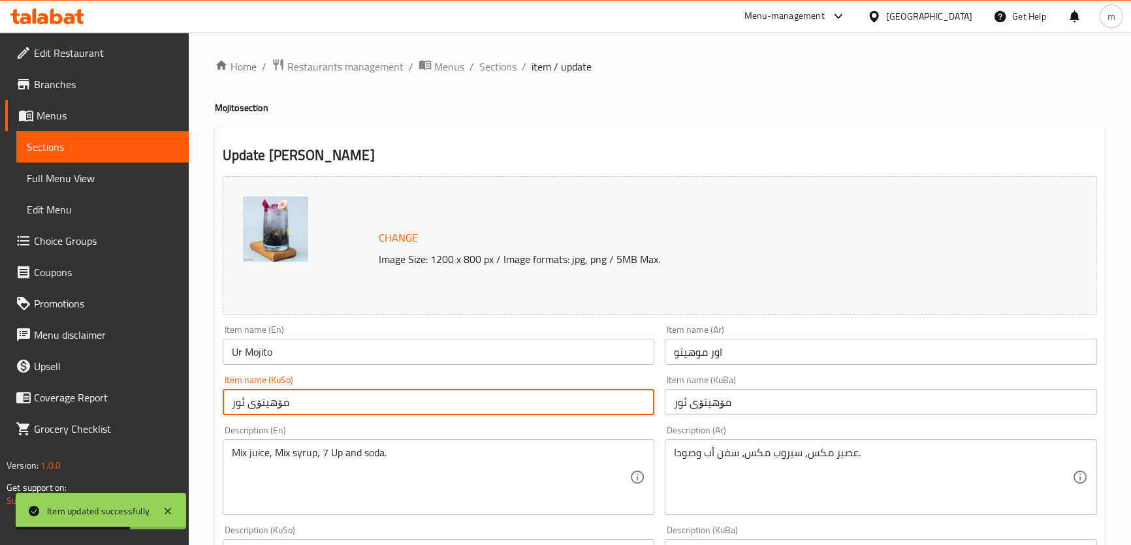
click at [470, 65] on li "/" at bounding box center [472, 67] width 5 height 16
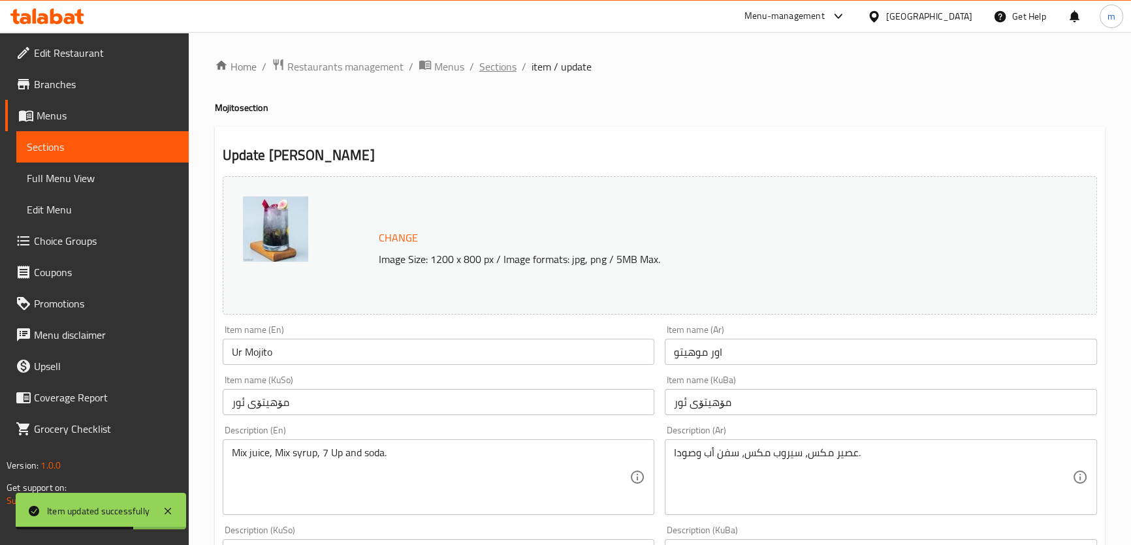
click at [489, 65] on span "Sections" at bounding box center [497, 67] width 37 height 16
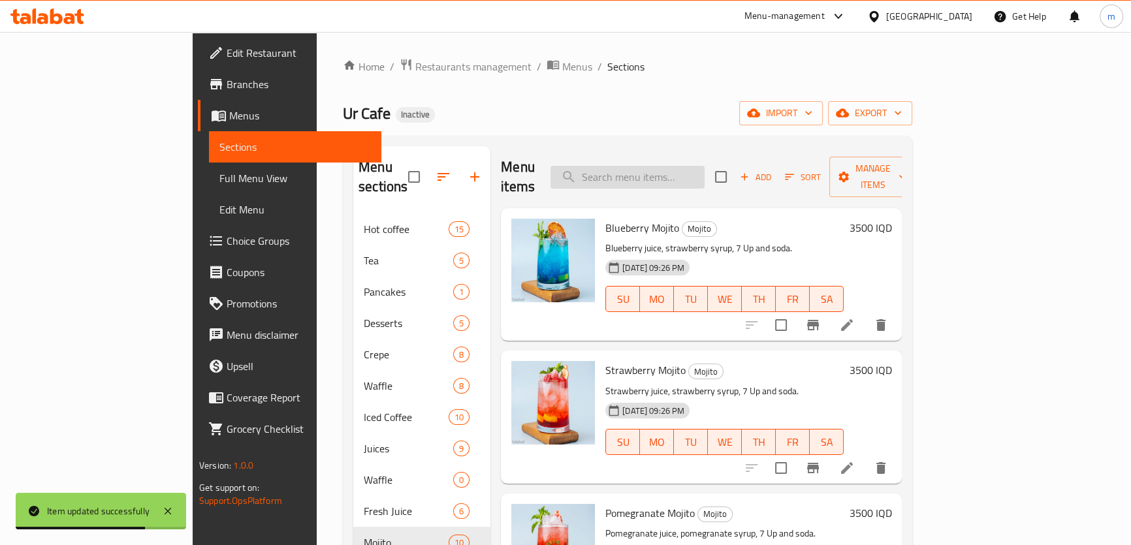
click at [705, 169] on input "search" at bounding box center [628, 177] width 154 height 23
paste input "Tart"
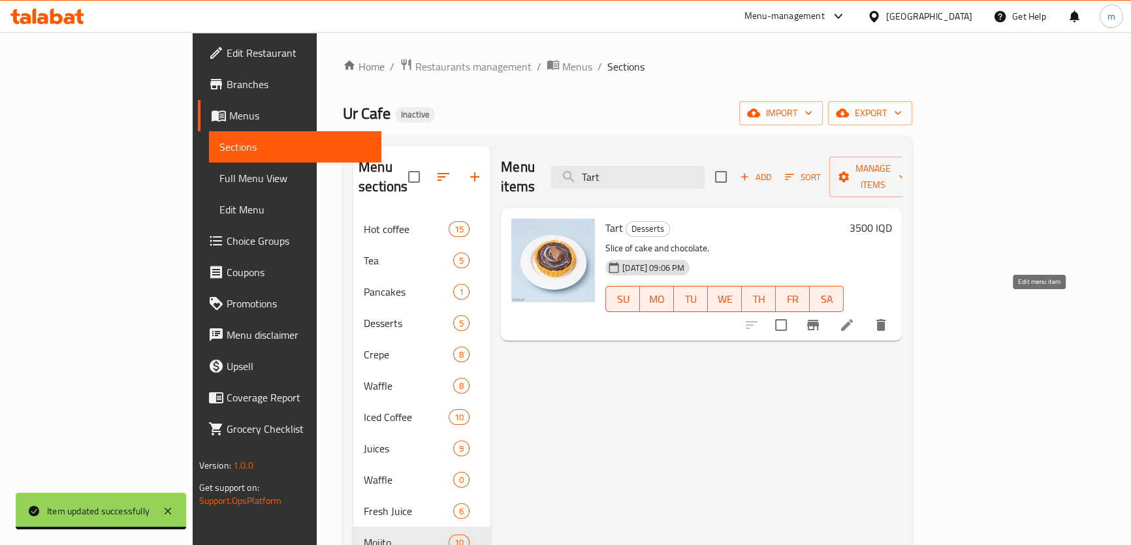
type input "Tart"
click at [855, 317] on icon at bounding box center [847, 325] width 16 height 16
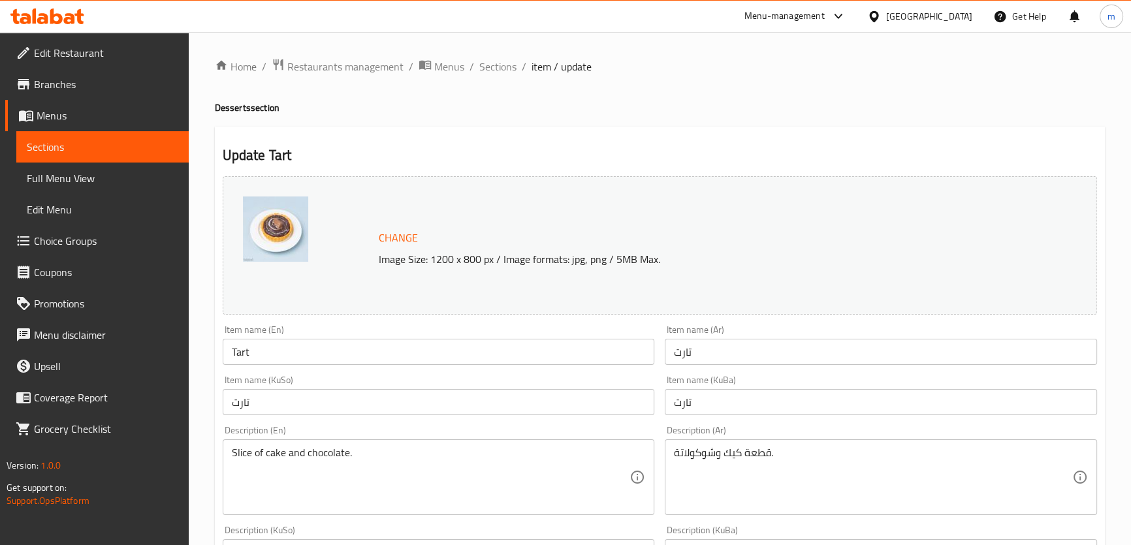
click at [698, 392] on input "تارت" at bounding box center [881, 402] width 432 height 26
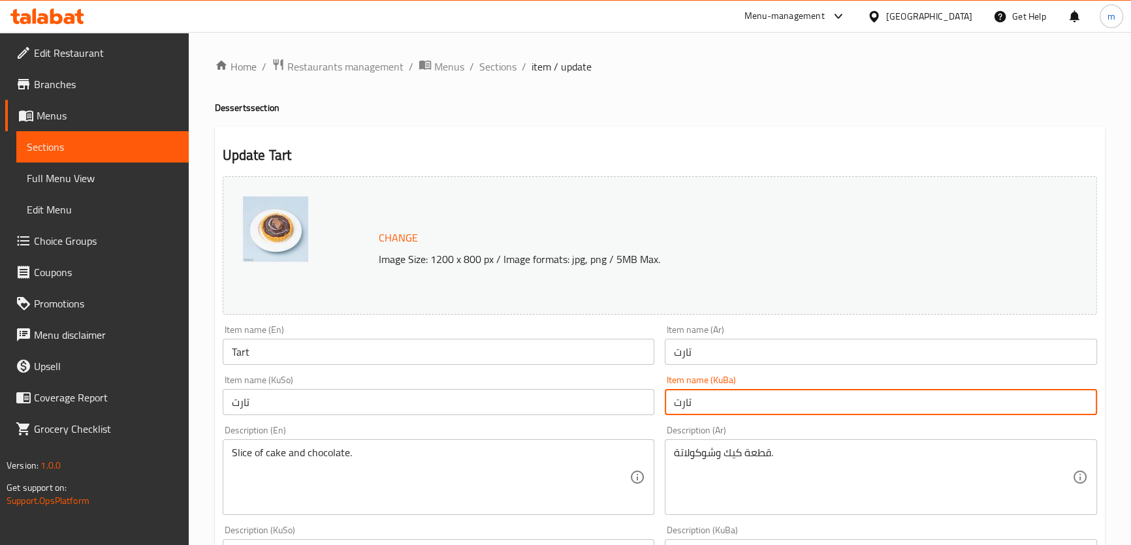
click at [692, 406] on input "تارت" at bounding box center [881, 402] width 432 height 26
paste input "وورتە"
type input "توورتە"
click at [549, 393] on input "تارت" at bounding box center [439, 402] width 432 height 26
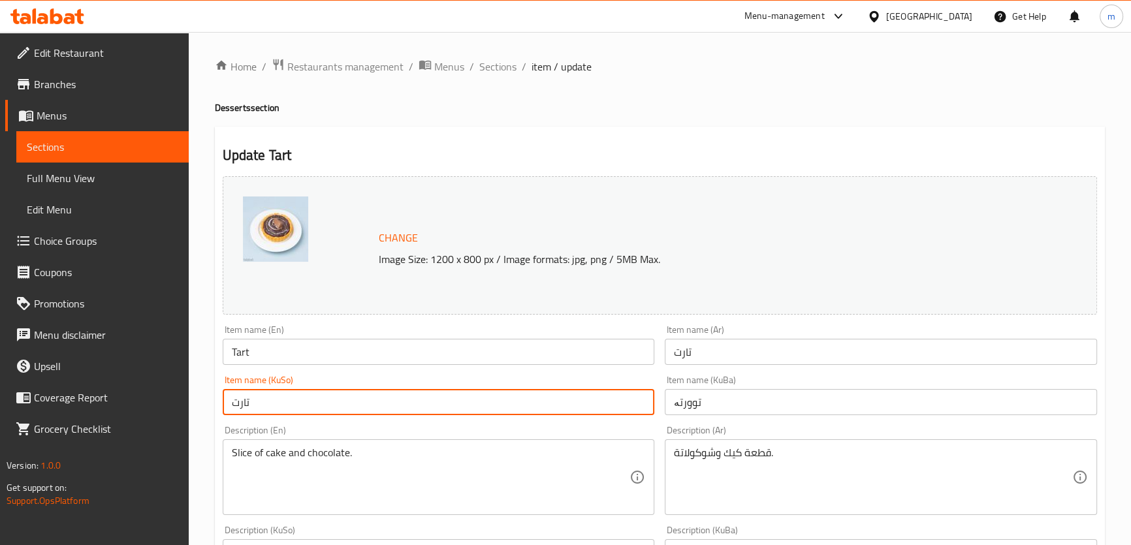
click at [549, 393] on input "تارت" at bounding box center [439, 402] width 432 height 26
paste input "وورتە"
type input "توورتە"
click at [536, 359] on input "Tart" at bounding box center [439, 352] width 432 height 26
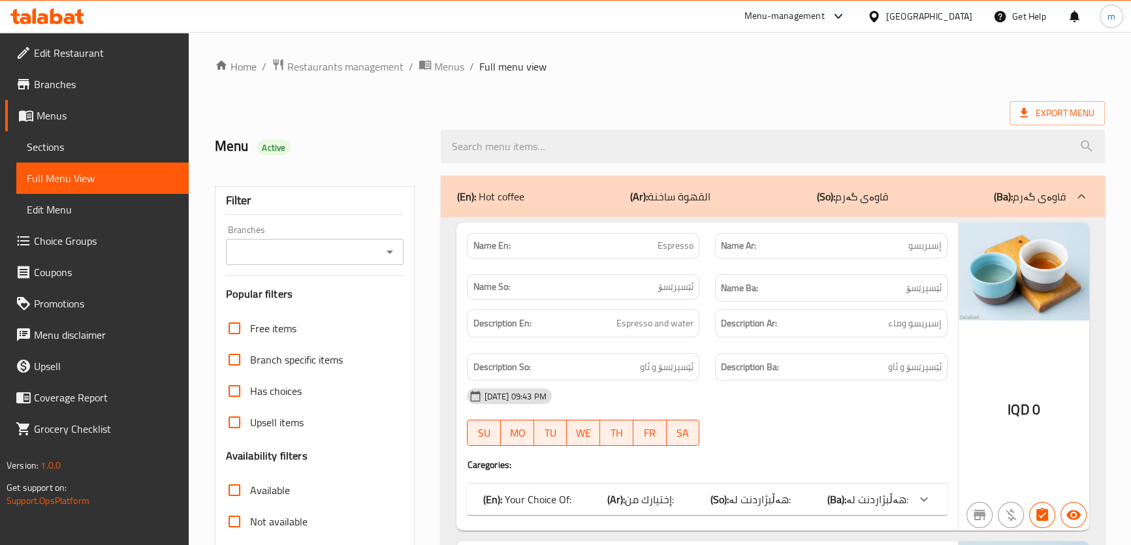
drag, startPoint x: 394, startPoint y: 251, endPoint x: 385, endPoint y: 257, distance: 10.9
click at [393, 251] on icon "Open" at bounding box center [390, 252] width 16 height 16
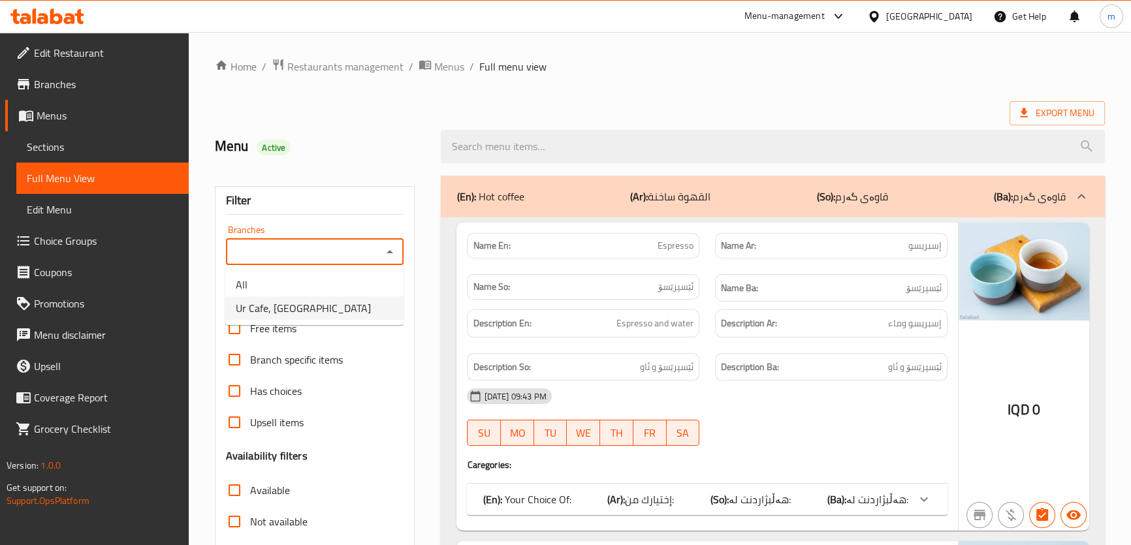
click at [317, 308] on li "Ur Cafe, [GEOGRAPHIC_DATA]" at bounding box center [314, 309] width 178 height 24
type input "Ur Cafe, [GEOGRAPHIC_DATA]"
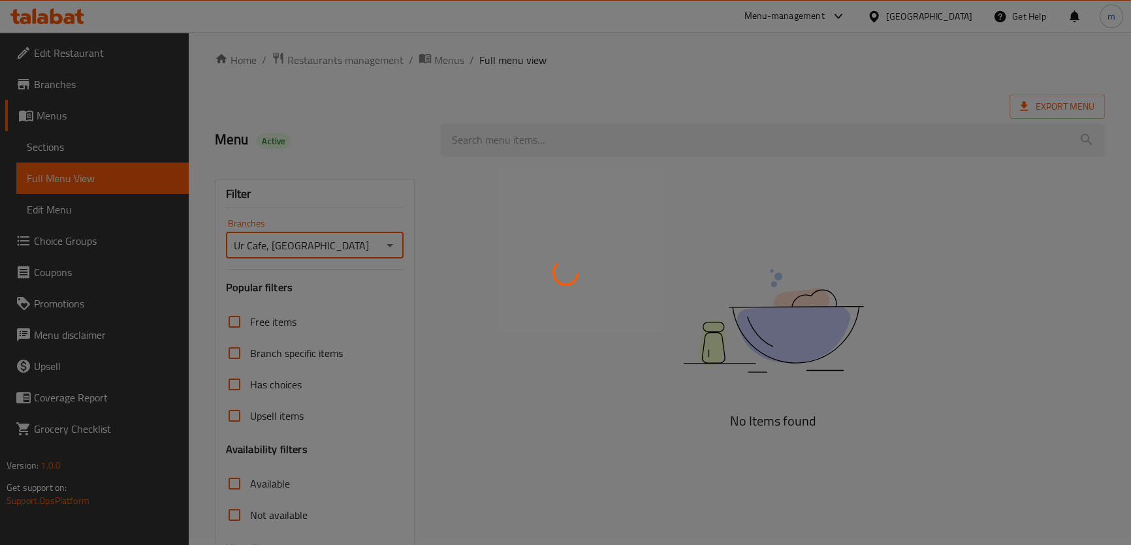
scroll to position [149, 0]
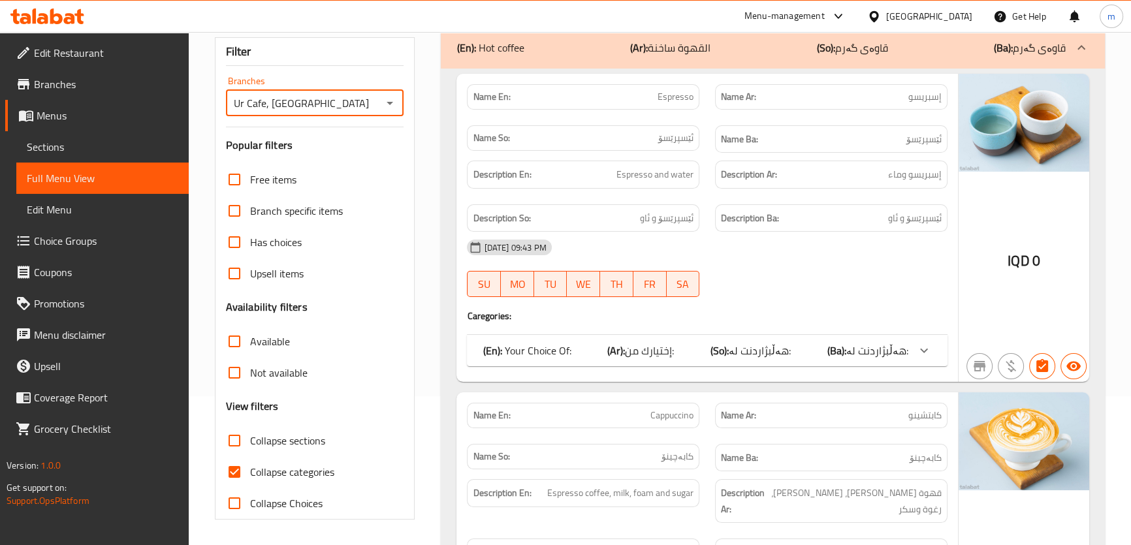
drag, startPoint x: 243, startPoint y: 474, endPoint x: 253, endPoint y: 440, distance: 34.7
click at [242, 473] on input "Collapse categories" at bounding box center [234, 472] width 31 height 31
checkbox input "false"
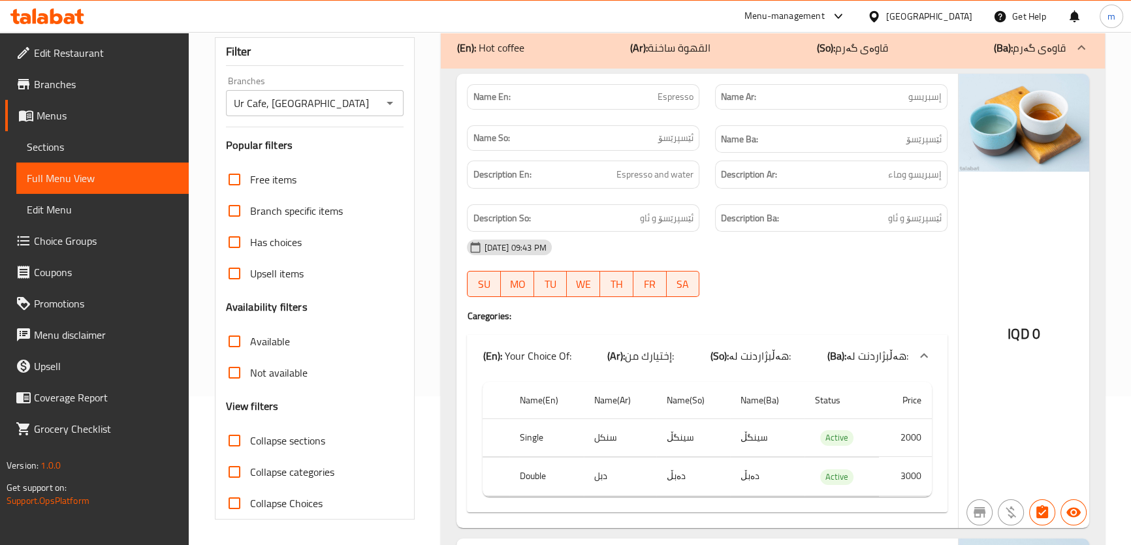
click at [253, 440] on span "Collapse sections" at bounding box center [287, 441] width 75 height 16
click at [250, 440] on input "Collapse sections" at bounding box center [234, 440] width 31 height 31
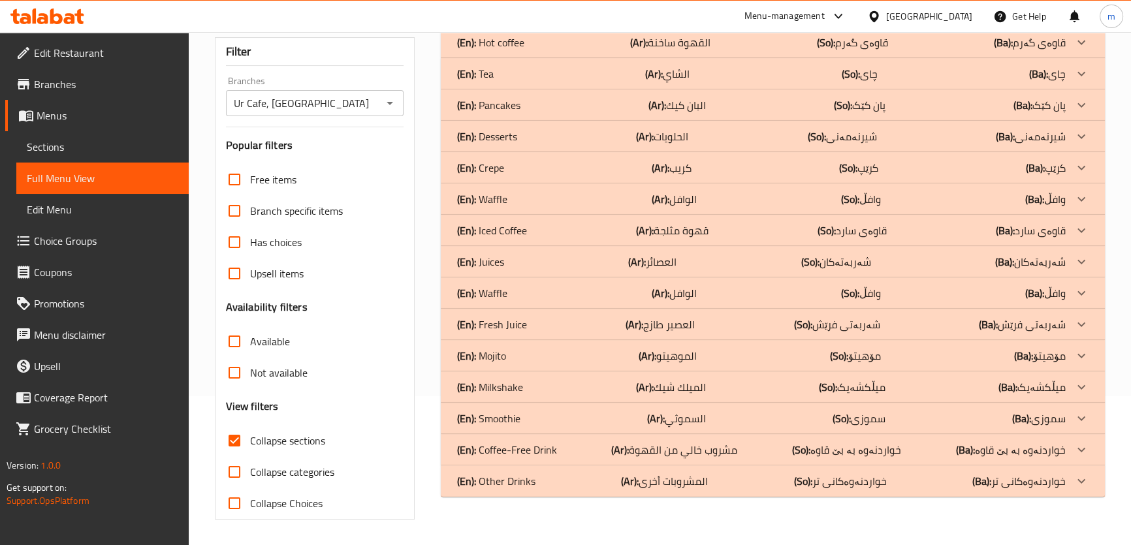
click at [507, 50] on p "(En): Milkshake" at bounding box center [490, 43] width 67 height 16
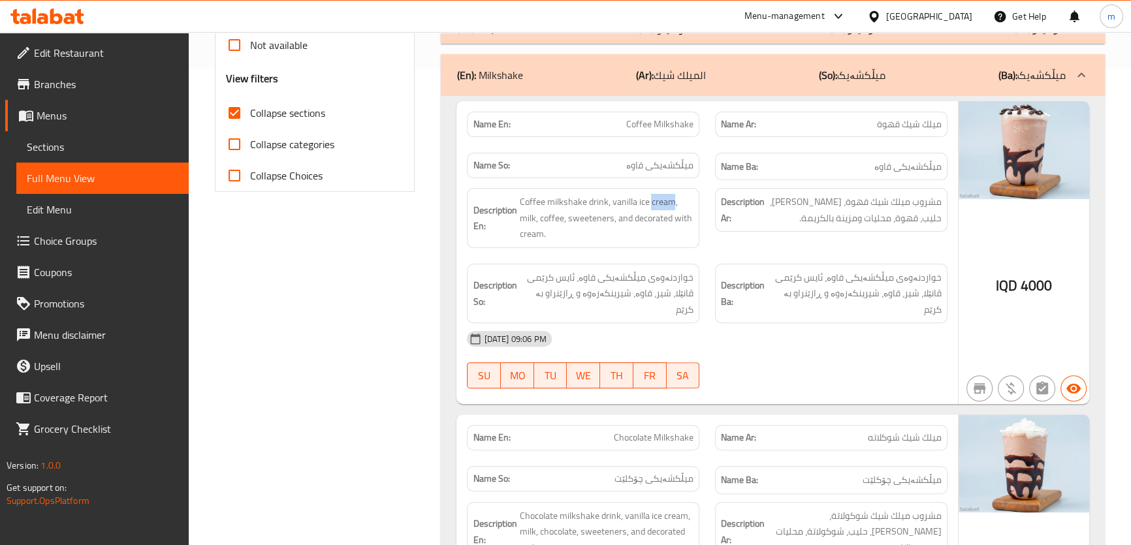
scroll to position [506, 0]
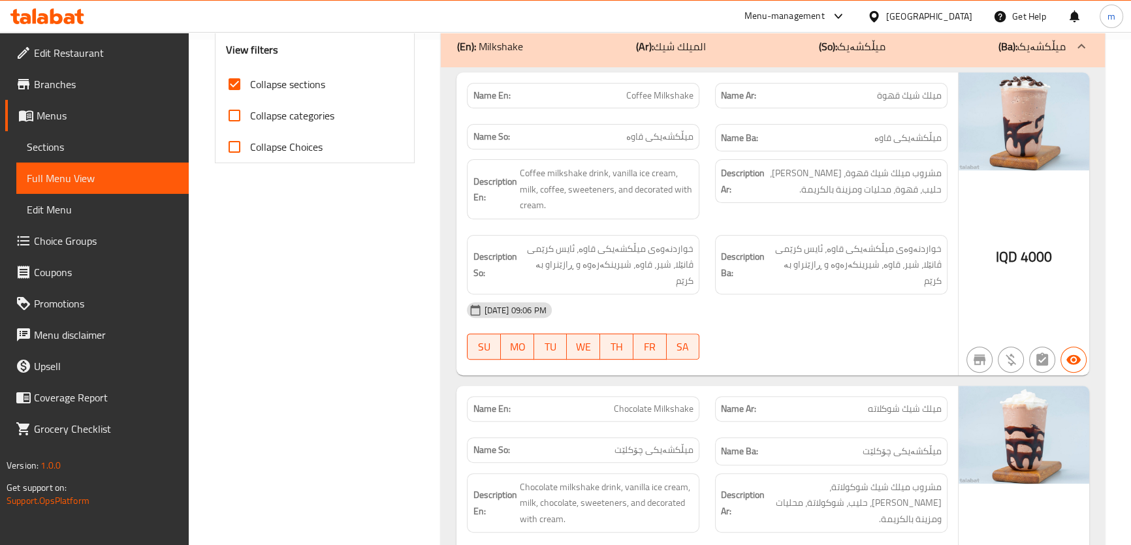
click at [317, 83] on span "Collapse sections" at bounding box center [287, 84] width 75 height 16
click at [250, 83] on input "Collapse sections" at bounding box center [234, 84] width 31 height 31
checkbox input "false"
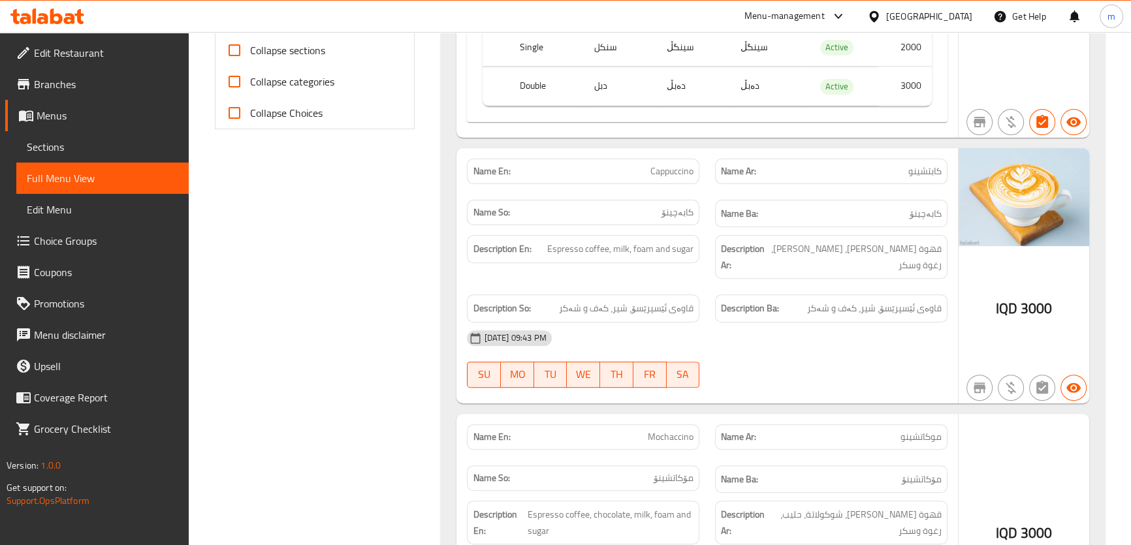
scroll to position [21371, 0]
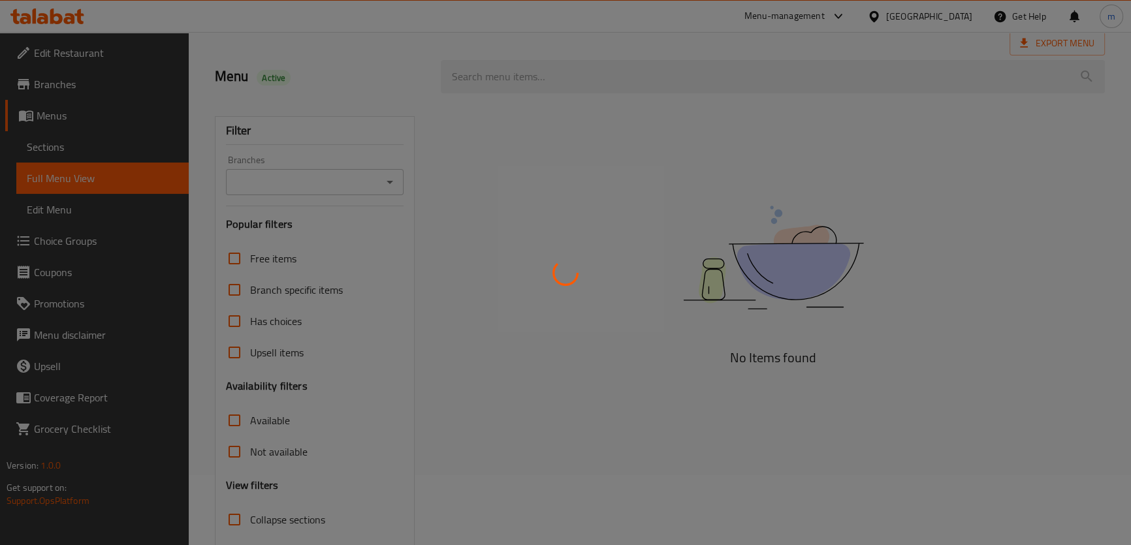
scroll to position [99, 0]
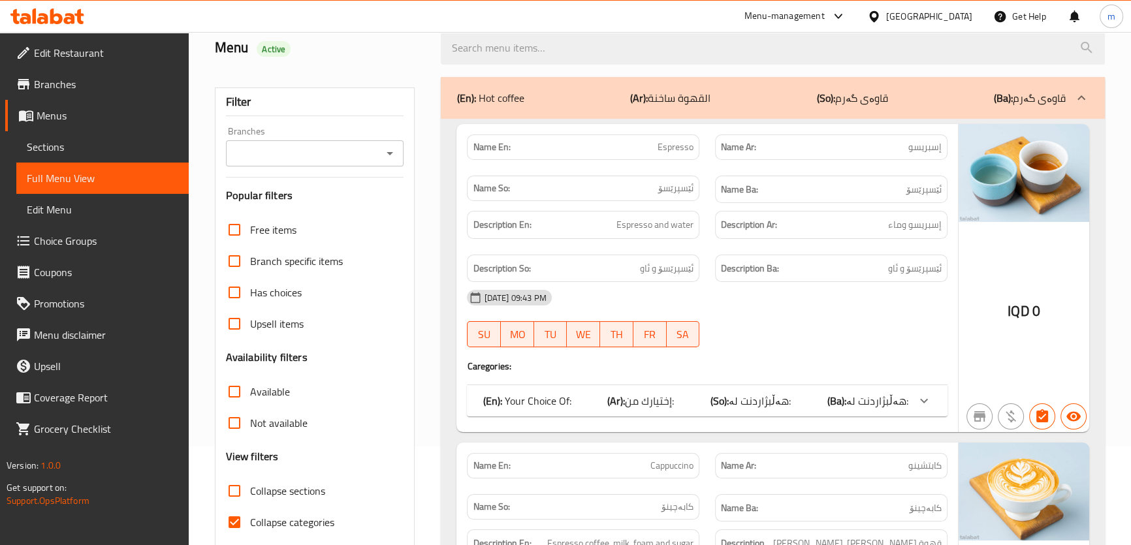
click at [300, 517] on span "Collapse categories" at bounding box center [292, 523] width 84 height 16
click at [250, 517] on input "Collapse categories" at bounding box center [234, 522] width 31 height 31
checkbox input "false"
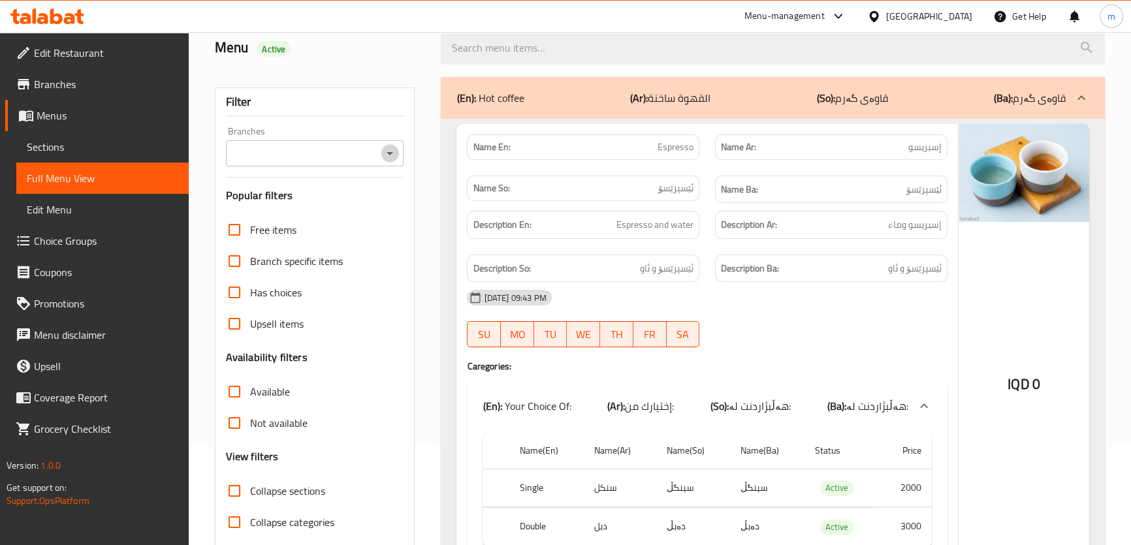
click at [385, 149] on icon "Open" at bounding box center [390, 154] width 16 height 16
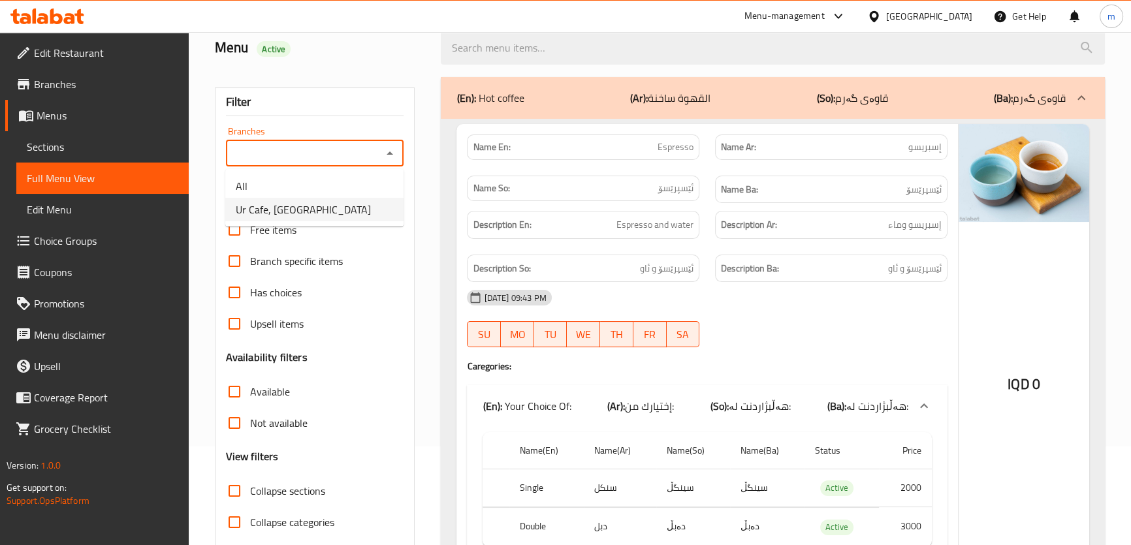
click at [352, 209] on li "Ur Cafe, Al Dora" at bounding box center [314, 210] width 178 height 24
type input "Ur Cafe, Al Dora"
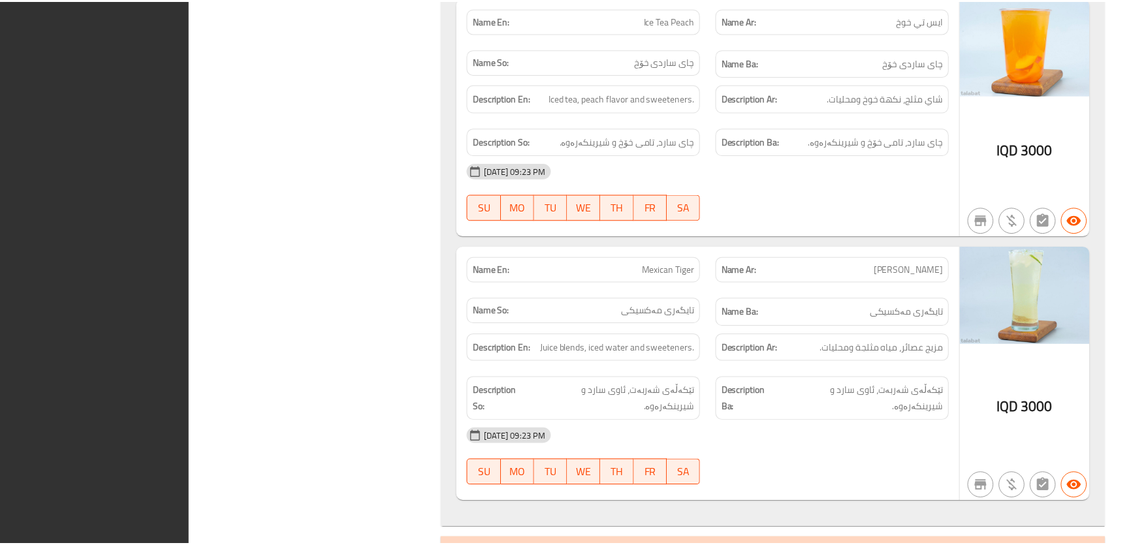
scroll to position [26985, 0]
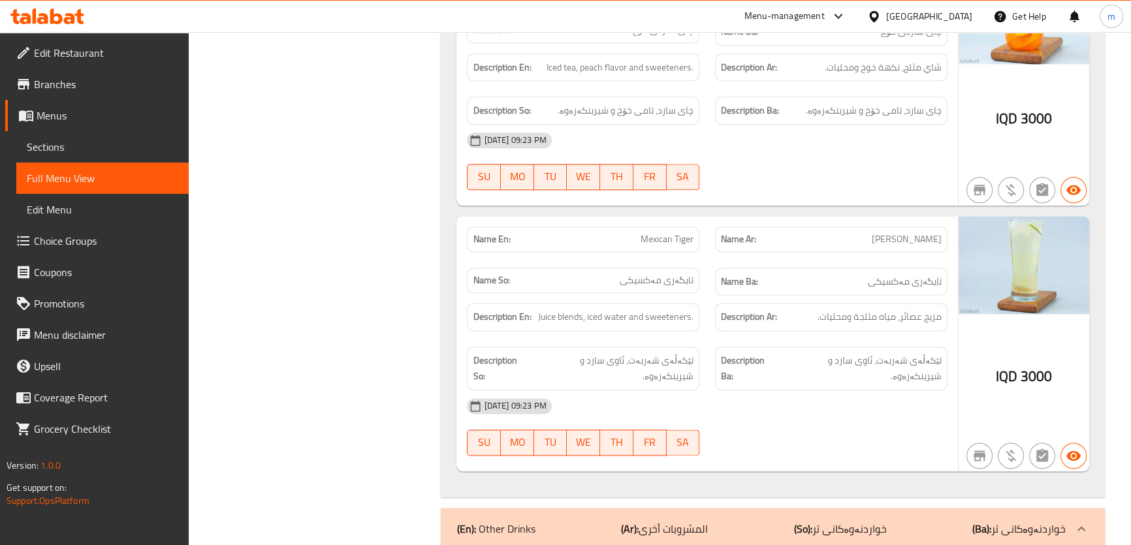
click at [89, 59] on span "Edit Restaurant" at bounding box center [106, 53] width 144 height 16
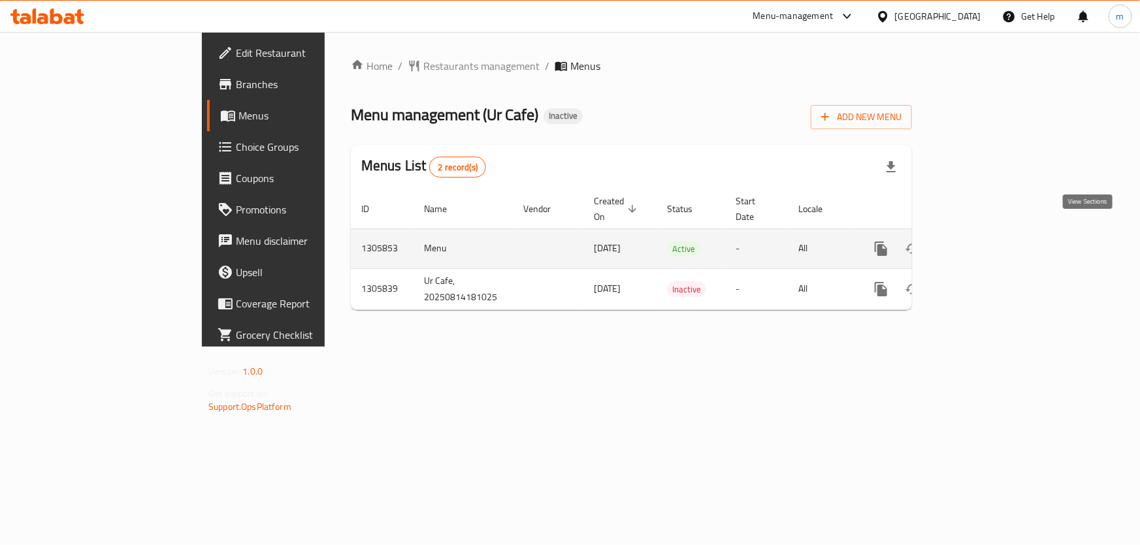
click at [983, 241] on icon "enhanced table" at bounding box center [975, 249] width 16 height 16
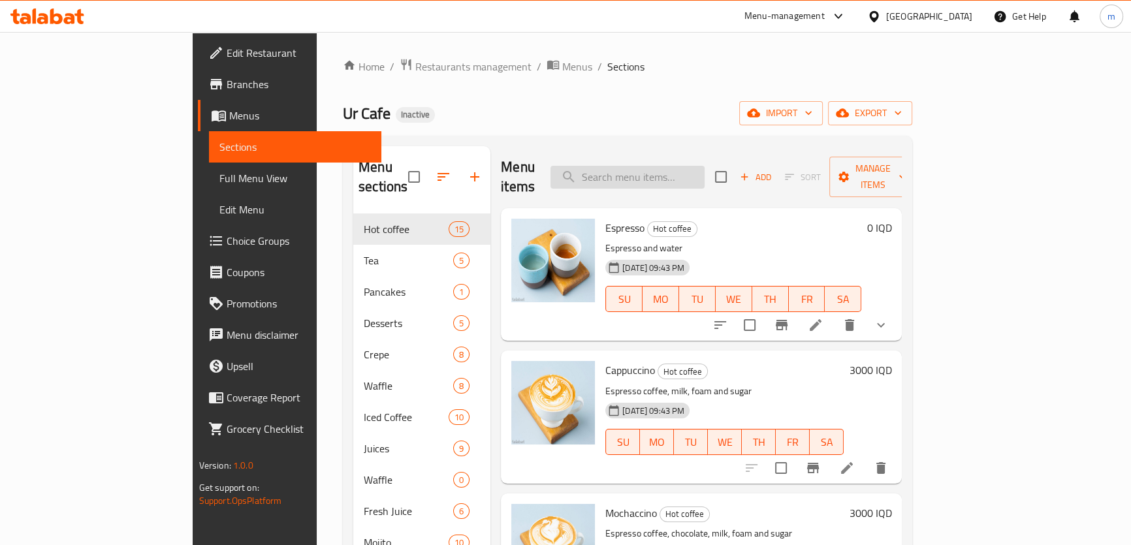
click at [705, 173] on input "search" at bounding box center [628, 177] width 154 height 23
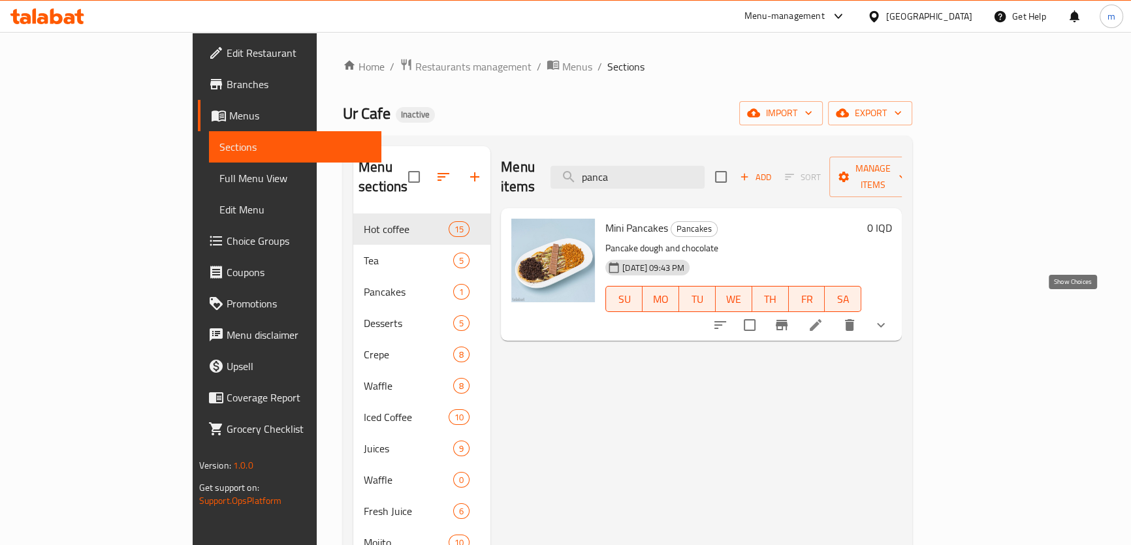
type input "panca"
click at [889, 317] on icon "show more" at bounding box center [881, 325] width 16 height 16
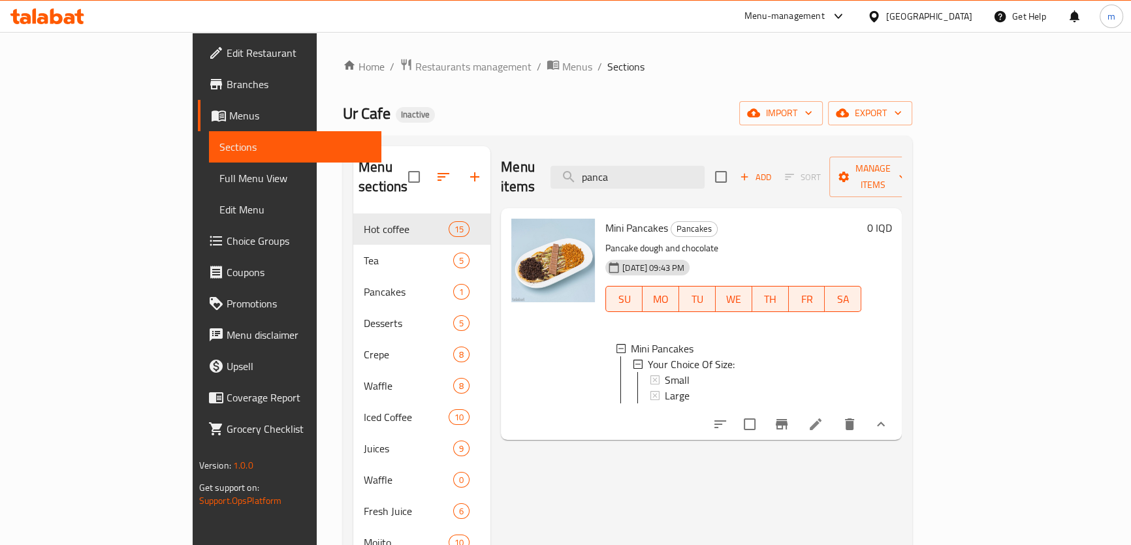
click at [61, 19] on icon at bounding box center [56, 16] width 12 height 16
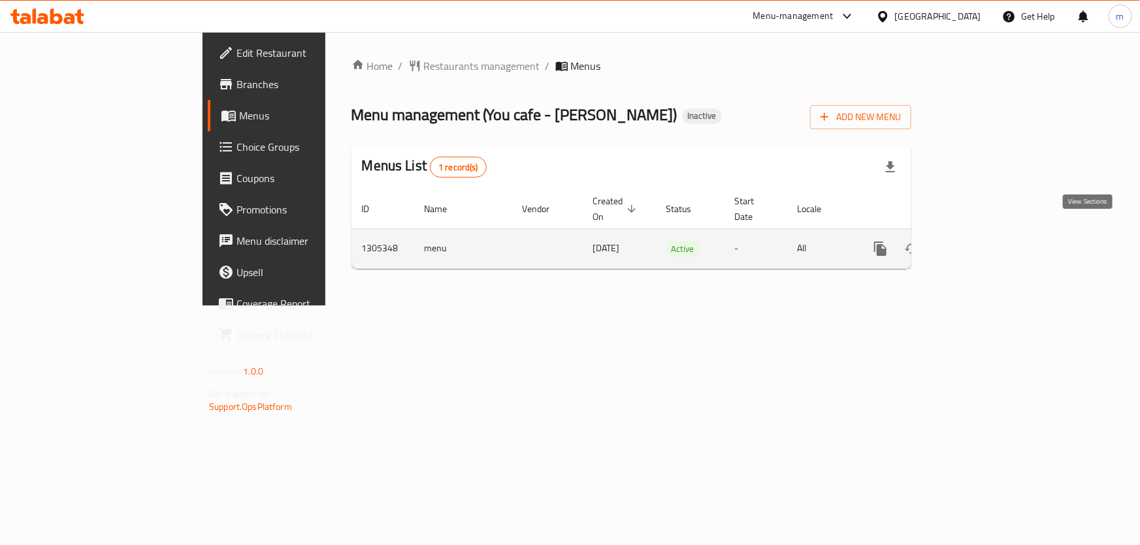
click at [982, 241] on icon "enhanced table" at bounding box center [975, 249] width 16 height 16
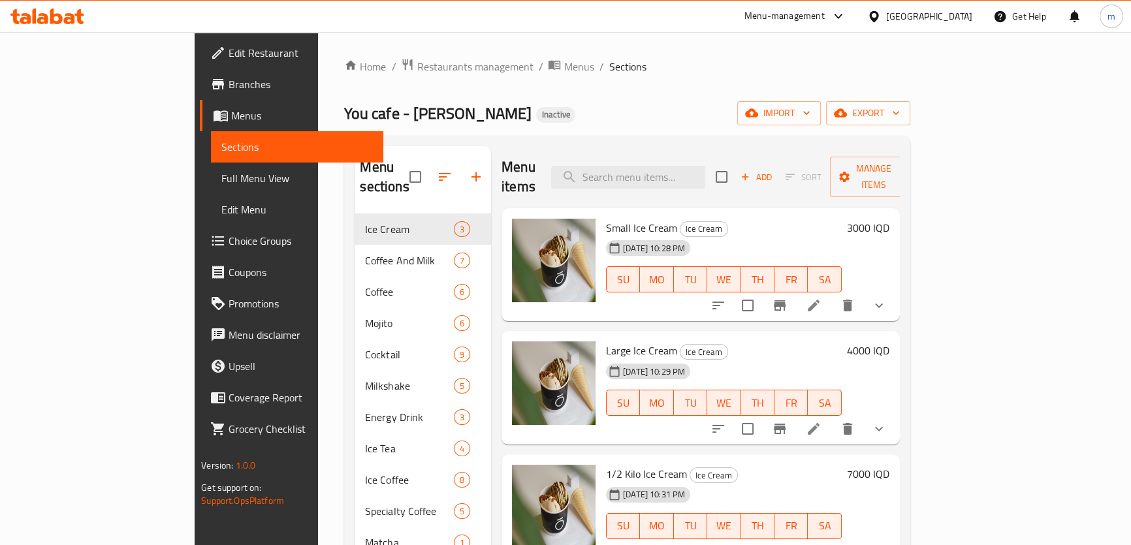
click at [221, 182] on span "Full Menu View" at bounding box center [297, 178] width 152 height 16
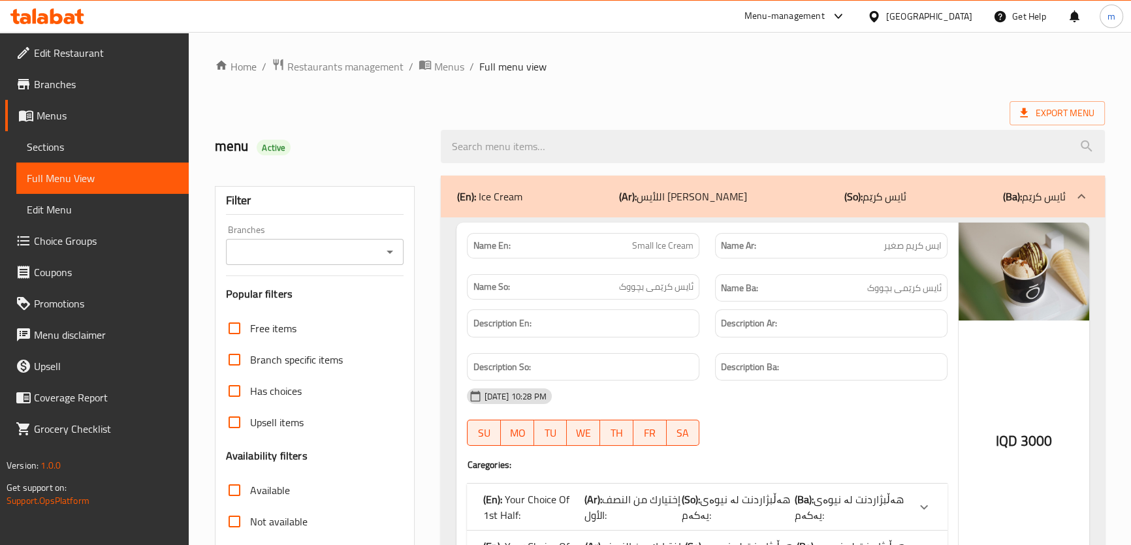
click at [395, 257] on icon "Open" at bounding box center [390, 252] width 16 height 16
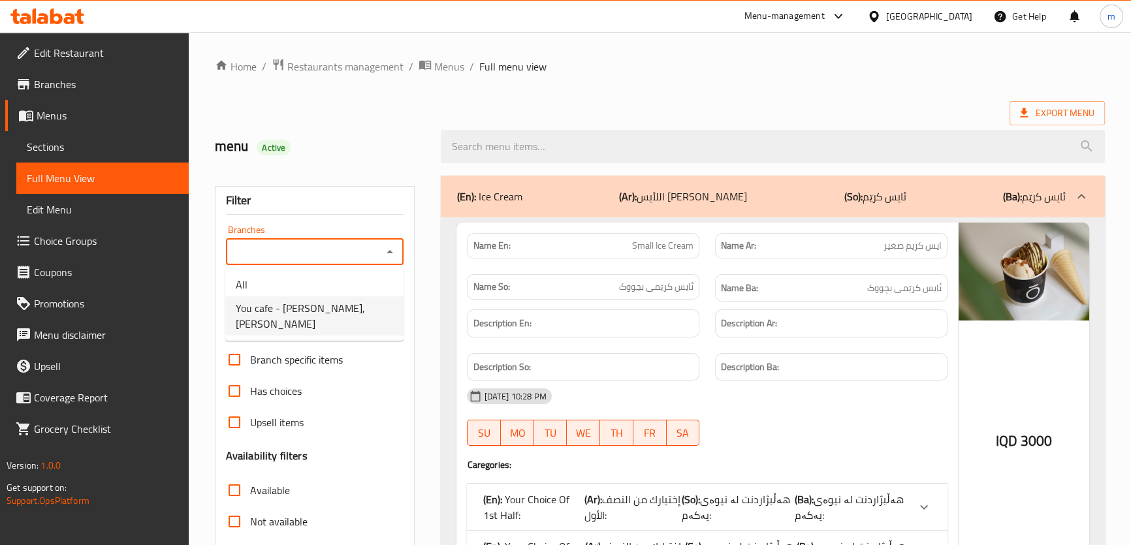
click at [295, 308] on span "You cafe - [PERSON_NAME], [PERSON_NAME]" at bounding box center [314, 315] width 157 height 31
type input "You cafe - [PERSON_NAME], [PERSON_NAME]"
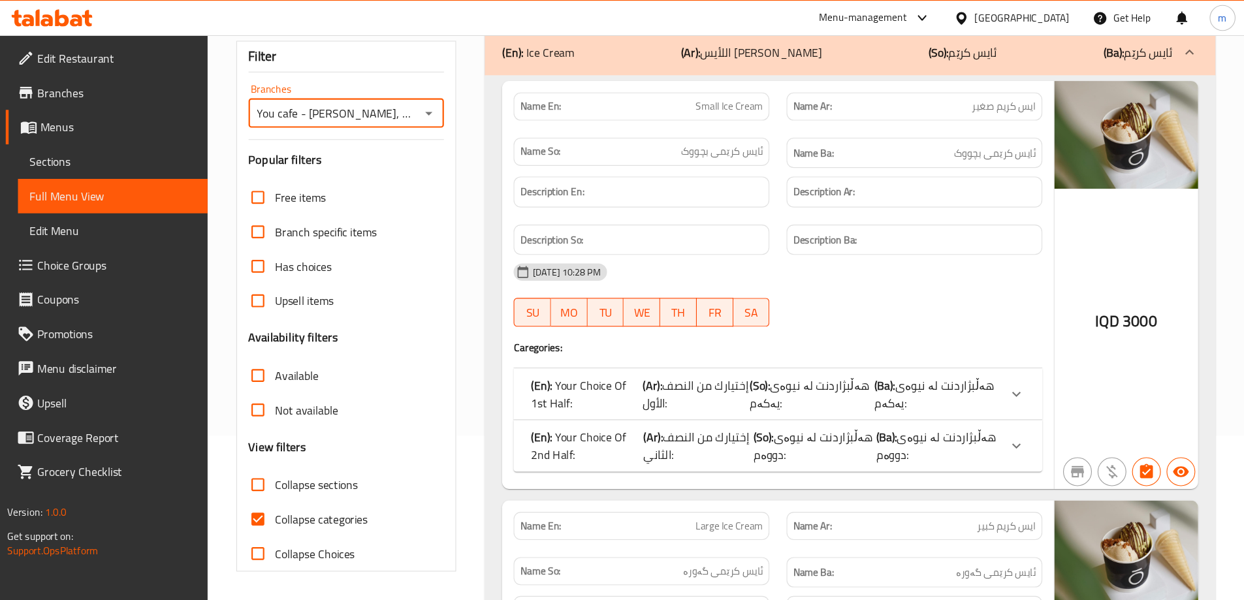
scroll to position [149, 0]
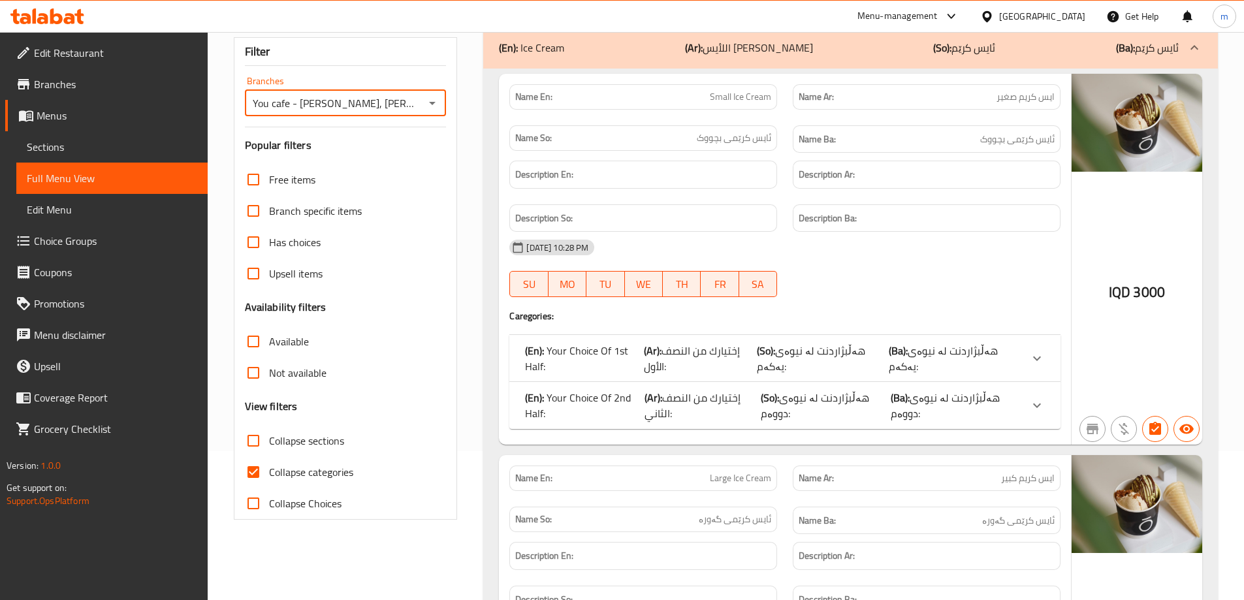
drag, startPoint x: 297, startPoint y: 470, endPoint x: 290, endPoint y: 436, distance: 35.2
click at [297, 470] on span "Collapse categories" at bounding box center [311, 472] width 84 height 16
click at [269, 470] on input "Collapse categories" at bounding box center [253, 472] width 31 height 31
checkbox input "false"
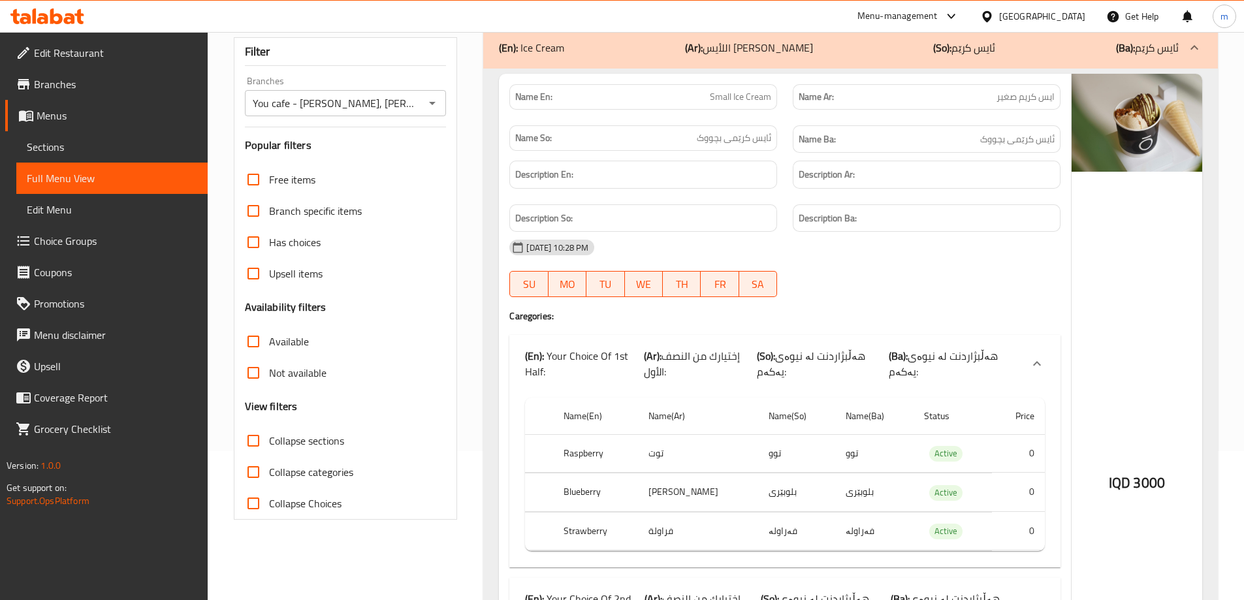
drag, startPoint x: 290, startPoint y: 436, endPoint x: 325, endPoint y: 435, distance: 34.6
click at [290, 436] on span "Collapse sections" at bounding box center [306, 441] width 75 height 16
click at [269, 436] on input "Collapse sections" at bounding box center [253, 440] width 31 height 31
checkbox input "true"
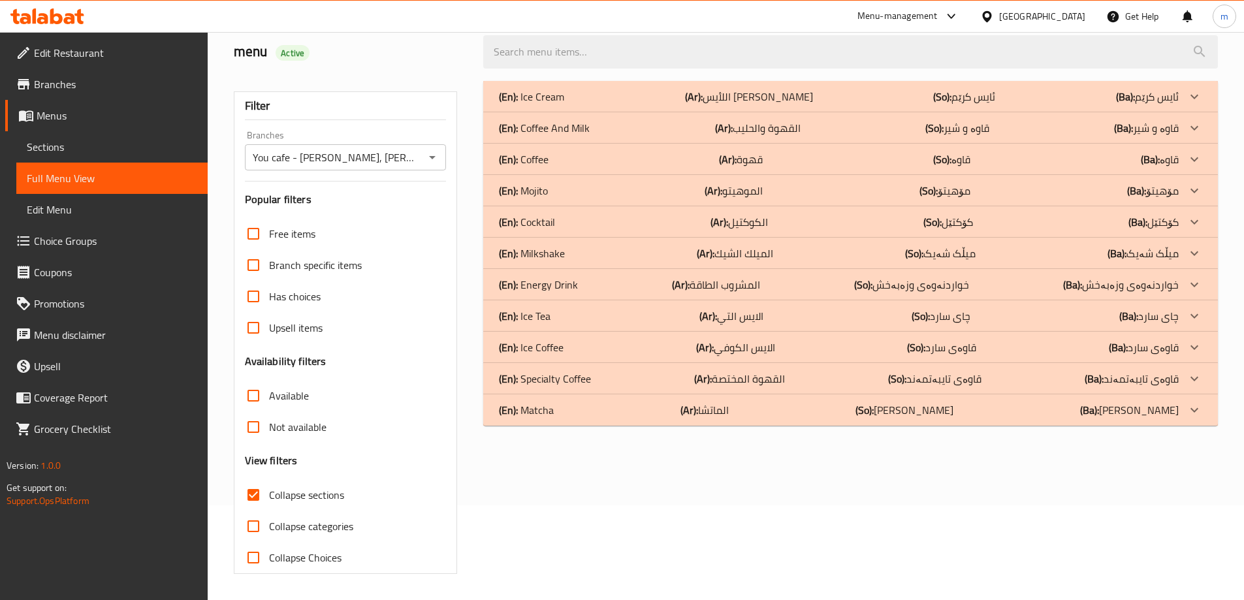
scroll to position [95, 0]
click at [666, 102] on div "(En): Ice Cream (Ar): اللأيس كريم (So): ئایس کرێم (Ba): ئایس کرێم" at bounding box center [839, 97] width 680 height 16
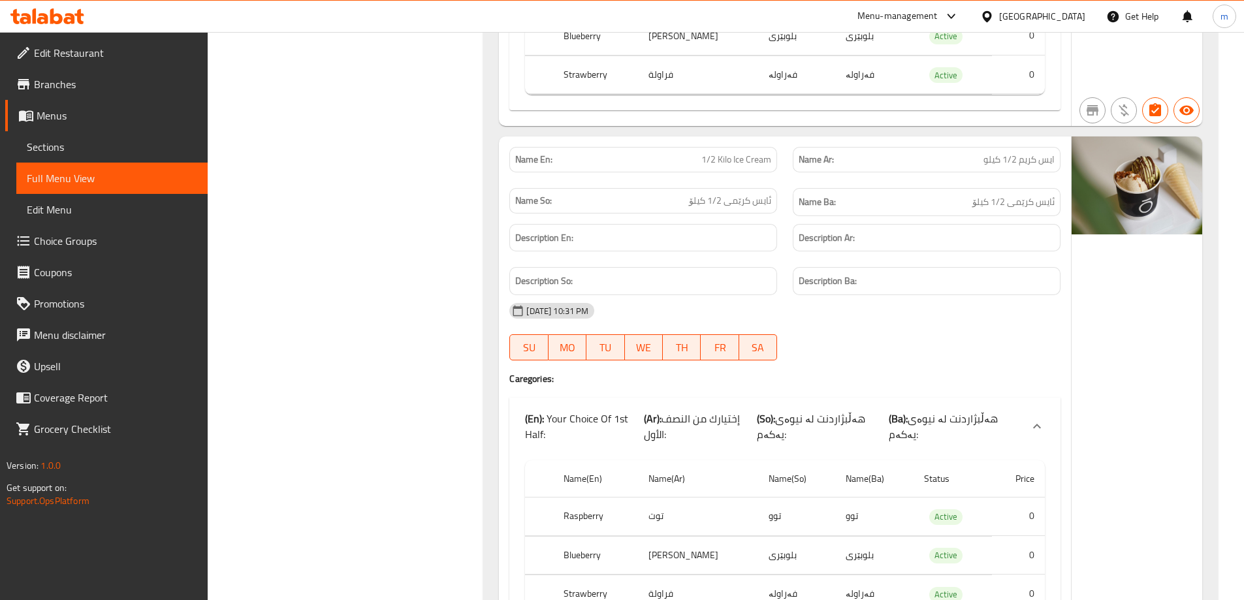
scroll to position [2613, 0]
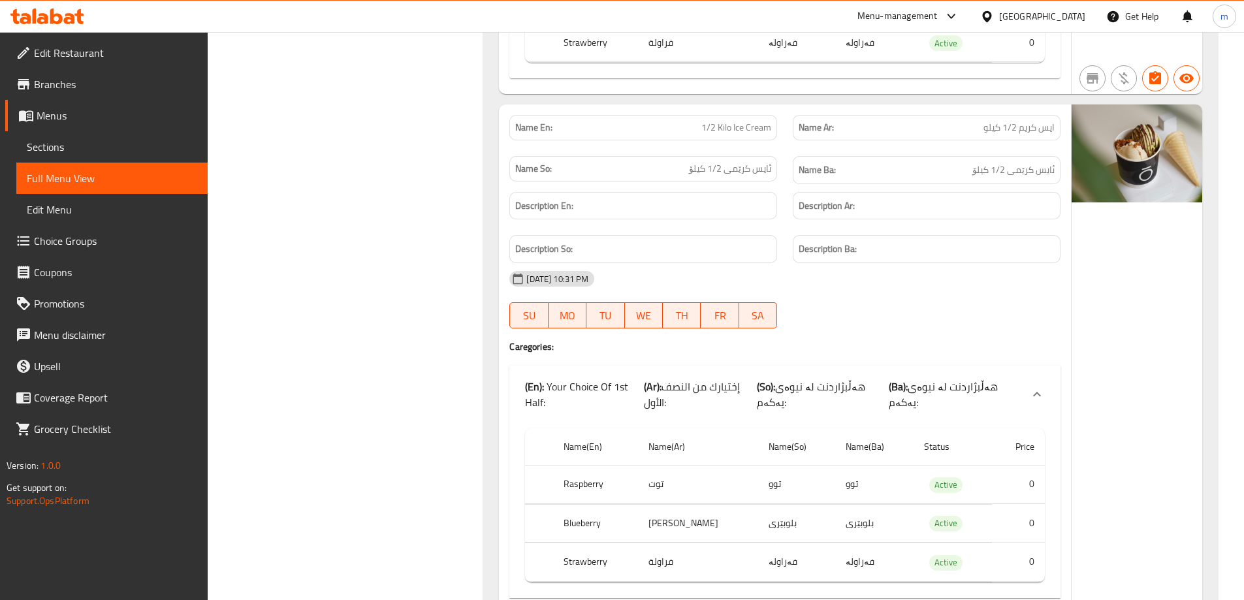
click at [101, 148] on span "Sections" at bounding box center [112, 147] width 170 height 16
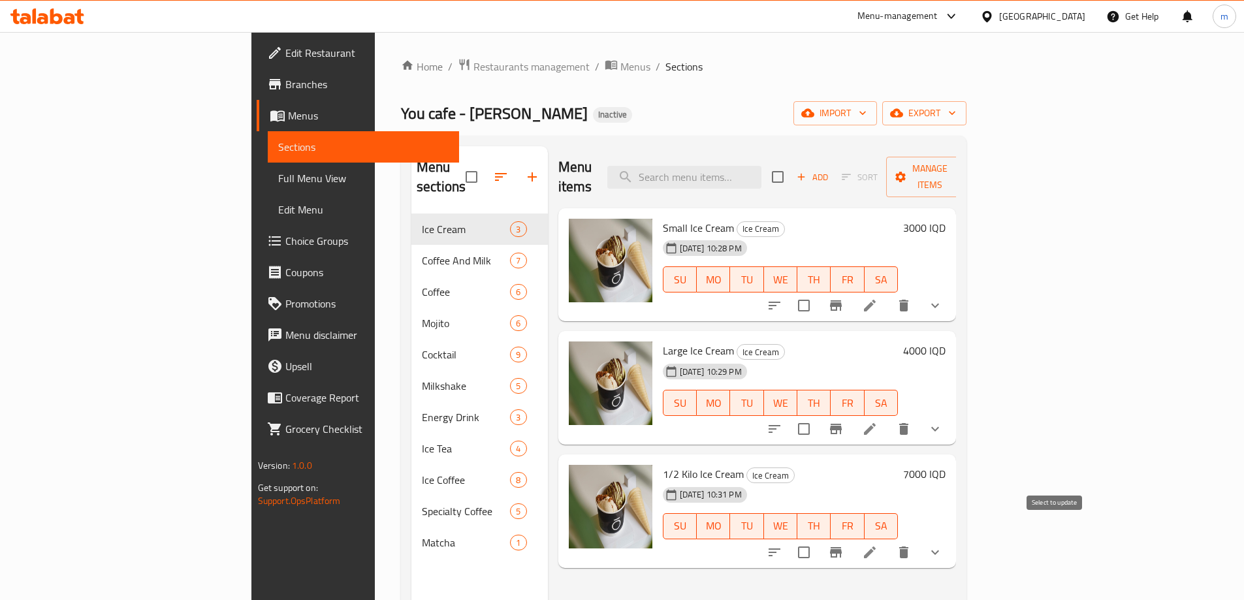
click at [818, 539] on input "checkbox" at bounding box center [803, 552] width 27 height 27
checkbox input "true"
click at [818, 415] on input "checkbox" at bounding box center [803, 428] width 27 height 27
checkbox input "true"
click at [818, 292] on input "checkbox" at bounding box center [803, 305] width 27 height 27
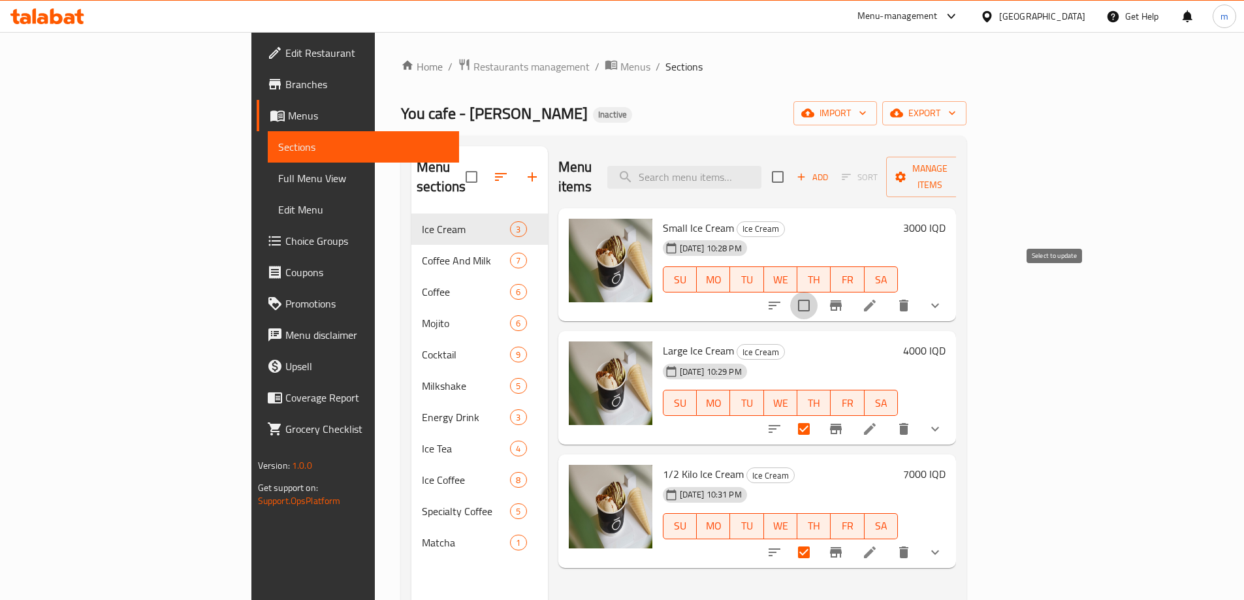
checkbox input "true"
click at [963, 166] on span "Manage items" at bounding box center [930, 177] width 67 height 33
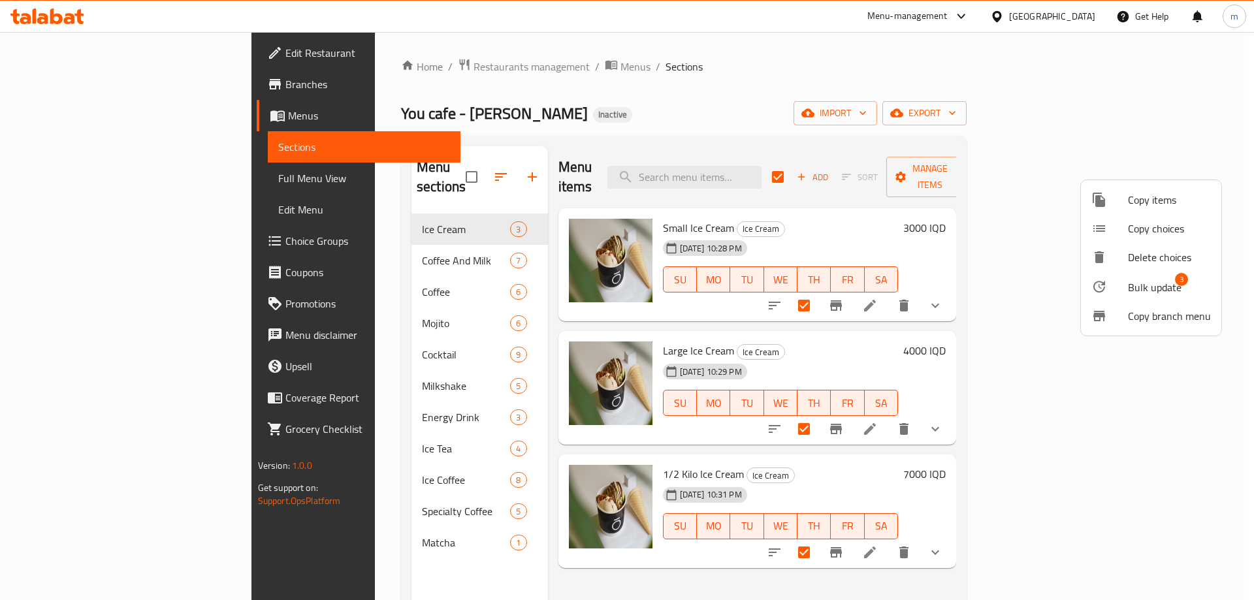
click at [1139, 280] on span "Bulk update" at bounding box center [1155, 288] width 54 height 16
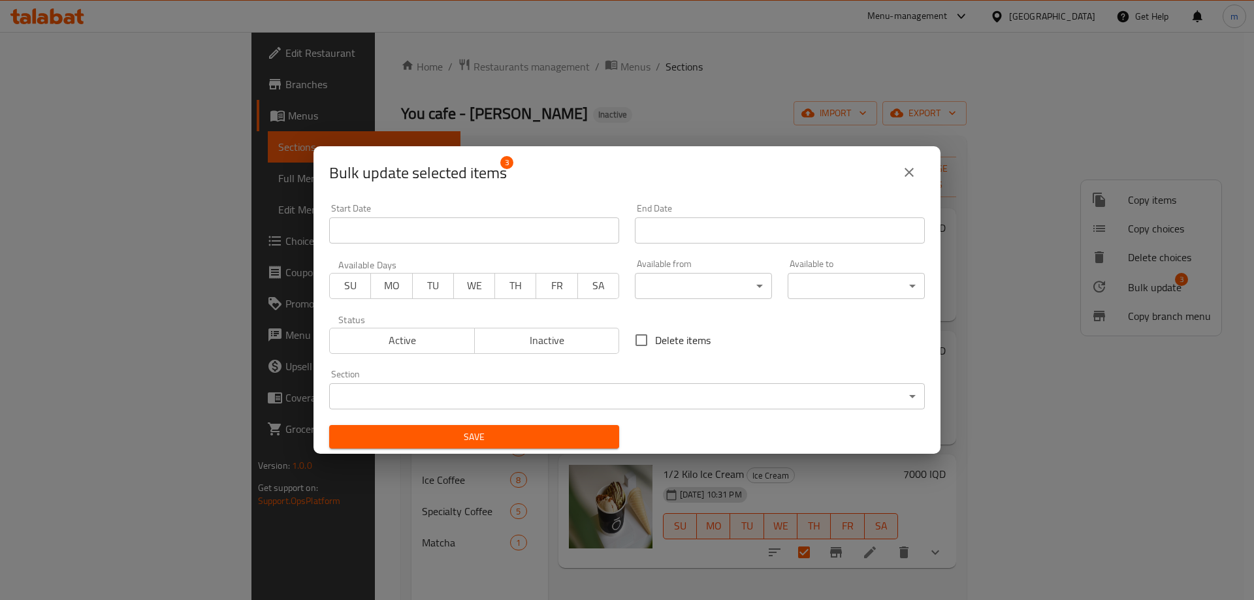
click at [673, 342] on span "Delete items" at bounding box center [683, 340] width 56 height 16
click at [655, 342] on input "Delete items" at bounding box center [641, 340] width 27 height 27
checkbox input "true"
drag, startPoint x: 907, startPoint y: 169, endPoint x: 355, endPoint y: 186, distance: 552.2
click at [906, 169] on icon "close" at bounding box center [909, 172] width 9 height 9
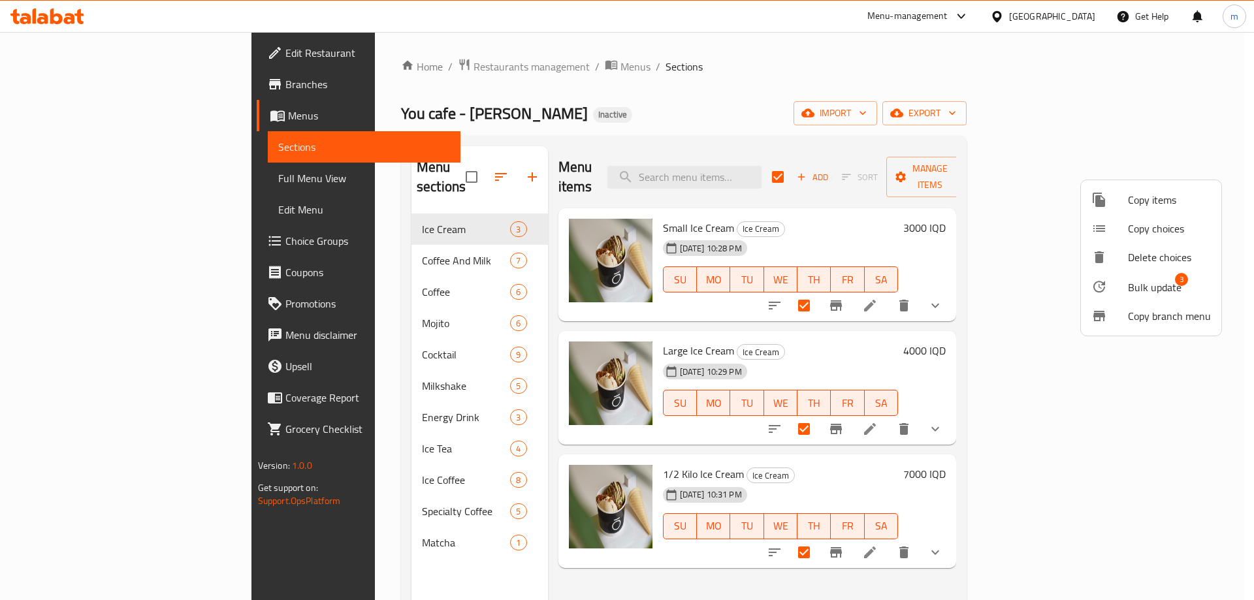
click at [139, 127] on div at bounding box center [627, 300] width 1254 height 600
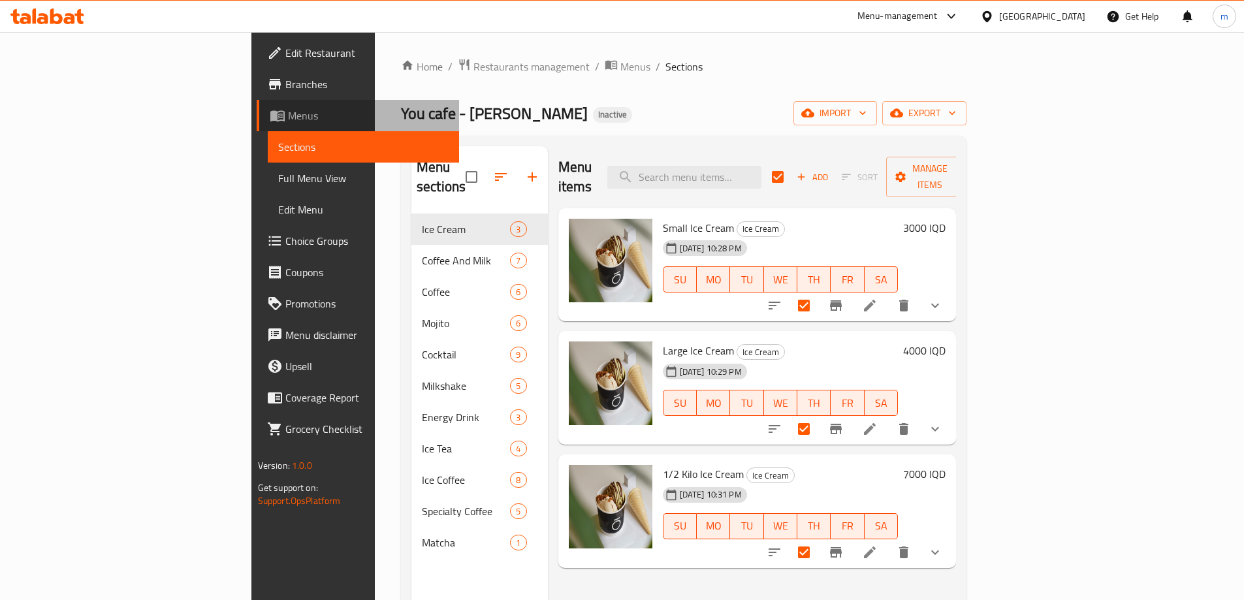
click at [288, 114] on span "Menus" at bounding box center [368, 116] width 161 height 16
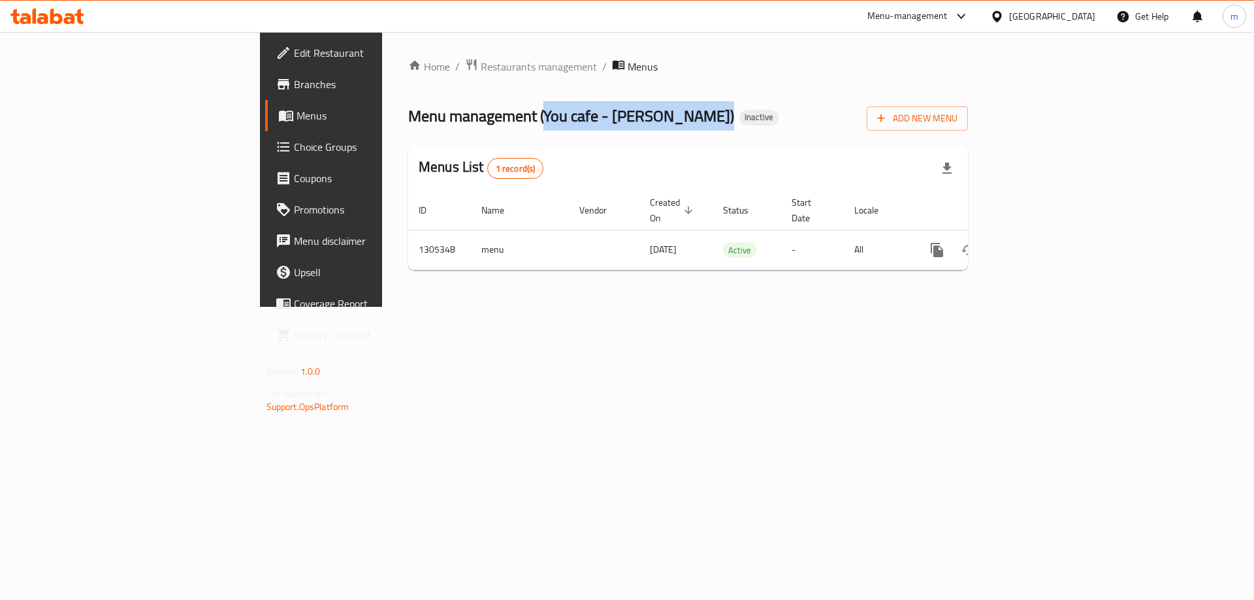
drag, startPoint x: 373, startPoint y: 112, endPoint x: 529, endPoint y: 122, distance: 156.4
click at [529, 122] on span "Menu management ( You cafe - Hay Al Salam )" at bounding box center [571, 115] width 326 height 29
copy span "You cafe - Hay Al Salam )"
copy span "You cafe - Hay Al Salam"
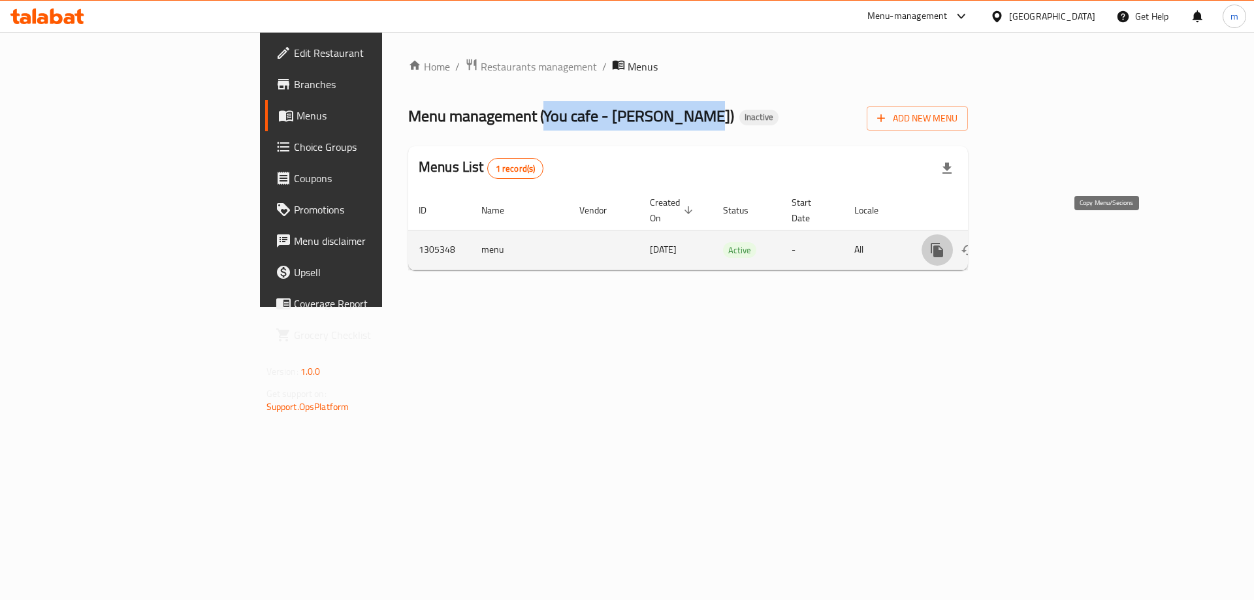
click at [945, 242] on icon "more" at bounding box center [937, 250] width 16 height 16
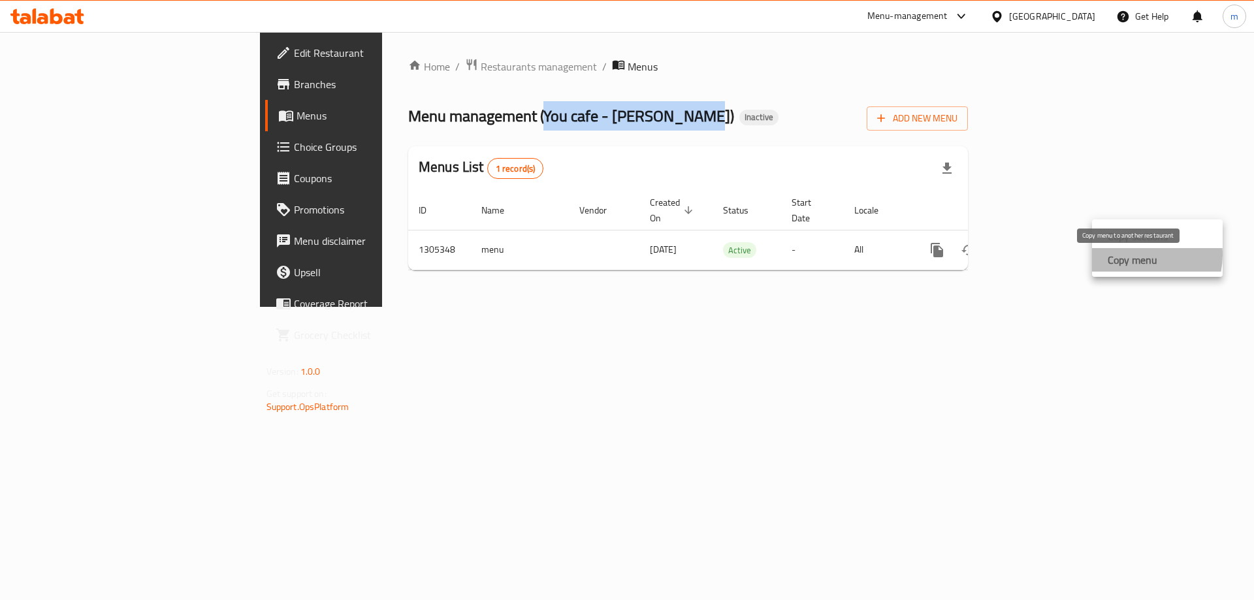
click at [1133, 255] on strong "Copy menu" at bounding box center [1133, 260] width 50 height 16
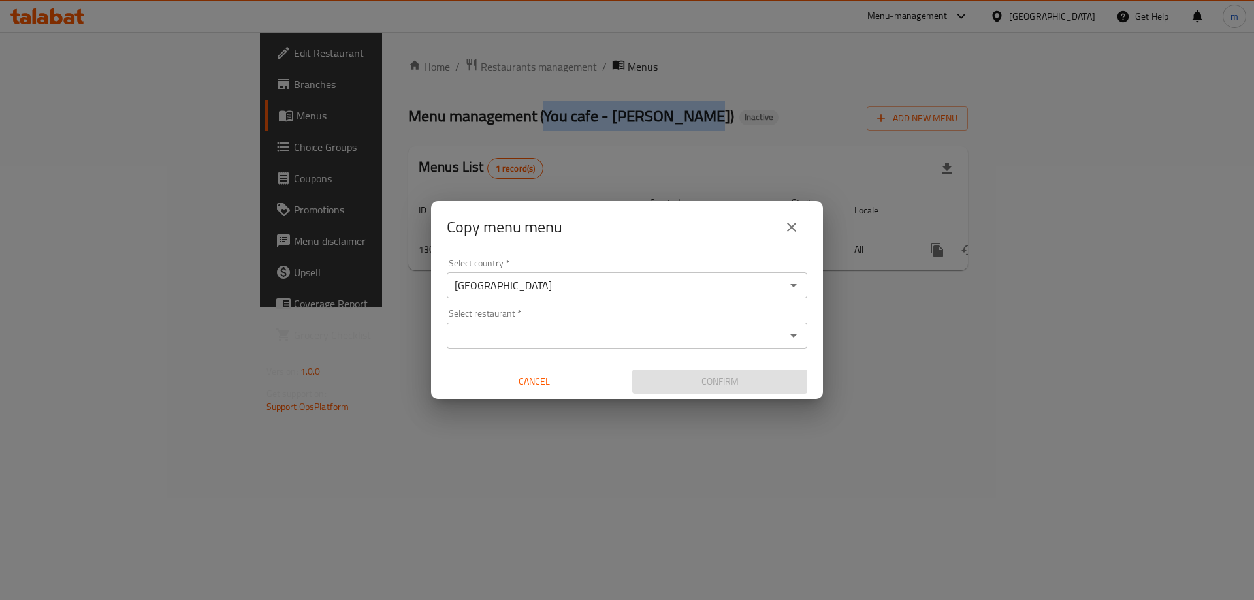
drag, startPoint x: 581, startPoint y: 323, endPoint x: 587, endPoint y: 342, distance: 20.0
click at [581, 324] on div "Select restaurant *" at bounding box center [627, 336] width 361 height 26
paste input "You cafe - Hay Al Salam"
type input "You cafe - Hay Al Salam"
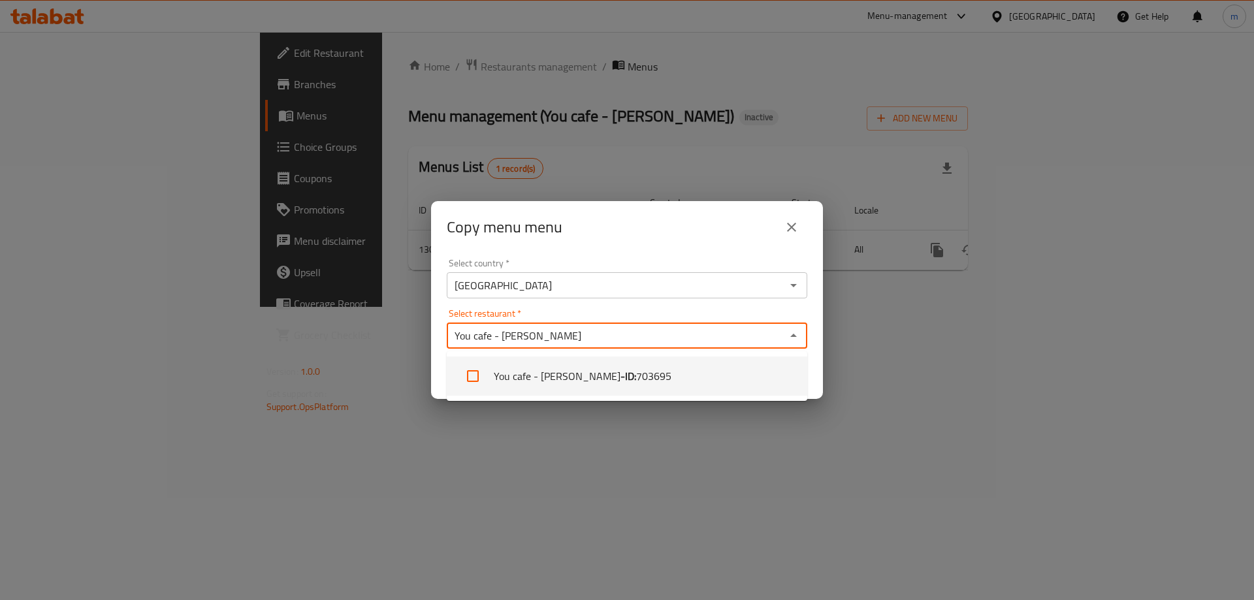
click at [581, 373] on li "You cafe - Hay Al Salam - ID: 703695" at bounding box center [627, 376] width 361 height 39
checkbox input "true"
click at [607, 336] on input "Select restaurant   *" at bounding box center [679, 336] width 204 height 18
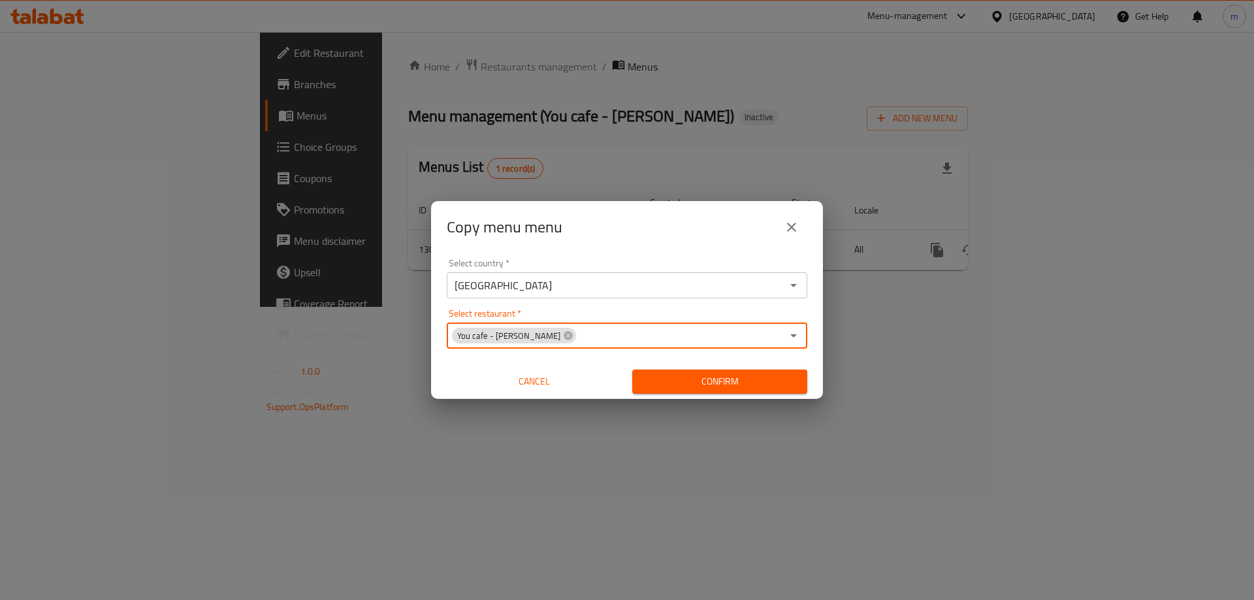
click at [667, 396] on div "Confirm" at bounding box center [719, 381] width 185 height 35
click at [673, 379] on span "Confirm" at bounding box center [720, 382] width 154 height 16
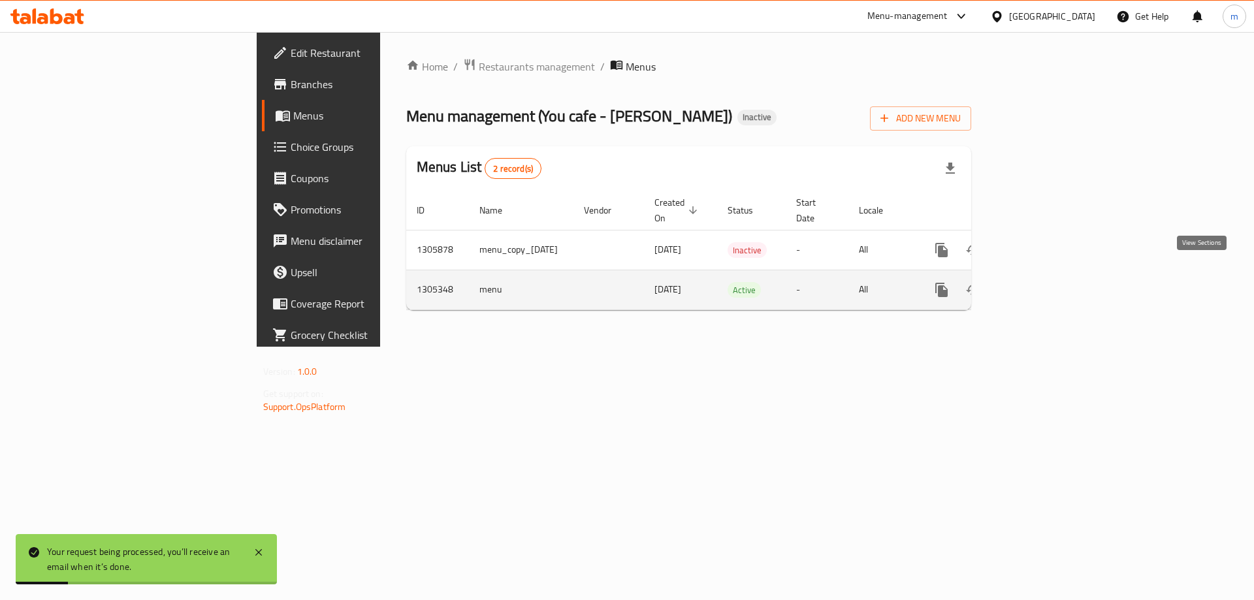
click at [1044, 282] on icon "enhanced table" at bounding box center [1036, 290] width 16 height 16
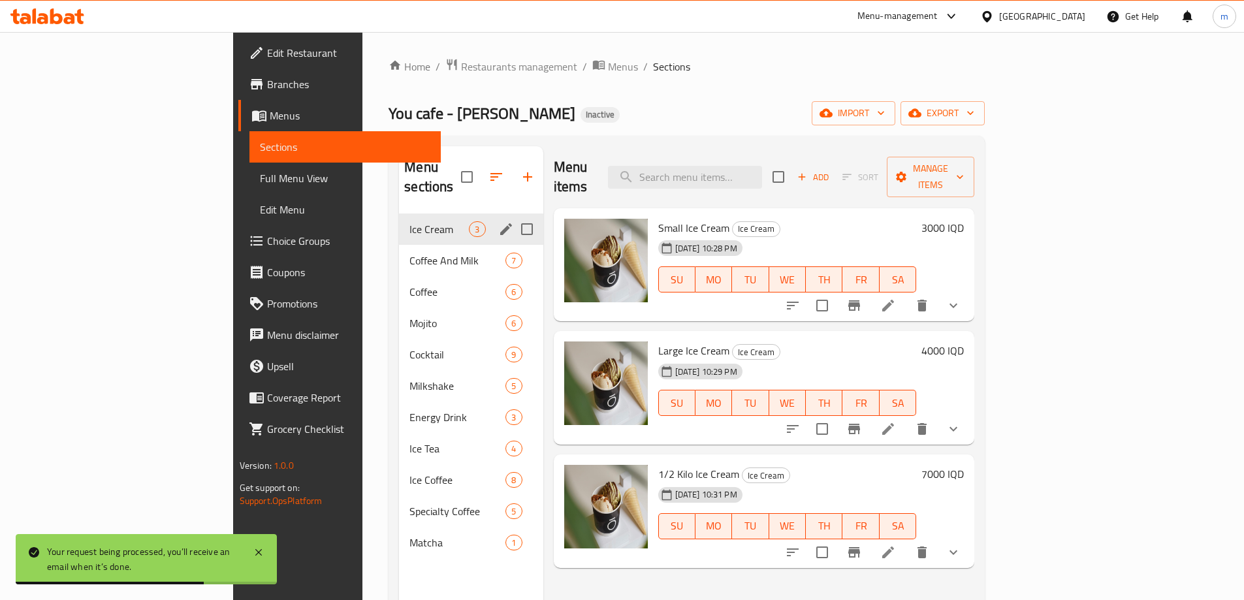
click at [513, 216] on input "Menu sections" at bounding box center [526, 229] width 27 height 27
checkbox input "true"
click at [908, 170] on icon "button" at bounding box center [901, 176] width 13 height 13
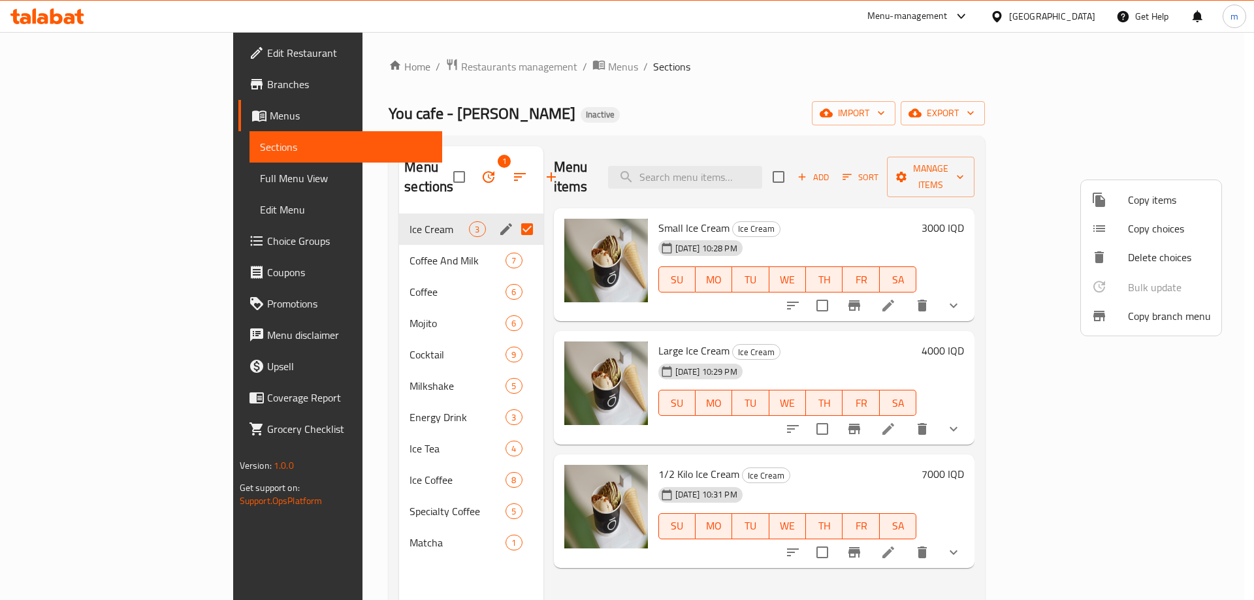
drag, startPoint x: 1140, startPoint y: 256, endPoint x: 1140, endPoint y: 283, distance: 26.8
click at [1139, 283] on ul "Copy items Copy choices Delete choices Bulk update 0 Copy branch menu" at bounding box center [1151, 257] width 140 height 155
click at [402, 172] on div at bounding box center [627, 300] width 1254 height 600
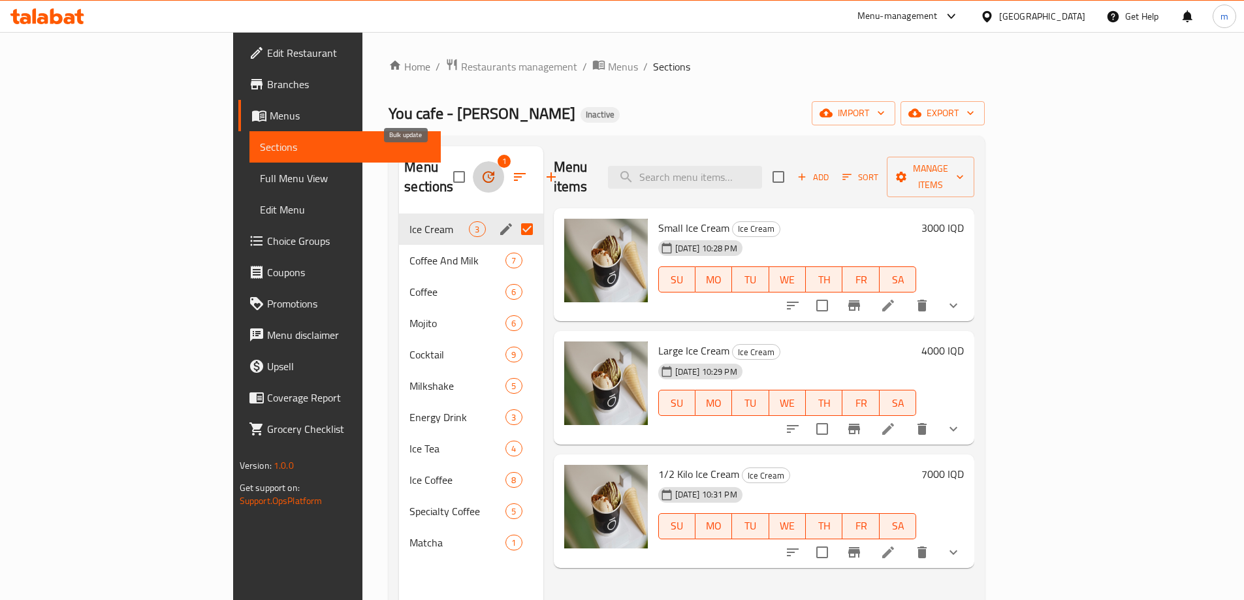
click at [481, 171] on icon "button" at bounding box center [489, 177] width 16 height 16
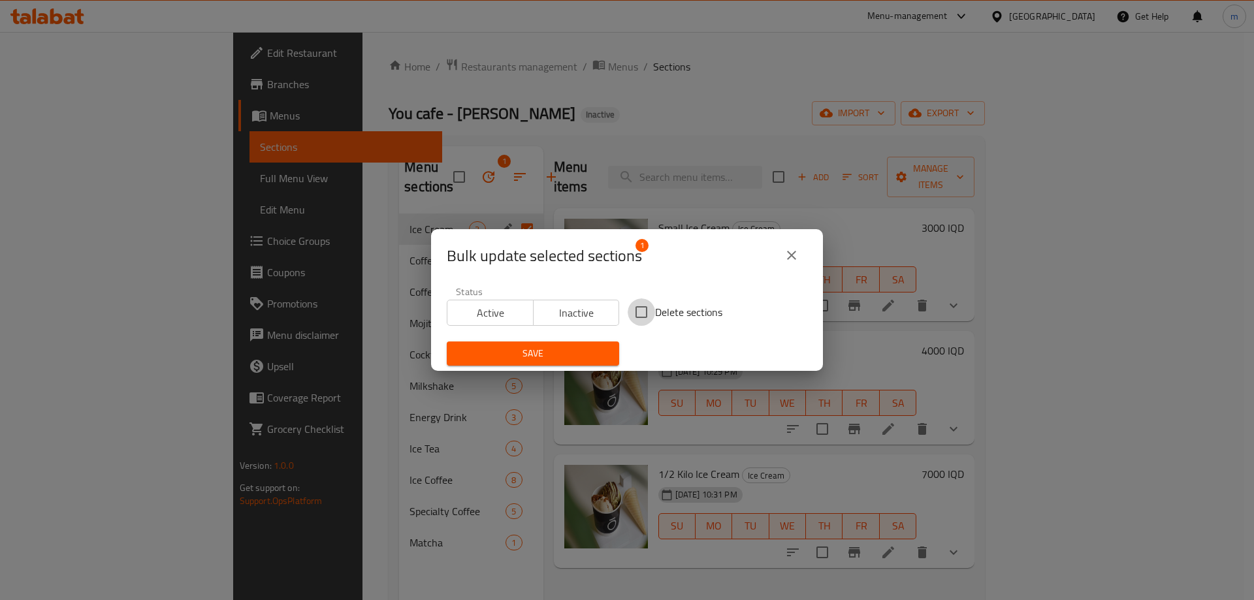
click at [641, 318] on input "Delete sections" at bounding box center [641, 311] width 27 height 27
checkbox input "true"
click at [596, 344] on button "Save" at bounding box center [533, 354] width 172 height 24
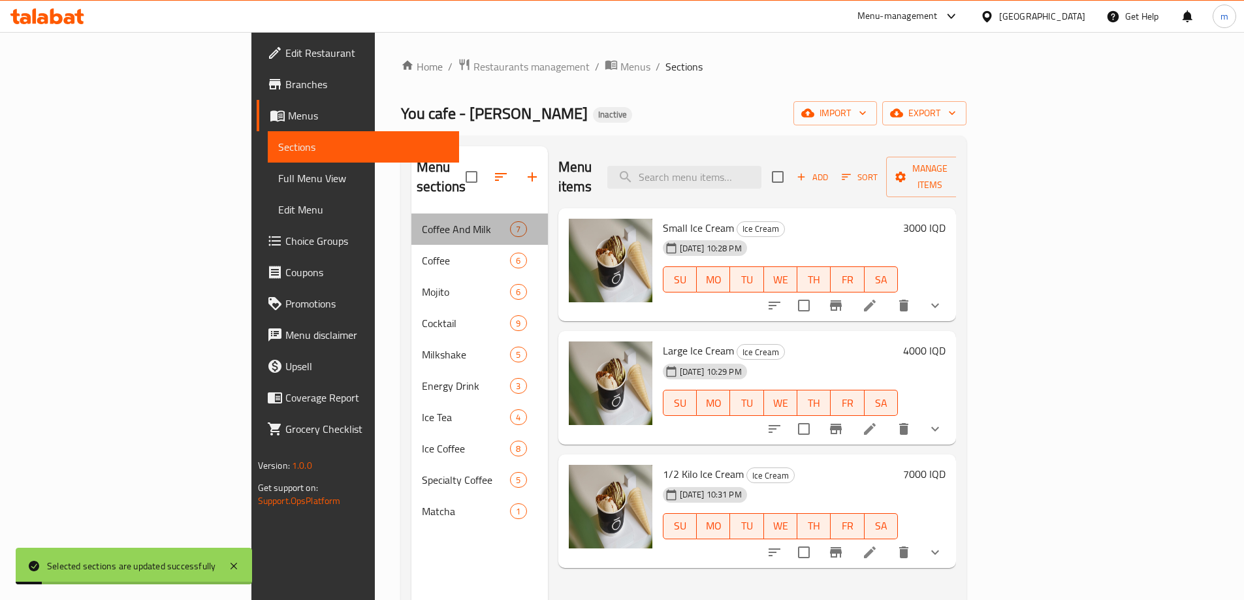
click at [411, 223] on div "Coffee And Milk 7" at bounding box center [479, 229] width 137 height 31
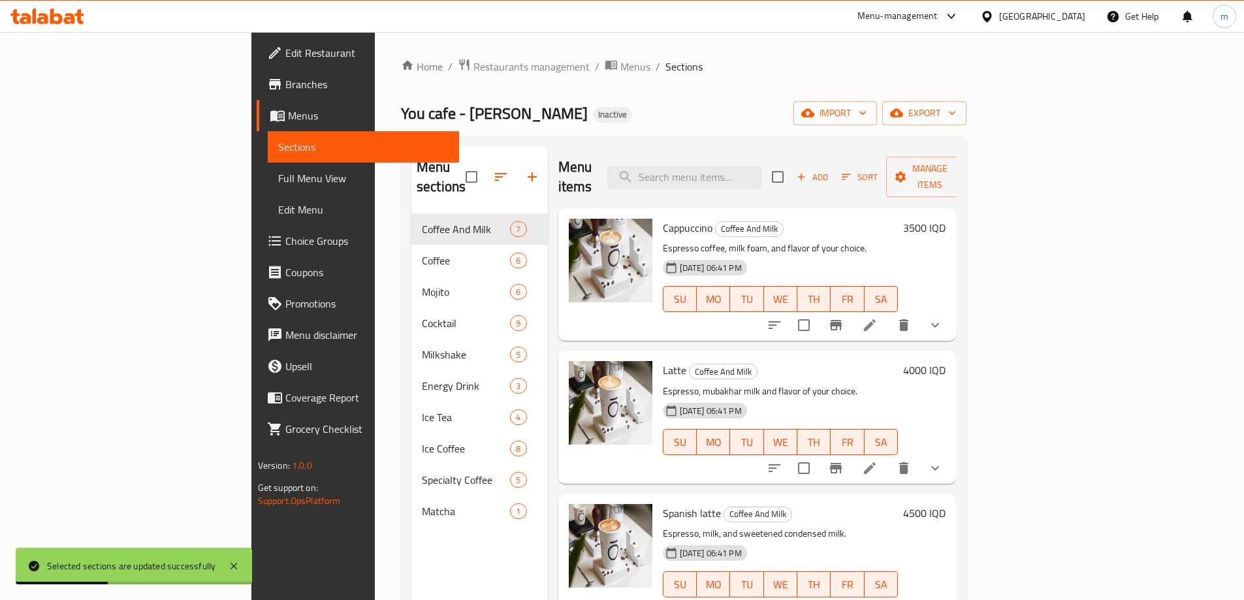
click at [278, 174] on span "Full Menu View" at bounding box center [363, 178] width 170 height 16
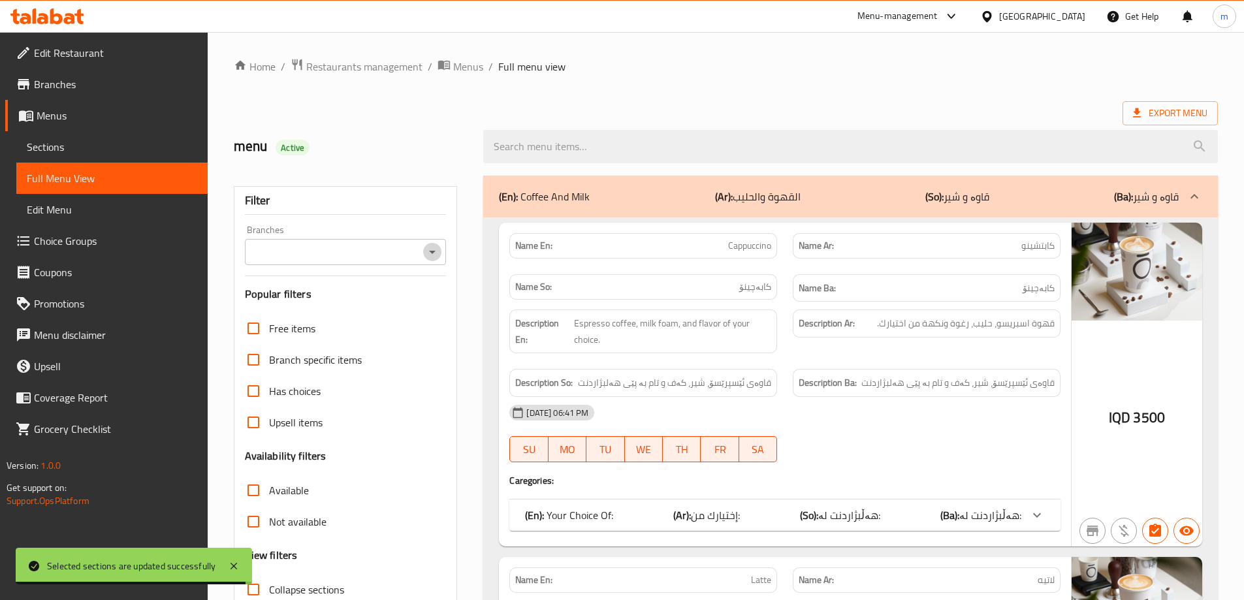
click at [427, 253] on icon "Open" at bounding box center [433, 252] width 16 height 16
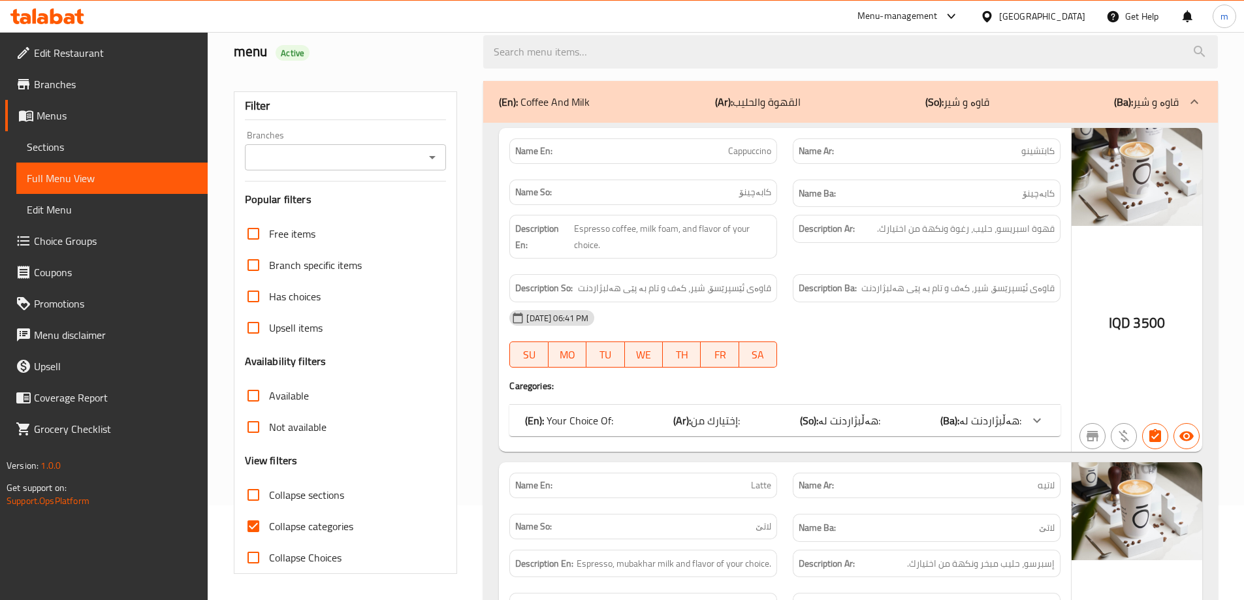
scroll to position [95, 0]
click at [282, 526] on span "Collapse categories" at bounding box center [311, 527] width 84 height 16
click at [269, 526] on input "Collapse categories" at bounding box center [253, 526] width 31 height 31
checkbox input "false"
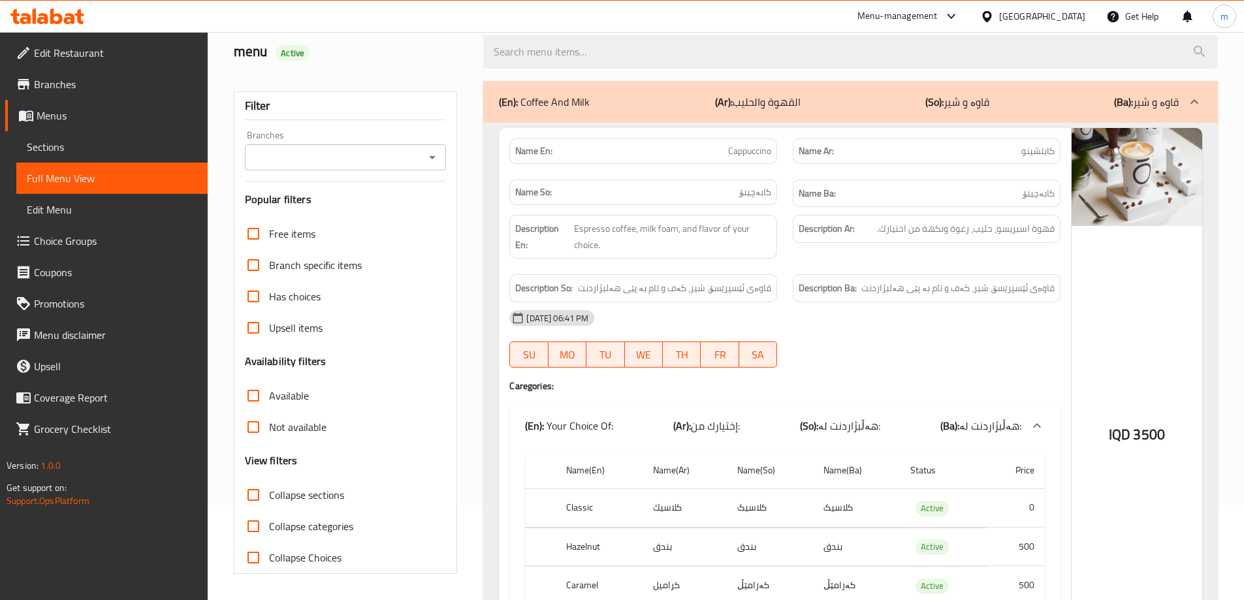
click at [435, 150] on icon "Open" at bounding box center [433, 158] width 16 height 16
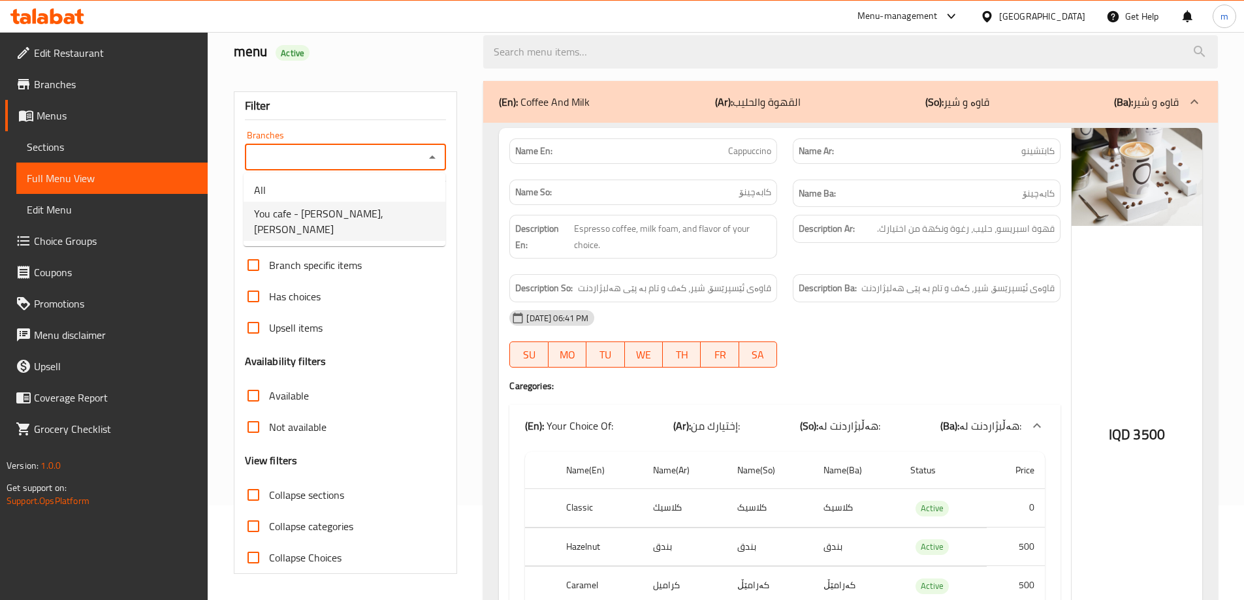
click at [376, 210] on span "You cafe - [PERSON_NAME], [PERSON_NAME]" at bounding box center [344, 221] width 181 height 31
type input "You cafe - [PERSON_NAME], [PERSON_NAME]"
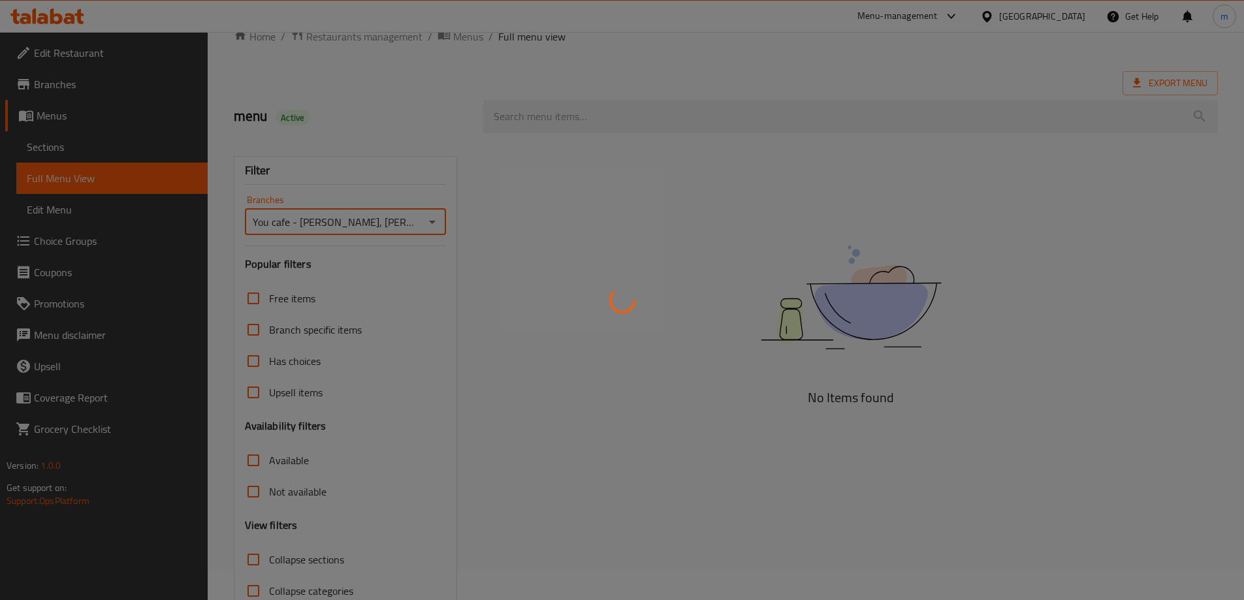
scroll to position [0, 0]
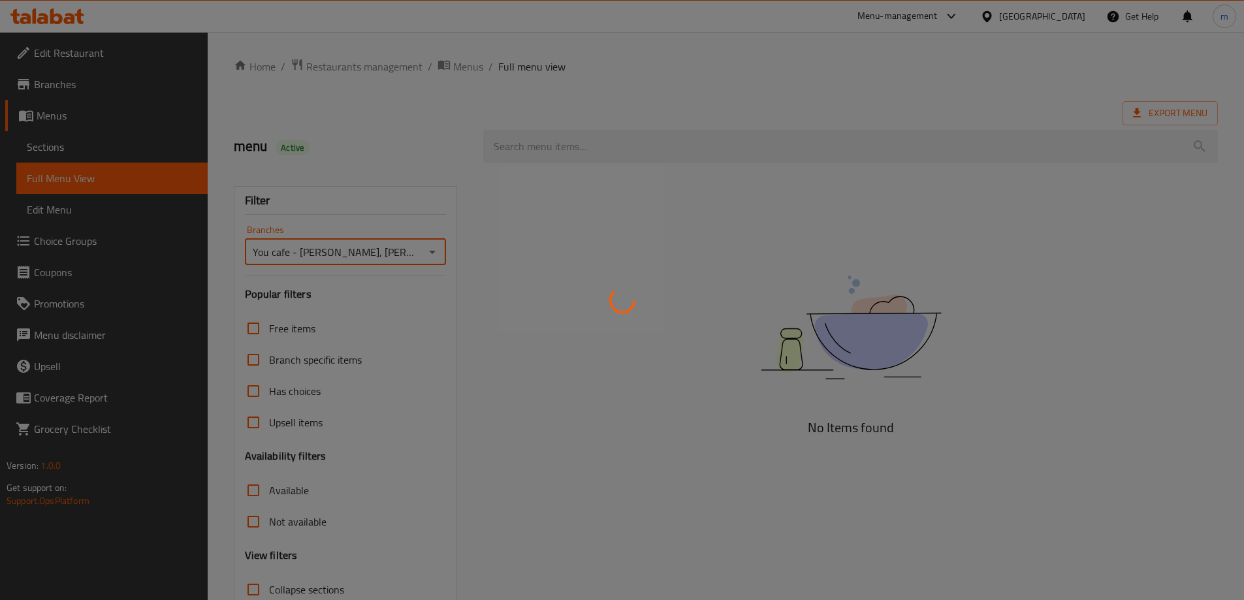
click at [553, 146] on div at bounding box center [622, 300] width 1244 height 600
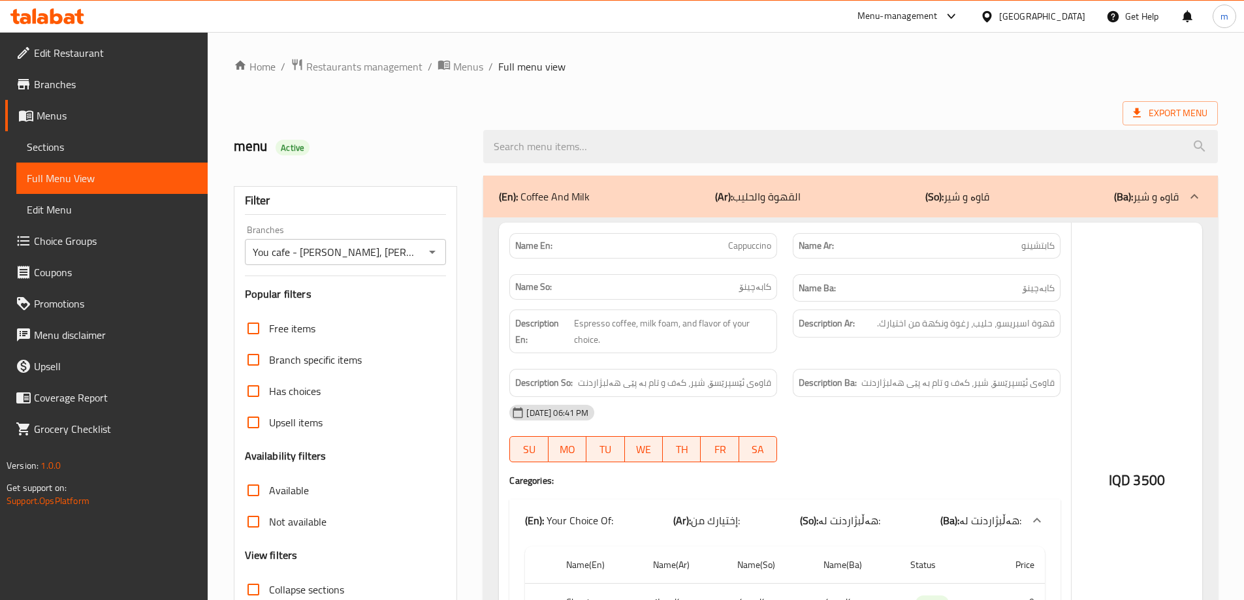
click at [553, 146] on div at bounding box center [622, 300] width 1244 height 600
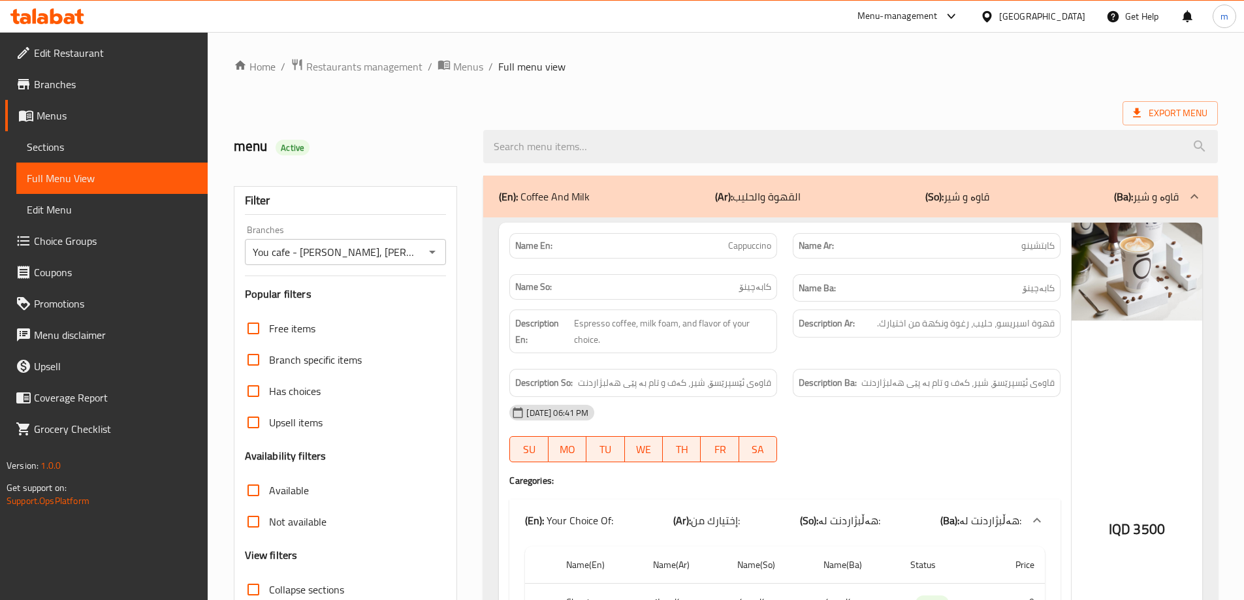
click at [553, 146] on input "search" at bounding box center [850, 146] width 735 height 33
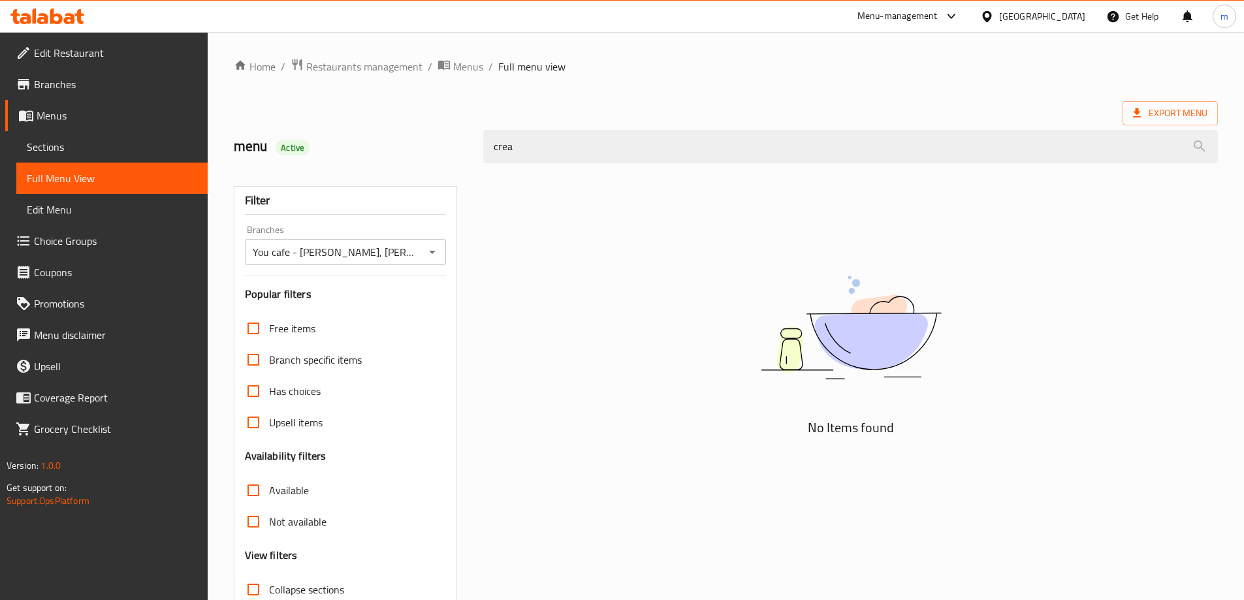
type input "cream"
click at [553, 146] on input "cream" at bounding box center [850, 146] width 735 height 33
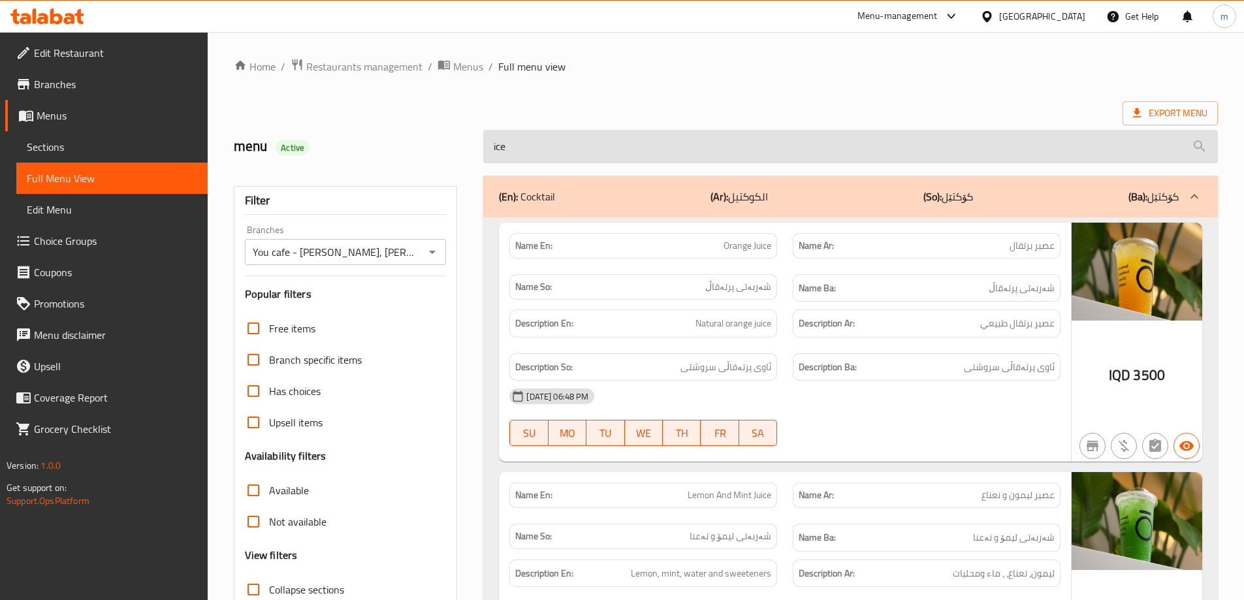
type input "ice c"
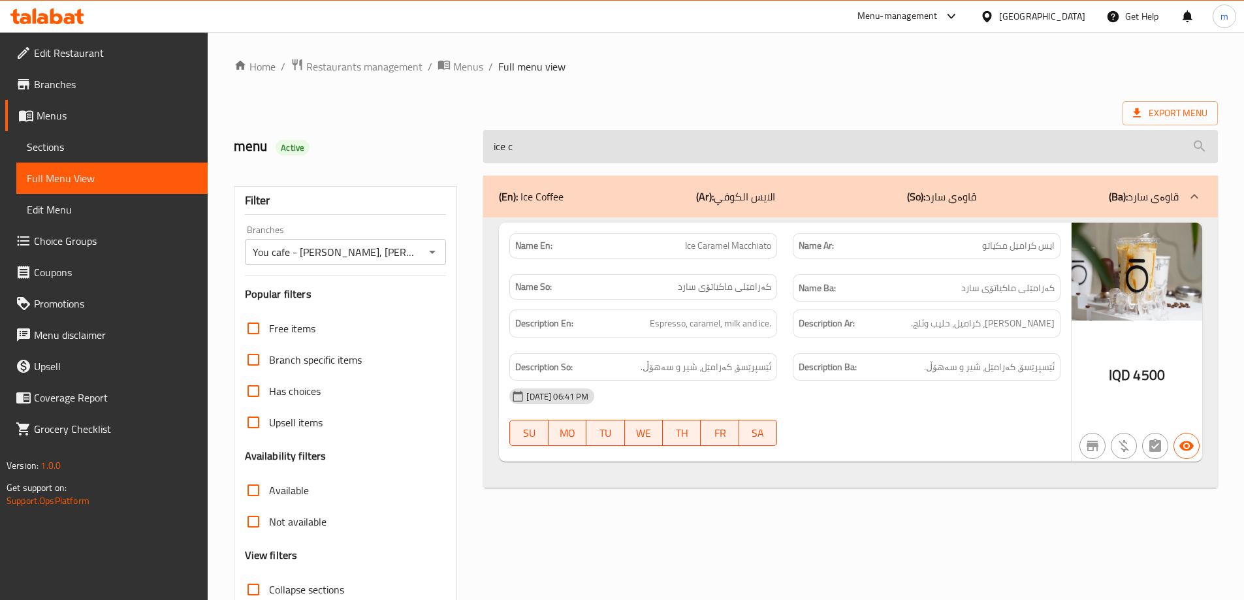
click at [554, 147] on input "ice c" at bounding box center [850, 146] width 735 height 33
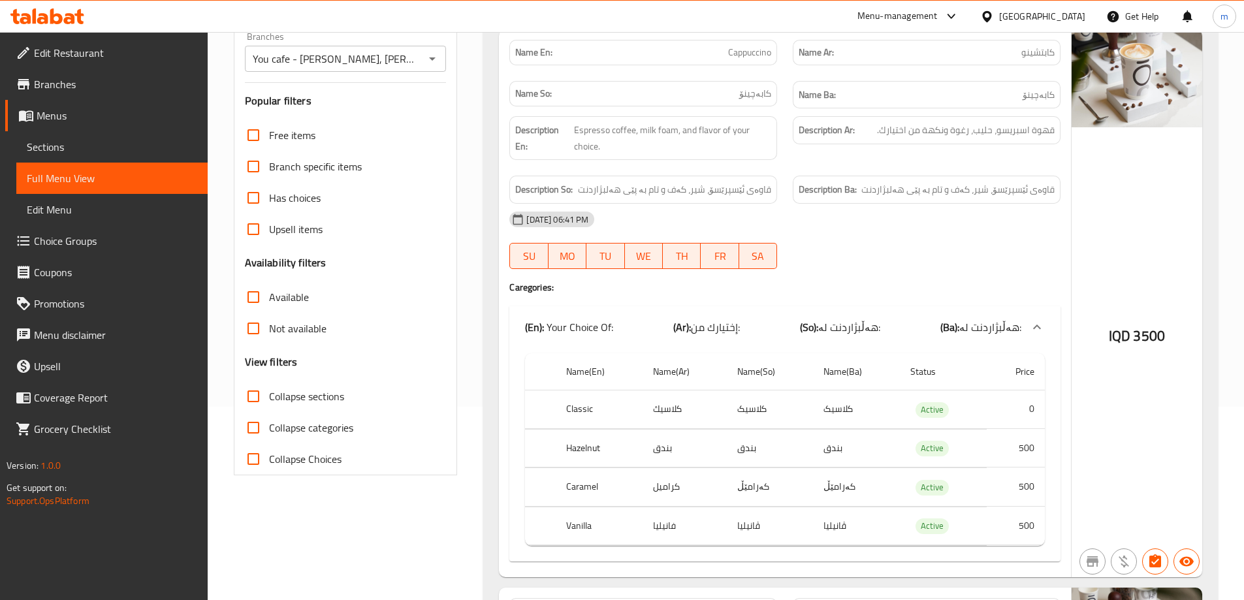
scroll to position [327, 0]
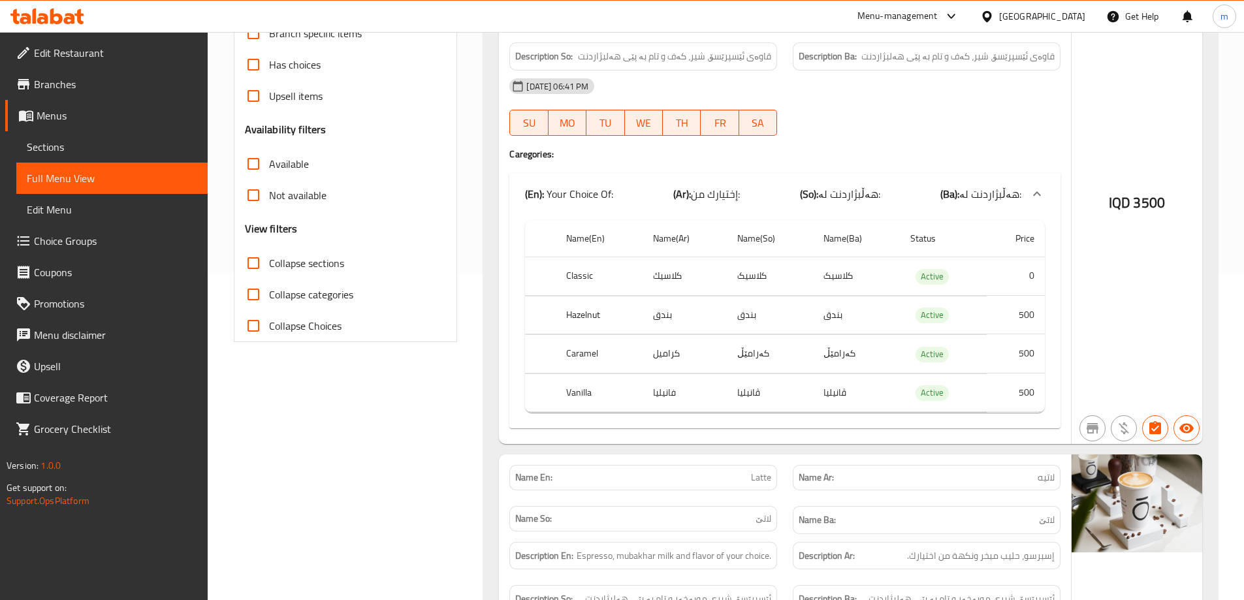
click at [332, 255] on span "Collapse sections" at bounding box center [306, 263] width 75 height 16
click at [269, 255] on input "Collapse sections" at bounding box center [253, 263] width 31 height 31
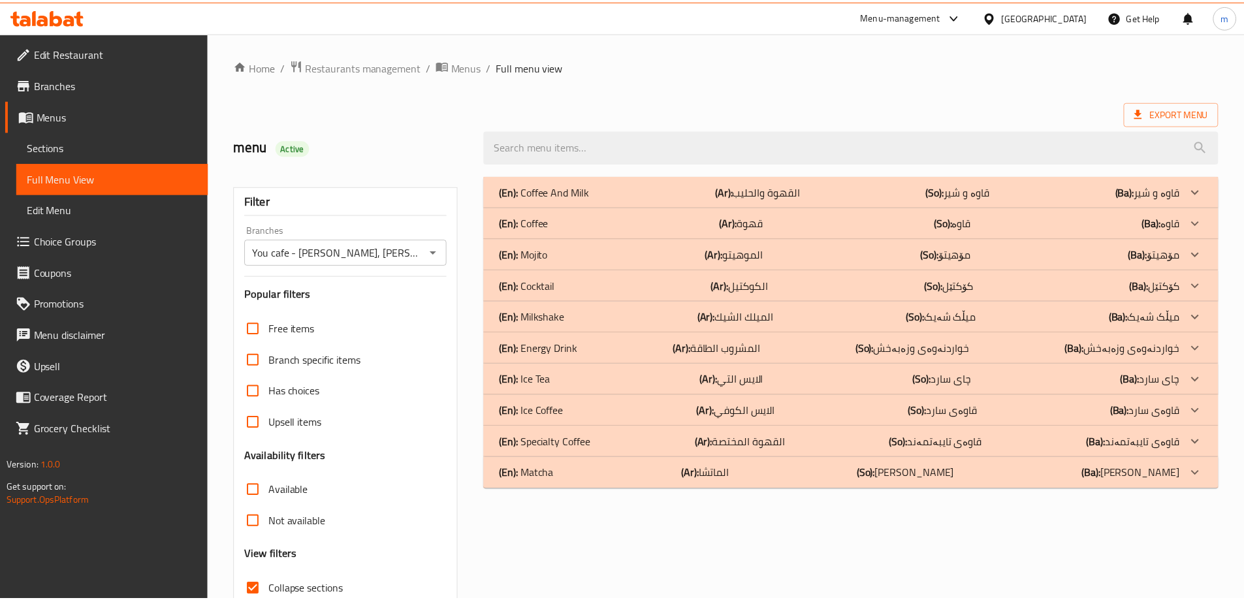
scroll to position [95, 0]
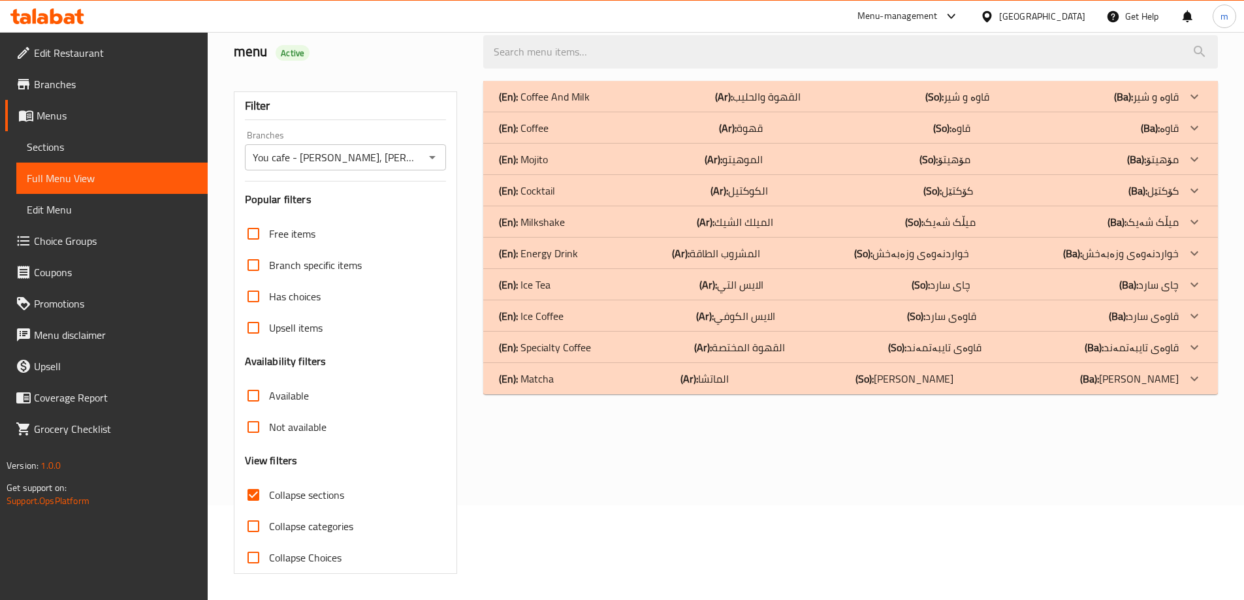
click at [931, 430] on div "(En): Coffee And Milk (Ar): القھوة والحلیب (So): قاوە و شیر (Ba): قاوە و شیر Na…" at bounding box center [850, 327] width 750 height 509
click at [244, 494] on input "Collapse sections" at bounding box center [253, 494] width 31 height 31
checkbox input "false"
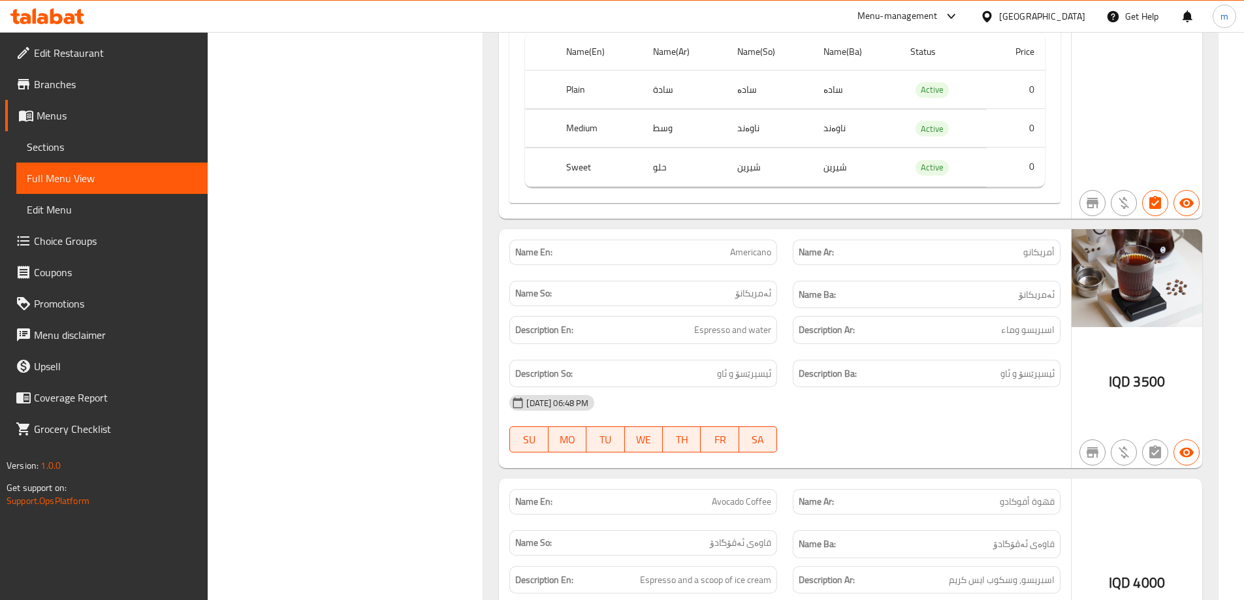
scroll to position [4123, 0]
